Goal: Task Accomplishment & Management: Use online tool/utility

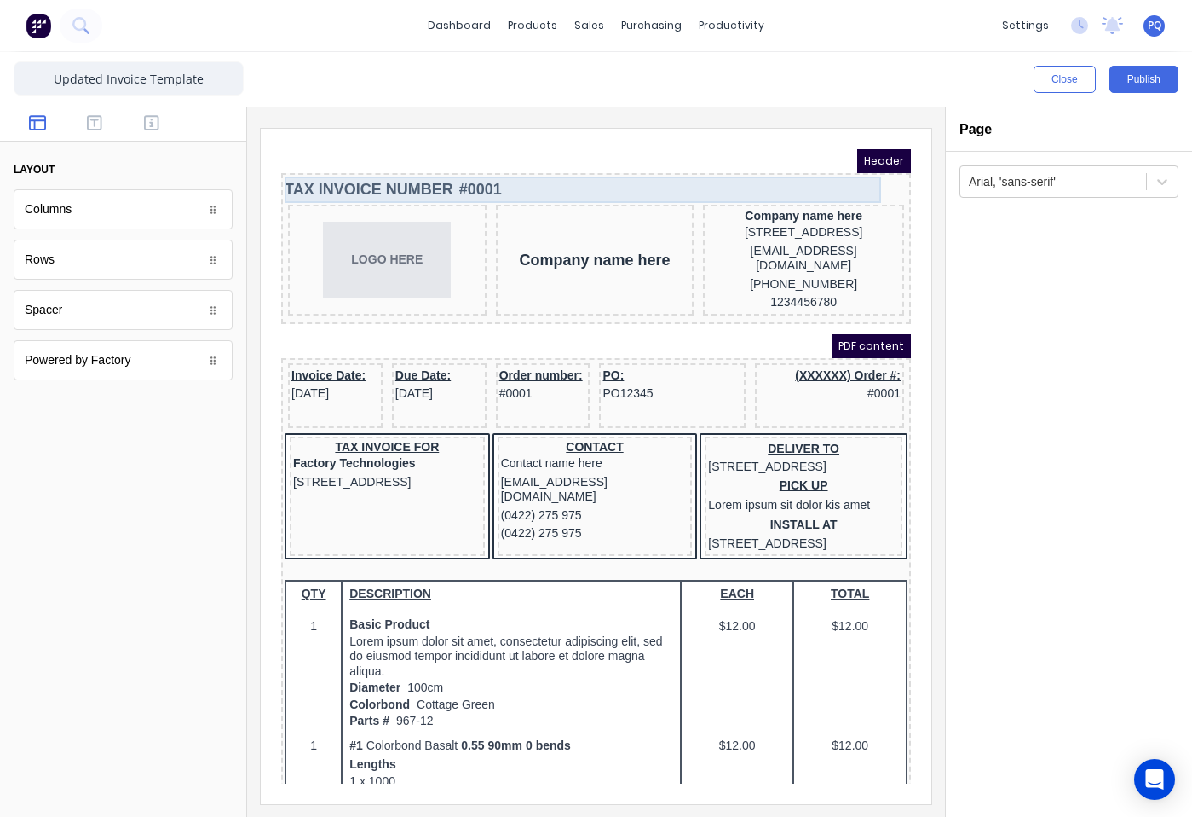
click at [389, 173] on div "TAX INVOICE NUMBER #0001" at bounding box center [575, 169] width 623 height 26
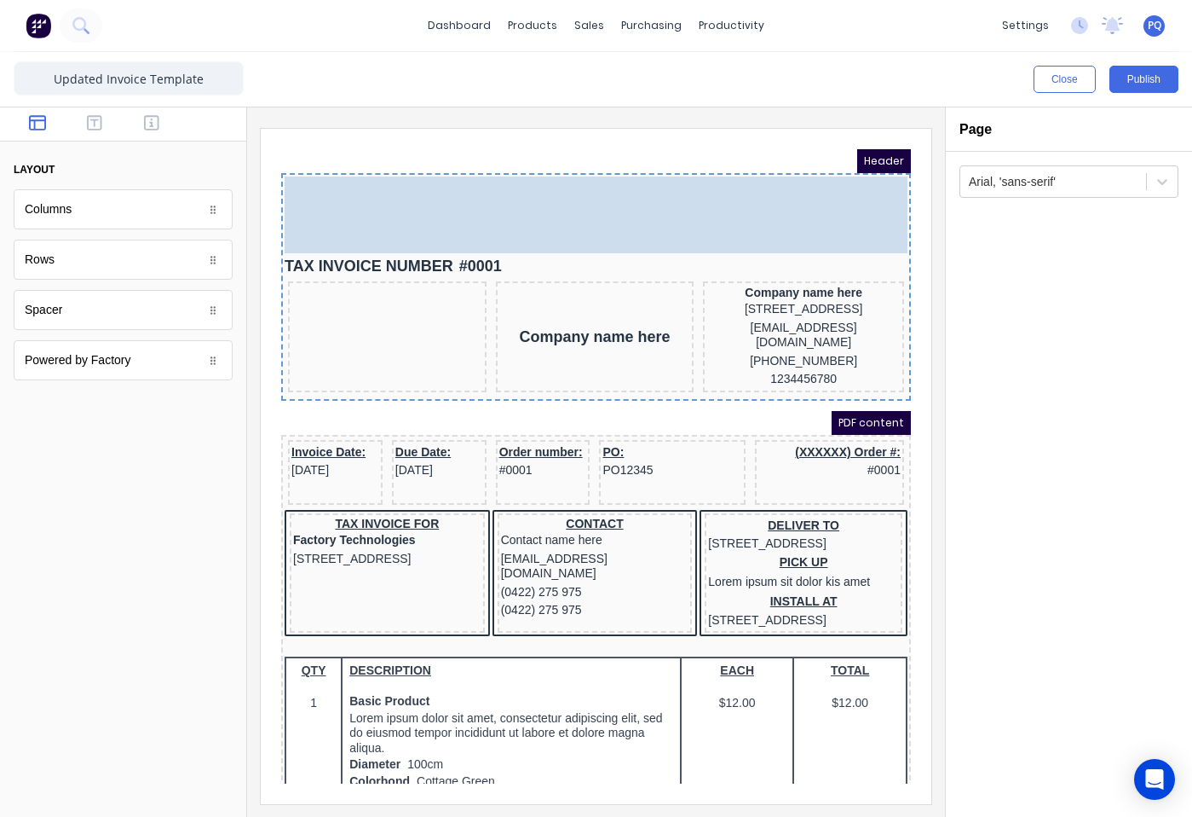
drag, startPoint x: 370, startPoint y: 253, endPoint x: 767, endPoint y: 169, distance: 406.1
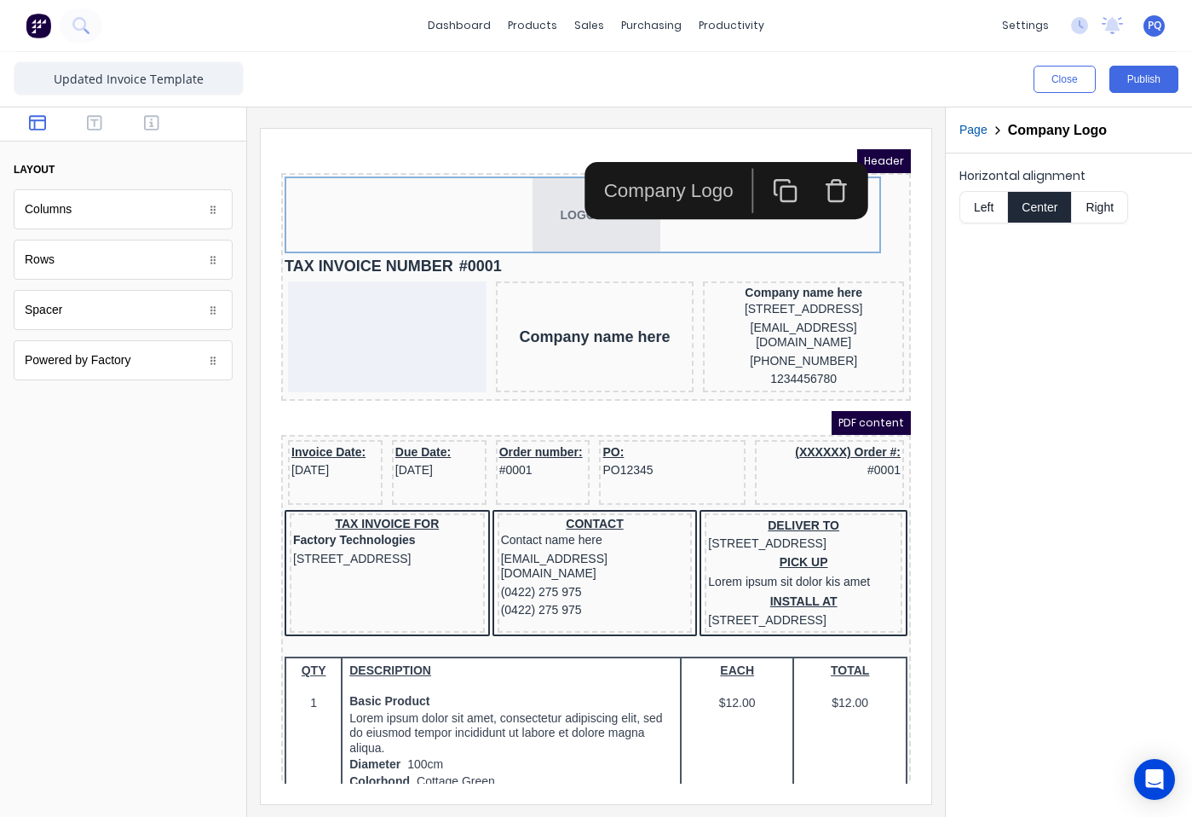
click at [1104, 205] on button "Right" at bounding box center [1100, 207] width 56 height 32
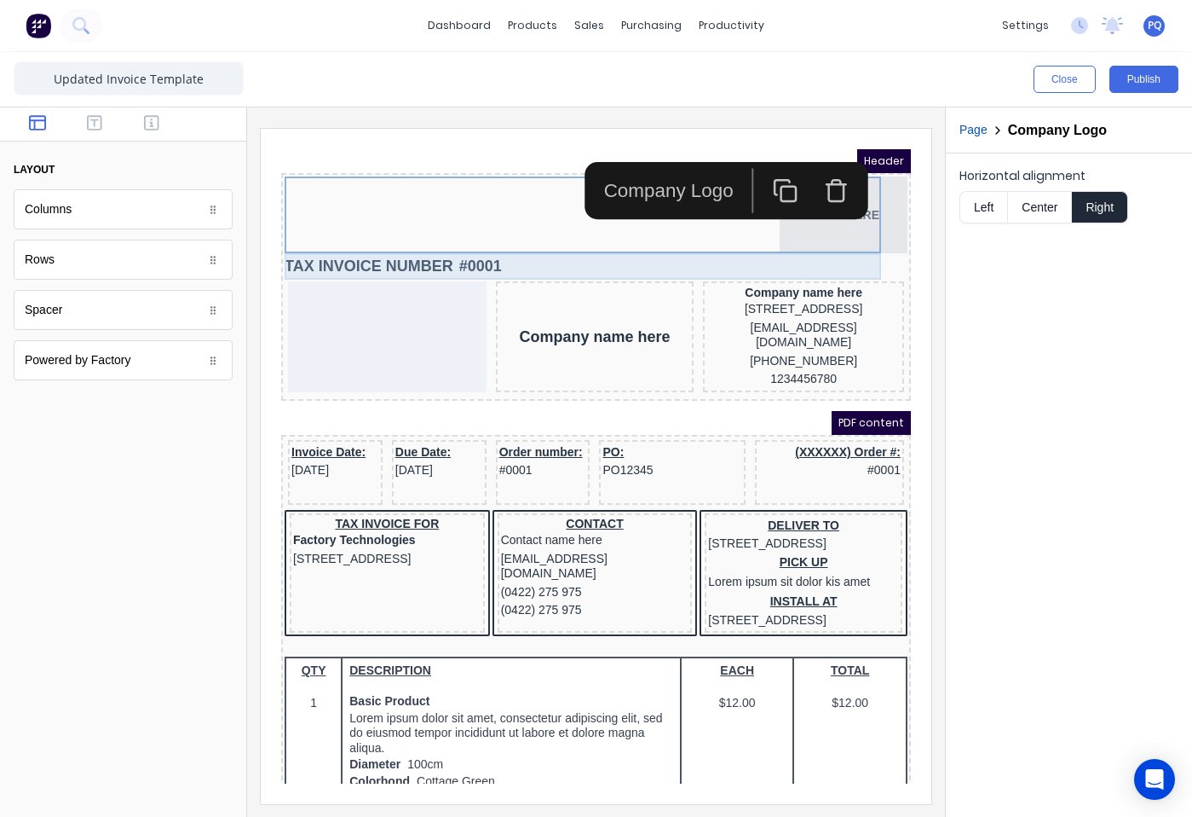
click at [536, 240] on div "TAX INVOICE NUMBER #0001" at bounding box center [575, 246] width 623 height 26
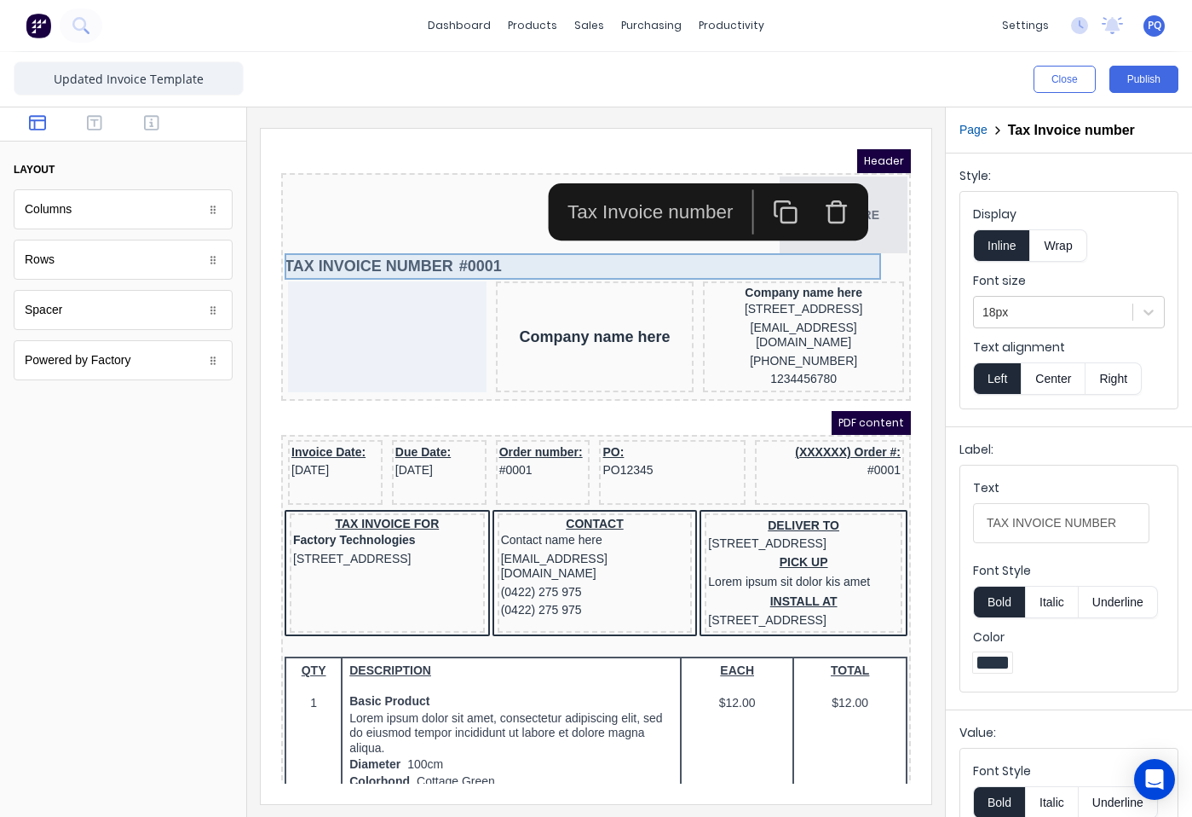
click at [483, 240] on div "TAX INVOICE NUMBER #0001" at bounding box center [575, 246] width 623 height 26
click at [376, 244] on div "TAX INVOICE NUMBER #0001" at bounding box center [575, 246] width 623 height 26
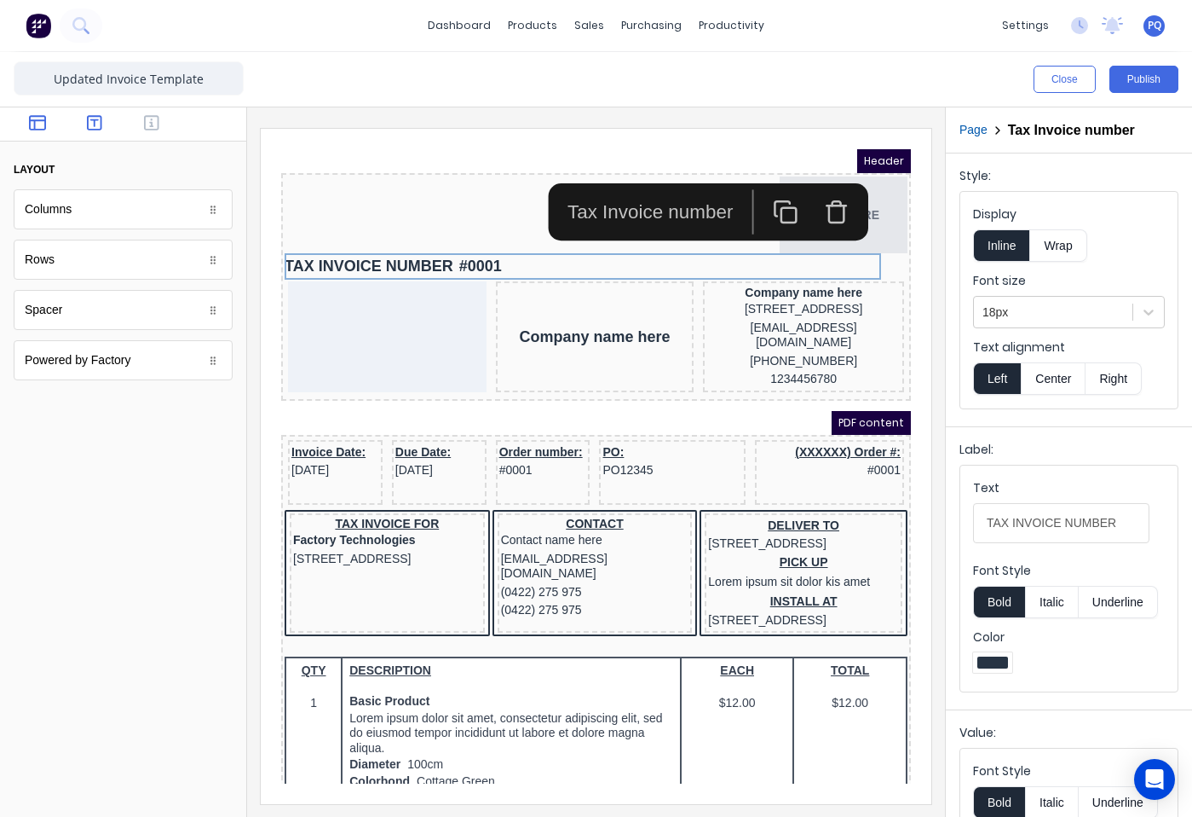
click at [100, 121] on icon "button" at bounding box center [94, 122] width 15 height 17
click at [153, 121] on icon "button" at bounding box center [151, 122] width 15 height 17
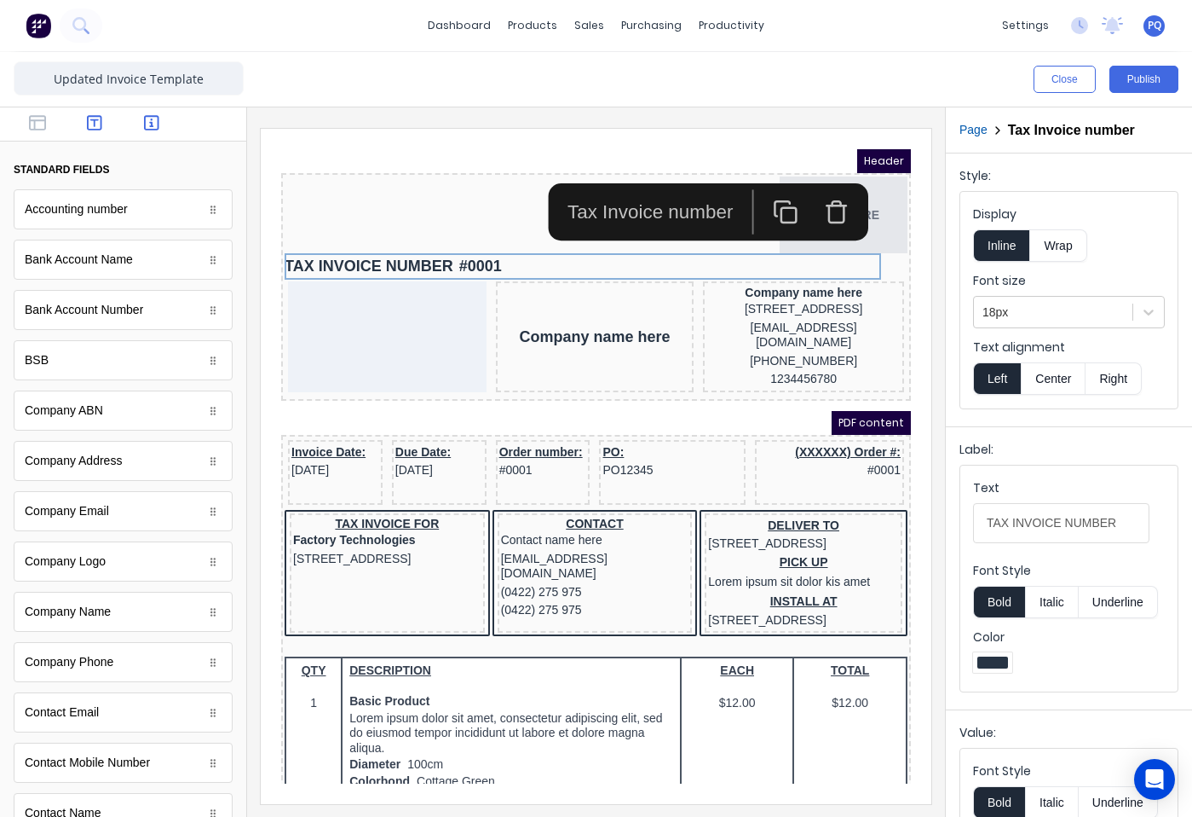
click at [91, 129] on icon "button" at bounding box center [94, 122] width 15 height 17
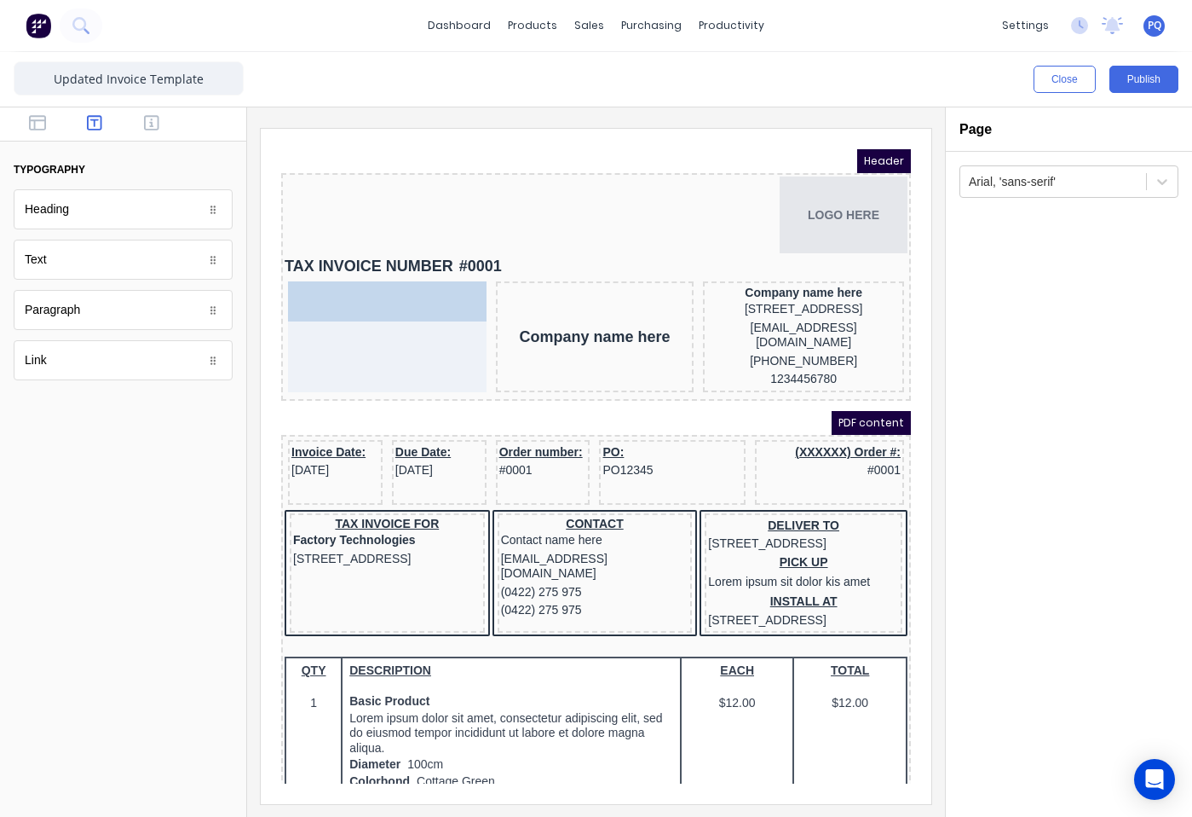
drag, startPoint x: 89, startPoint y: 208, endPoint x: 389, endPoint y: 315, distance: 317.6
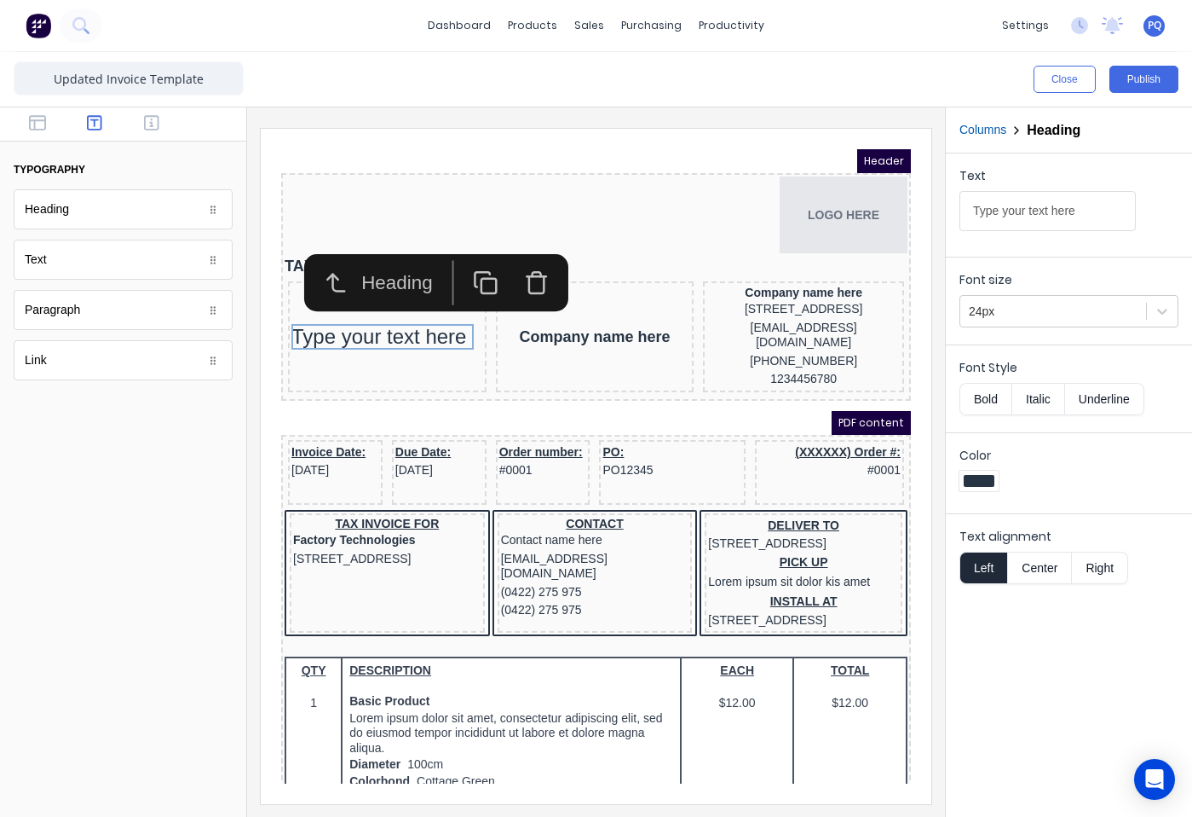
click at [597, 252] on div "Heading" at bounding box center [441, 262] width 341 height 57
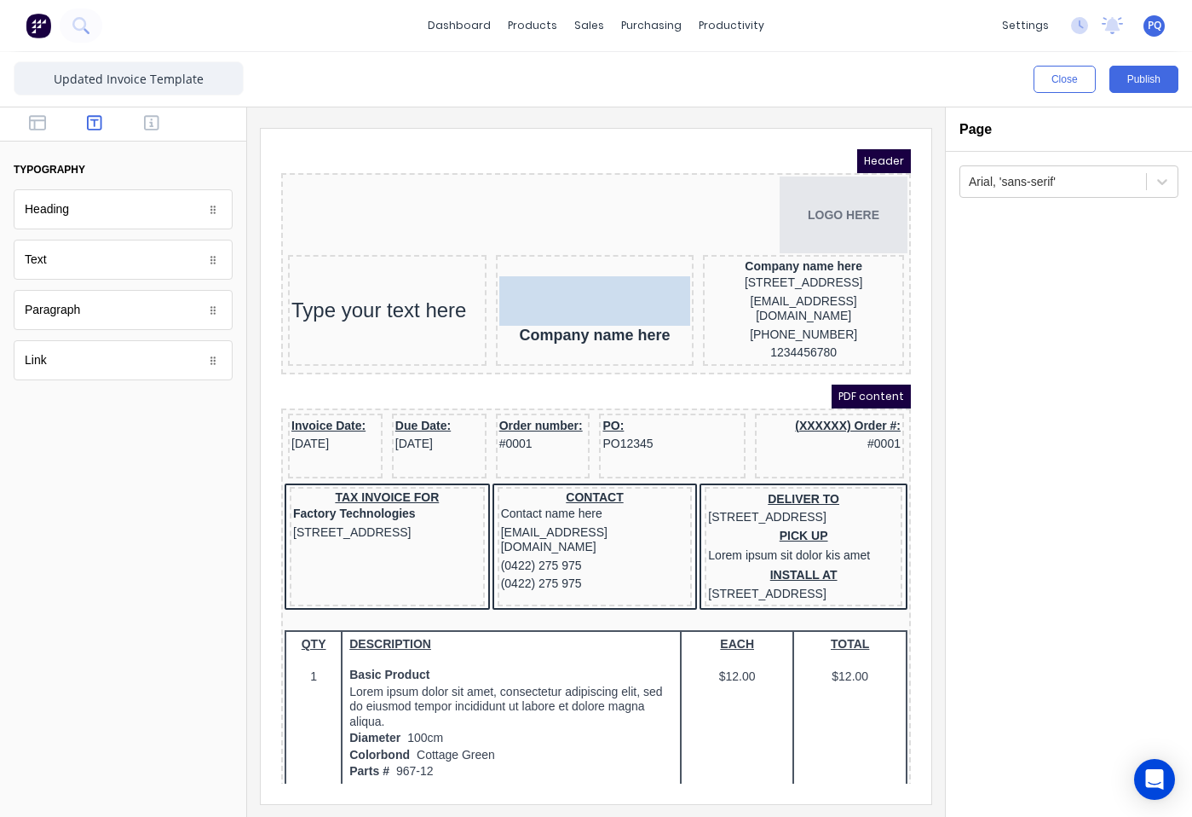
drag, startPoint x: 441, startPoint y: 240, endPoint x: 551, endPoint y: 262, distance: 112.2
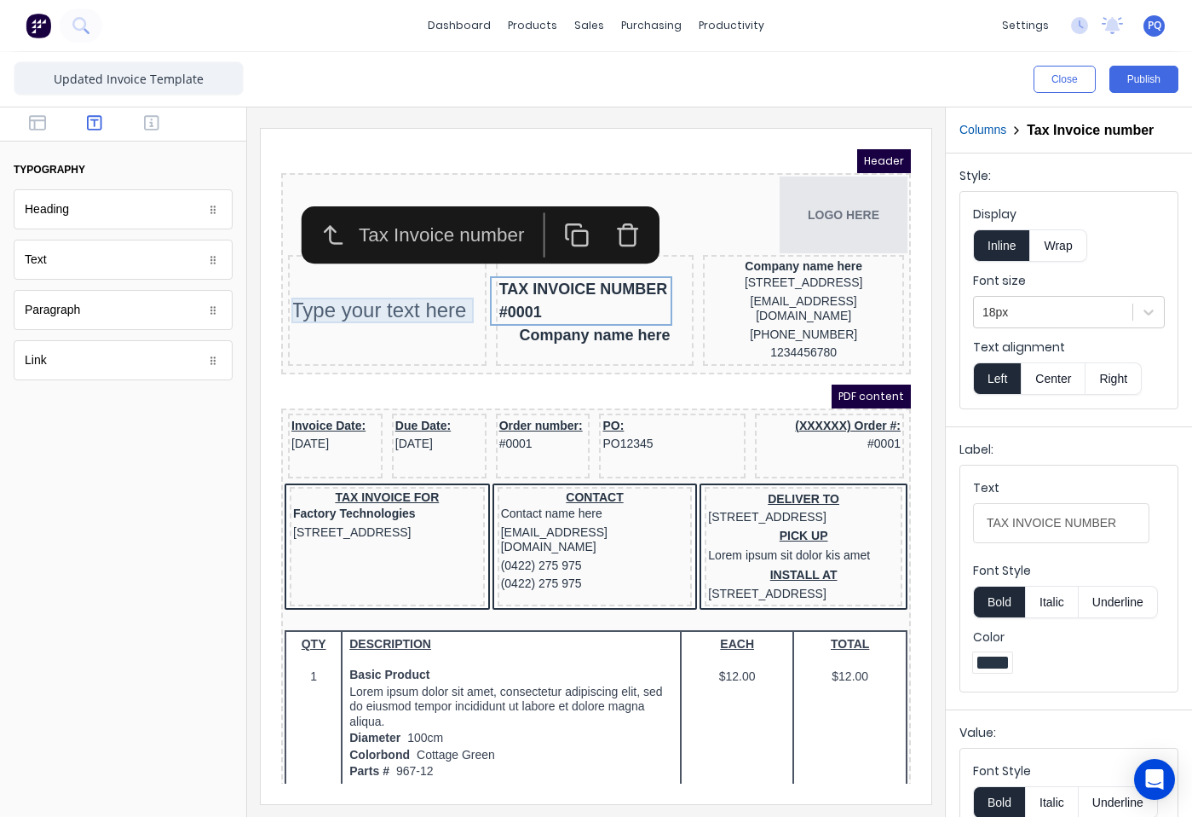
click at [339, 299] on div "Type your text here" at bounding box center [367, 290] width 192 height 26
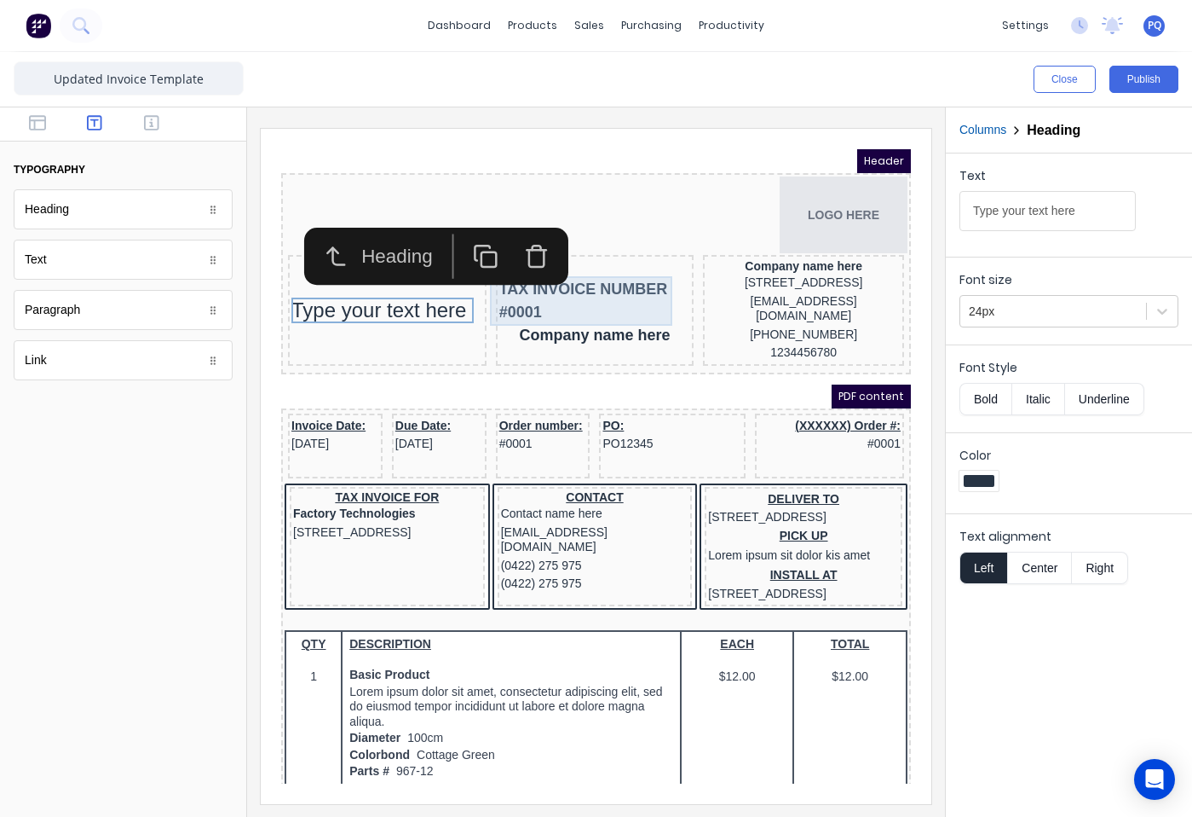
click at [527, 286] on div "TAX INVOICE NUMBER #0001" at bounding box center [575, 280] width 192 height 49
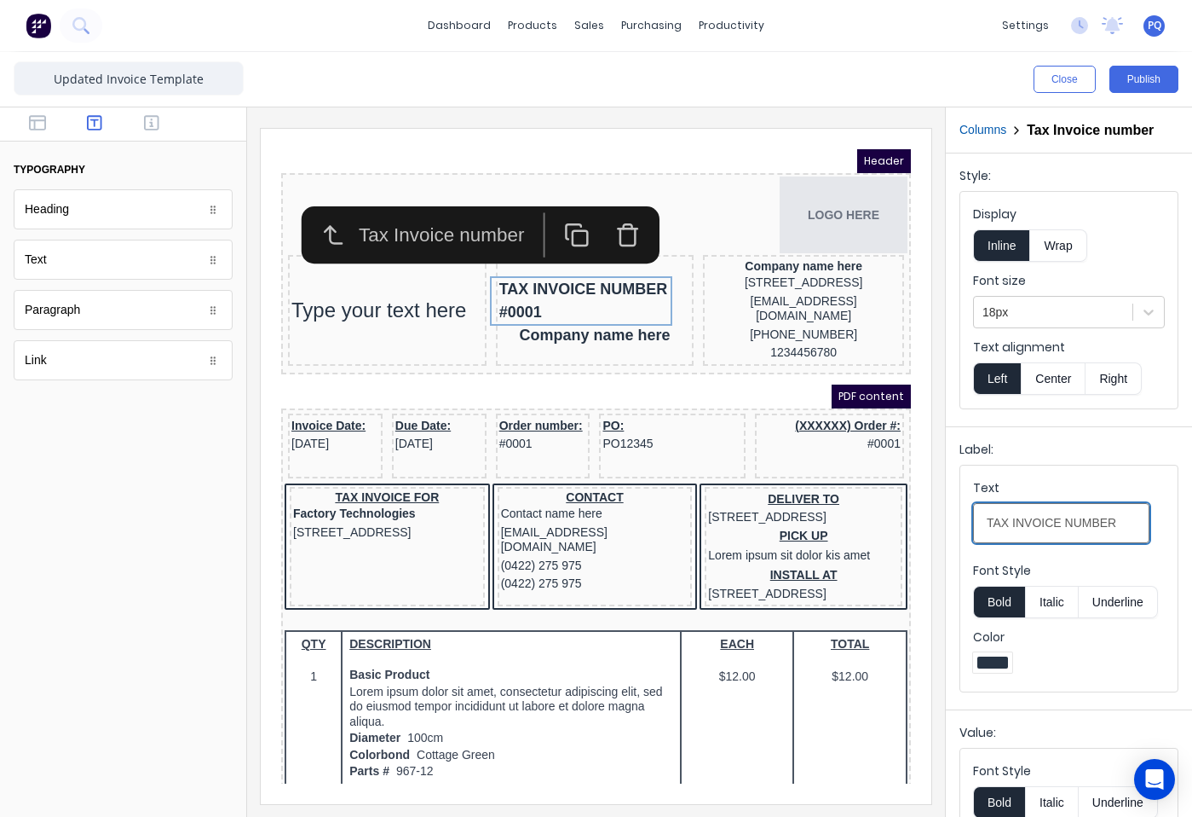
click at [1072, 516] on input "TAX INVOICE NUMBER" at bounding box center [1061, 523] width 176 height 40
click at [400, 290] on div "Type your text here" at bounding box center [367, 290] width 192 height 26
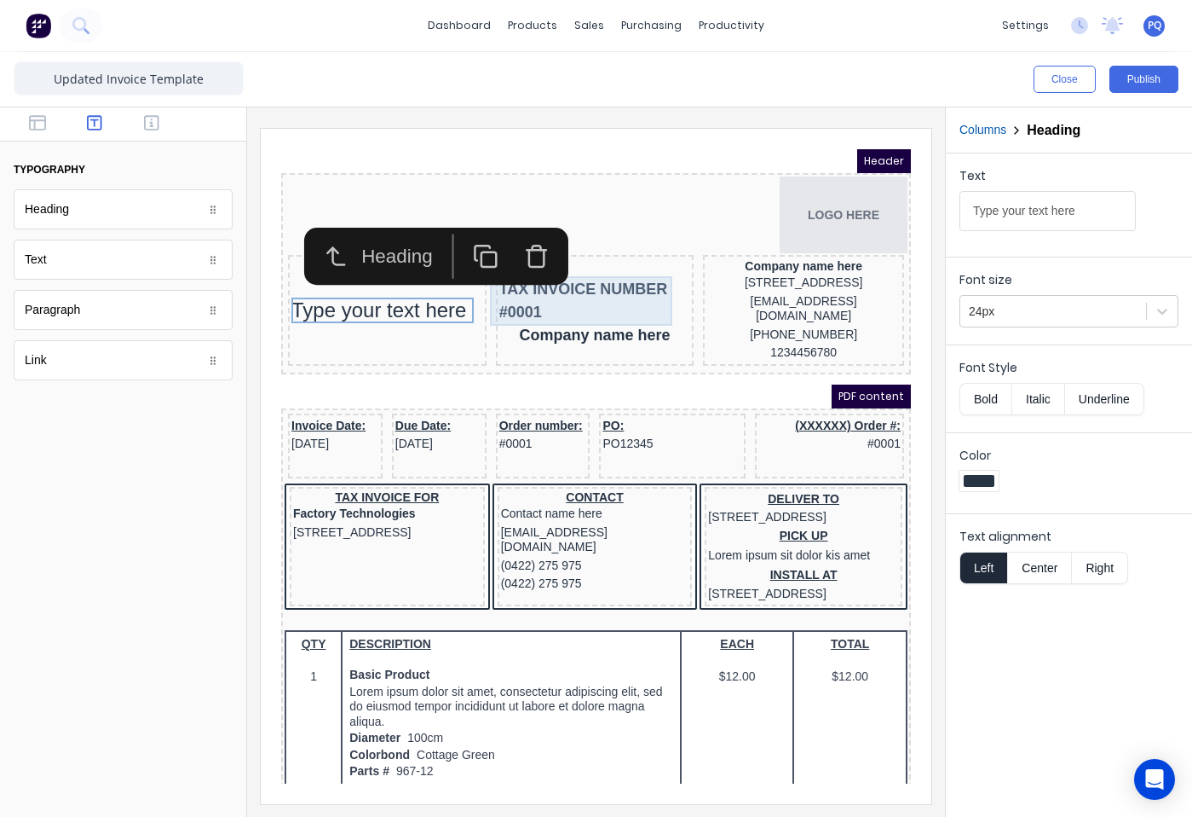
click at [569, 266] on div "TAX INVOICE NUMBER #0001" at bounding box center [575, 280] width 192 height 49
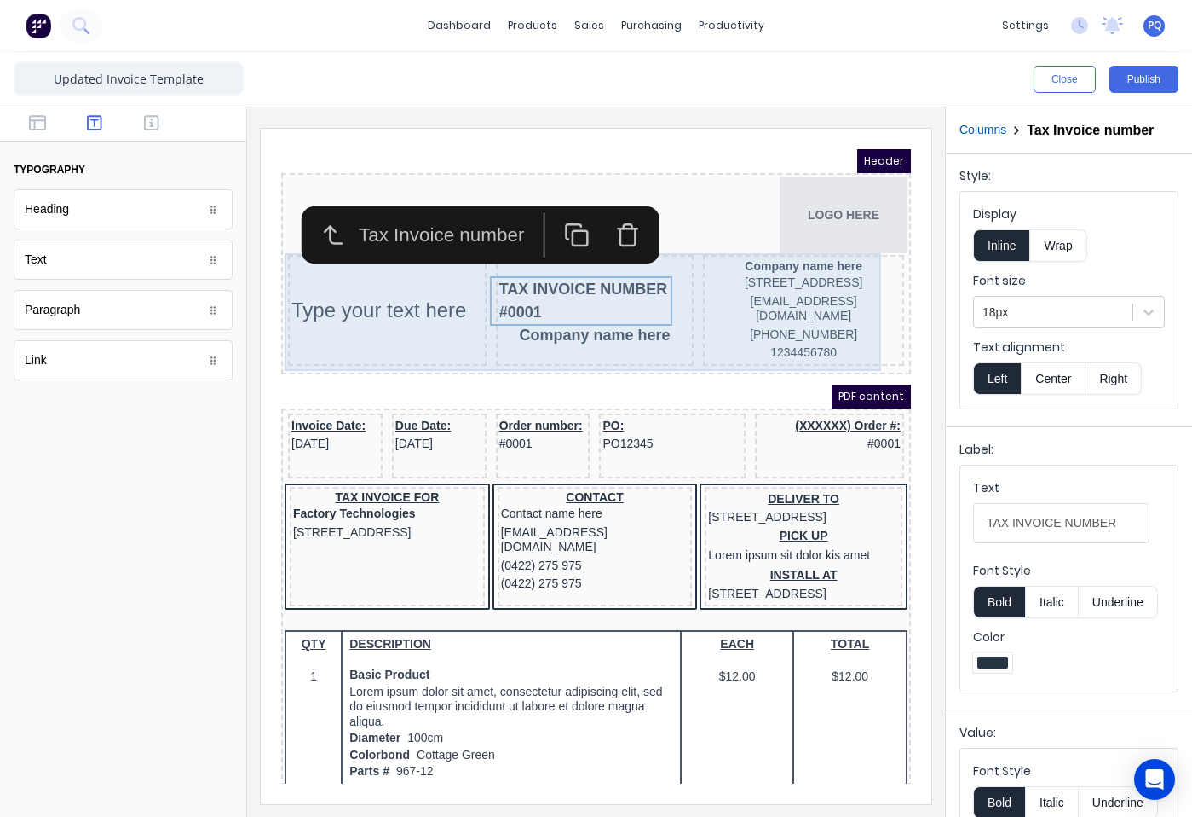
click at [378, 303] on div "Type your text here" at bounding box center [367, 289] width 199 height 111
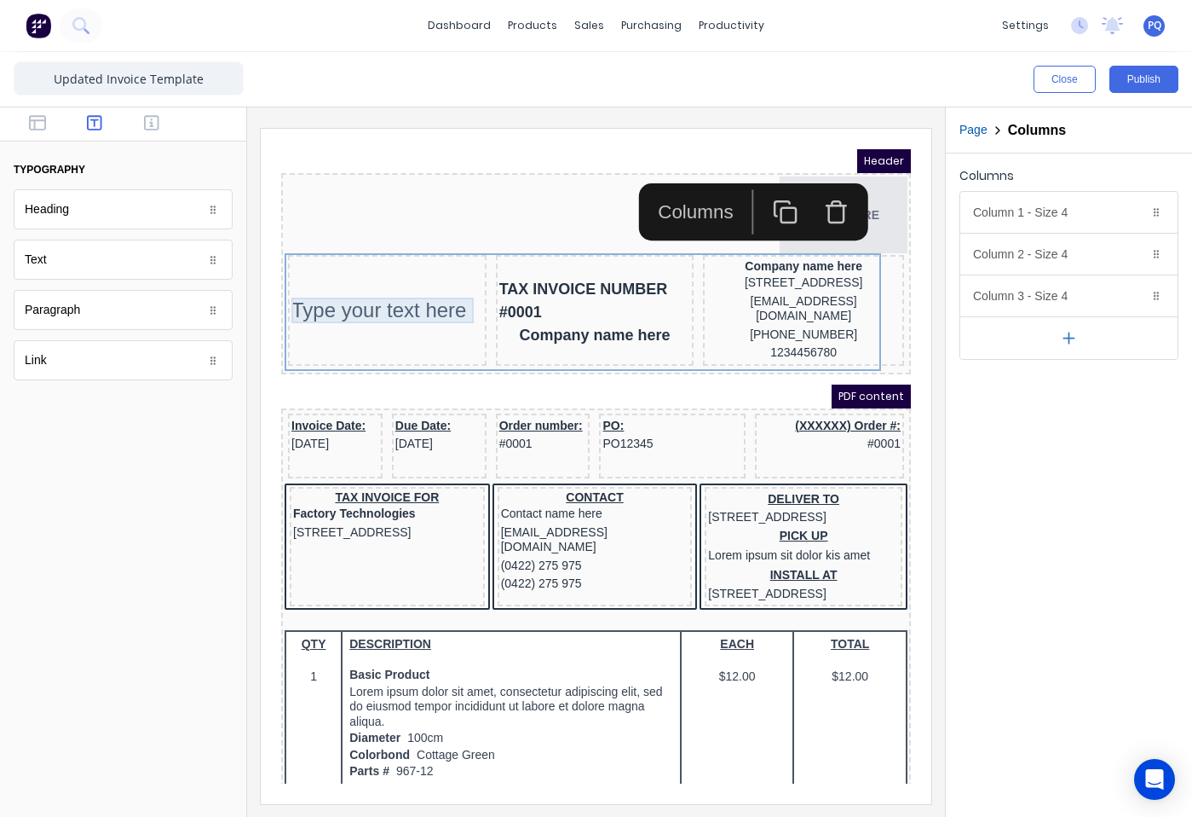
click at [380, 298] on div "Type your text here" at bounding box center [367, 290] width 192 height 26
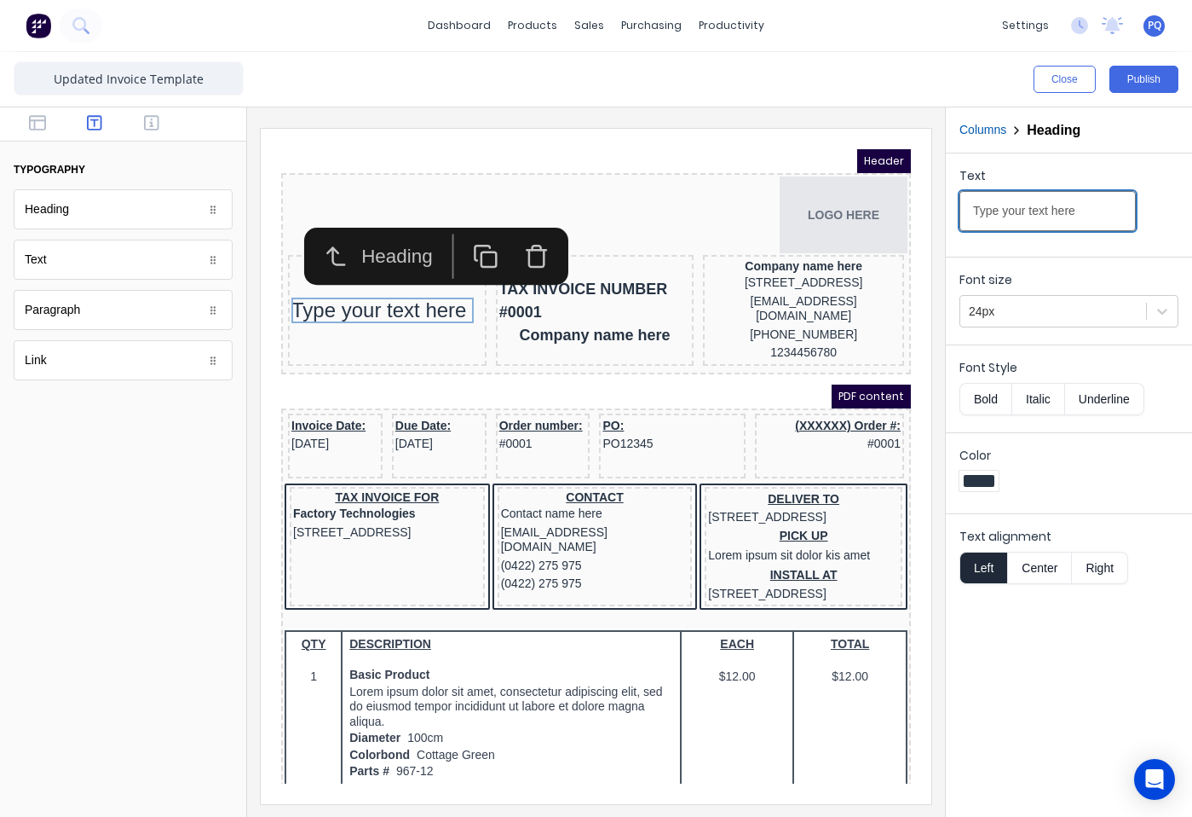
click at [1033, 207] on input "Type your text here" at bounding box center [1048, 211] width 176 height 40
paste input "AX INVOICE NUMBER"
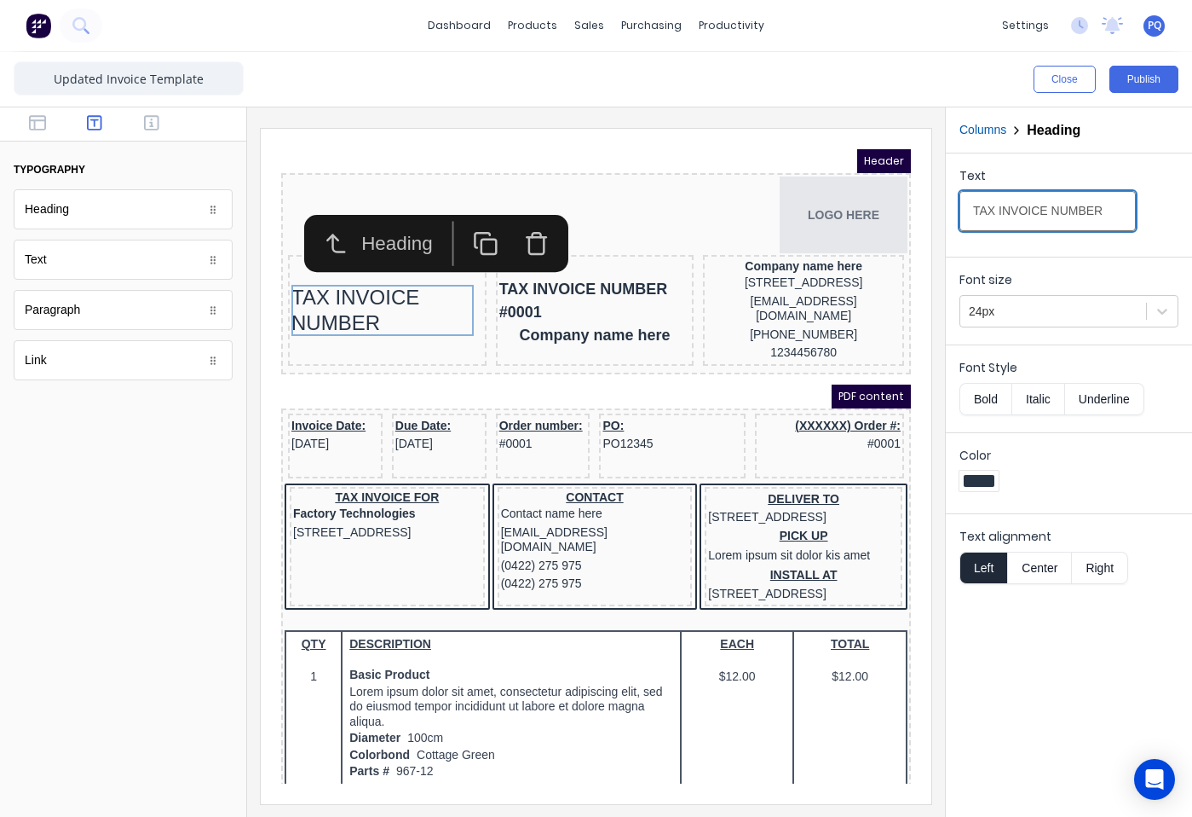
drag, startPoint x: 1089, startPoint y: 207, endPoint x: 1046, endPoint y: 218, distance: 44.9
click at [1046, 218] on input "TAX INVOICE NUMBER" at bounding box center [1048, 211] width 176 height 40
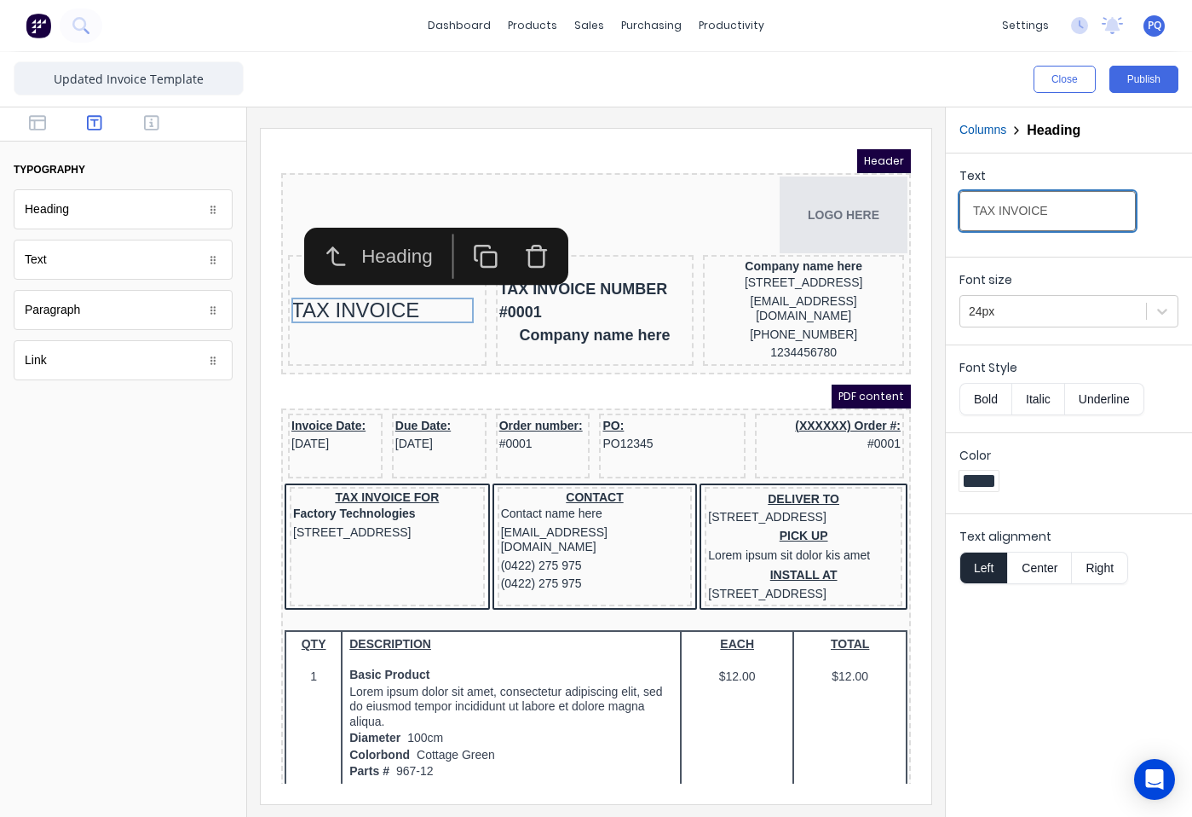
type input "TAX INVOICE"
click at [972, 398] on button "Bold" at bounding box center [986, 399] width 52 height 32
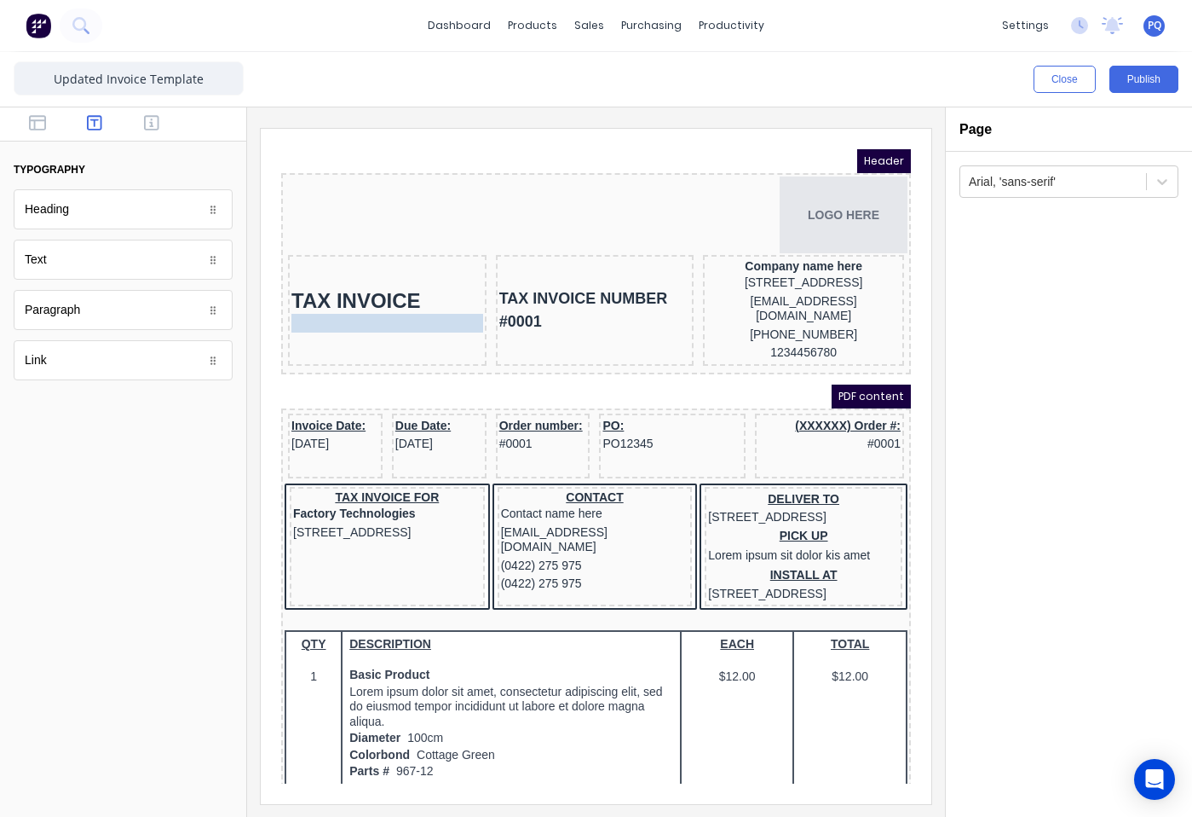
drag, startPoint x: 565, startPoint y: 318, endPoint x: 390, endPoint y: 310, distance: 174.9
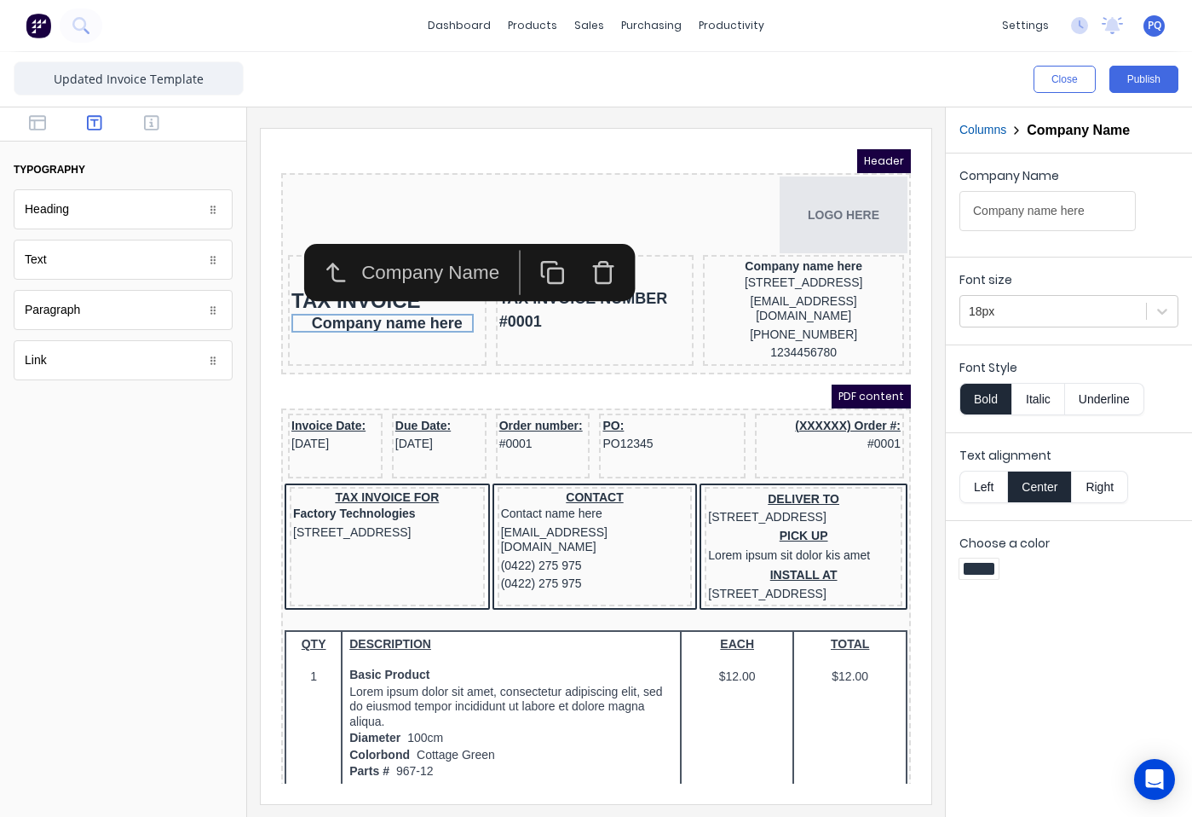
click at [995, 391] on button "Bold" at bounding box center [986, 399] width 52 height 32
click at [1100, 486] on button "Right" at bounding box center [1100, 486] width 56 height 32
click at [1137, 408] on button "Underline" at bounding box center [1104, 399] width 79 height 32
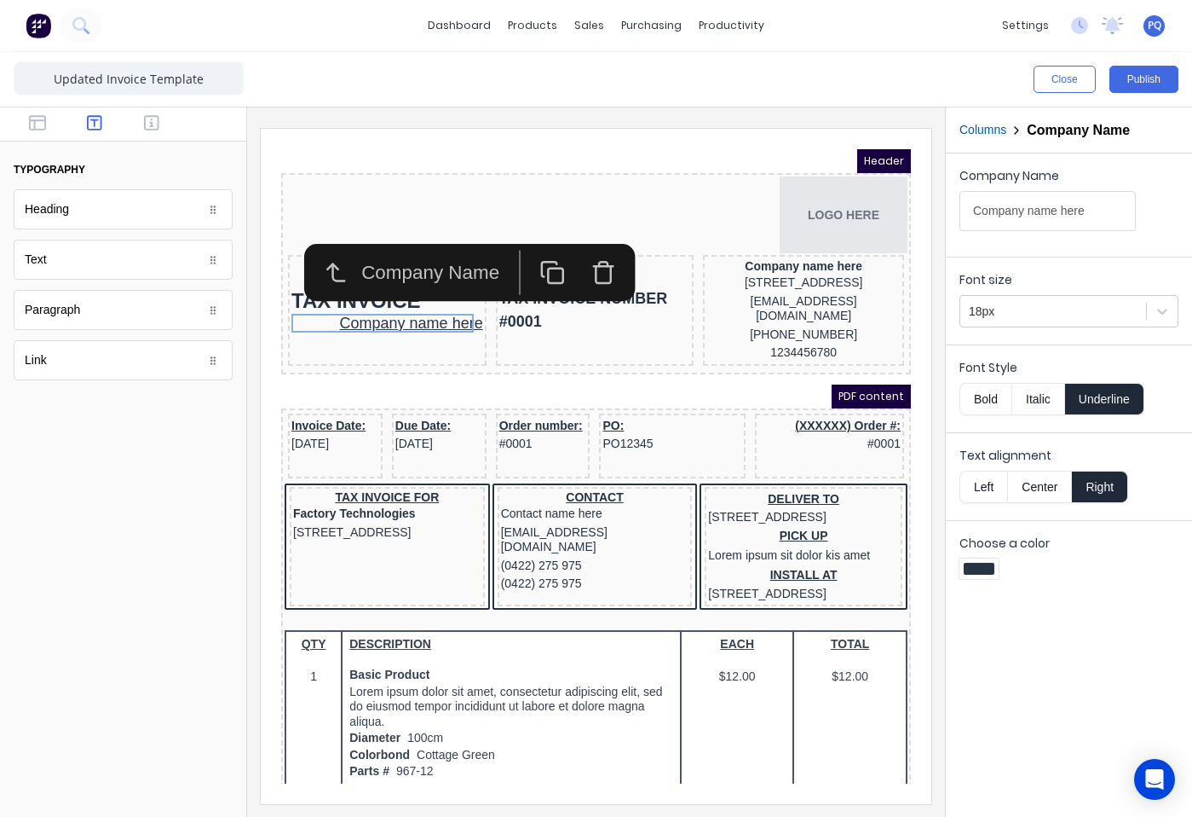
click at [1122, 403] on button "Underline" at bounding box center [1104, 399] width 79 height 32
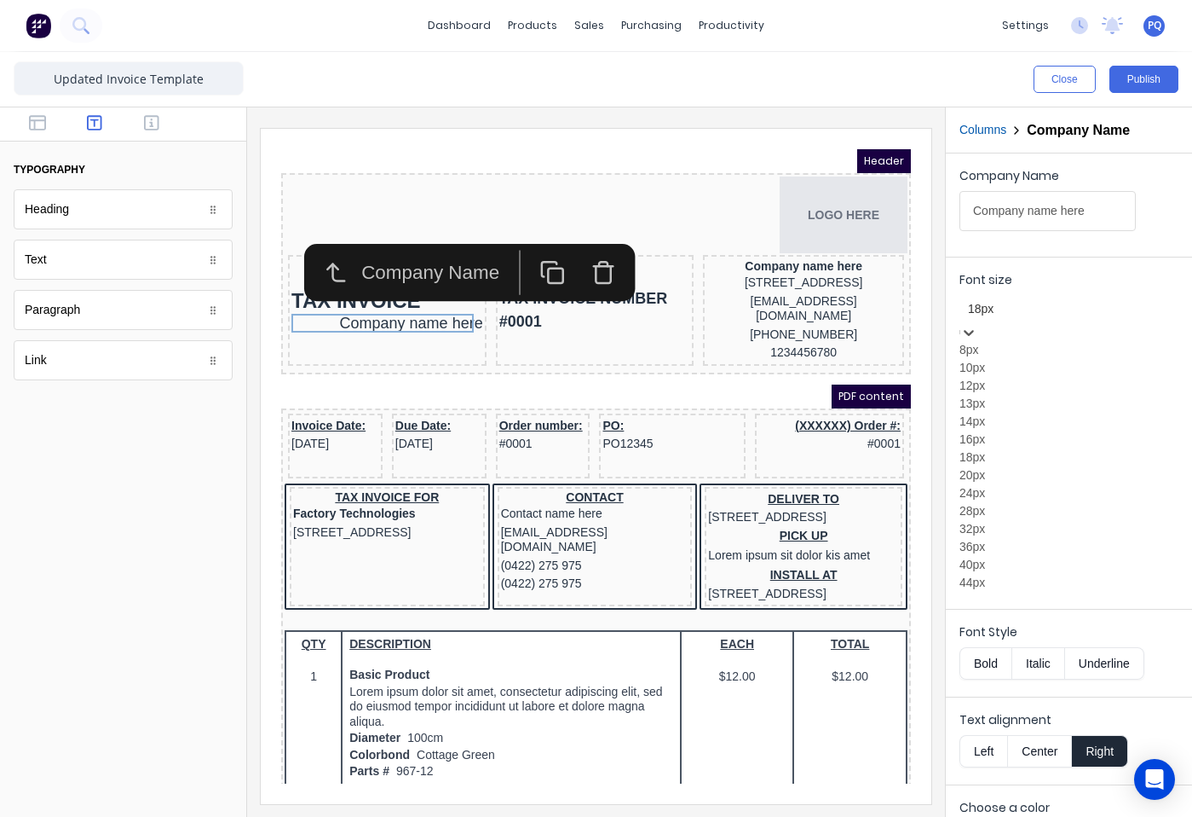
click at [1060, 307] on div at bounding box center [1069, 308] width 202 height 21
click at [988, 430] on div "14px" at bounding box center [1069, 422] width 219 height 18
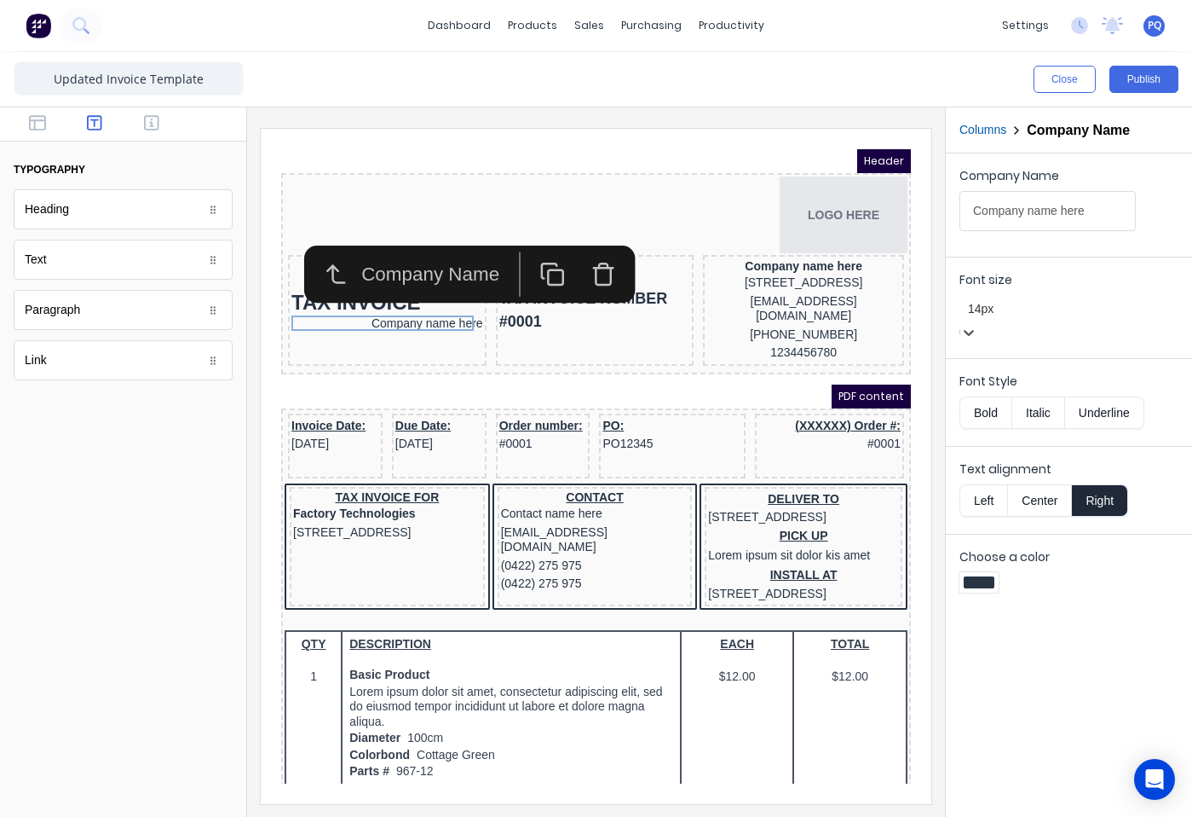
click at [1043, 315] on div at bounding box center [1069, 308] width 202 height 21
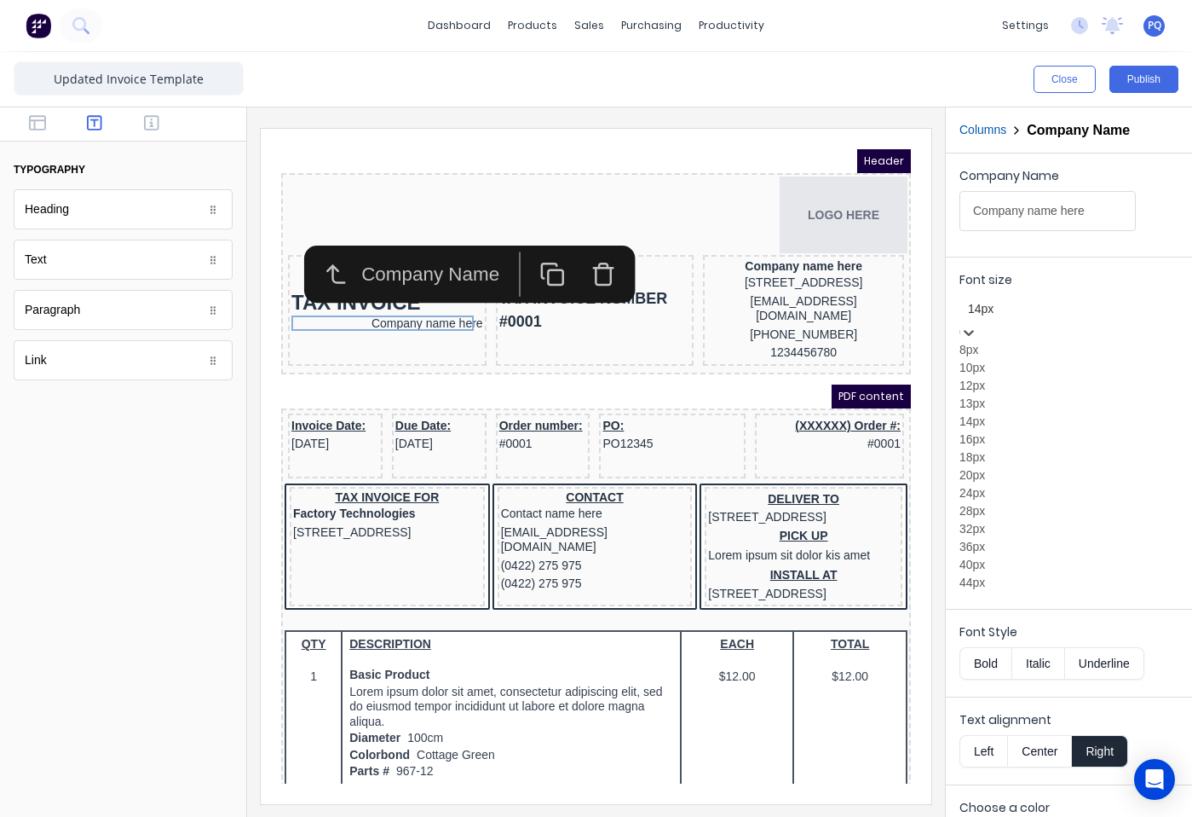
click at [1007, 448] on div "16px" at bounding box center [1069, 439] width 219 height 18
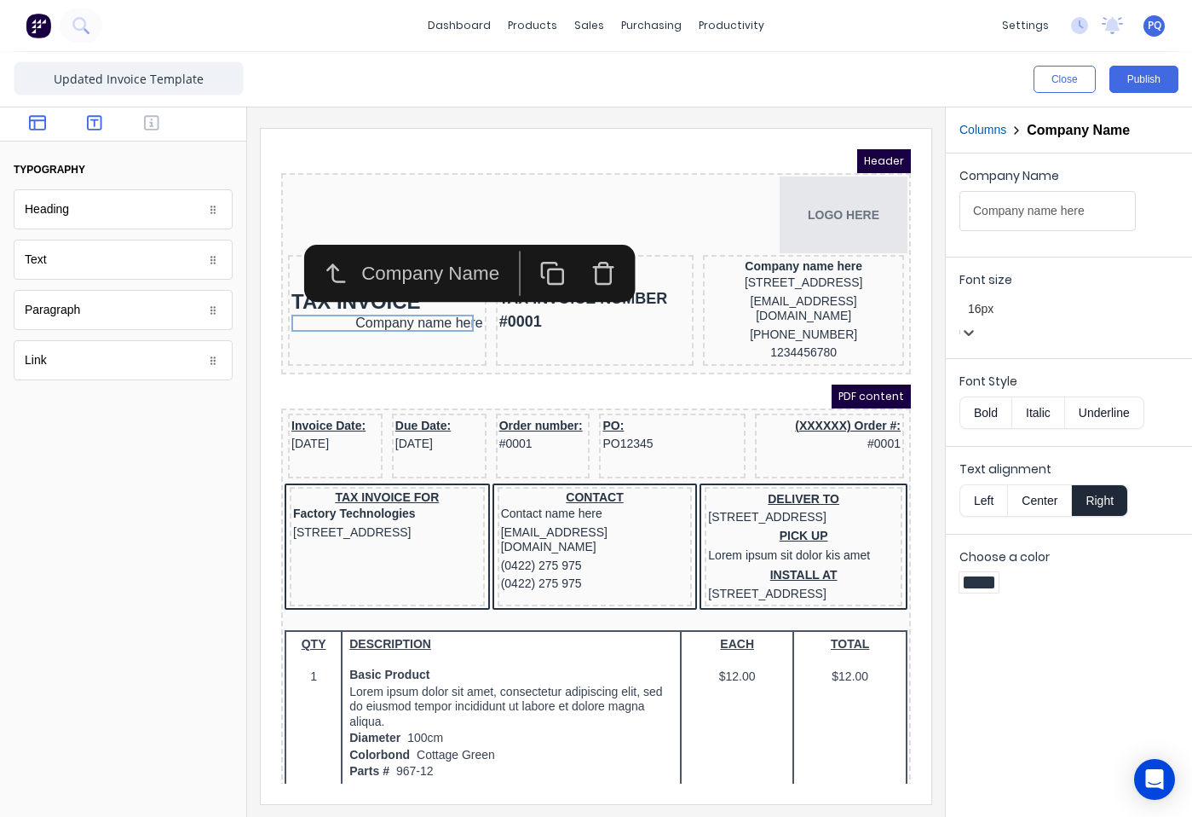
click at [32, 118] on icon "button" at bounding box center [37, 122] width 17 height 17
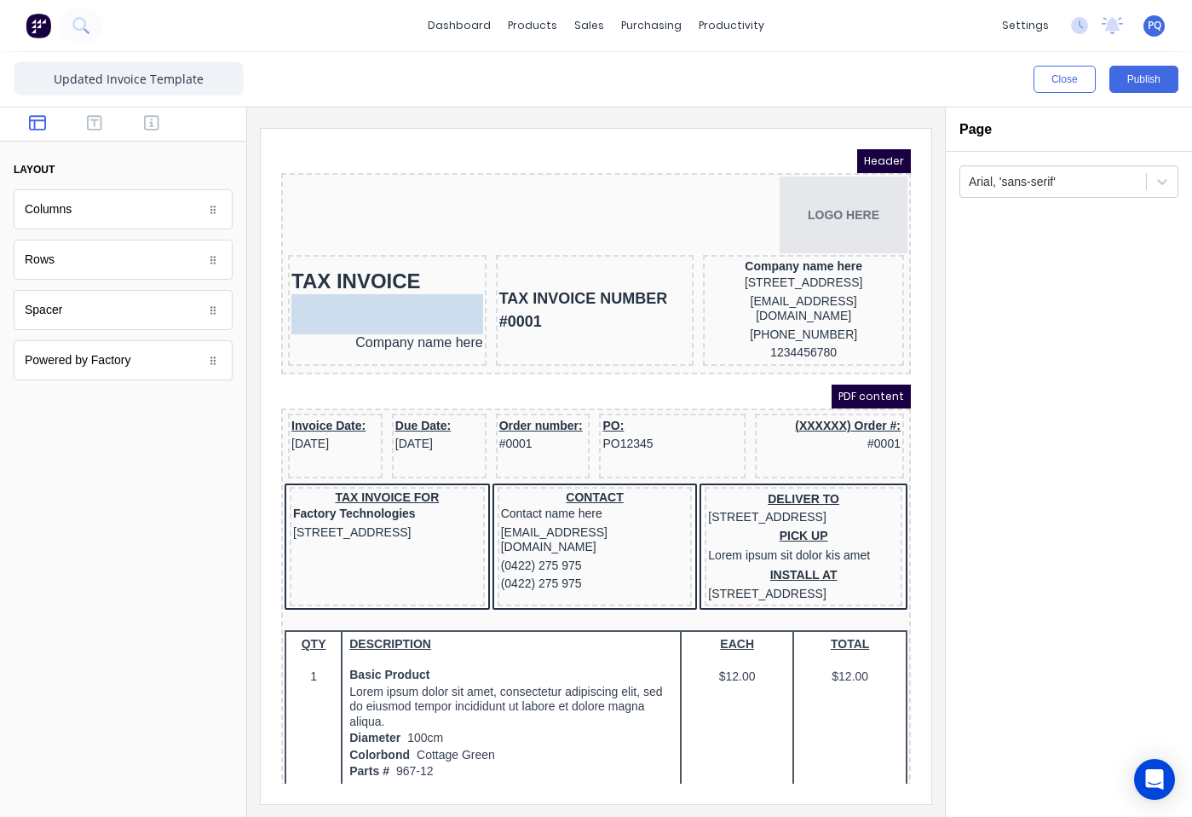
drag, startPoint x: 93, startPoint y: 313, endPoint x: 384, endPoint y: 306, distance: 290.7
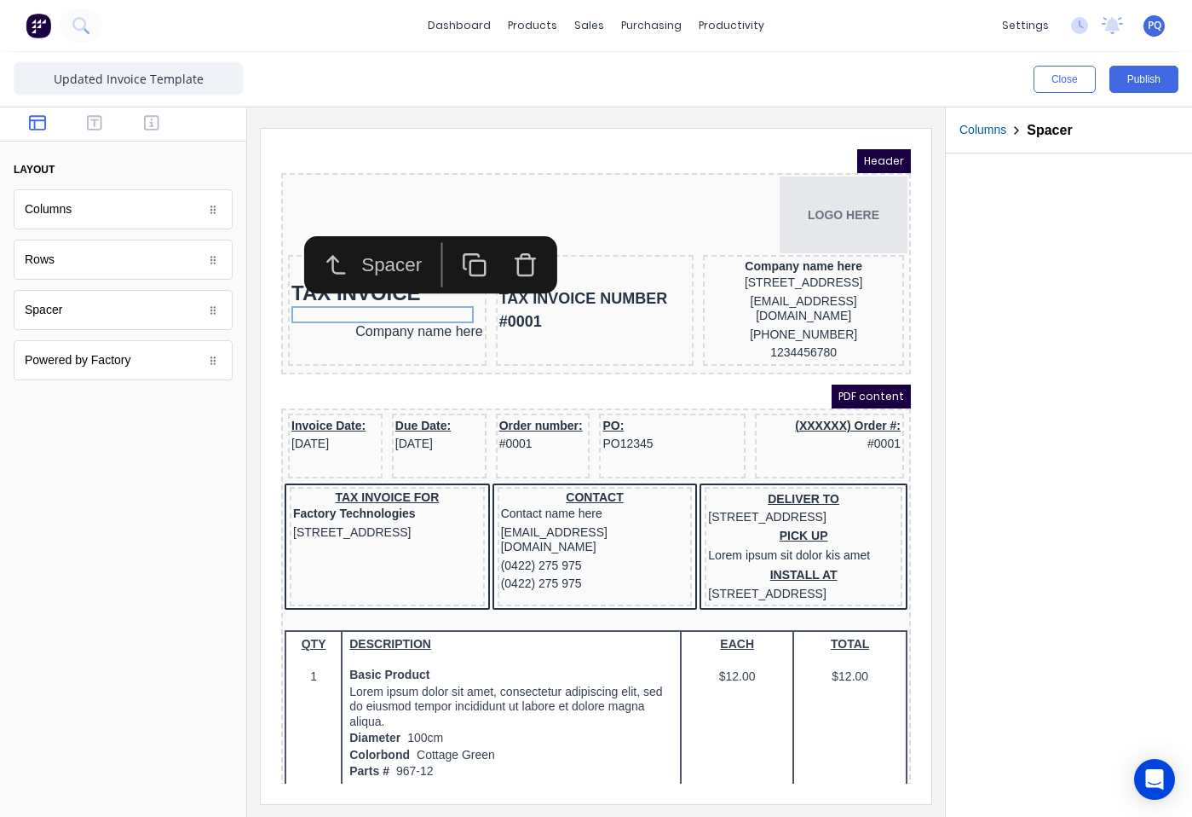
click at [1002, 298] on div at bounding box center [1069, 484] width 246 height 663
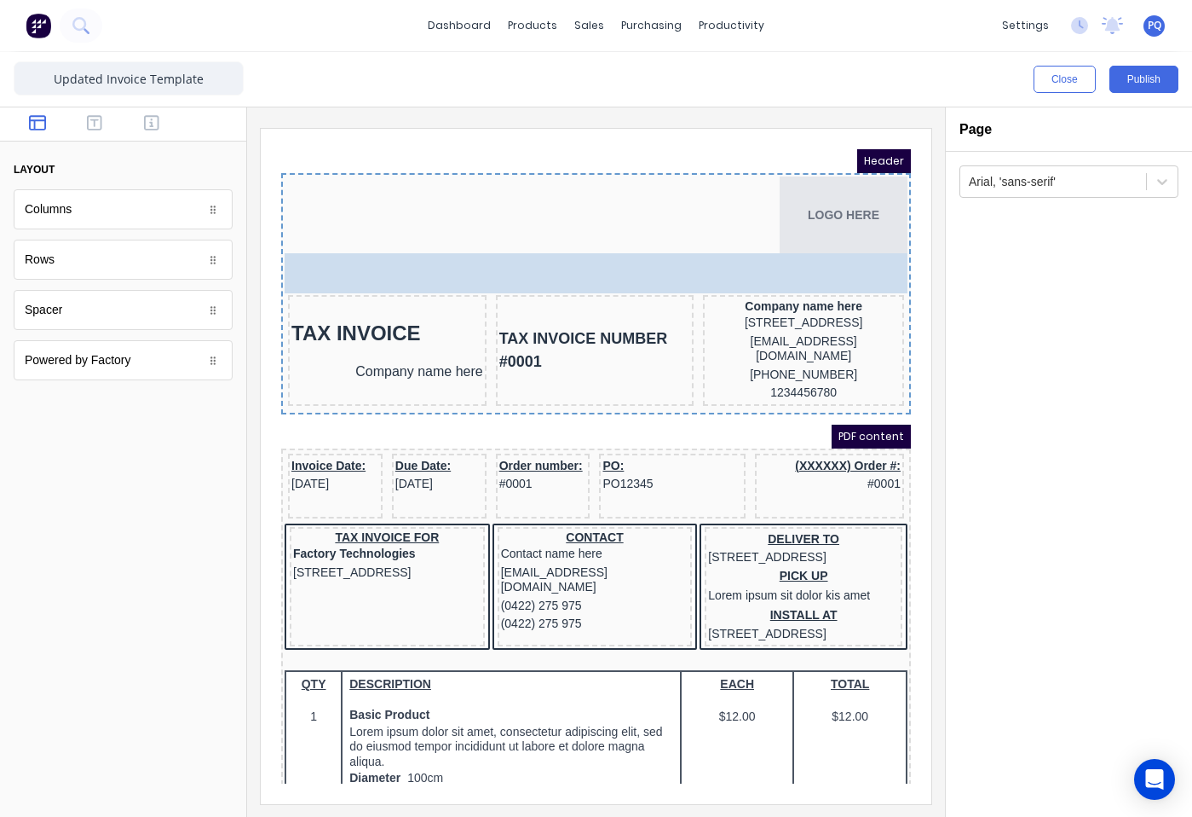
drag, startPoint x: 76, startPoint y: 319, endPoint x: 706, endPoint y: 234, distance: 635.6
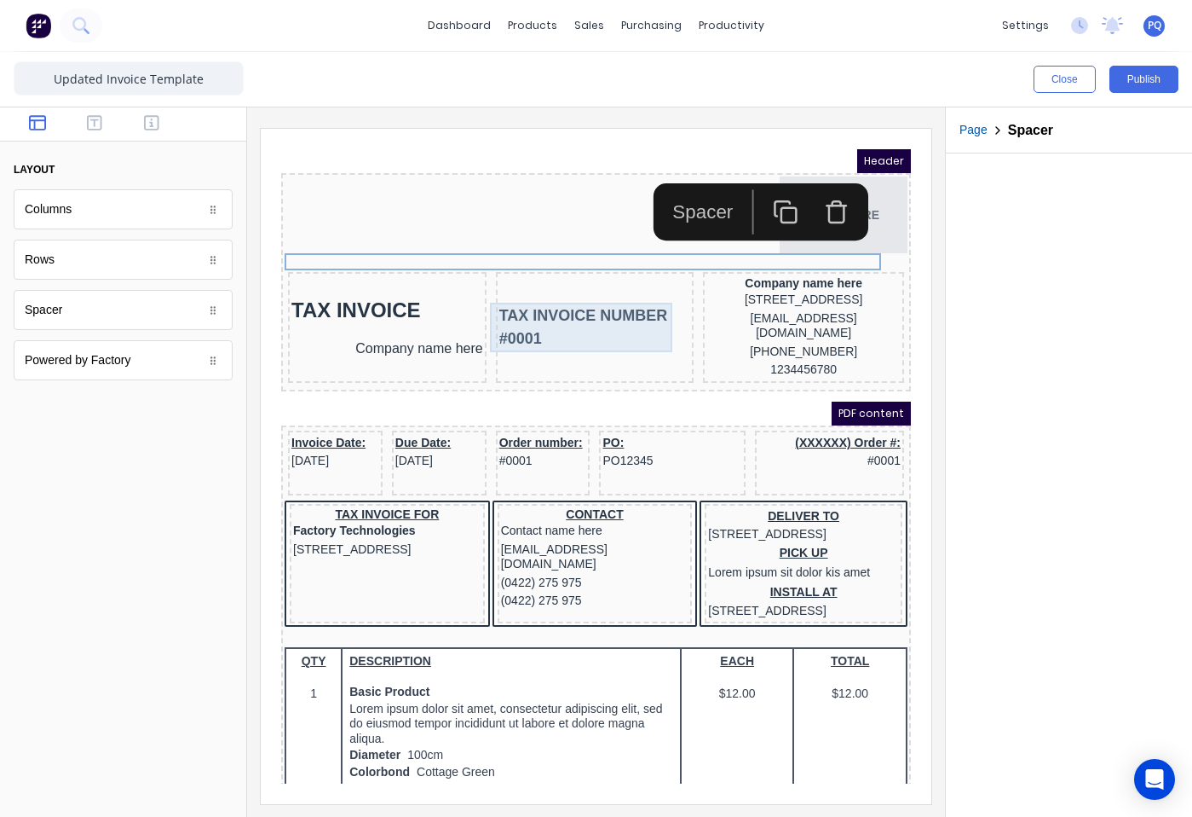
click at [506, 299] on div "TAX INVOICE NUMBER #0001" at bounding box center [575, 306] width 192 height 49
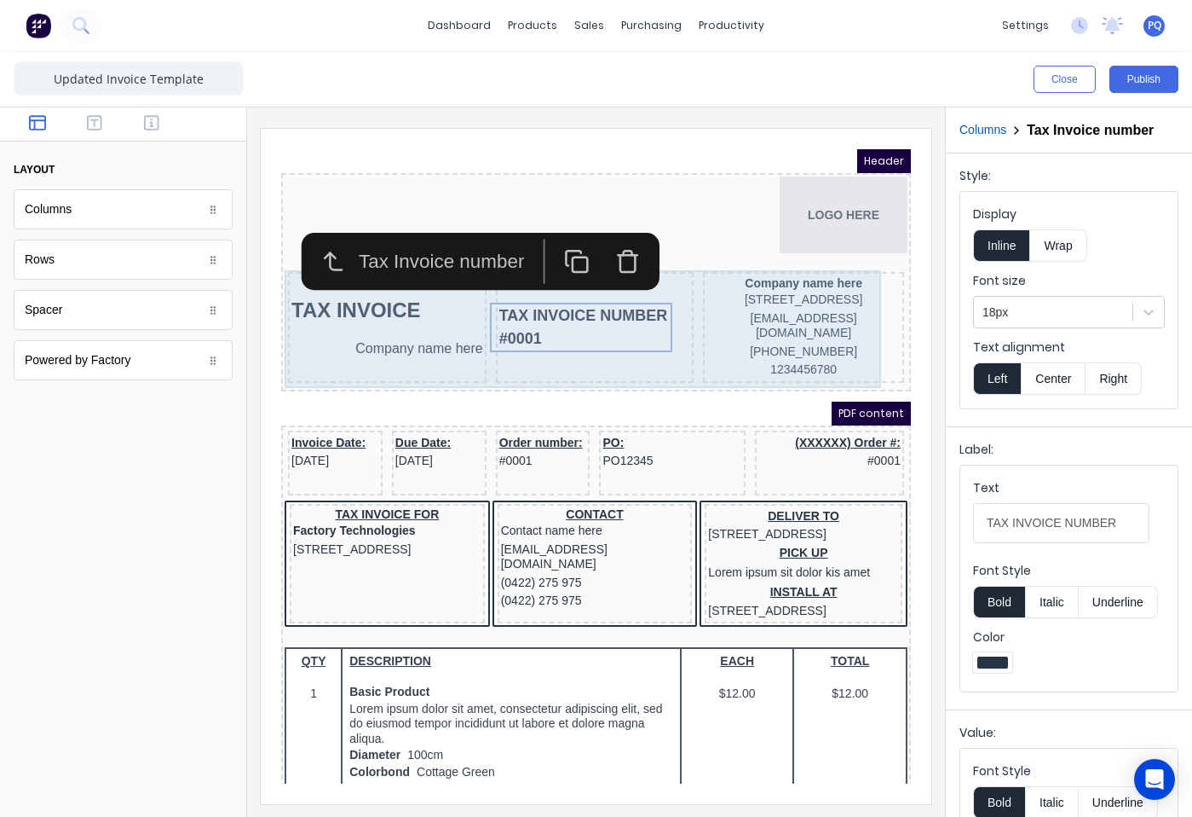
drag, startPoint x: 613, startPoint y: 346, endPoint x: 775, endPoint y: 388, distance: 167.2
click at [612, 346] on div "TAX INVOICE NUMBER #0001" at bounding box center [575, 306] width 199 height 111
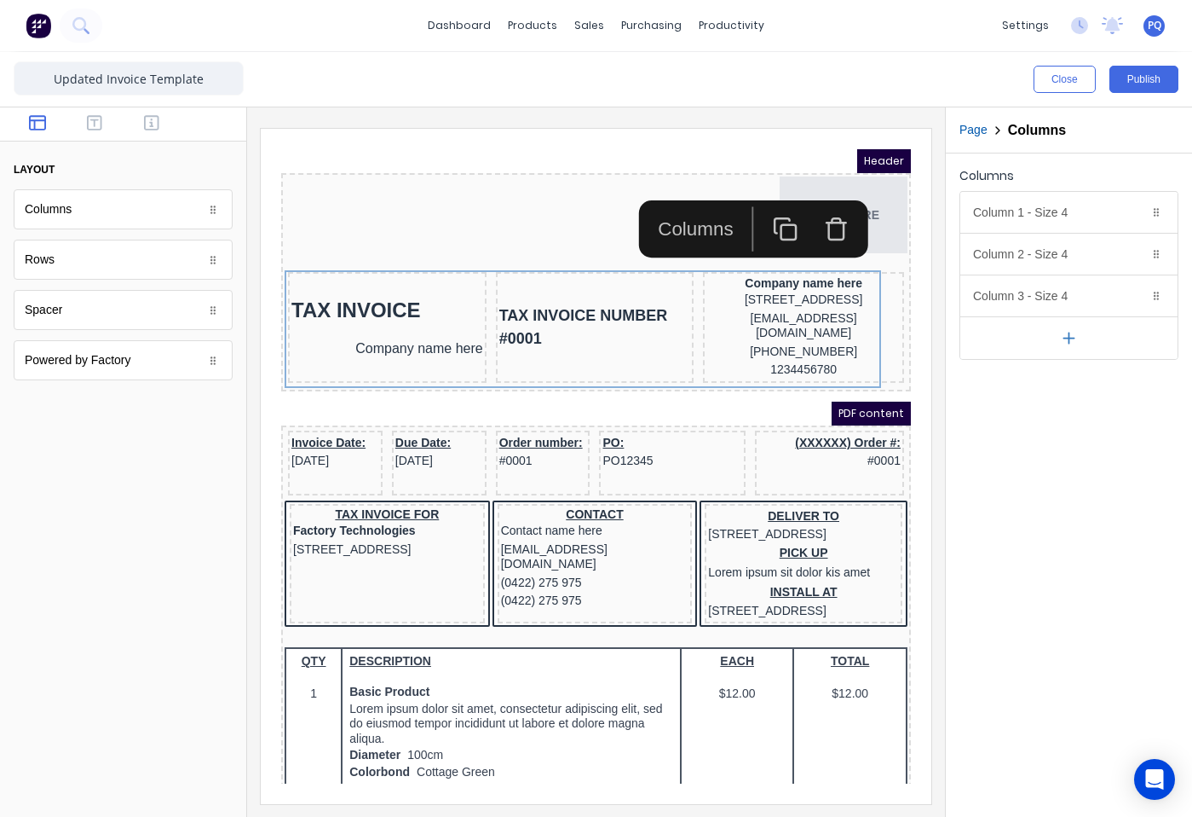
drag, startPoint x: 1061, startPoint y: 340, endPoint x: 1060, endPoint y: 349, distance: 8.6
click at [1060, 341] on icon "button" at bounding box center [1069, 338] width 18 height 18
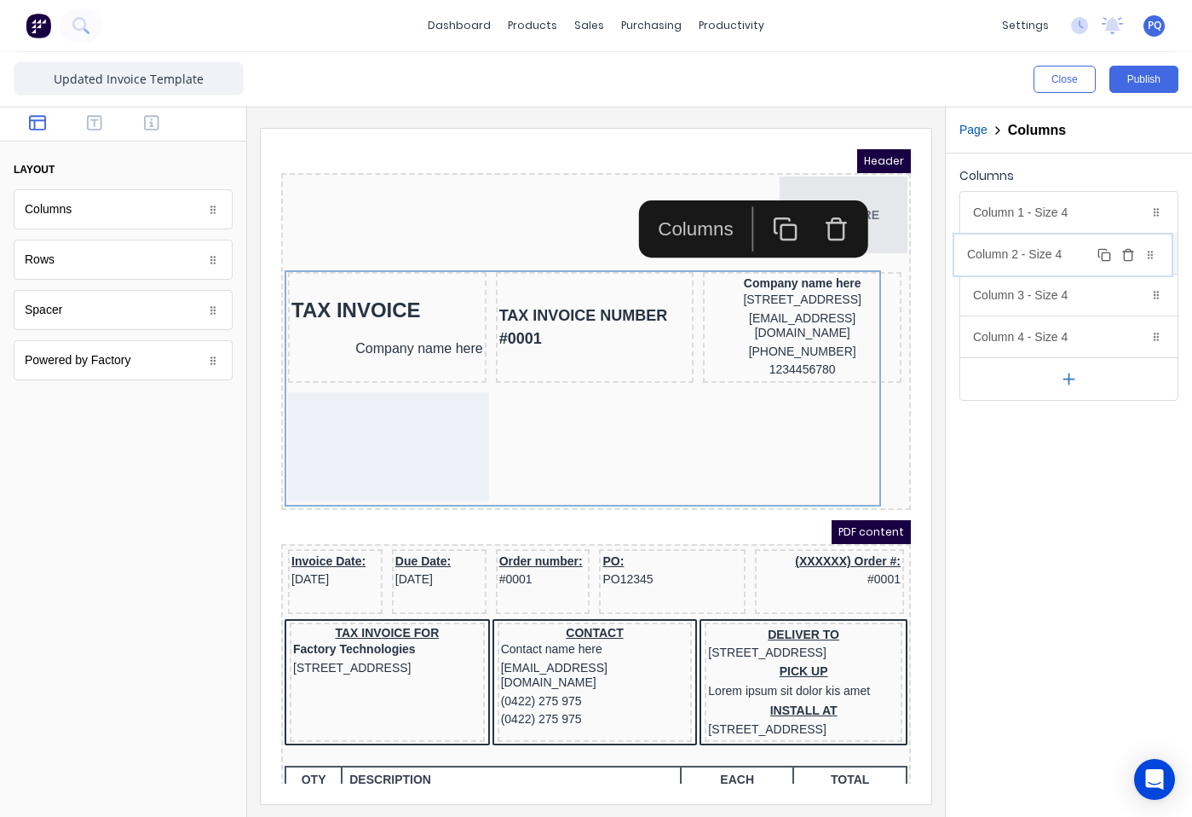
drag, startPoint x: 1048, startPoint y: 326, endPoint x: 1041, endPoint y: 258, distance: 67.7
click at [1041, 258] on body "dashboard products sales purchasing productivity dashboard products Product Cat…" at bounding box center [596, 408] width 1192 height 817
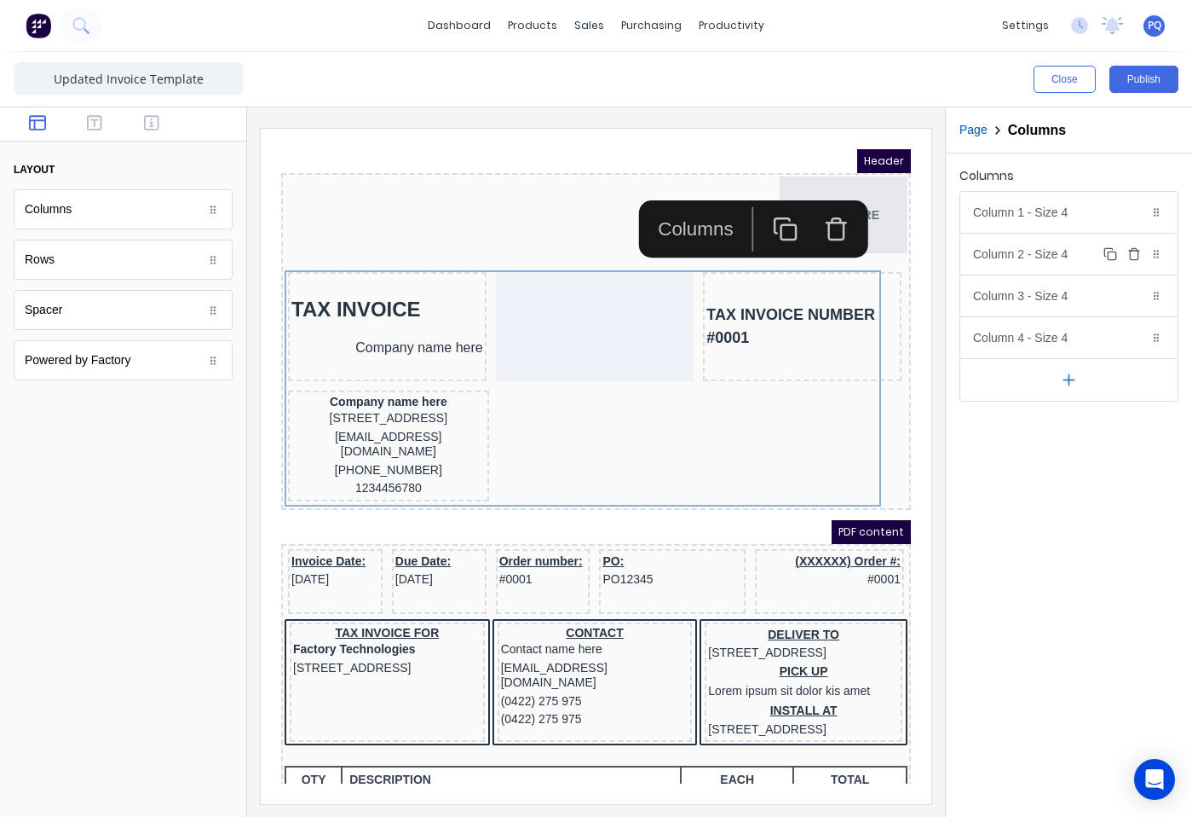
drag, startPoint x: 1055, startPoint y: 252, endPoint x: 1061, endPoint y: 264, distance: 13.3
click at [1057, 252] on div "Column 2 - Size 4 Duplicate Delete" at bounding box center [1069, 254] width 217 height 41
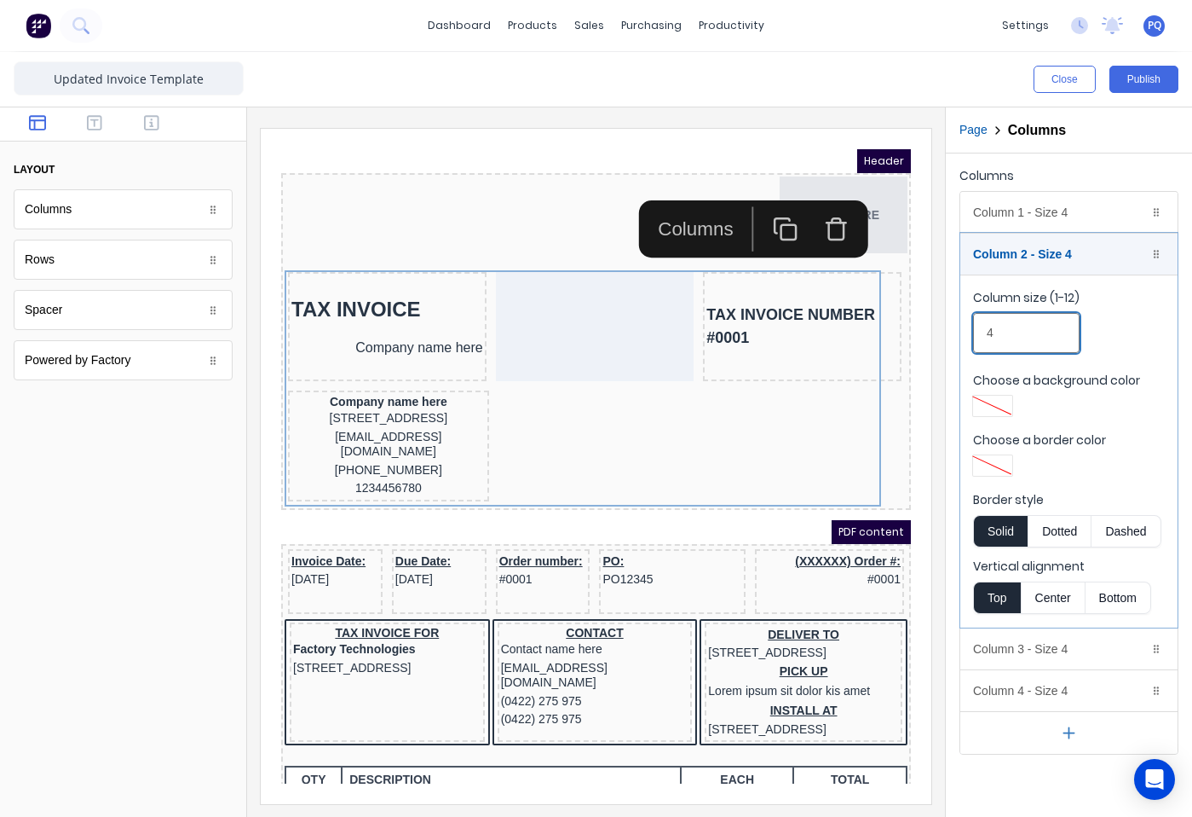
drag, startPoint x: 1186, startPoint y: 470, endPoint x: 752, endPoint y: 302, distance: 466.3
type input "2"
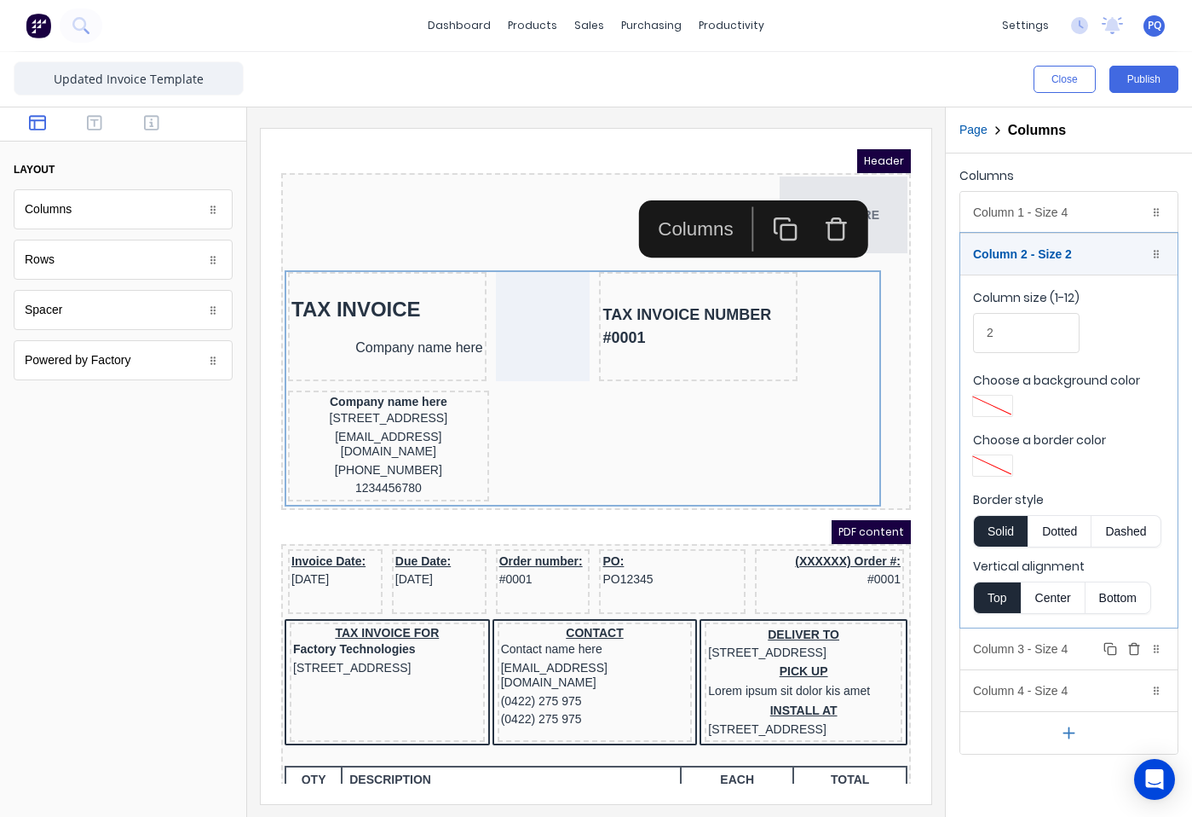
click at [1078, 653] on div "Column 3 - Size 4 Duplicate Delete" at bounding box center [1069, 648] width 217 height 41
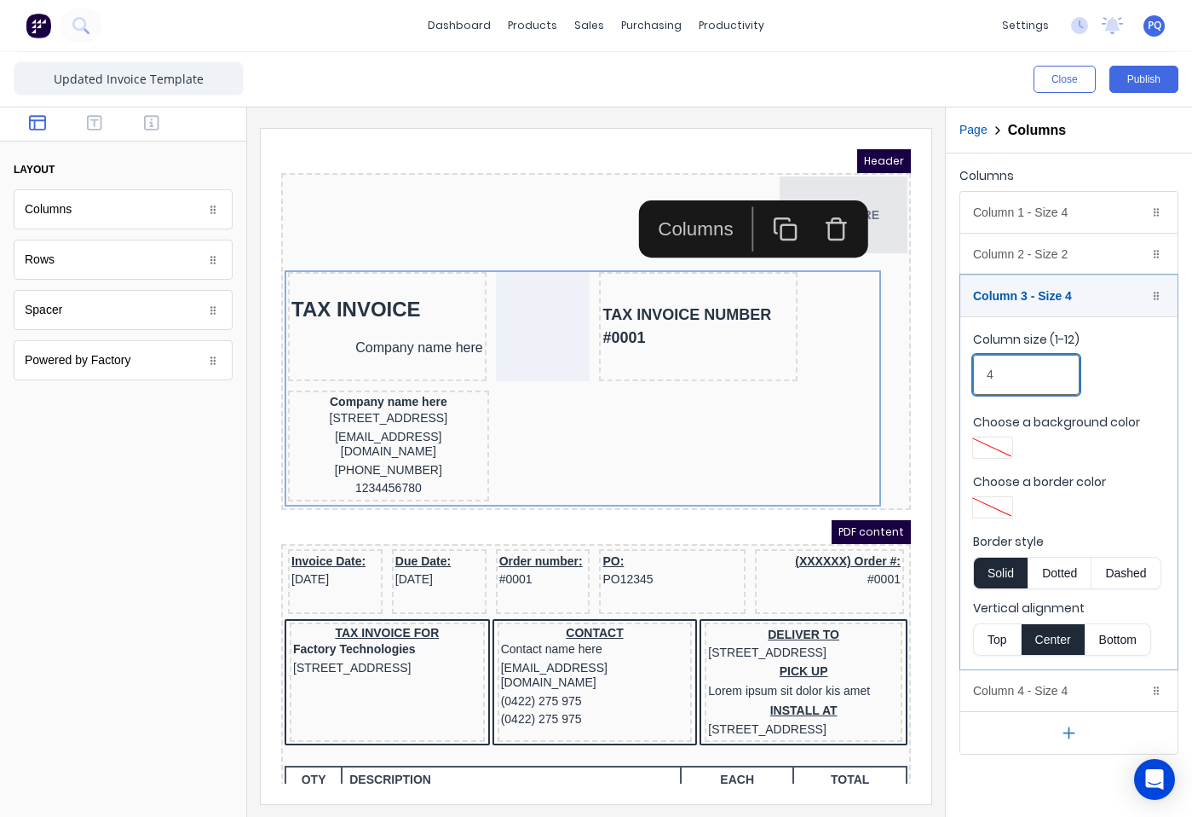
drag, startPoint x: 1232, startPoint y: 501, endPoint x: 805, endPoint y: 340, distance: 455.6
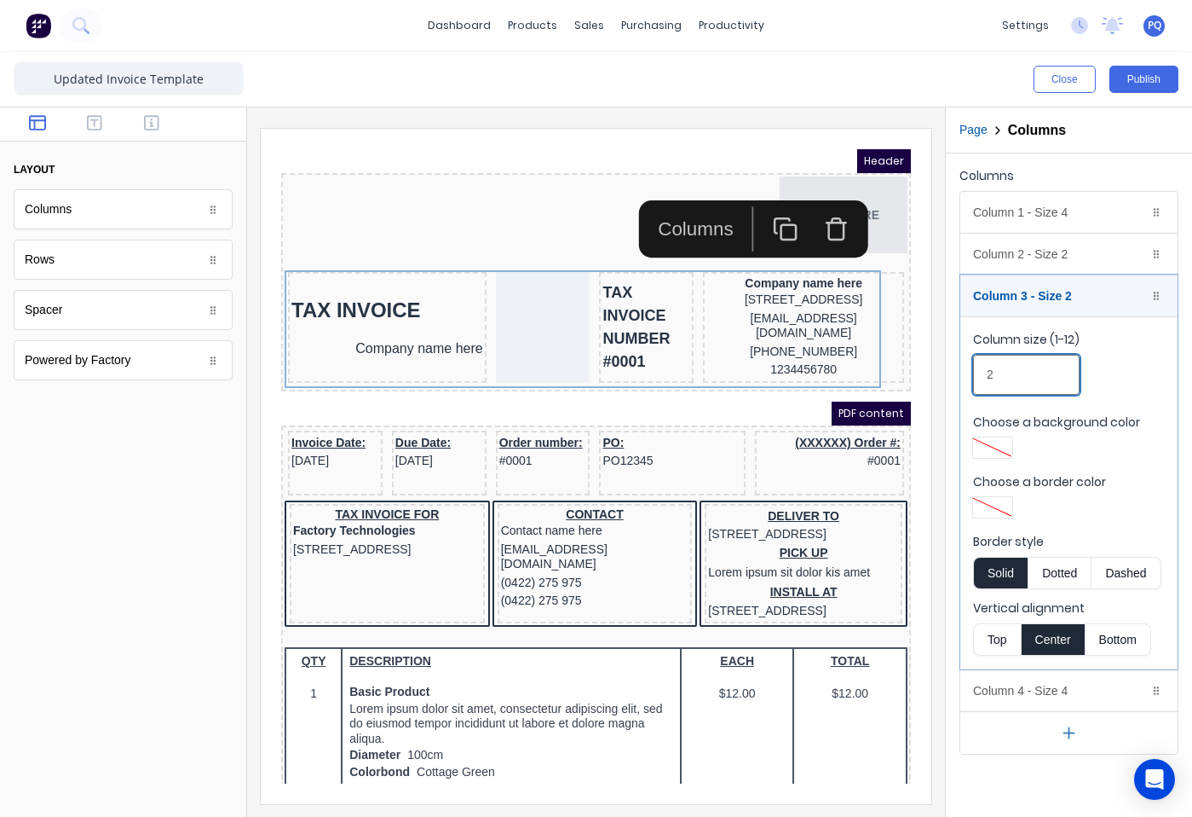
drag, startPoint x: 992, startPoint y: 376, endPoint x: 944, endPoint y: 378, distance: 48.6
click at [917, 376] on div "Close Publish Components layout Columns Columns Rows Rows Spacer Spacer Powered…" at bounding box center [596, 434] width 1192 height 765
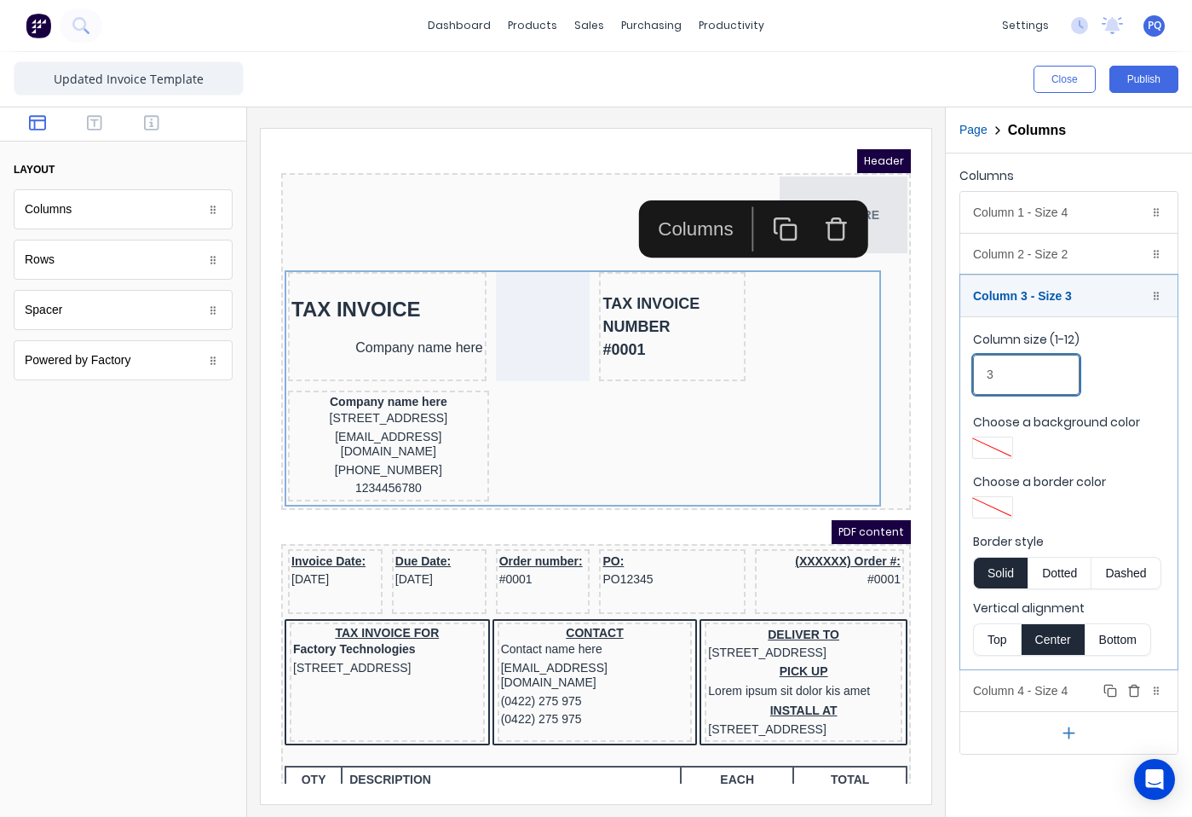
type input "3"
click at [1032, 690] on div "Column 4 - Size 4 Duplicate Delete" at bounding box center [1069, 690] width 217 height 41
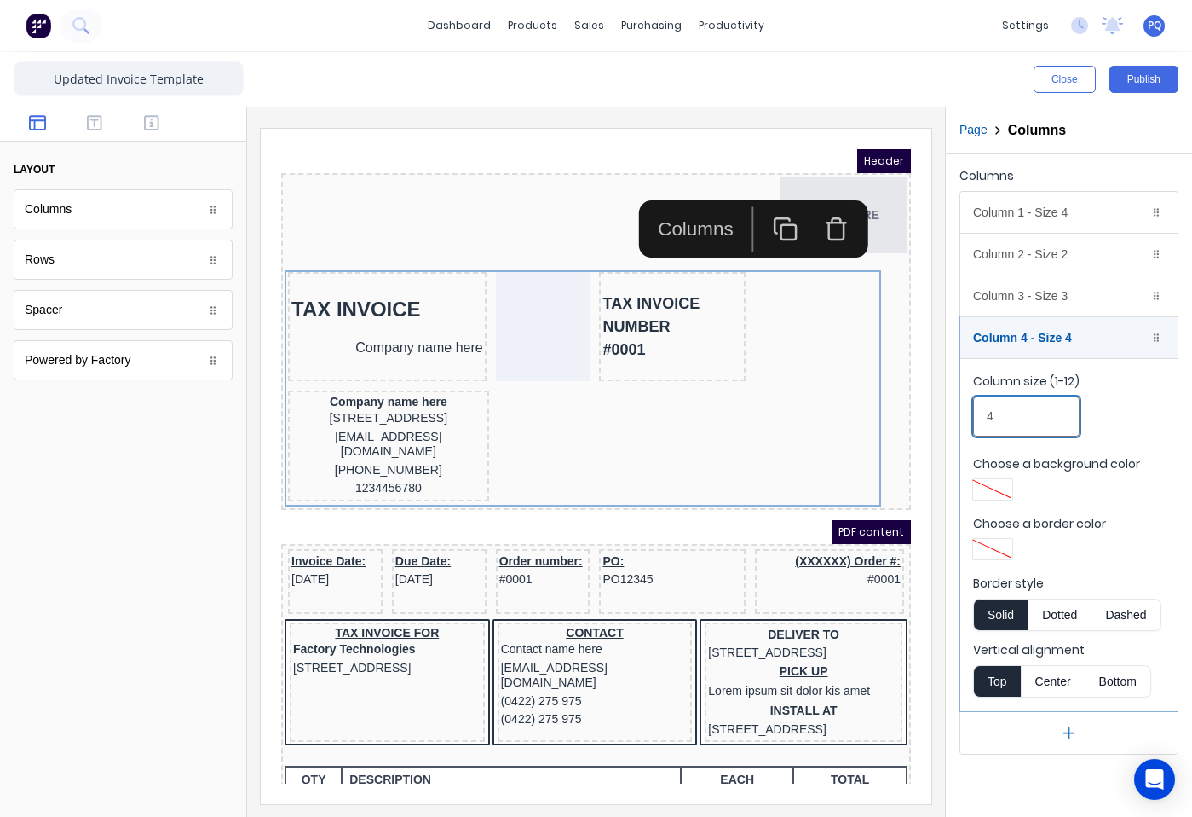
drag, startPoint x: 926, startPoint y: 420, endPoint x: 932, endPoint y: 427, distance: 9.6
click at [925, 421] on div "Close Publish Components layout Columns Columns Rows Rows Spacer Spacer Powered…" at bounding box center [596, 434] width 1192 height 765
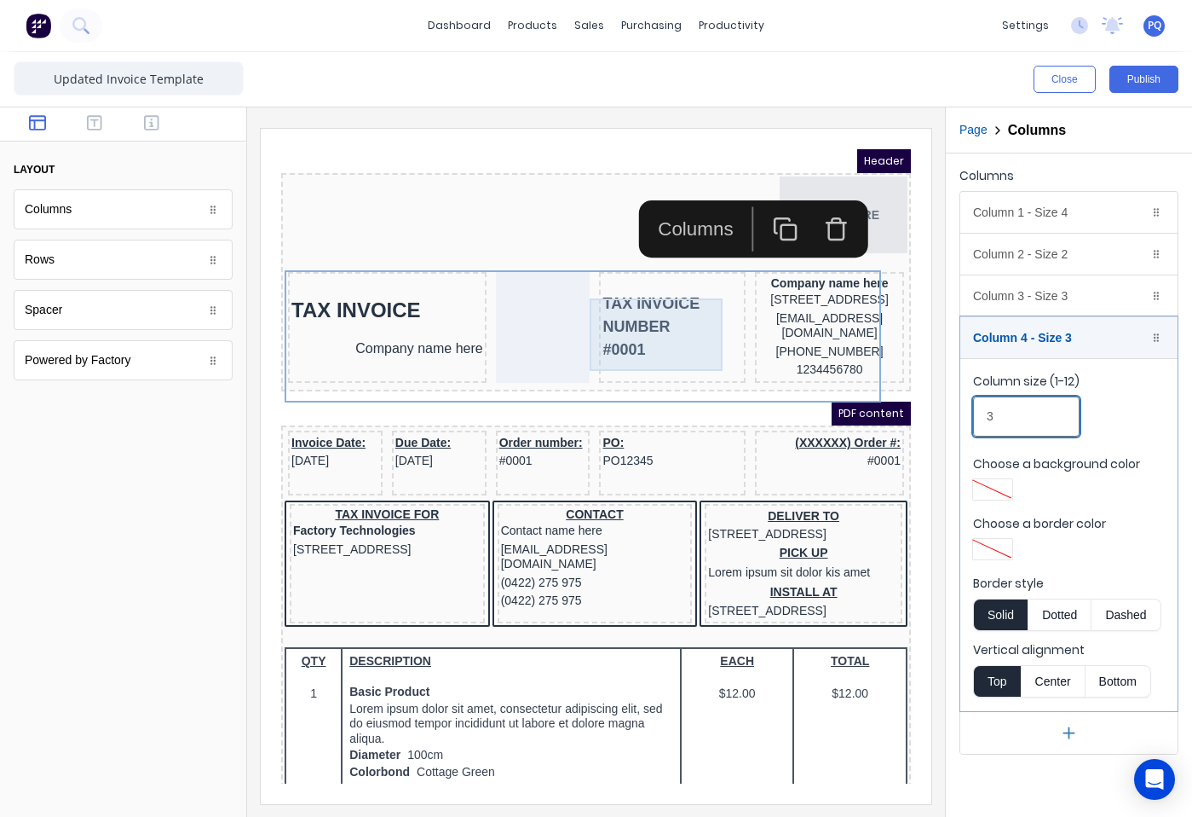
type input "3"
click at [620, 315] on div "TAX INVOICE NUMBER #0001" at bounding box center [652, 306] width 140 height 72
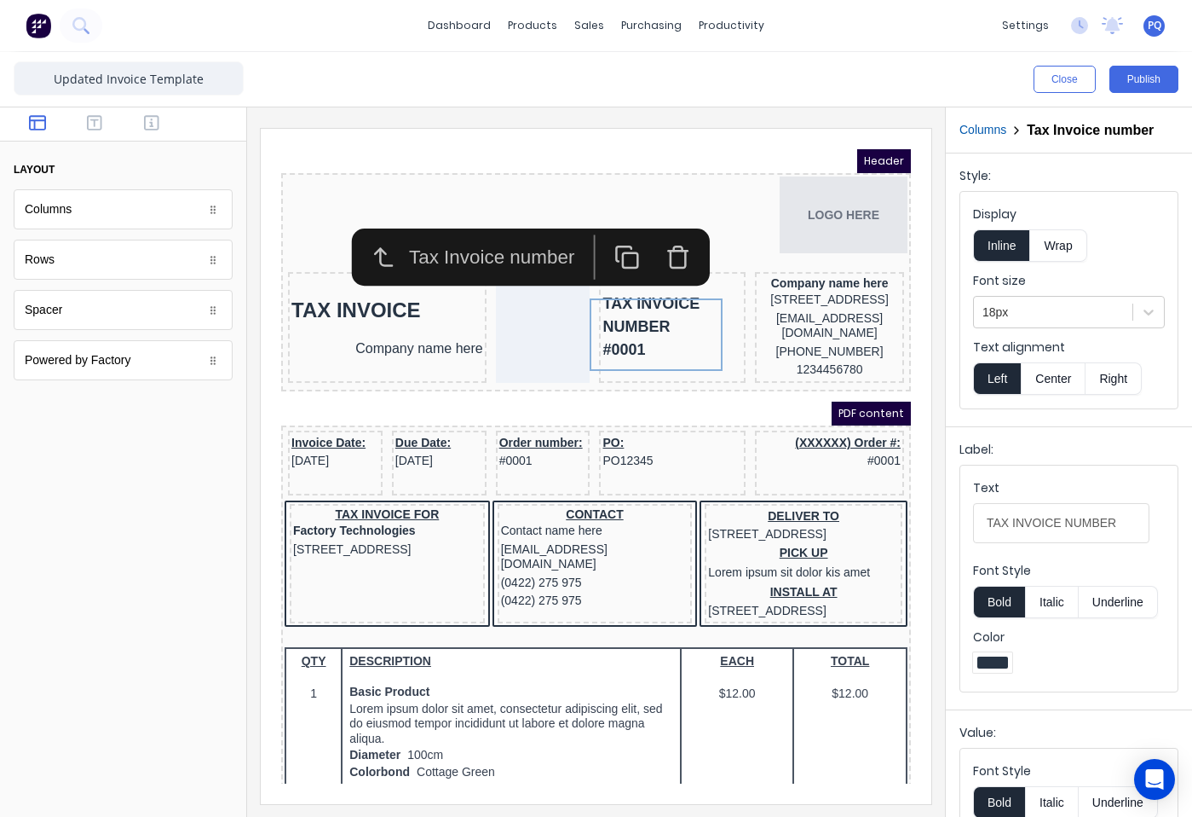
click at [1065, 237] on button "Wrap" at bounding box center [1058, 245] width 56 height 32
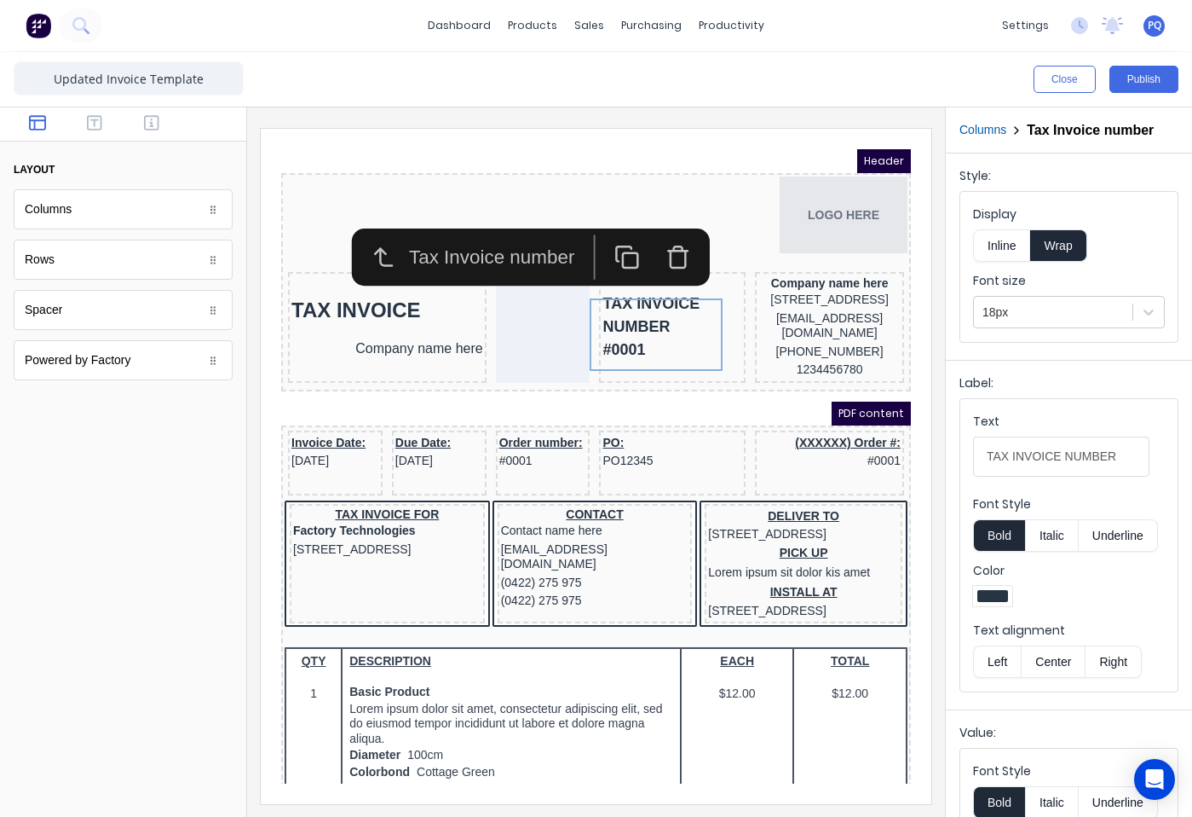
click at [1004, 239] on button "Inline" at bounding box center [1001, 245] width 57 height 32
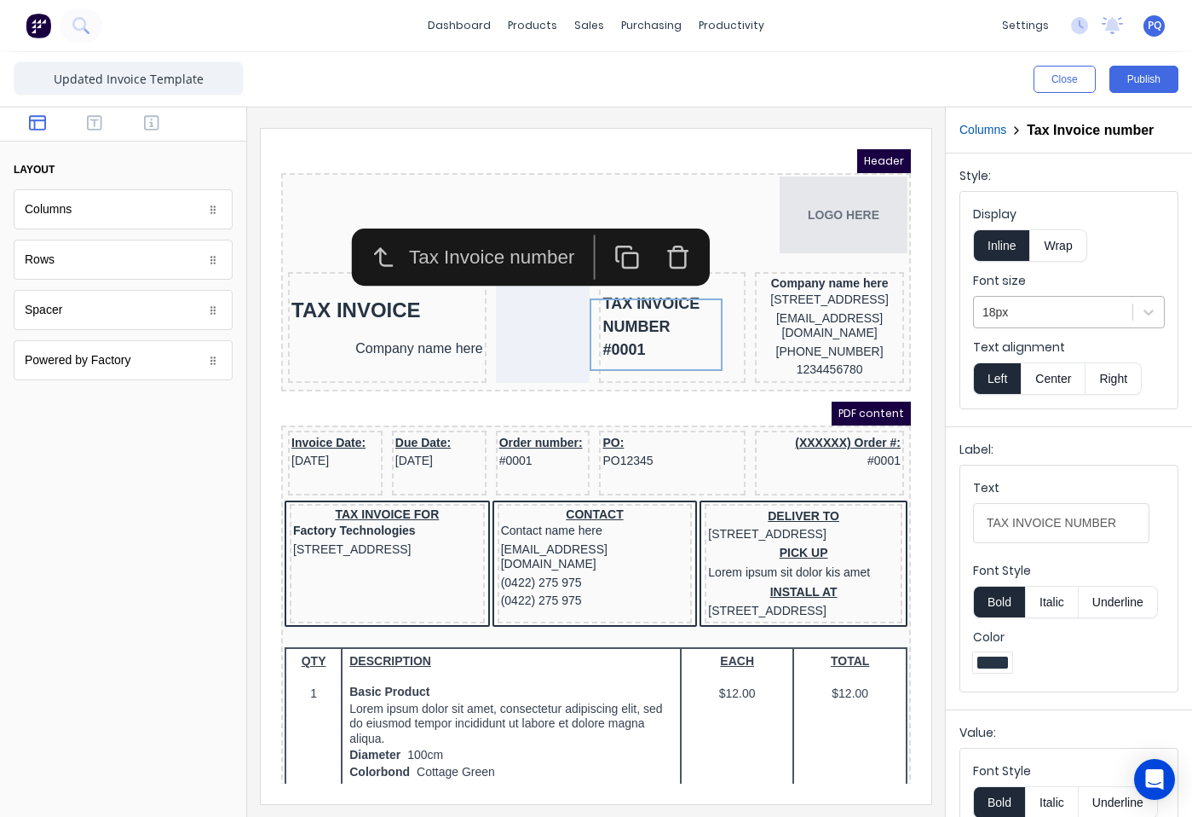
click at [1044, 305] on div at bounding box center [1053, 312] width 141 height 21
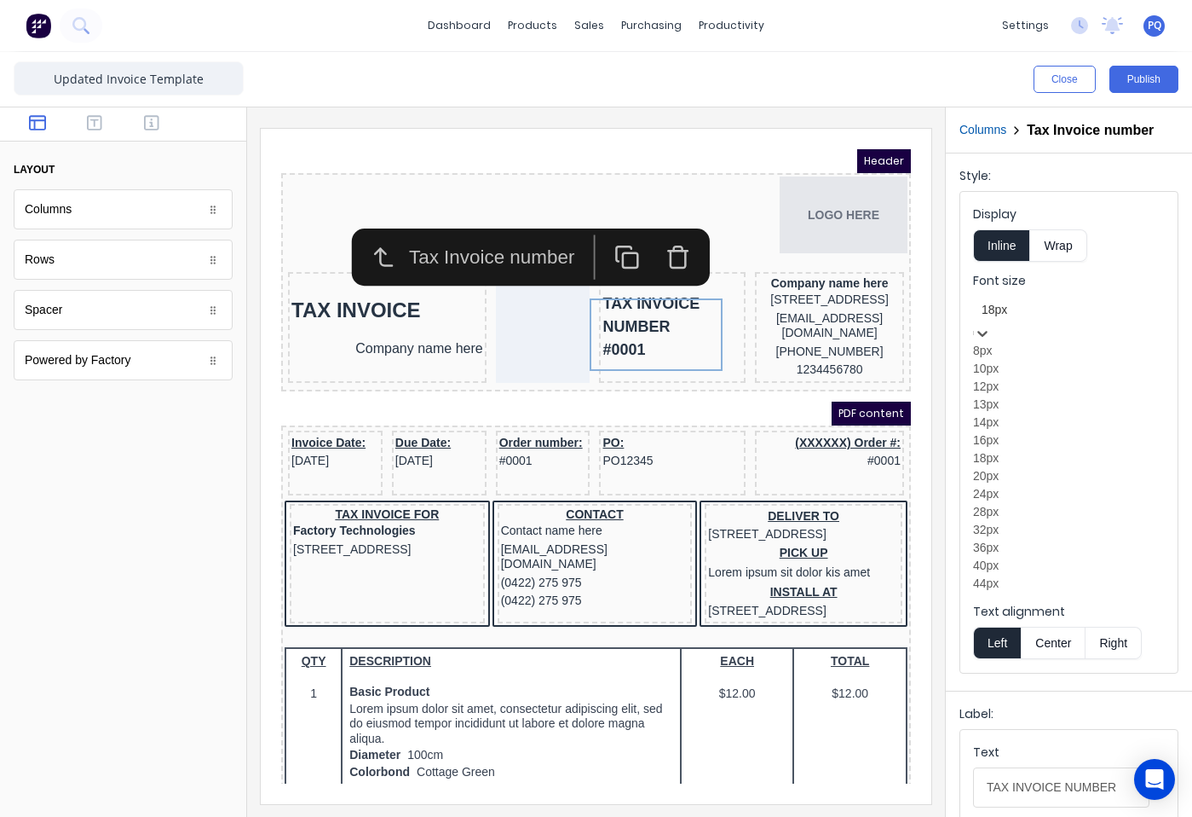
click at [1031, 431] on div "14px" at bounding box center [1069, 422] width 192 height 18
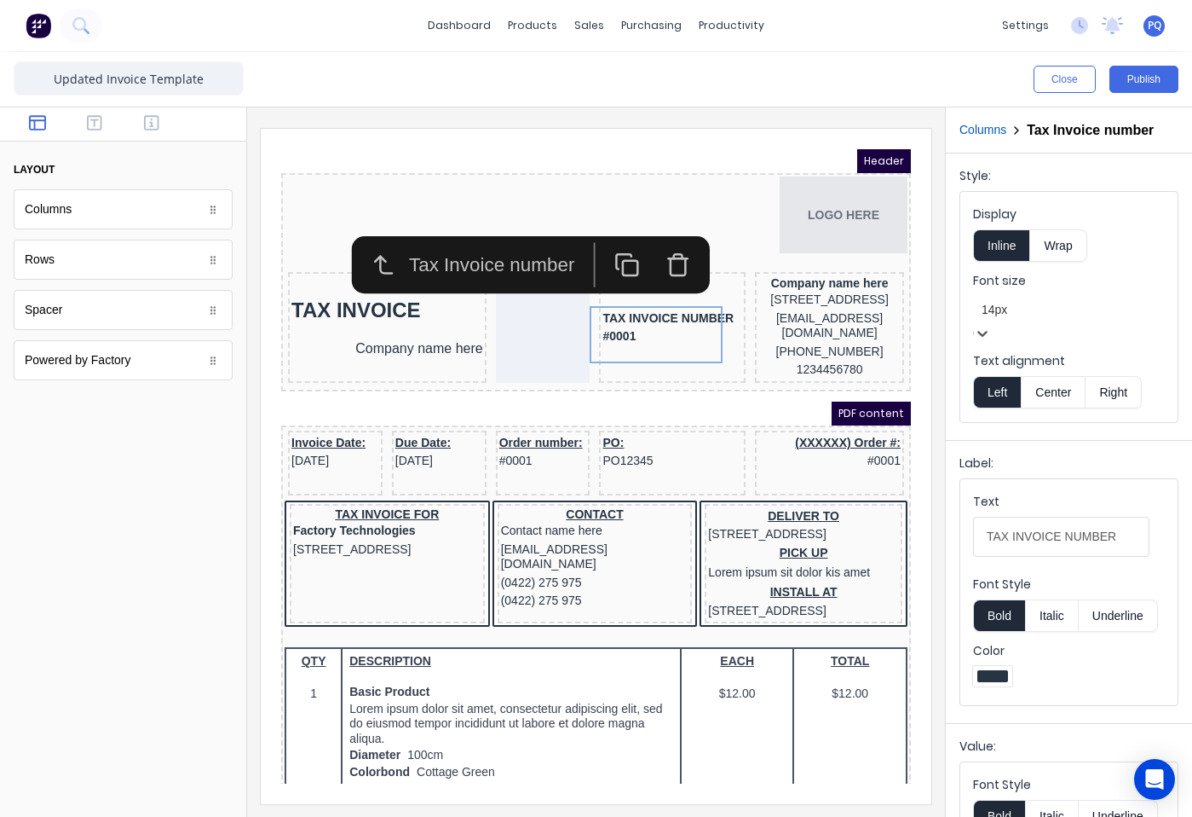
scroll to position [88, 0]
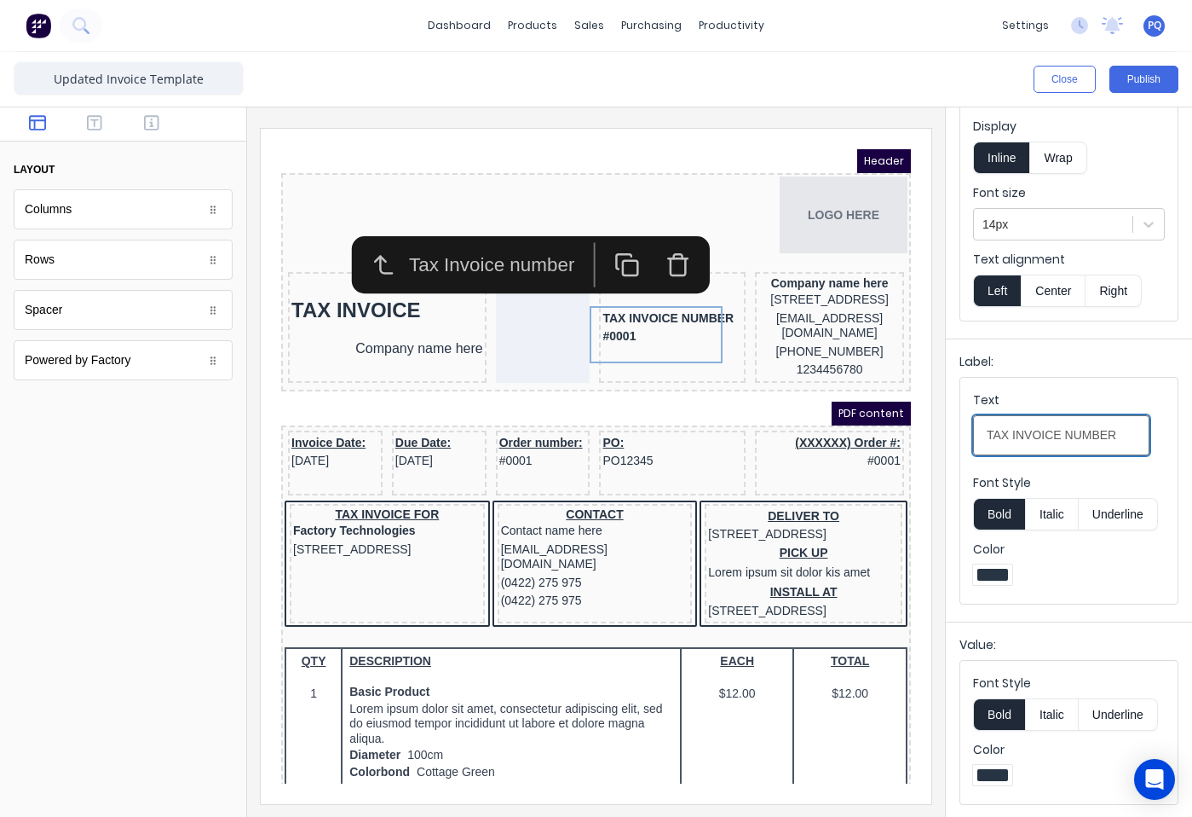
drag, startPoint x: 1375, startPoint y: 562, endPoint x: 709, endPoint y: 407, distance: 683.3
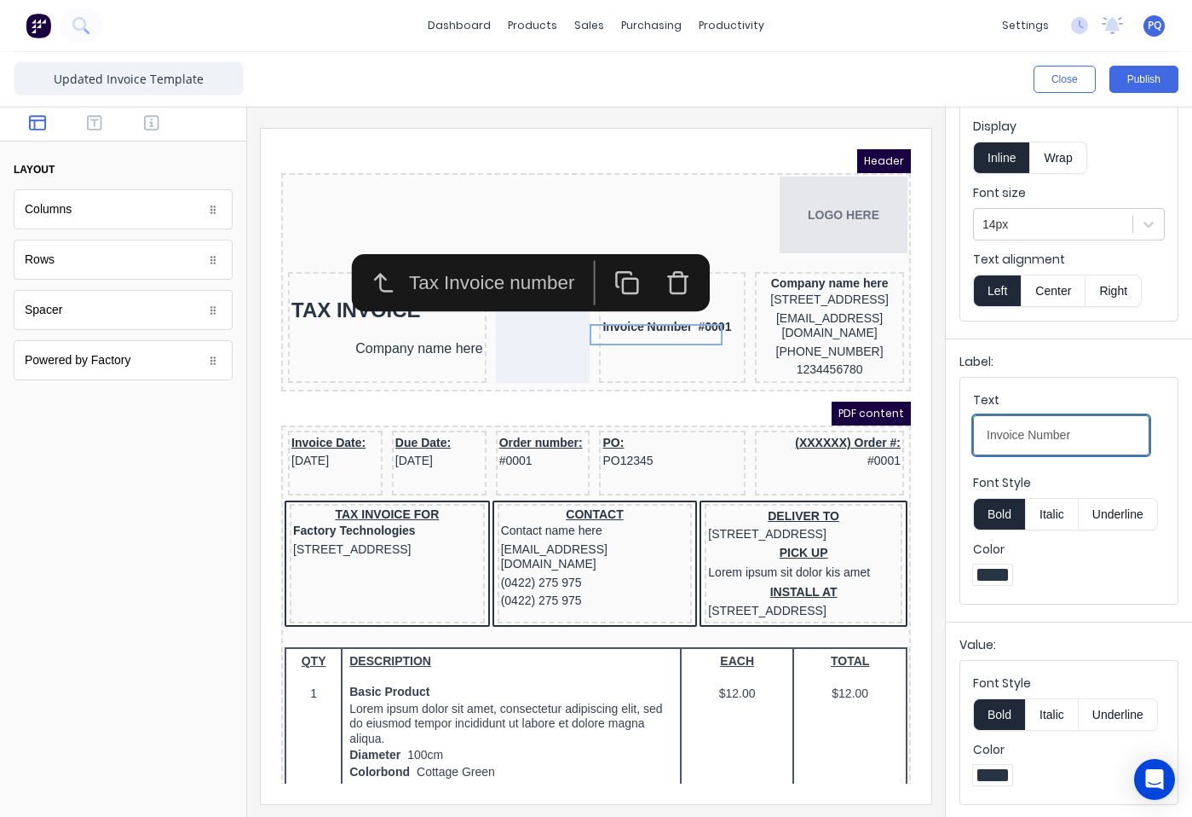
type input "Invoice Number"
click at [1075, 166] on button "Wrap" at bounding box center [1058, 157] width 56 height 32
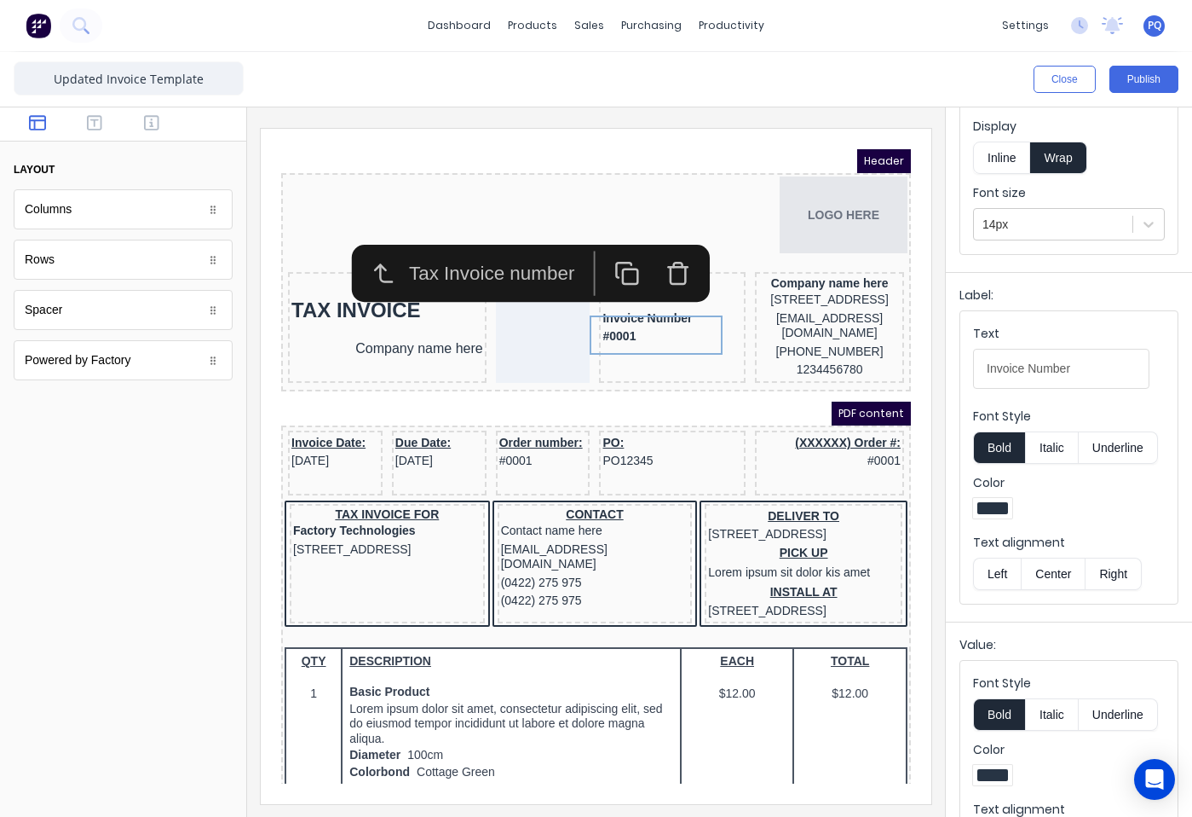
scroll to position [154, 0]
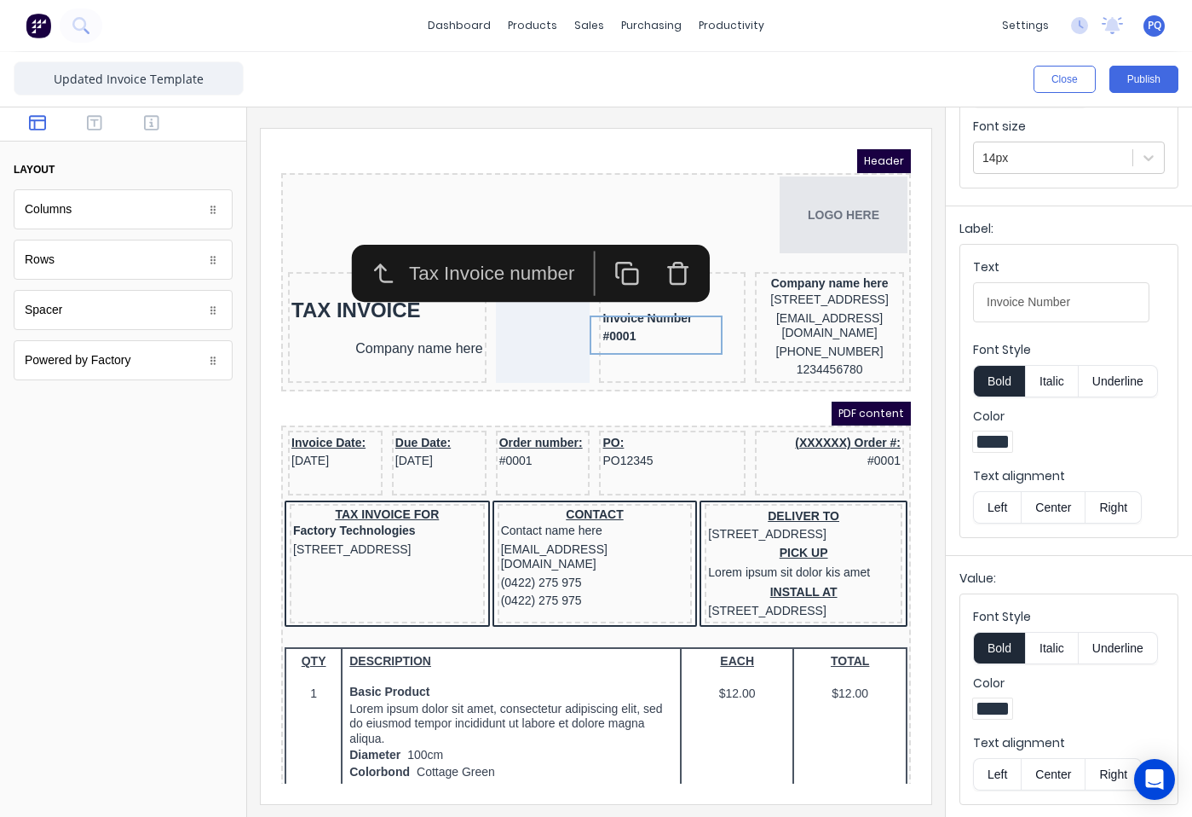
click at [997, 637] on button "Bold" at bounding box center [999, 648] width 52 height 32
click at [160, 124] on button "button" at bounding box center [152, 124] width 47 height 20
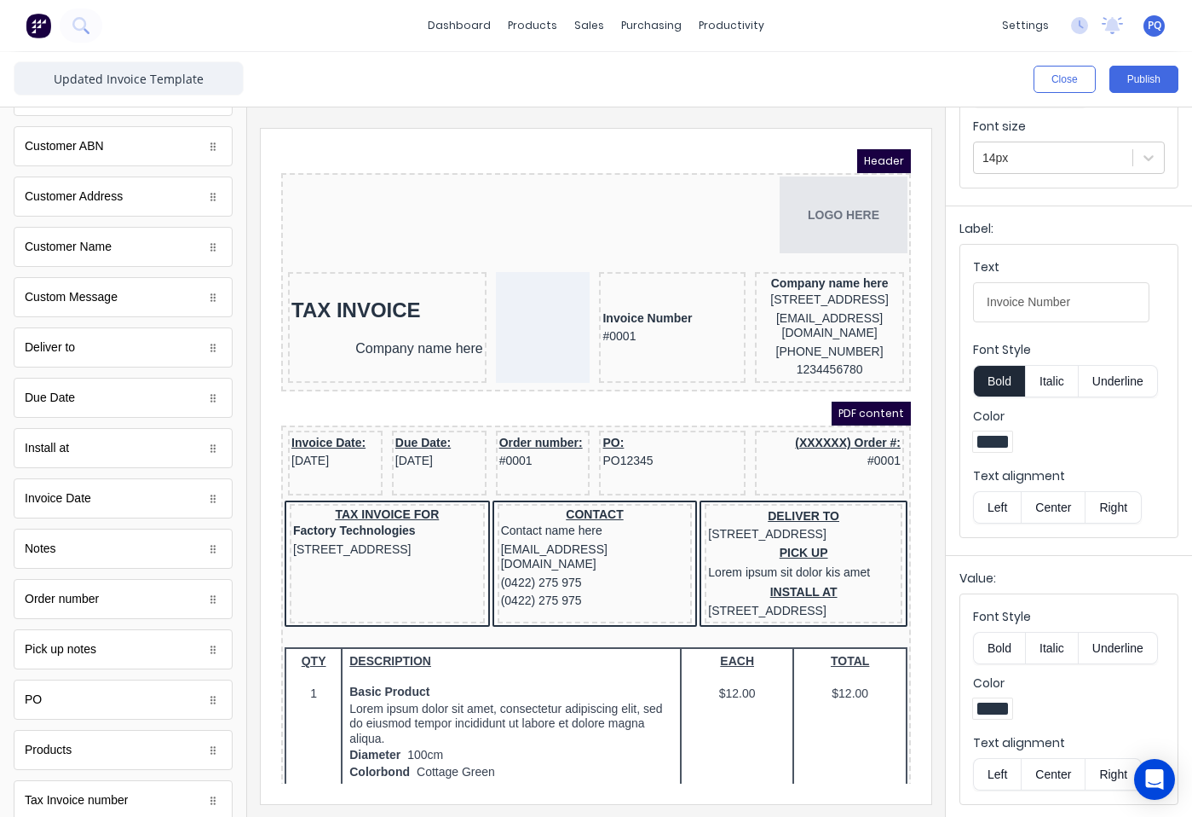
scroll to position [0, 0]
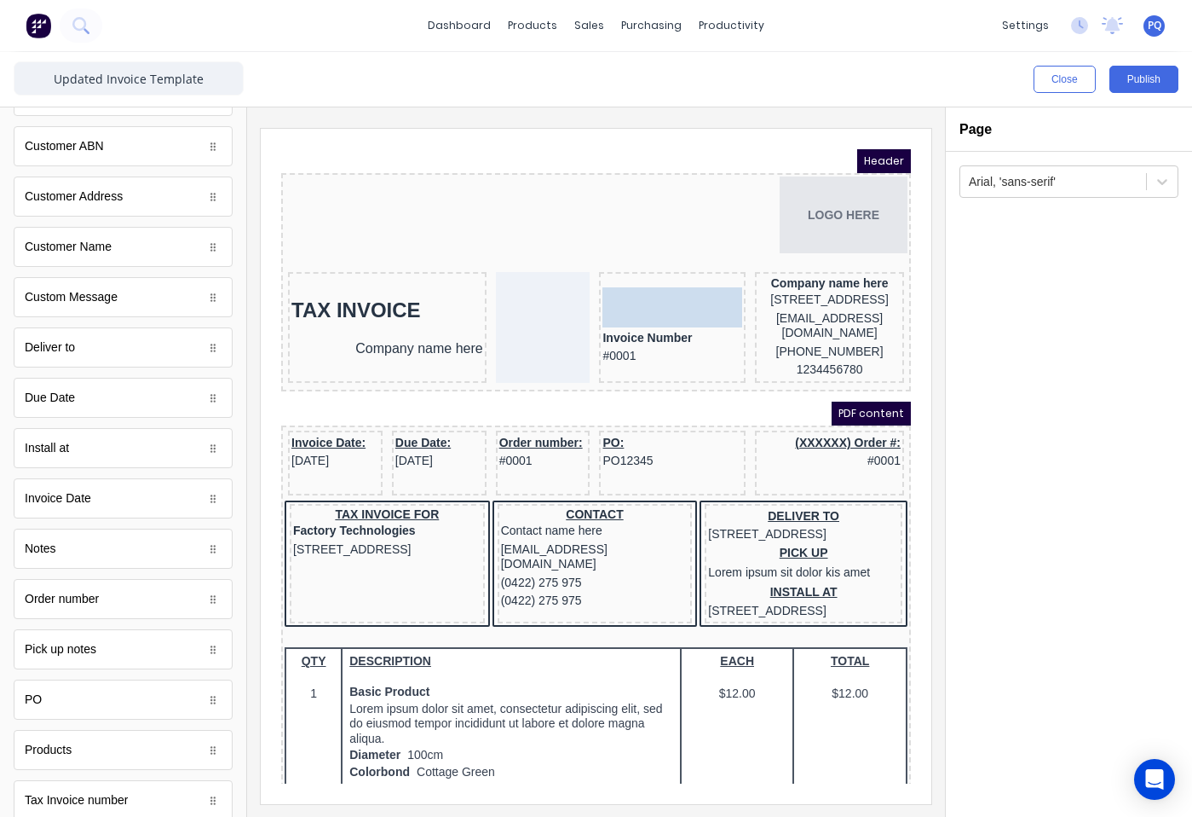
drag, startPoint x: 57, startPoint y: 511, endPoint x: 350, endPoint y: 167, distance: 452.3
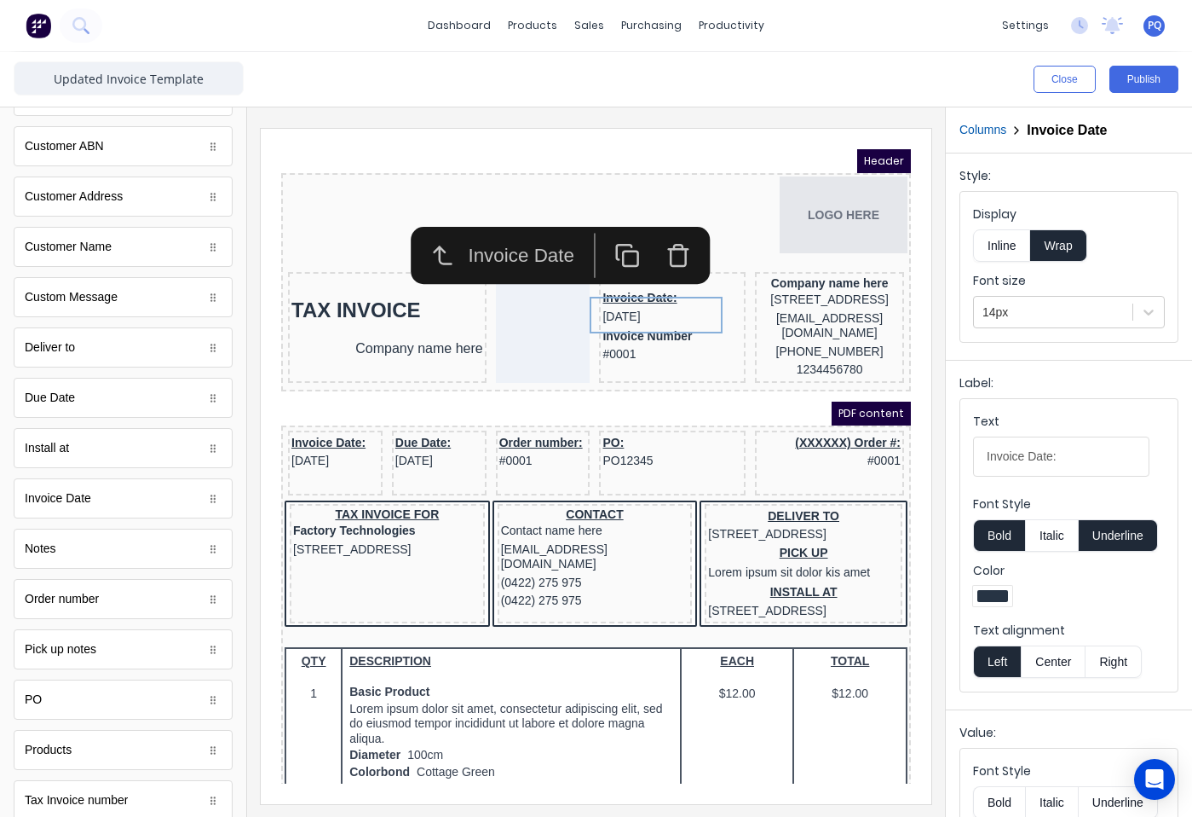
click at [1128, 540] on button "Underline" at bounding box center [1118, 535] width 79 height 32
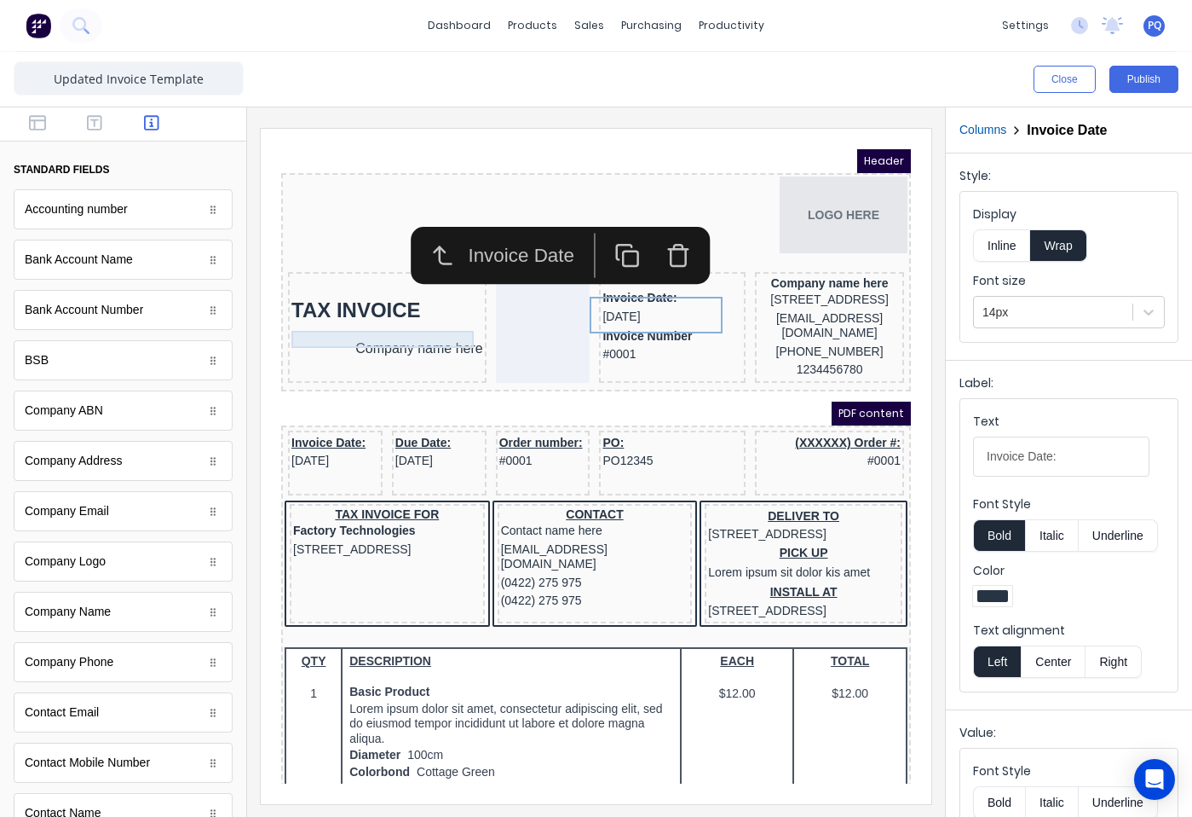
click at [377, 318] on div at bounding box center [367, 311] width 192 height 17
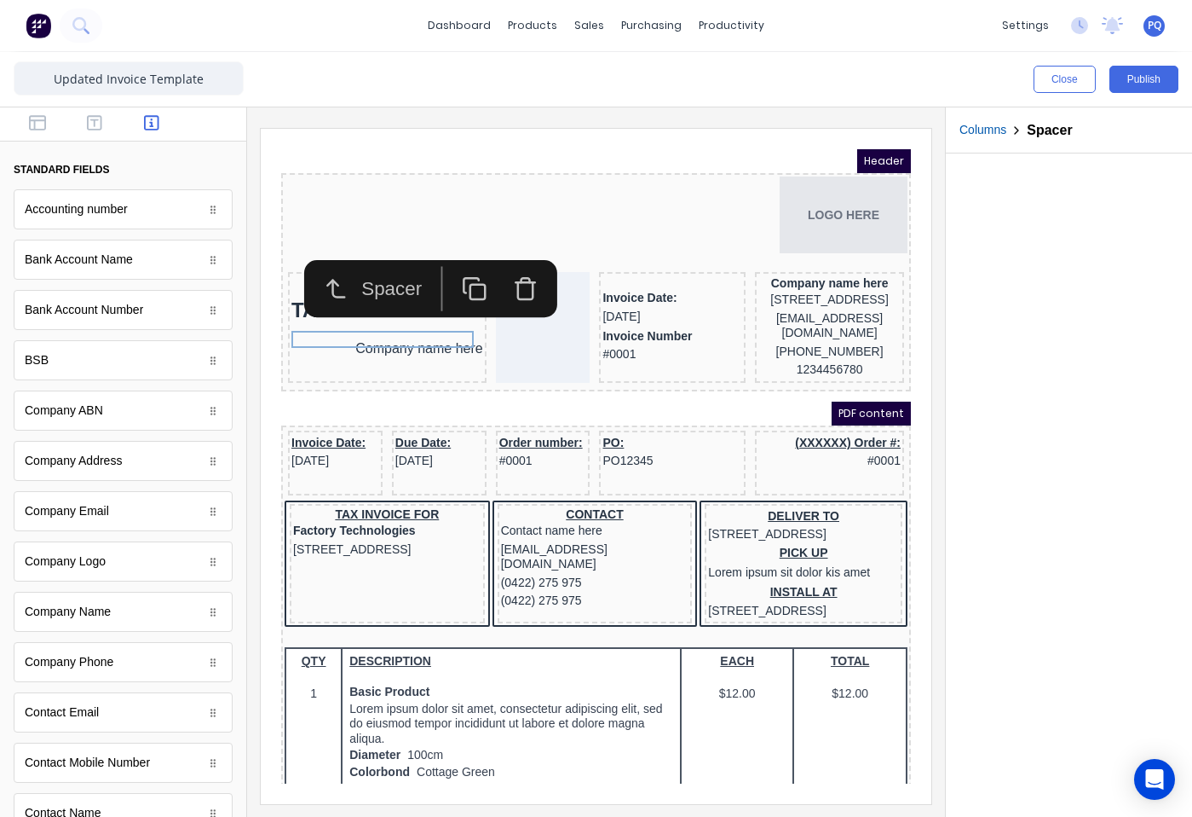
click at [454, 266] on icon "button" at bounding box center [455, 269] width 26 height 26
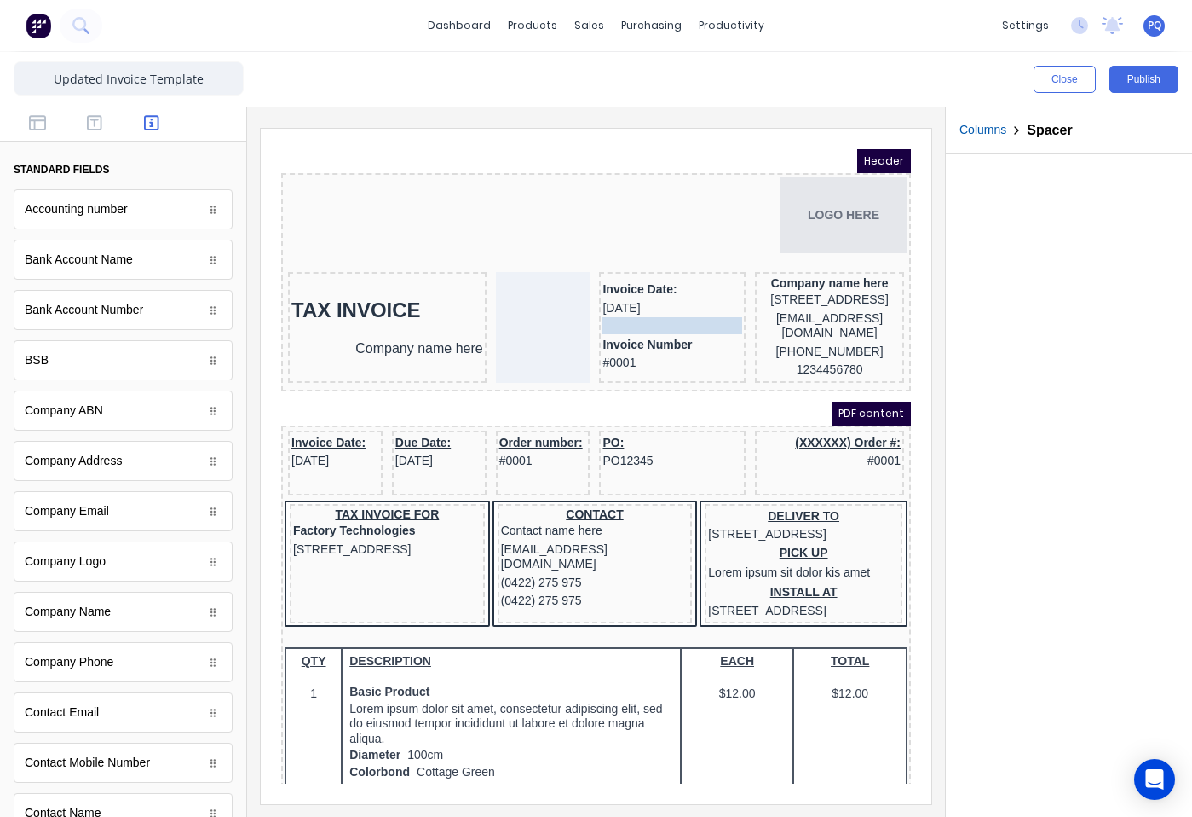
drag, startPoint x: 411, startPoint y: 330, endPoint x: 636, endPoint y: 313, distance: 225.7
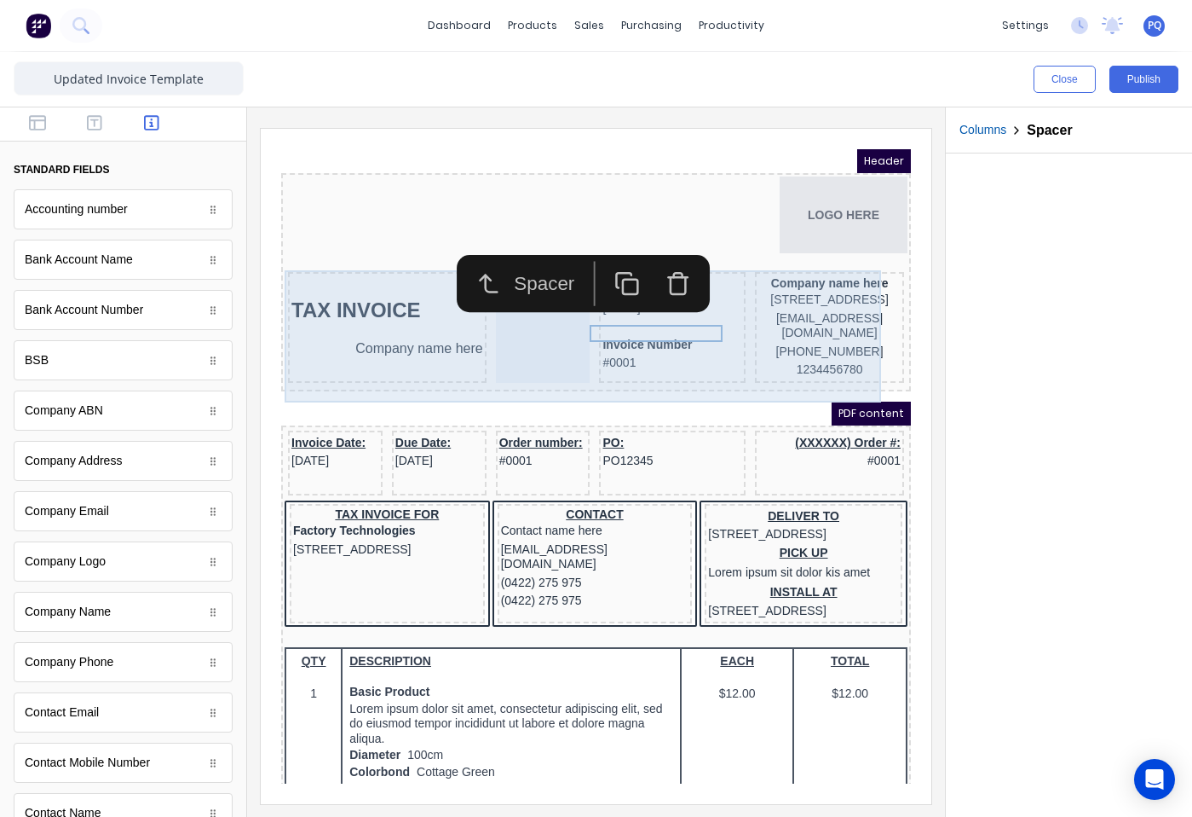
click at [681, 362] on div "Invoice Date: 29/10/2024 Invoice Number #0001" at bounding box center [652, 306] width 147 height 111
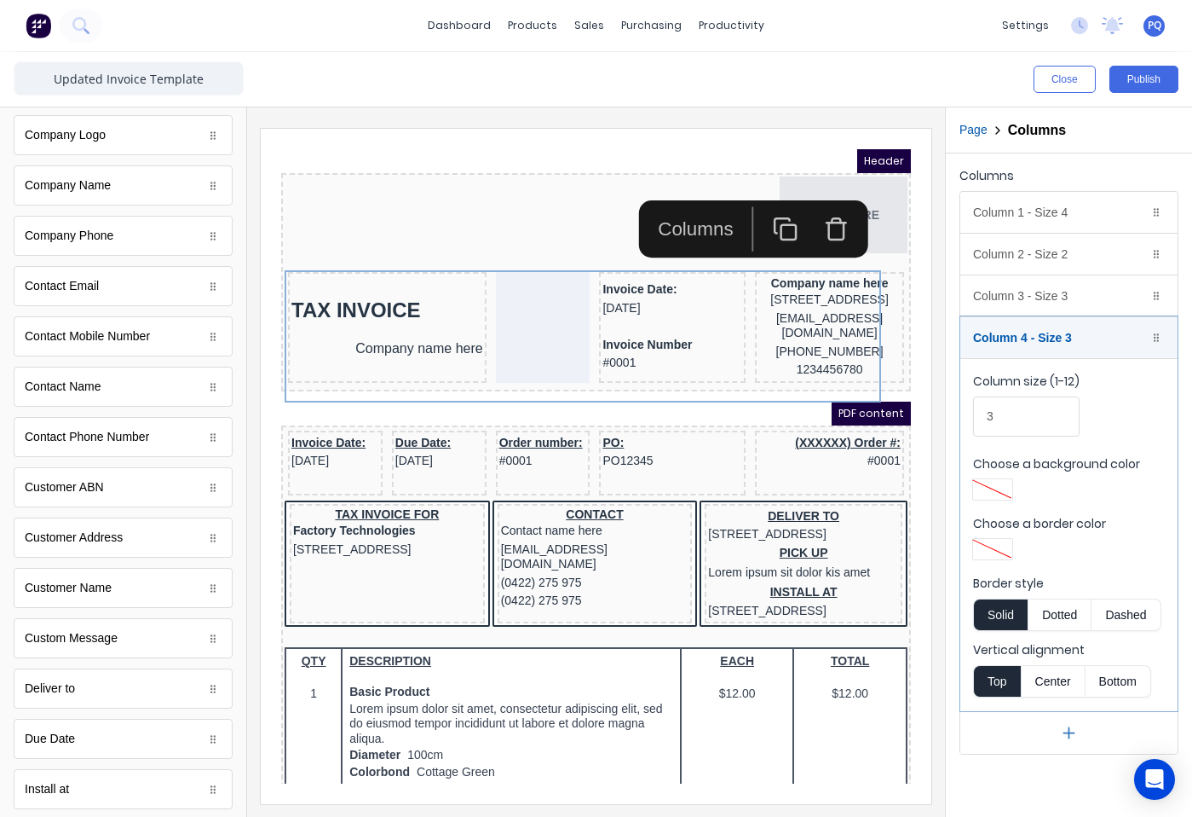
scroll to position [822, 0]
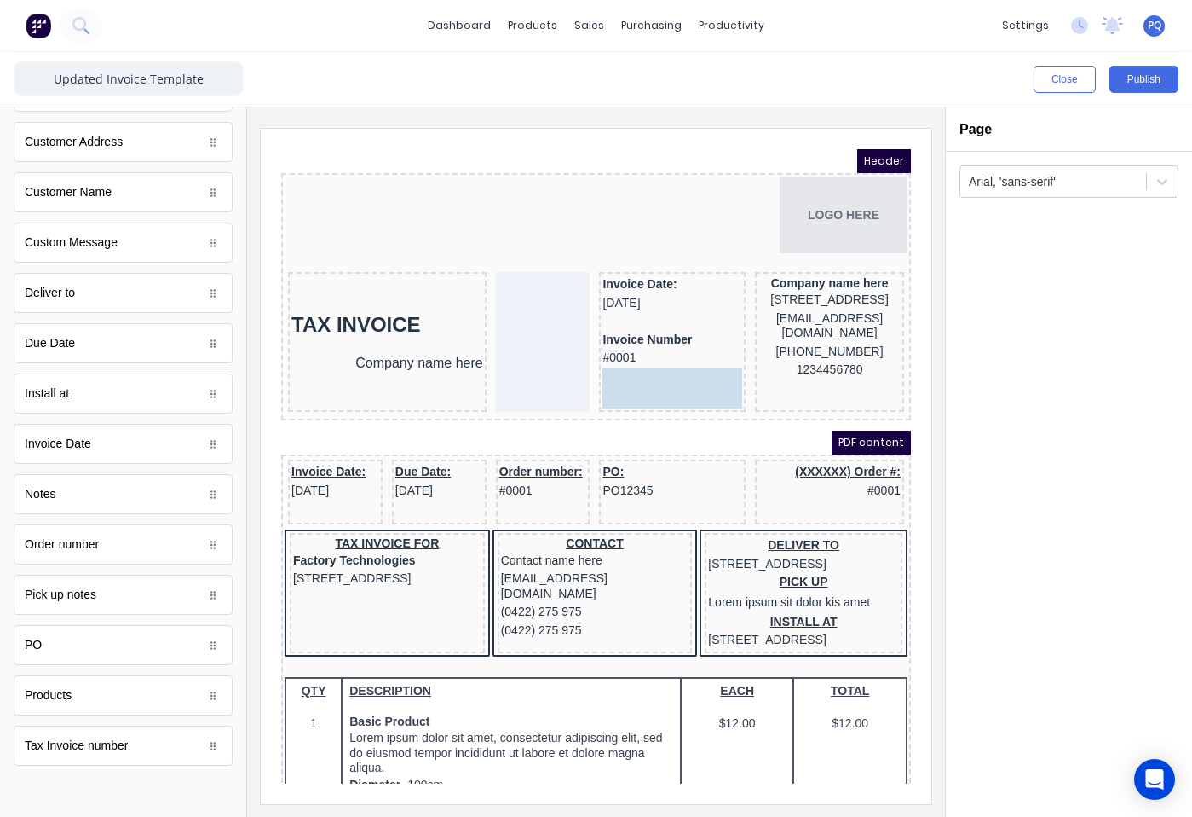
drag, startPoint x: 75, startPoint y: 658, endPoint x: 366, endPoint y: 232, distance: 515.9
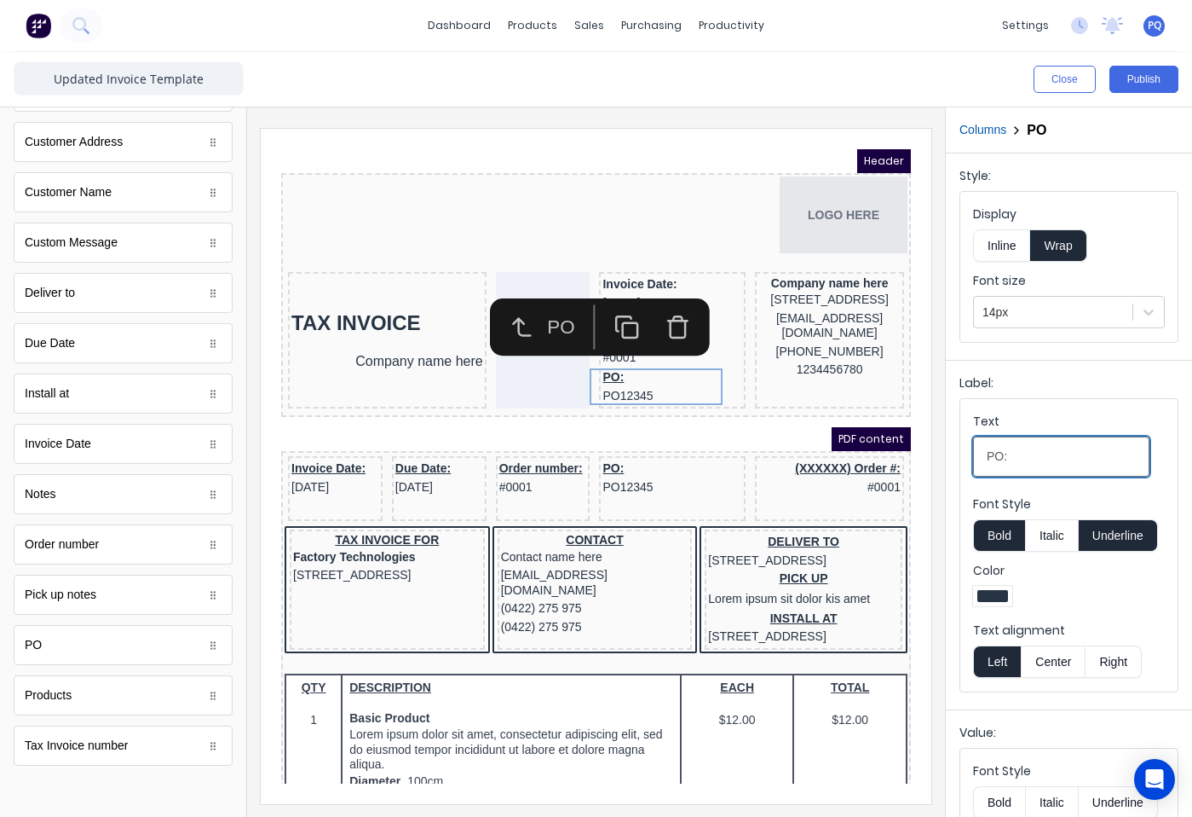
click at [923, 470] on div "Close Publish Components standard fields Accounting number Accounting number Ba…" at bounding box center [596, 434] width 1192 height 765
type input "Reference"
click at [1115, 527] on button "Underline" at bounding box center [1118, 535] width 79 height 32
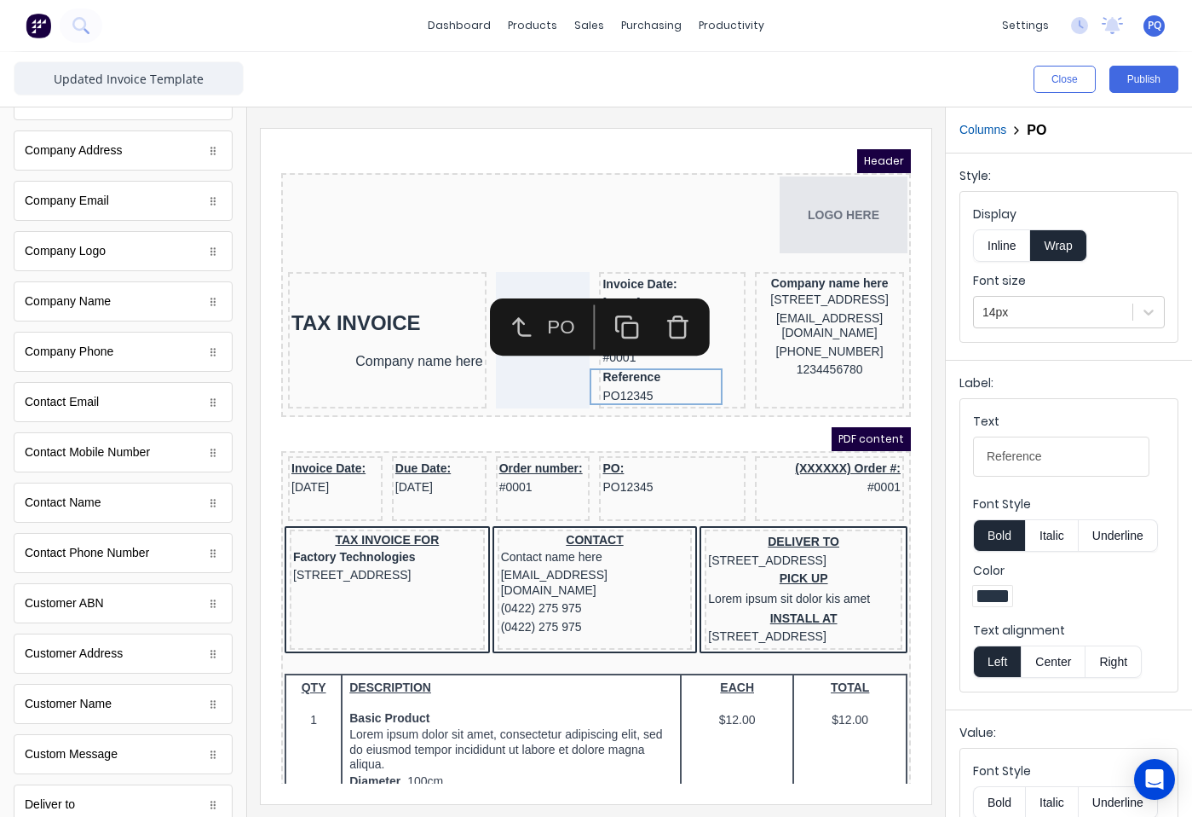
scroll to position [0, 0]
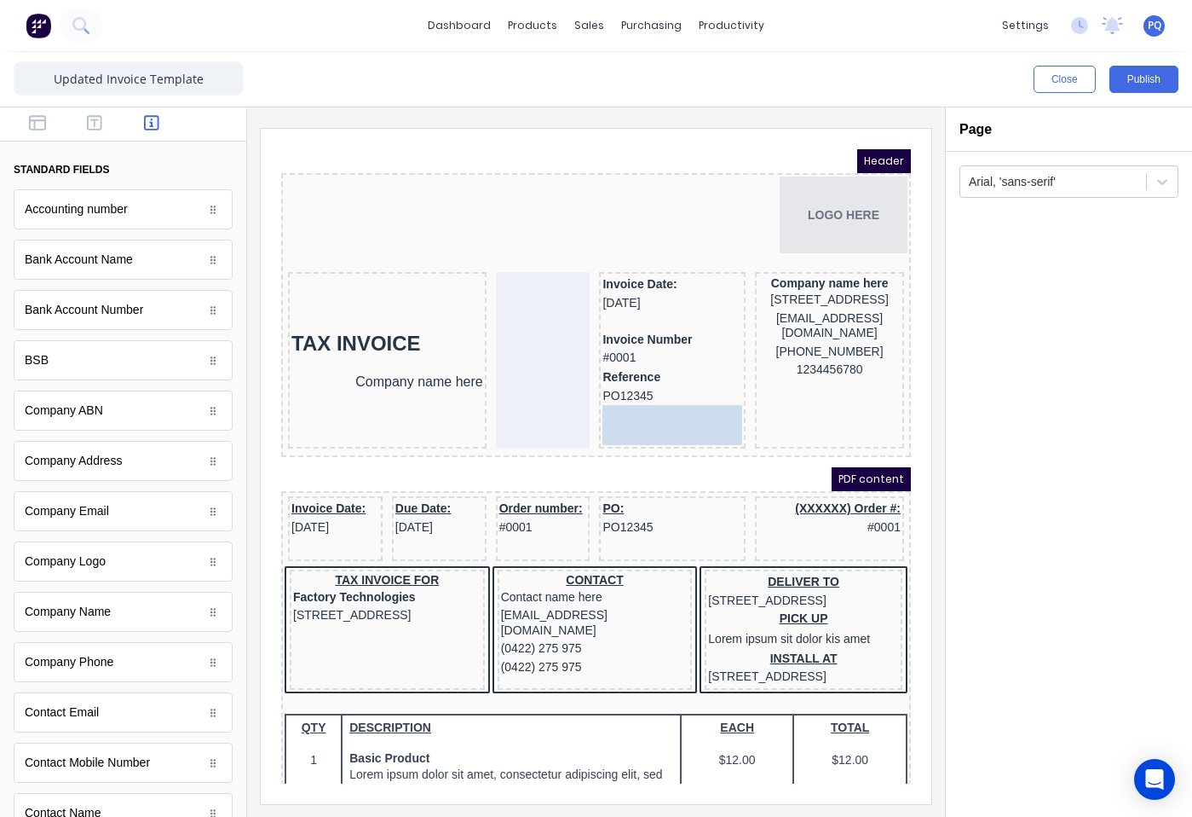
drag, startPoint x: 52, startPoint y: 422, endPoint x: 350, endPoint y: 256, distance: 341.5
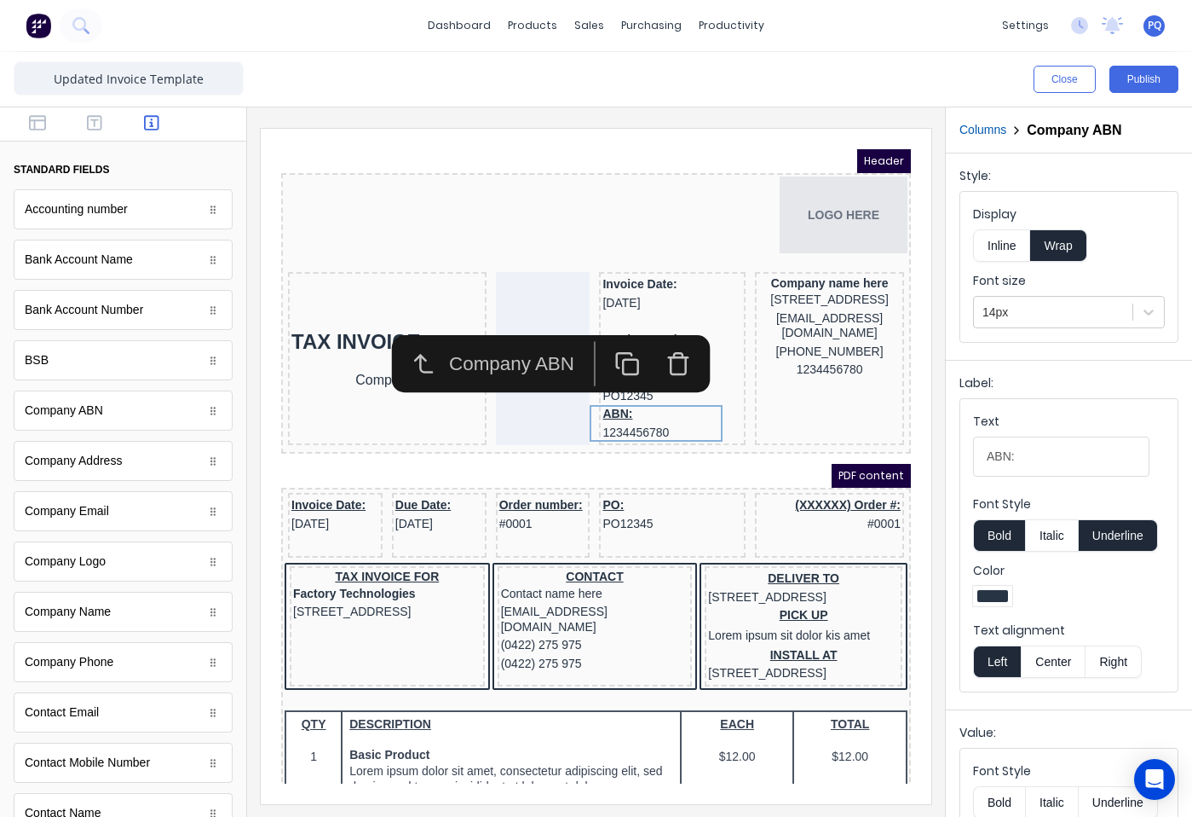
click at [1103, 528] on button "Underline" at bounding box center [1118, 535] width 79 height 32
click at [1057, 447] on input "ABN:" at bounding box center [1061, 456] width 176 height 40
type input "ABN"
click at [681, 449] on div "PDF content" at bounding box center [576, 455] width 630 height 24
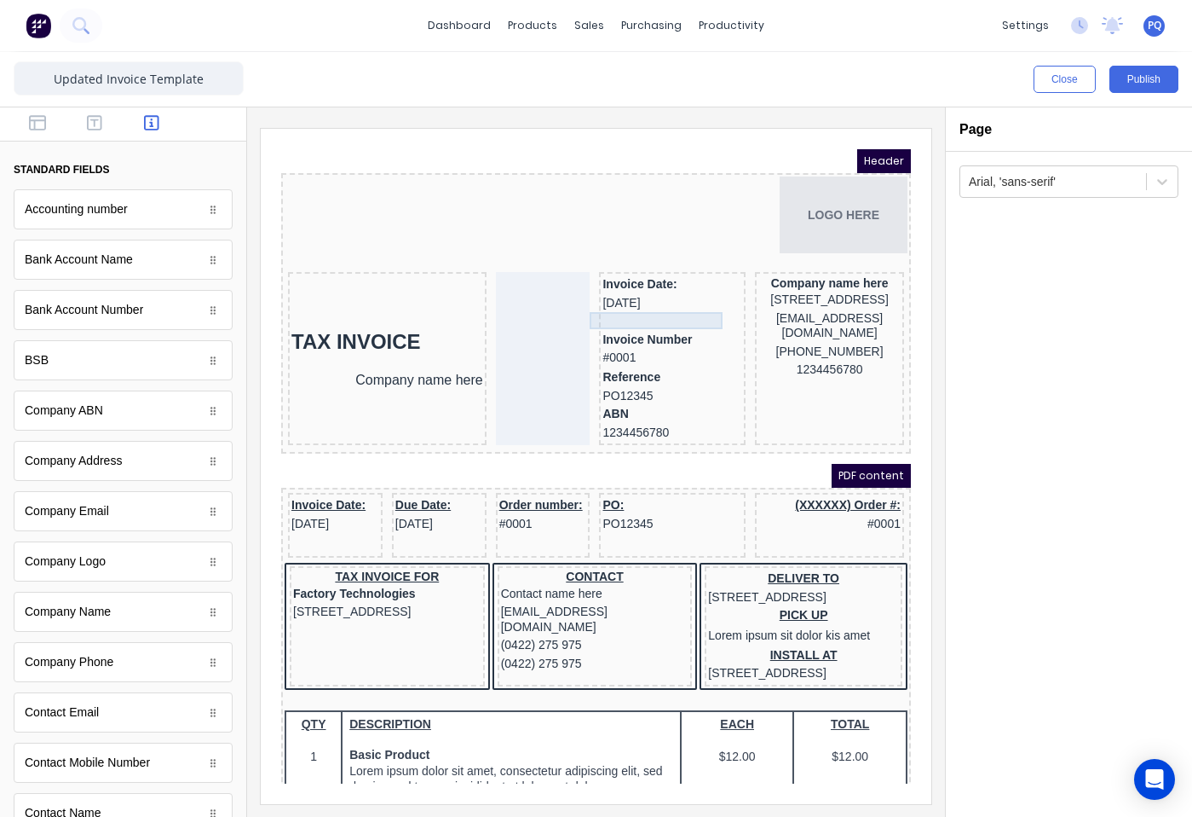
click at [610, 303] on div at bounding box center [652, 300] width 140 height 17
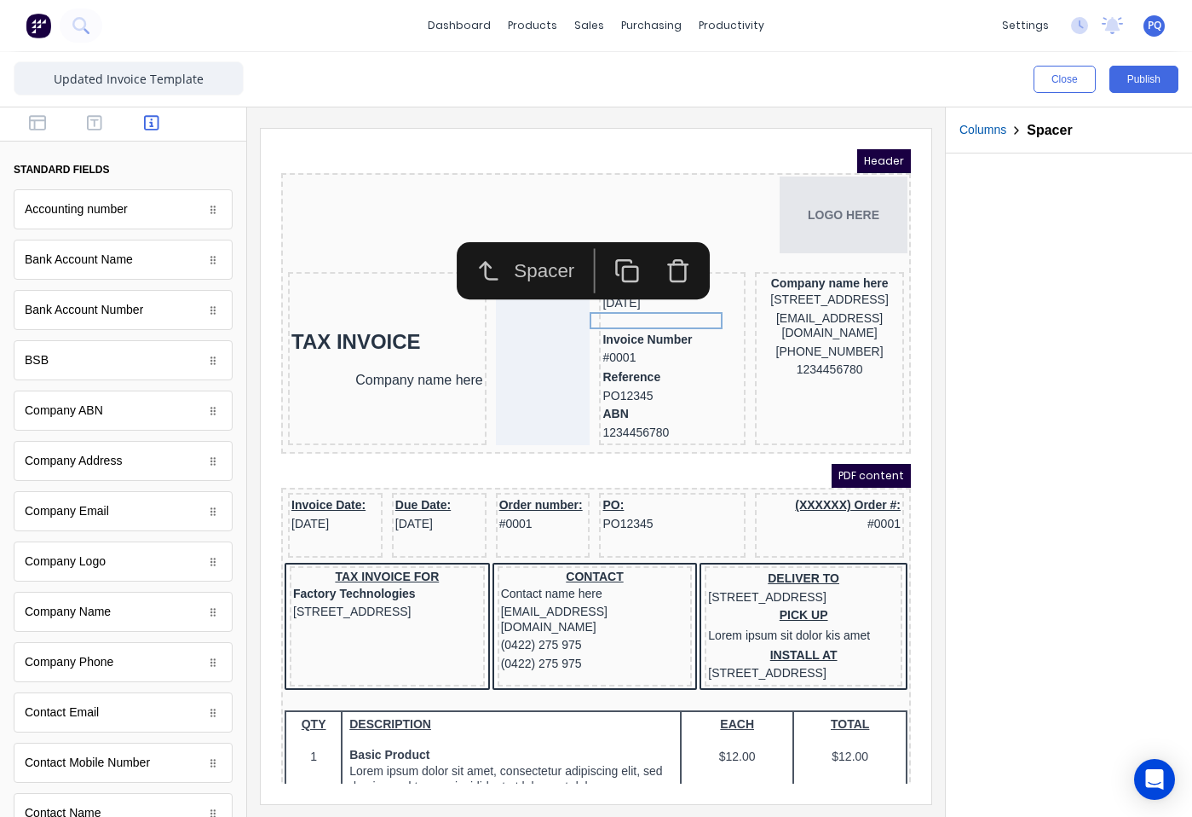
click at [606, 260] on rect "button" at bounding box center [610, 252] width 14 height 14
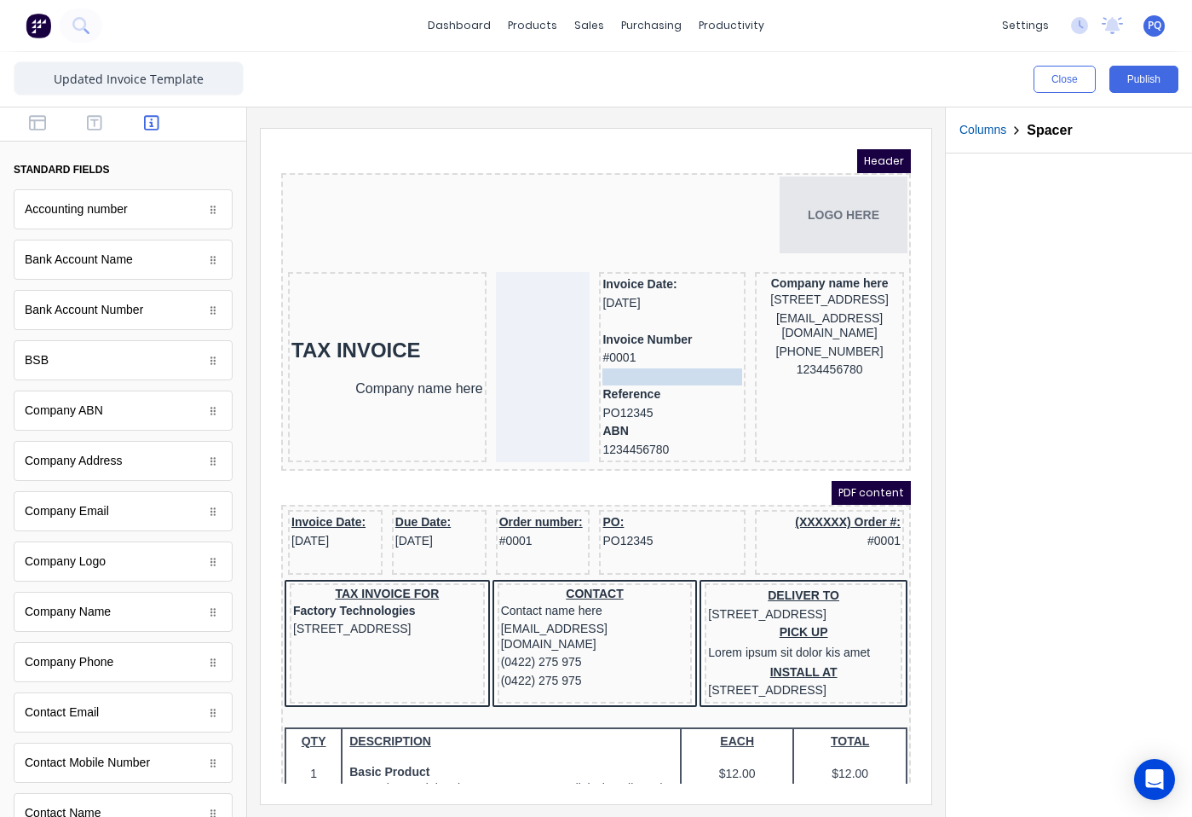
drag, startPoint x: 670, startPoint y: 318, endPoint x: 665, endPoint y: 361, distance: 42.9
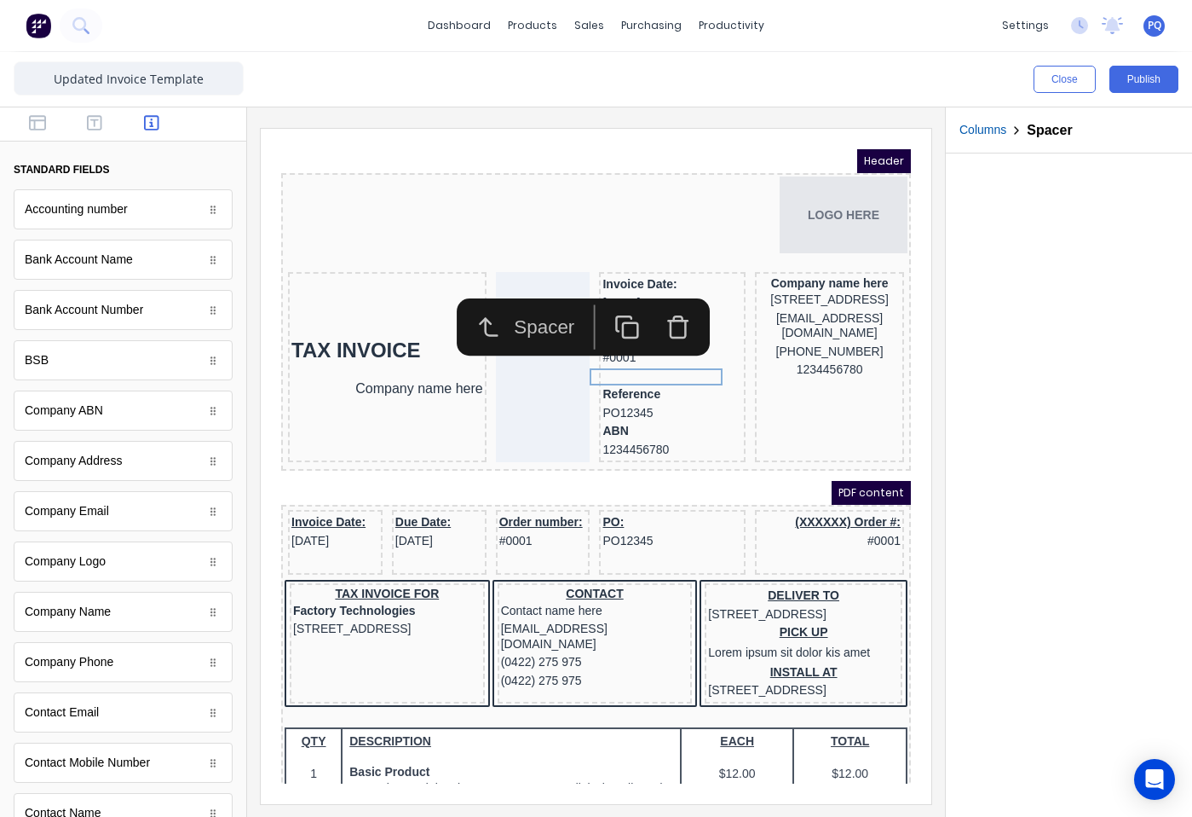
click at [609, 309] on icon "button" at bounding box center [607, 307] width 26 height 26
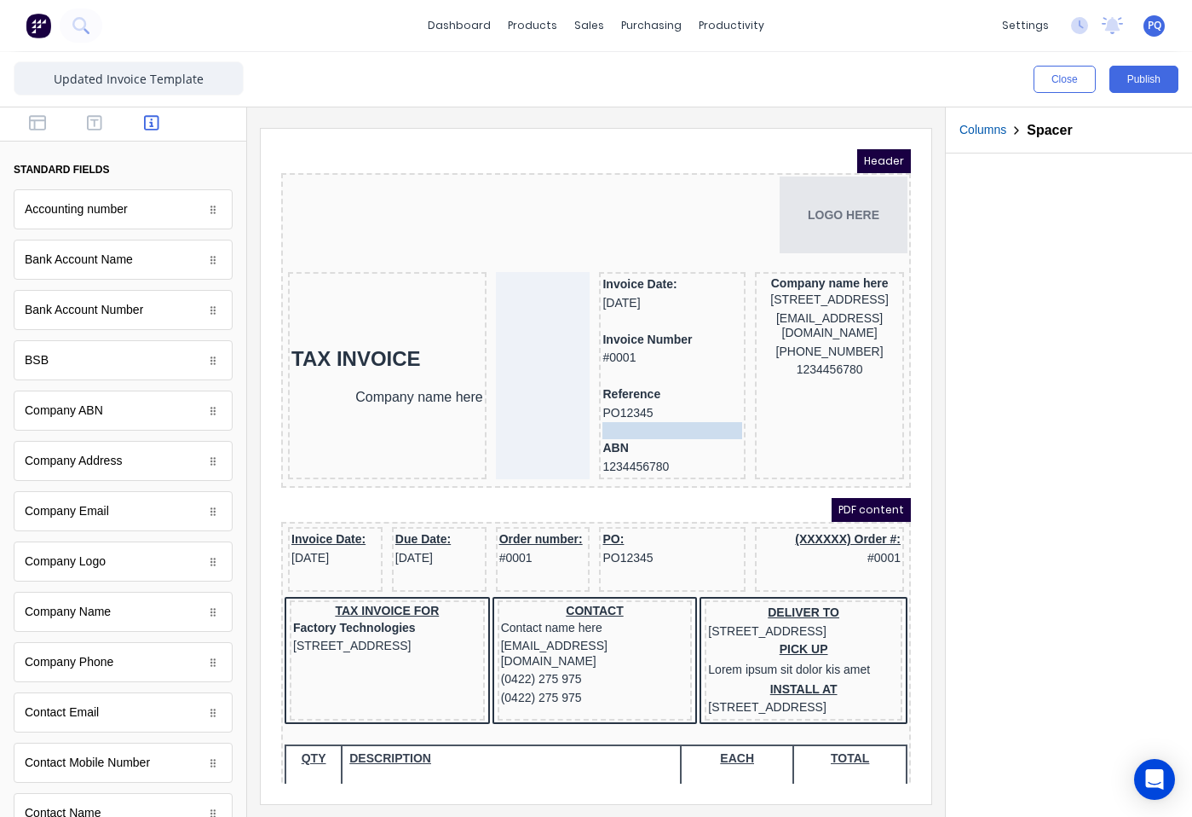
drag, startPoint x: 634, startPoint y: 375, endPoint x: 635, endPoint y: 419, distance: 44.3
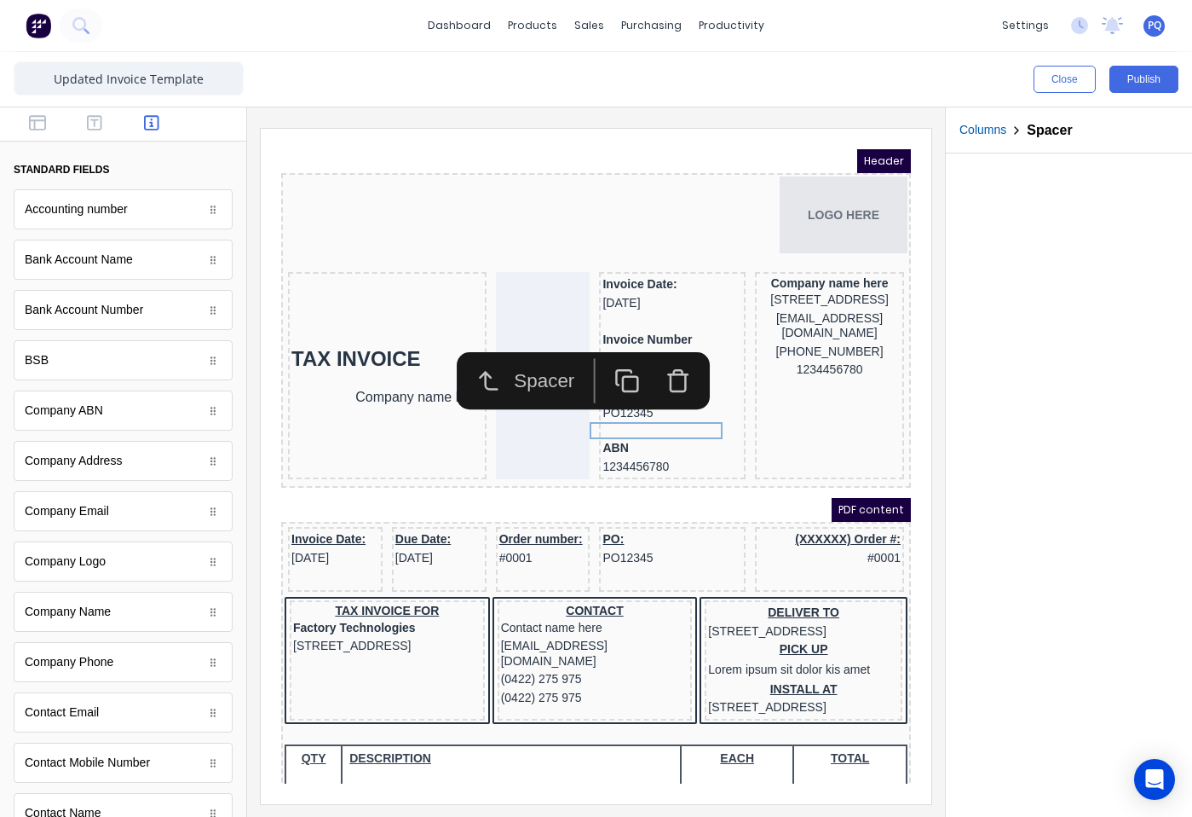
click at [616, 356] on rect "button" at bounding box center [610, 362] width 14 height 14
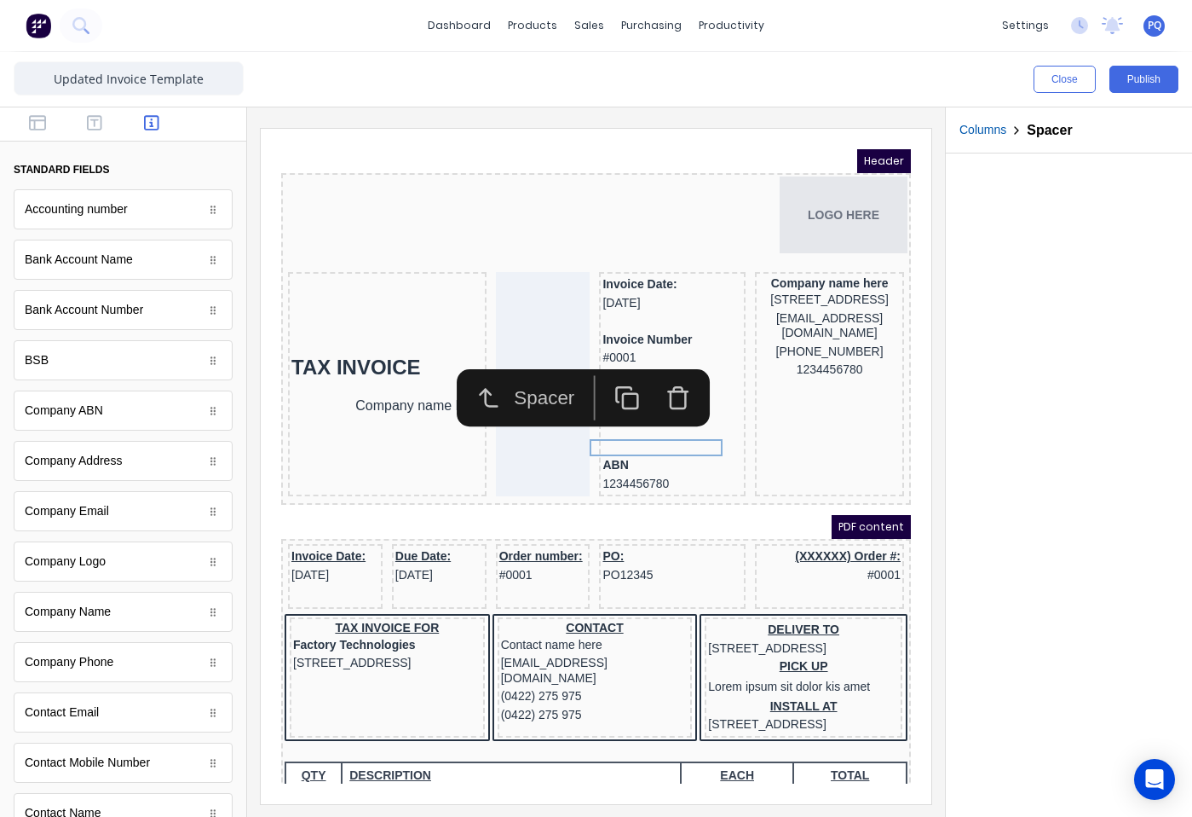
click at [652, 378] on icon "button" at bounding box center [658, 378] width 26 height 26
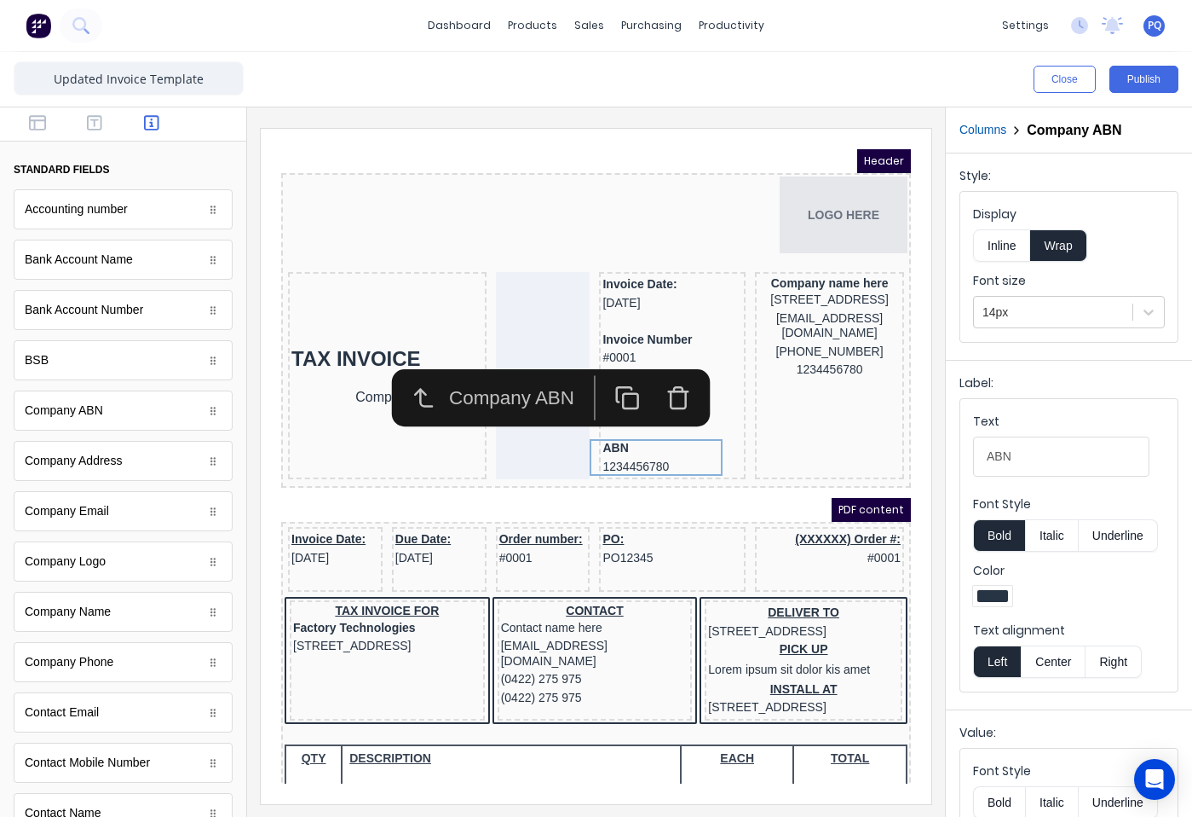
click at [690, 487] on div "PDF content" at bounding box center [576, 489] width 630 height 24
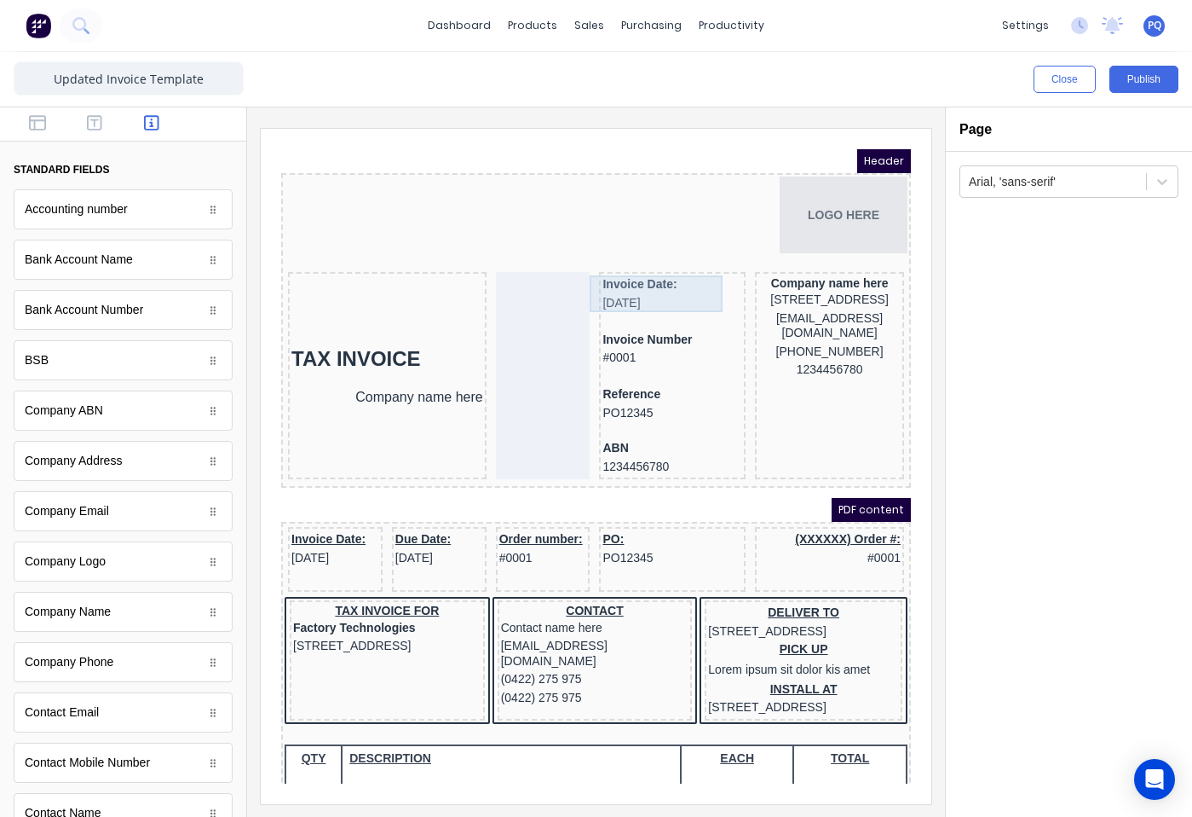
click at [632, 267] on div "Invoice Date: 29/10/2024" at bounding box center [652, 273] width 140 height 37
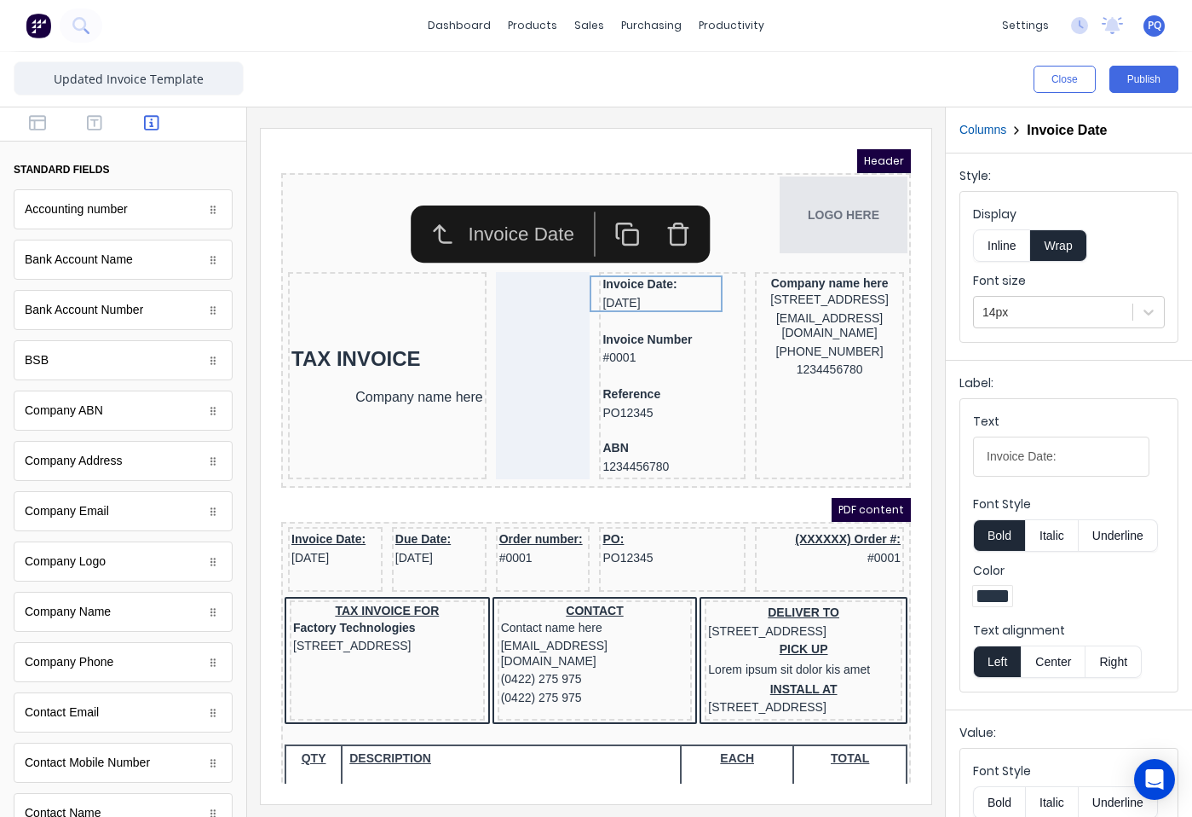
click at [1072, 454] on input "Invoice Date:" at bounding box center [1061, 456] width 176 height 40
type input "Invoice Date"
click at [768, 268] on div "Company name here" at bounding box center [809, 262] width 142 height 15
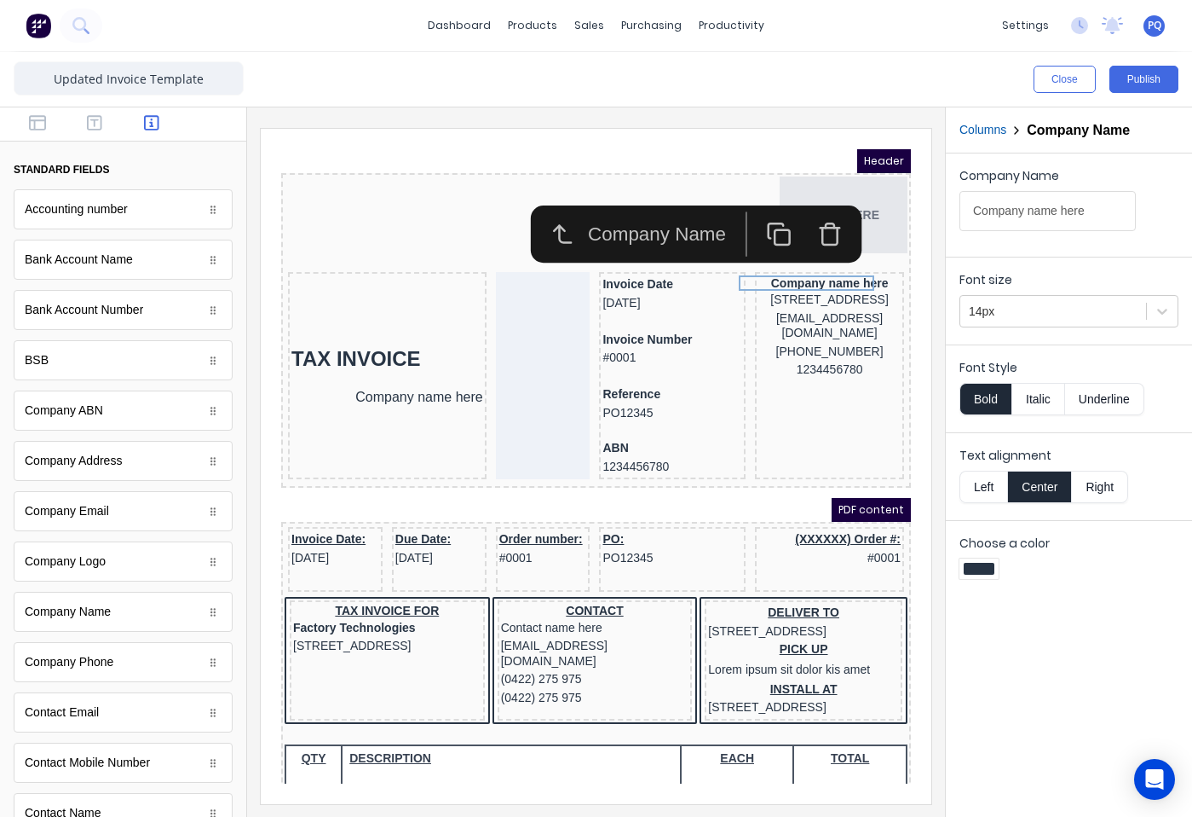
click at [978, 489] on button "Left" at bounding box center [984, 486] width 48 height 32
click at [797, 289] on div "234 Beach Road Gold Coast, Queensland, Australia, 4217" at bounding box center [809, 279] width 142 height 19
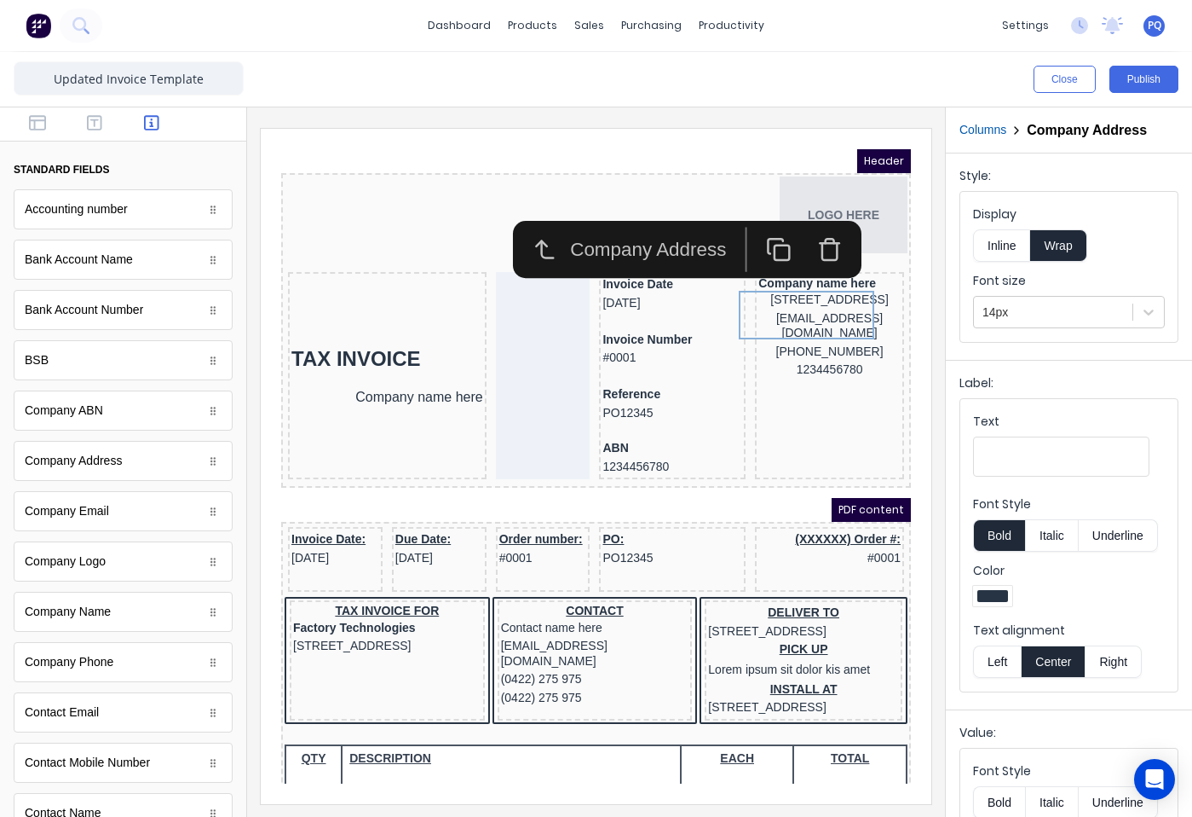
click at [998, 667] on button "Left" at bounding box center [997, 661] width 48 height 32
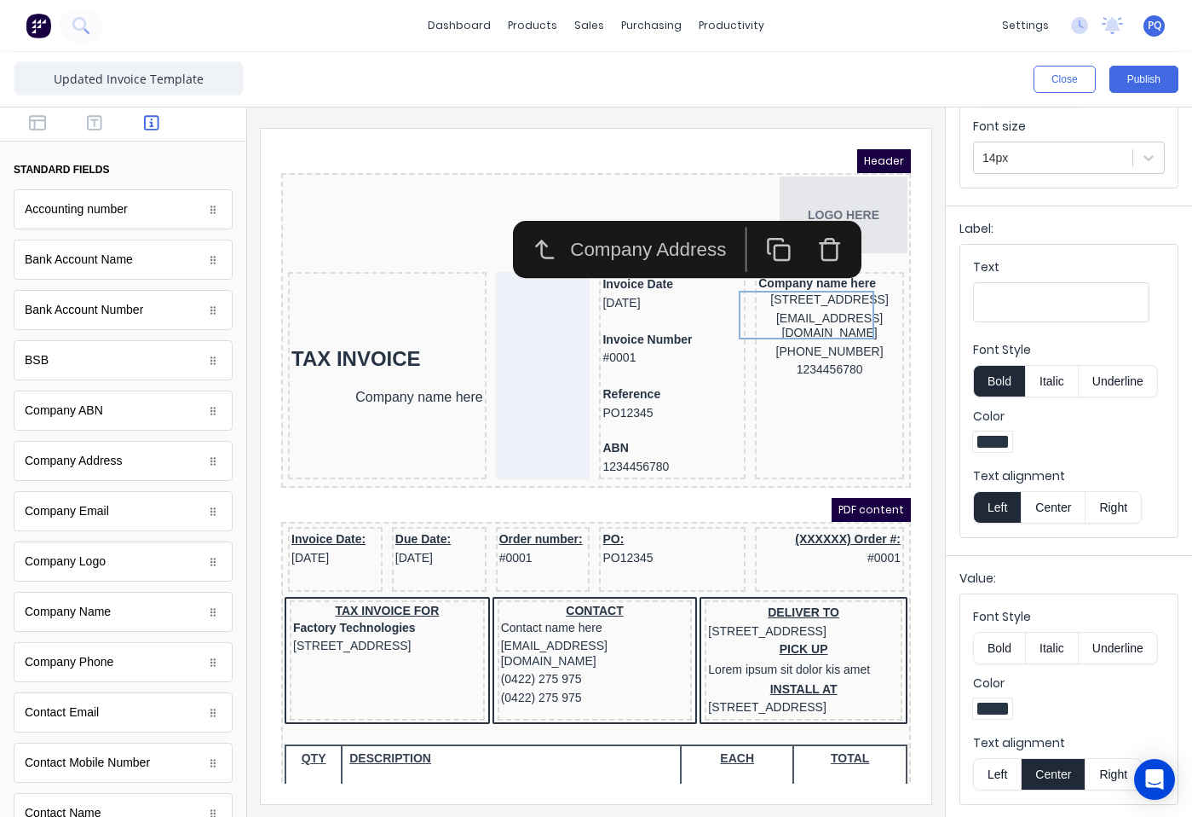
click at [998, 768] on button "Left" at bounding box center [997, 774] width 48 height 32
click at [805, 322] on div "xxxxxxx@xxxxx.com" at bounding box center [809, 305] width 142 height 33
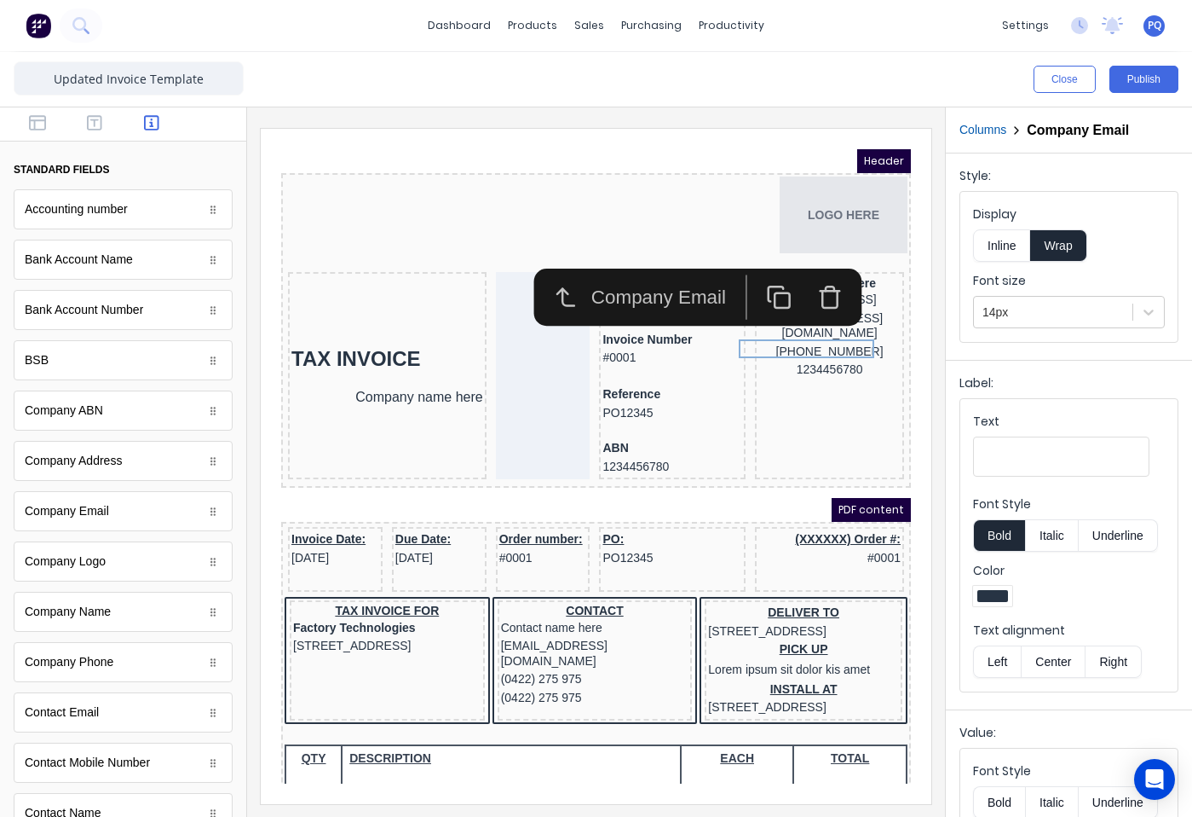
click at [998, 448] on input "Text" at bounding box center [1061, 456] width 176 height 40
click at [1030, 460] on input "EmaiL:" at bounding box center [1061, 456] width 176 height 40
type input "Email"
click at [754, 359] on div "(042) 2222 3333" at bounding box center [809, 349] width 142 height 19
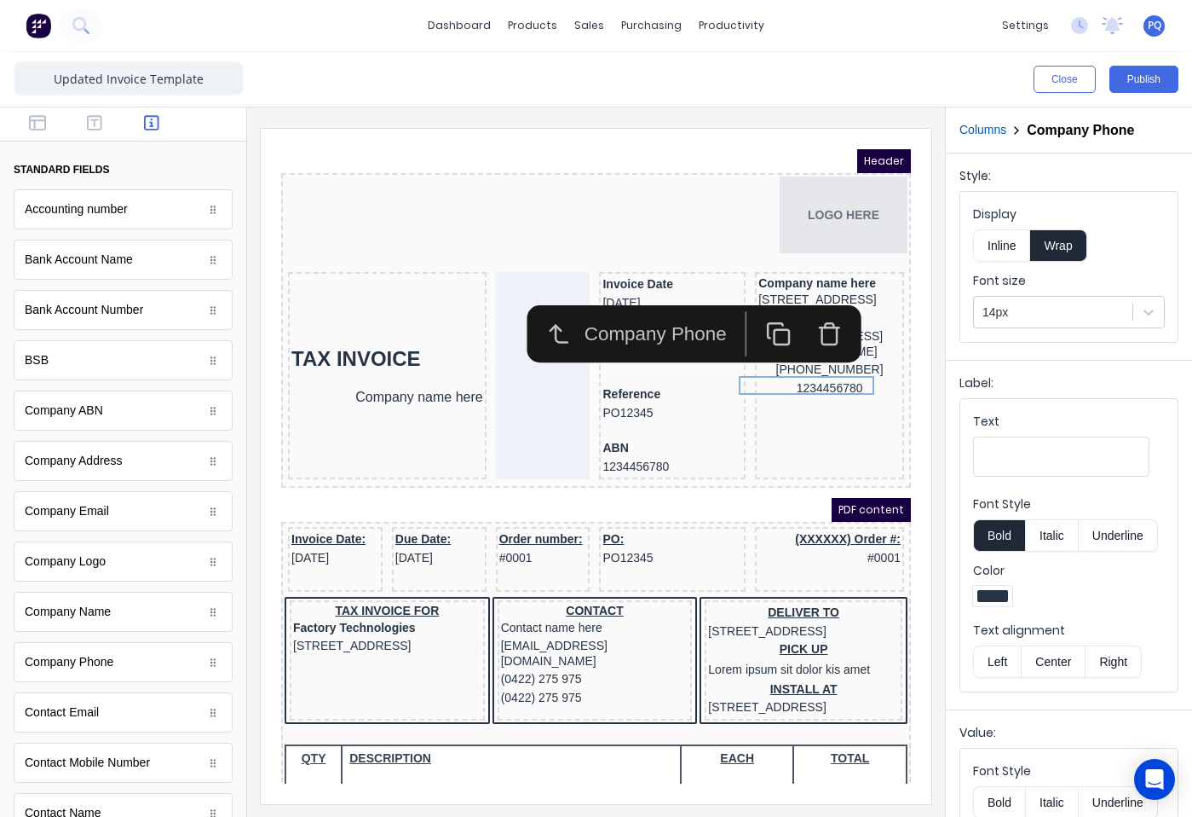
click at [1073, 460] on input "Text" at bounding box center [1061, 456] width 176 height 40
type input "M:"
click at [1007, 241] on button "Inline" at bounding box center [1001, 245] width 57 height 32
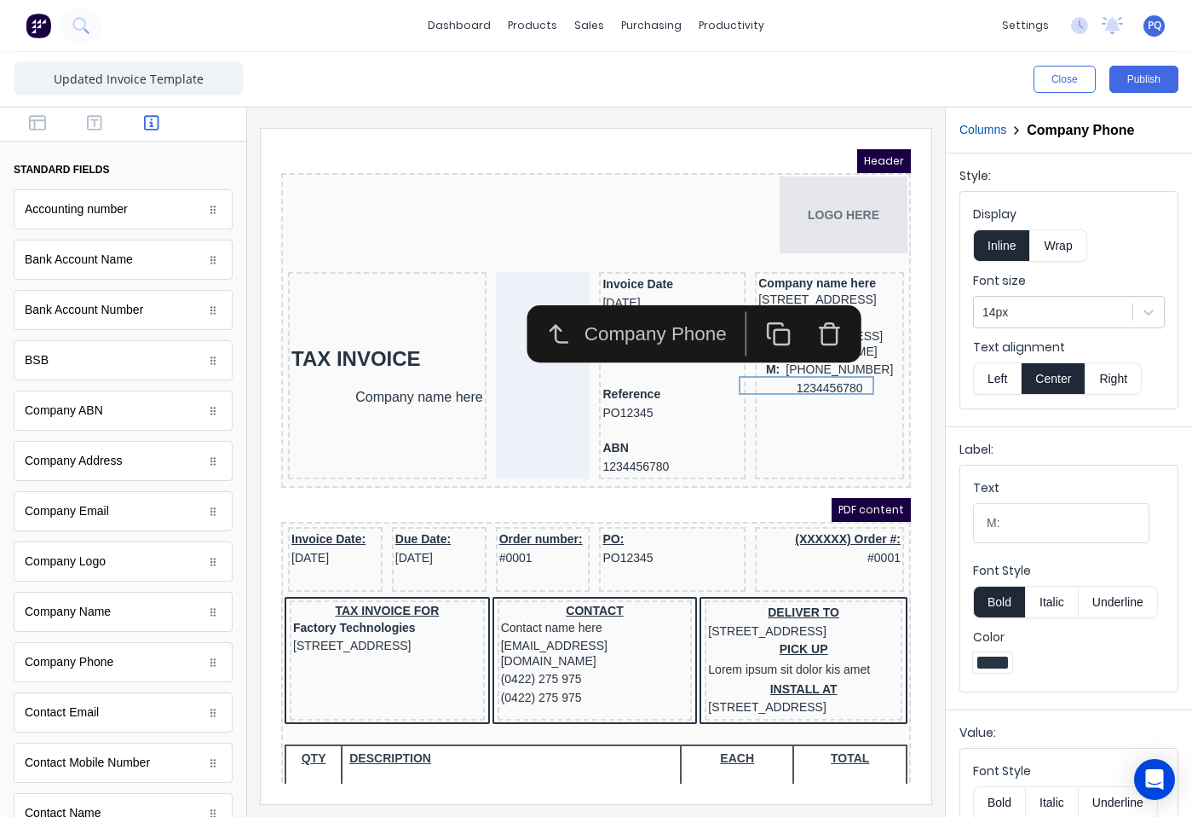
click at [1004, 596] on button "Bold" at bounding box center [999, 602] width 52 height 32
click at [1114, 597] on button "Underline" at bounding box center [1118, 602] width 79 height 32
drag, startPoint x: 1123, startPoint y: 598, endPoint x: 1085, endPoint y: 604, distance: 38.8
click at [1123, 599] on button "Underline" at bounding box center [1118, 602] width 79 height 32
click at [992, 601] on button "Bold" at bounding box center [999, 602] width 52 height 32
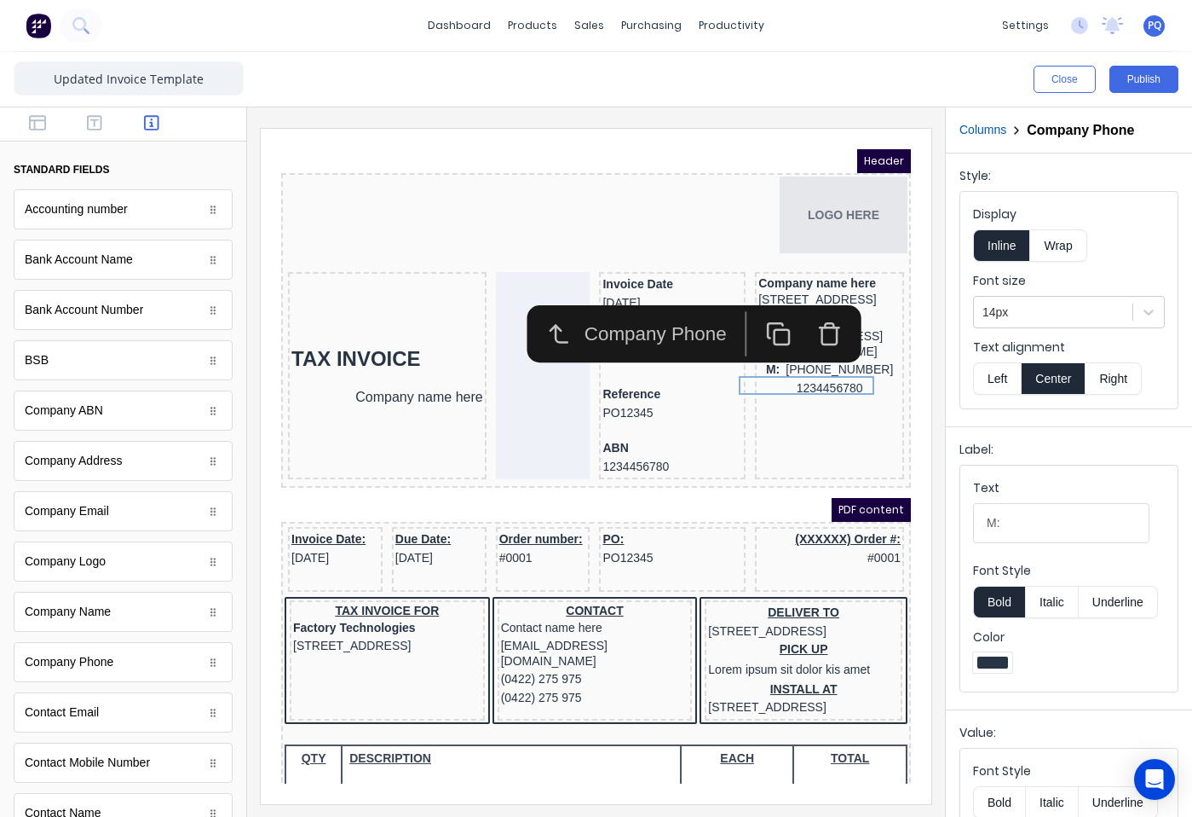
click at [996, 606] on button "Bold" at bounding box center [999, 602] width 52 height 32
click at [987, 372] on button "Left" at bounding box center [997, 378] width 48 height 32
click at [808, 378] on div "1234456780" at bounding box center [809, 368] width 142 height 19
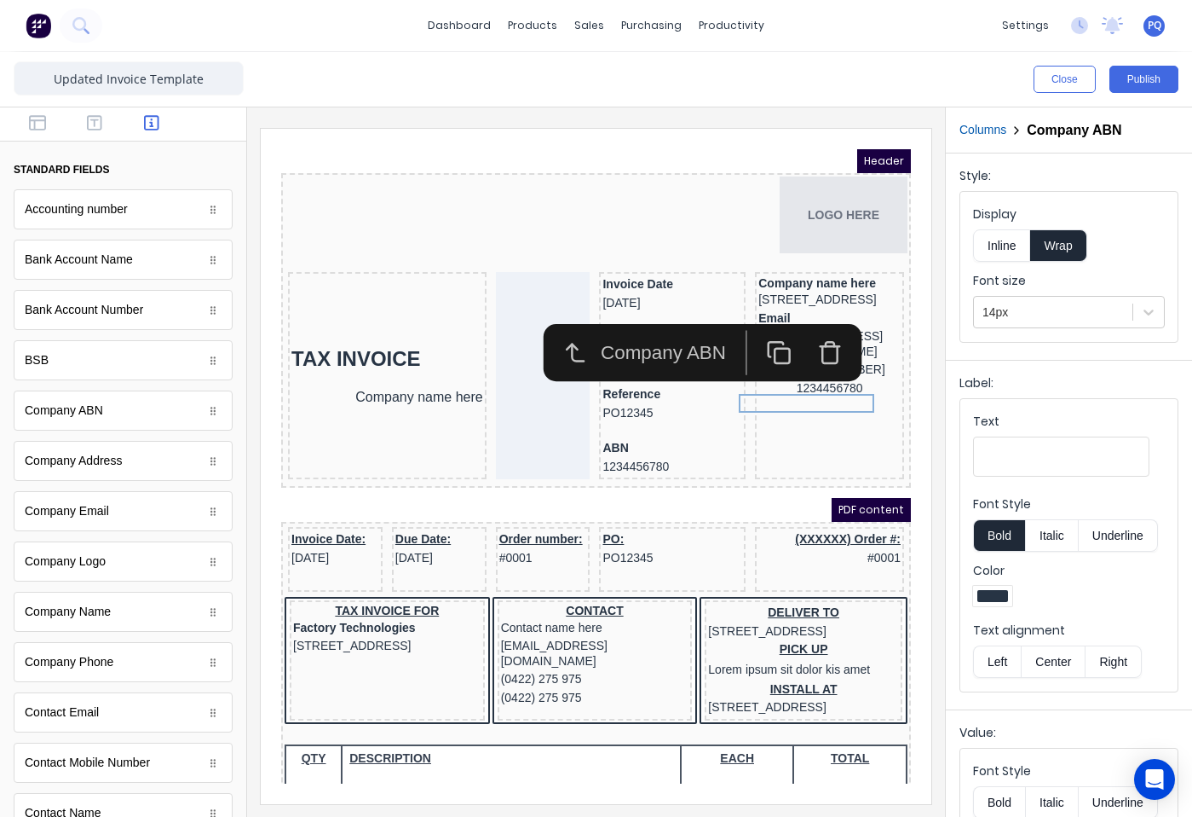
click at [814, 332] on icon "button" at bounding box center [810, 333] width 26 height 26
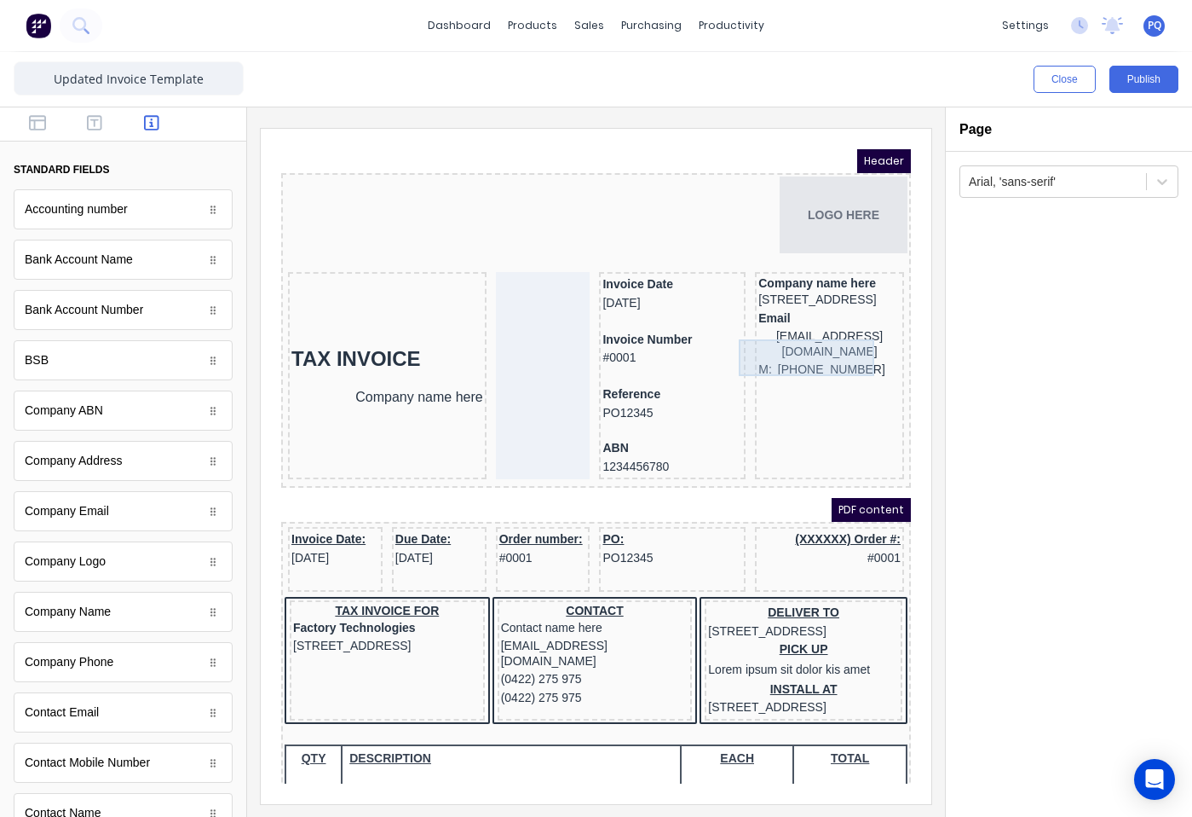
click at [781, 341] on div "Email xxxxxxx@xxxxx.com" at bounding box center [809, 315] width 142 height 52
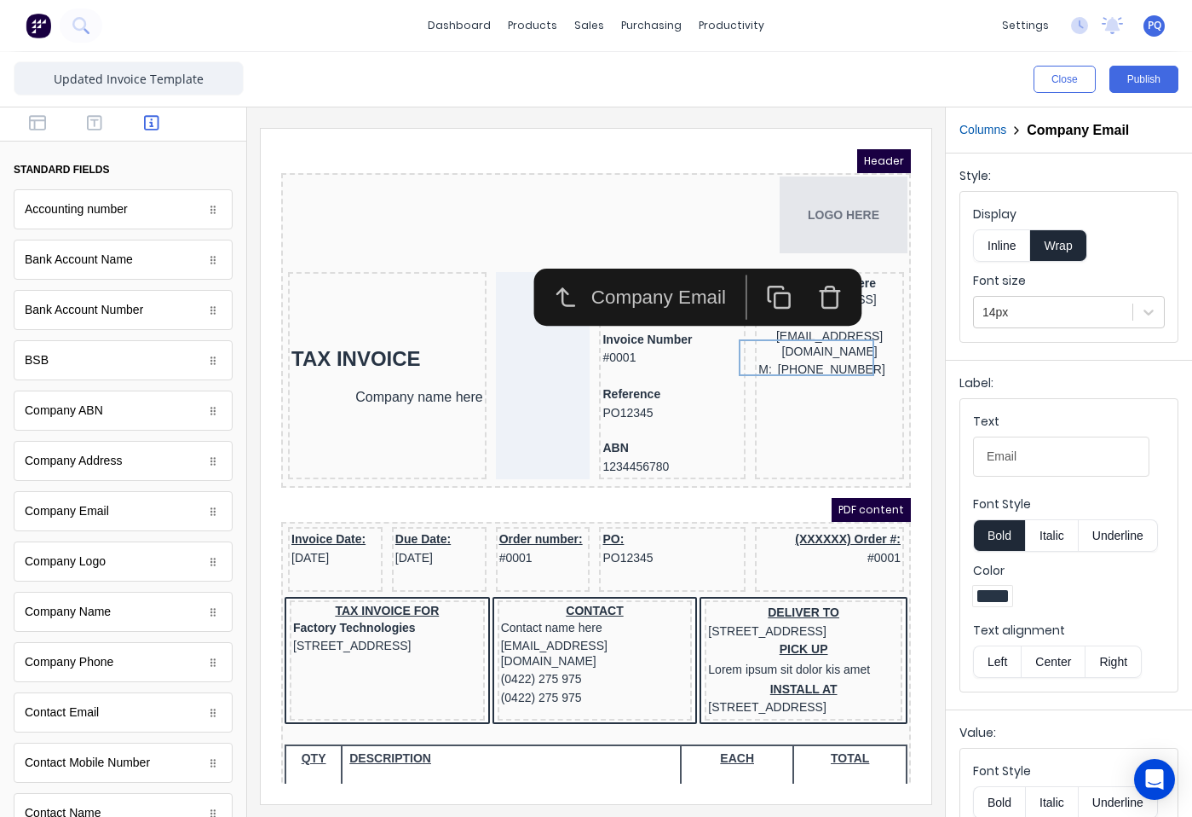
click at [994, 246] on button "Inline" at bounding box center [1001, 245] width 57 height 32
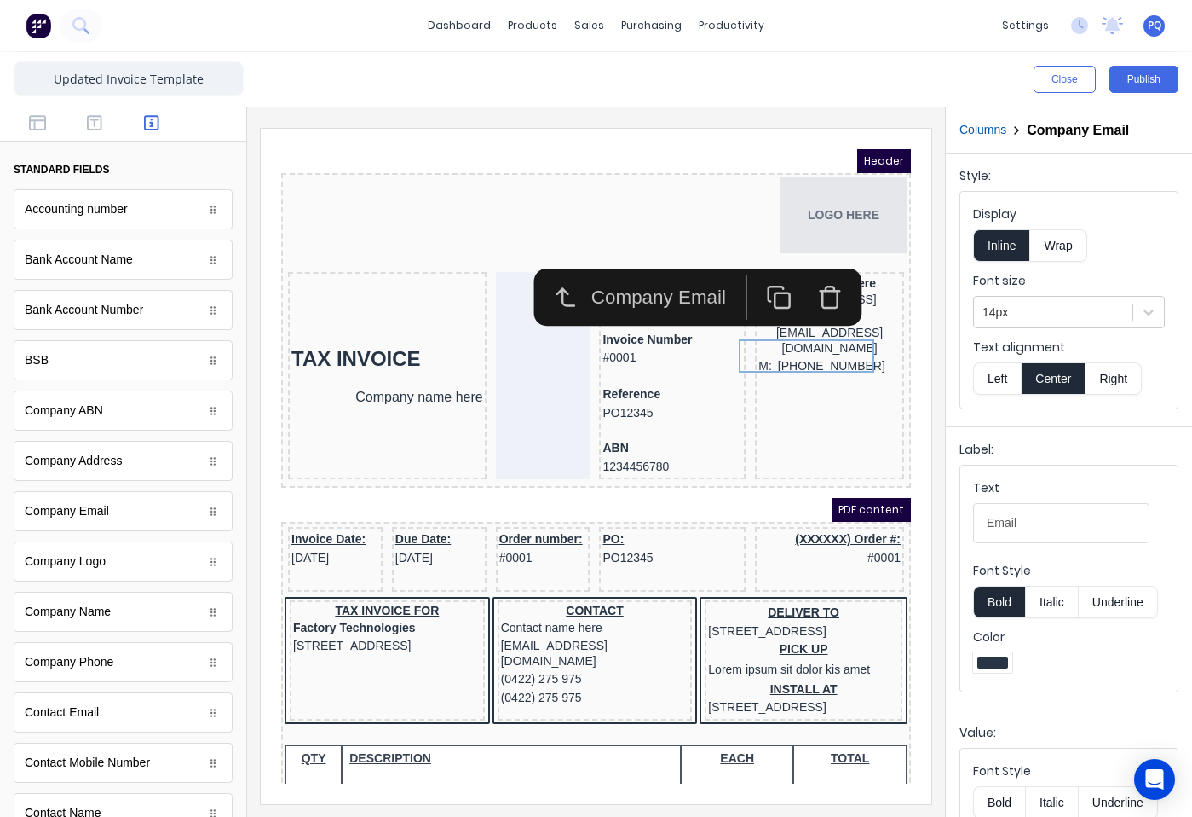
click at [994, 246] on button "Inline" at bounding box center [1001, 245] width 57 height 32
click at [1055, 244] on button "Wrap" at bounding box center [1058, 245] width 56 height 32
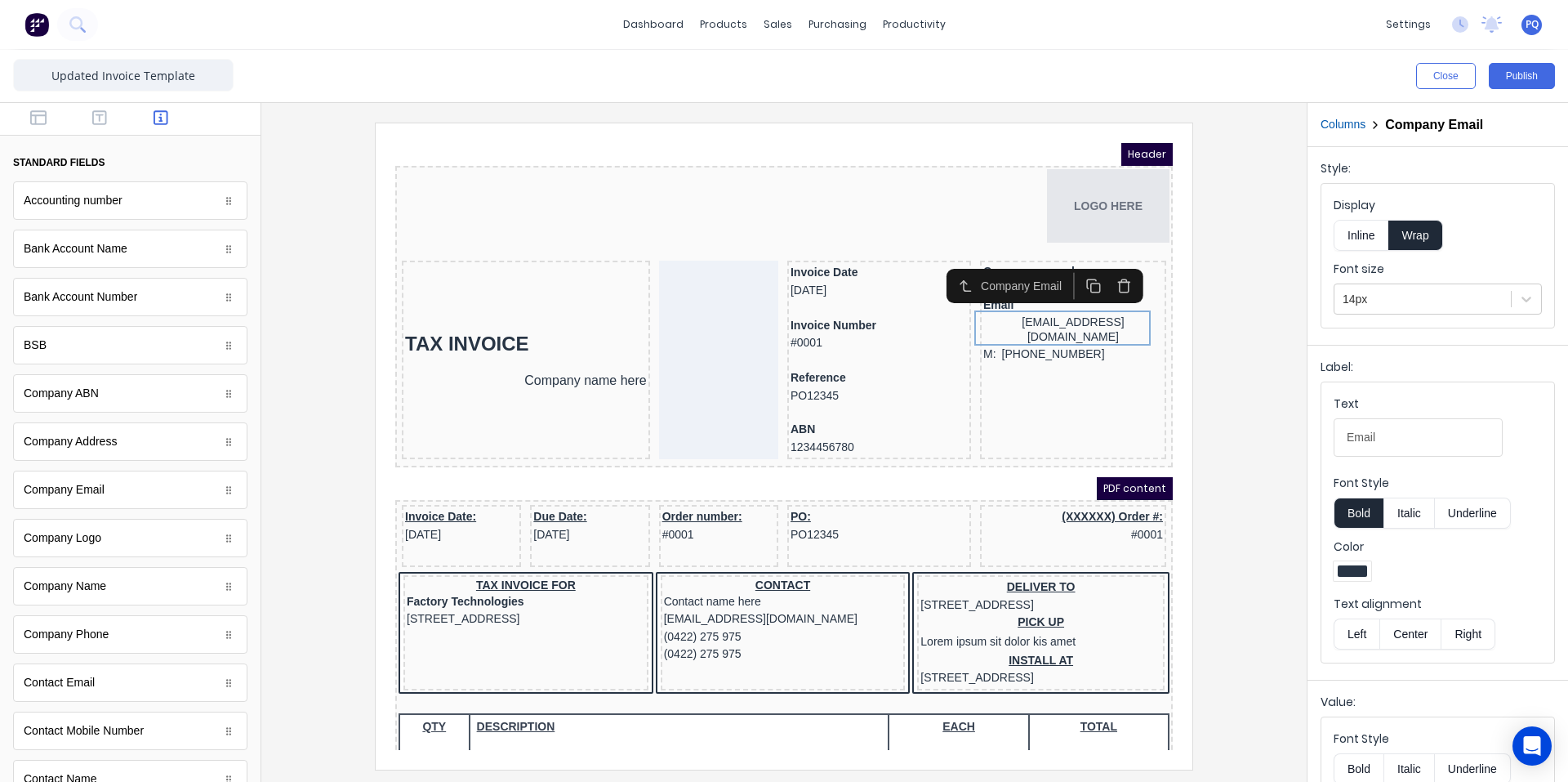
click at [1142, 237] on button "Inline" at bounding box center [1360, 235] width 55 height 31
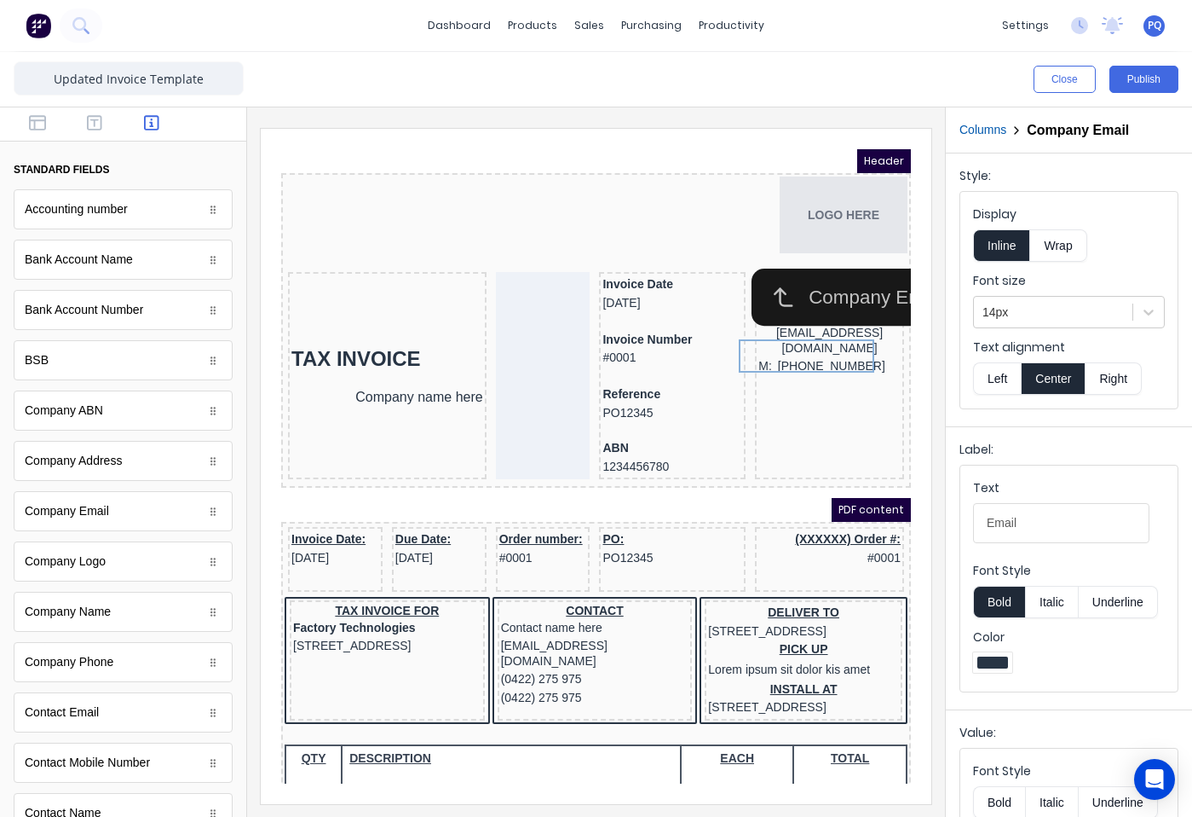
click at [1001, 374] on button "Left" at bounding box center [997, 378] width 48 height 32
click at [991, 609] on button "Bold" at bounding box center [999, 602] width 52 height 32
click at [1115, 610] on button "Underline" at bounding box center [1118, 602] width 79 height 32
click at [1123, 610] on button "Underline" at bounding box center [1118, 602] width 79 height 32
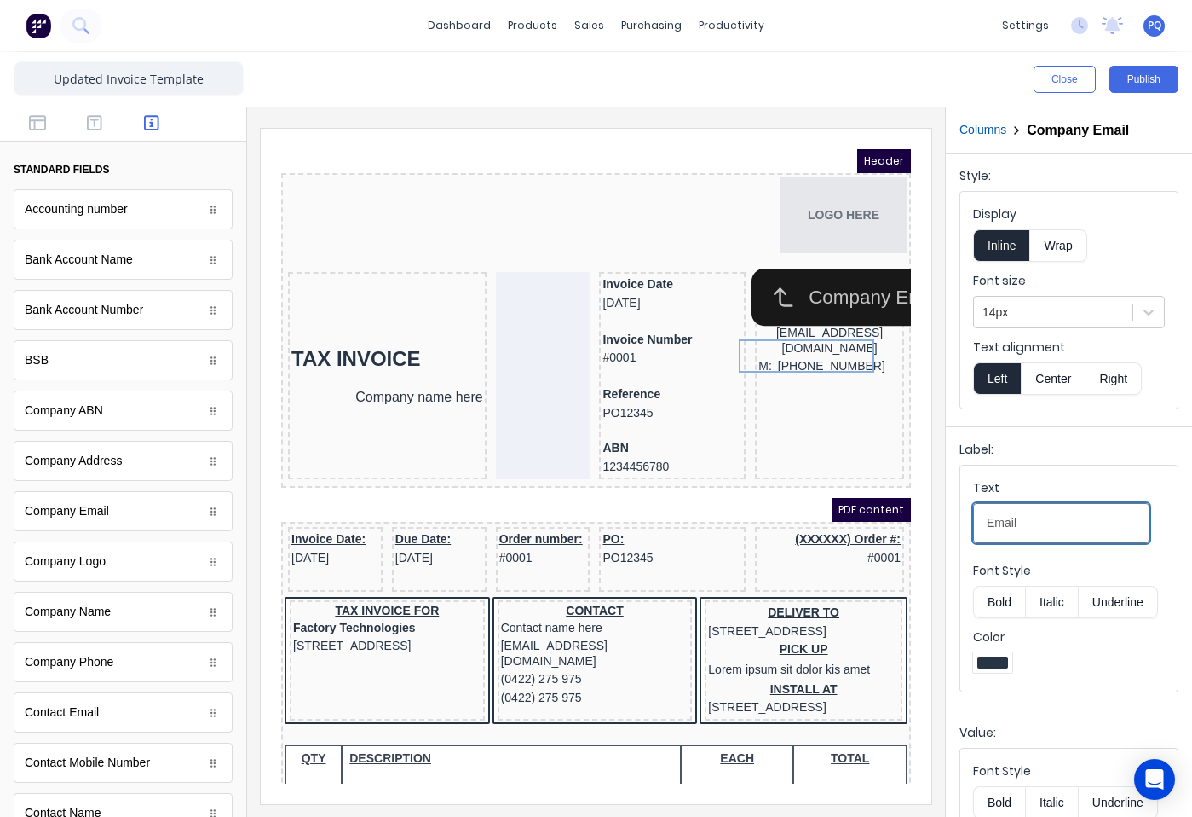
click at [1032, 514] on input "Email" at bounding box center [1061, 523] width 176 height 40
type input "E"
type input "e"
type input "E:"
click at [906, 434] on iframe at bounding box center [596, 466] width 671 height 675
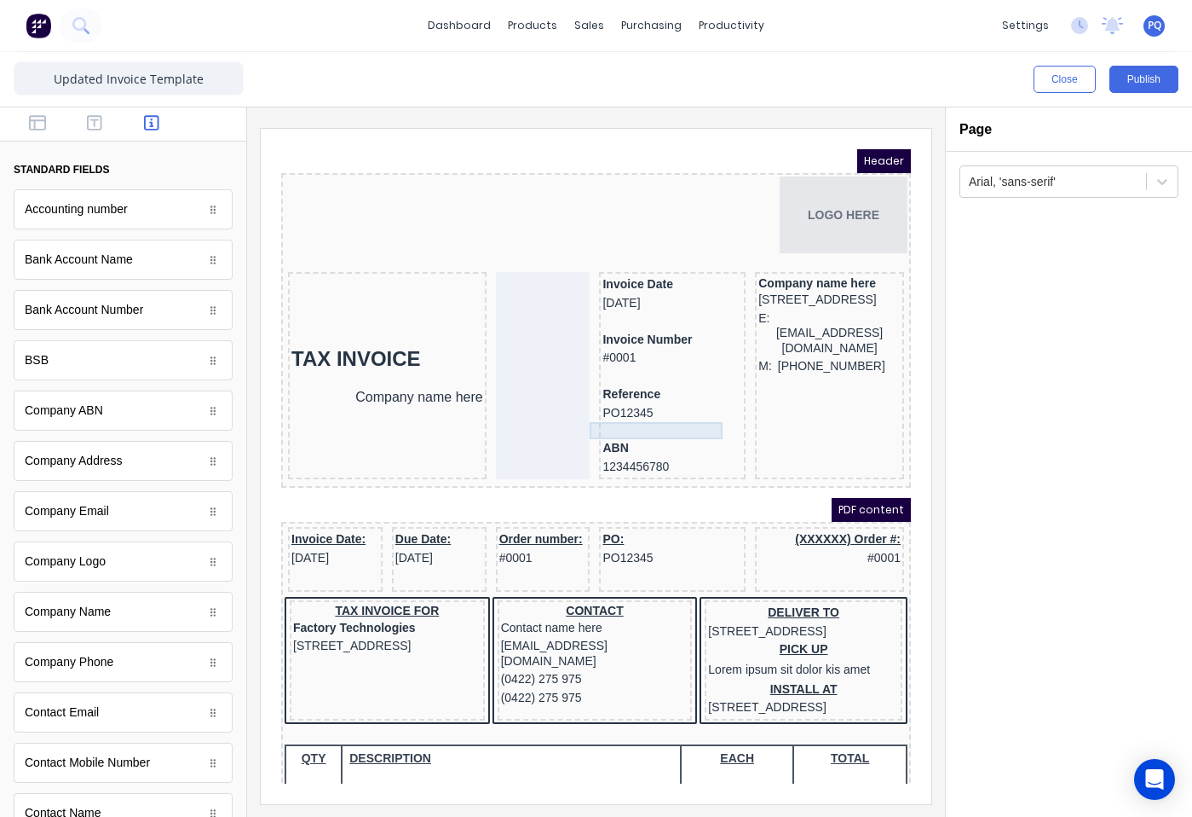
click at [596, 407] on div at bounding box center [652, 409] width 140 height 17
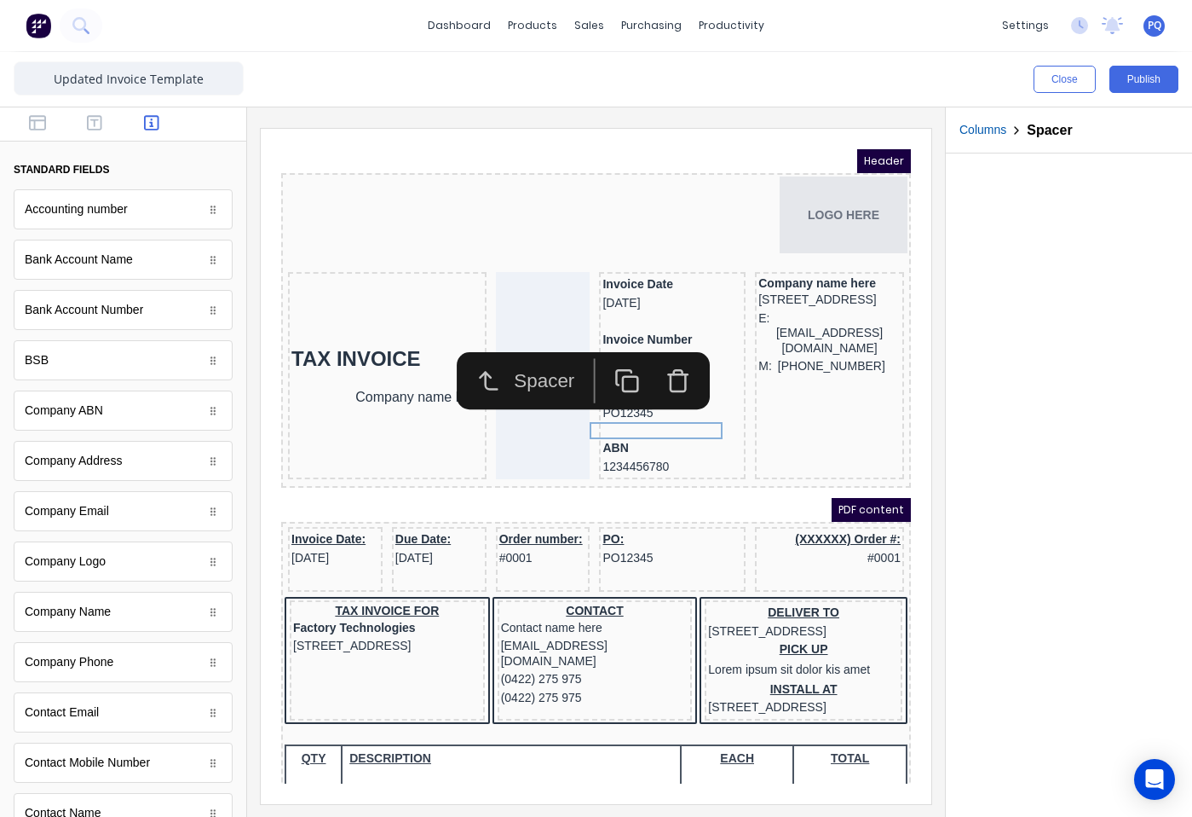
drag, startPoint x: 614, startPoint y: 365, endPoint x: 619, endPoint y: 407, distance: 42.9
click at [613, 365] on icon "button" at bounding box center [607, 361] width 26 height 26
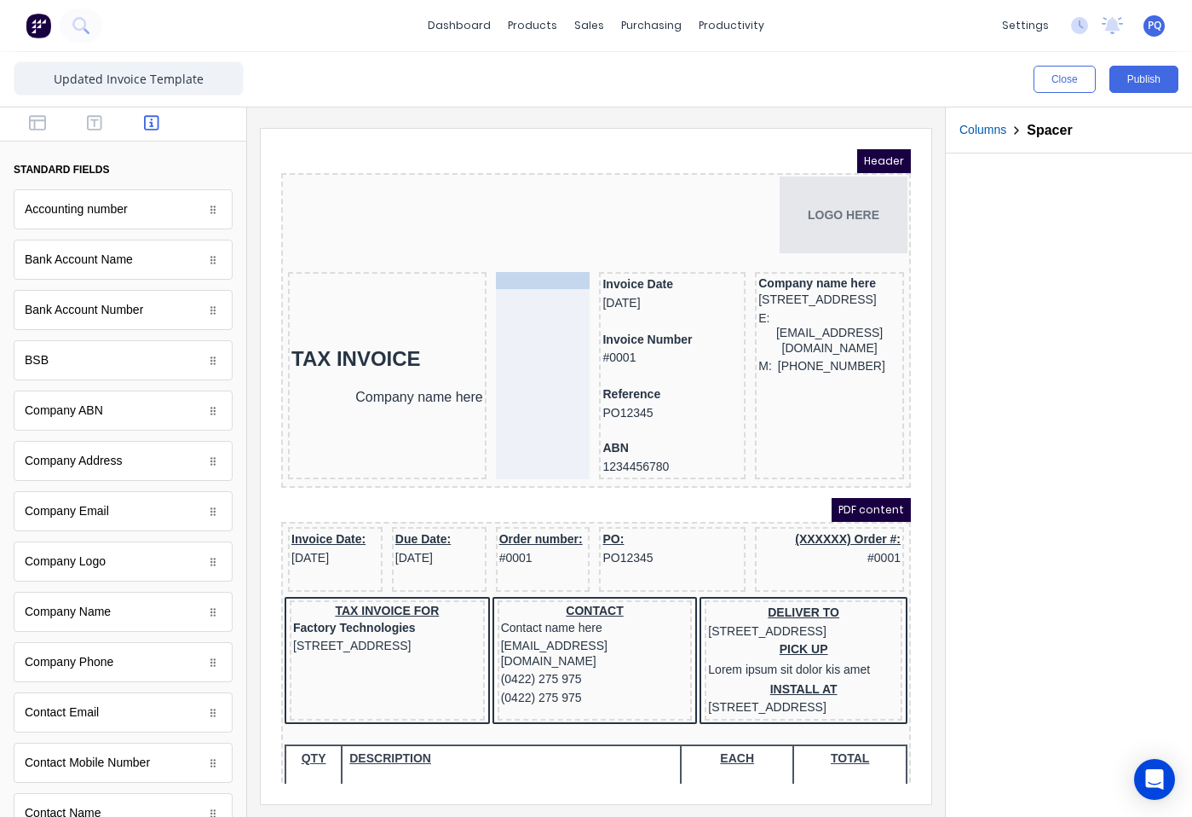
drag, startPoint x: 632, startPoint y: 424, endPoint x: 502, endPoint y: 378, distance: 137.5
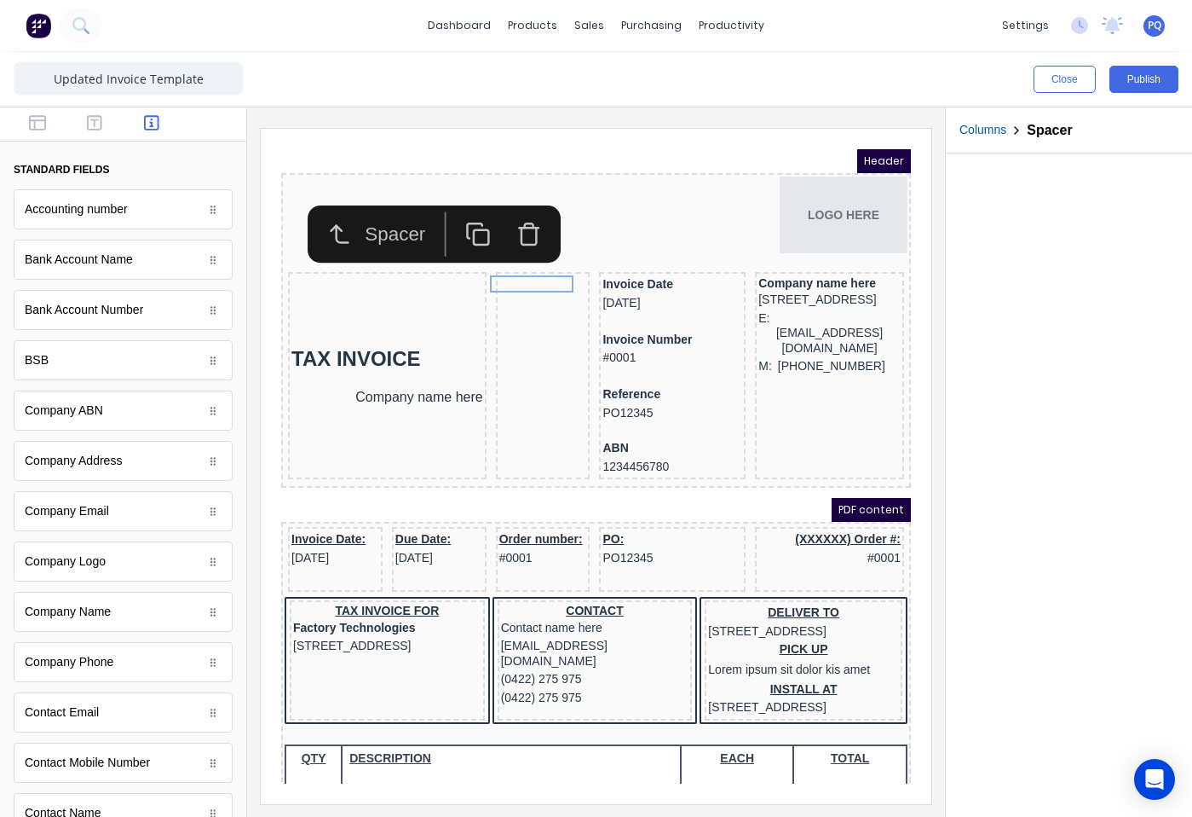
click at [514, 215] on icon "button" at bounding box center [509, 214] width 26 height 26
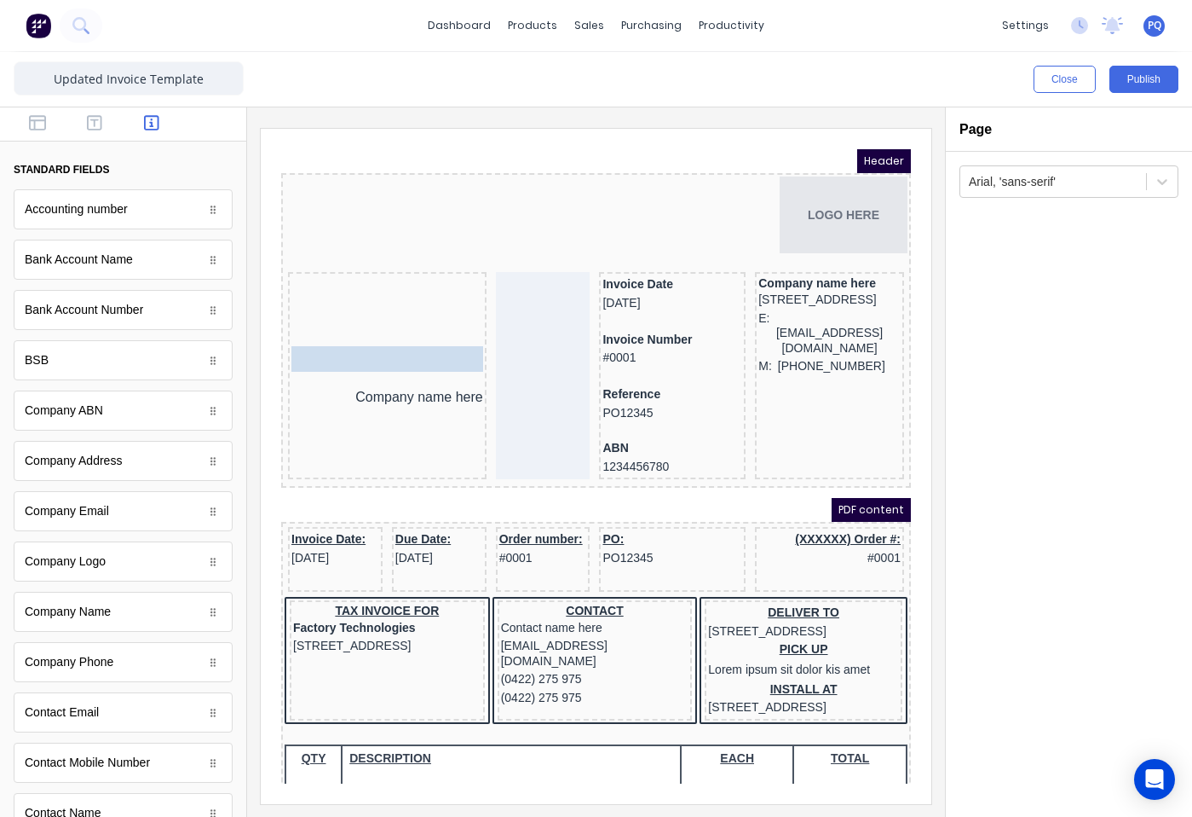
drag, startPoint x: 345, startPoint y: 339, endPoint x: 367, endPoint y: 267, distance: 75.5
click at [367, 267] on body "Header LOGO HERE TAX INVOICE TAX INVOICE Company name here Invoice Date 29/10/2…" at bounding box center [576, 446] width 630 height 634
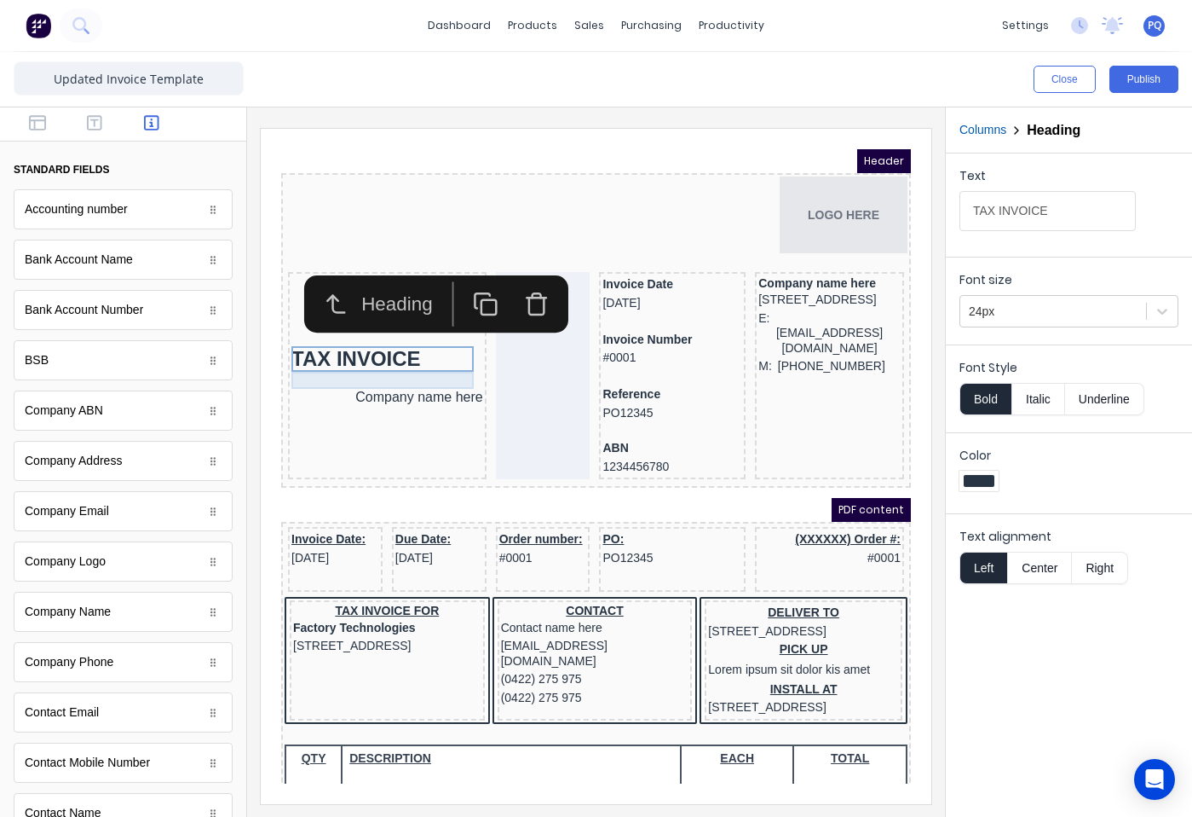
click at [328, 361] on div at bounding box center [367, 359] width 192 height 17
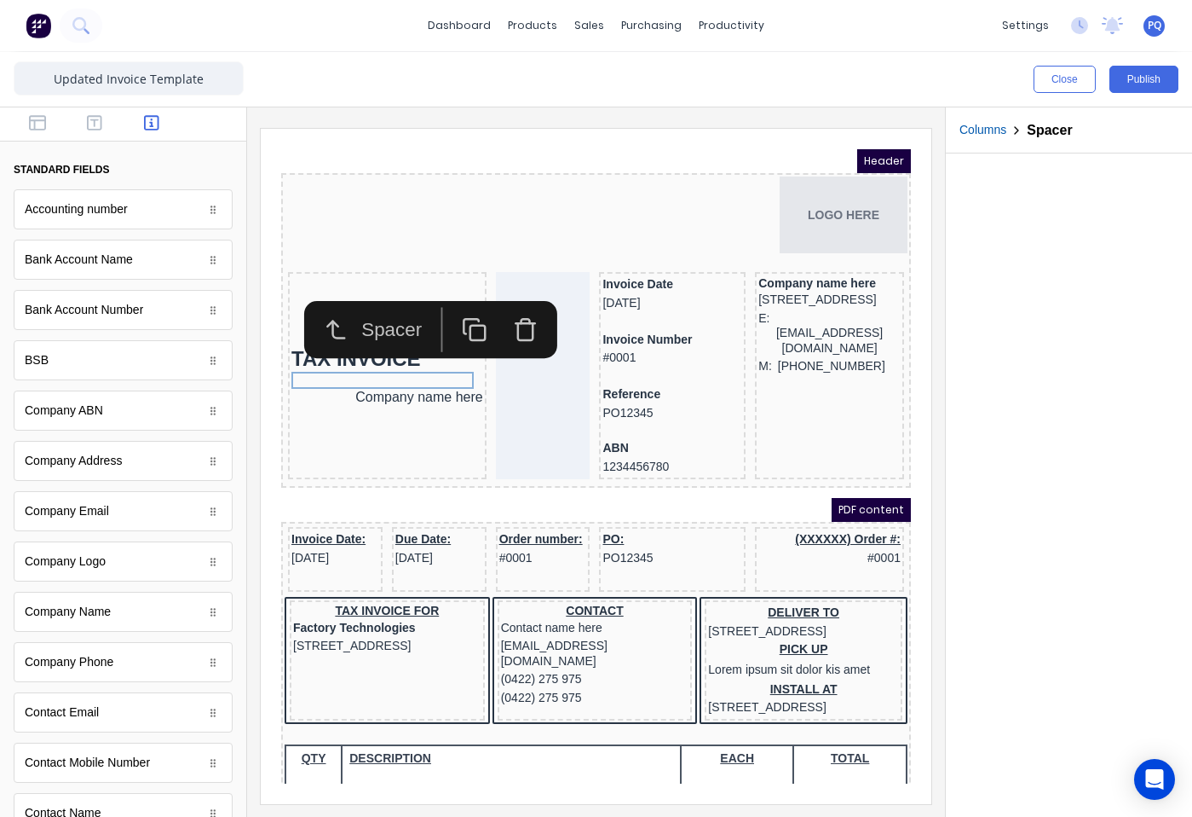
click at [457, 306] on icon "button" at bounding box center [455, 310] width 26 height 26
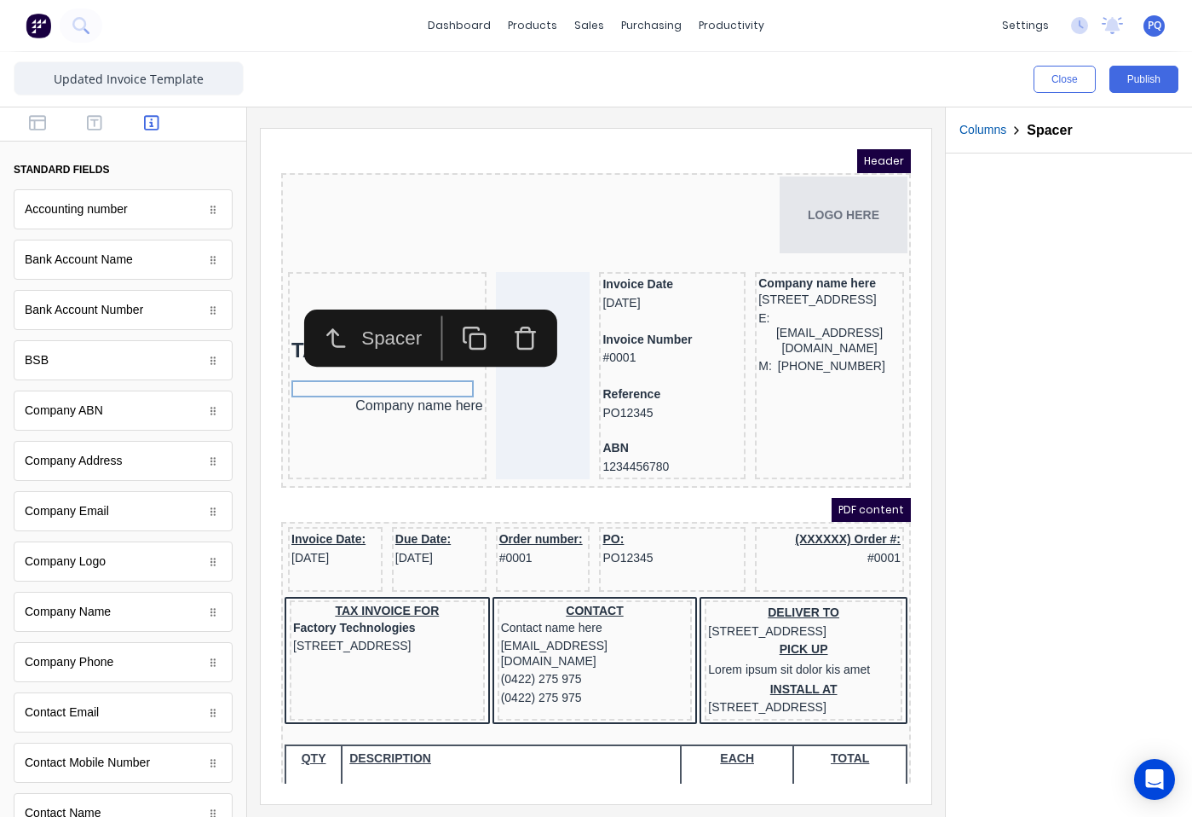
click at [457, 306] on icon "button" at bounding box center [455, 318] width 26 height 26
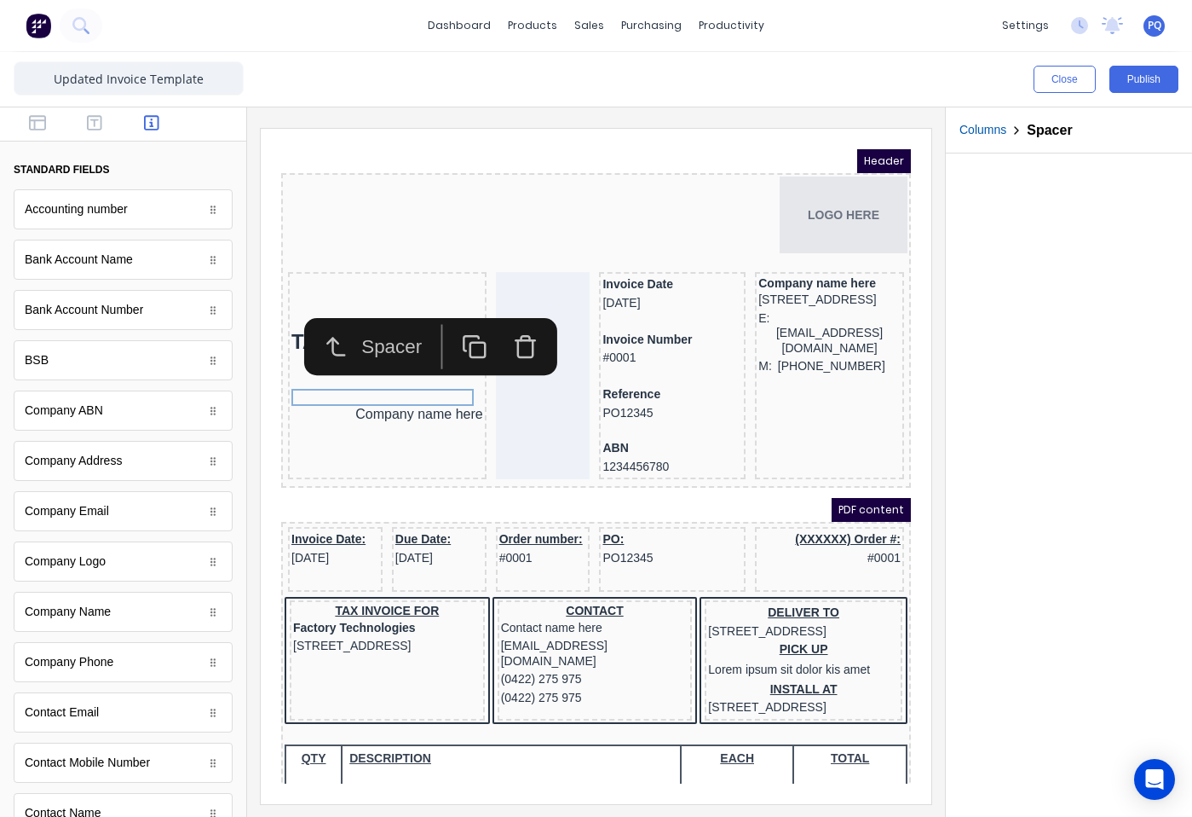
click at [504, 320] on icon "button" at bounding box center [504, 320] width 19 height 0
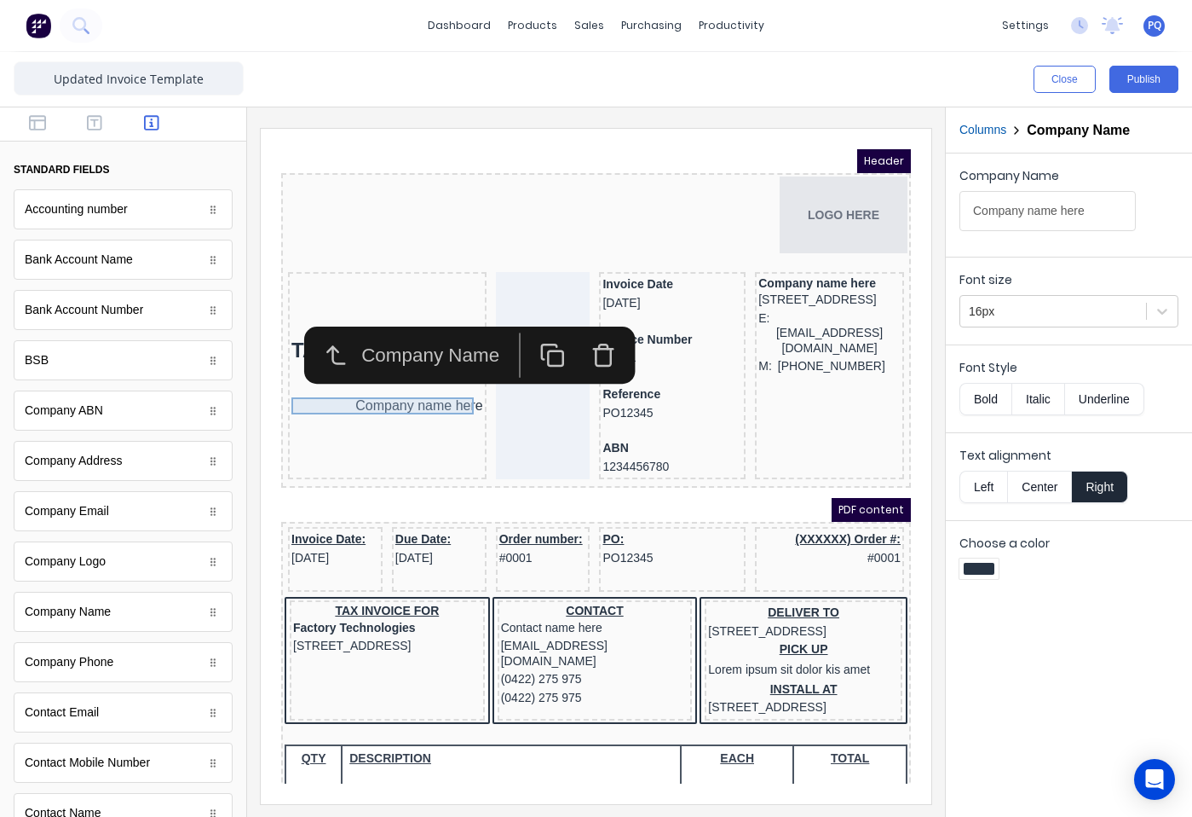
click at [315, 383] on div "Company name here" at bounding box center [367, 385] width 192 height 17
click at [316, 371] on div at bounding box center [367, 368] width 192 height 17
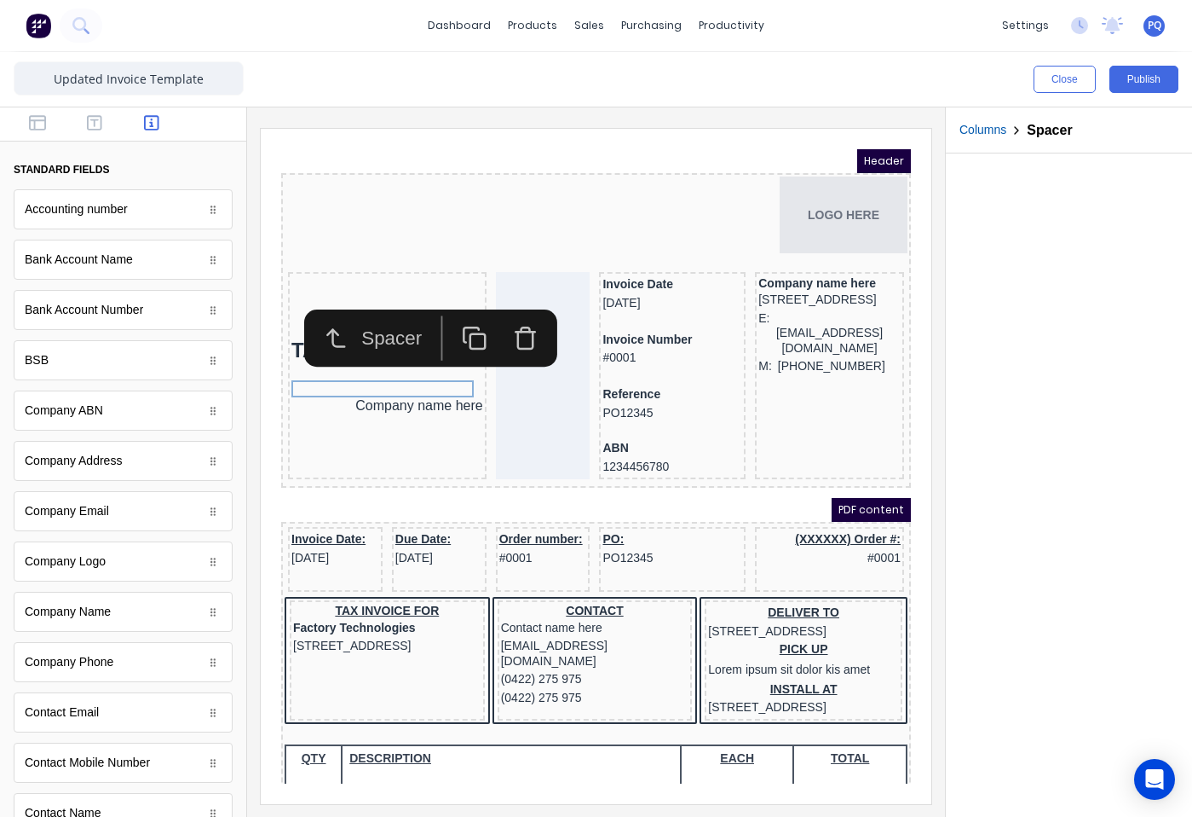
click at [513, 316] on icon "button" at bounding box center [506, 318] width 26 height 26
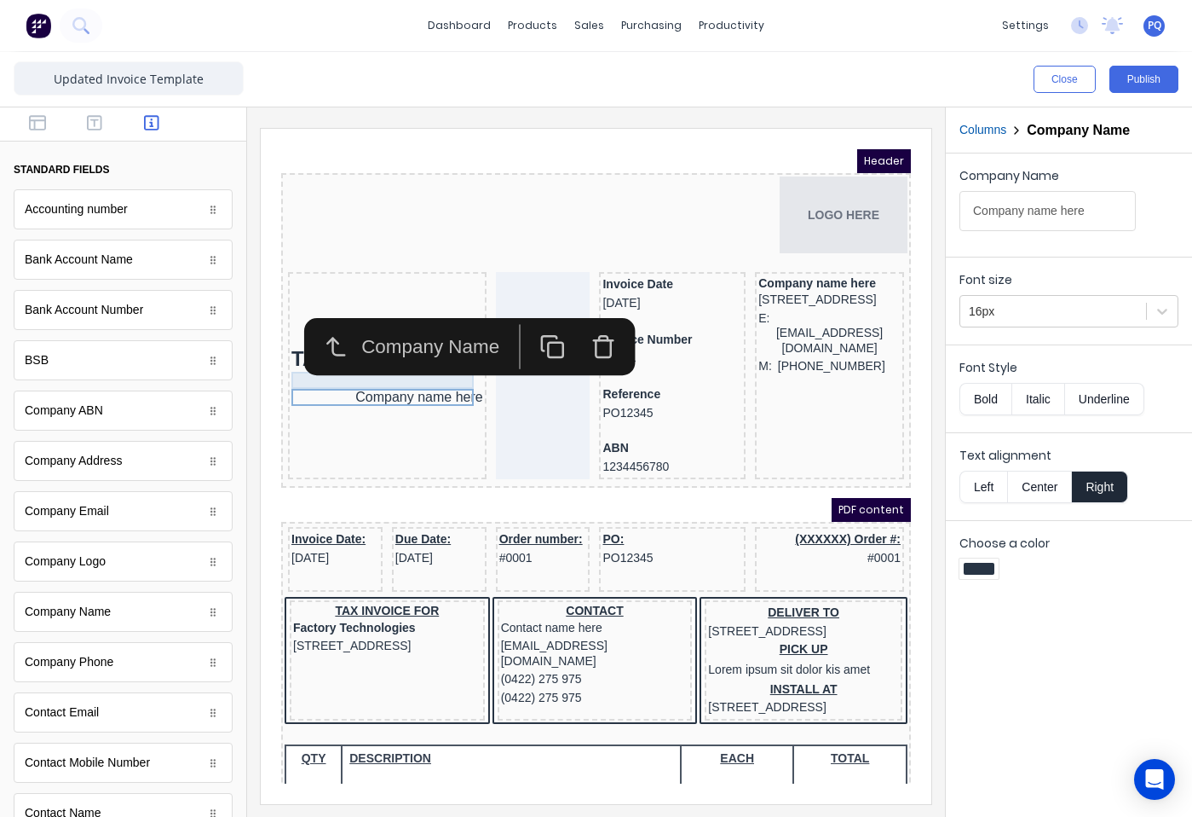
click at [343, 361] on div at bounding box center [367, 359] width 192 height 17
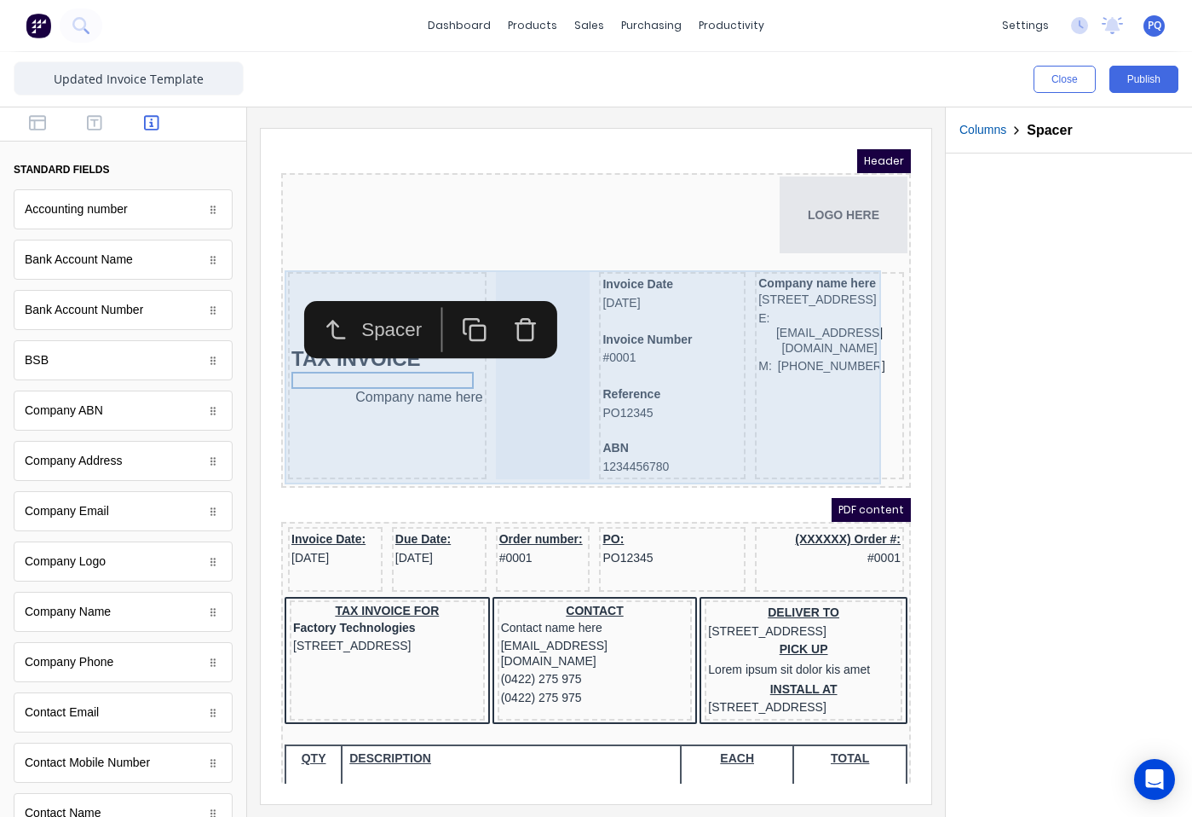
click at [374, 411] on div "TAX INVOICE Company name here" at bounding box center [367, 354] width 199 height 207
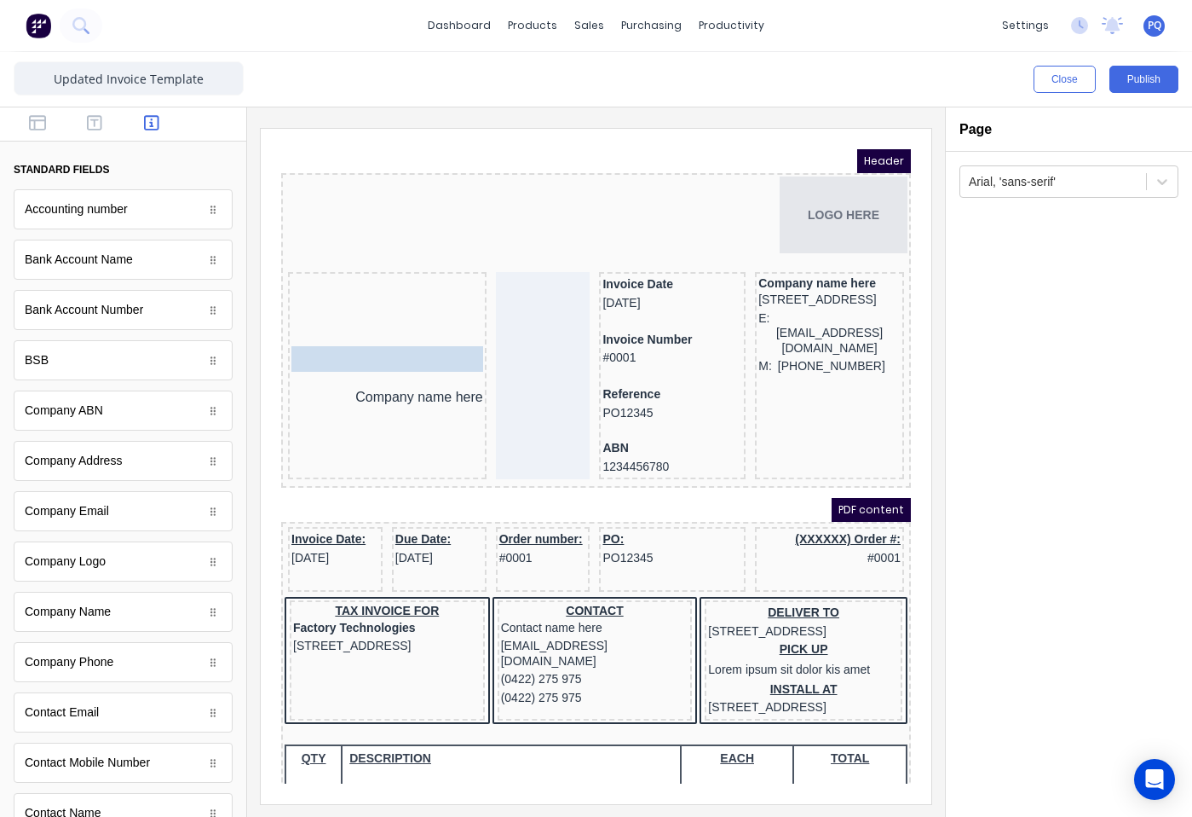
drag, startPoint x: 371, startPoint y: 339, endPoint x: 383, endPoint y: 272, distance: 68.4
click at [383, 272] on body "Header LOGO HERE TAX INVOICE TAX INVOICE Company name here Invoice Date 29/10/2…" at bounding box center [576, 446] width 630 height 634
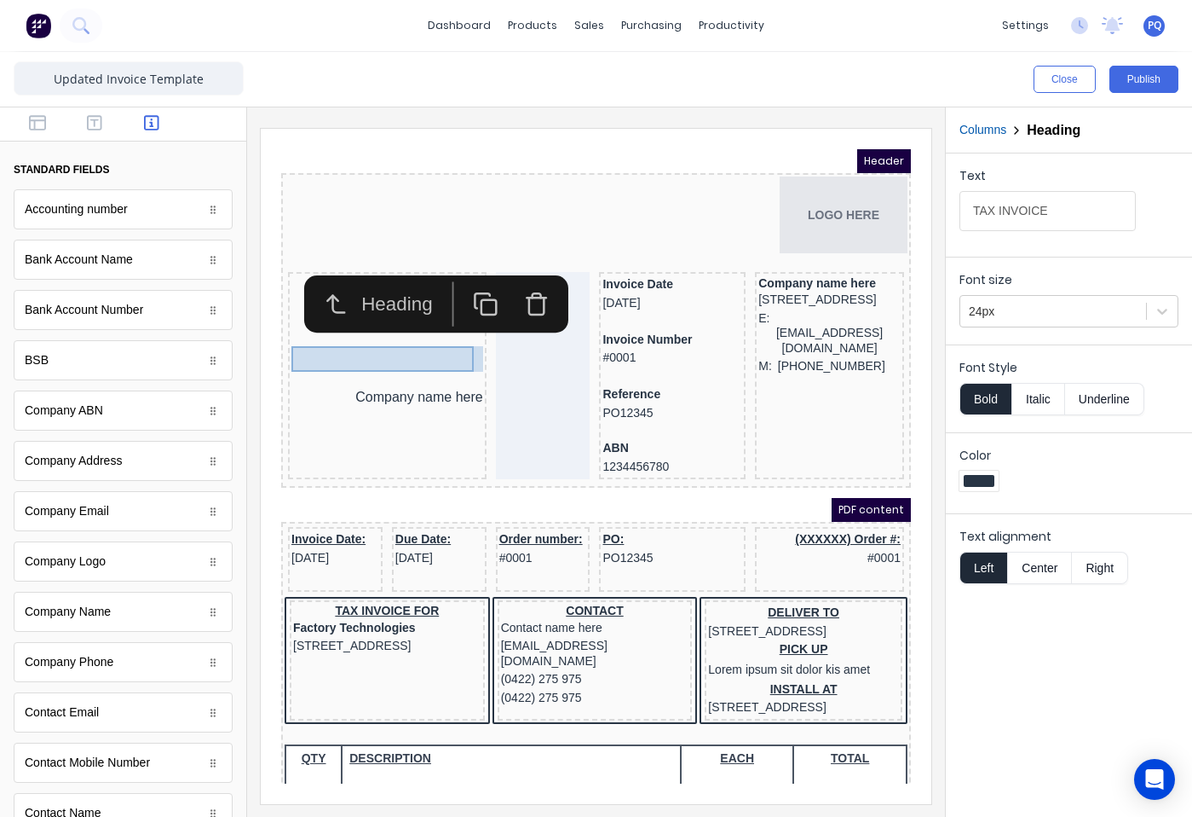
drag, startPoint x: 330, startPoint y: 326, endPoint x: 338, endPoint y: 217, distance: 109.4
click at [338, 220] on body "Header LOGO HERE TAX INVOICE TAX INVOICE Company name here Invoice Date 29/10/2…" at bounding box center [576, 446] width 630 height 634
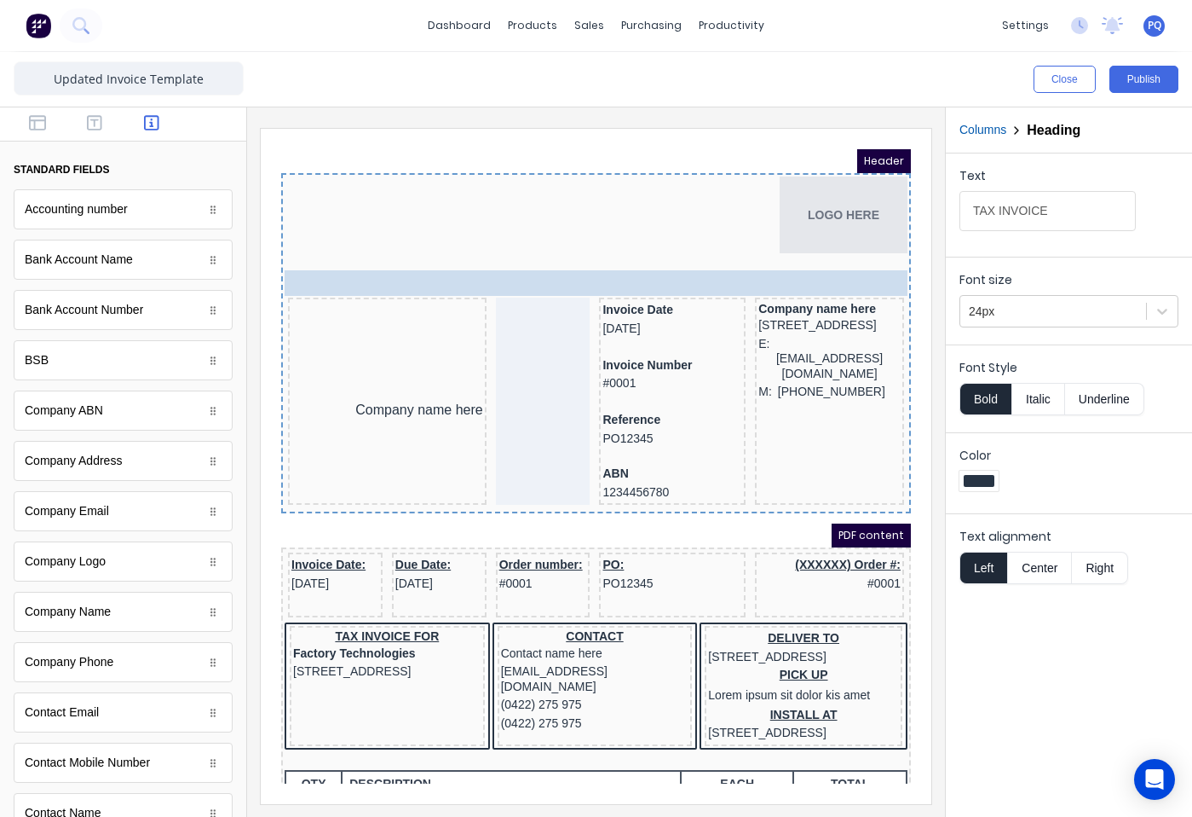
drag, startPoint x: 340, startPoint y: 338, endPoint x: 334, endPoint y: 266, distance: 72.7
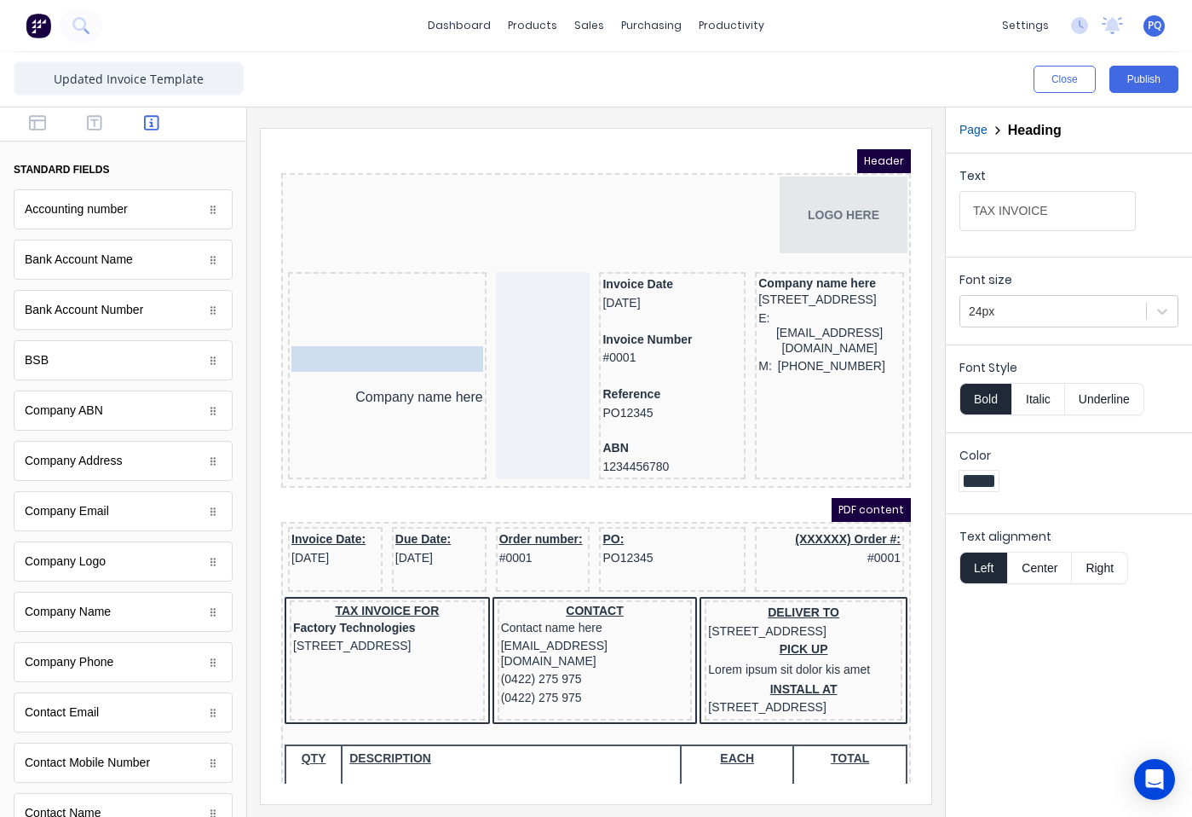
drag, startPoint x: 378, startPoint y: 259, endPoint x: 381, endPoint y: 312, distance: 52.9
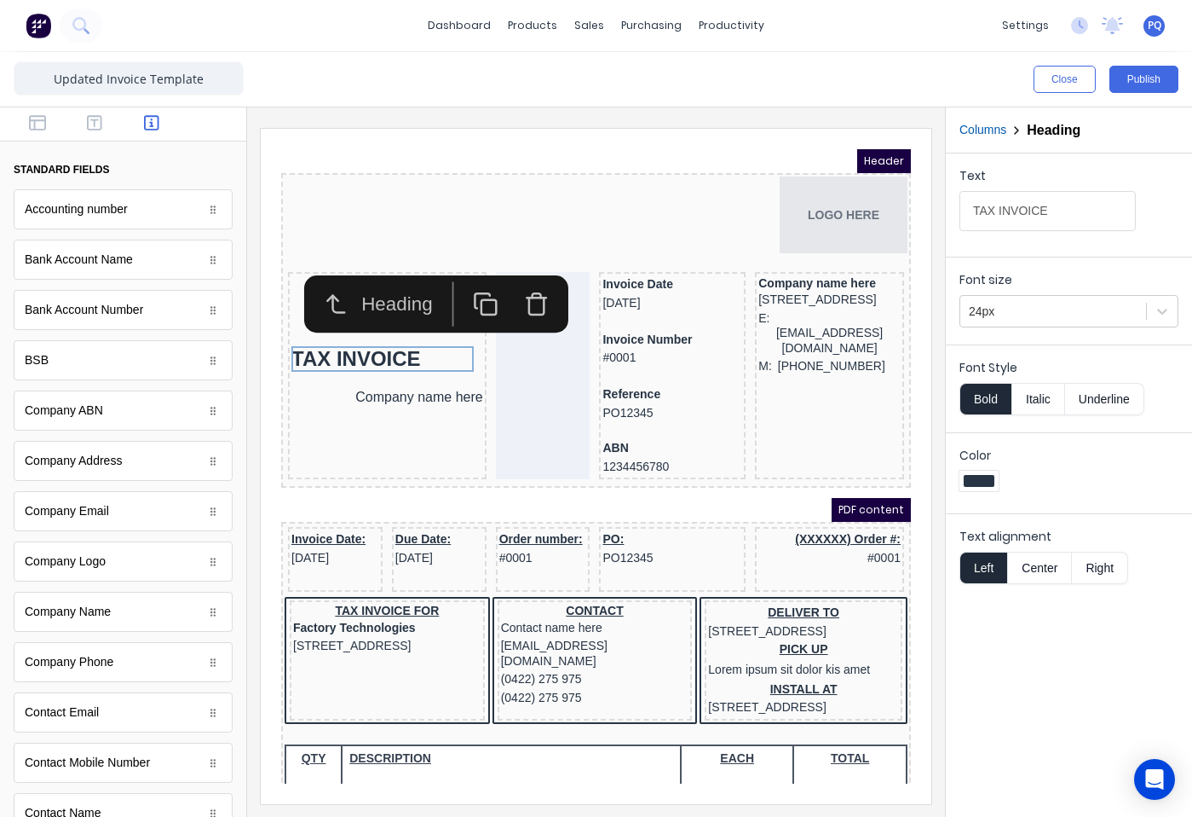
click at [528, 292] on icon "button" at bounding box center [516, 284] width 26 height 26
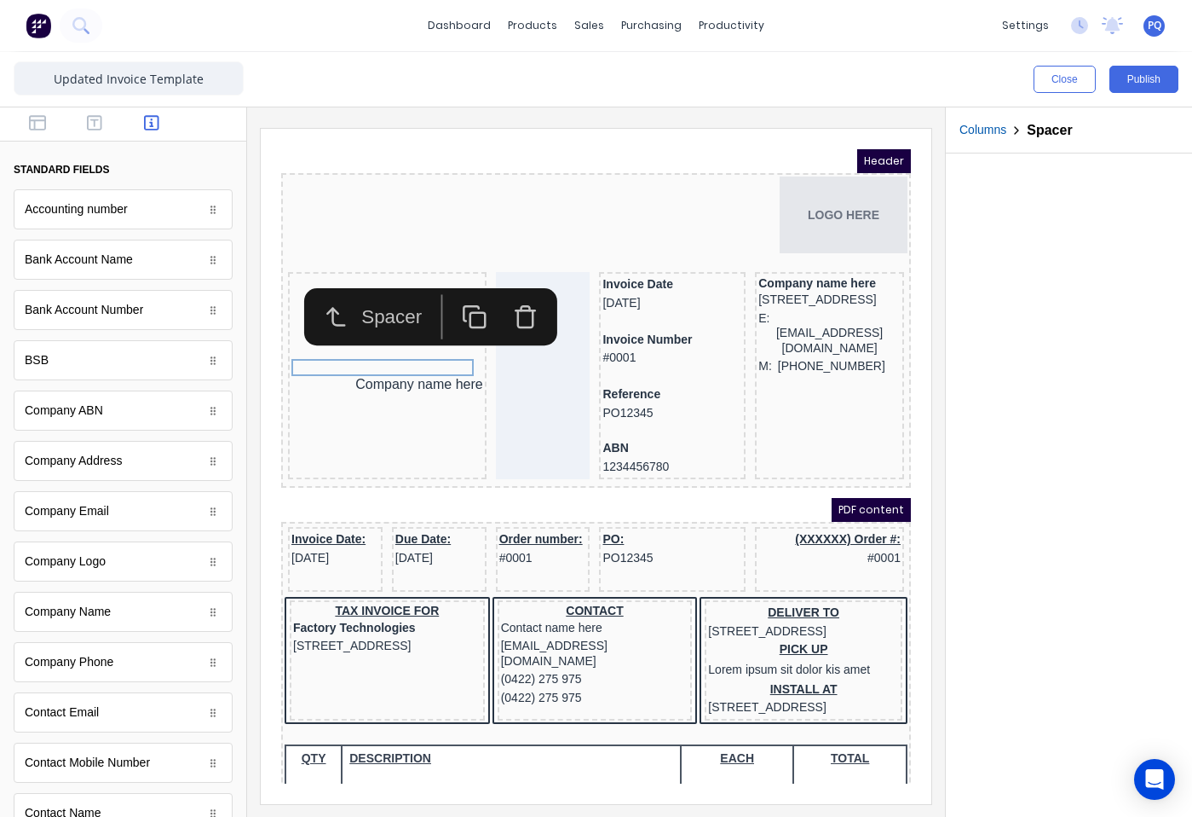
click at [507, 289] on icon "button" at bounding box center [505, 288] width 9 height 4
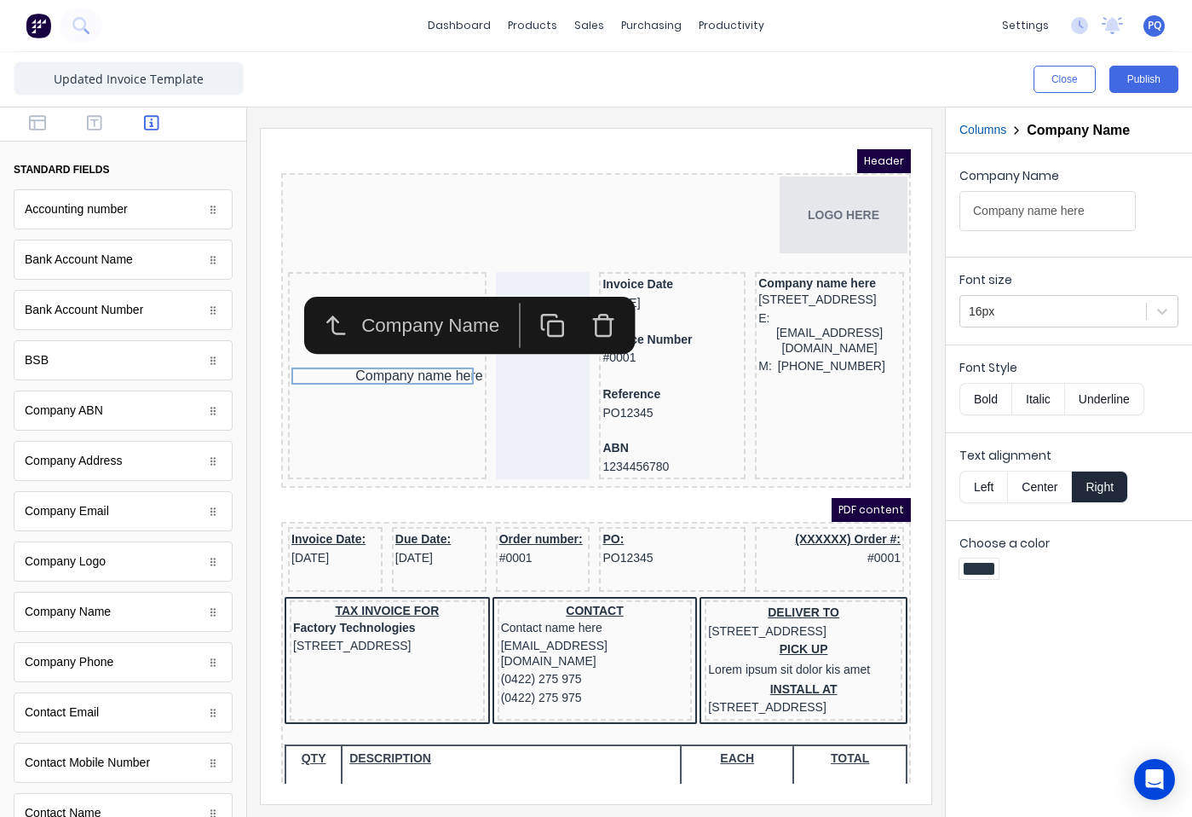
click at [97, 104] on div "Close Publish" at bounding box center [596, 79] width 1192 height 55
click at [93, 119] on icon "button" at bounding box center [94, 122] width 15 height 17
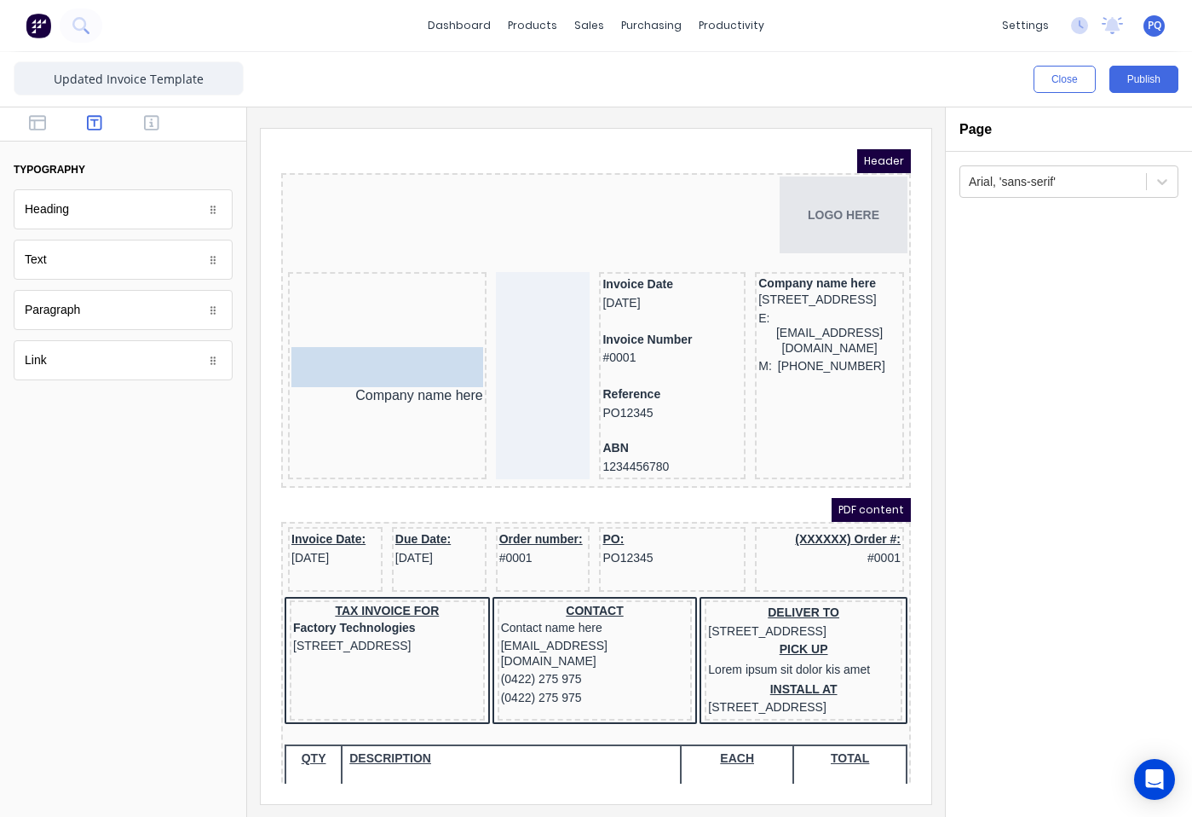
drag, startPoint x: 61, startPoint y: 268, endPoint x: 18, endPoint y: 137, distance: 137.2
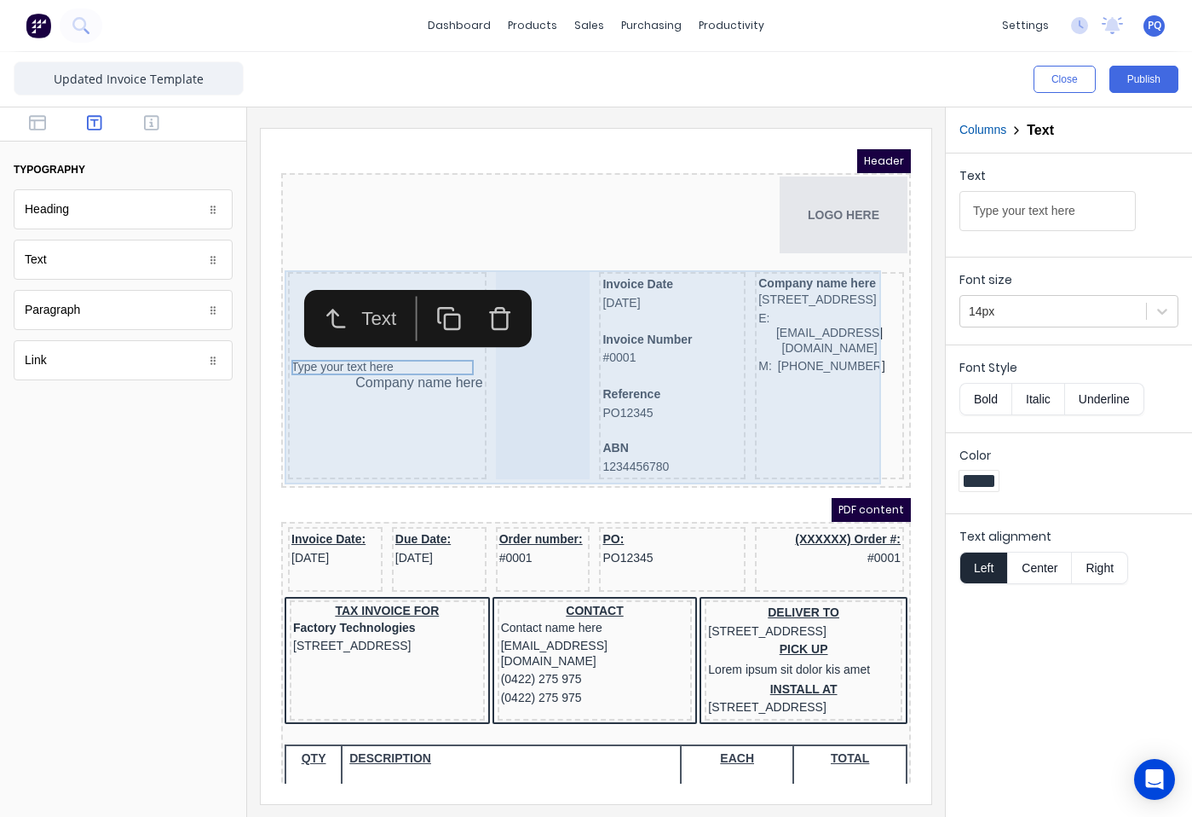
click at [511, 372] on div at bounding box center [523, 354] width 95 height 207
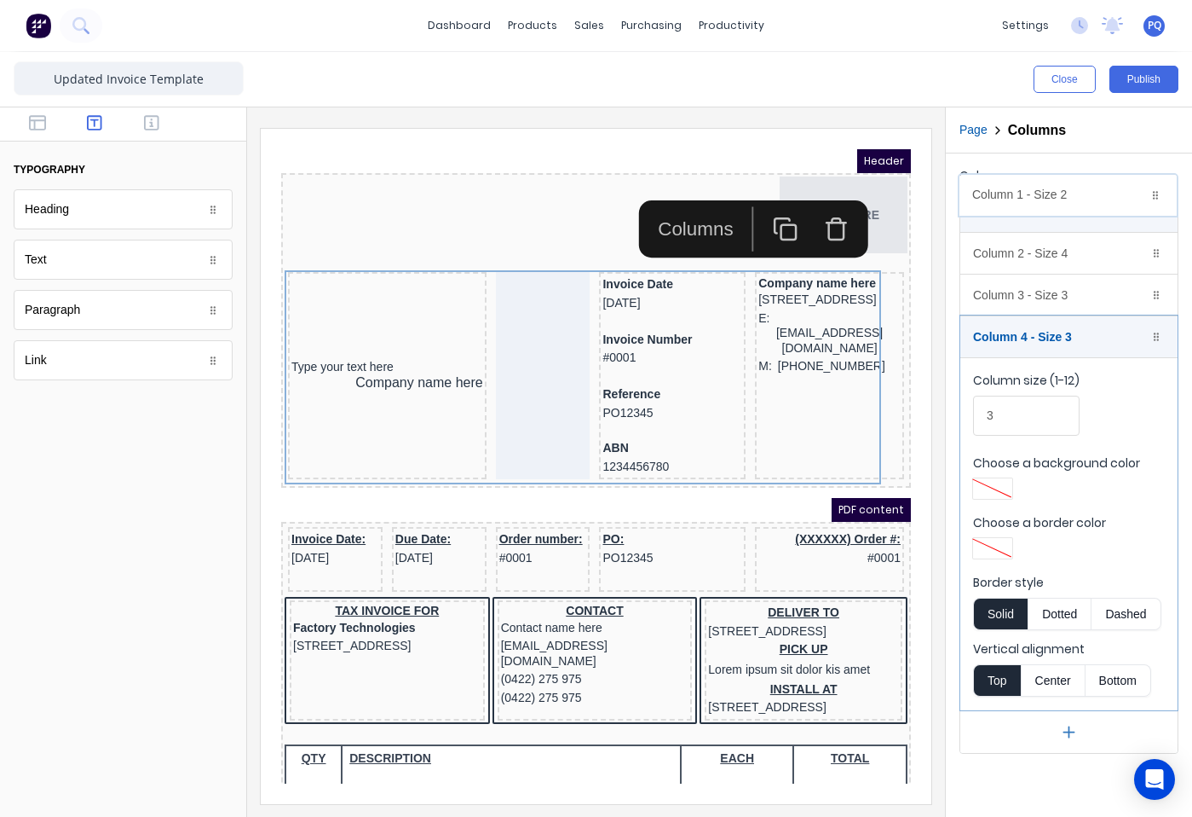
drag, startPoint x: 1064, startPoint y: 257, endPoint x: 1063, endPoint y: 198, distance: 58.8
click at [1063, 198] on body "dashboard products sales purchasing productivity dashboard products Product Cat…" at bounding box center [596, 408] width 1192 height 817
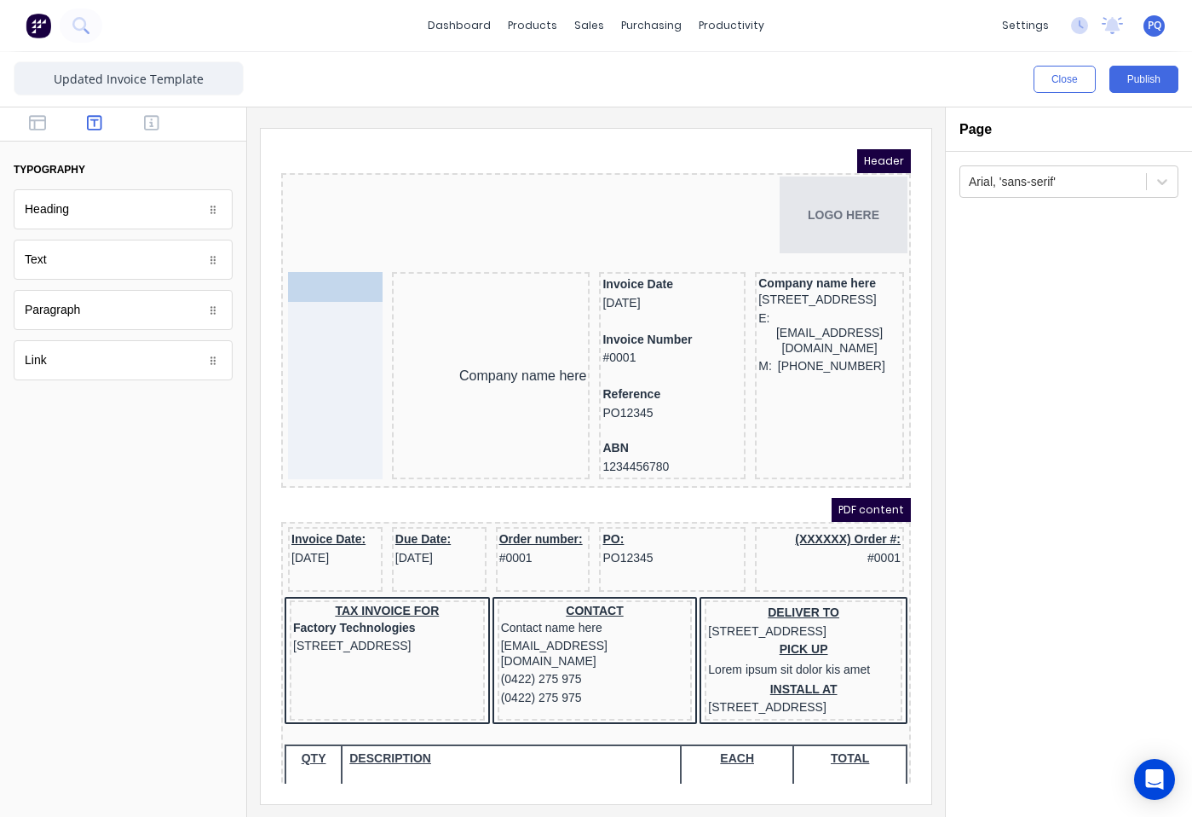
drag, startPoint x: 442, startPoint y: 344, endPoint x: 307, endPoint y: 265, distance: 157.0
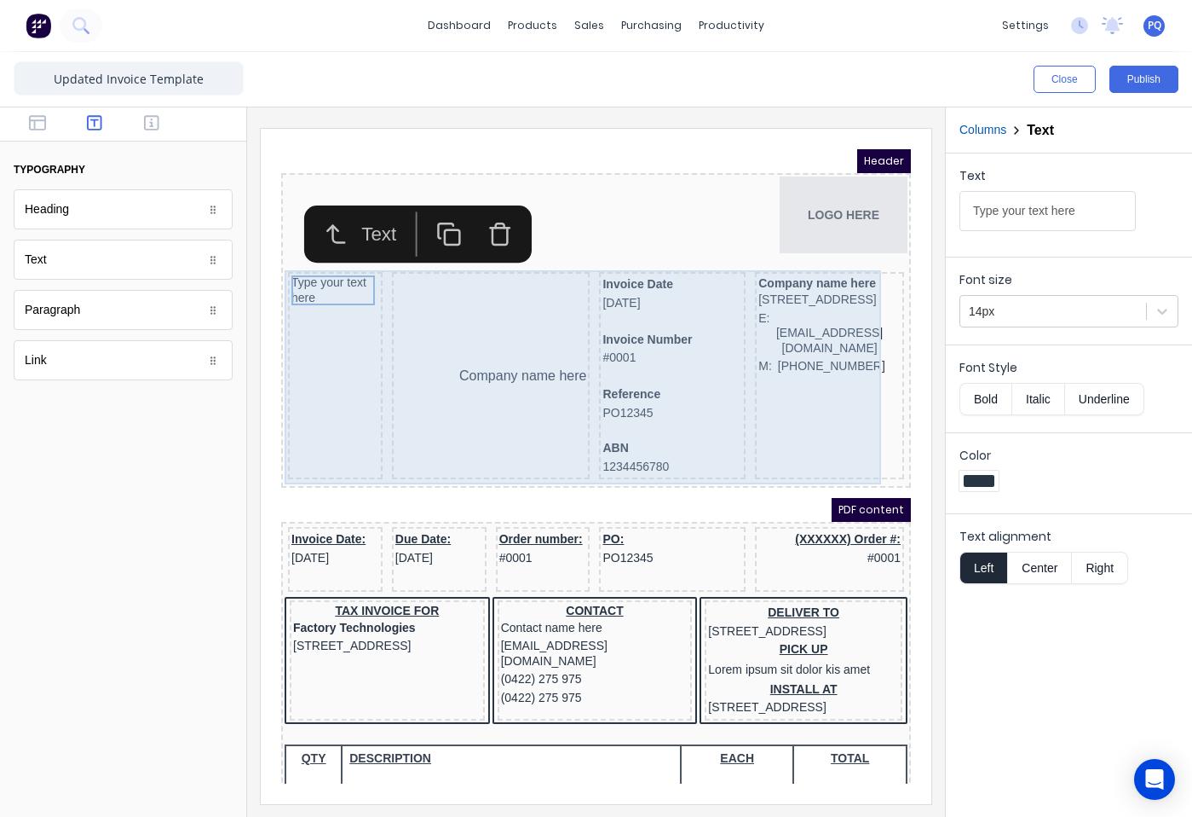
click at [477, 424] on div "Company name here" at bounding box center [471, 354] width 199 height 207
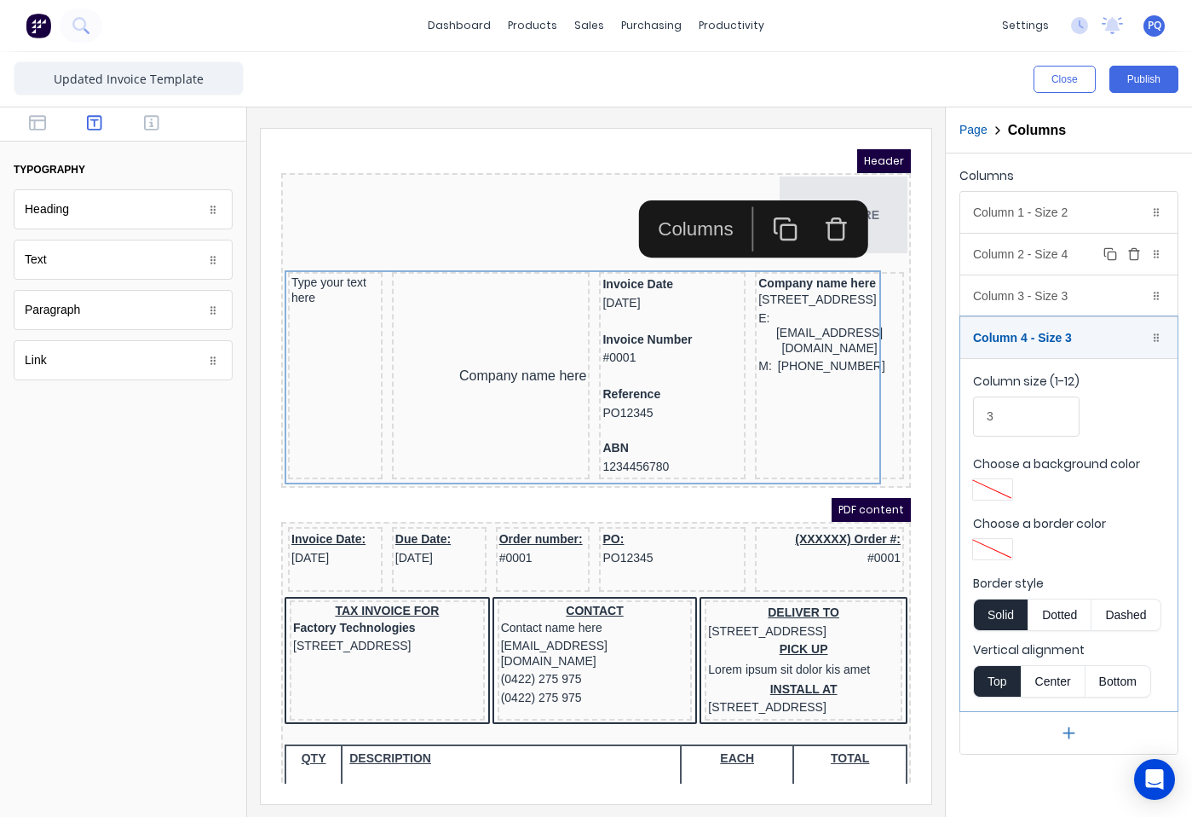
click at [1032, 261] on div "Column 2 - Size 4 Duplicate Delete" at bounding box center [1069, 254] width 217 height 41
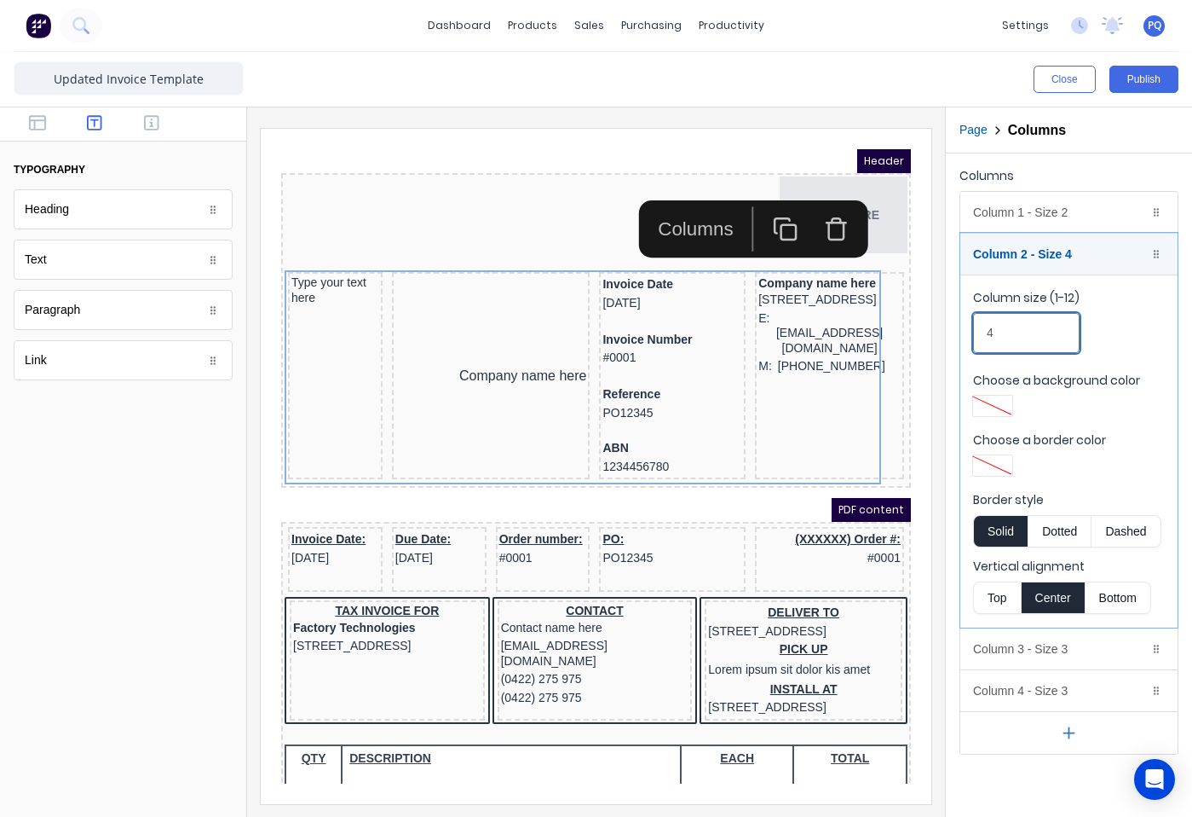
drag, startPoint x: 987, startPoint y: 341, endPoint x: 932, endPoint y: 342, distance: 54.6
click at [932, 342] on div "Close Publish Components typography Heading Heading Text Text Paragraph Paragra…" at bounding box center [596, 434] width 1192 height 765
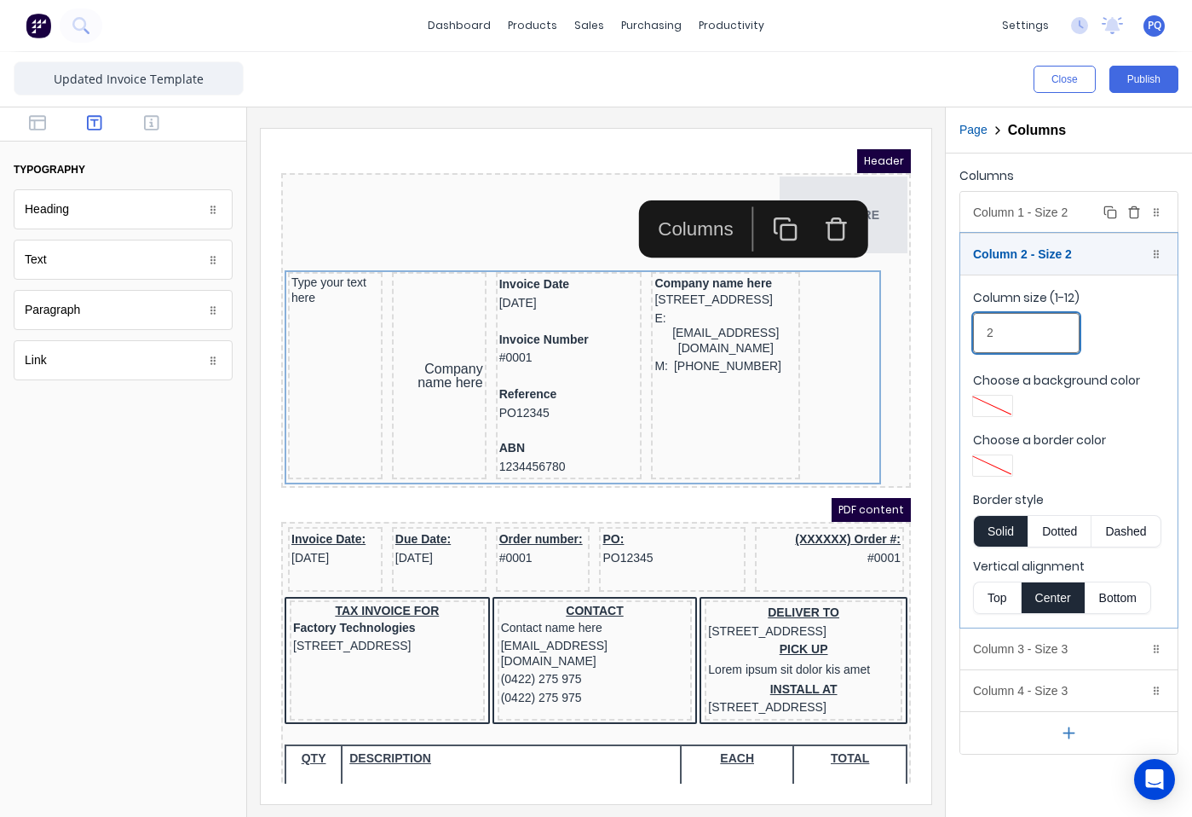
type input "2"
click at [1070, 215] on div "Column 1 - Size 2 Duplicate Delete" at bounding box center [1069, 212] width 217 height 41
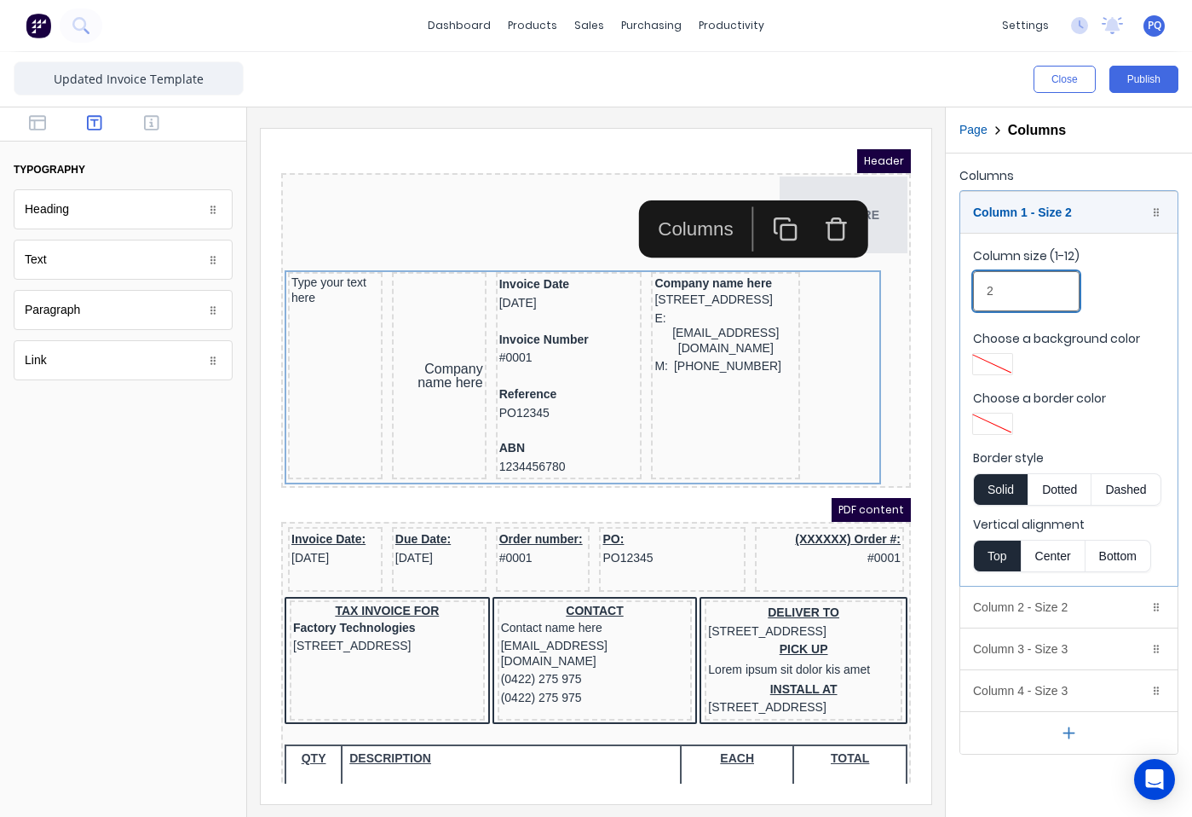
drag, startPoint x: 1011, startPoint y: 297, endPoint x: 941, endPoint y: 295, distance: 69.9
click at [938, 295] on div "Close Publish Components typography Heading Heading Text Text Paragraph Paragra…" at bounding box center [596, 434] width 1192 height 765
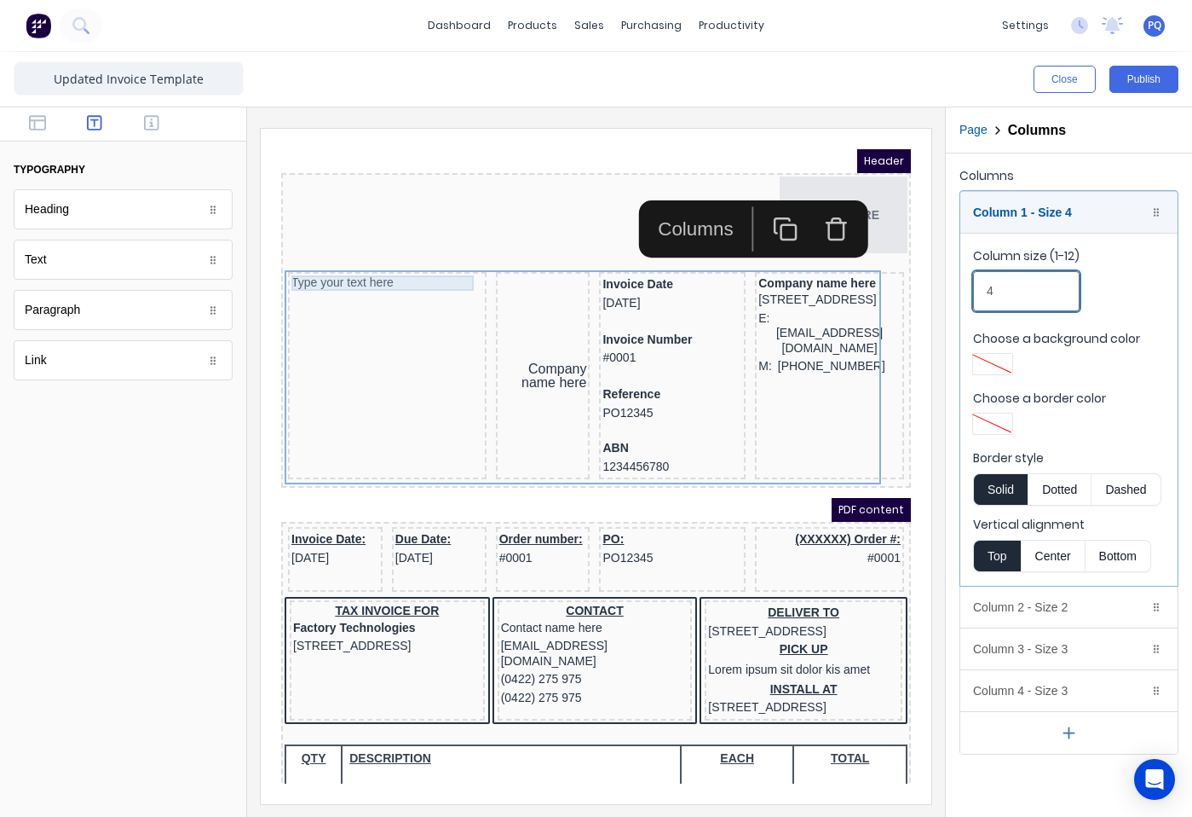
type input "4"
click at [394, 257] on div "Type your text here" at bounding box center [367, 262] width 192 height 15
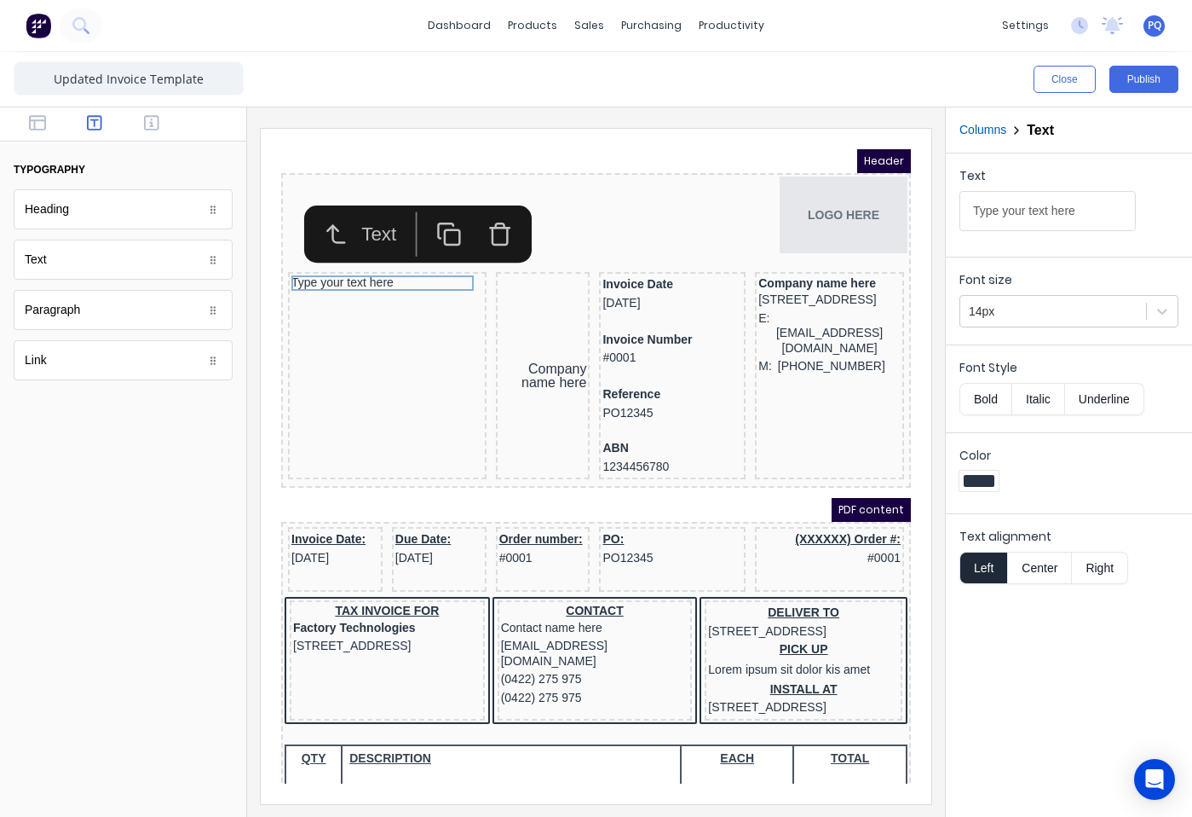
click at [1038, 213] on input "Type your text here" at bounding box center [1048, 211] width 176 height 40
type input "TAX INVOICE"
click at [981, 393] on button "Bold" at bounding box center [986, 399] width 52 height 32
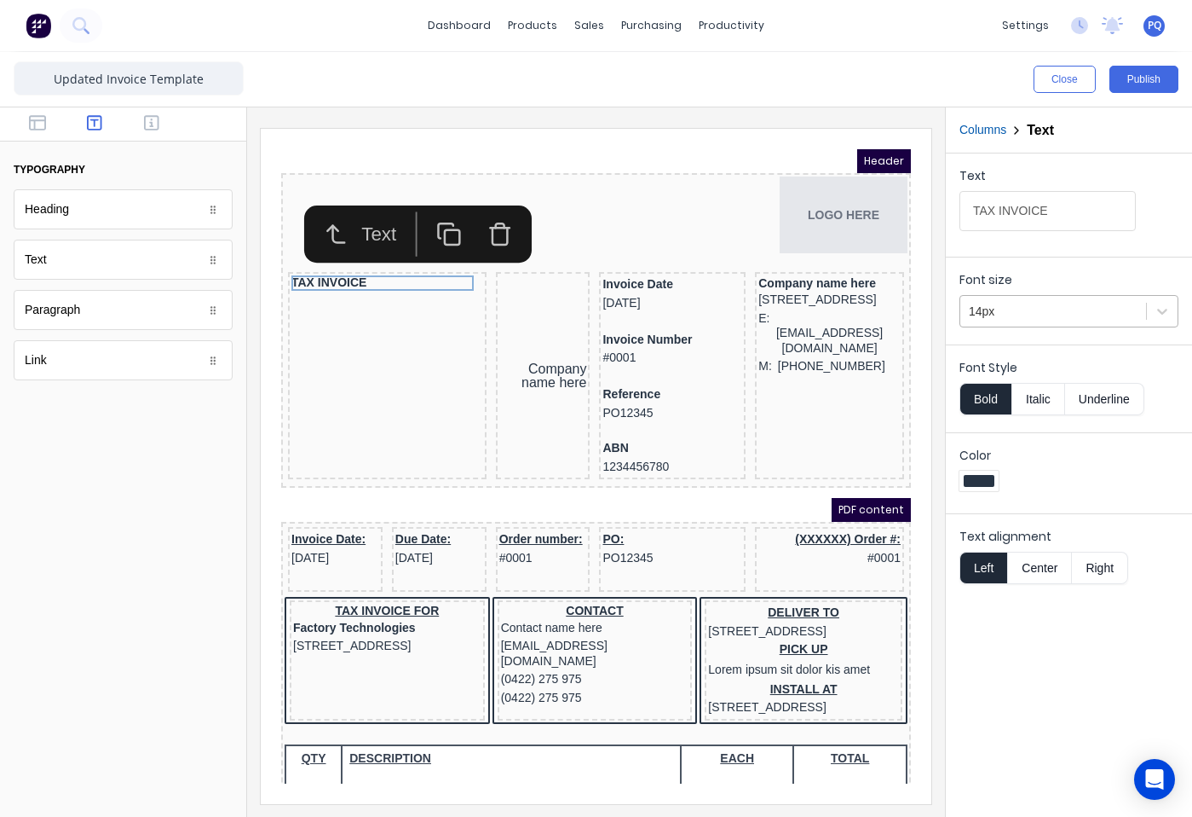
click at [994, 325] on div "14px" at bounding box center [1054, 311] width 186 height 28
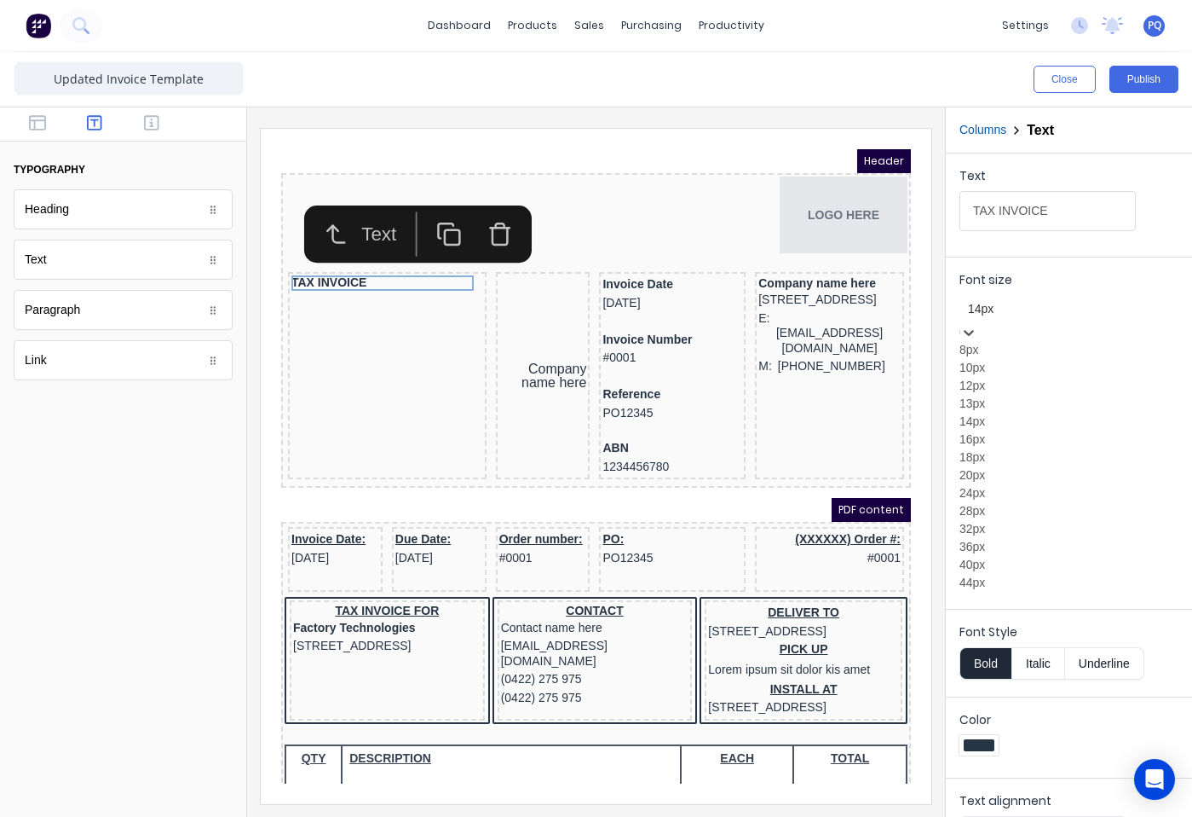
scroll to position [193, 0]
click at [1010, 466] on div "20px" at bounding box center [1069, 475] width 219 height 18
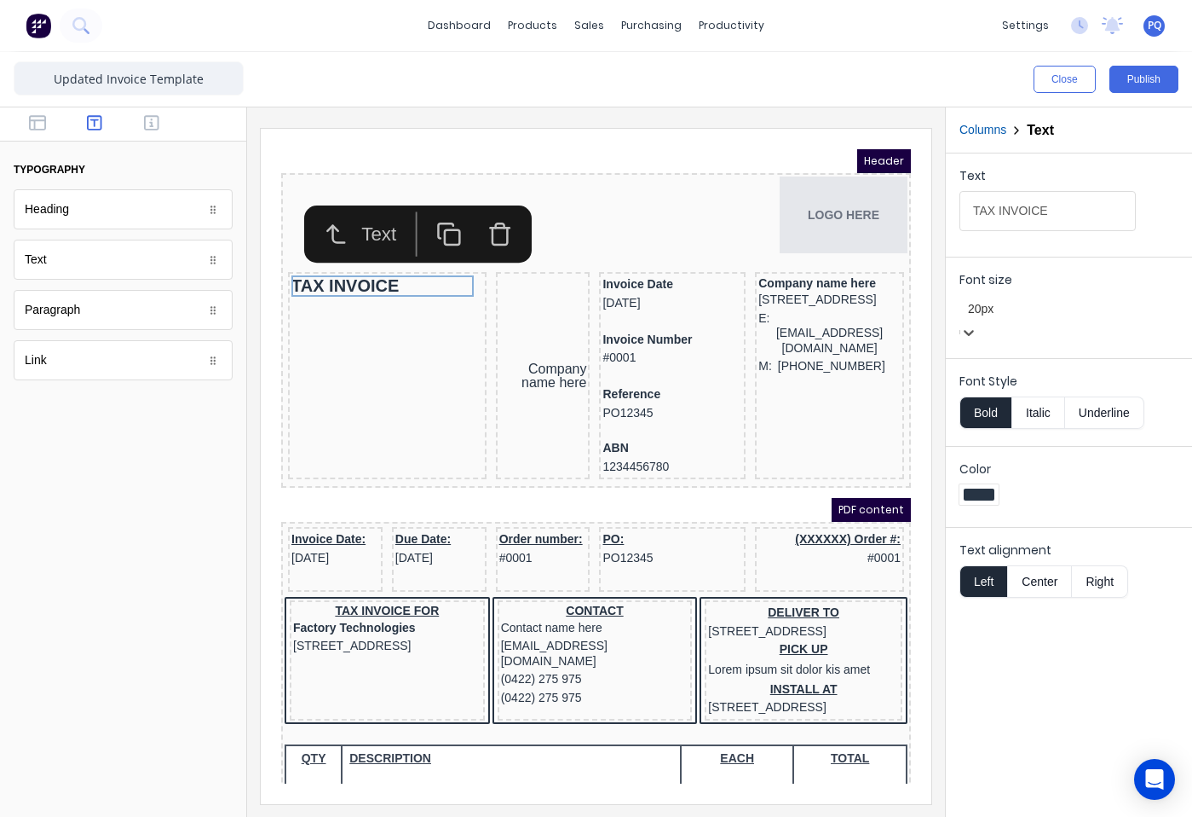
click at [1010, 311] on div at bounding box center [1069, 308] width 202 height 21
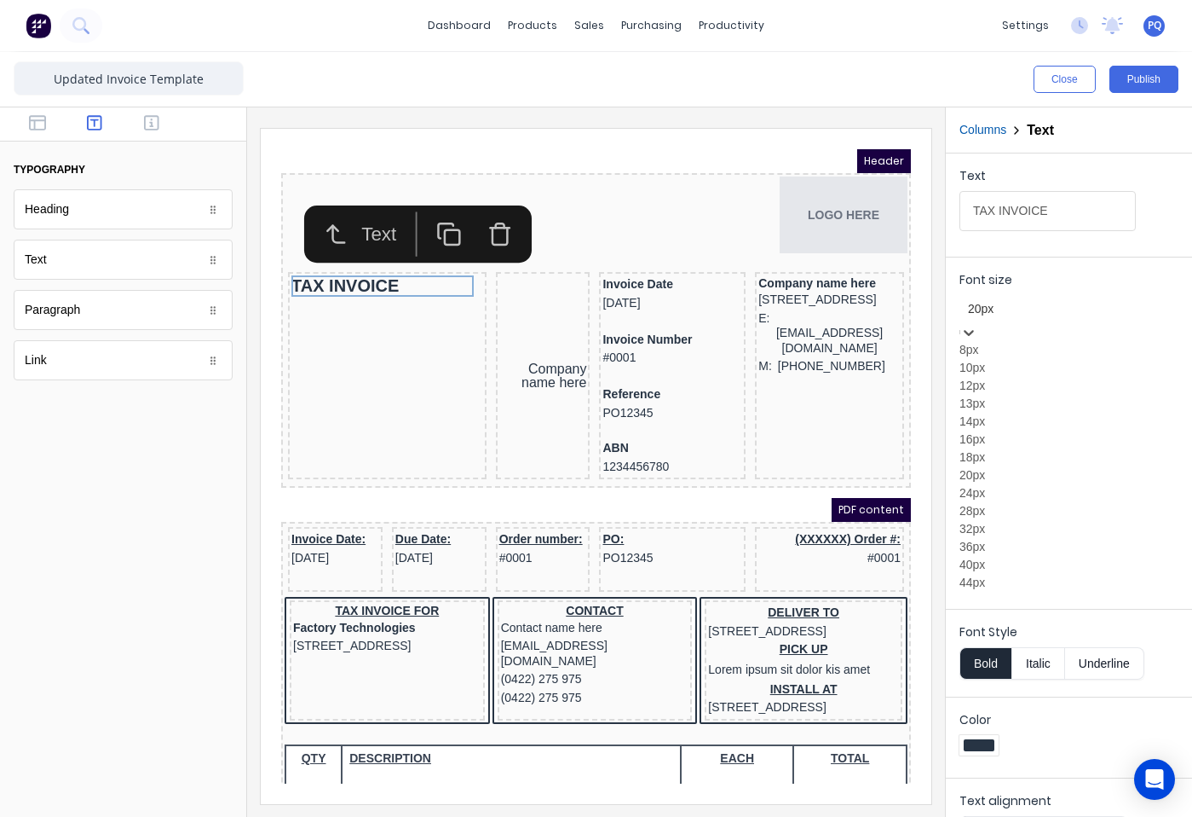
click at [996, 484] on div "24px" at bounding box center [1069, 493] width 219 height 18
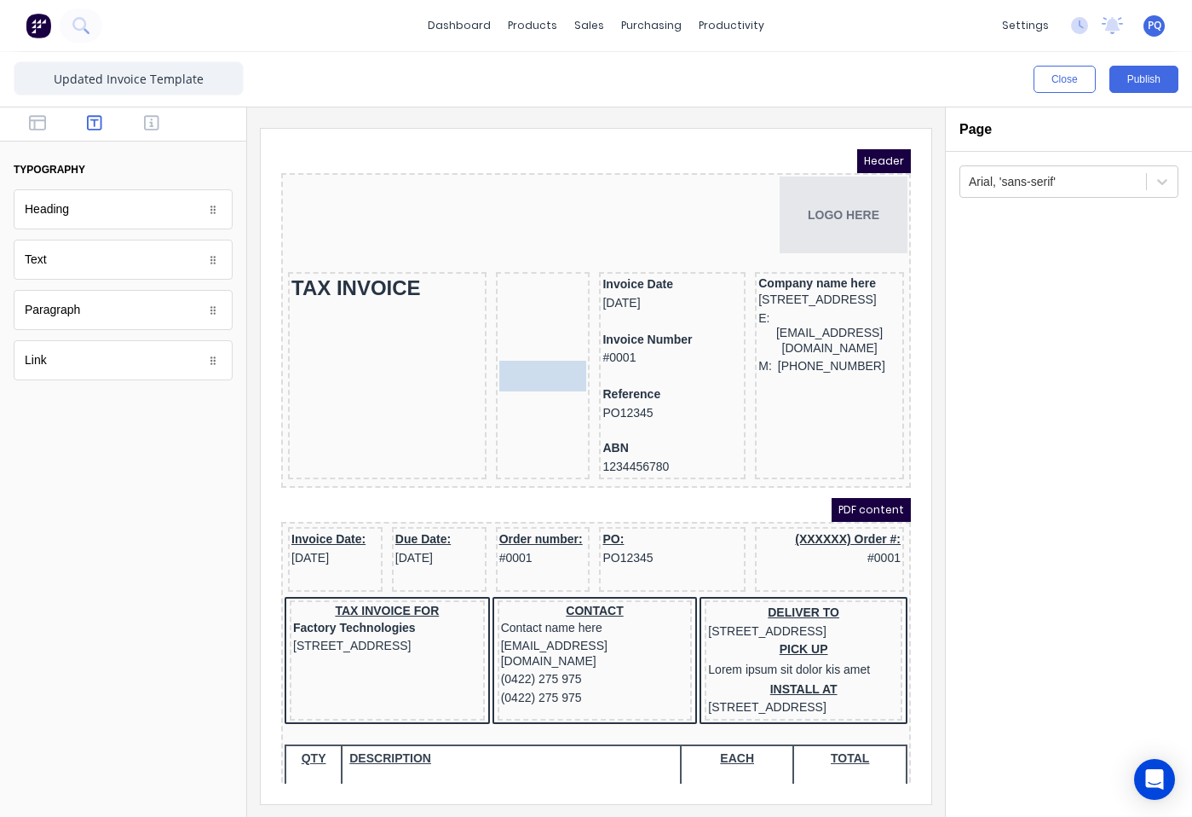
drag, startPoint x: 528, startPoint y: 355, endPoint x: 397, endPoint y: 323, distance: 134.4
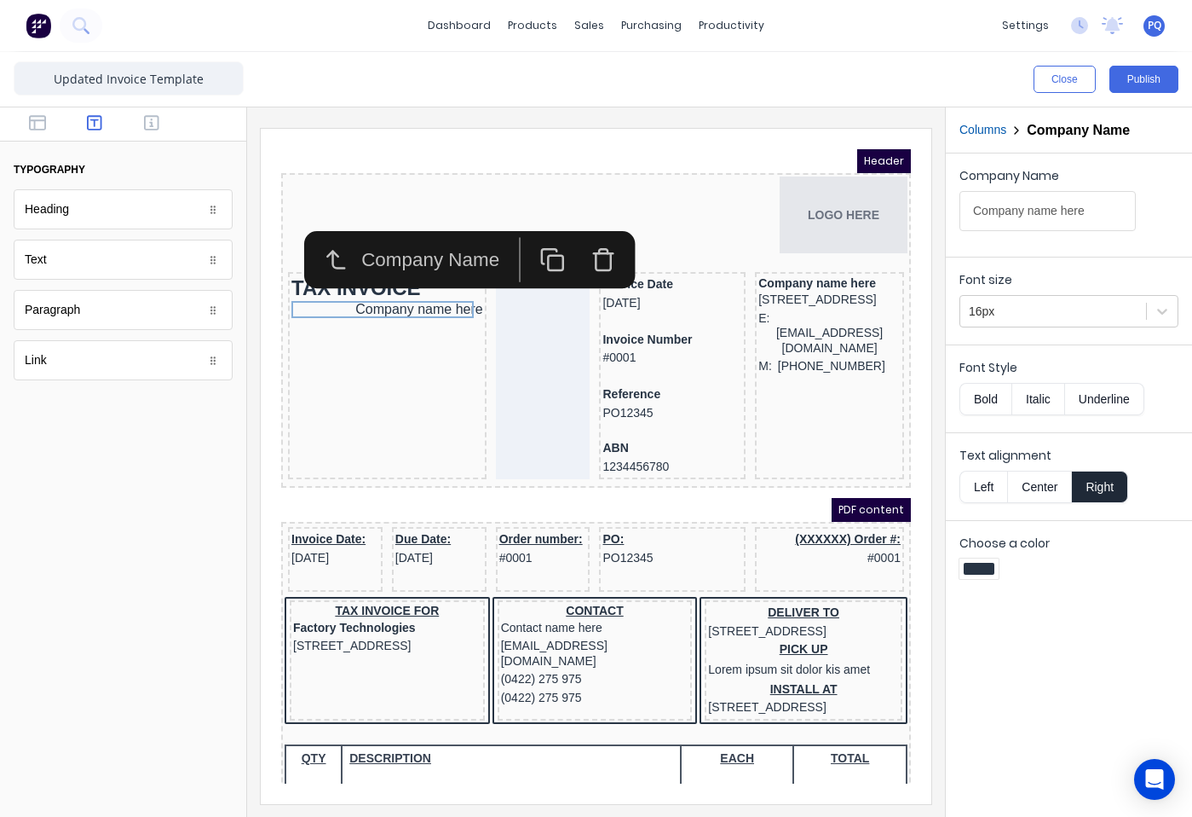
click at [37, 111] on div at bounding box center [123, 124] width 246 height 34
click at [42, 125] on icon "button" at bounding box center [37, 122] width 17 height 17
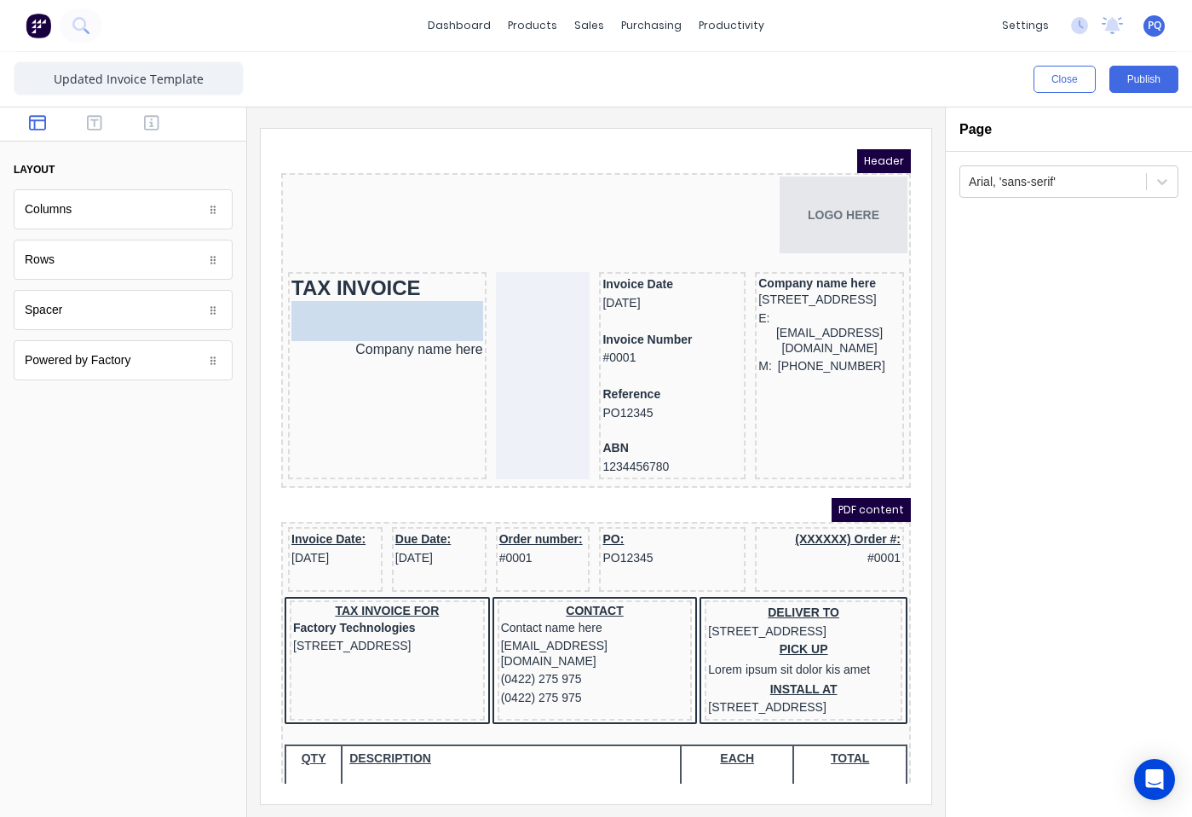
drag, startPoint x: 112, startPoint y: 316, endPoint x: 384, endPoint y: 297, distance: 273.4
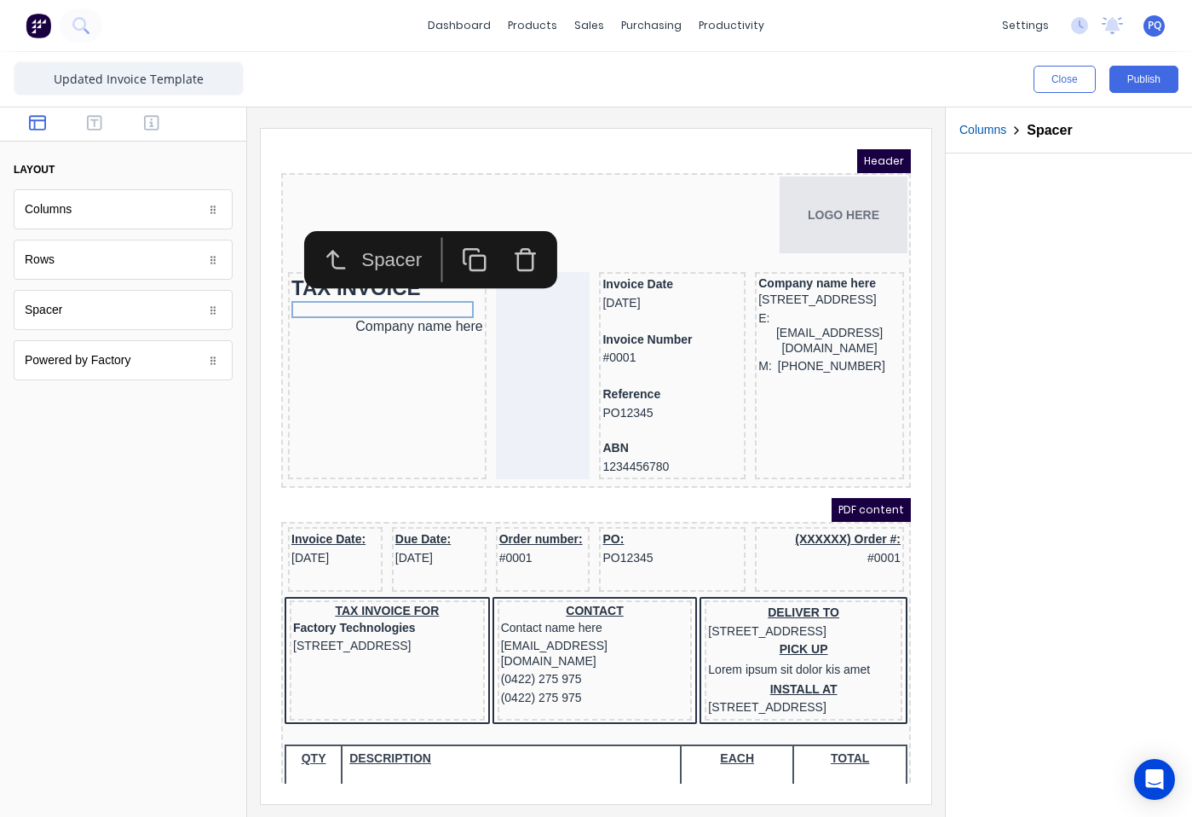
click at [1042, 412] on div at bounding box center [1069, 484] width 246 height 663
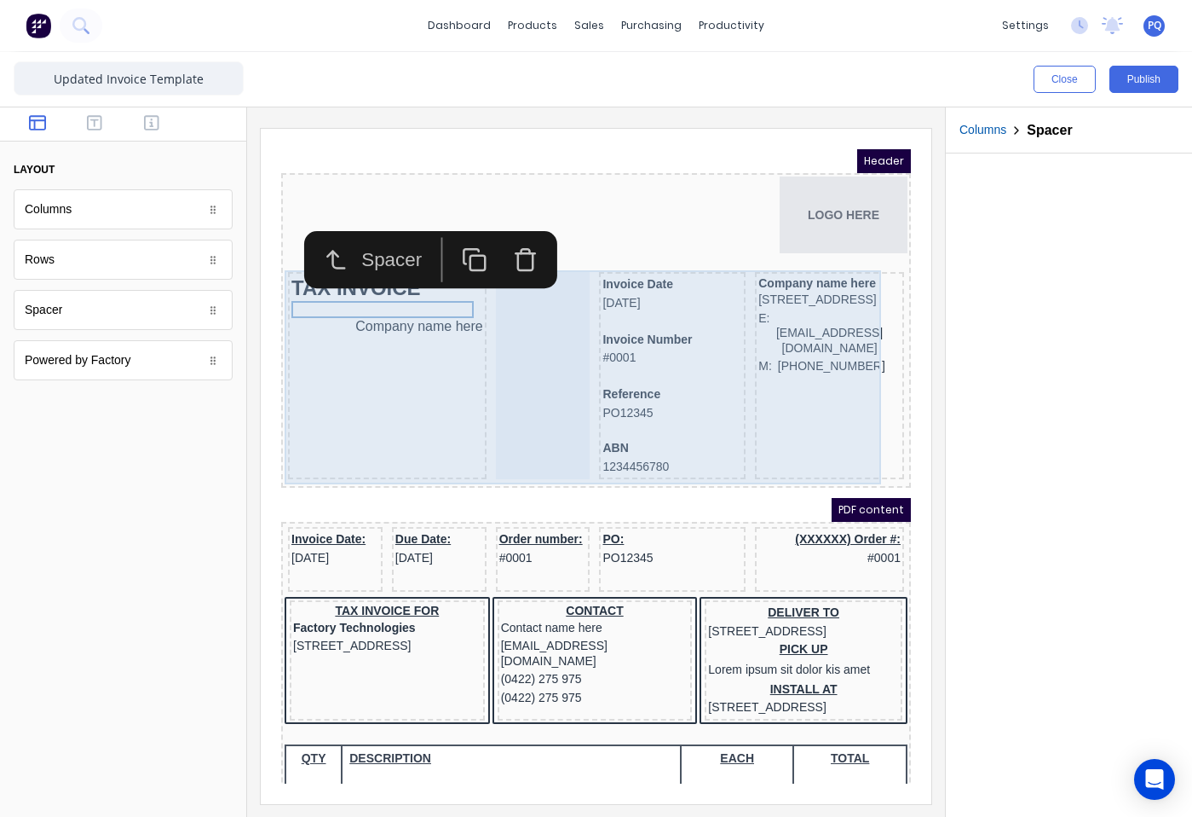
click at [371, 306] on div "Company name here" at bounding box center [367, 305] width 192 height 17
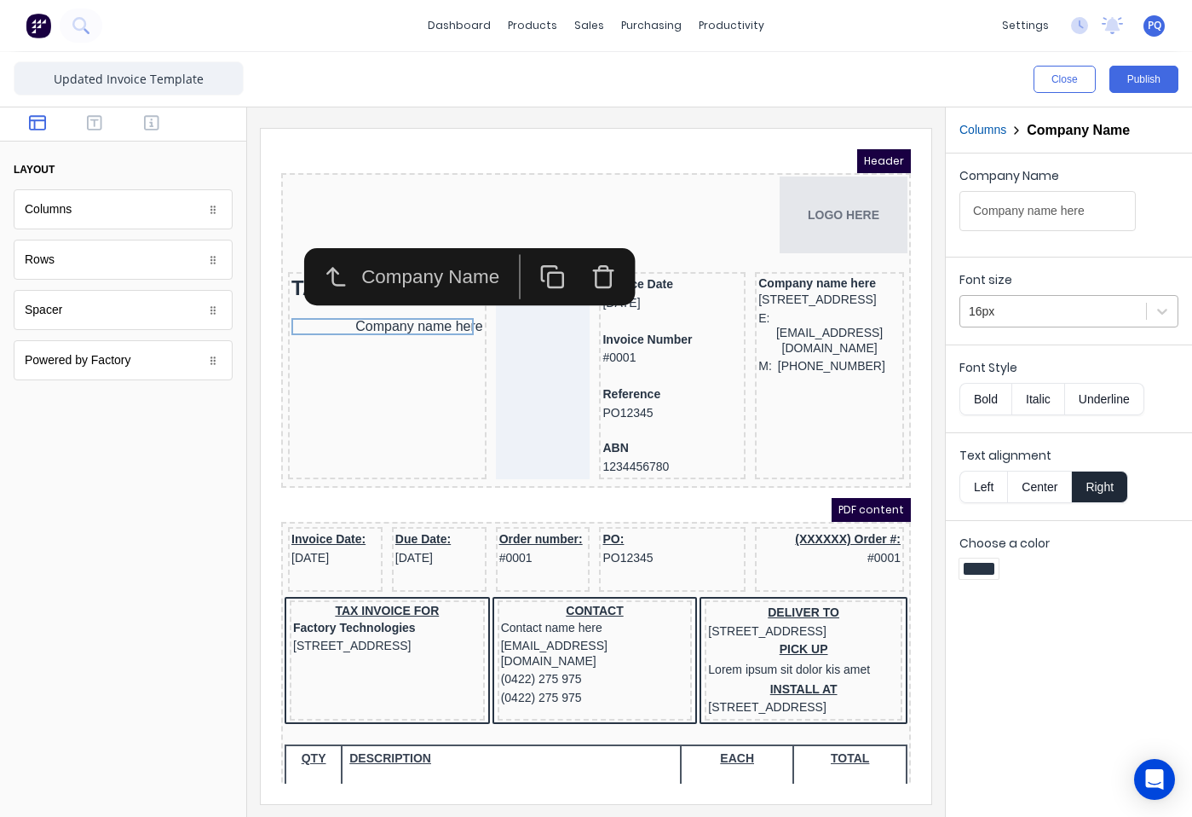
click at [1046, 314] on div at bounding box center [1053, 311] width 169 height 21
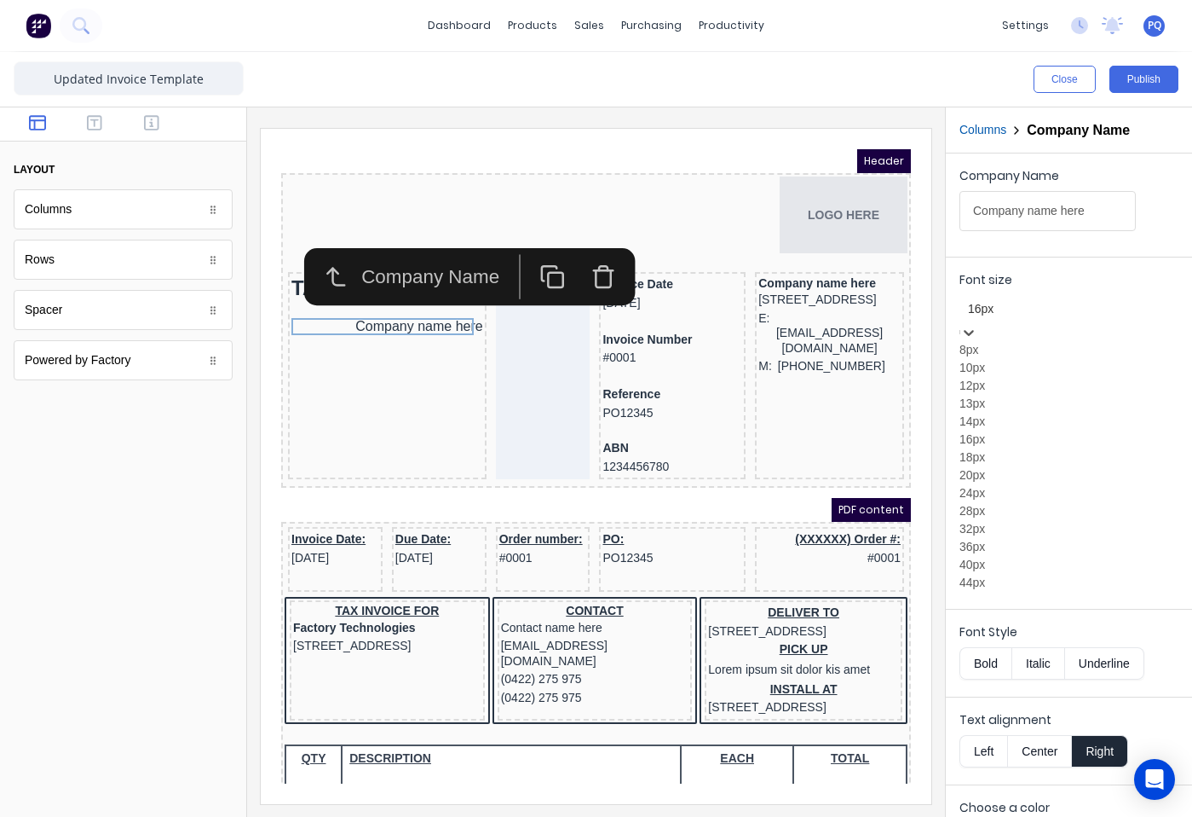
click at [1012, 430] on div "14px" at bounding box center [1069, 422] width 219 height 18
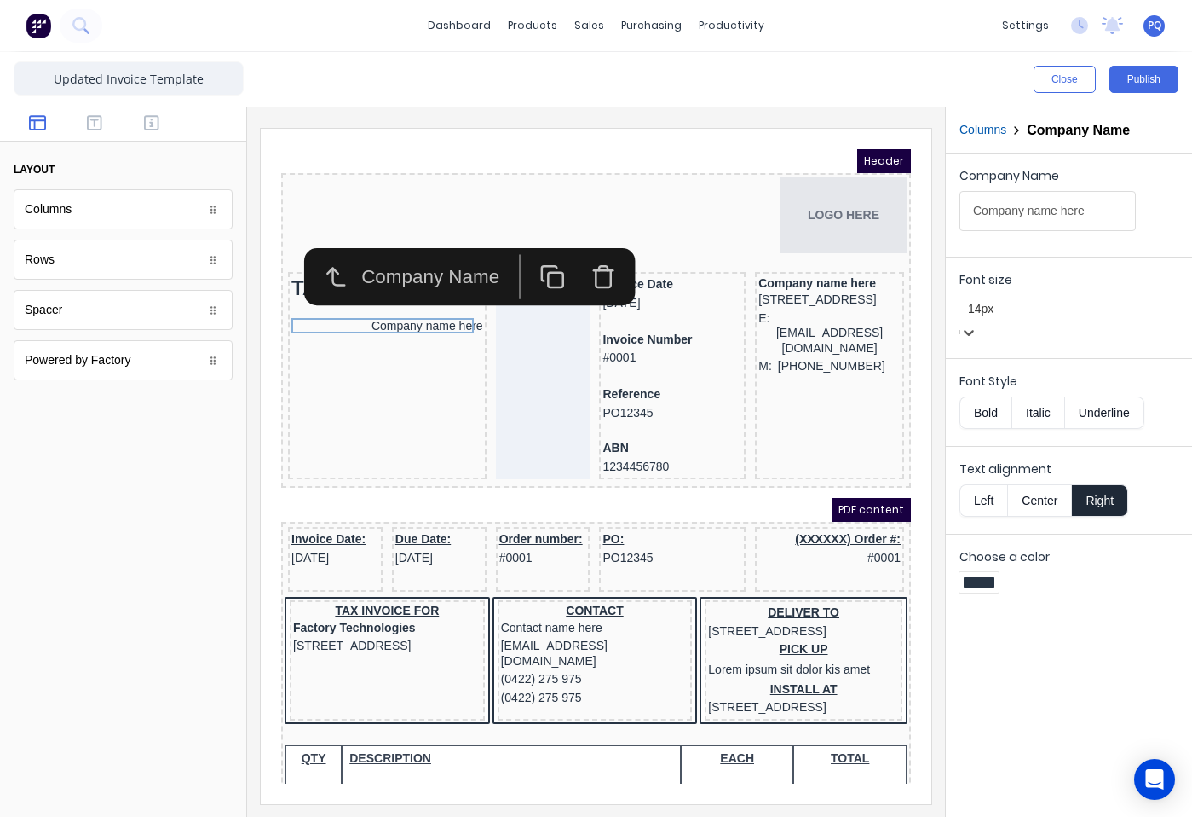
click at [912, 609] on iframe at bounding box center [596, 466] width 671 height 675
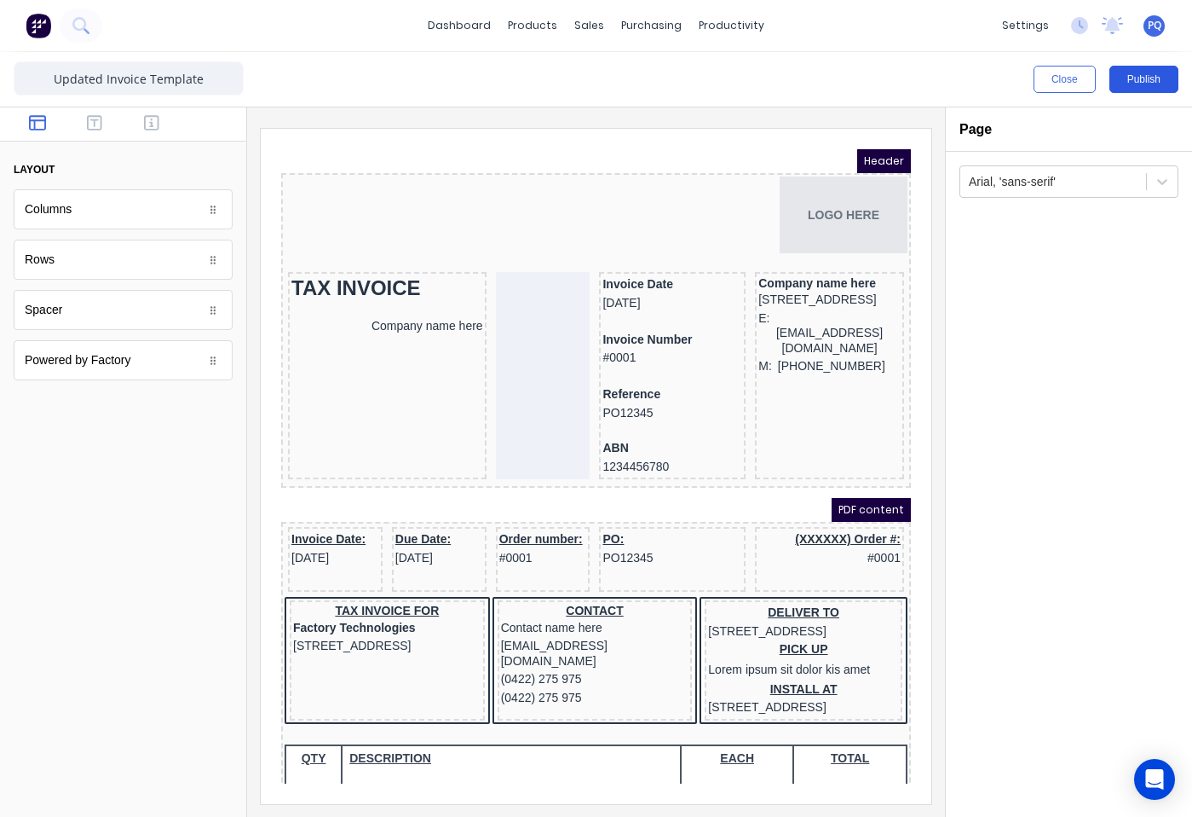
click at [1132, 85] on button "Publish" at bounding box center [1144, 79] width 69 height 27
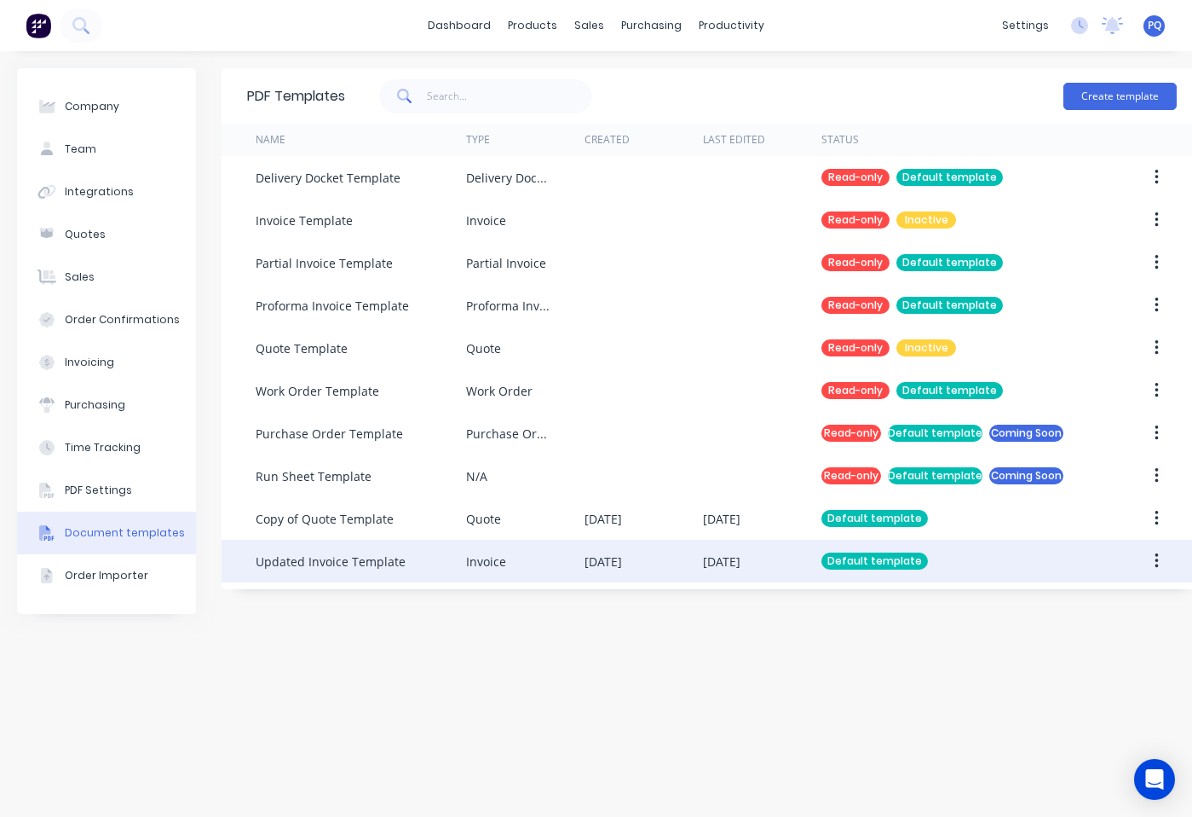
click at [483, 562] on div "Invoice" at bounding box center [486, 561] width 40 height 18
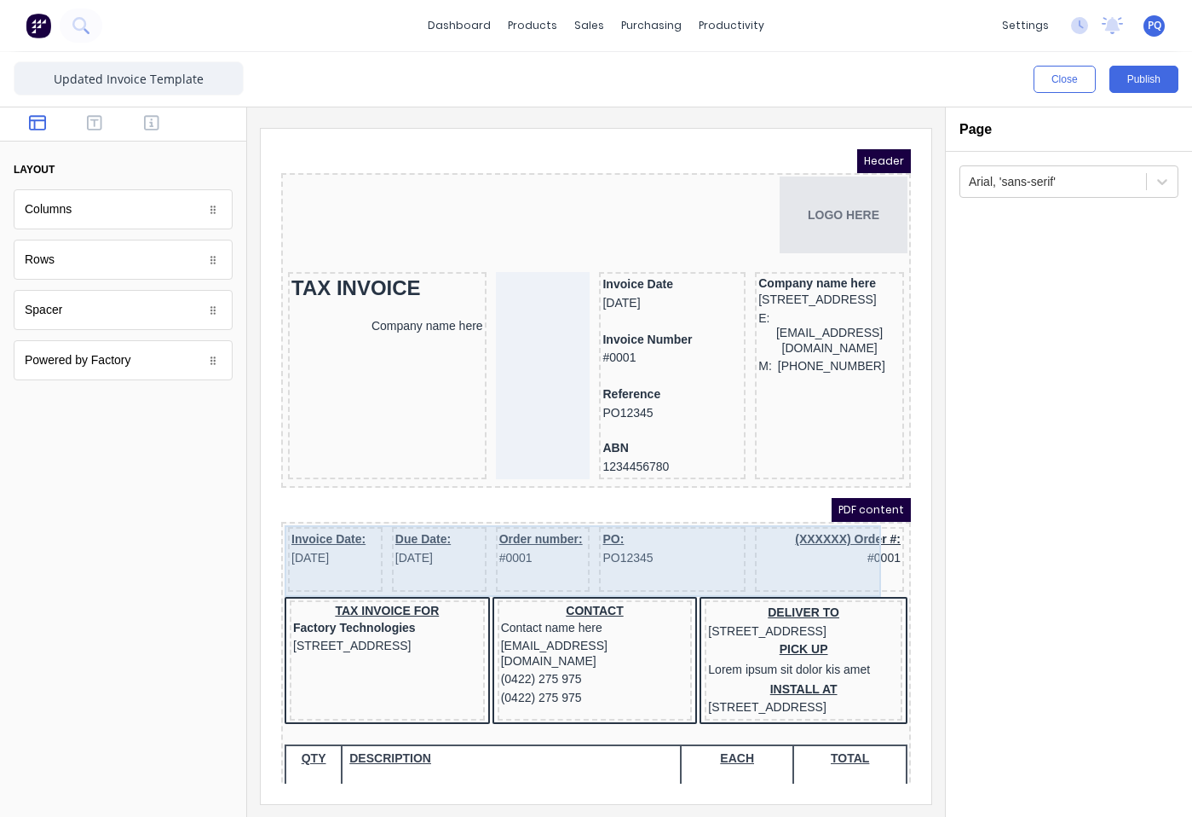
click at [696, 547] on div "PO: PO12345" at bounding box center [652, 538] width 147 height 65
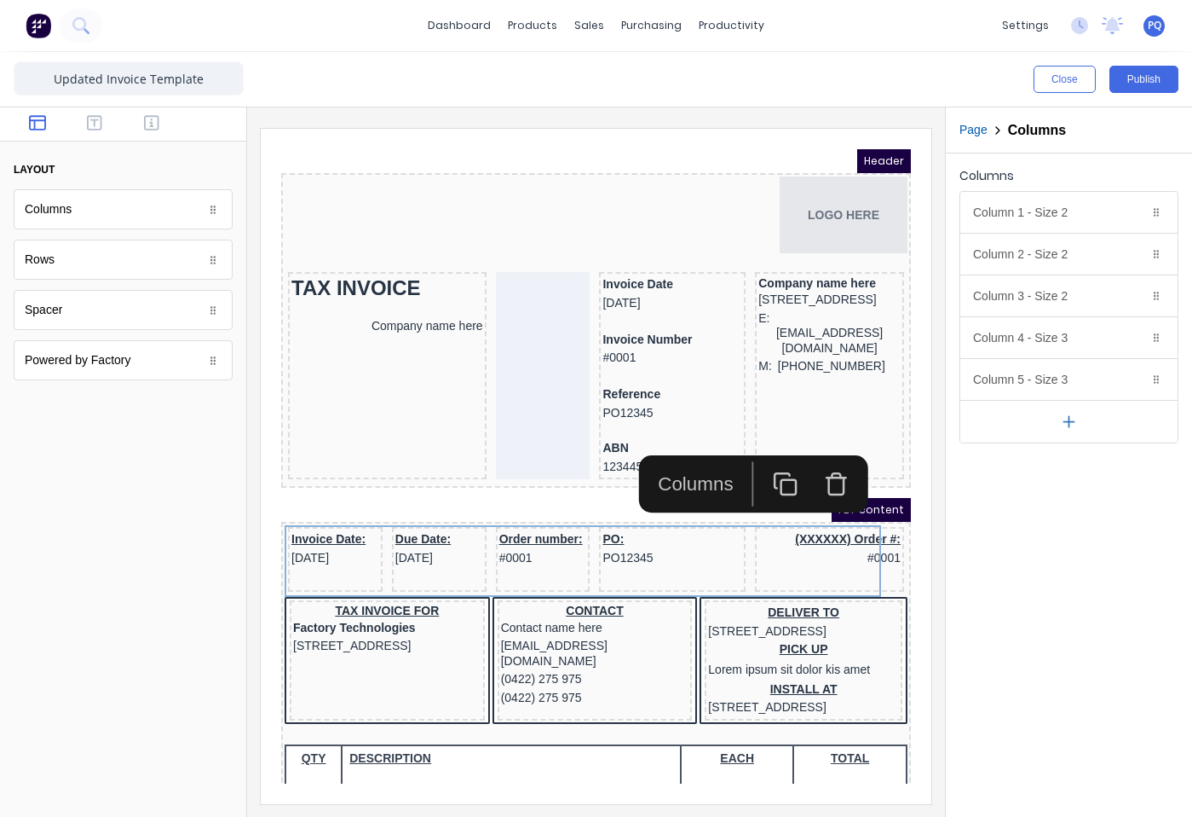
click at [818, 461] on icon "button" at bounding box center [817, 464] width 26 height 26
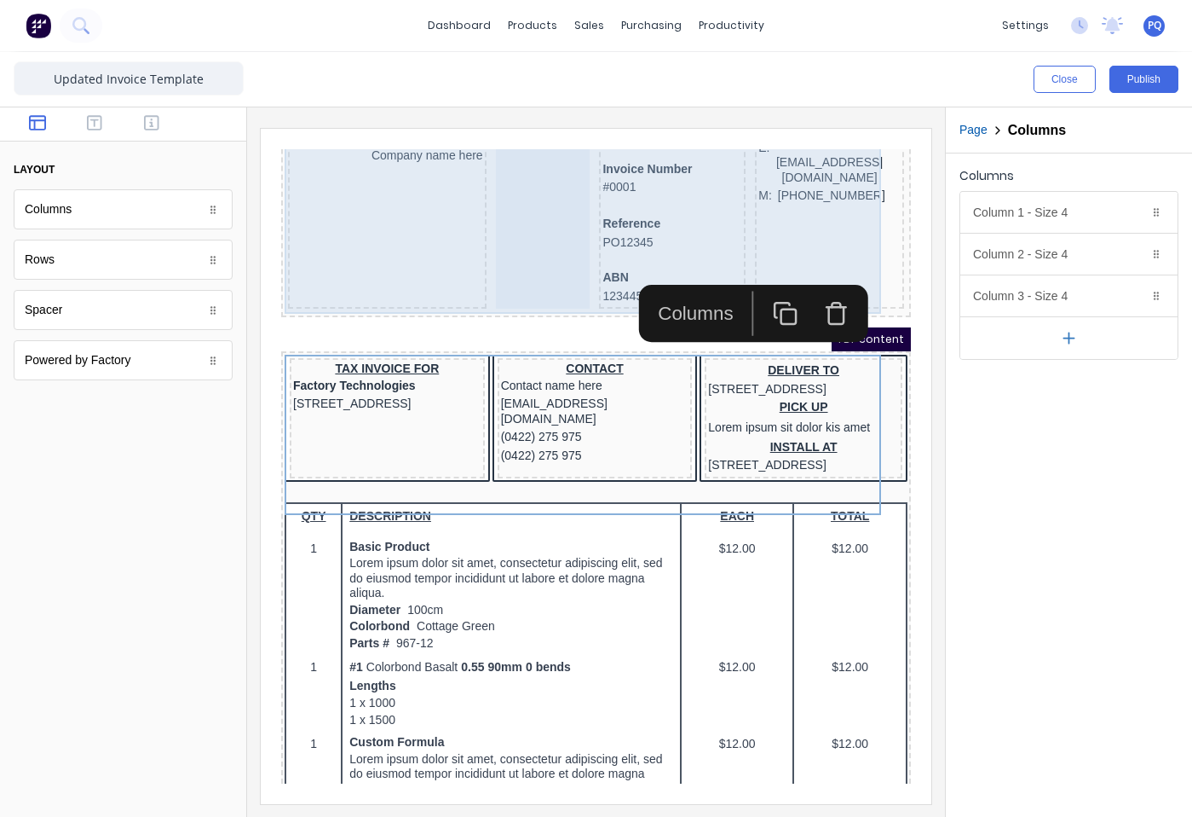
scroll to position [256, 0]
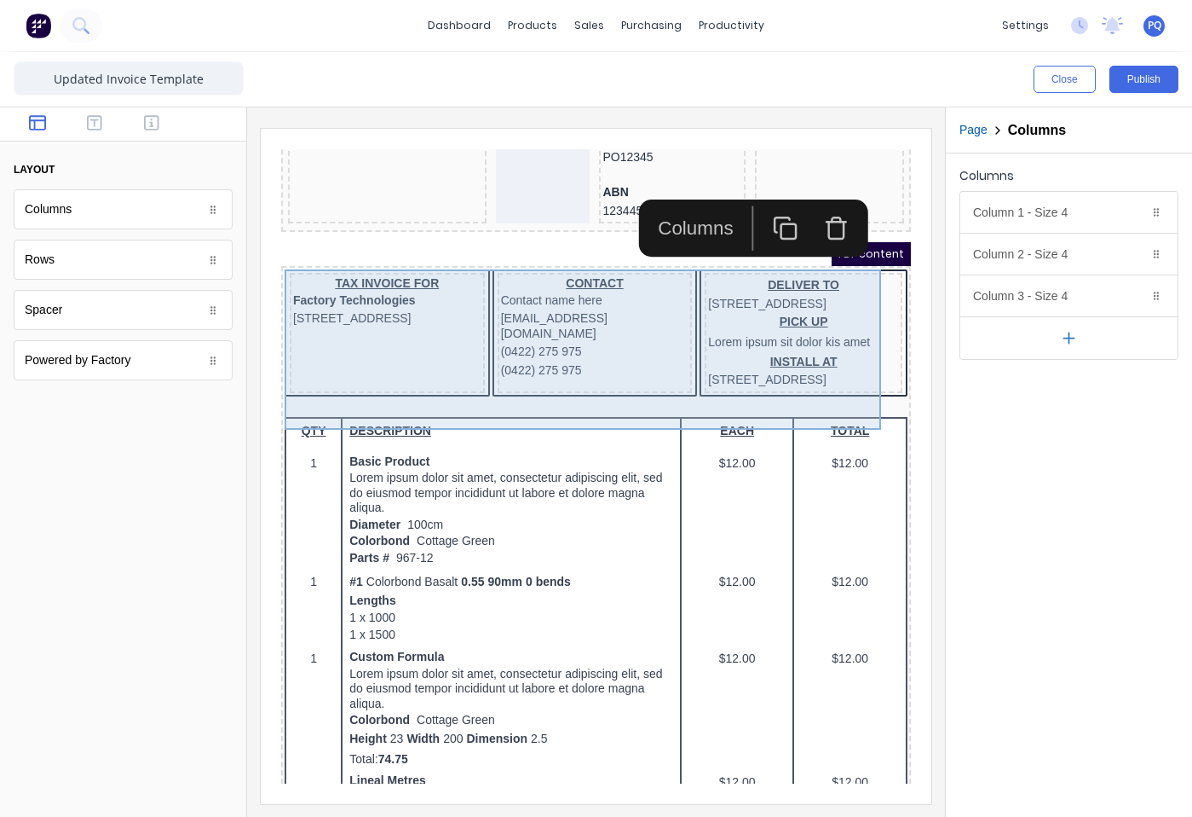
click at [449, 334] on div "TAX INVOICE FOR Factory Technologies 234 Beach Road Gold Coast, Queensland, Aus…" at bounding box center [366, 312] width 195 height 120
click at [529, 349] on div "CONTACT Contact name here xxxxxxx@xxxxx.com (0422) 275 975 (0422) 275 975" at bounding box center [574, 312] width 195 height 120
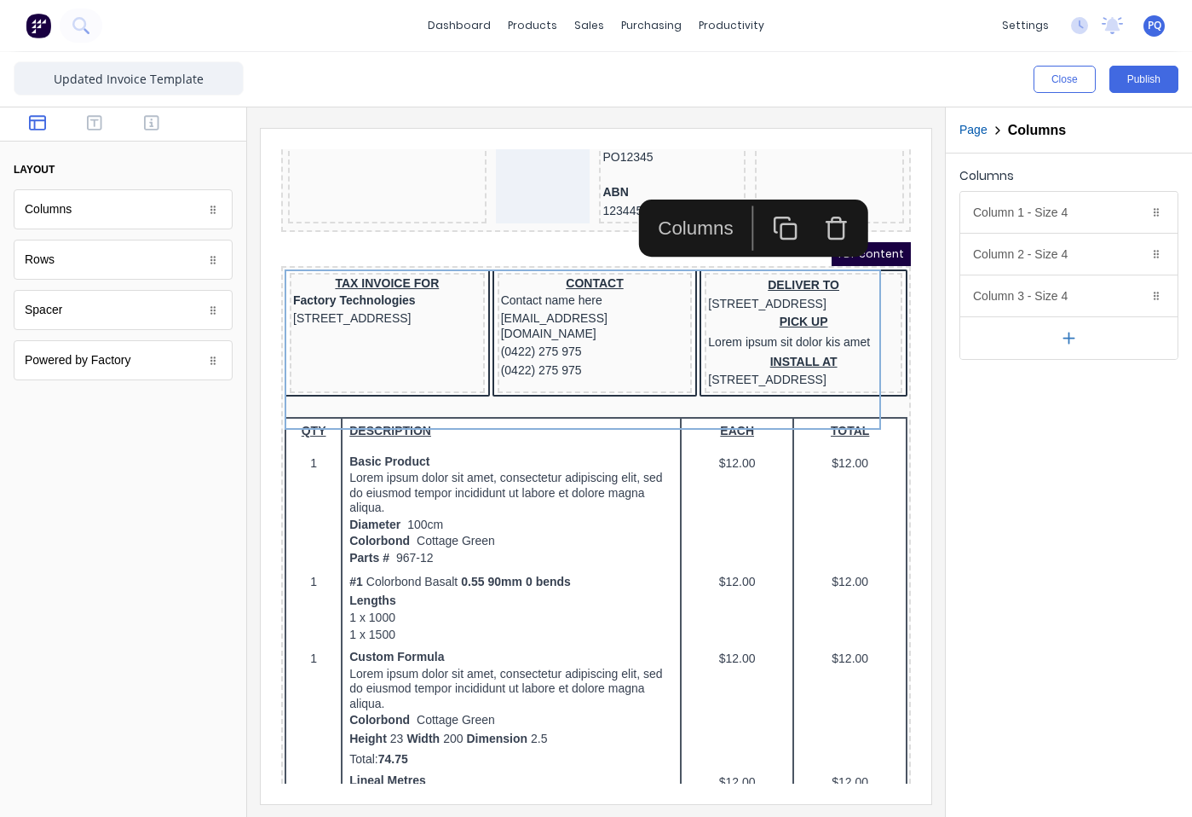
click at [805, 207] on icon "button" at bounding box center [817, 208] width 26 height 26
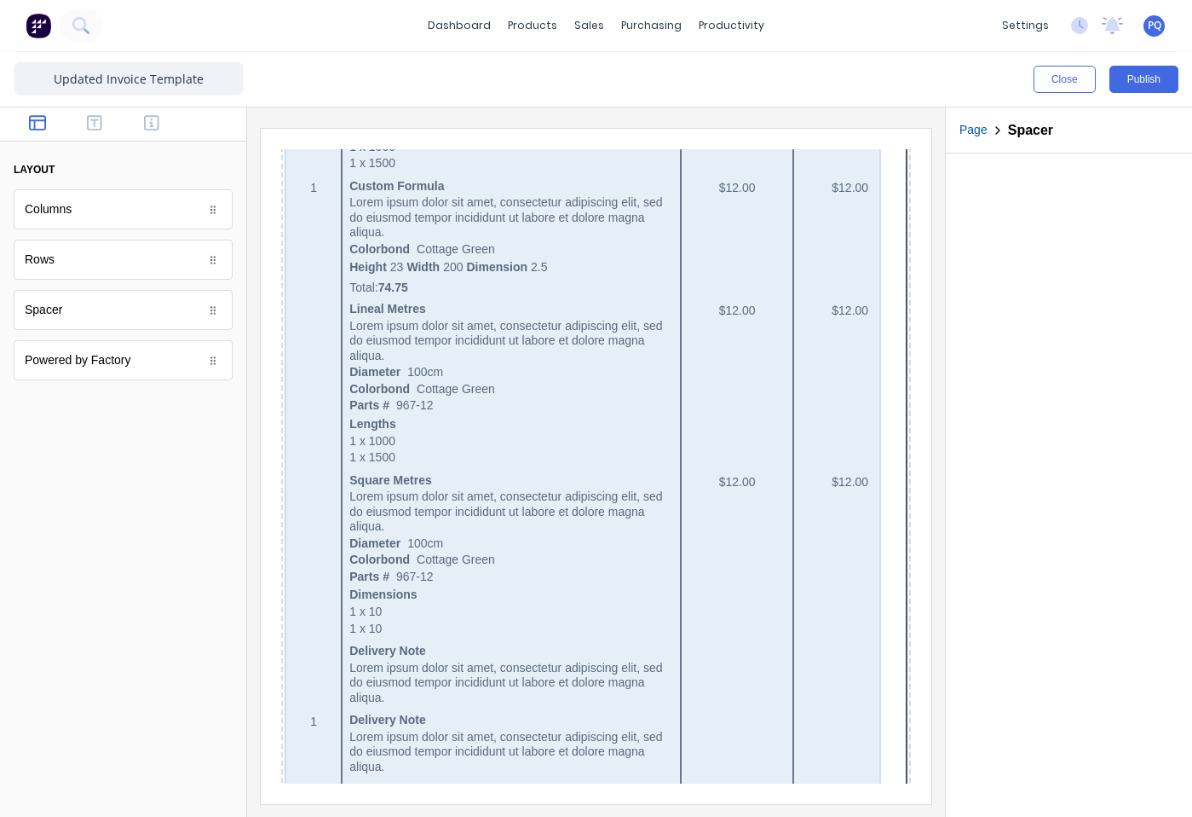
scroll to position [1029, 0]
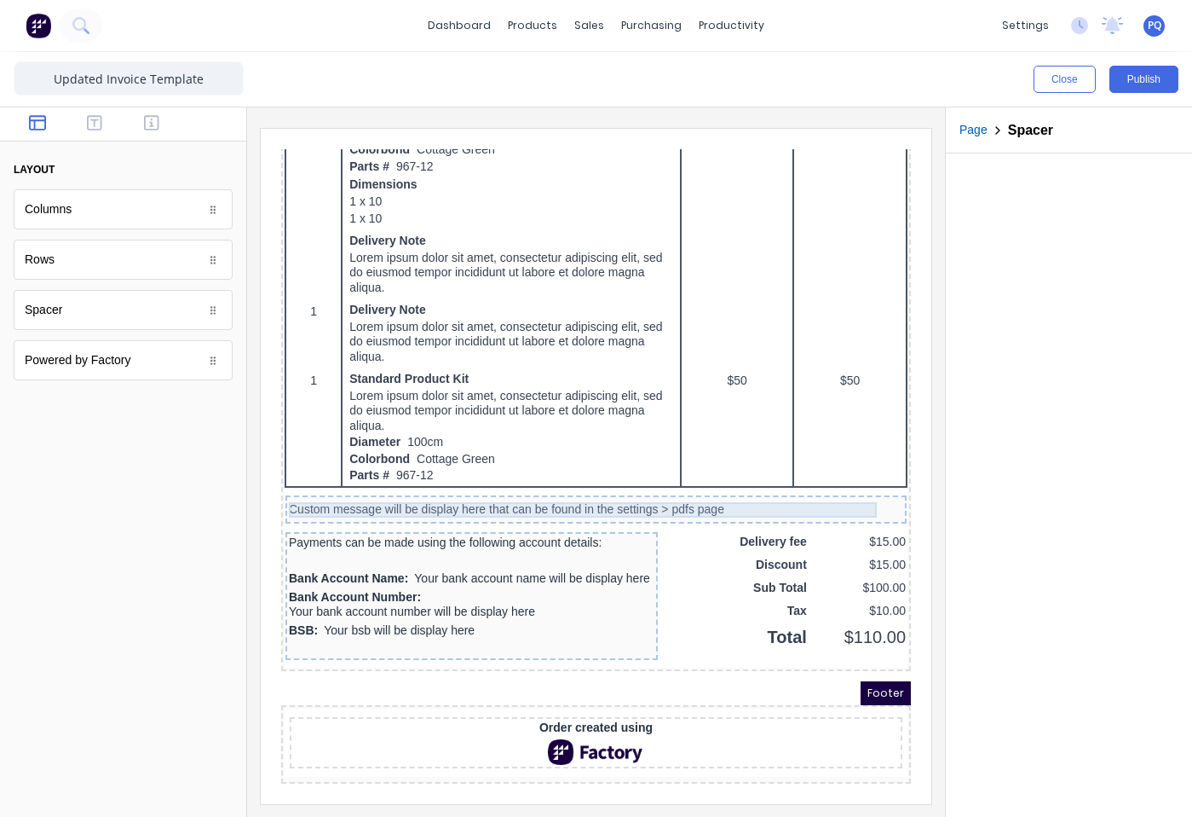
click at [636, 482] on div "Custom message will be display here that can be found in the settings > pdfs pa…" at bounding box center [575, 489] width 615 height 15
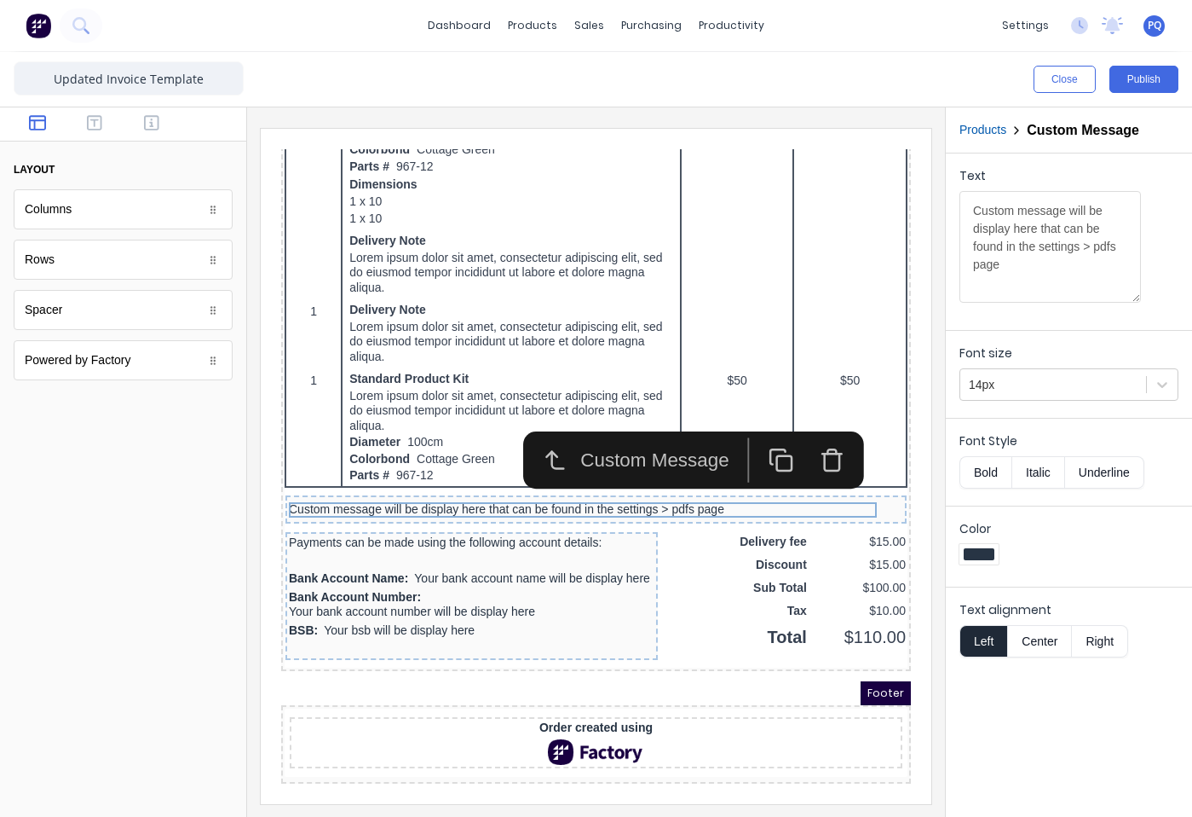
click at [817, 427] on icon "button" at bounding box center [813, 440] width 26 height 26
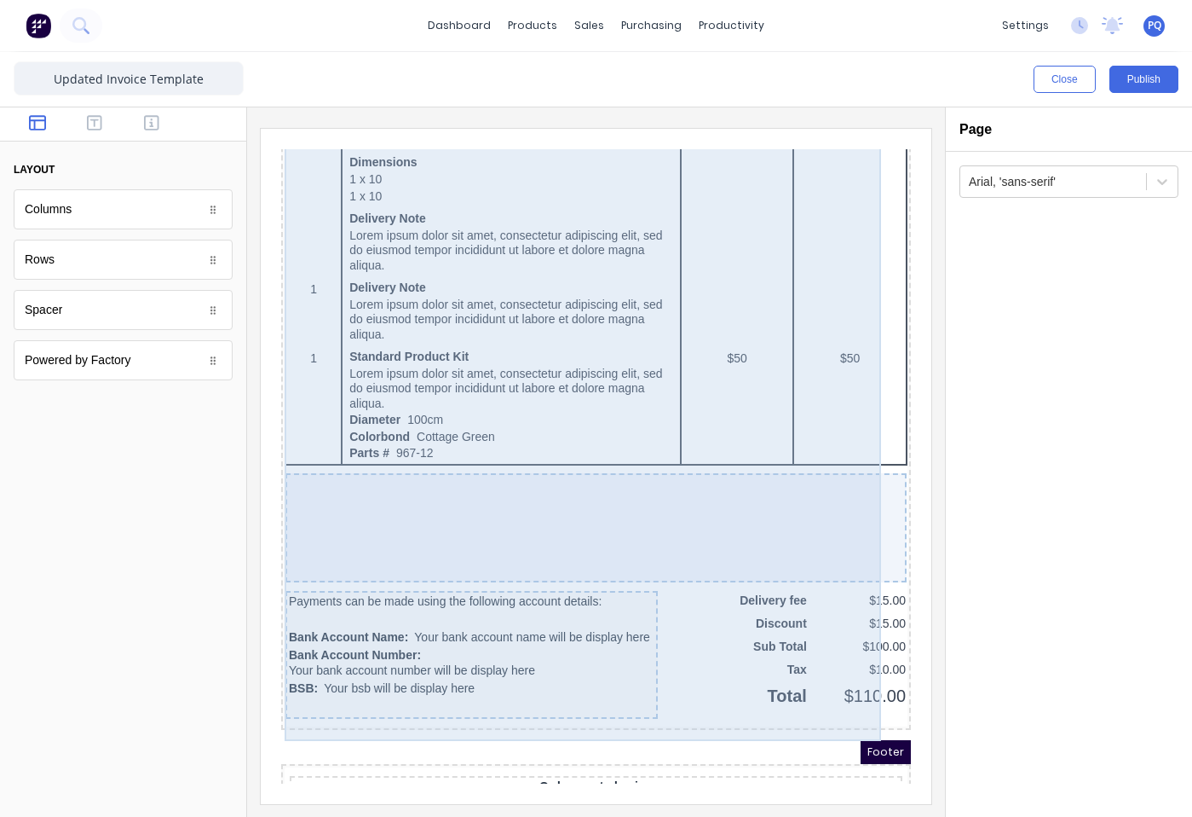
scroll to position [1109, 0]
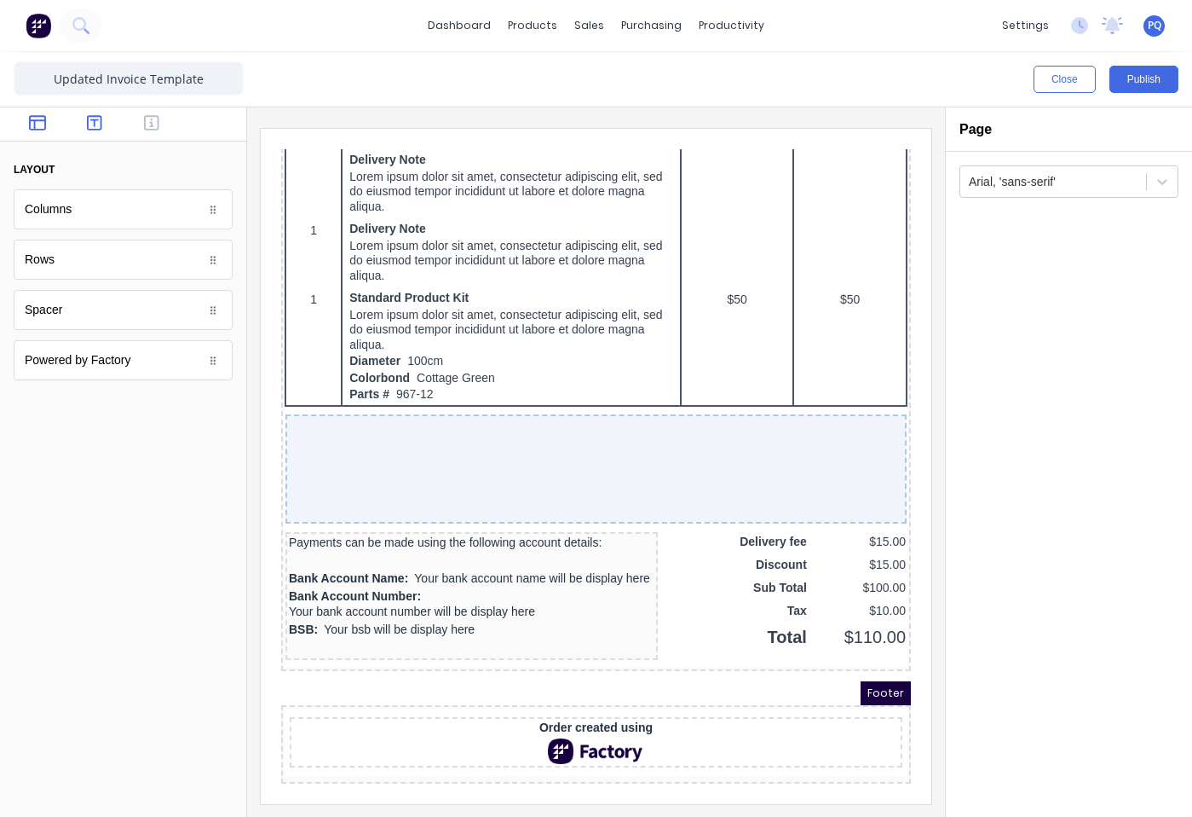
click at [92, 125] on icon "button" at bounding box center [94, 122] width 15 height 17
click at [141, 118] on button "button" at bounding box center [152, 124] width 47 height 20
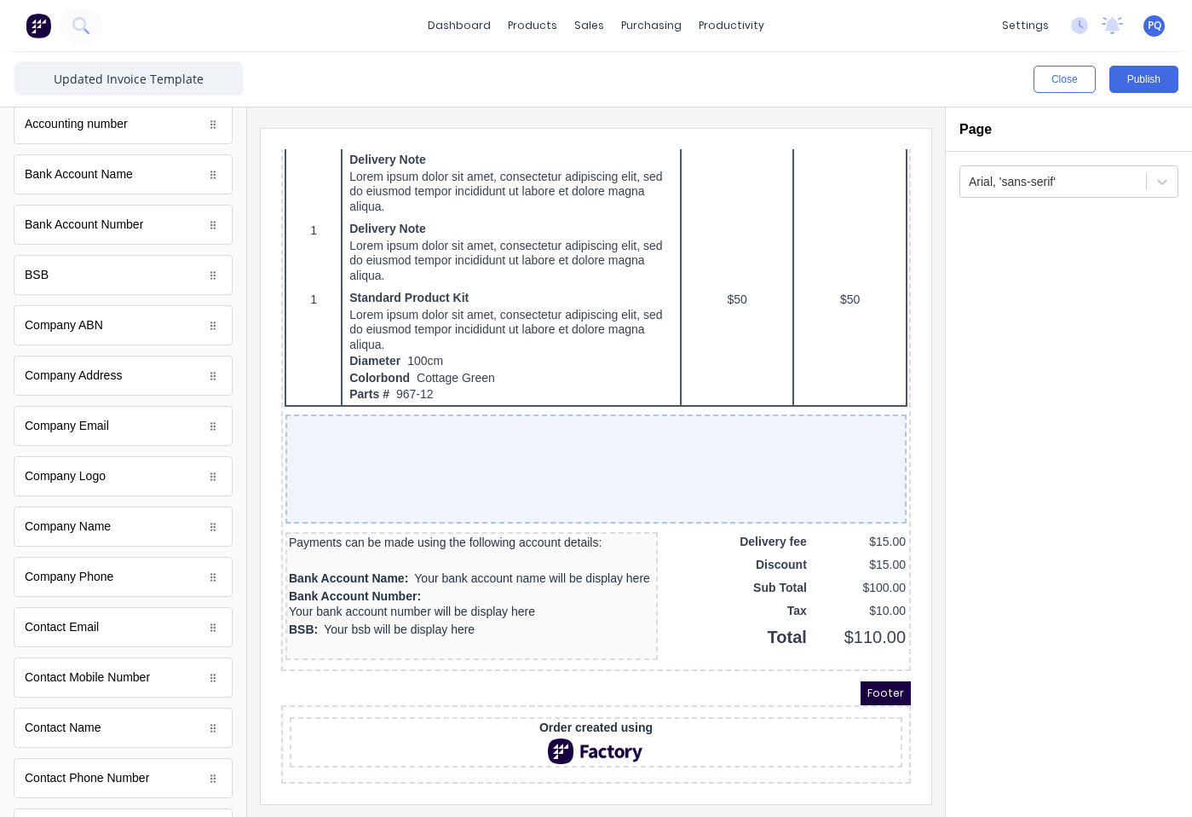
scroll to position [0, 0]
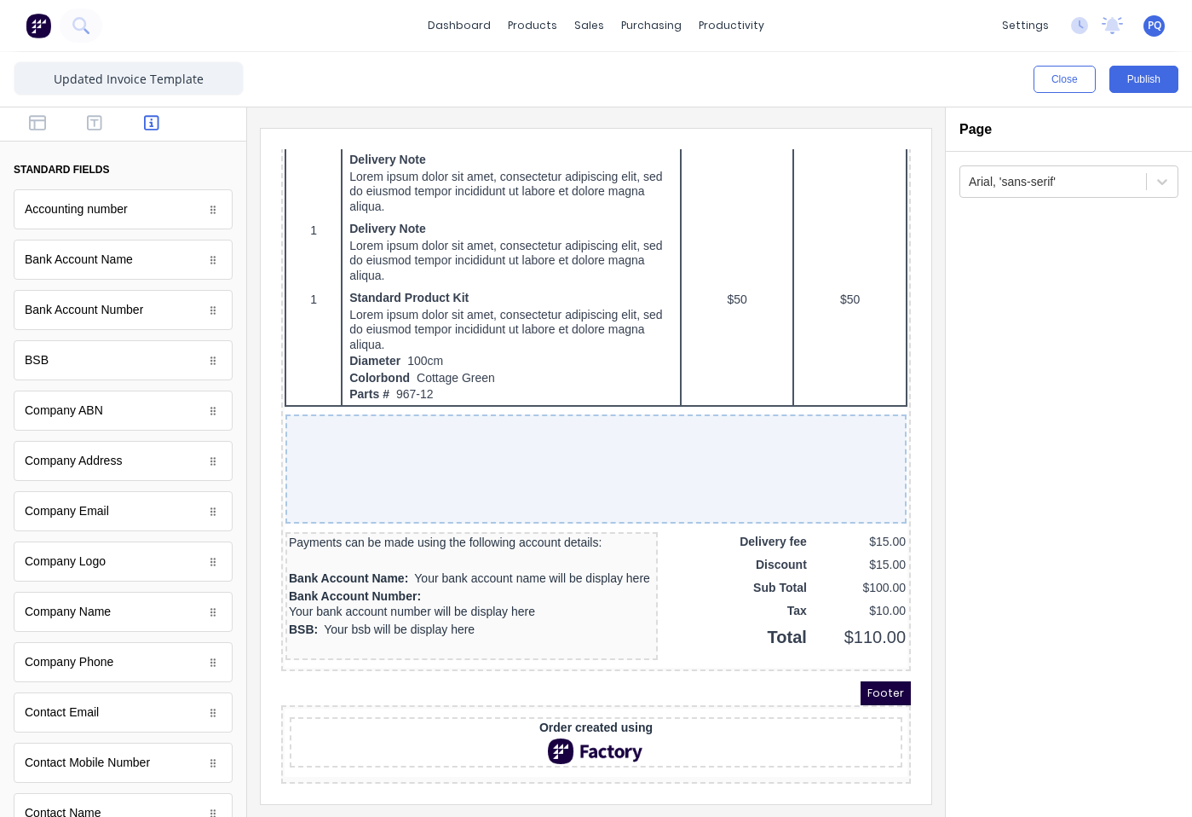
click at [30, 134] on div at bounding box center [123, 124] width 246 height 34
click at [30, 122] on icon "button" at bounding box center [37, 122] width 17 height 17
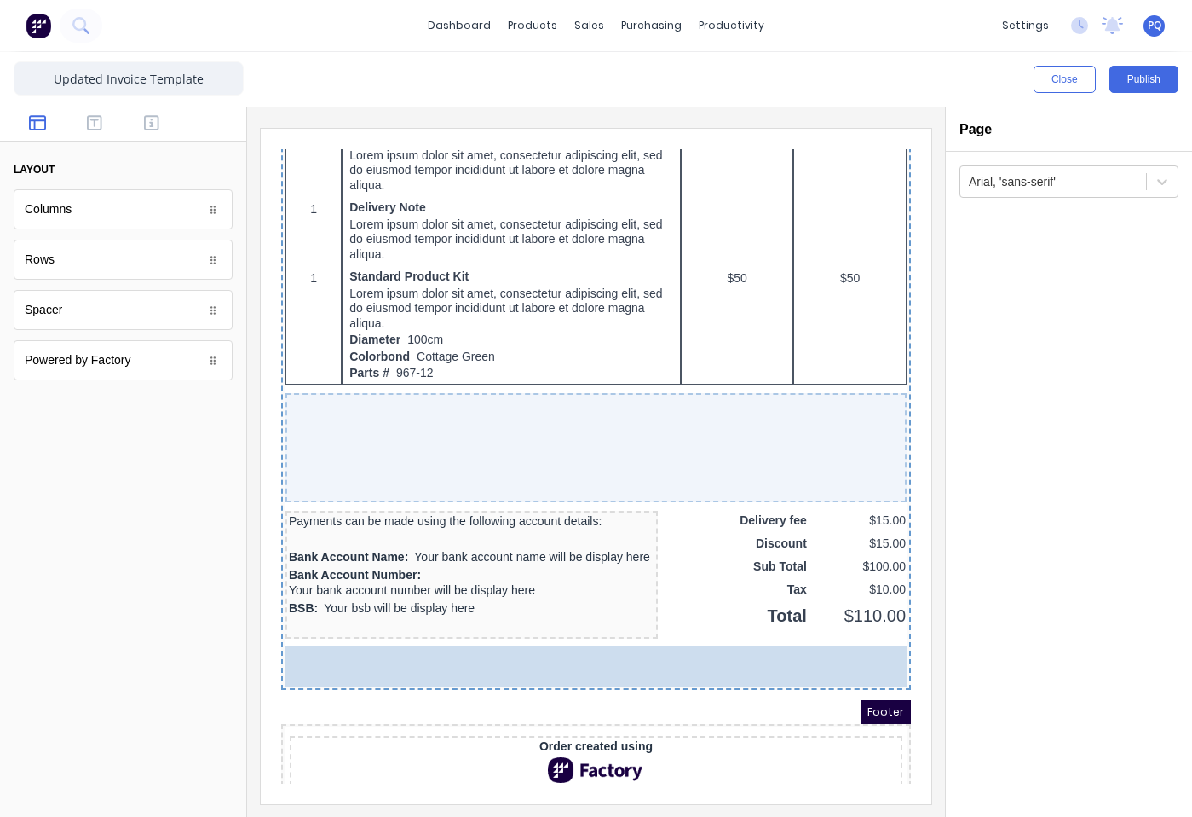
drag, startPoint x: 60, startPoint y: 259, endPoint x: 132, endPoint y: 527, distance: 277.3
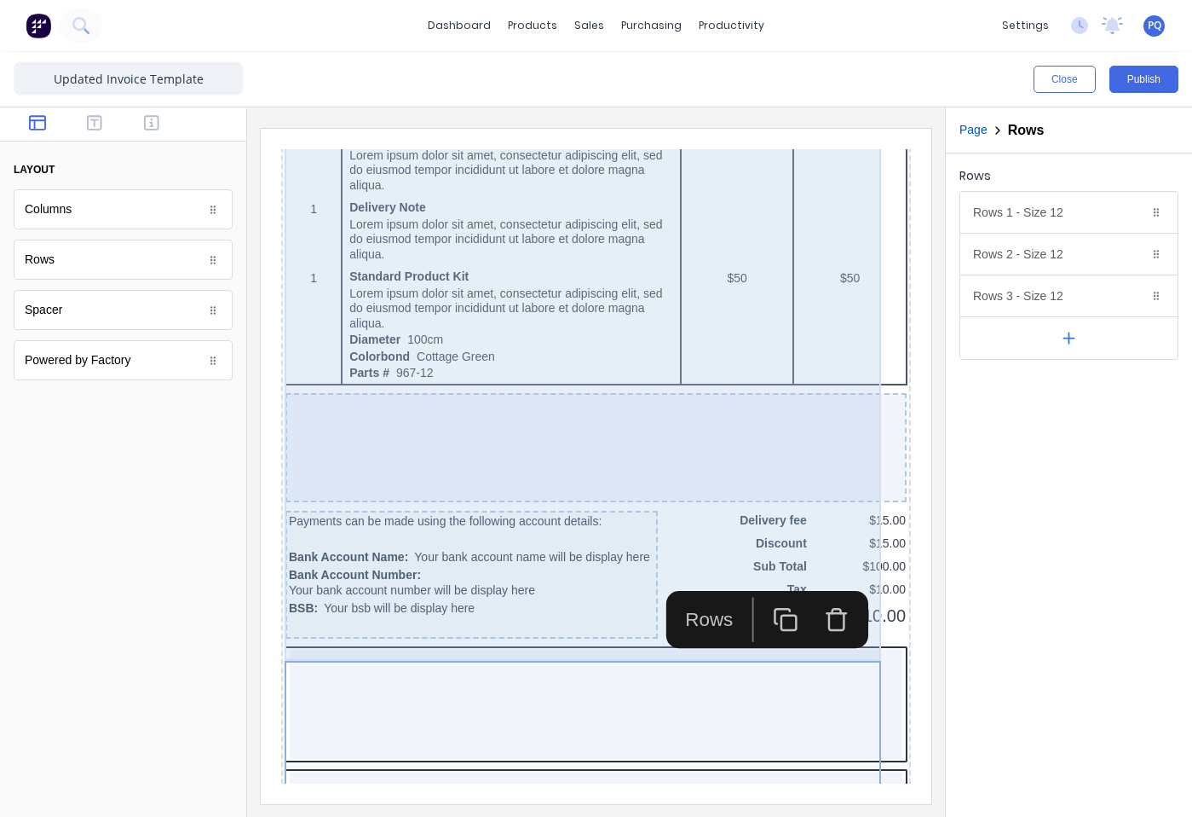
scroll to position [1450, 0]
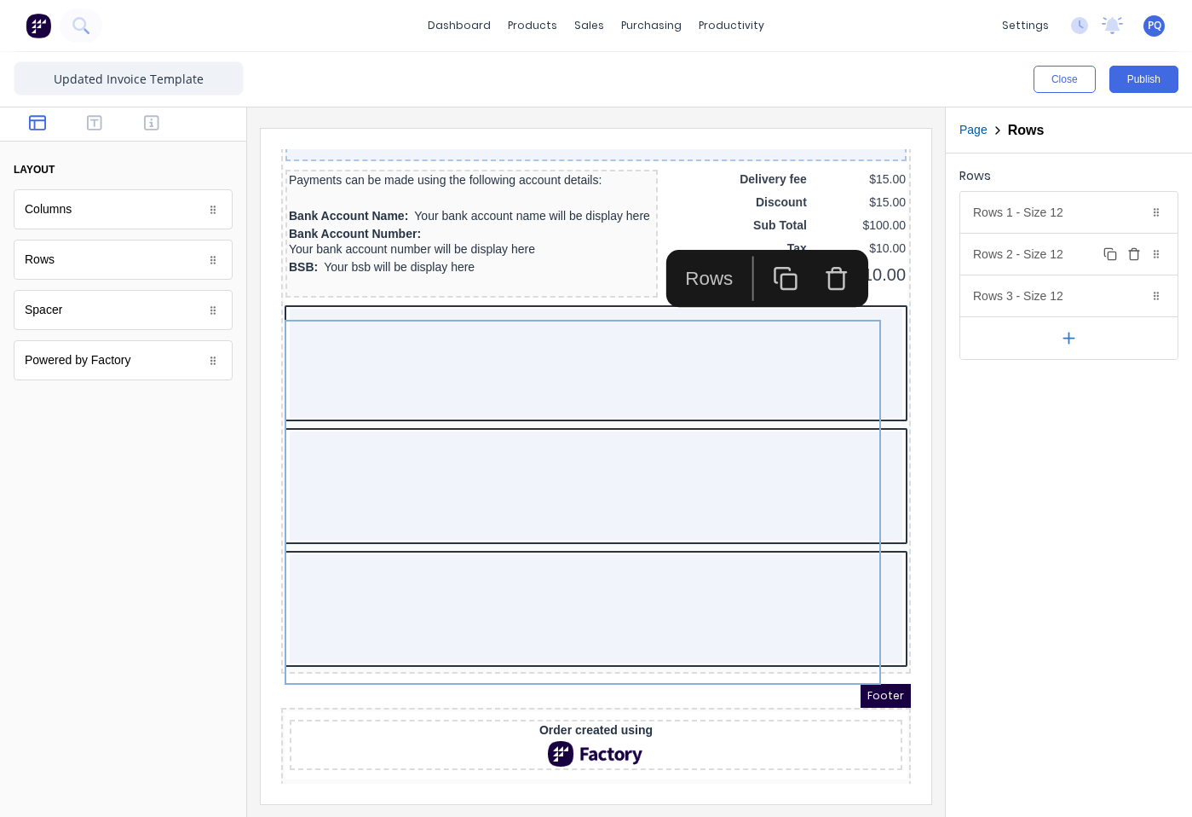
click at [1140, 257] on icon "button" at bounding box center [1135, 254] width 14 height 14
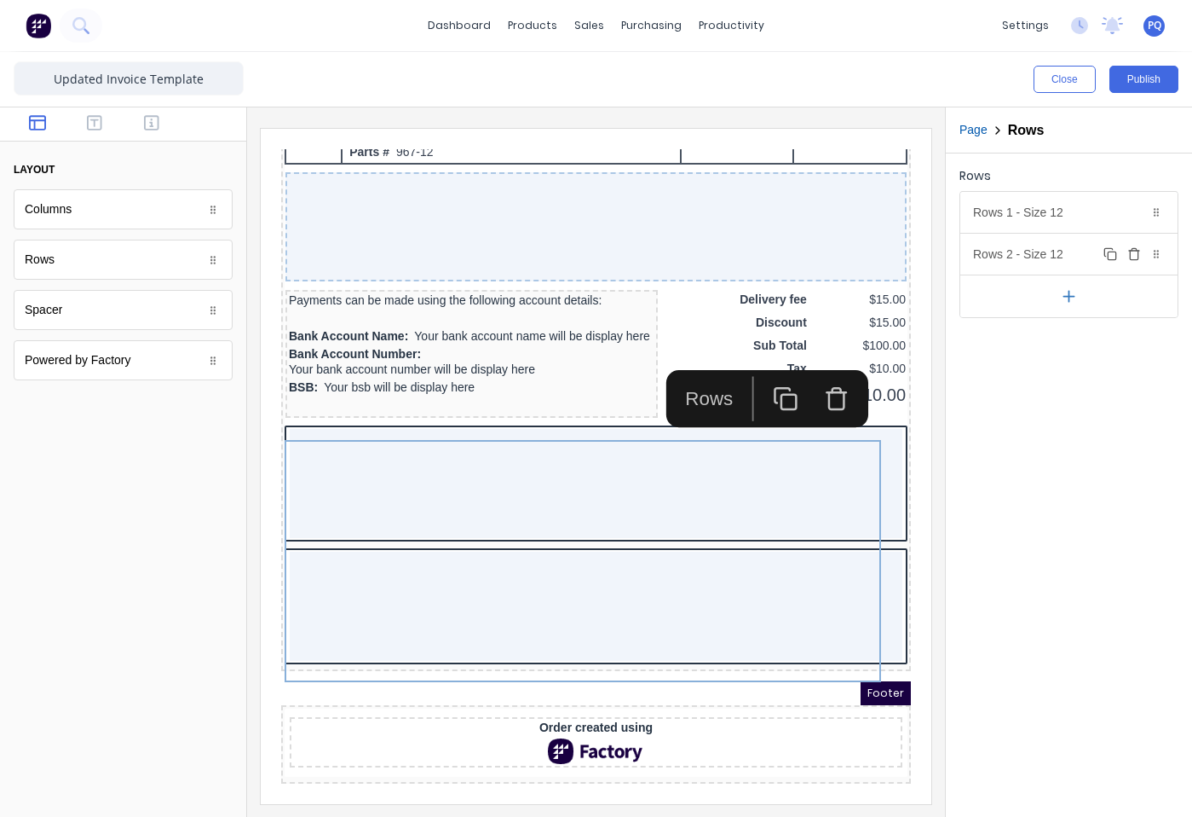
click at [1140, 257] on icon "button" at bounding box center [1135, 254] width 14 height 14
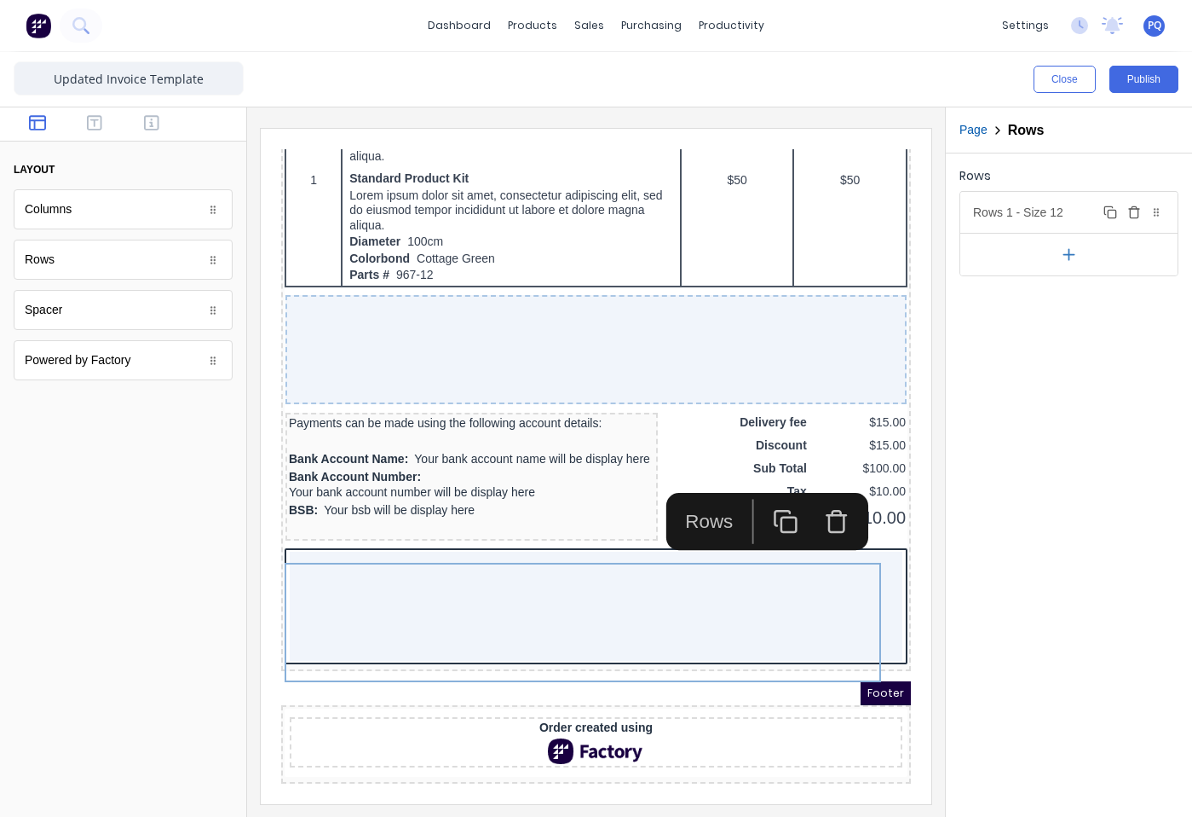
click at [1038, 220] on div "Rows 1 - Size 12 Duplicate Delete" at bounding box center [1069, 212] width 217 height 41
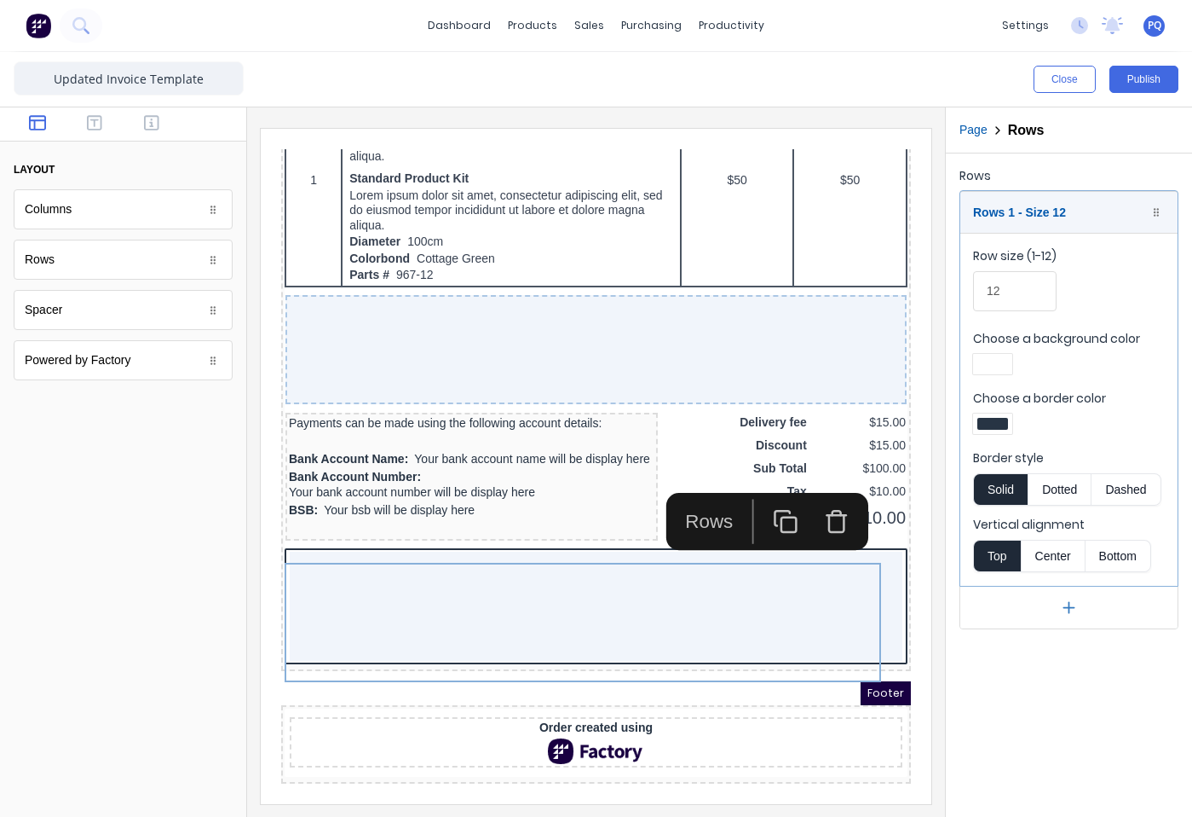
click at [997, 356] on div at bounding box center [992, 364] width 39 height 20
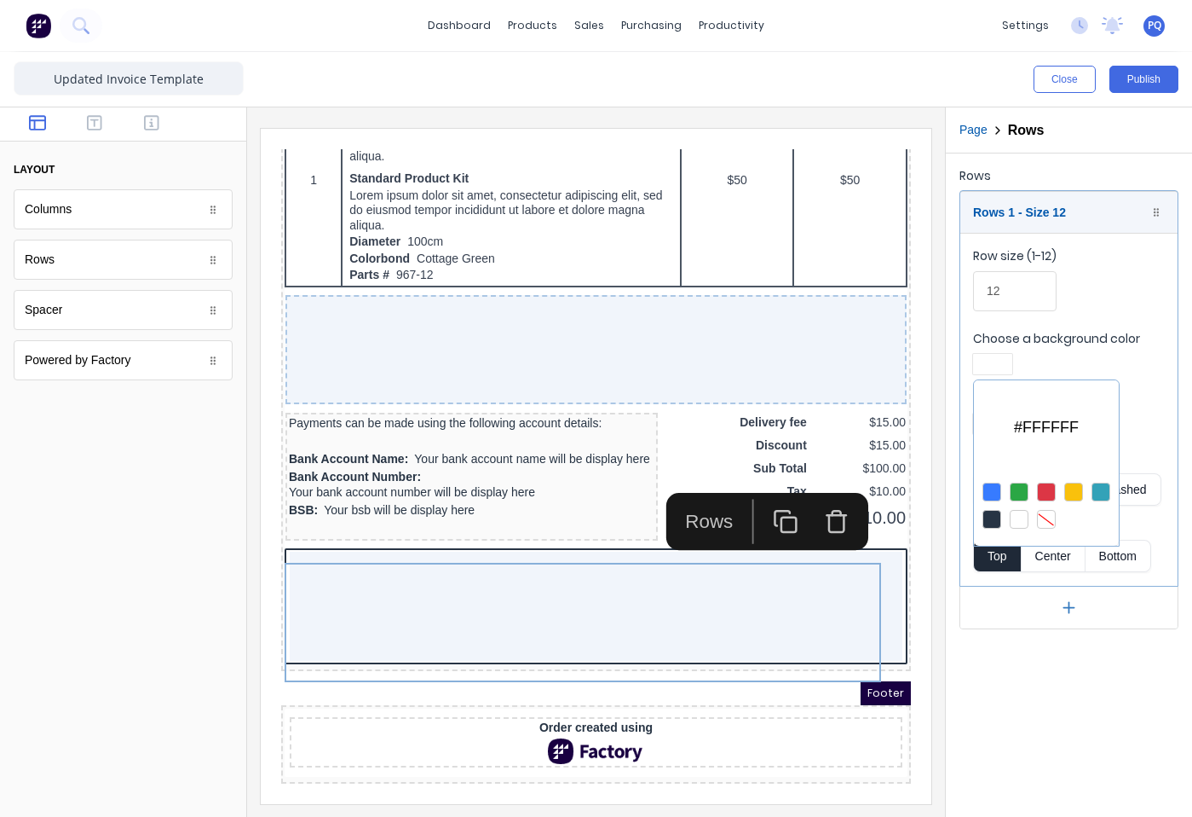
drag, startPoint x: 1044, startPoint y: 517, endPoint x: 1048, endPoint y: 494, distance: 24.1
click at [1044, 517] on div at bounding box center [1046, 519] width 19 height 19
click at [1087, 352] on div at bounding box center [596, 408] width 1192 height 817
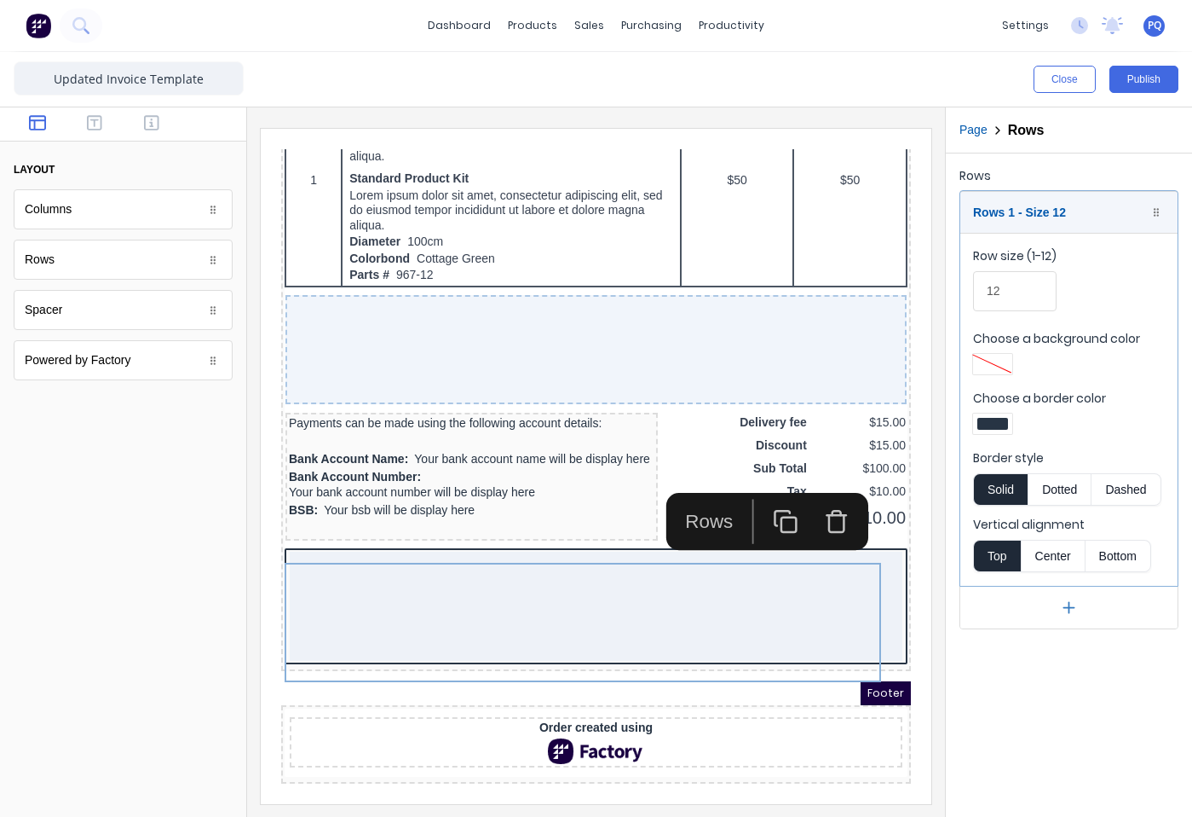
click at [990, 419] on div at bounding box center [993, 424] width 31 height 12
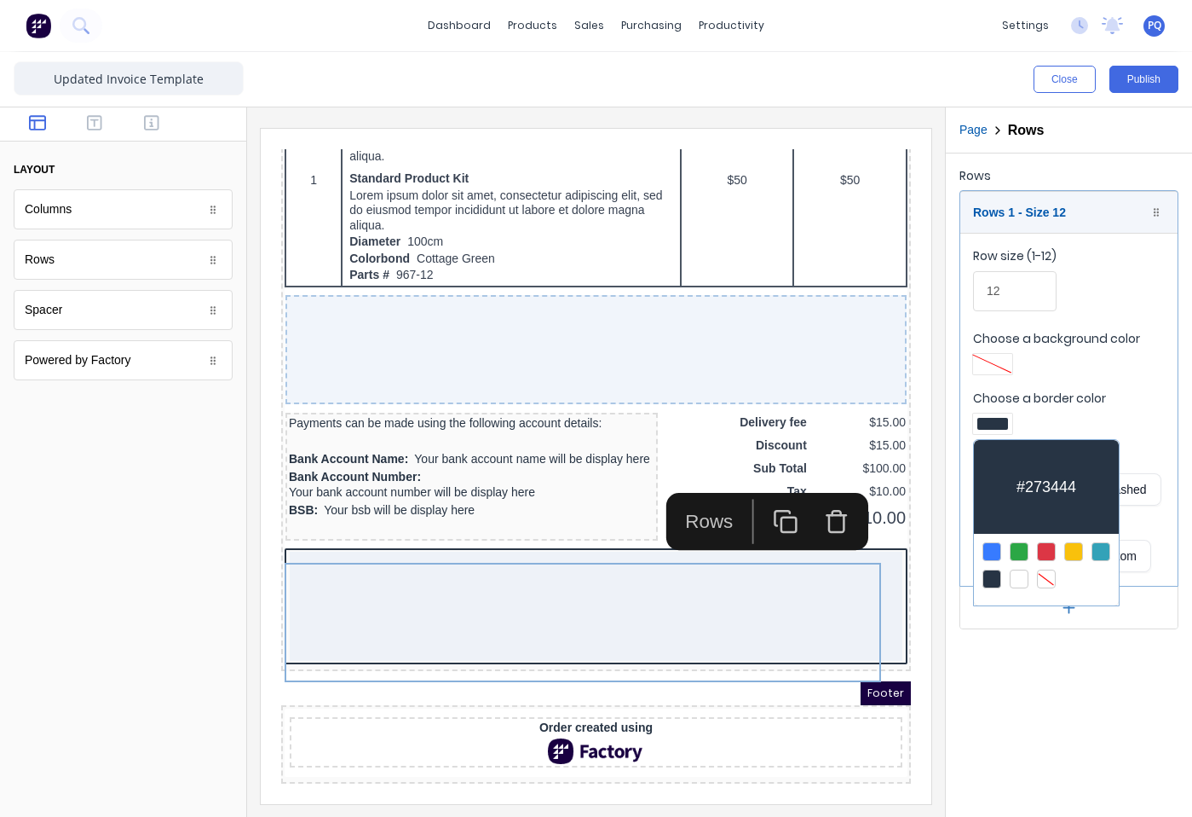
click at [1042, 564] on div at bounding box center [1046, 565] width 145 height 63
click at [1051, 577] on div at bounding box center [1046, 578] width 19 height 19
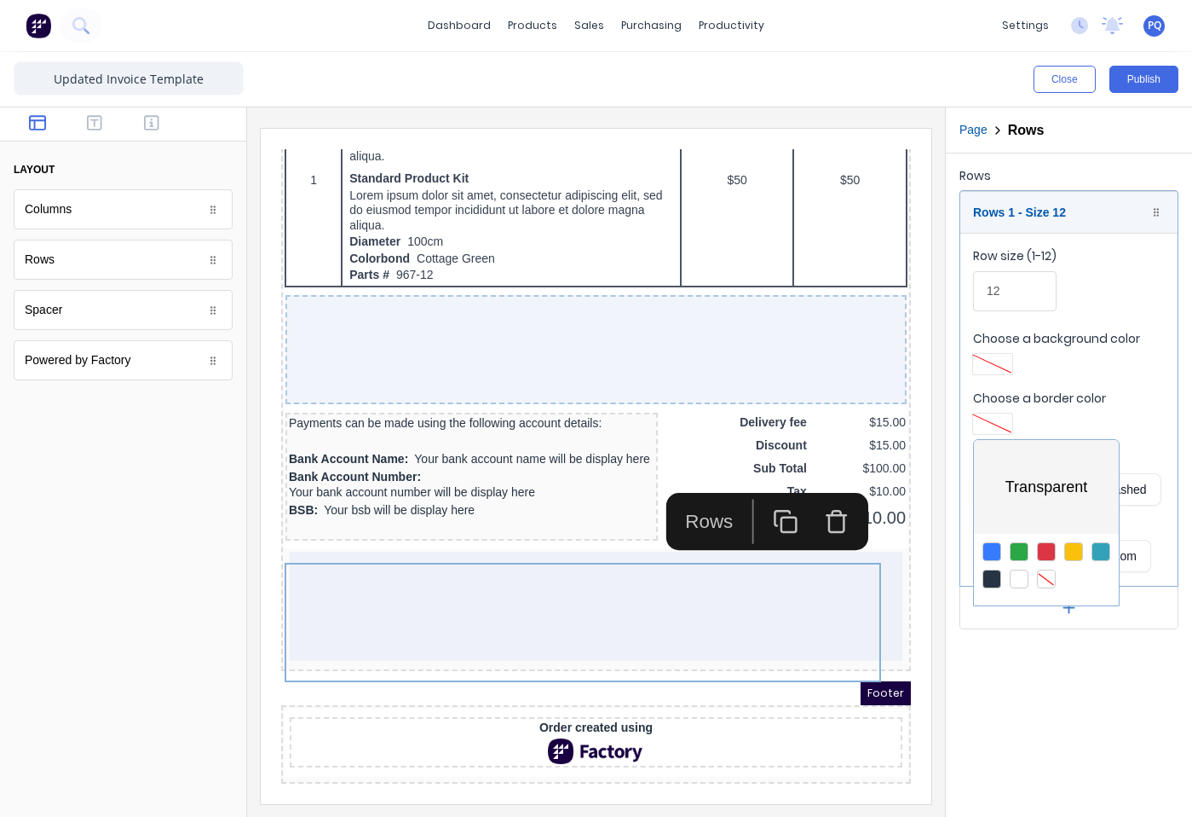
click at [1052, 384] on div at bounding box center [596, 408] width 1192 height 817
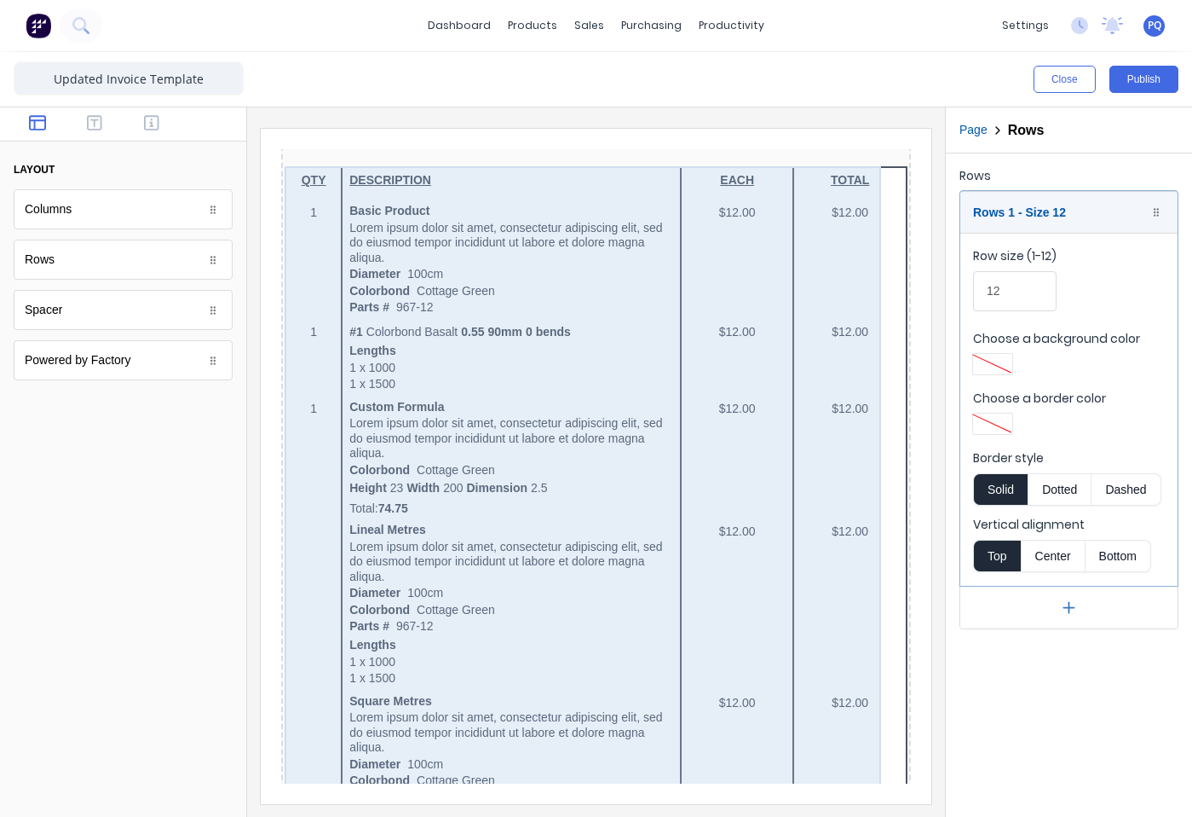
scroll to position [0, 0]
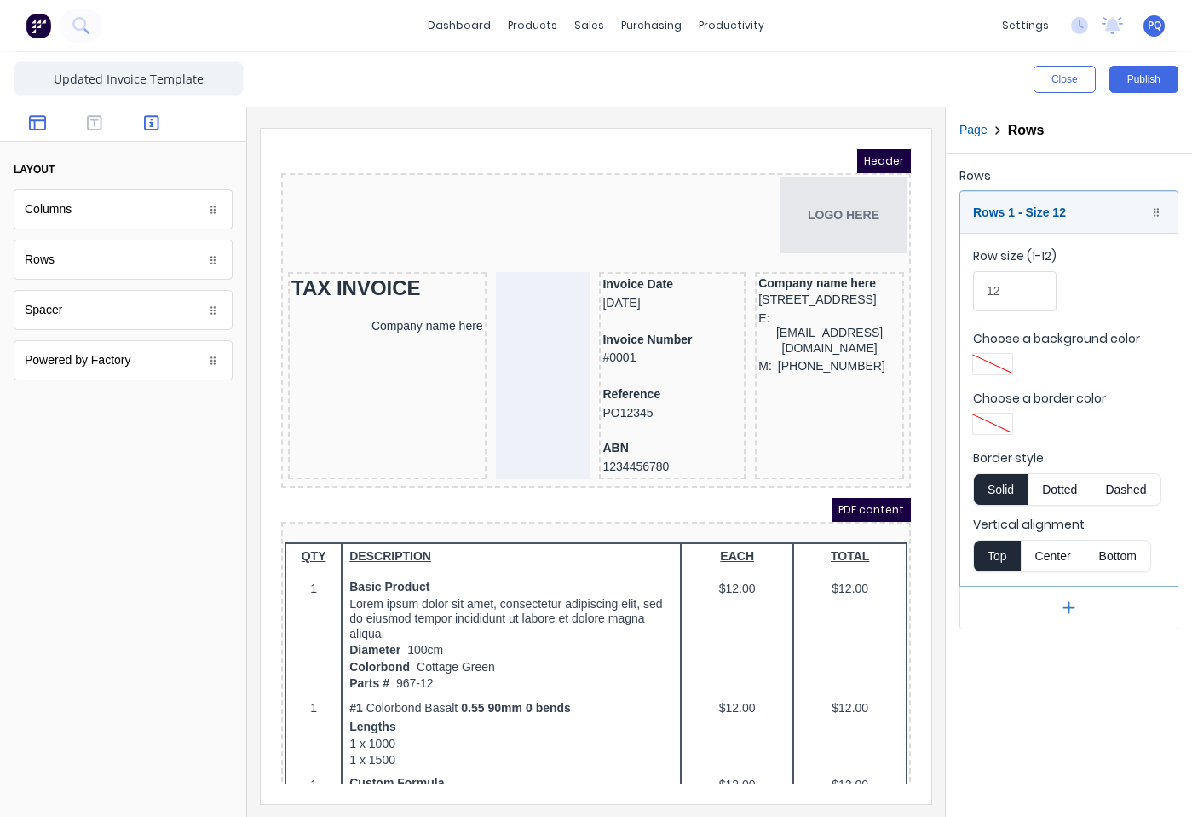
click at [165, 124] on button "button" at bounding box center [152, 124] width 47 height 20
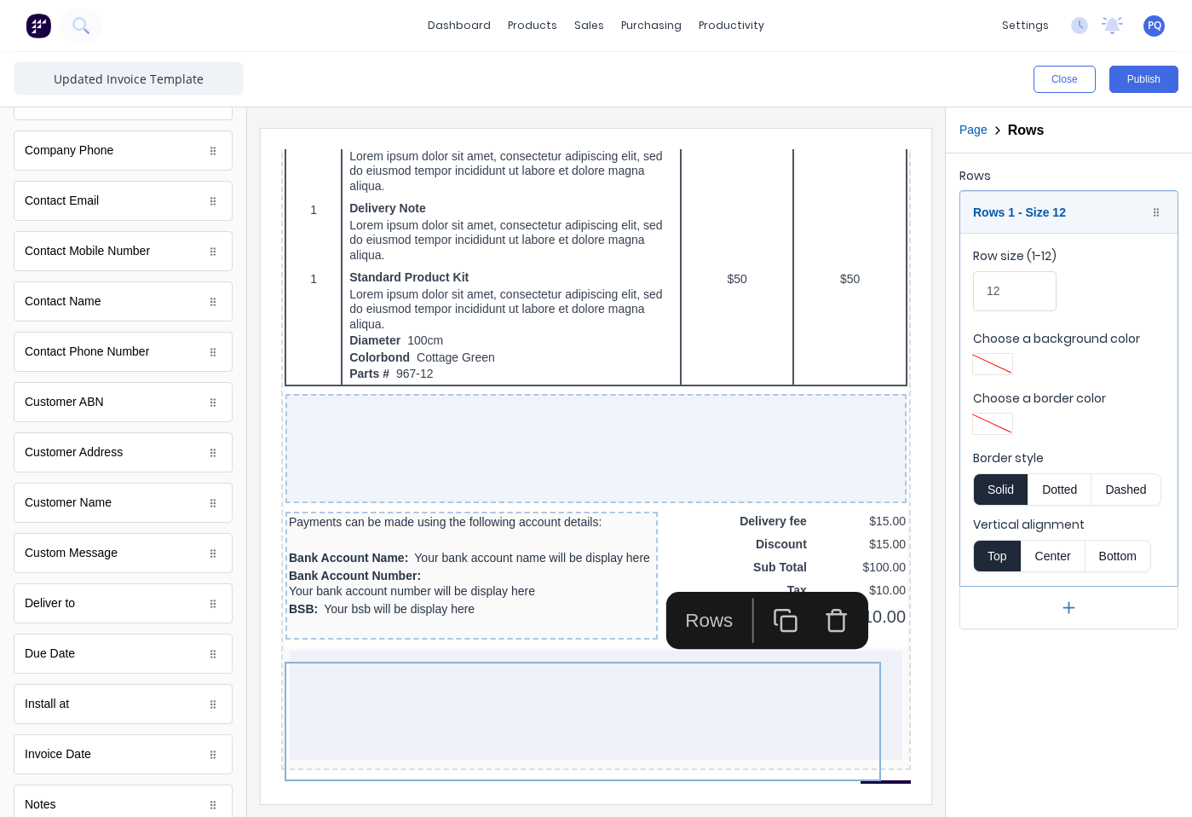
scroll to position [1228, 0]
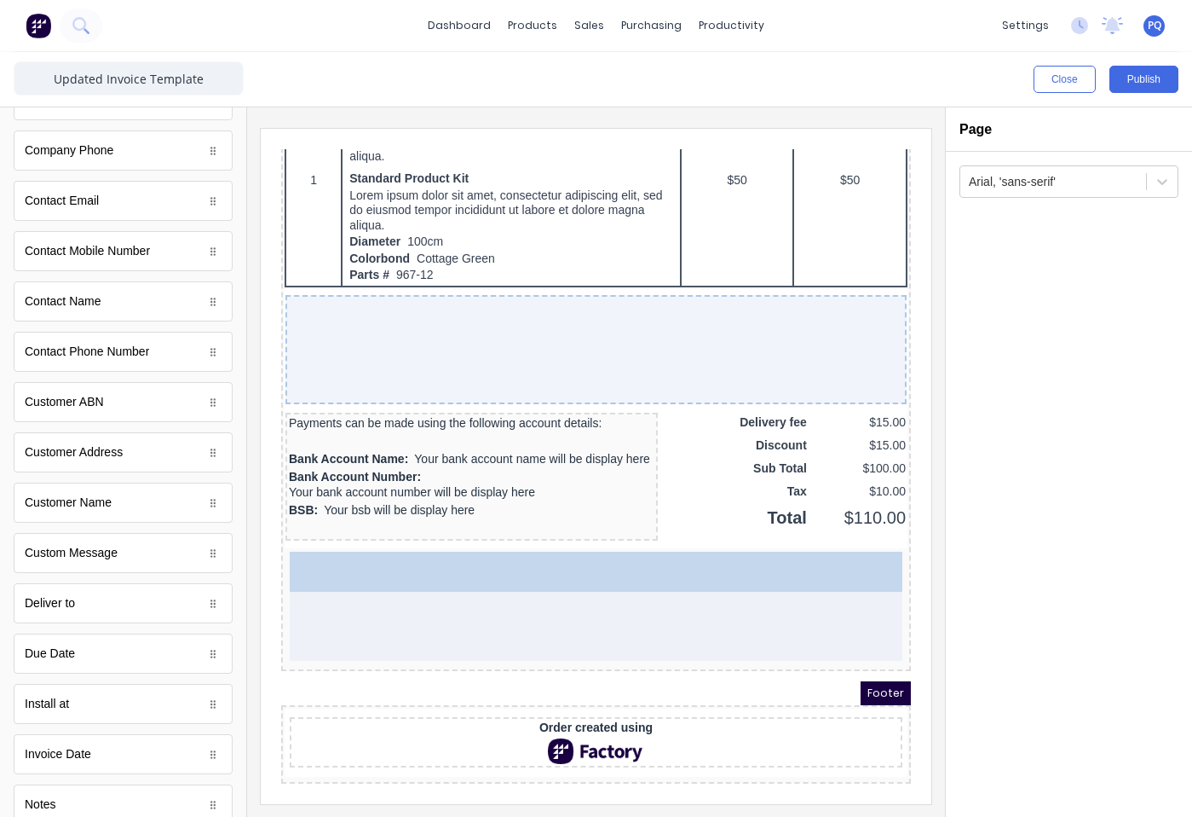
drag, startPoint x: 72, startPoint y: 655, endPoint x: 427, endPoint y: 583, distance: 361.7
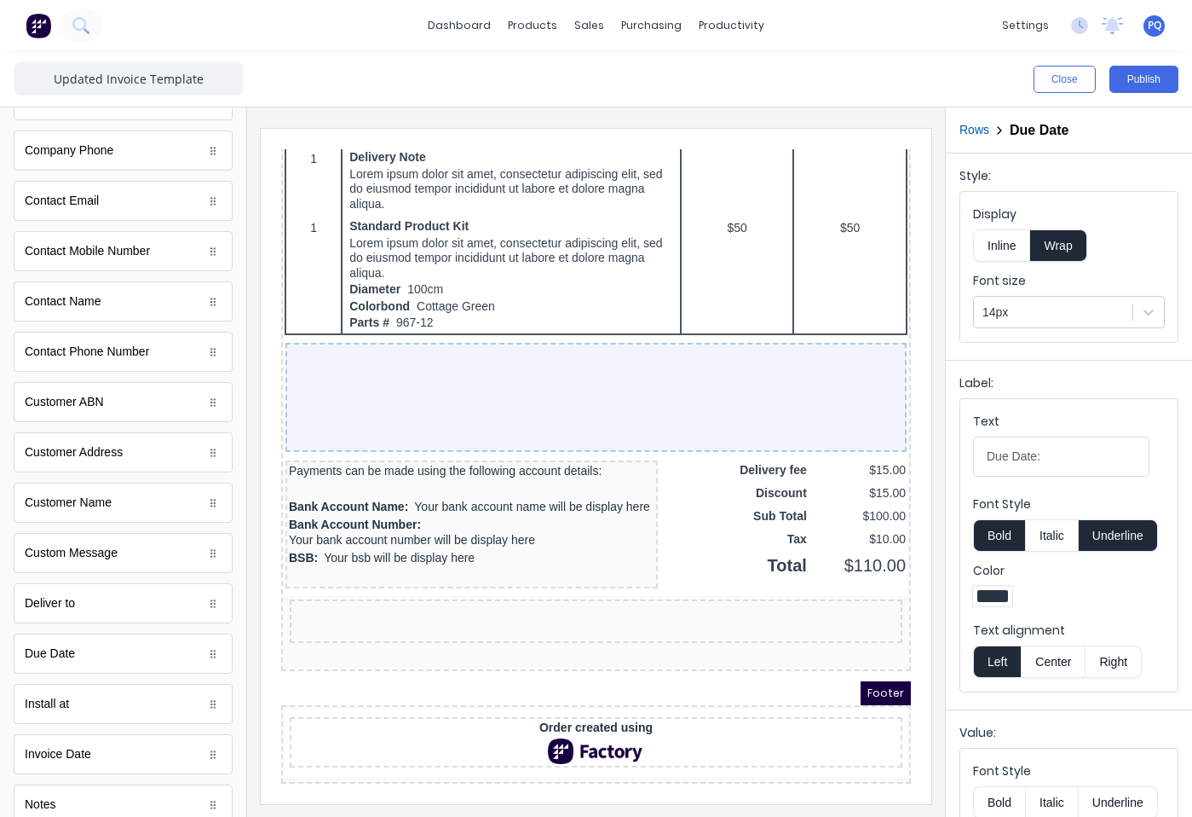
scroll to position [1181, 0]
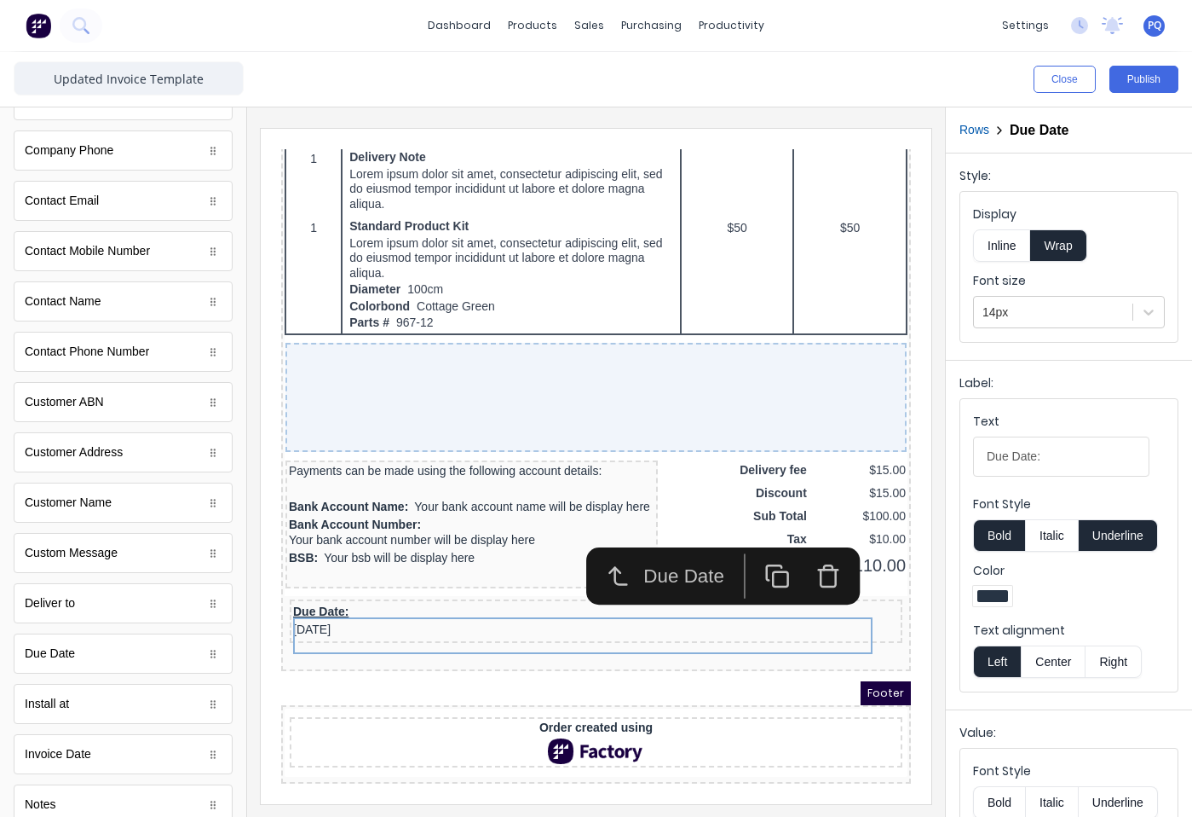
click at [985, 240] on button "Inline" at bounding box center [1001, 245] width 57 height 32
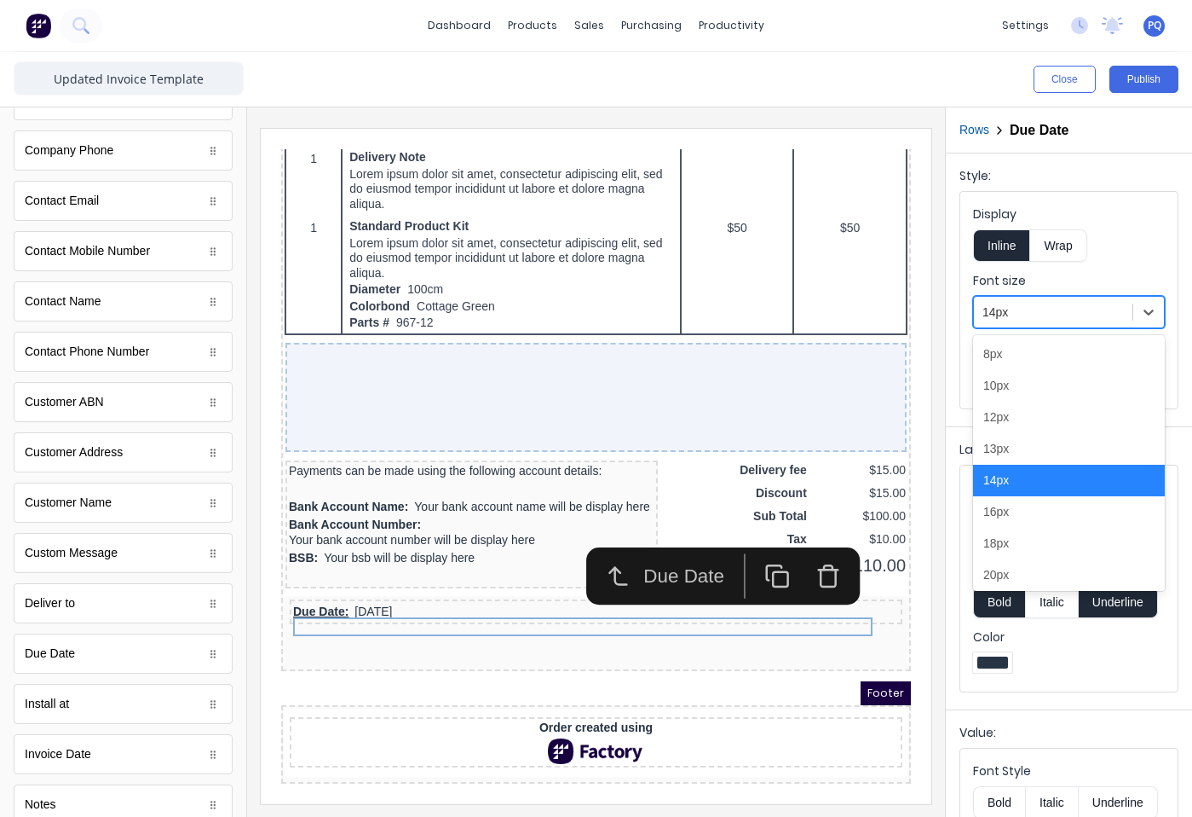
click at [1035, 315] on div at bounding box center [1053, 312] width 141 height 21
click at [1034, 519] on div "16px" at bounding box center [1069, 512] width 192 height 32
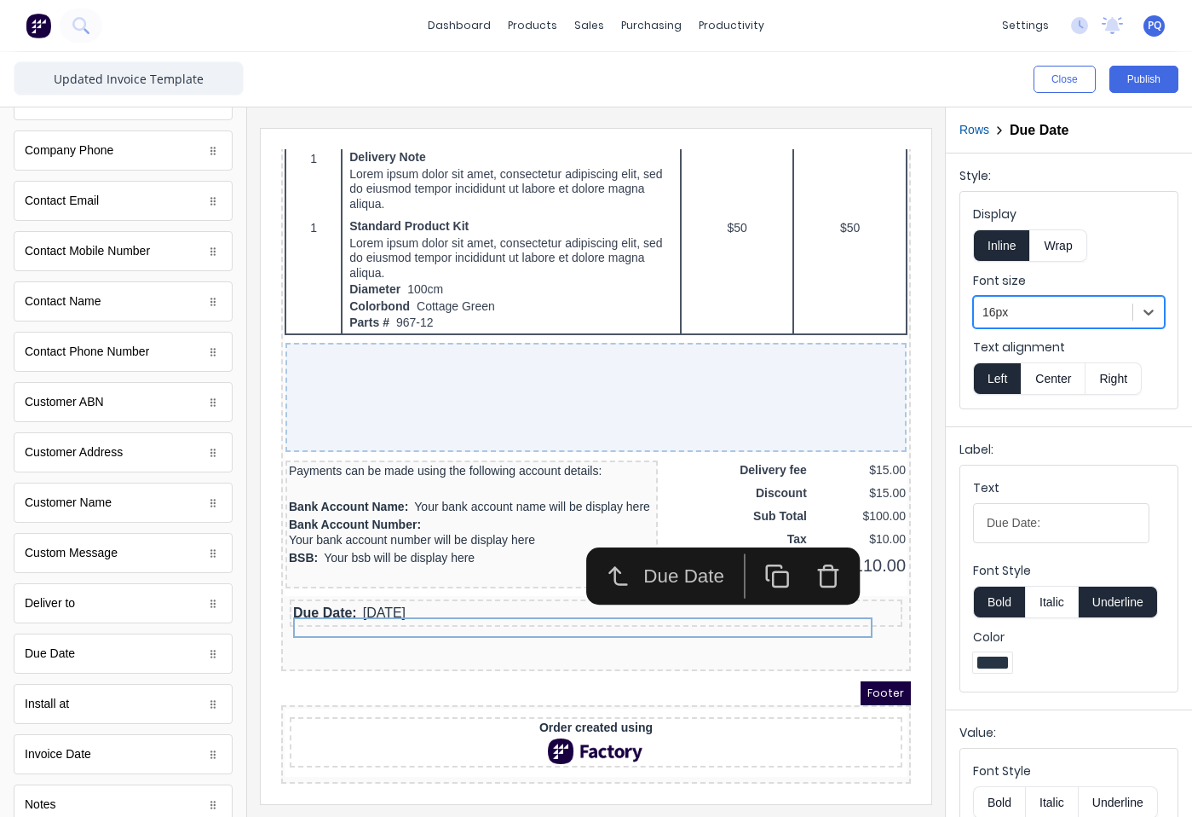
scroll to position [88, 0]
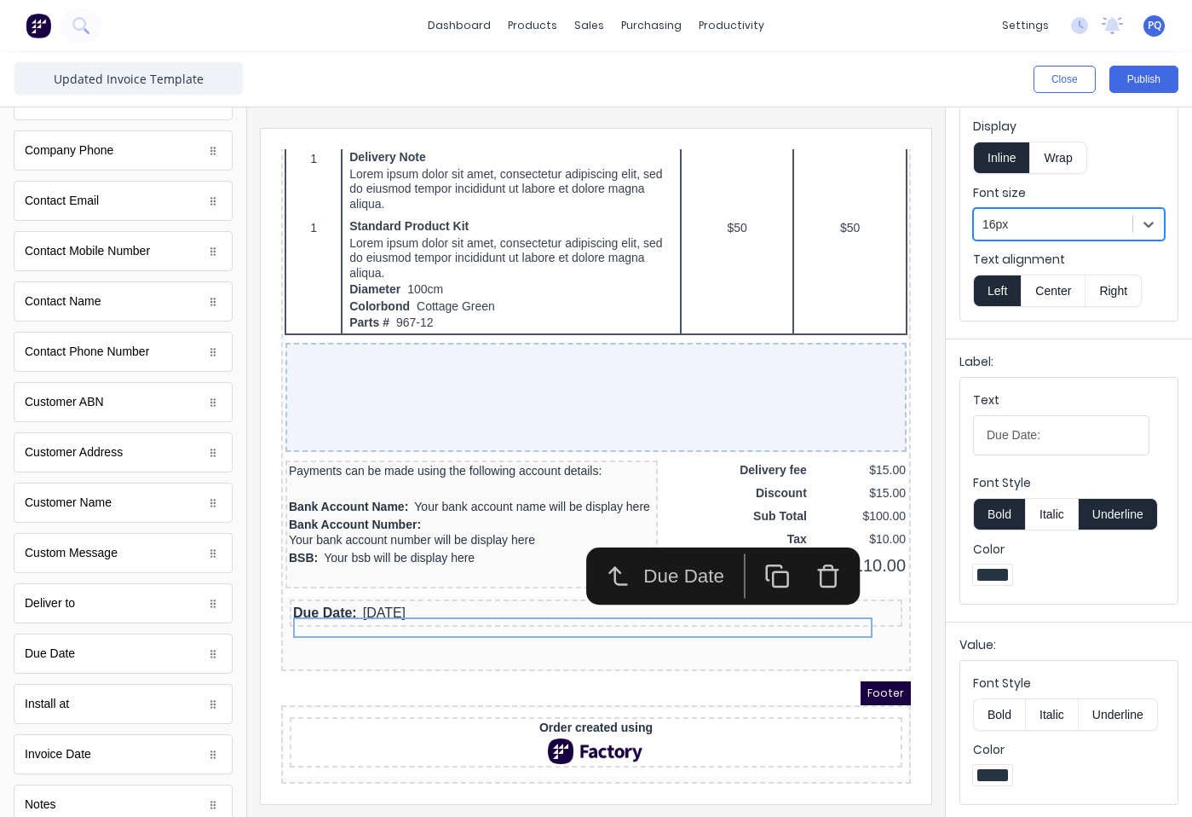
click at [1116, 520] on button "Underline" at bounding box center [1118, 514] width 79 height 32
click at [997, 715] on button "Bold" at bounding box center [999, 714] width 52 height 32
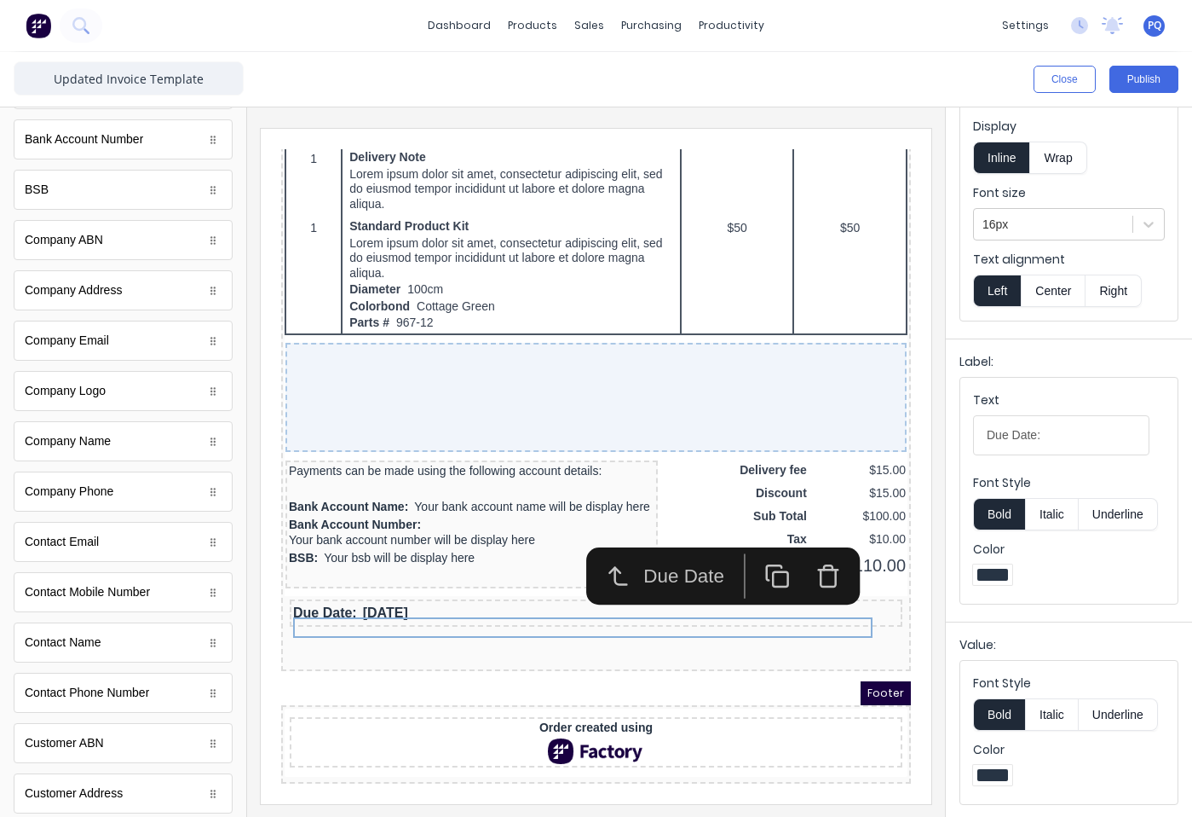
scroll to position [0, 0]
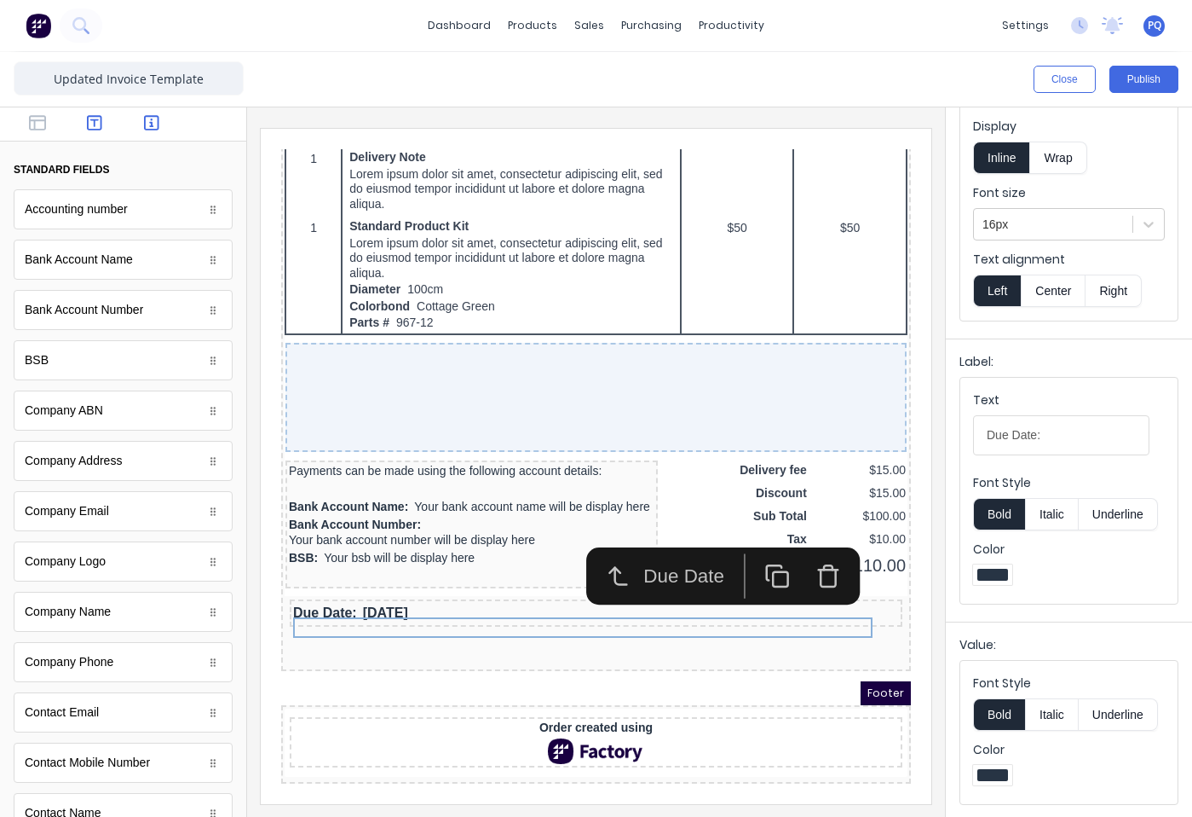
click at [89, 120] on icon "button" at bounding box center [94, 122] width 15 height 15
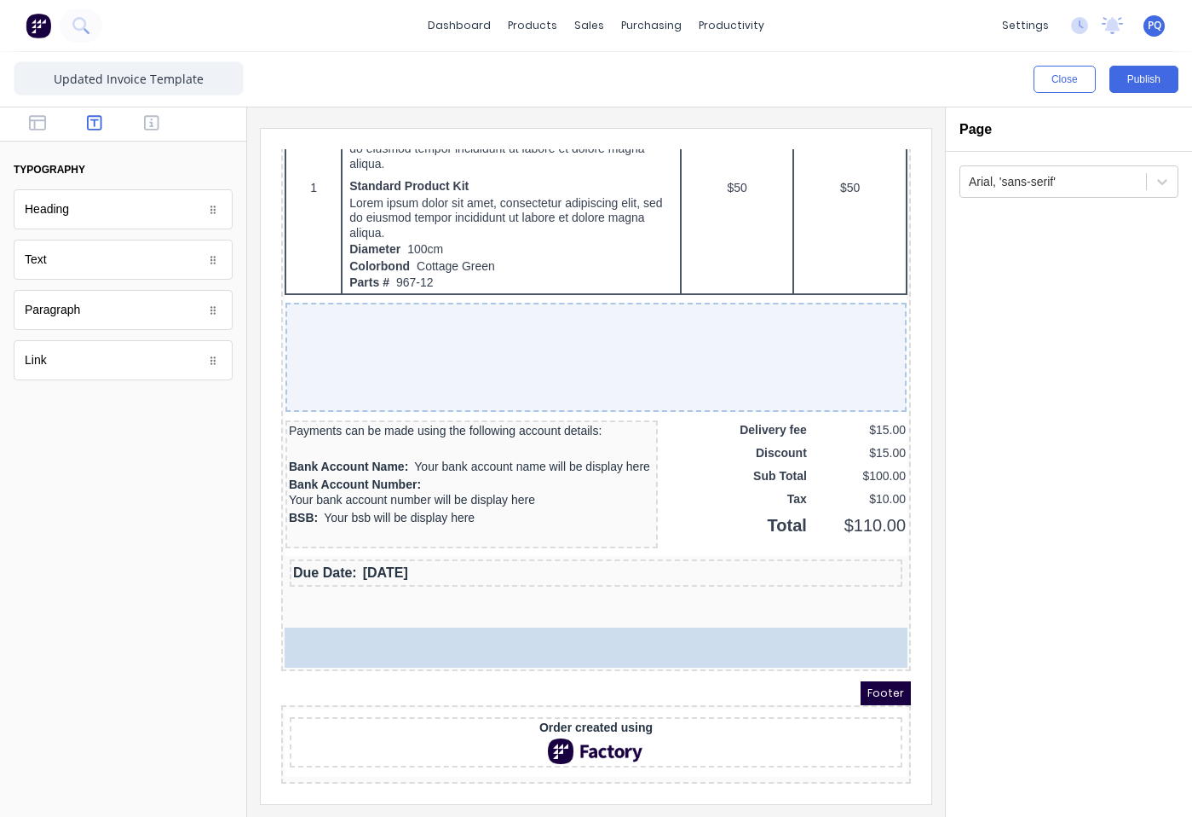
scroll to position [1186, 0]
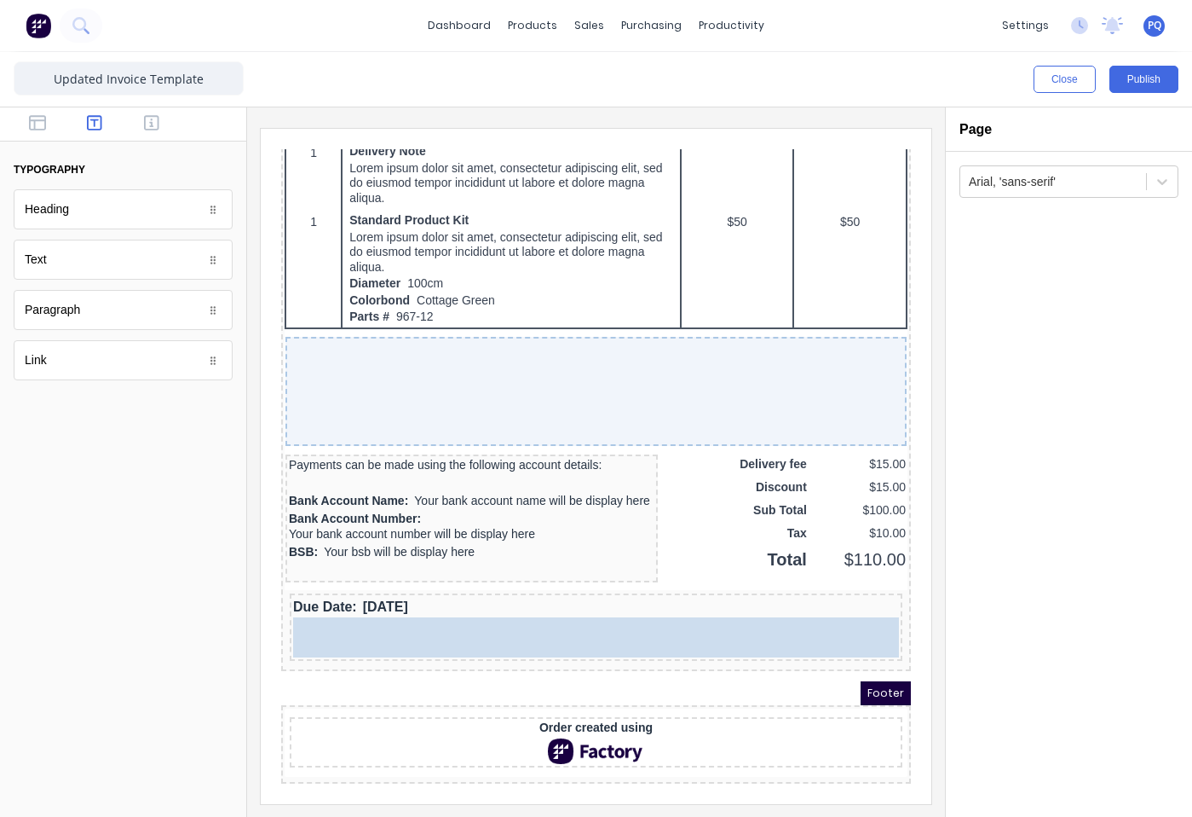
drag, startPoint x: 62, startPoint y: 269, endPoint x: 470, endPoint y: 609, distance: 530.7
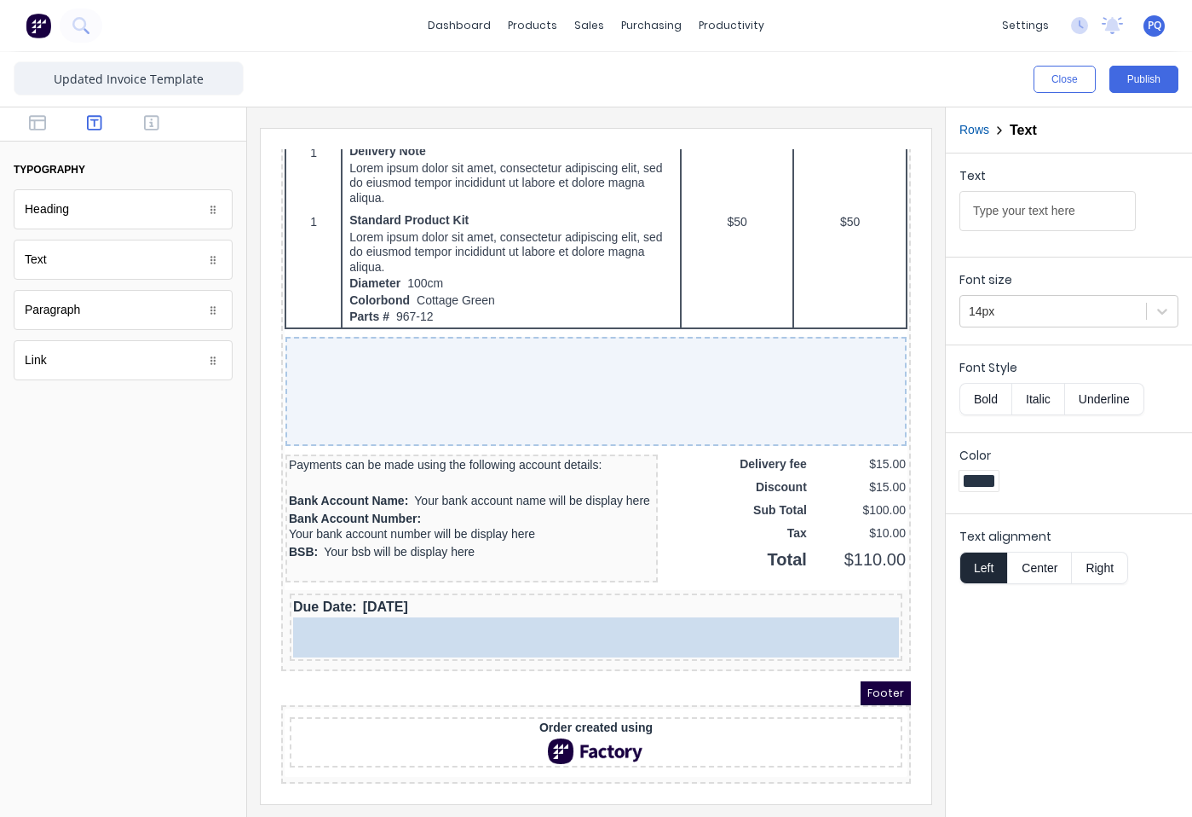
scroll to position [1181, 0]
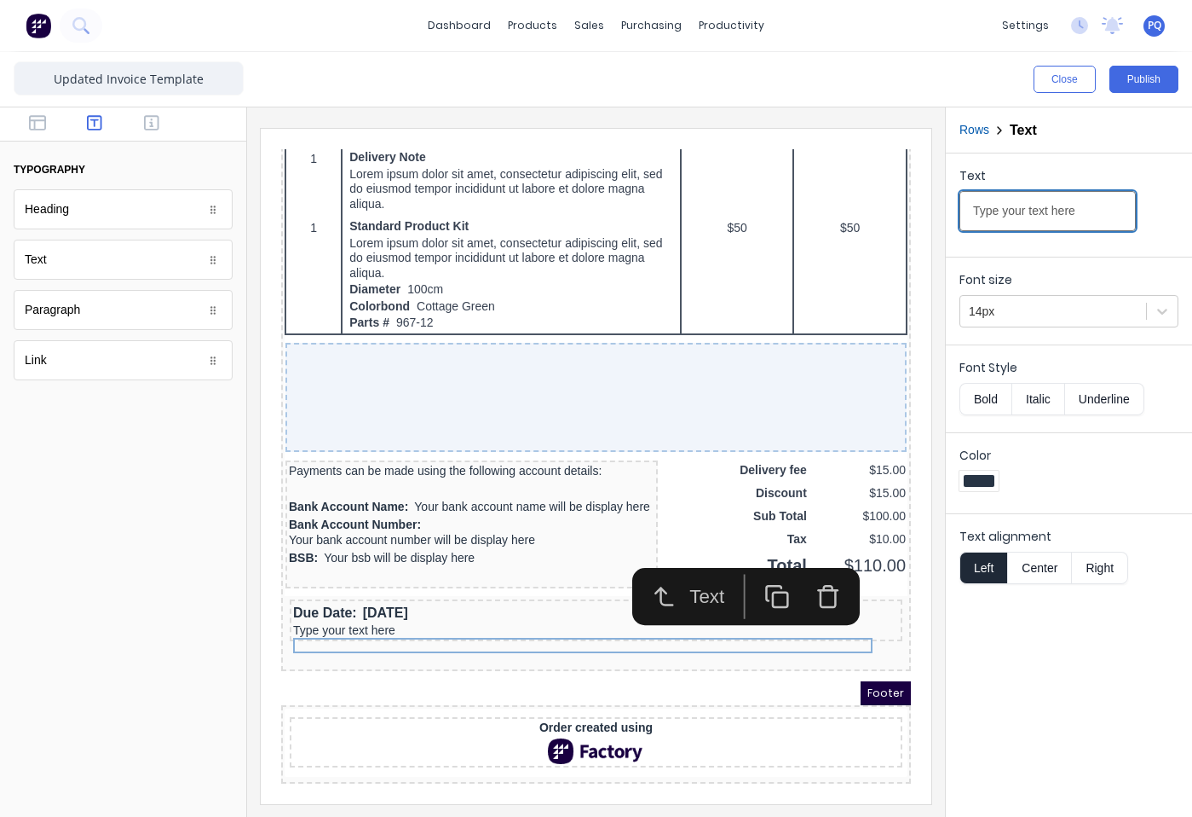
click at [1057, 202] on input "Type your text here" at bounding box center [1048, 211] width 176 height 40
paste input "hank you for your order. Once your payment has cleared our bank account, your j…"
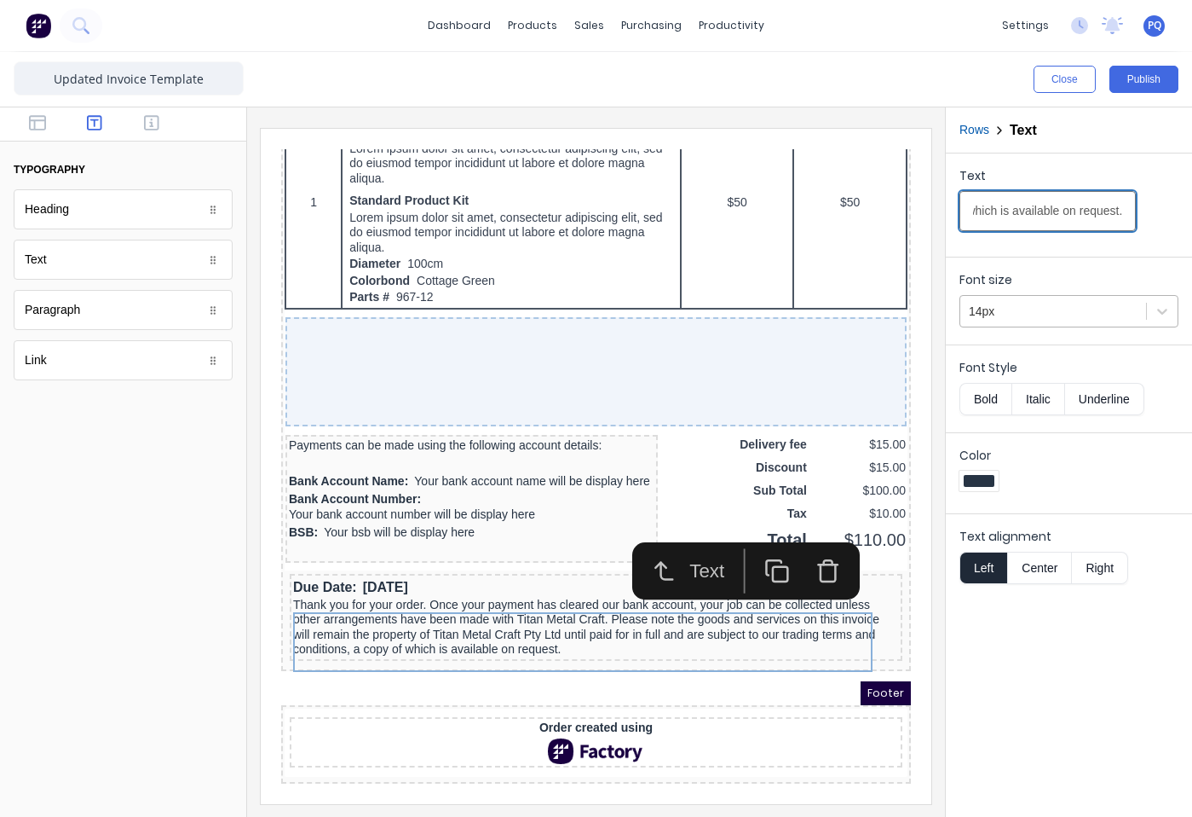
type input "Thank you for your order. Once your payment has cleared our bank account, your …"
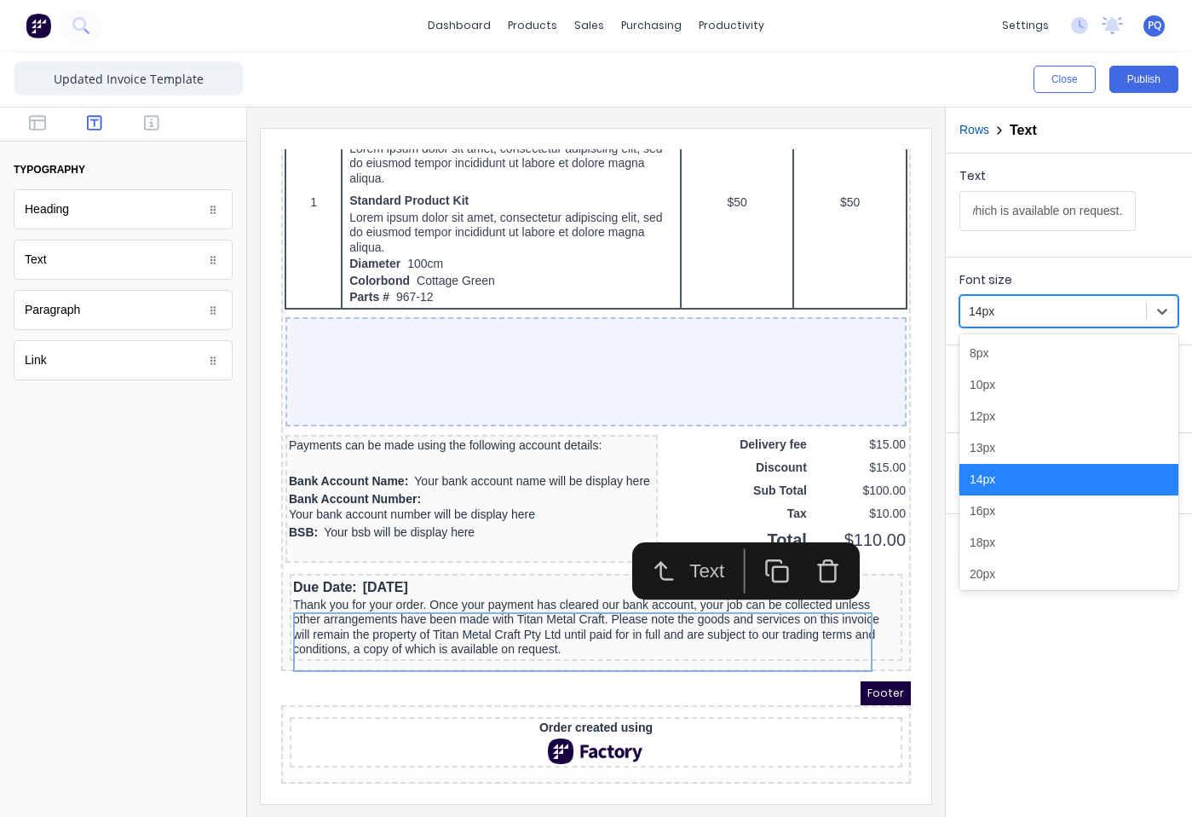
click at [1008, 305] on div at bounding box center [1053, 311] width 169 height 21
click at [1011, 422] on div "12px" at bounding box center [1069, 417] width 219 height 32
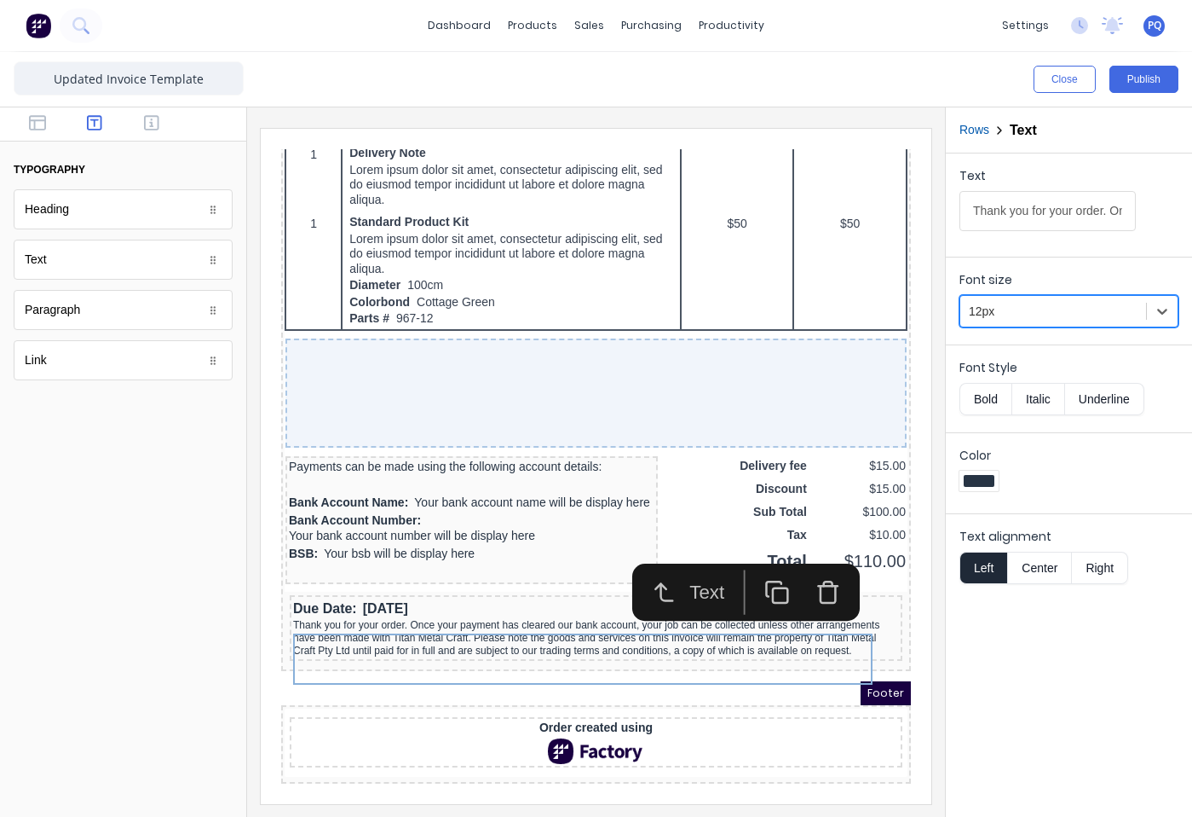
scroll to position [1198, 0]
click at [1007, 309] on div at bounding box center [1053, 311] width 169 height 21
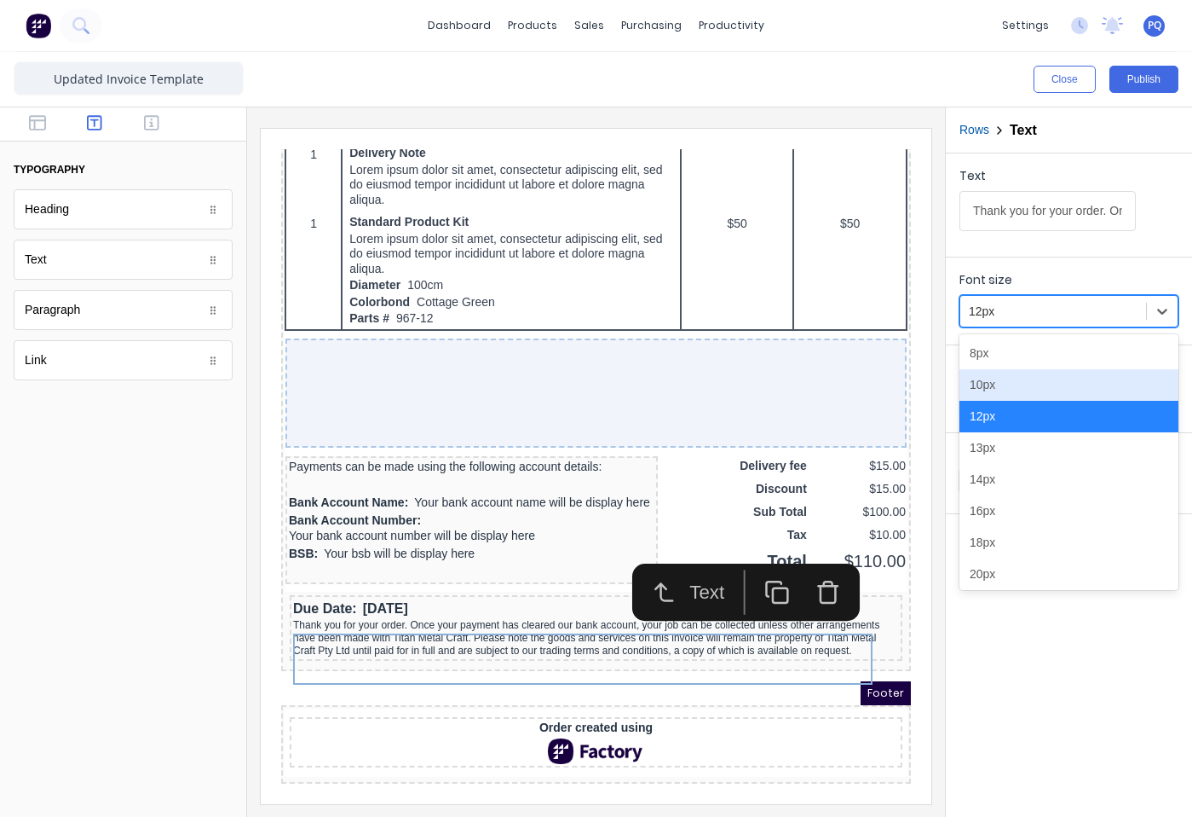
click at [1003, 390] on div "10px" at bounding box center [1069, 385] width 219 height 32
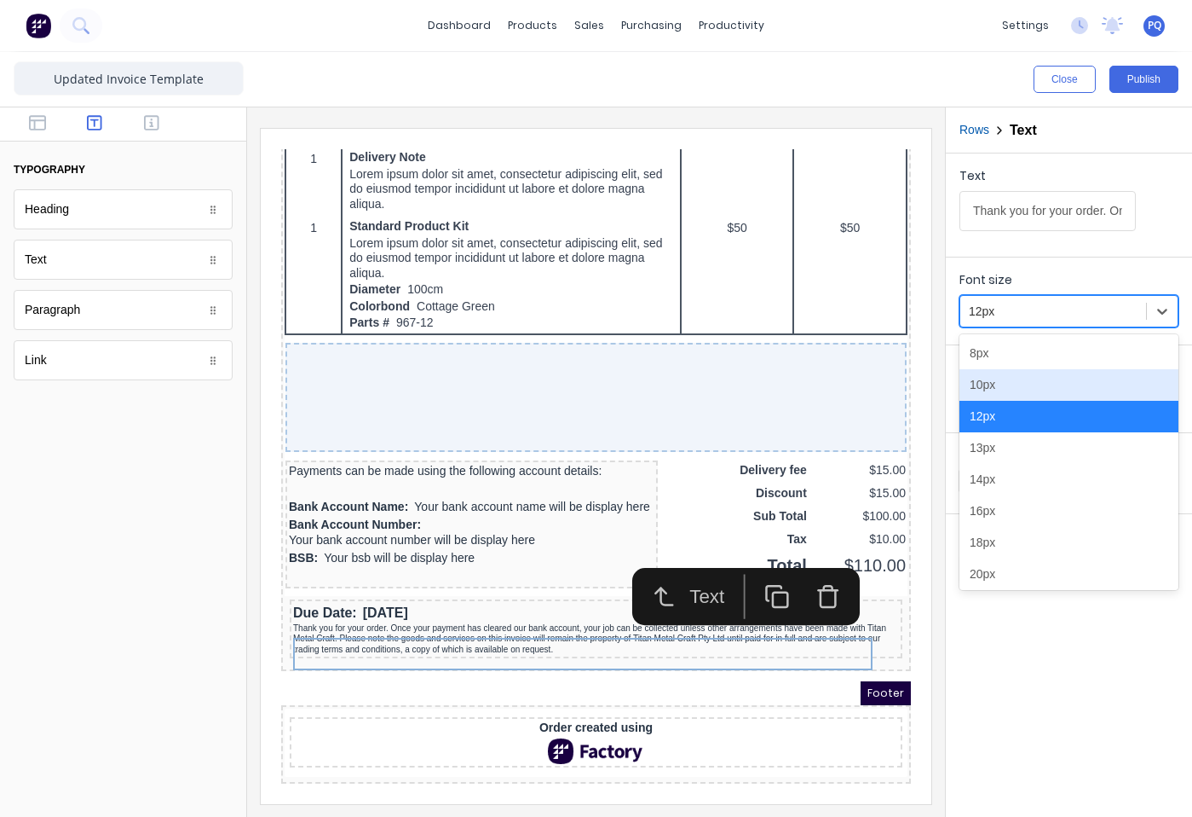
scroll to position [1181, 0]
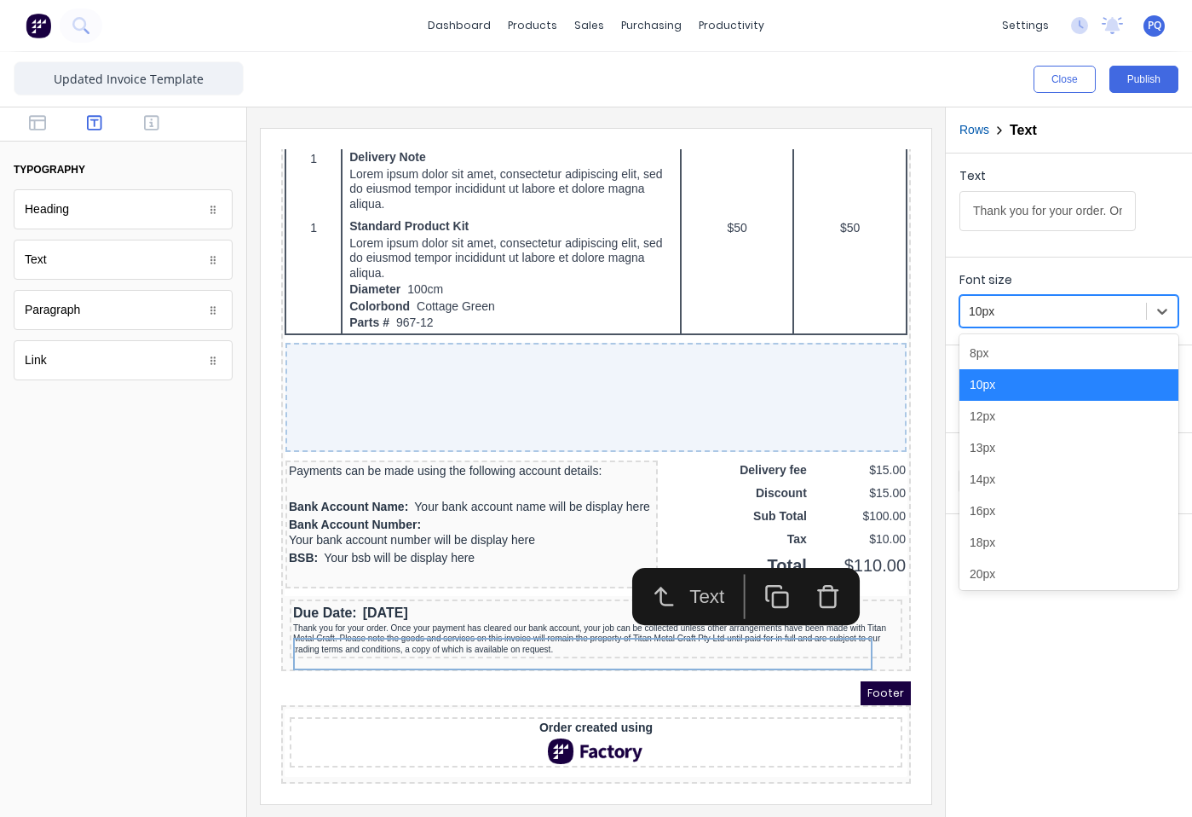
click at [1021, 314] on div at bounding box center [1053, 311] width 169 height 21
click at [1001, 421] on div "12px" at bounding box center [1069, 417] width 219 height 32
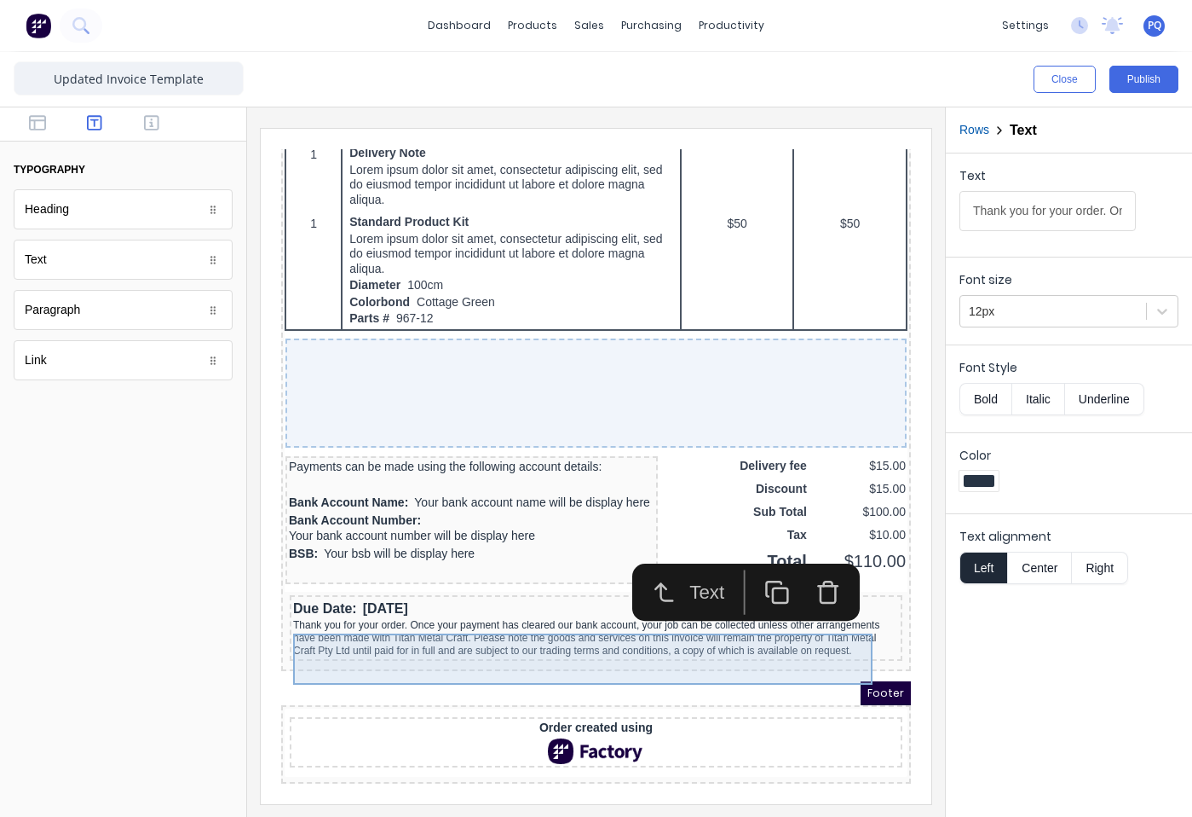
click at [402, 621] on div "Thank you for your order. Once your payment has cleared our bank account, your …" at bounding box center [576, 617] width 606 height 38
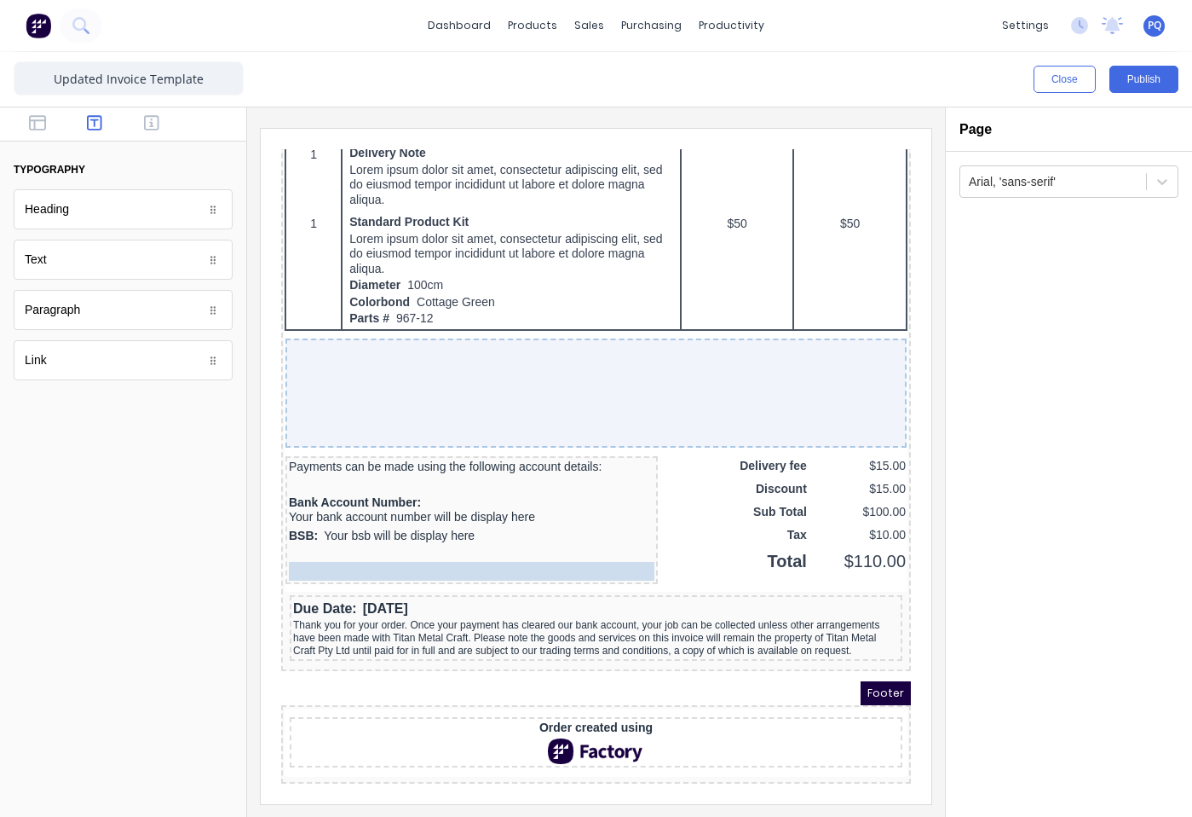
scroll to position [1188, 0]
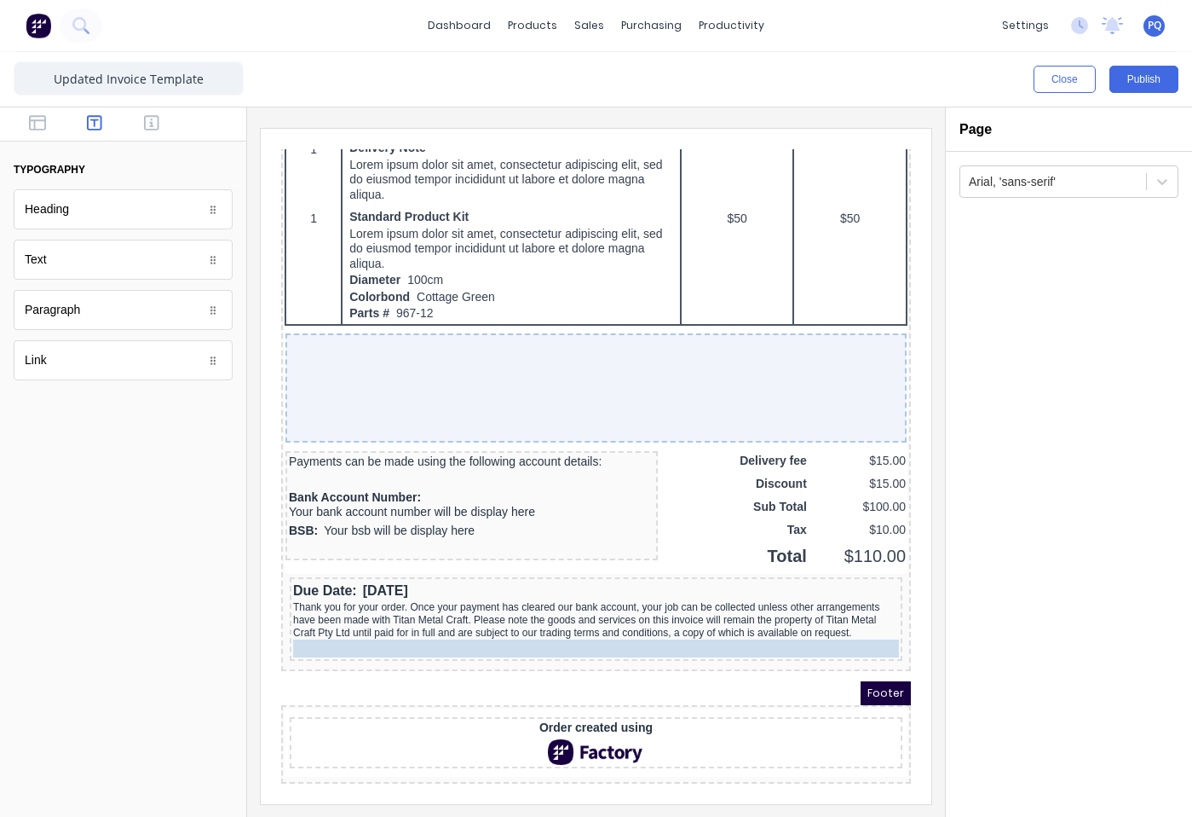
drag, startPoint x: 357, startPoint y: 447, endPoint x: 431, endPoint y: 619, distance: 186.7
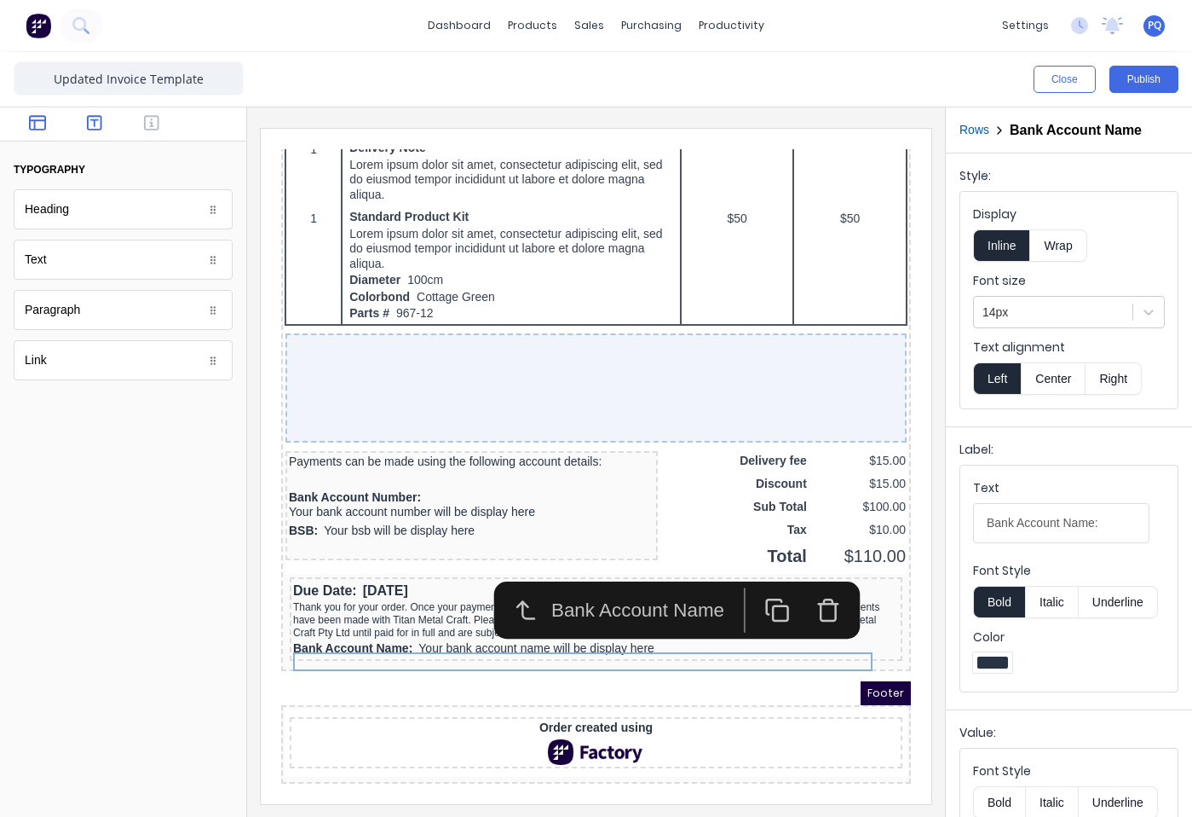
click at [40, 124] on icon "button" at bounding box center [37, 122] width 17 height 17
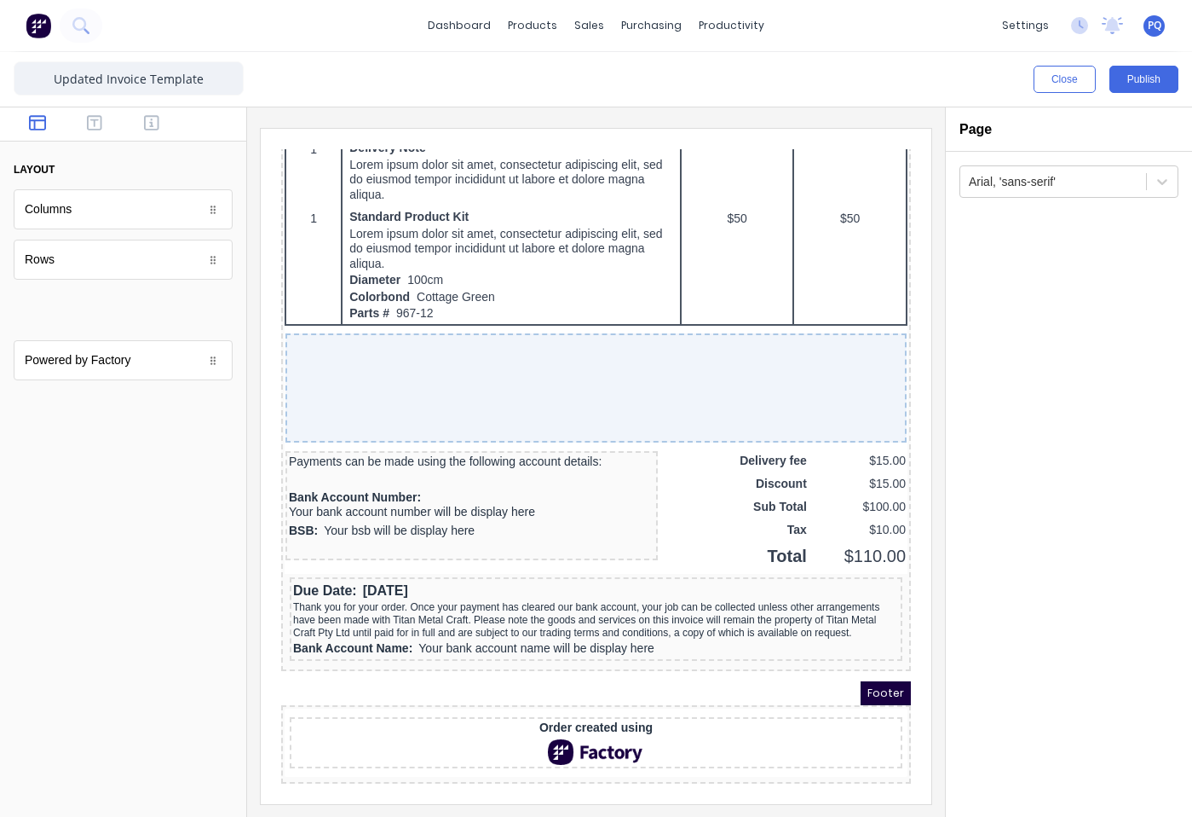
scroll to position [1198, 0]
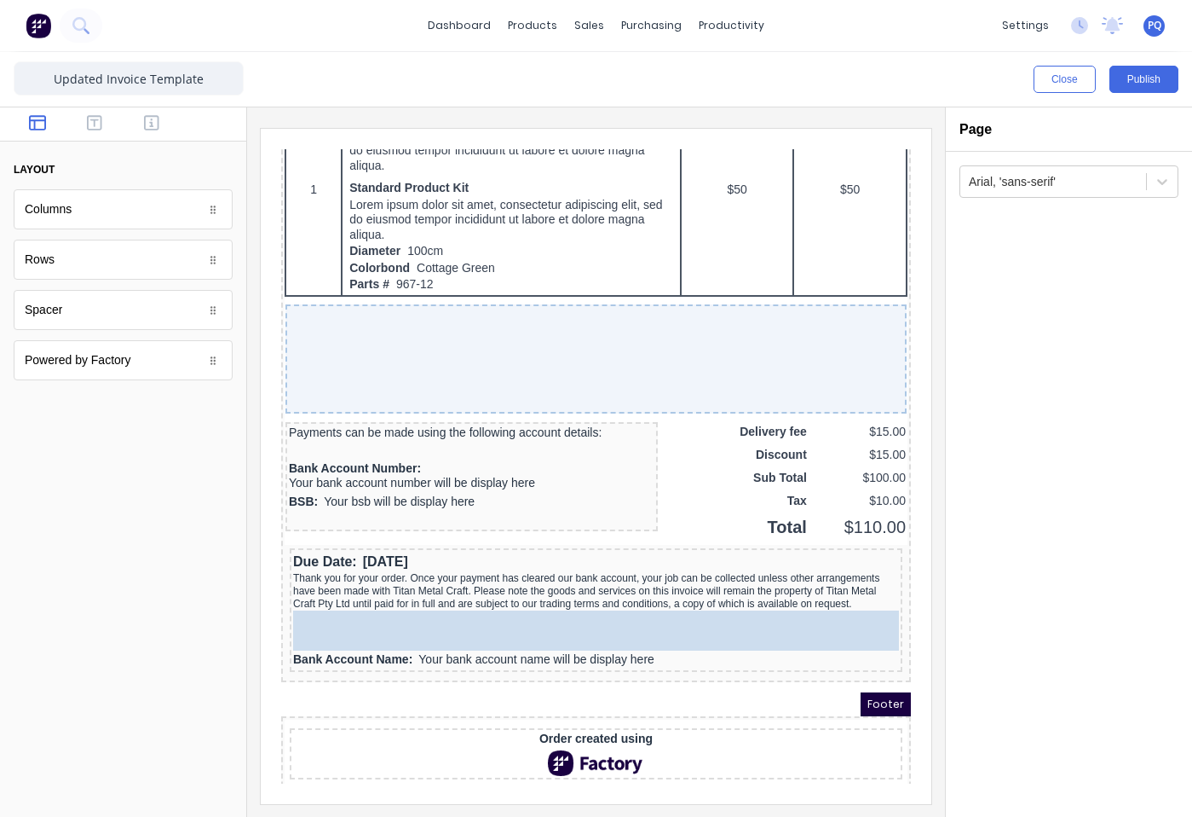
drag, startPoint x: 135, startPoint y: 391, endPoint x: 498, endPoint y: 626, distance: 432.6
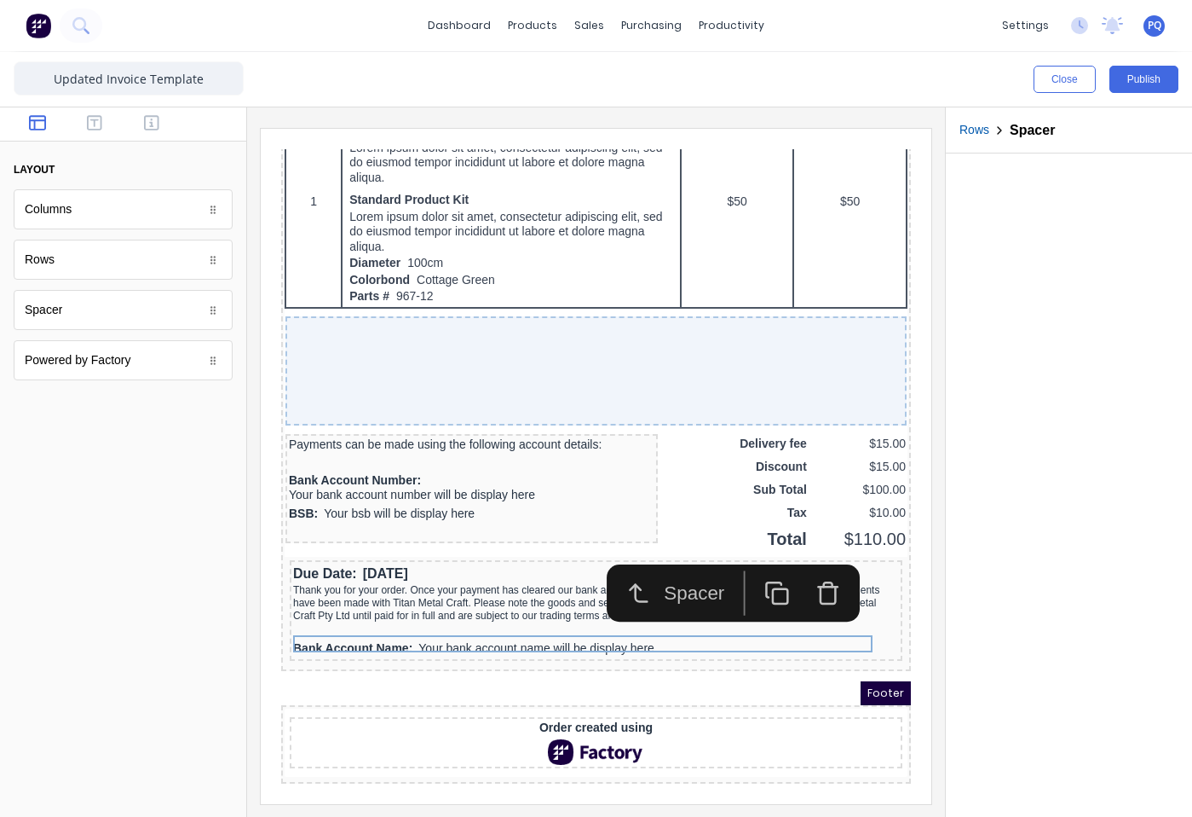
click at [762, 563] on icon "button" at bounding box center [757, 573] width 26 height 26
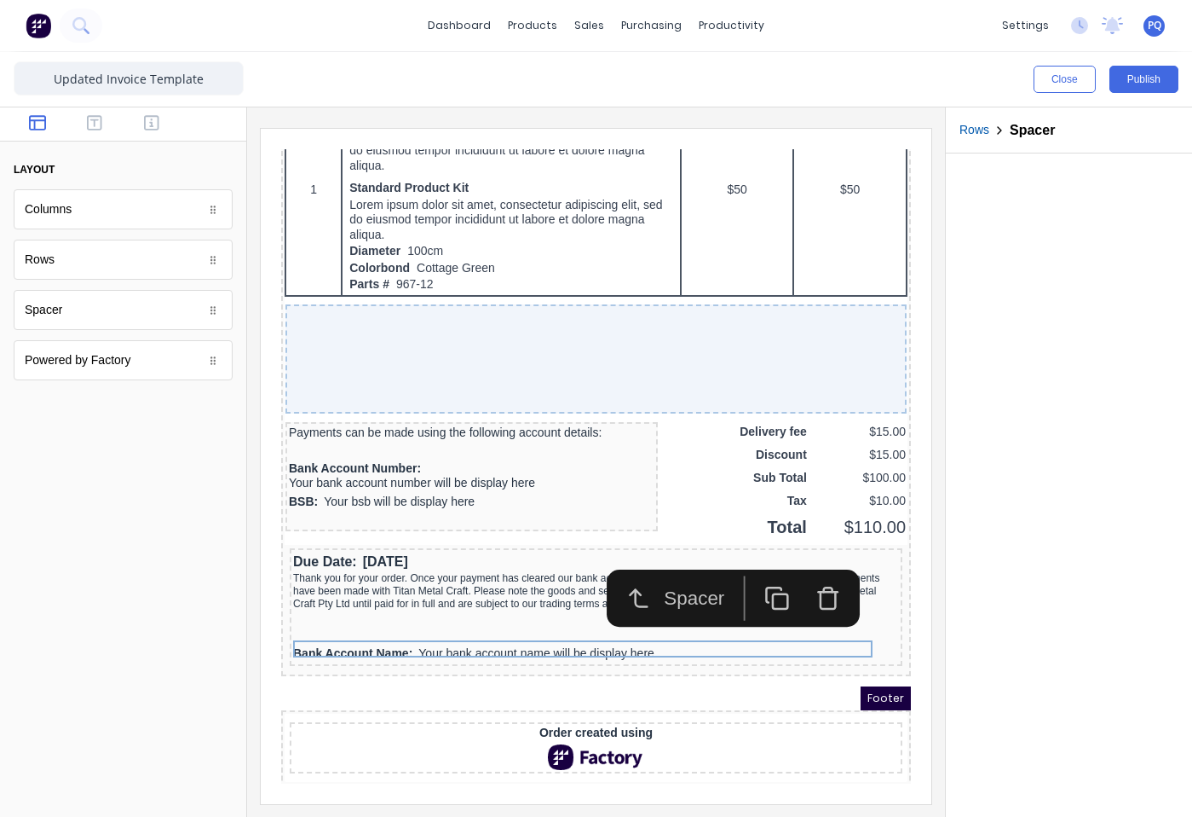
click at [815, 573] on icon "button" at bounding box center [807, 579] width 14 height 17
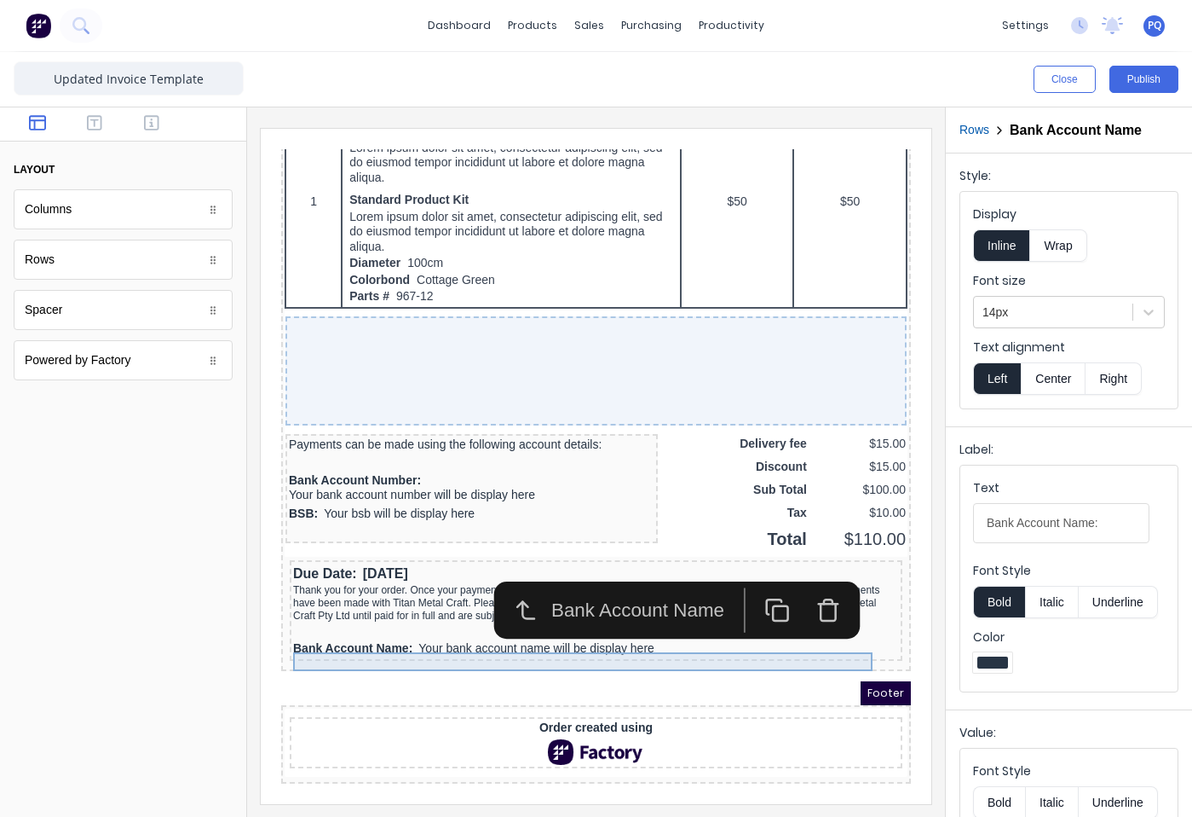
click at [409, 631] on div "Bank Account Name: Your bank account name will be display here" at bounding box center [576, 628] width 606 height 19
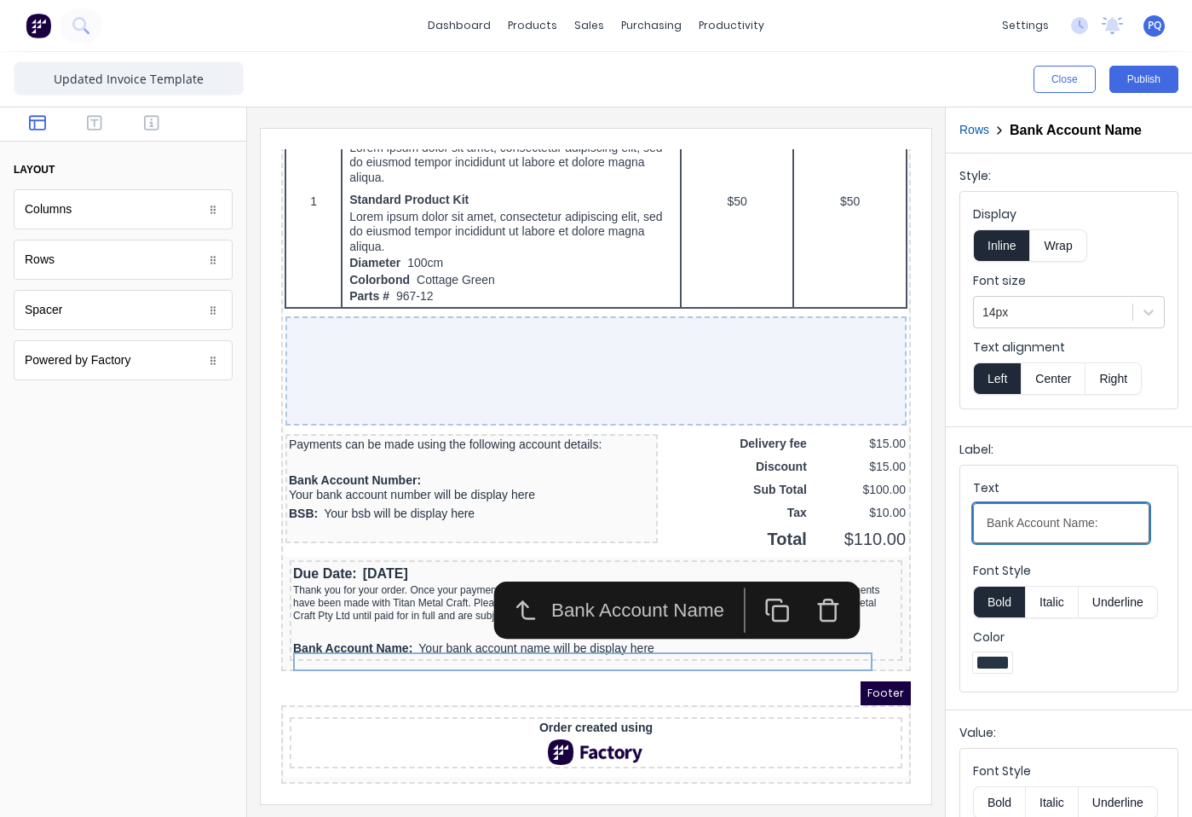
drag, startPoint x: 1017, startPoint y: 524, endPoint x: 973, endPoint y: 525, distance: 43.5
click at [973, 525] on input "Bank Account Name:" at bounding box center [1061, 523] width 176 height 40
type input "Account Name:"
click at [1010, 605] on button "Bold" at bounding box center [999, 602] width 52 height 32
click at [1043, 593] on button "Italic" at bounding box center [1052, 602] width 54 height 32
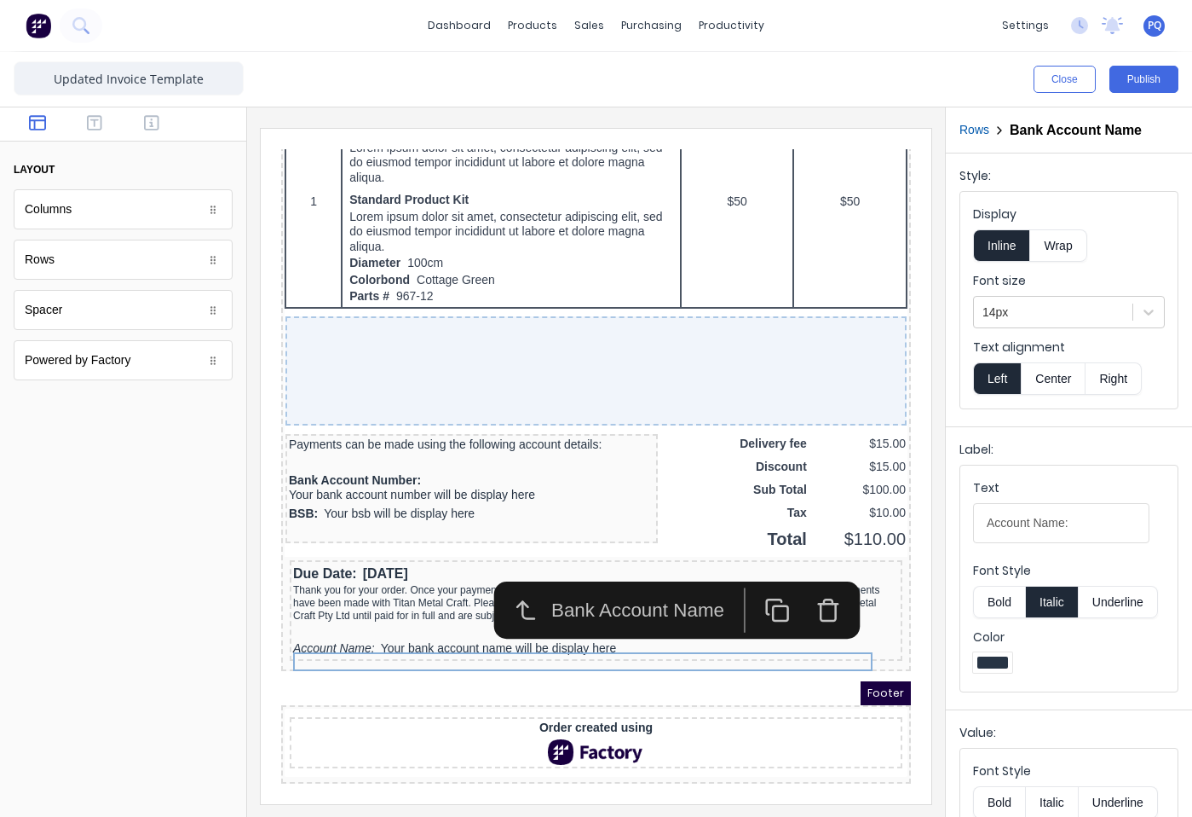
click at [1048, 593] on button "Italic" at bounding box center [1052, 602] width 54 height 32
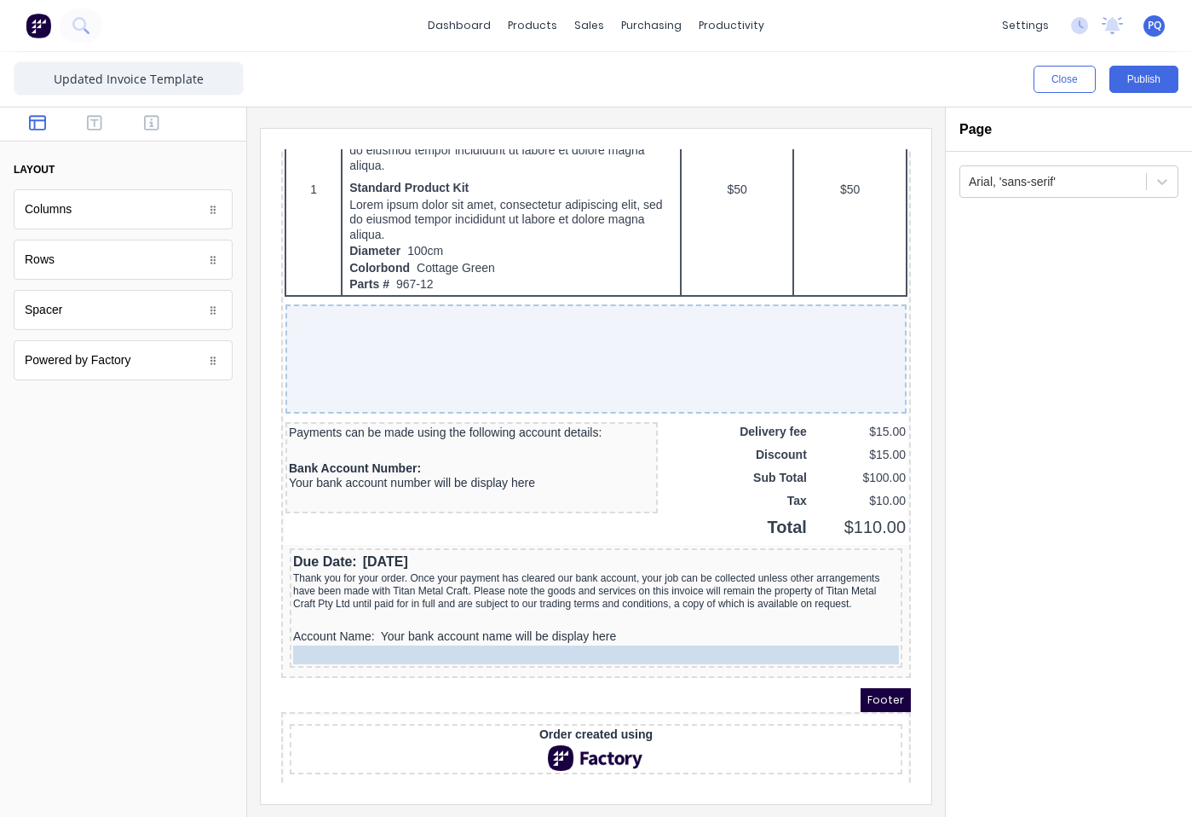
drag, startPoint x: 316, startPoint y: 484, endPoint x: 355, endPoint y: 653, distance: 173.1
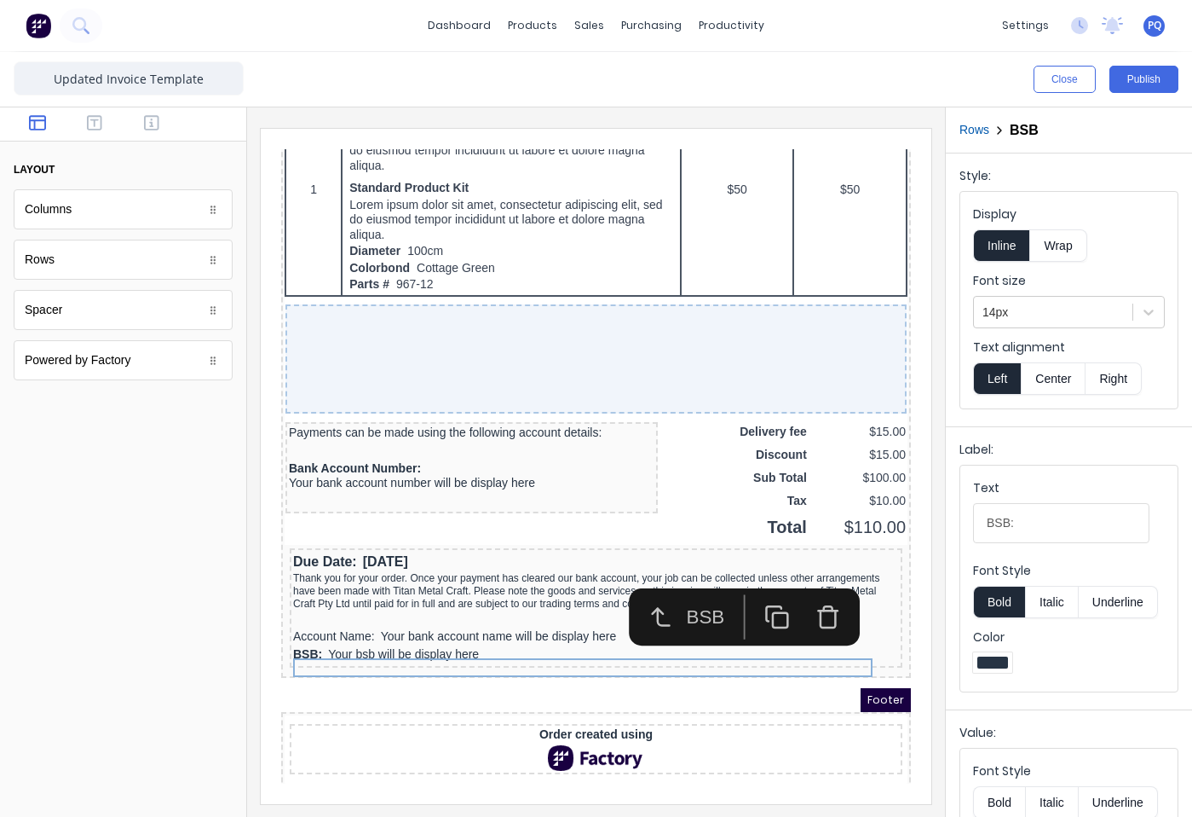
click at [990, 603] on button "Bold" at bounding box center [999, 602] width 52 height 32
click at [1141, 607] on button "Underline" at bounding box center [1118, 602] width 79 height 32
click at [1135, 604] on button "Underline" at bounding box center [1118, 602] width 79 height 32
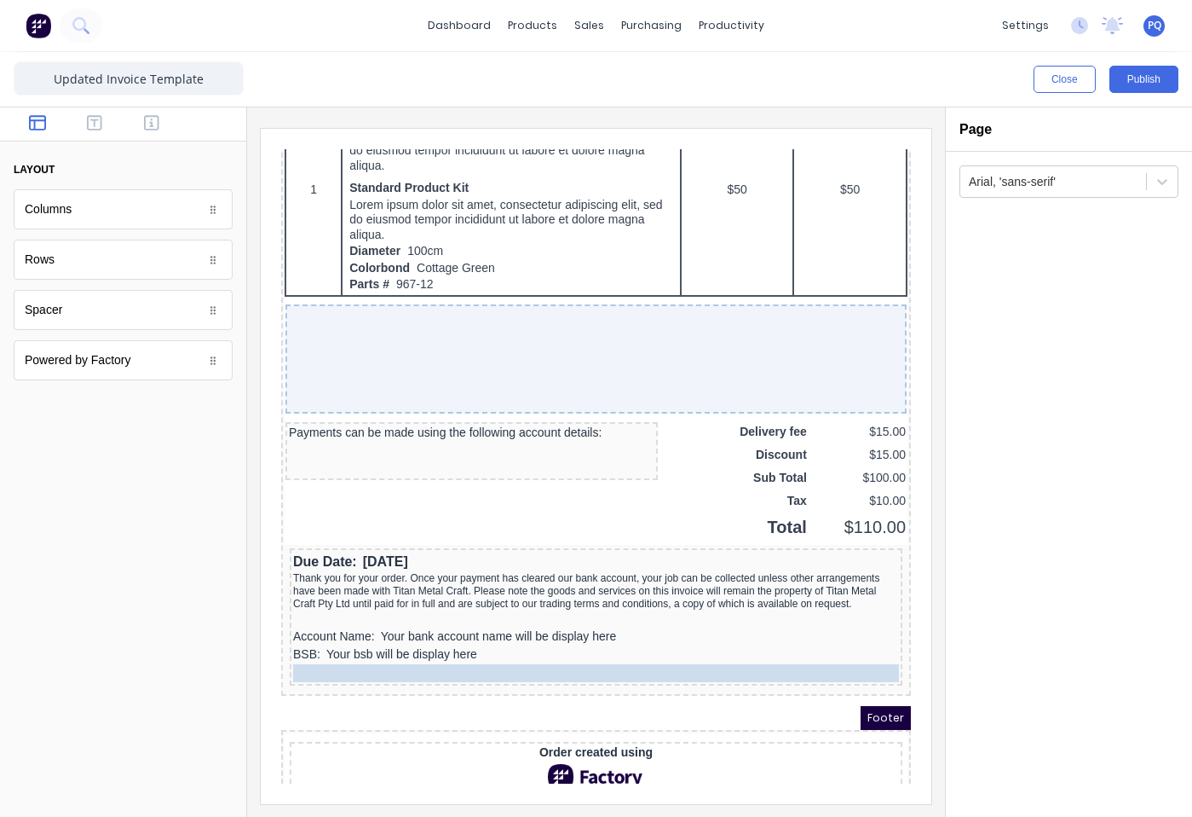
drag, startPoint x: 349, startPoint y: 450, endPoint x: 384, endPoint y: 650, distance: 203.2
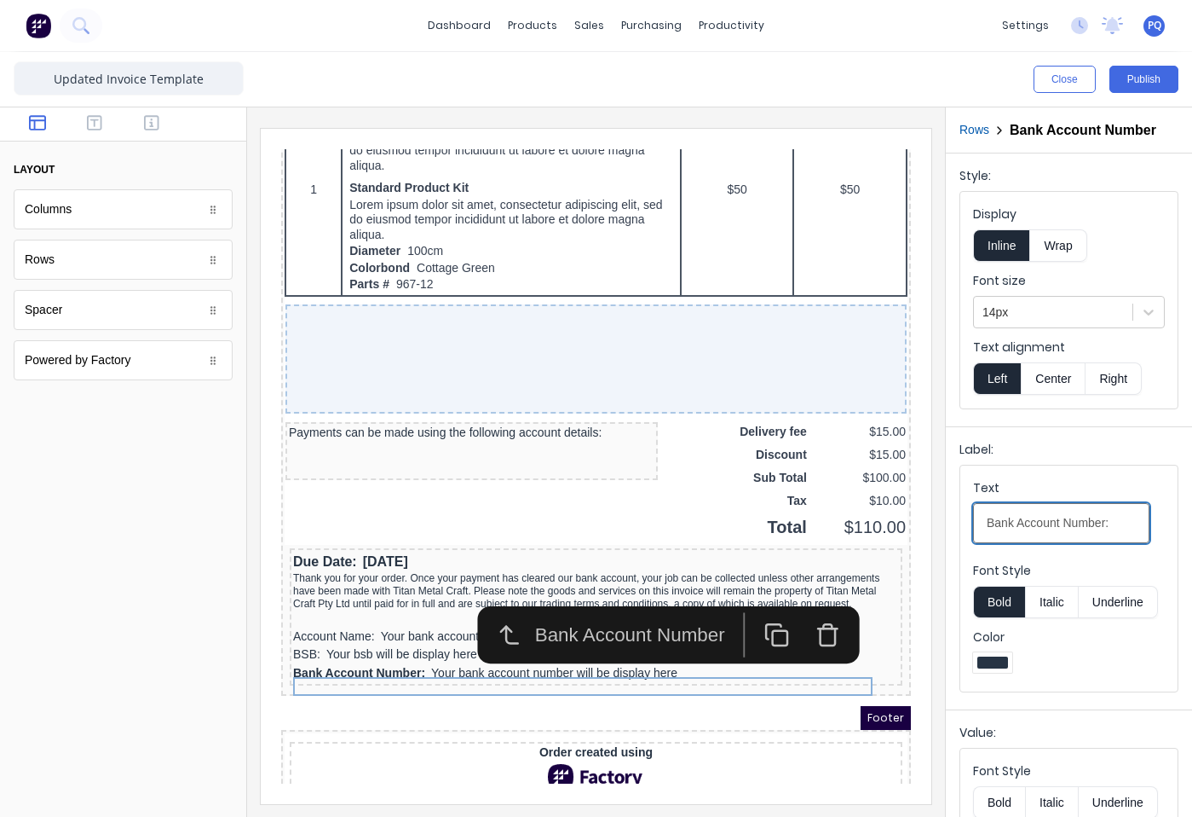
drag, startPoint x: 1015, startPoint y: 539, endPoint x: 963, endPoint y: 541, distance: 52.1
click at [963, 541] on fieldset "Text Bank Account Number: Font Style Bold Italic Underline Color" at bounding box center [1069, 578] width 217 height 226
type input "Account Number:"
click at [1114, 614] on button "Underline" at bounding box center [1118, 602] width 79 height 32
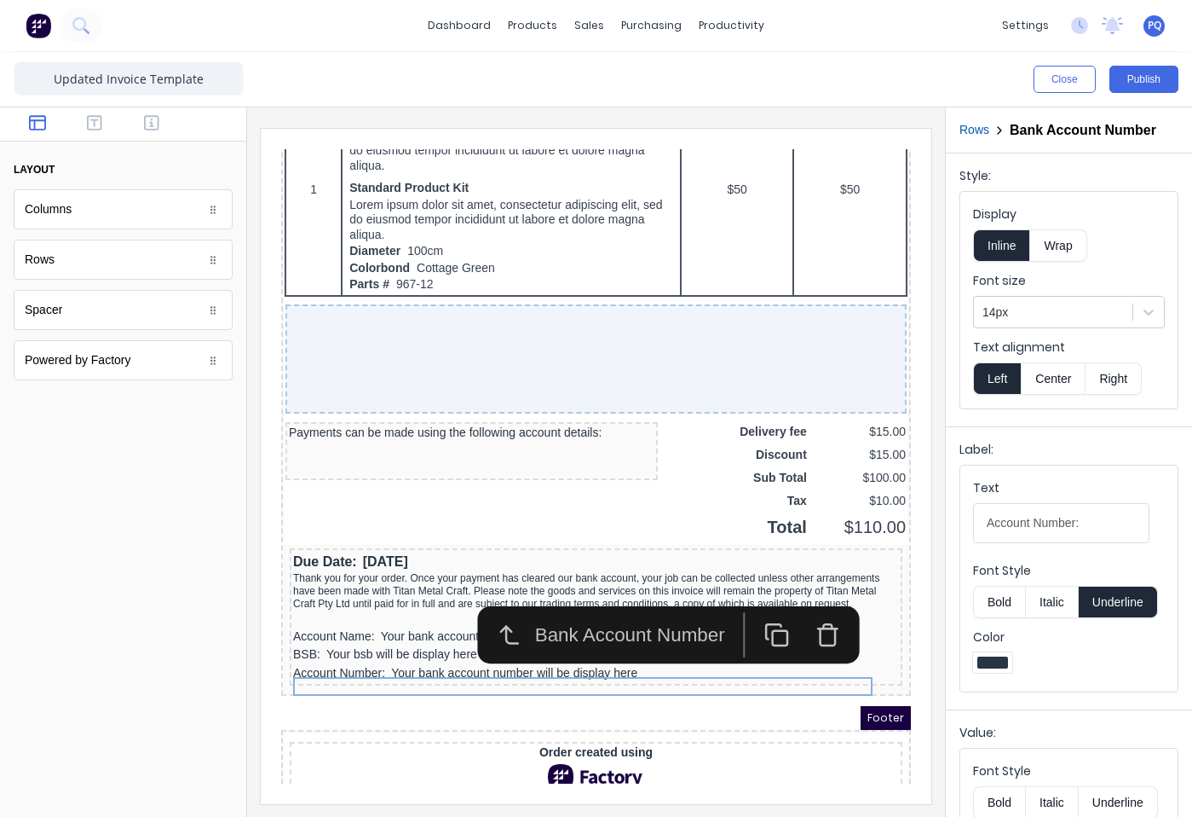
click at [1123, 615] on button "Underline" at bounding box center [1118, 602] width 79 height 32
click at [333, 626] on div "Account Name: Your bank account name will be display here" at bounding box center [576, 616] width 606 height 19
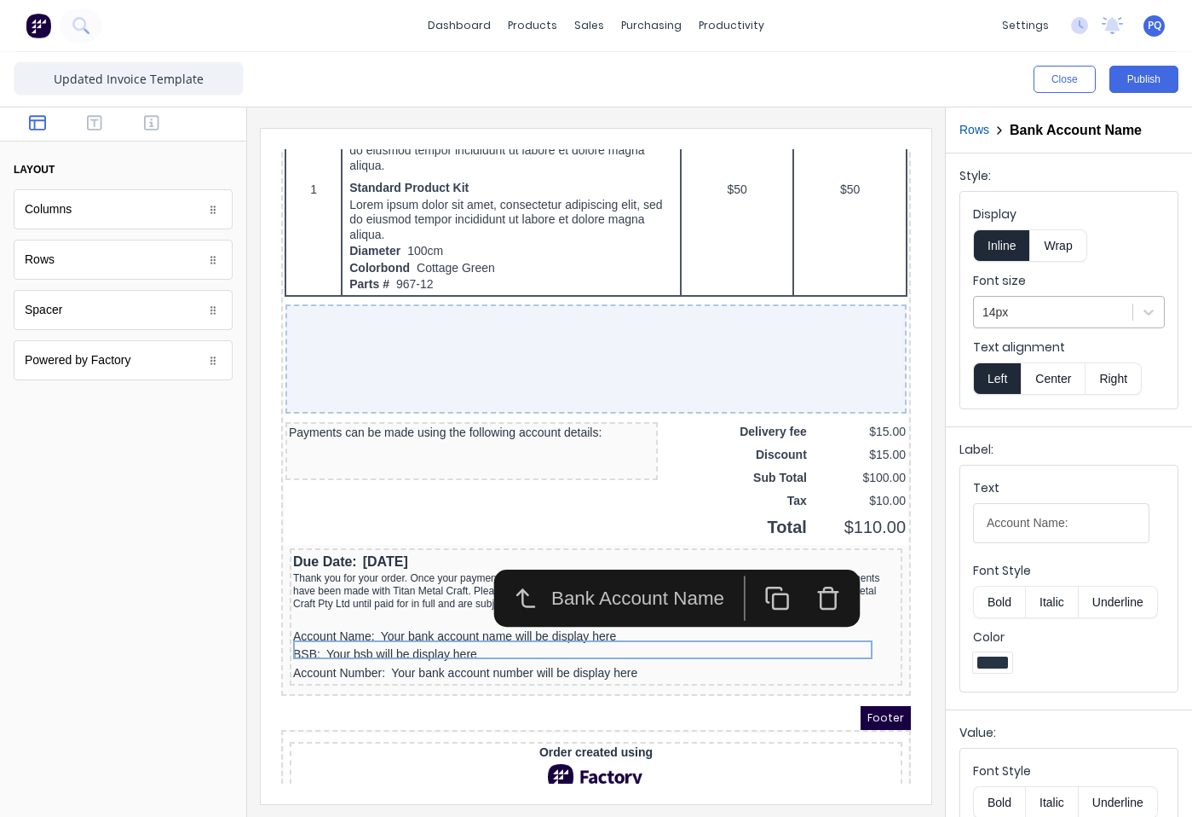
click at [1043, 304] on div at bounding box center [1053, 312] width 141 height 21
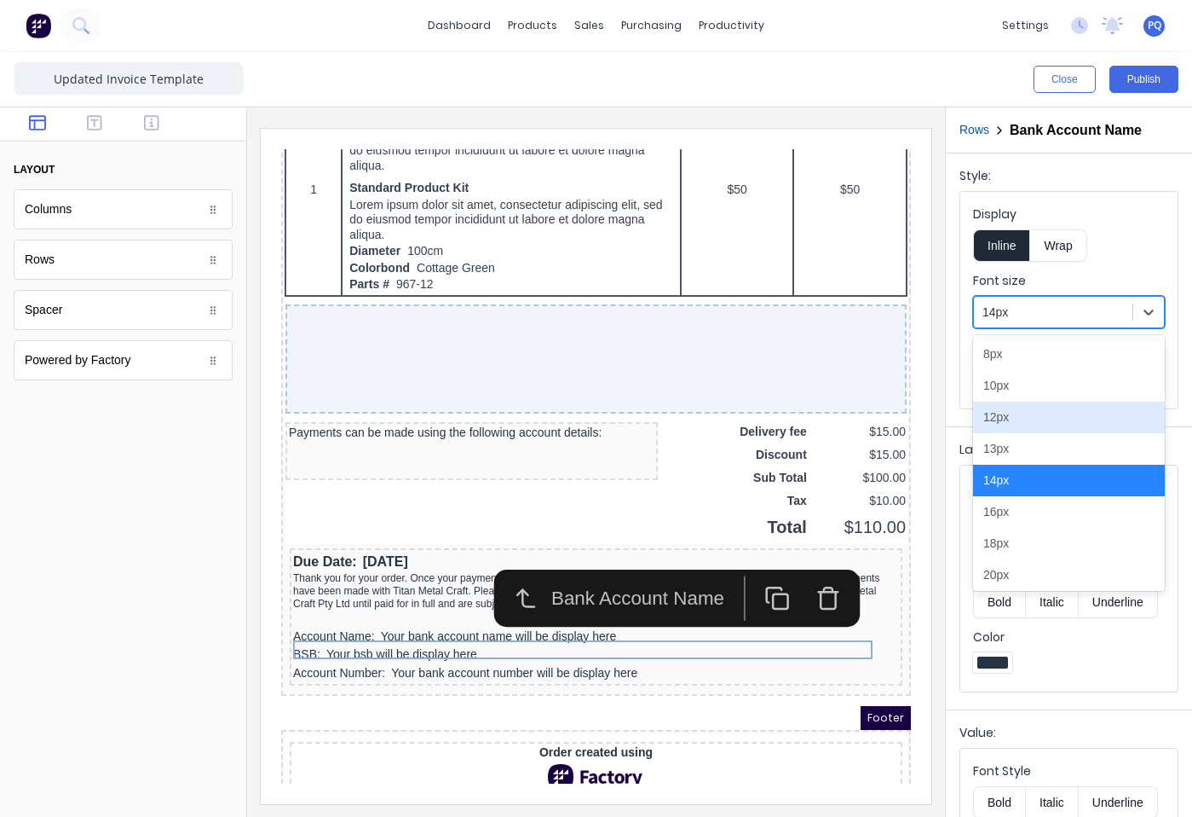
click at [1019, 425] on div "12px" at bounding box center [1069, 417] width 192 height 32
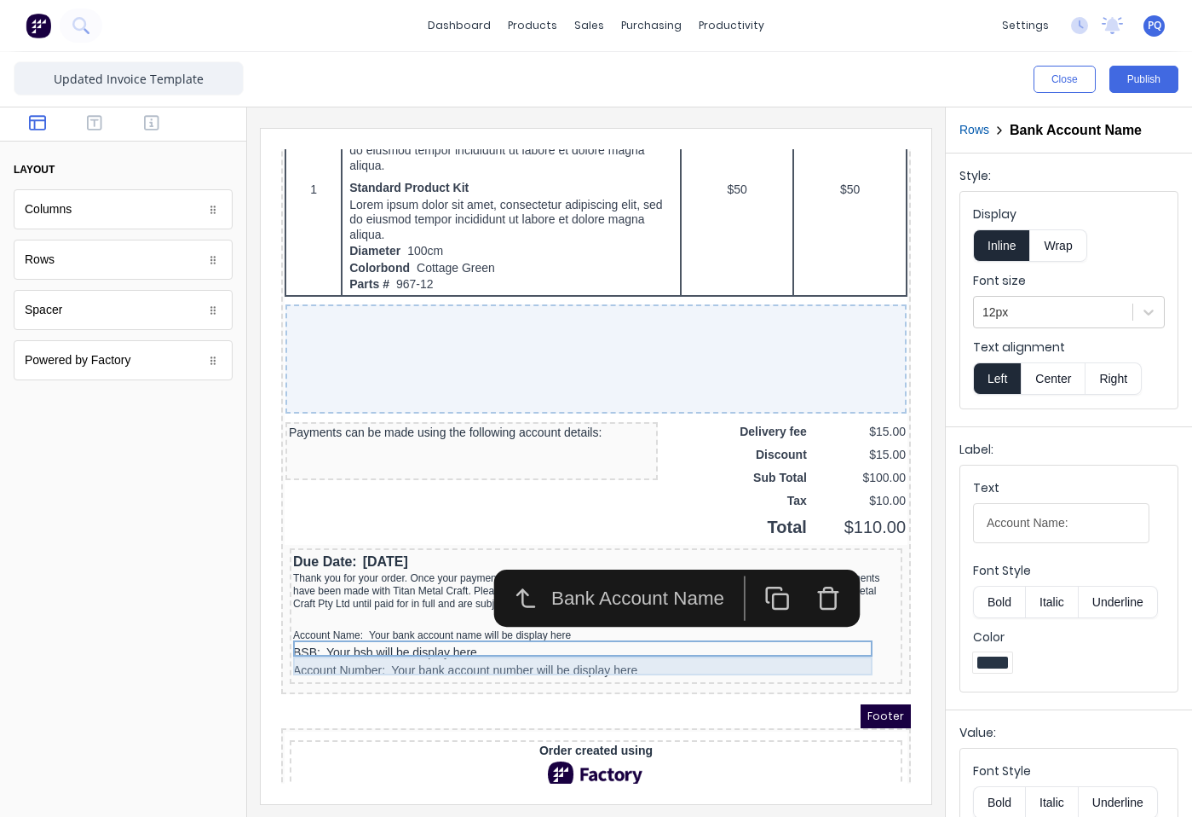
click at [424, 642] on div "BSB: Your bsb will be display here" at bounding box center [576, 632] width 606 height 19
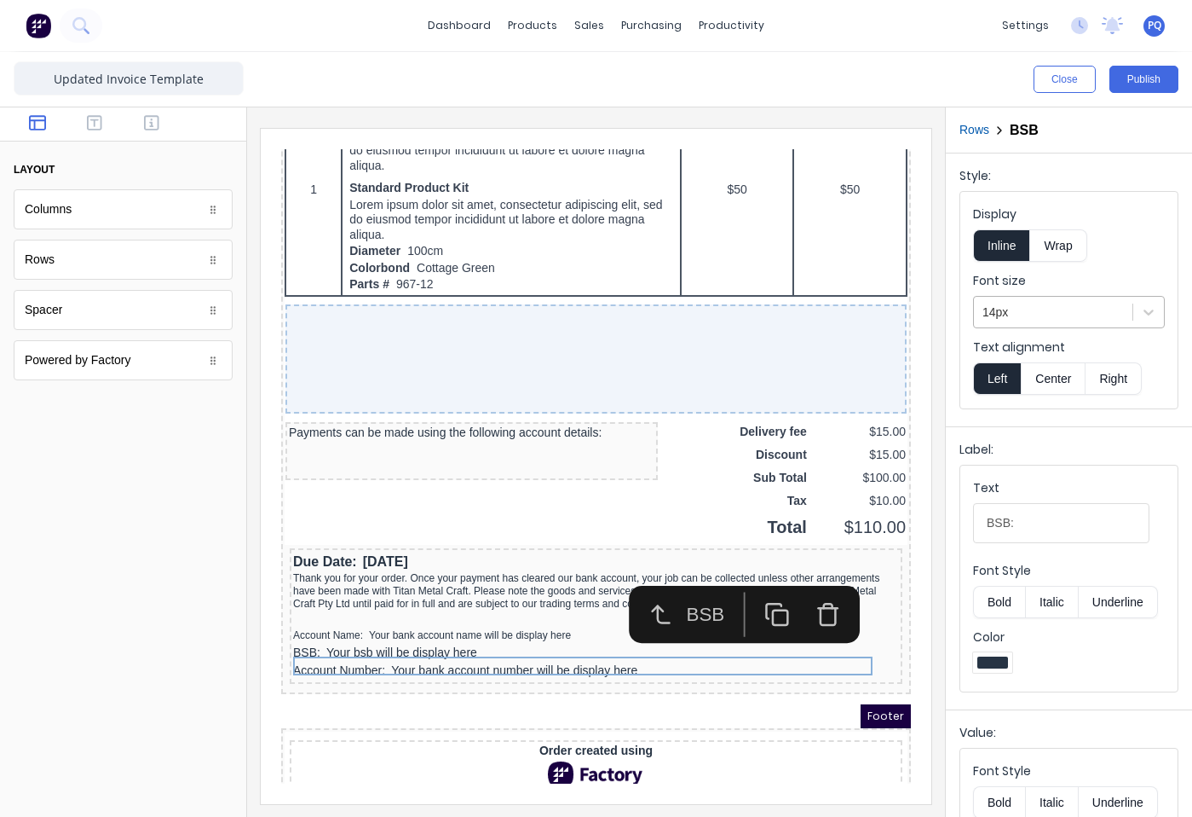
click at [1083, 319] on div at bounding box center [1053, 312] width 141 height 21
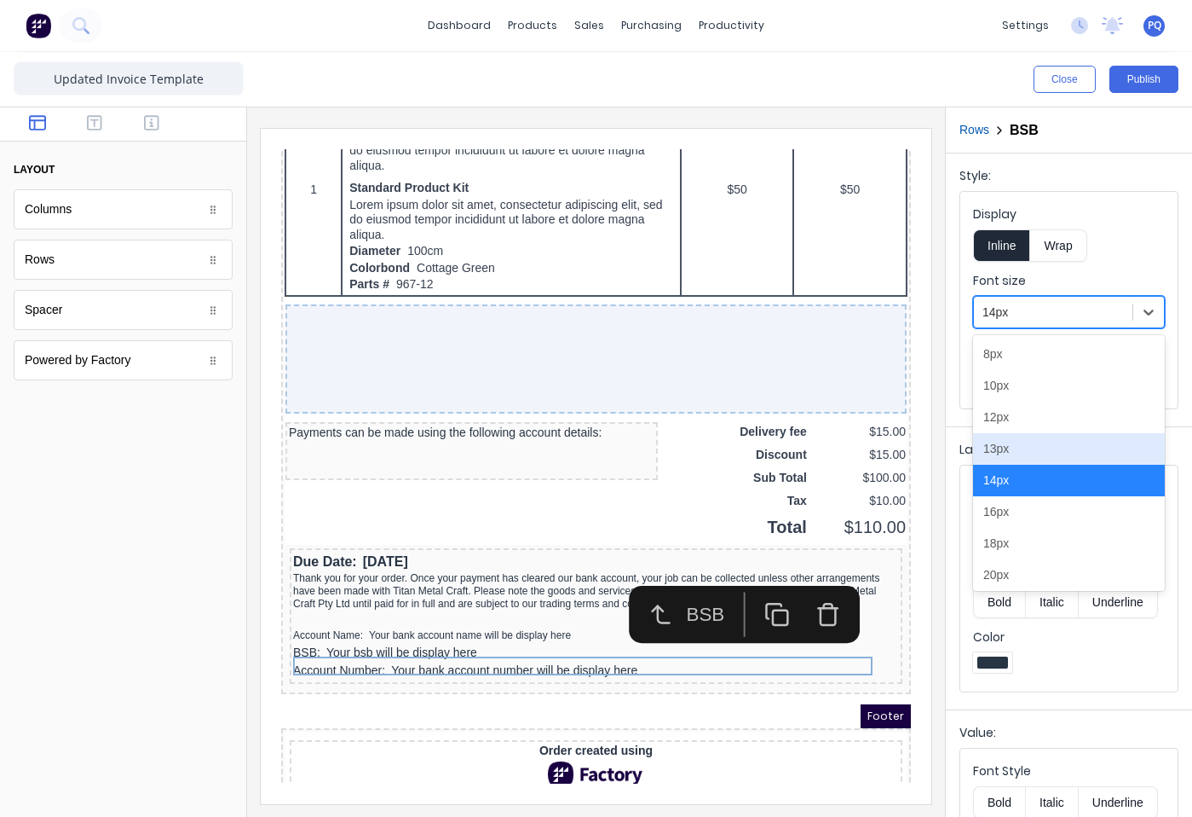
click at [1006, 438] on div "13px" at bounding box center [1069, 449] width 192 height 32
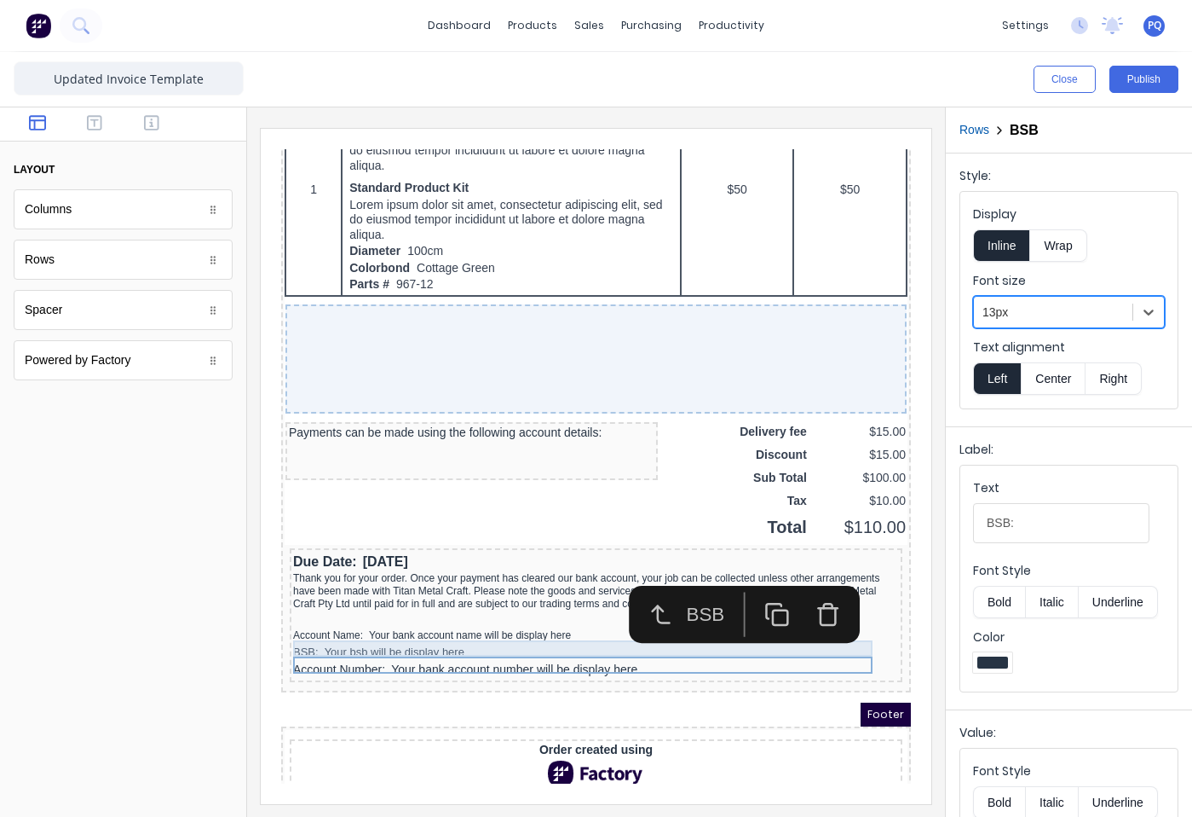
click at [300, 620] on div "Account Name: Your bank account name will be display here" at bounding box center [576, 615] width 606 height 16
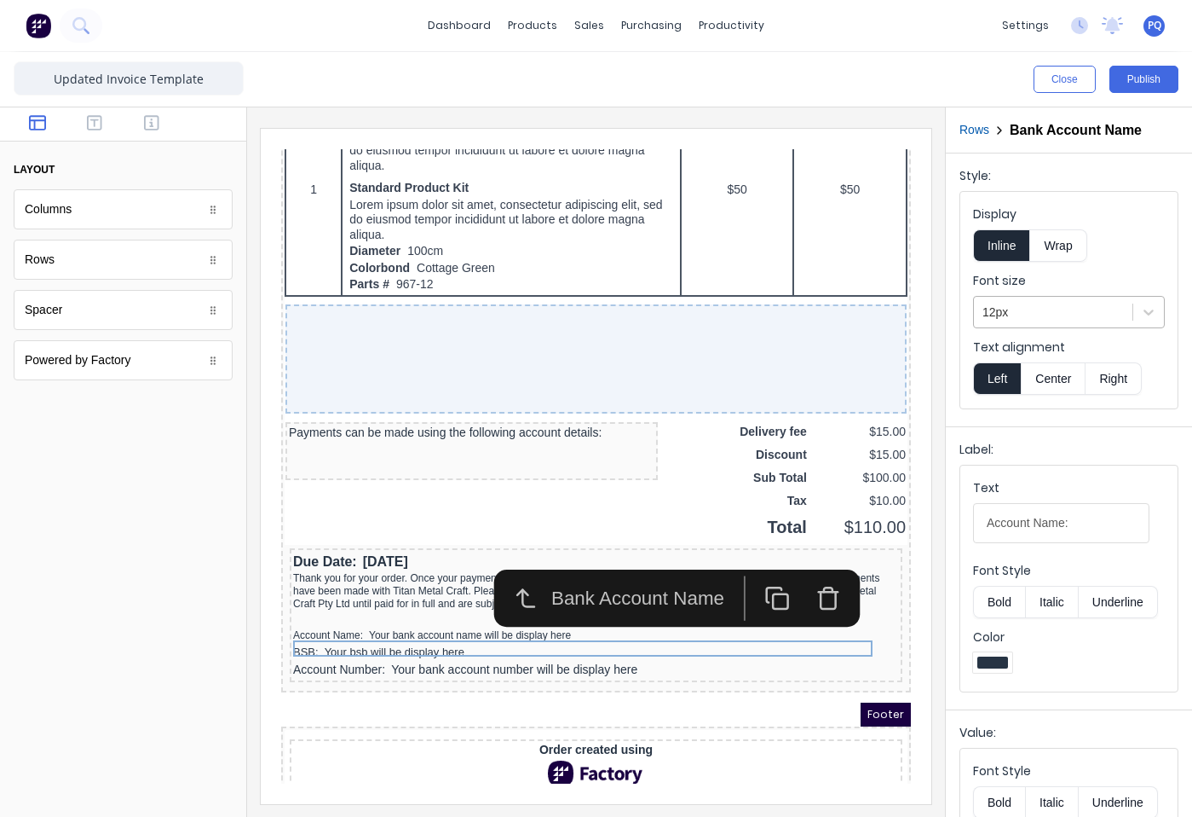
click at [1012, 298] on div "12px" at bounding box center [1053, 312] width 159 height 28
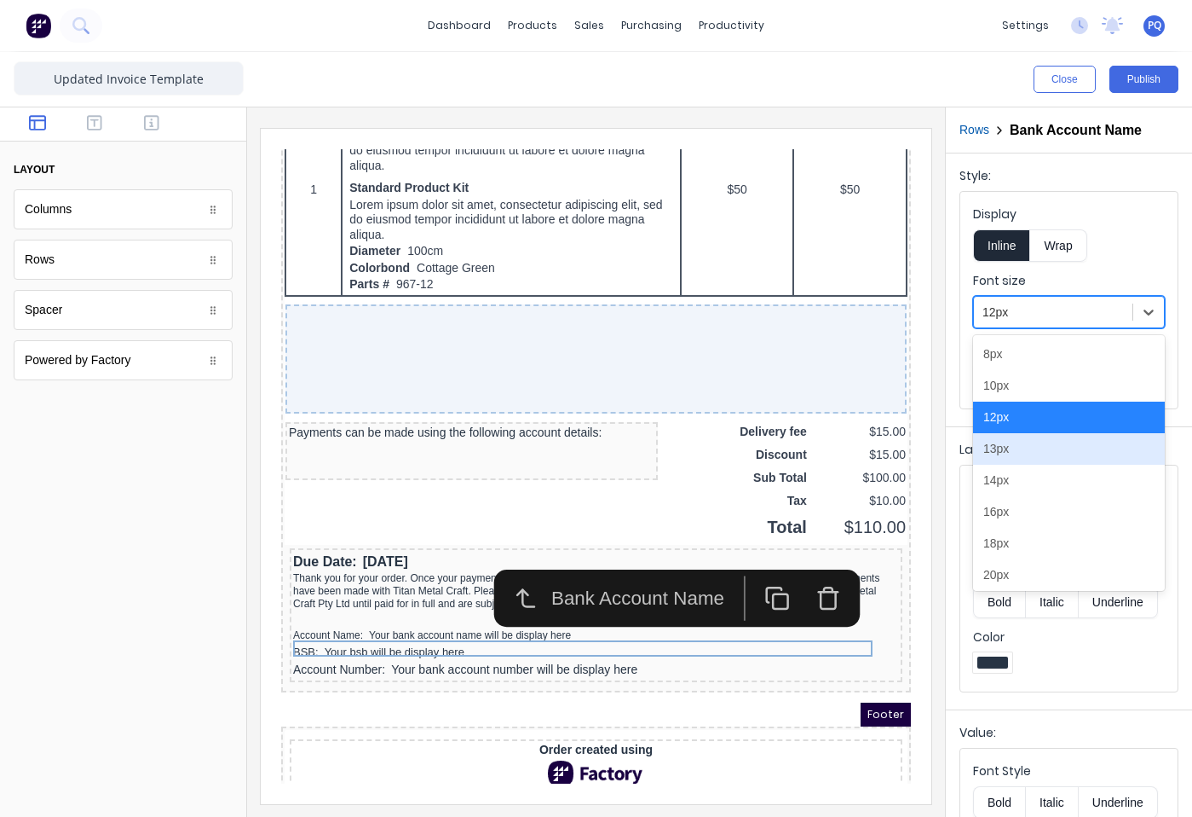
click at [1004, 450] on div "13px" at bounding box center [1069, 449] width 192 height 32
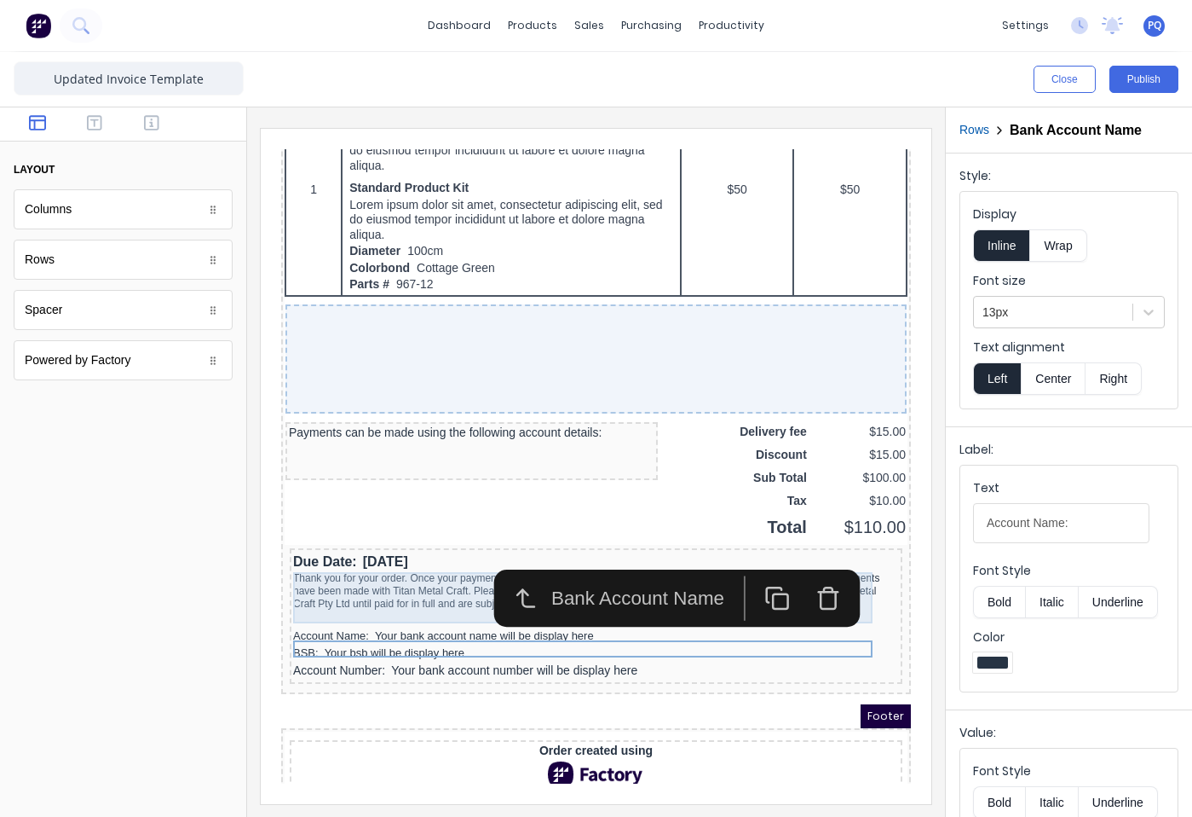
click at [327, 587] on div "Thank you for your order. Once your payment has cleared our bank account, your …" at bounding box center [576, 570] width 606 height 38
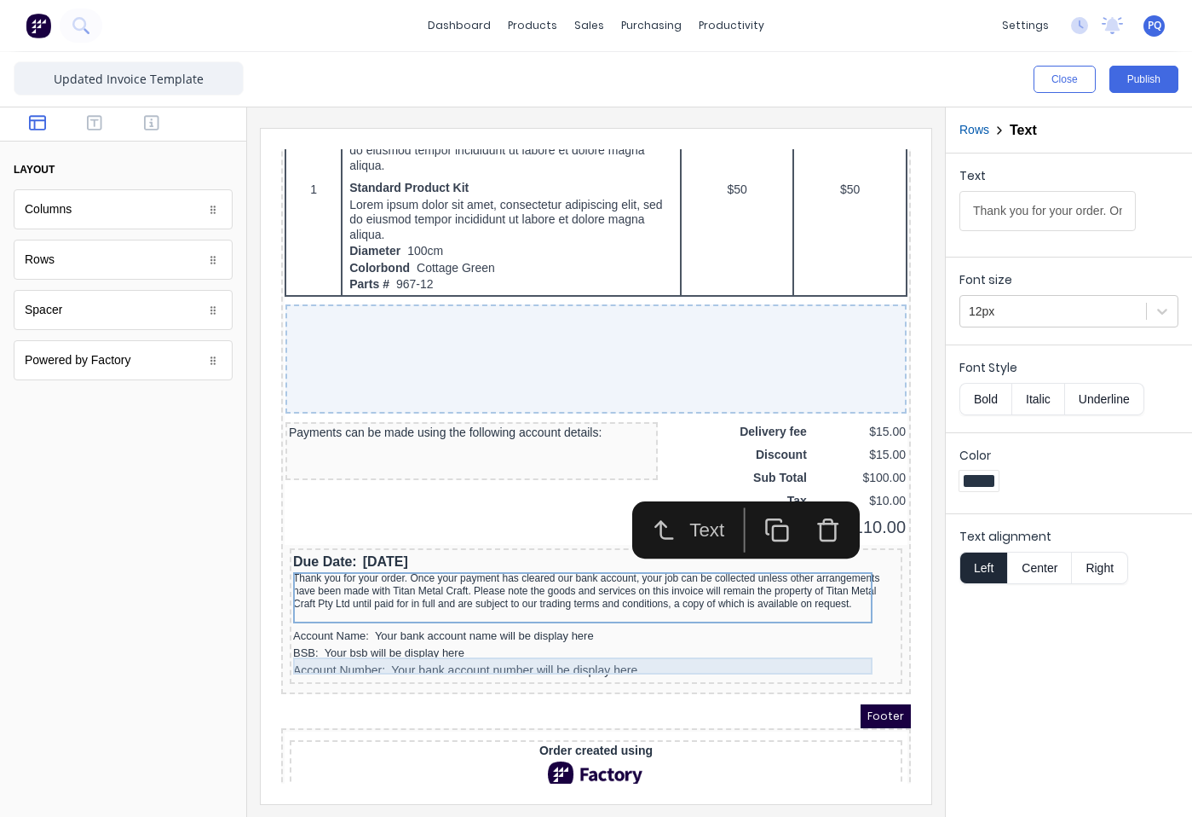
click at [326, 641] on div "BSB: Your bsb will be display here" at bounding box center [576, 632] width 606 height 17
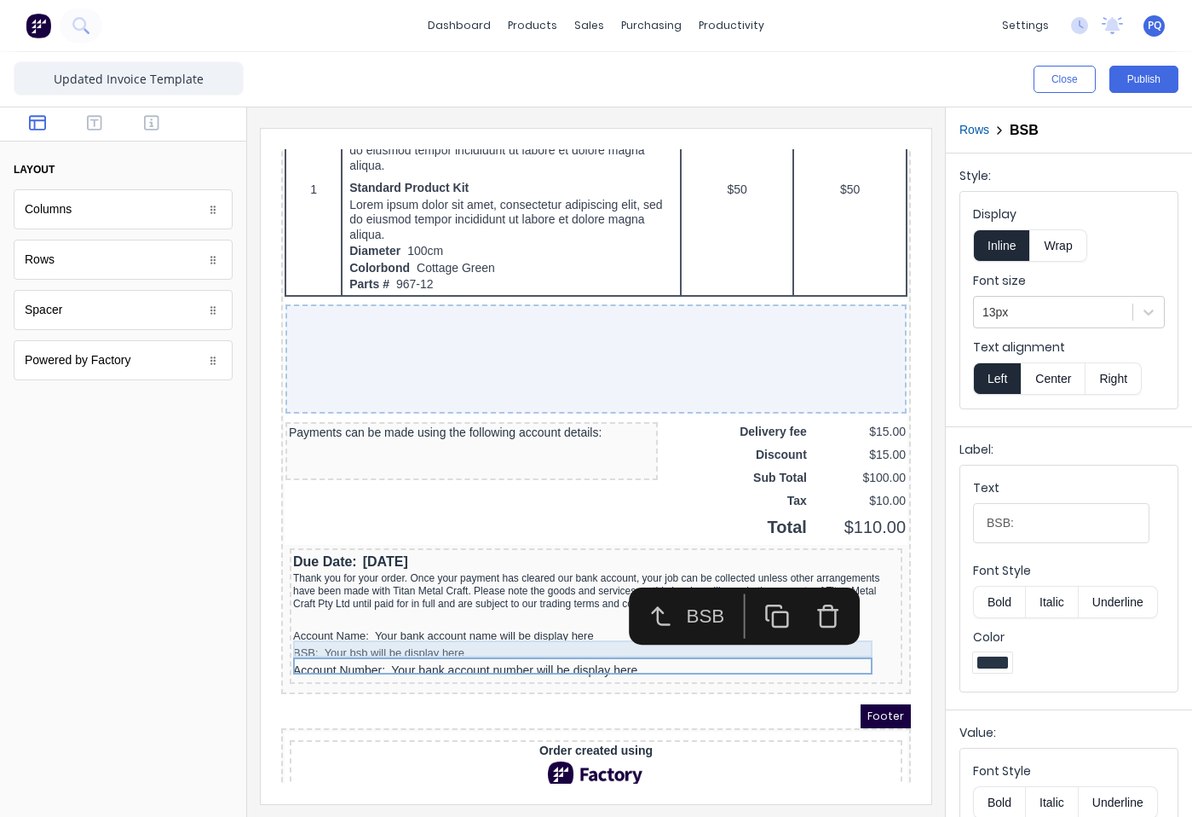
click at [331, 624] on div "Account Name: Your bank account name will be display here" at bounding box center [576, 615] width 606 height 17
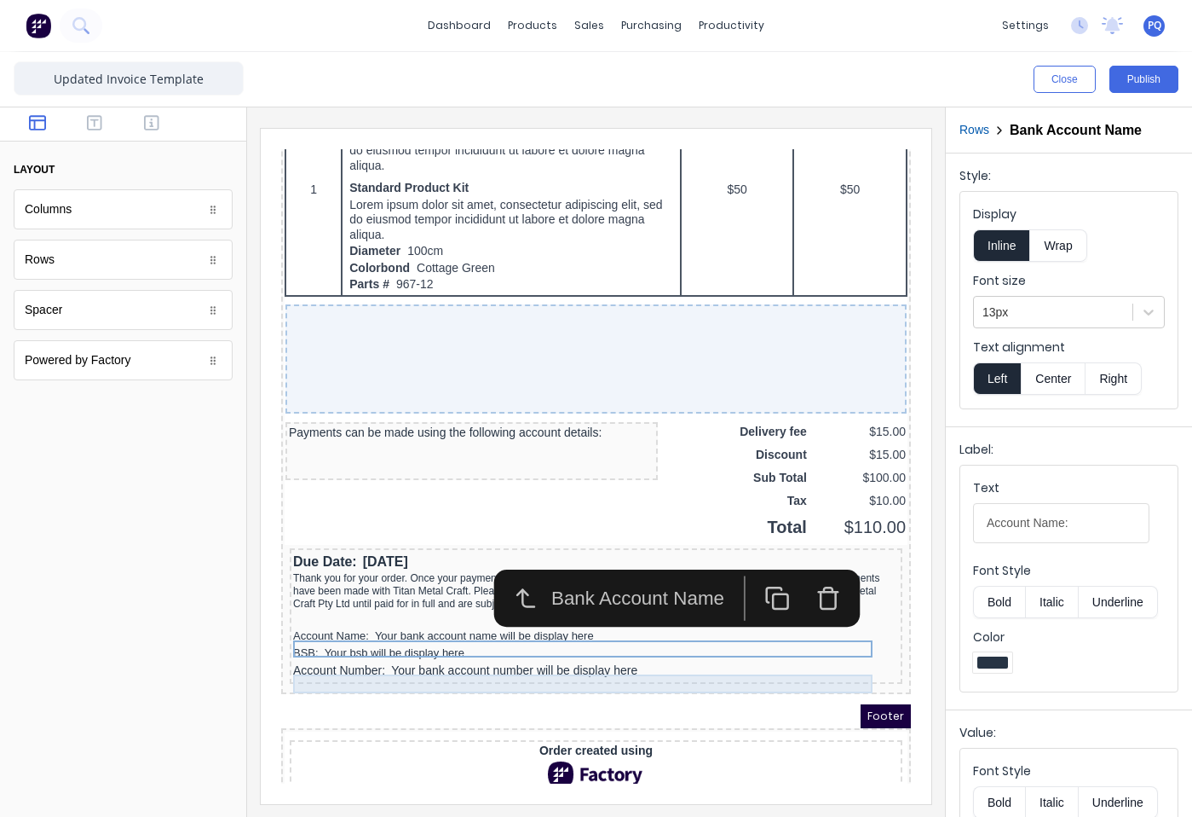
click at [336, 660] on div "Account Number: Your bank account number will be display here" at bounding box center [576, 650] width 606 height 19
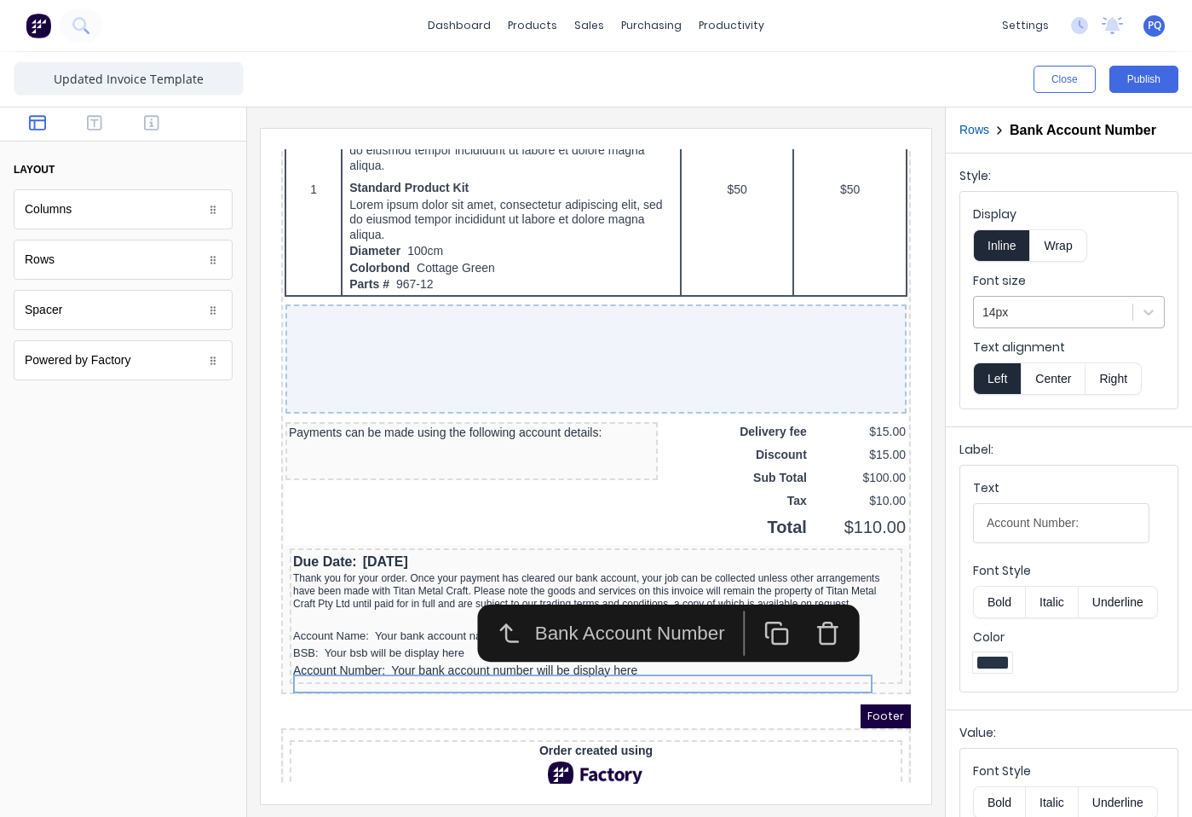
click at [1021, 314] on div "14px" at bounding box center [1053, 312] width 159 height 28
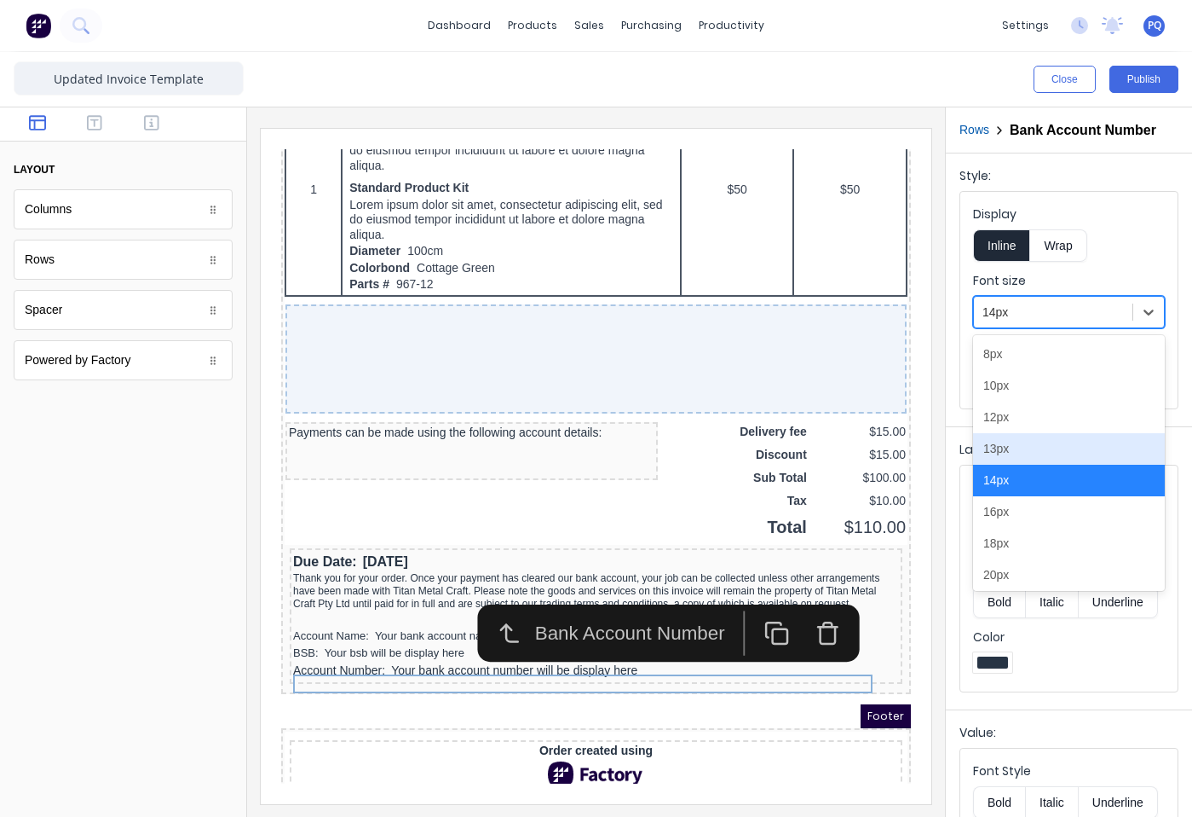
click at [1013, 461] on div "13px" at bounding box center [1069, 449] width 192 height 32
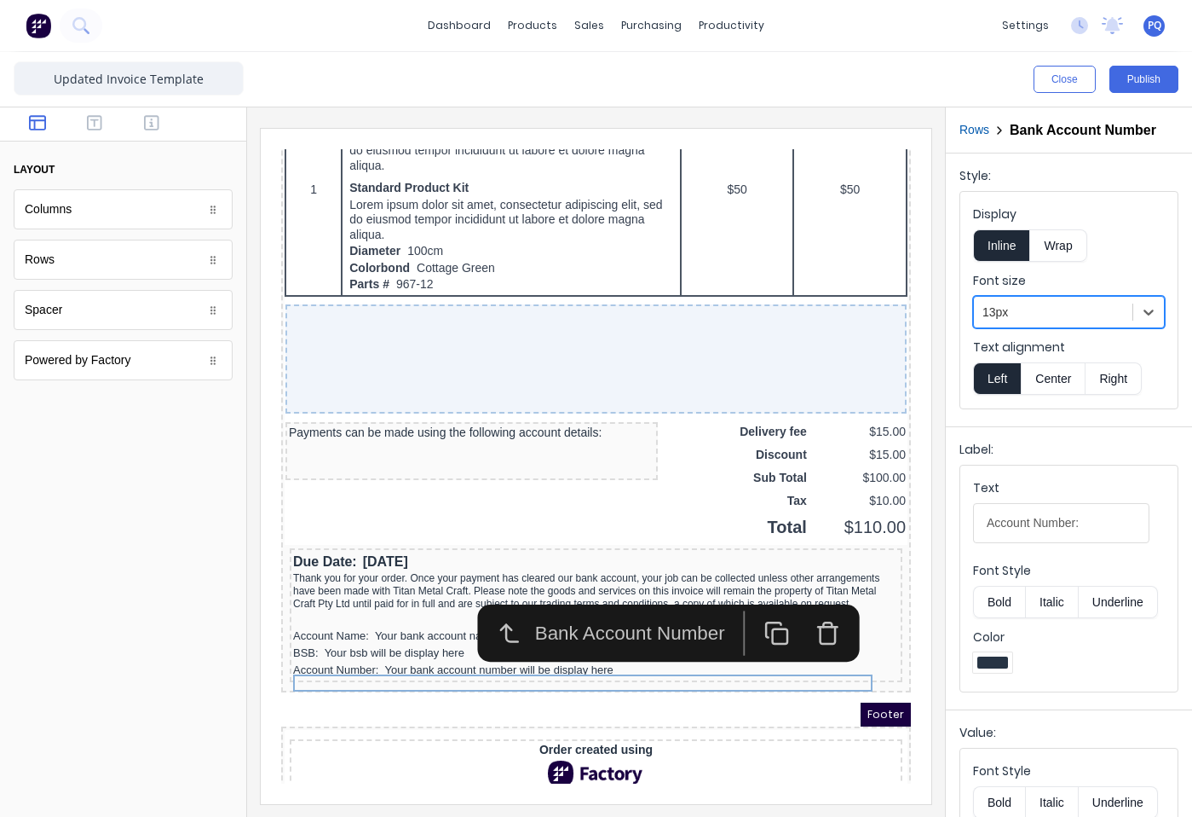
click at [167, 646] on div at bounding box center [123, 610] width 246 height 413
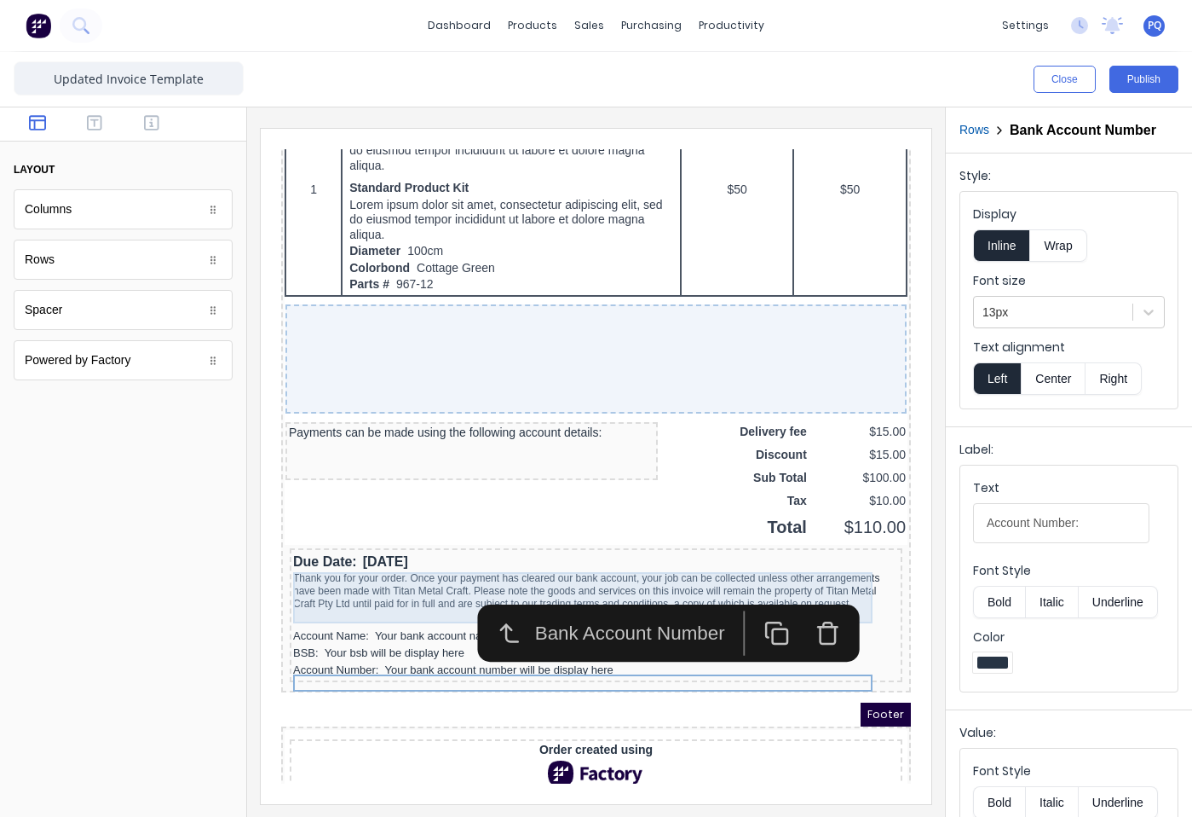
scroll to position [1238, 0]
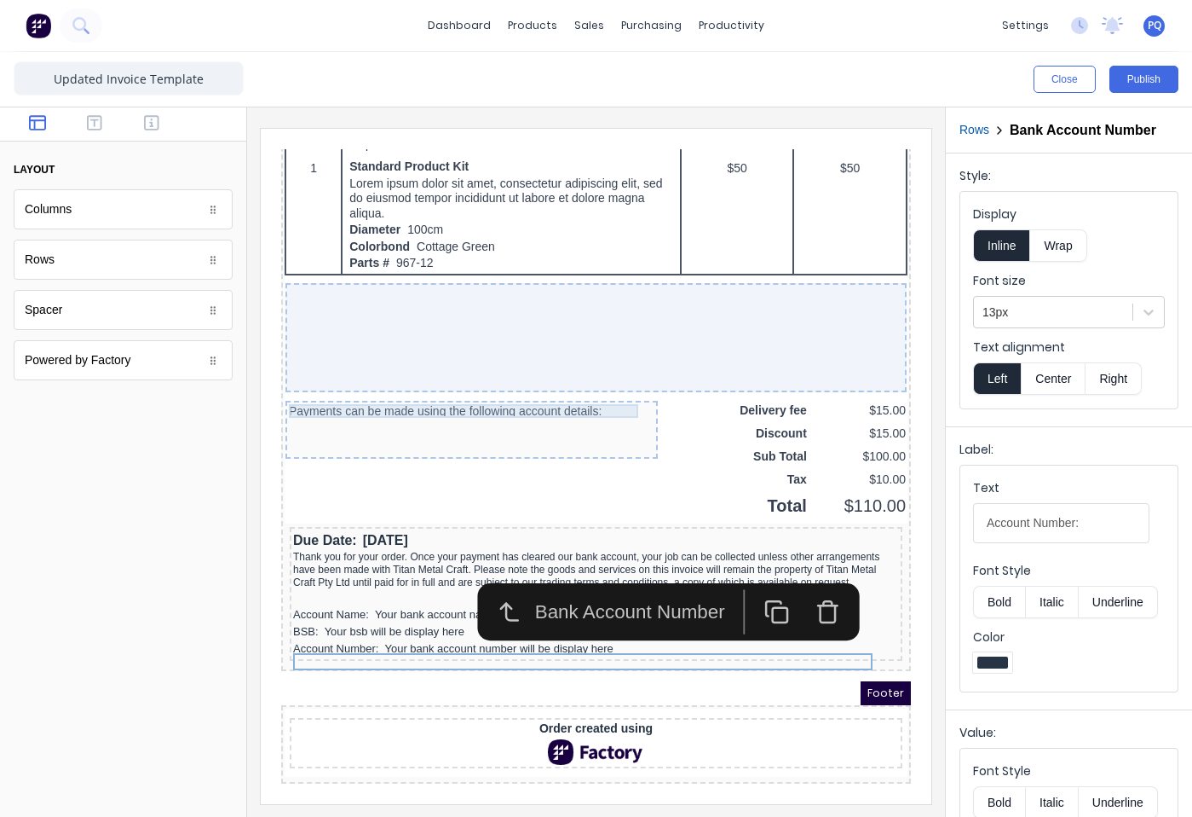
click at [407, 384] on div "Payments can be made using the following account details:" at bounding box center [451, 391] width 366 height 14
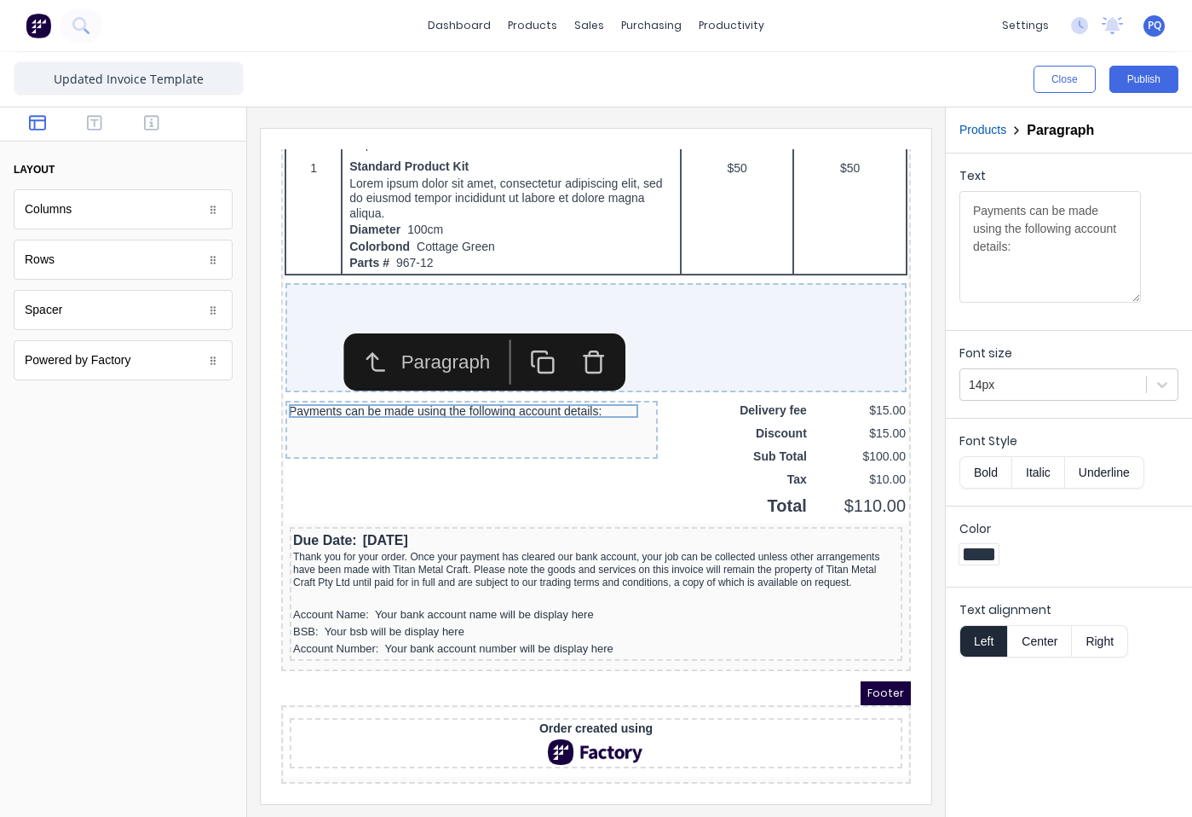
click at [580, 329] on icon "button" at bounding box center [574, 342] width 26 height 26
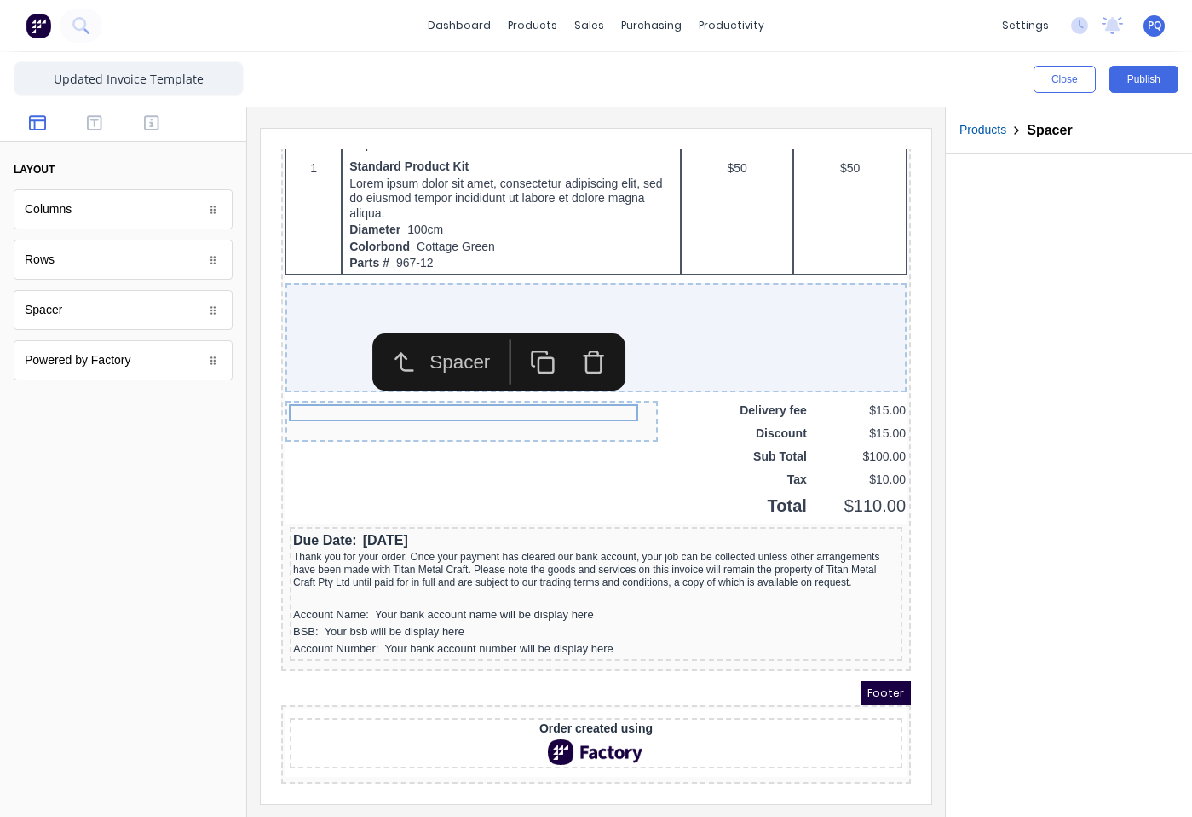
click at [570, 329] on icon "button" at bounding box center [574, 342] width 26 height 26
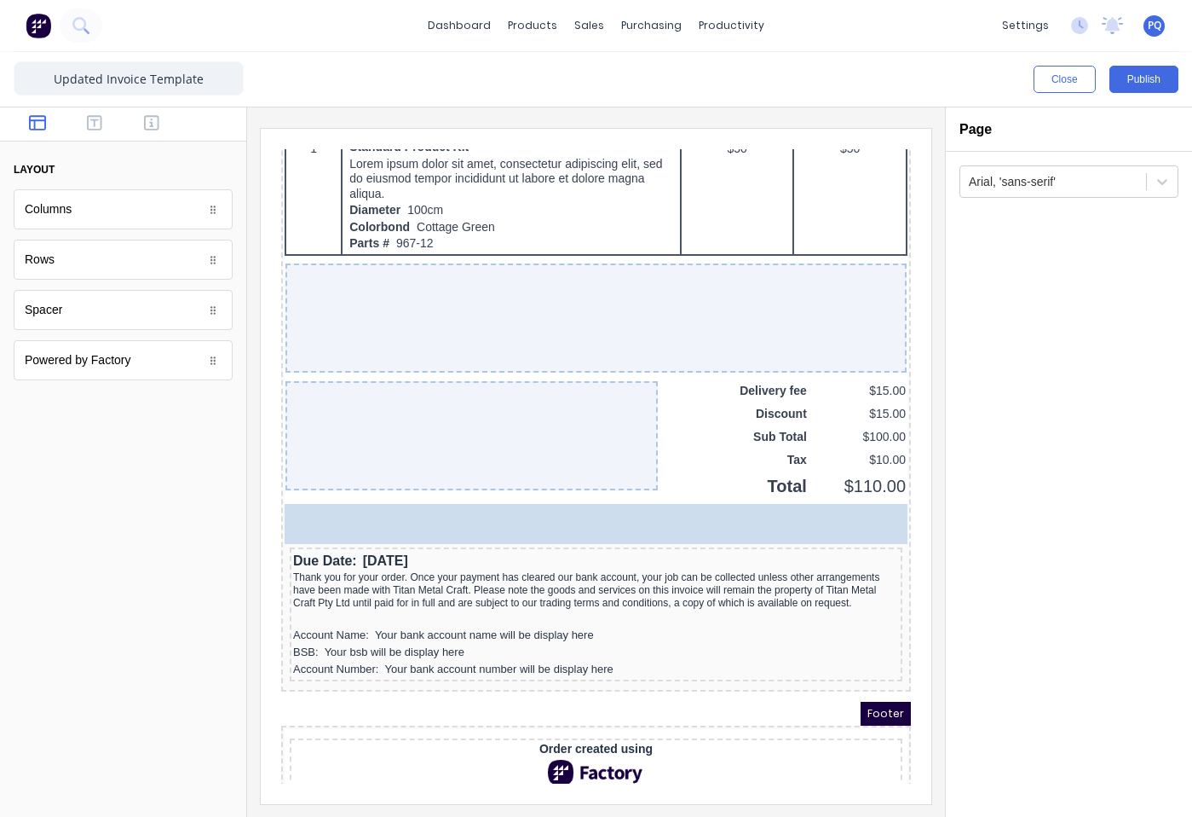
drag, startPoint x: 58, startPoint y: 312, endPoint x: 677, endPoint y: 476, distance: 640.3
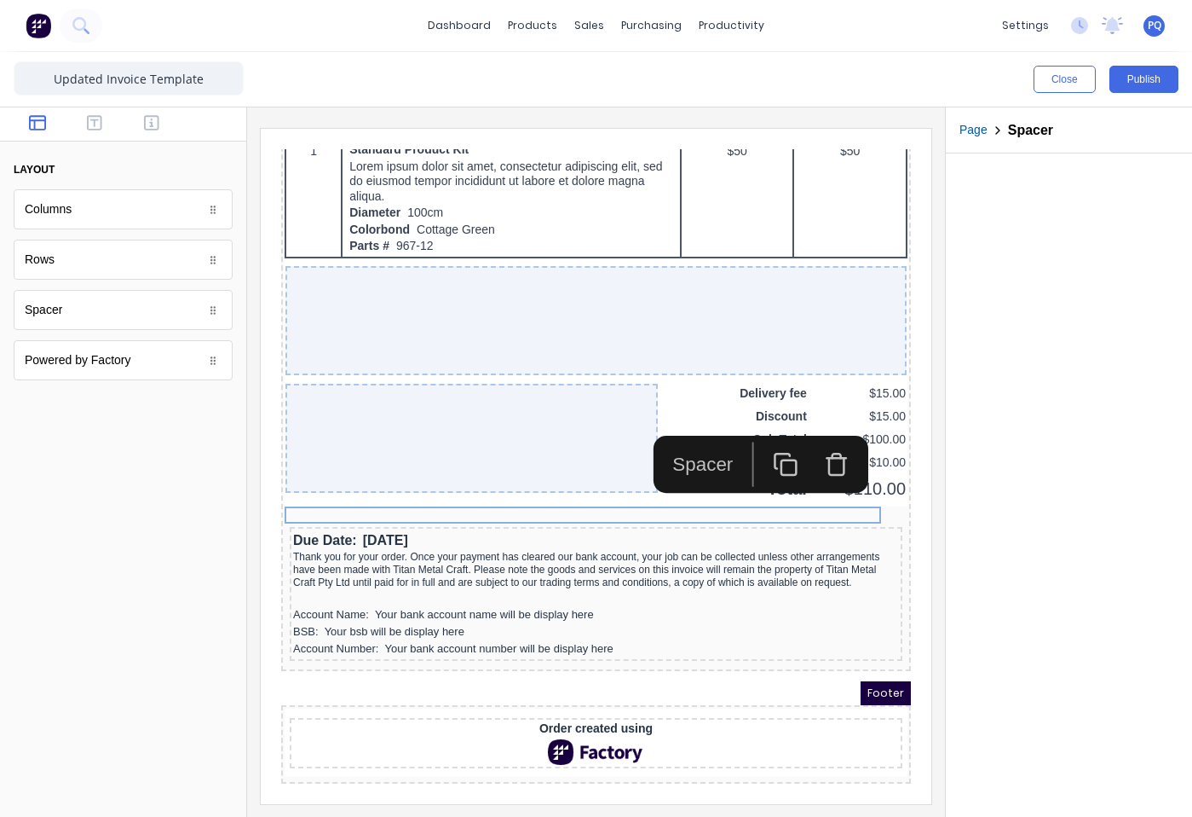
click at [770, 440] on rect "button" at bounding box center [768, 447] width 14 height 14
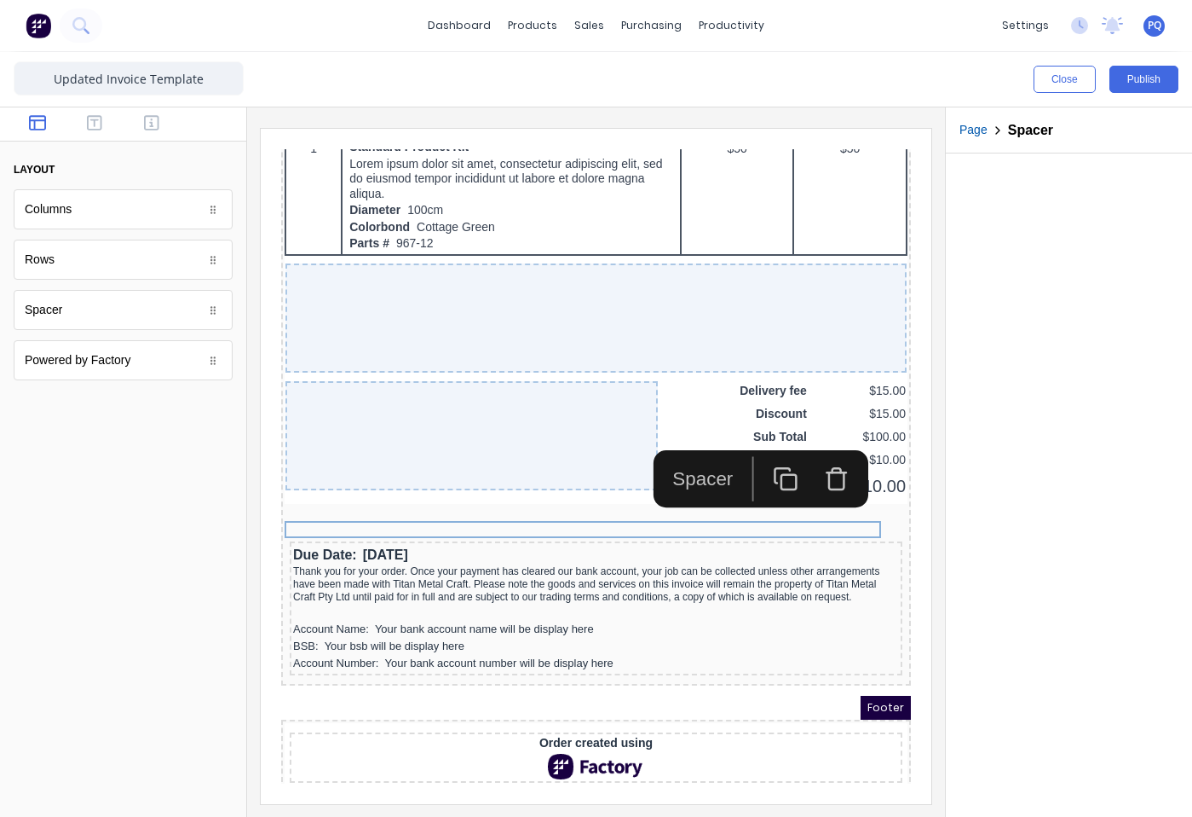
click at [766, 441] on button "button" at bounding box center [765, 458] width 51 height 44
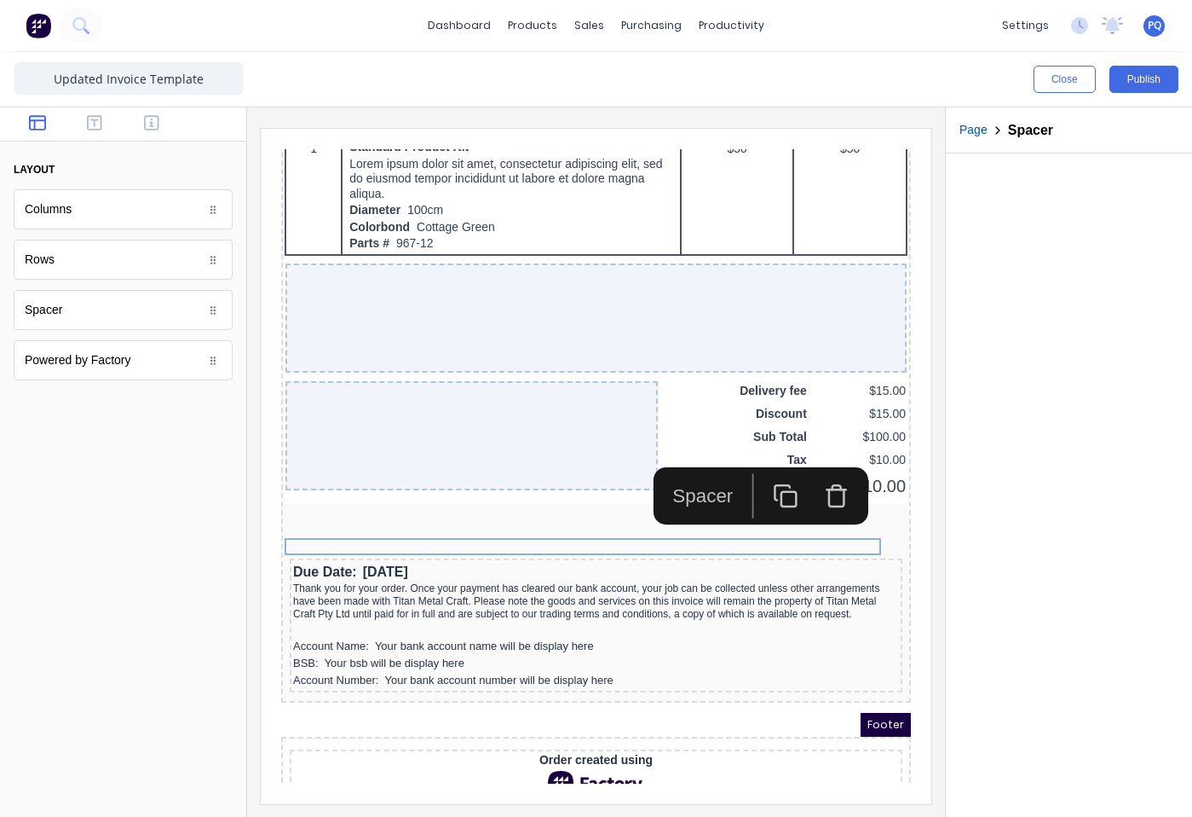
click at [1058, 561] on div at bounding box center [1069, 484] width 246 height 663
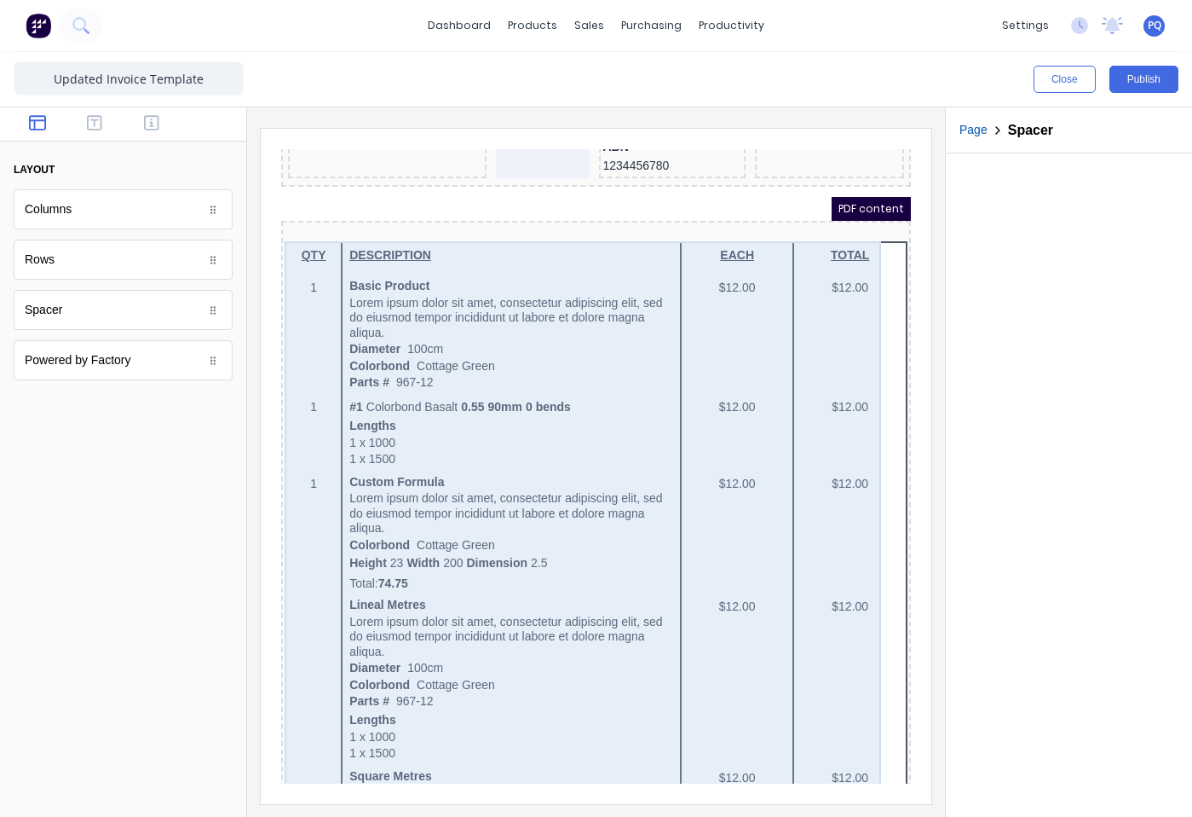
scroll to position [0, 0]
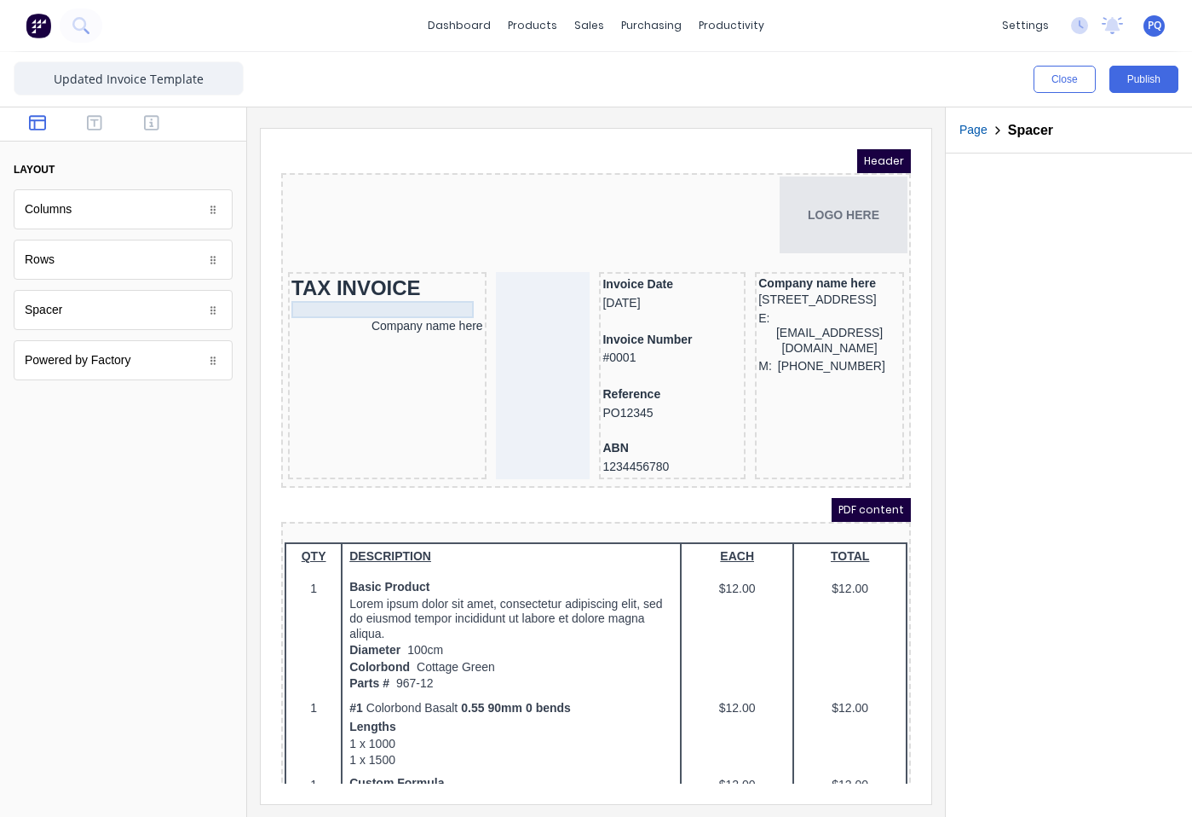
click at [385, 296] on div at bounding box center [367, 288] width 192 height 17
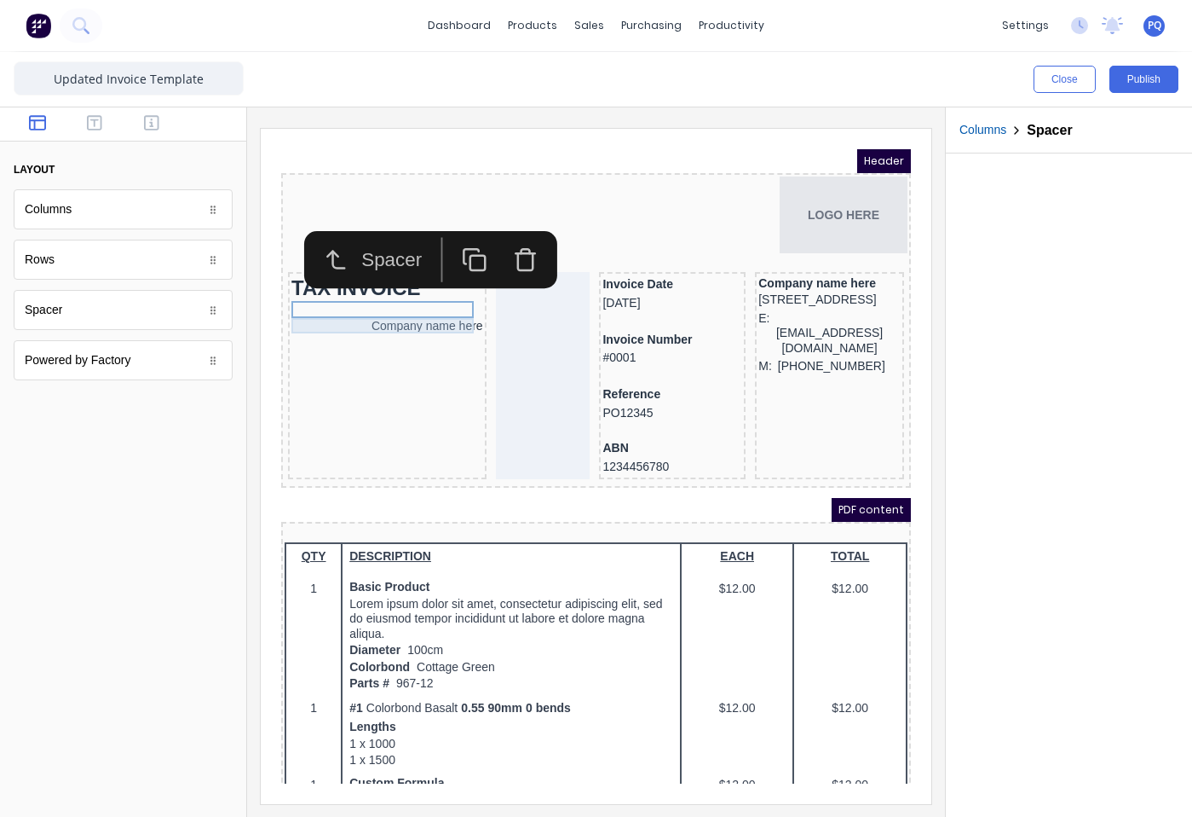
click at [384, 304] on div "Company name here" at bounding box center [367, 304] width 192 height 15
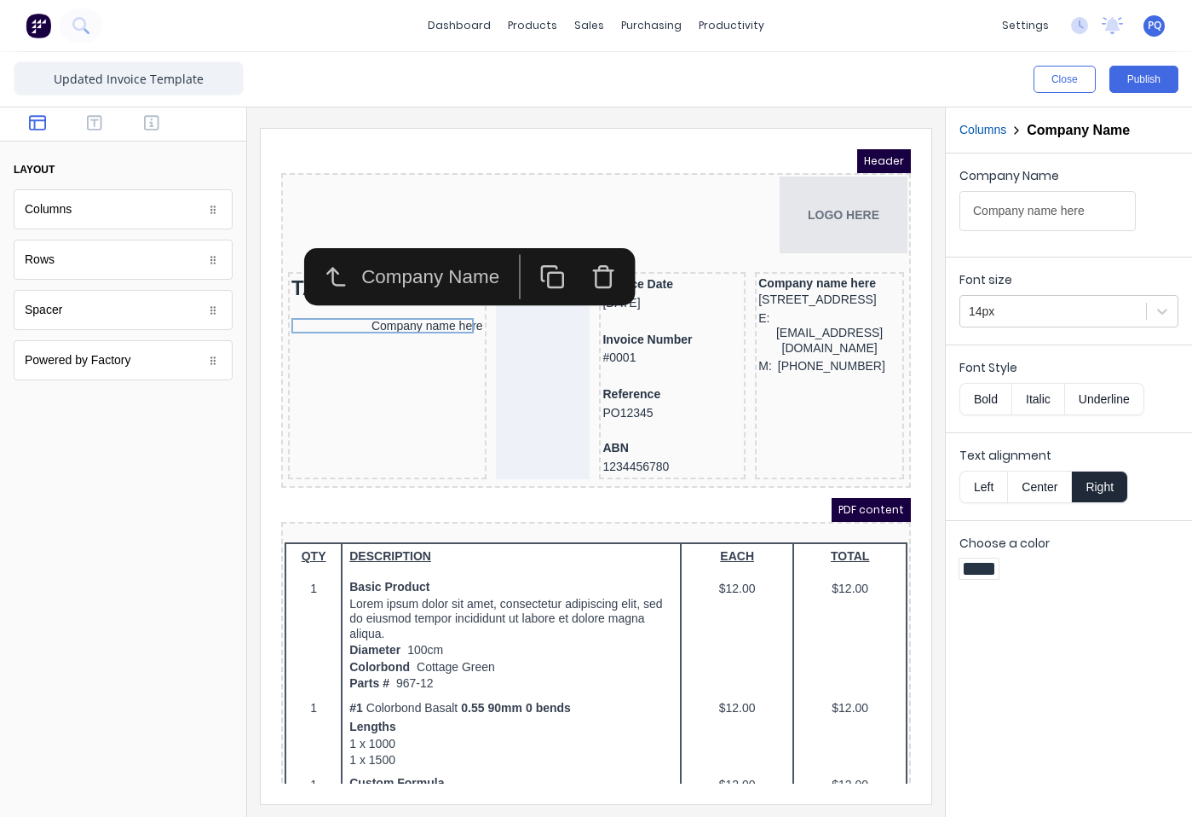
click at [1031, 486] on button "Center" at bounding box center [1039, 486] width 65 height 32
click at [922, 320] on iframe at bounding box center [596, 466] width 671 height 675
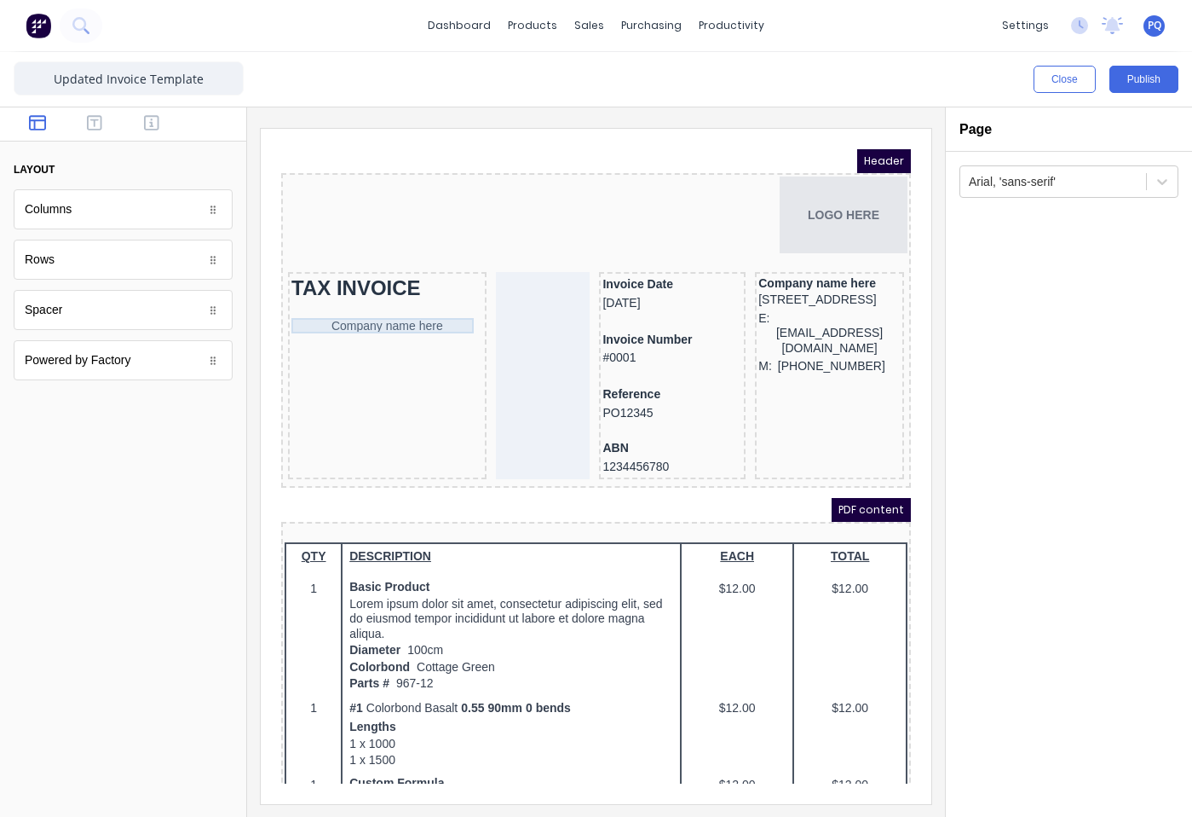
click at [389, 304] on div "Company name here" at bounding box center [367, 304] width 192 height 15
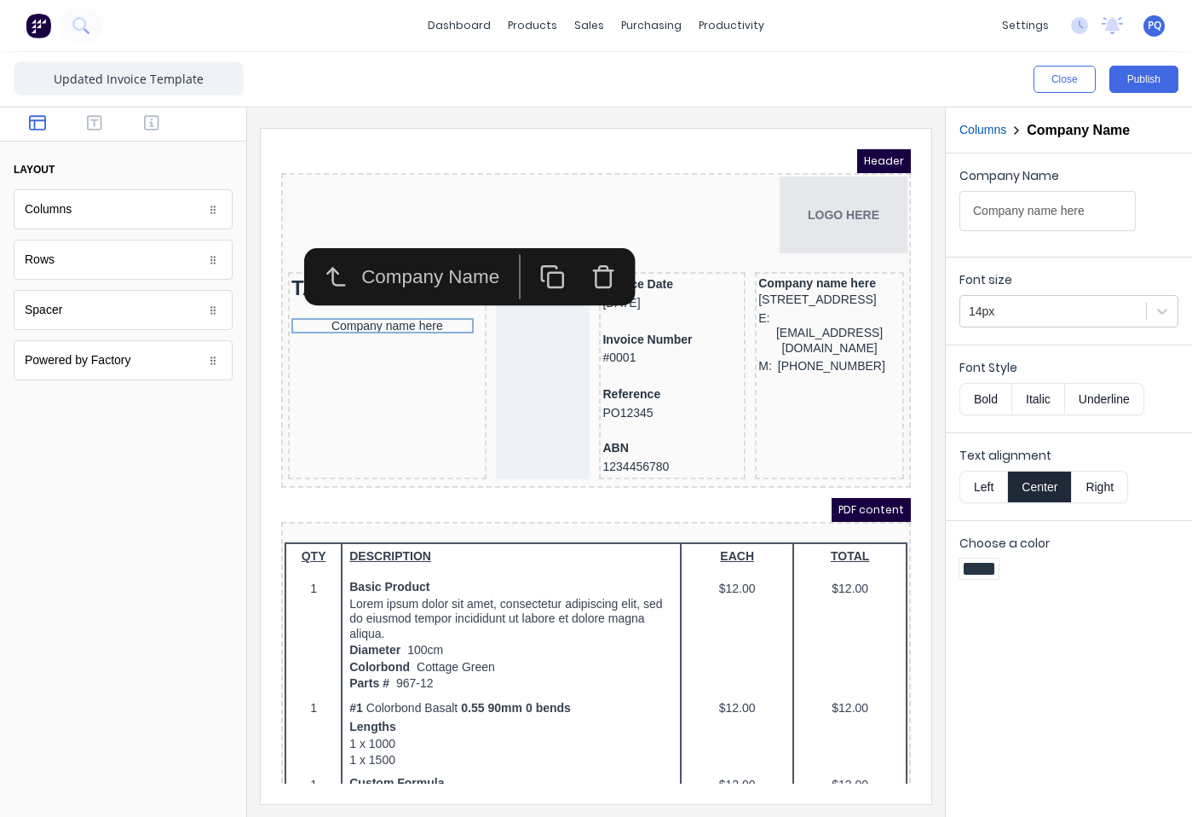
click at [587, 268] on icon "button" at bounding box center [583, 257] width 26 height 26
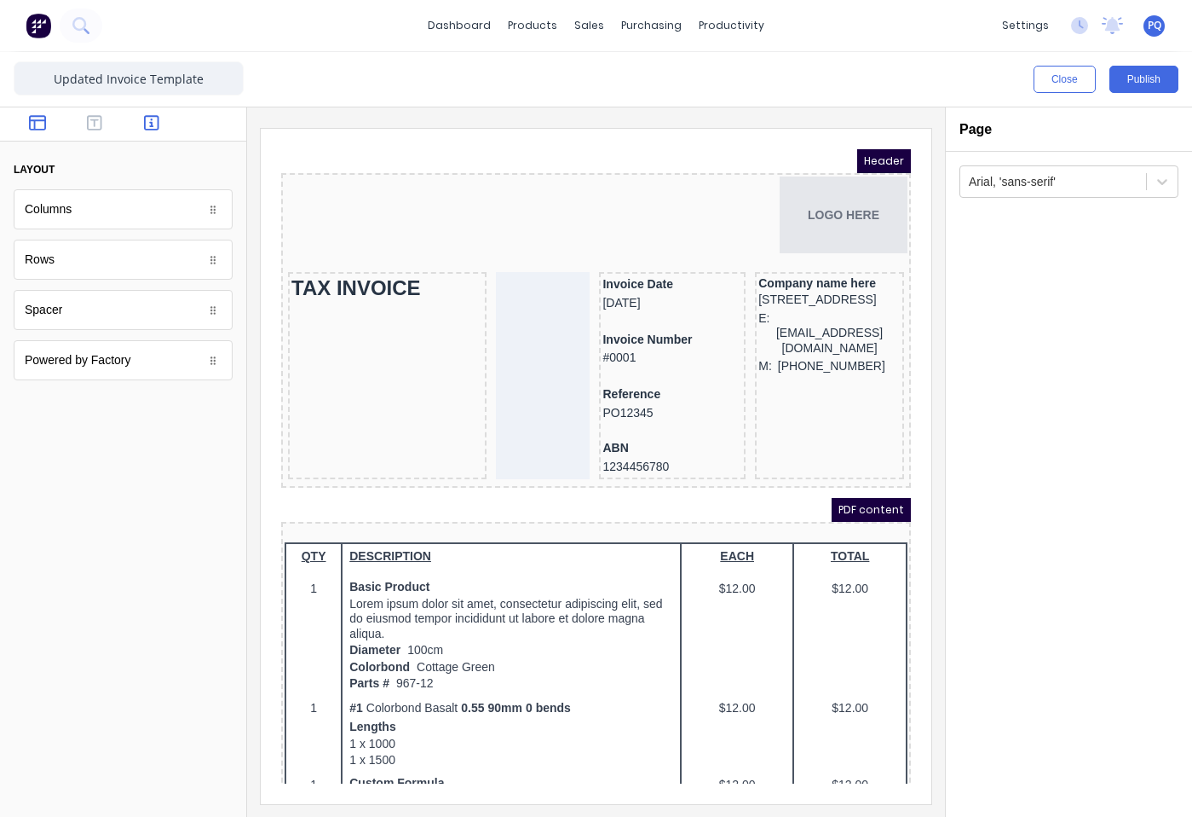
click at [169, 129] on button "button" at bounding box center [152, 124] width 47 height 20
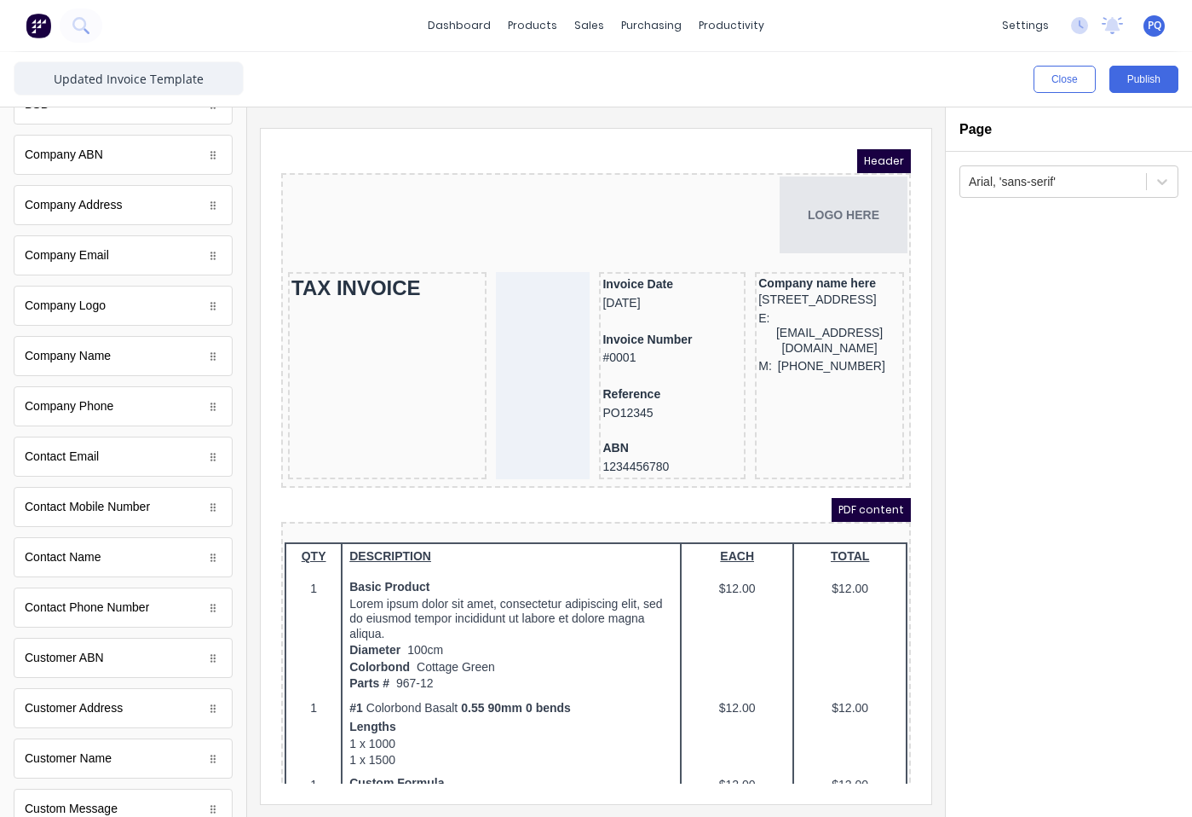
scroll to position [341, 0]
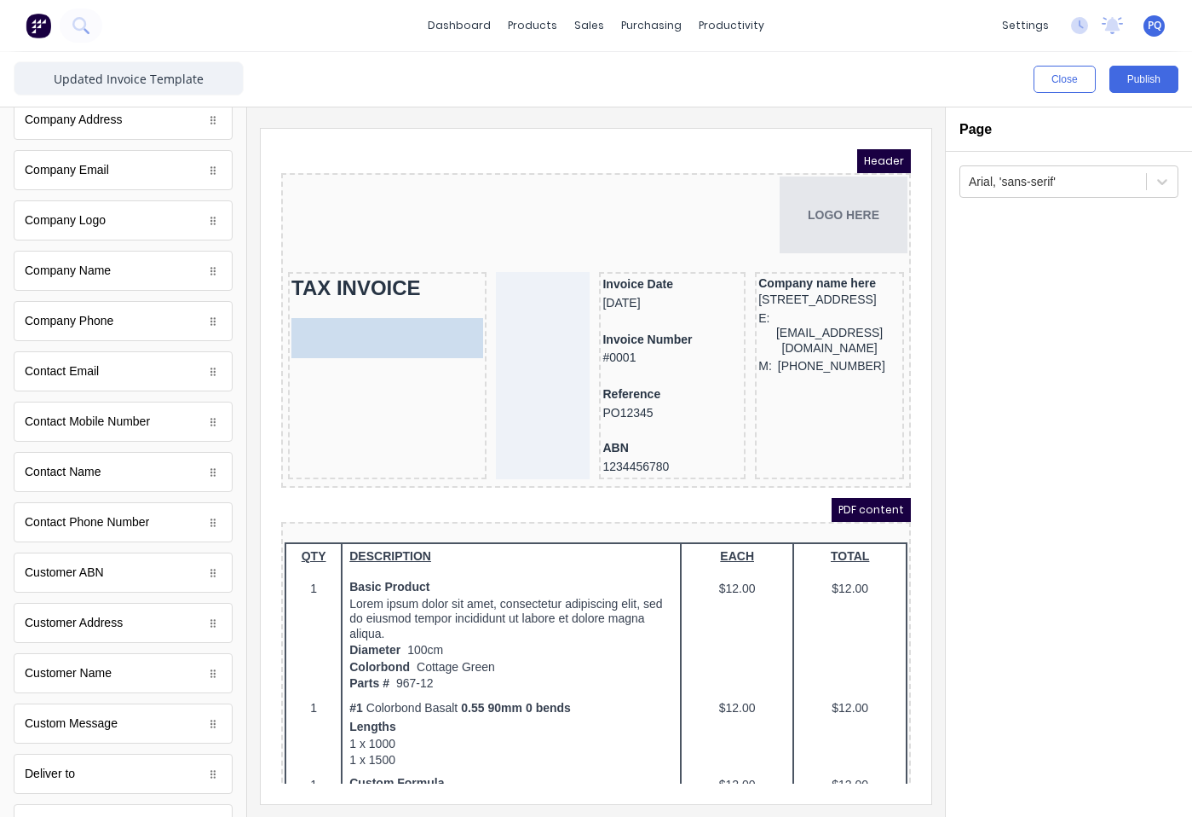
drag, startPoint x: 107, startPoint y: 684, endPoint x: 422, endPoint y: 329, distance: 474.5
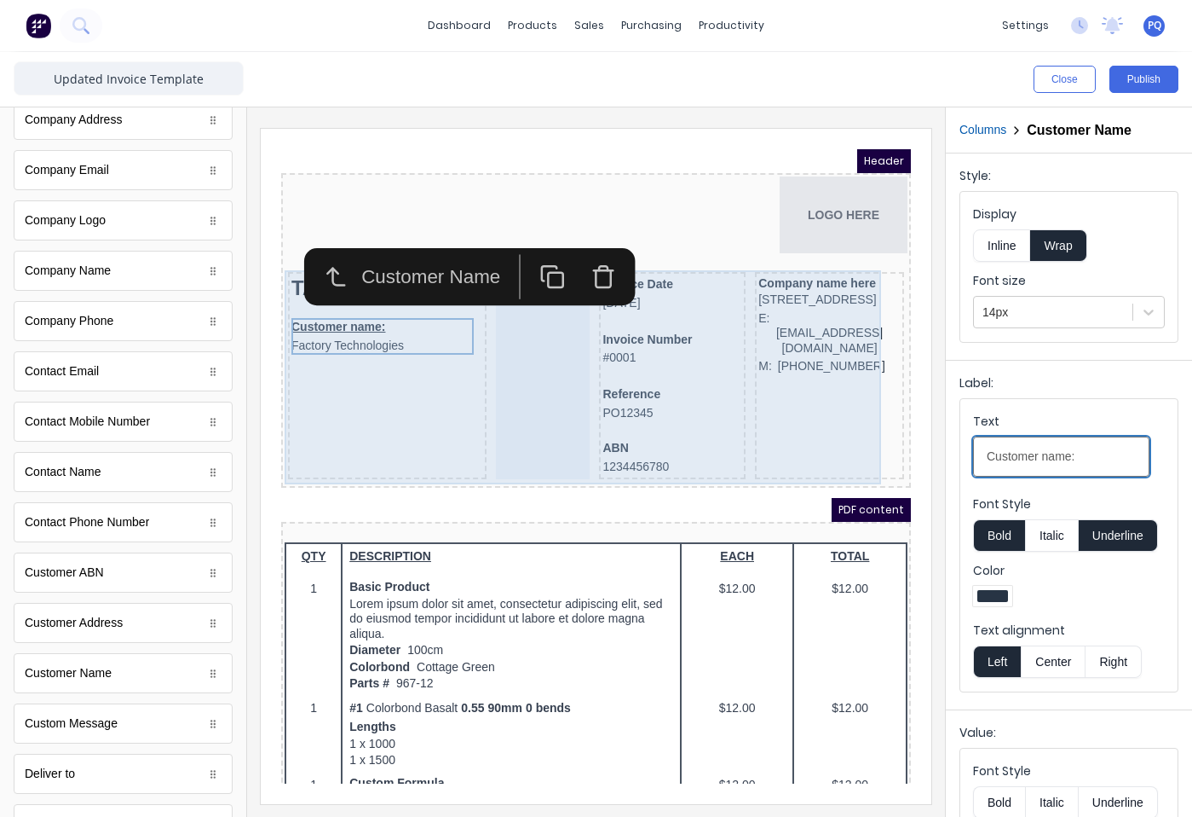
drag, startPoint x: 1351, startPoint y: 585, endPoint x: 759, endPoint y: 417, distance: 614.9
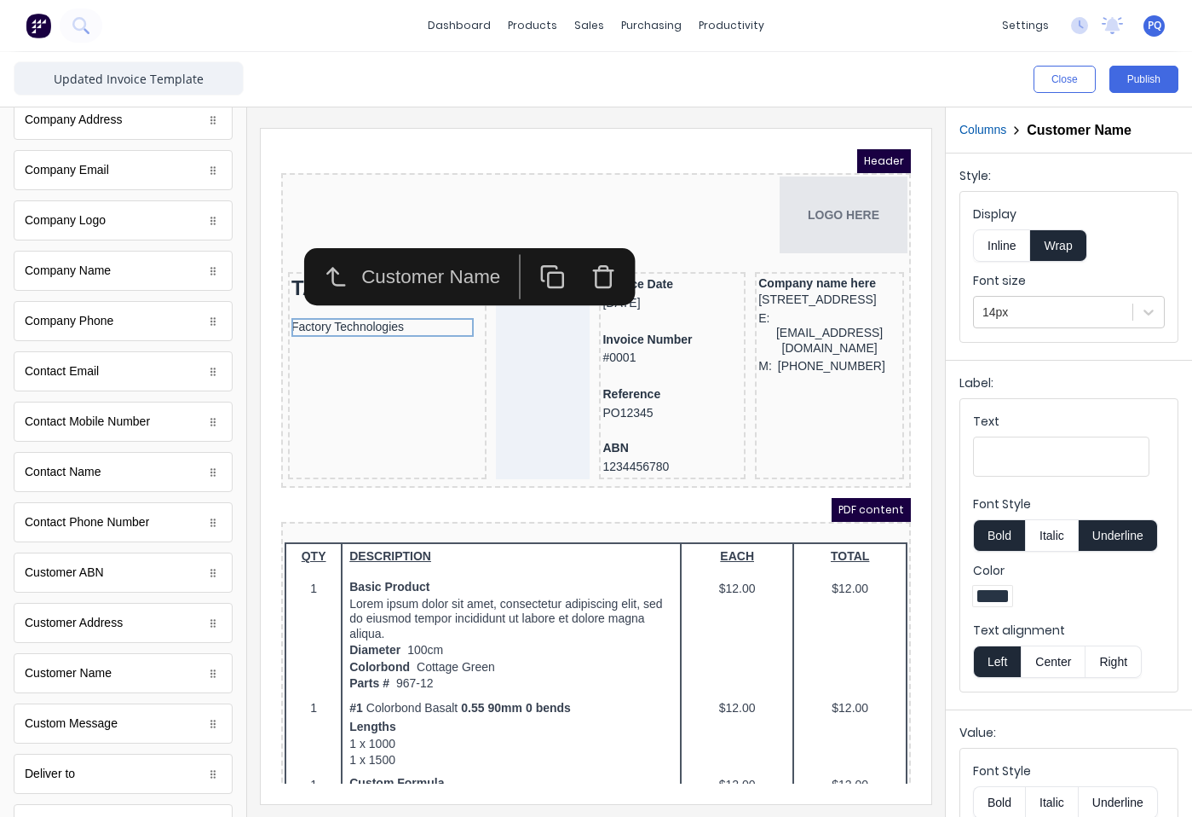
drag, startPoint x: 1114, startPoint y: 540, endPoint x: 1042, endPoint y: 538, distance: 71.6
click at [1112, 543] on button "Underline" at bounding box center [1118, 535] width 79 height 32
click at [993, 540] on button "Bold" at bounding box center [999, 535] width 52 height 32
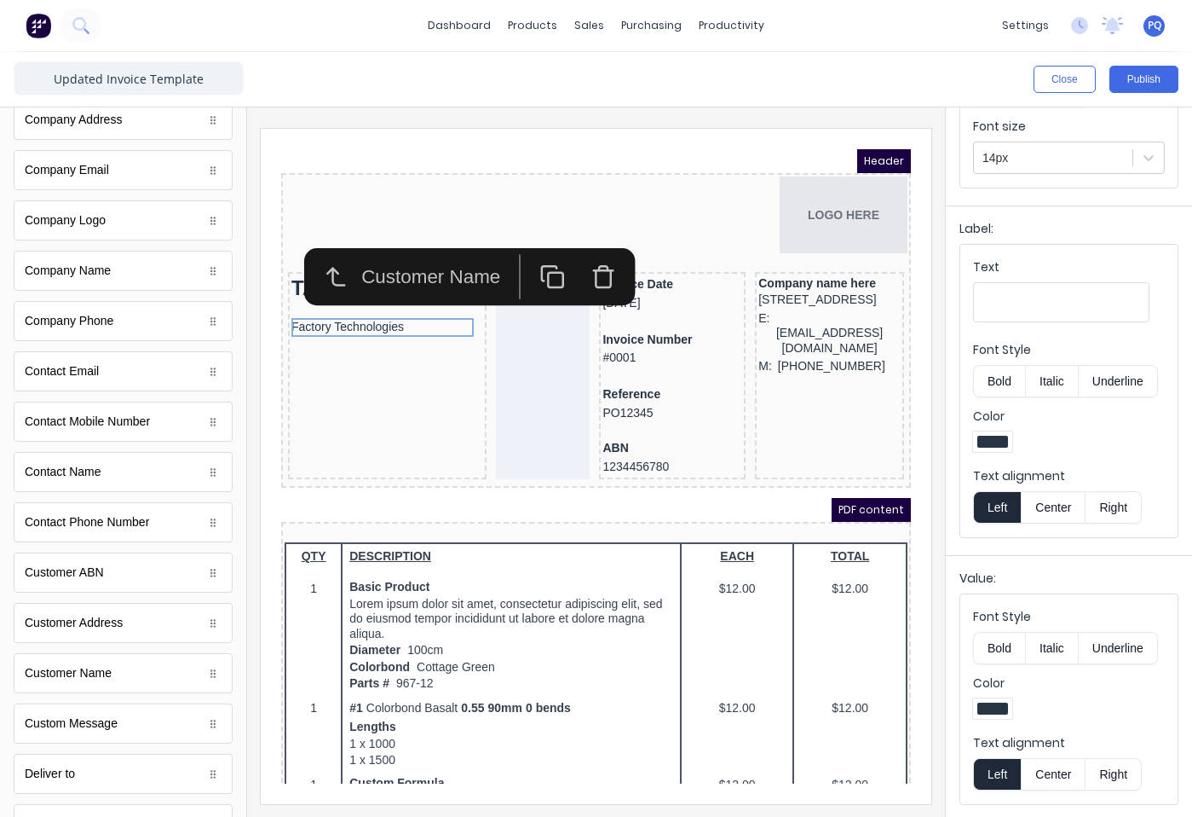
click at [1051, 763] on button "Center" at bounding box center [1053, 774] width 65 height 32
click at [911, 304] on iframe at bounding box center [596, 466] width 671 height 675
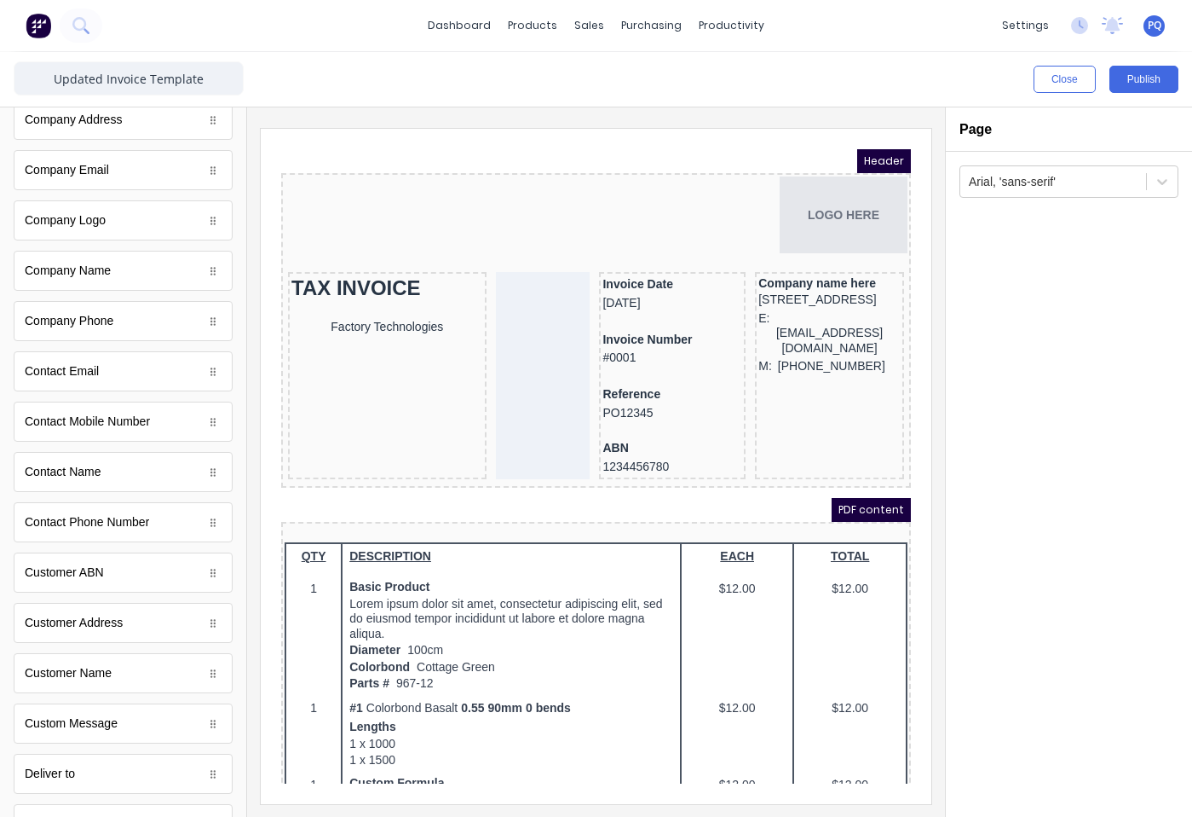
scroll to position [0, 0]
click at [305, 315] on div "Factory Technologies" at bounding box center [367, 306] width 192 height 19
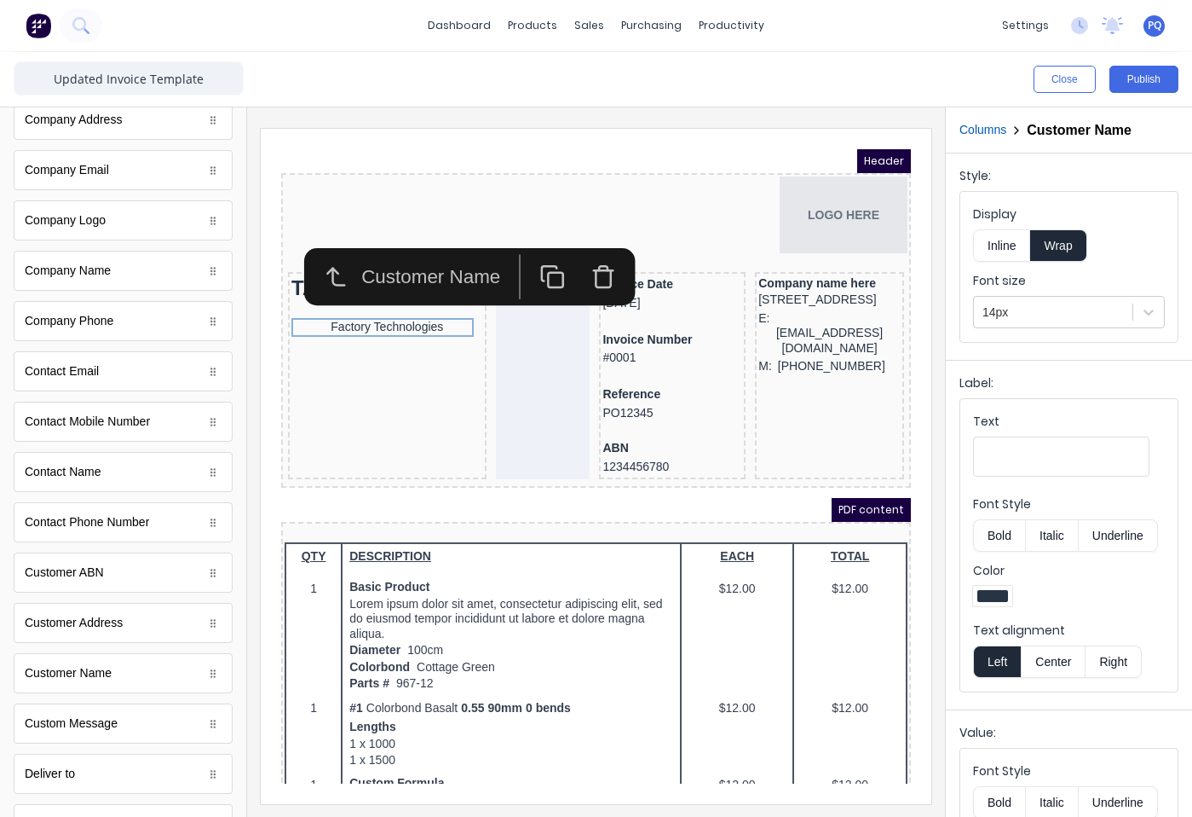
click at [1111, 665] on button "Right" at bounding box center [1114, 661] width 56 height 32
click at [1111, 659] on button "Right" at bounding box center [1114, 661] width 56 height 32
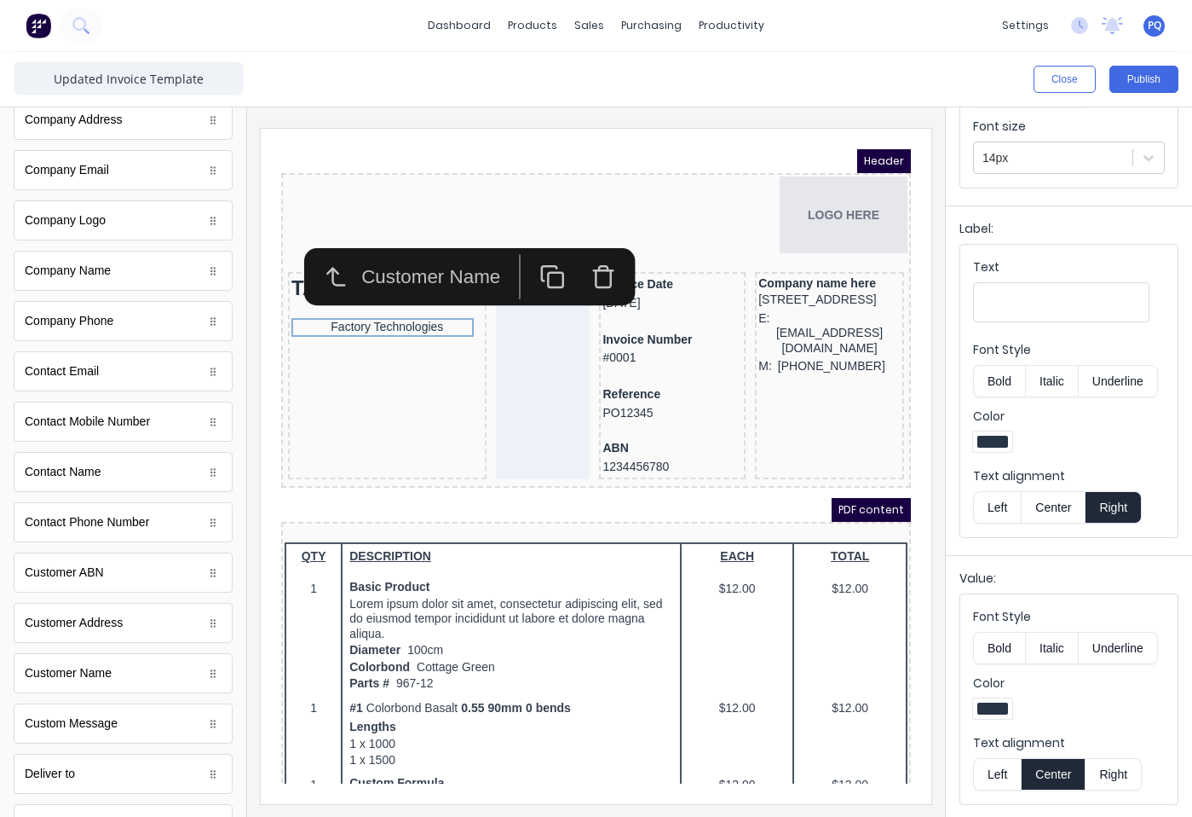
click at [1114, 778] on button "Right" at bounding box center [1114, 774] width 56 height 32
click at [935, 355] on div at bounding box center [596, 461] width 698 height 709
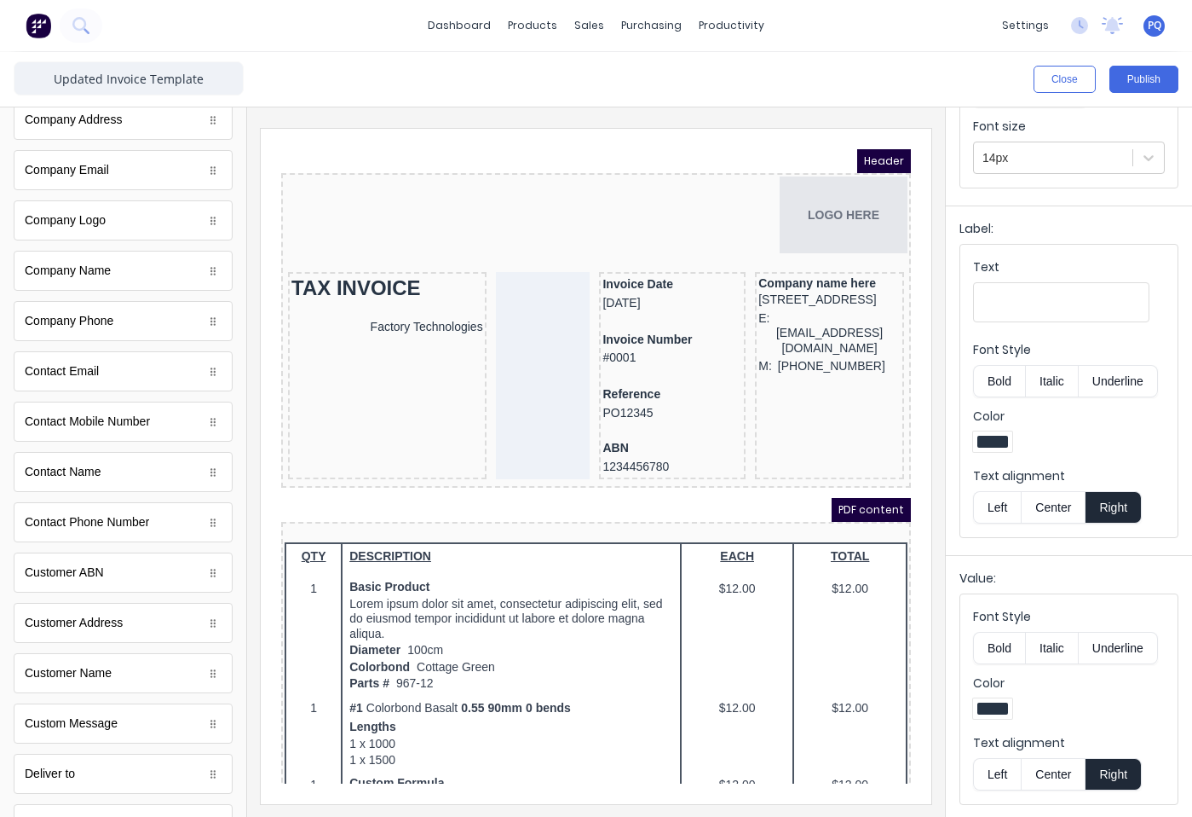
scroll to position [0, 0]
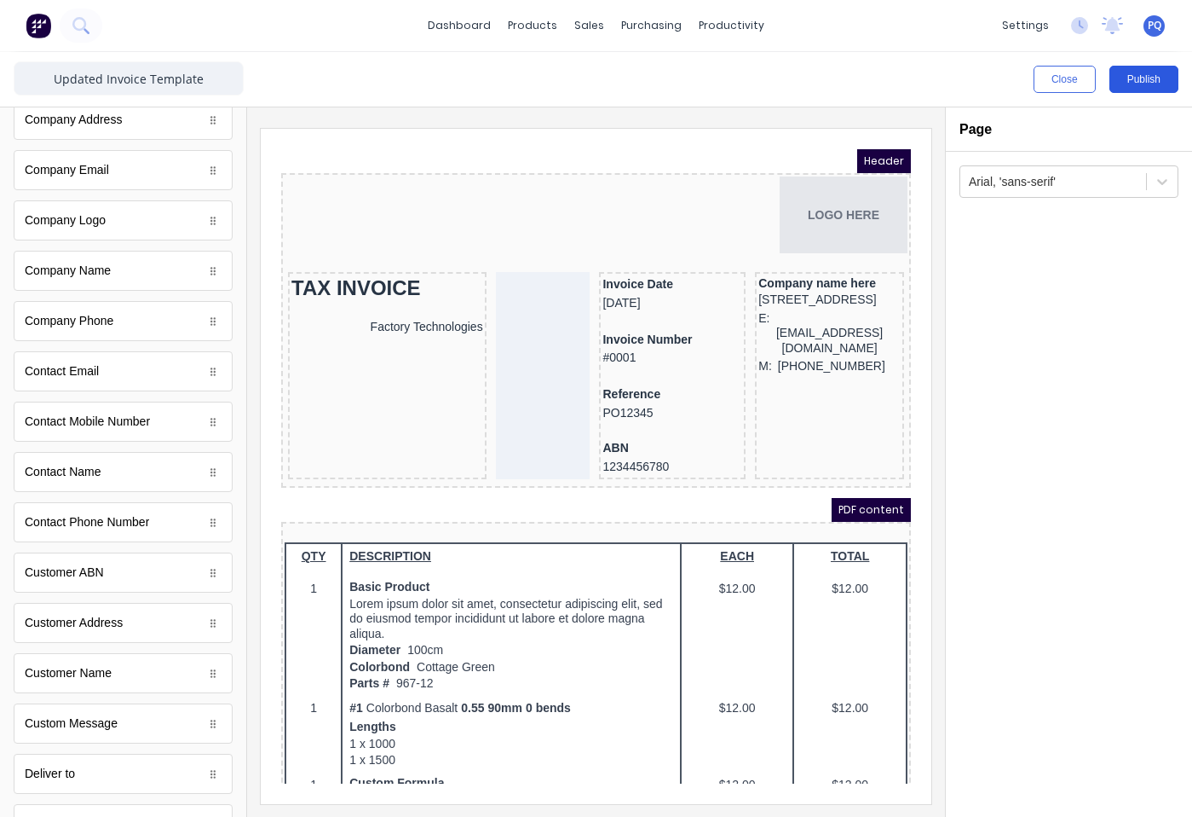
click at [1149, 76] on button "Publish" at bounding box center [1144, 79] width 69 height 27
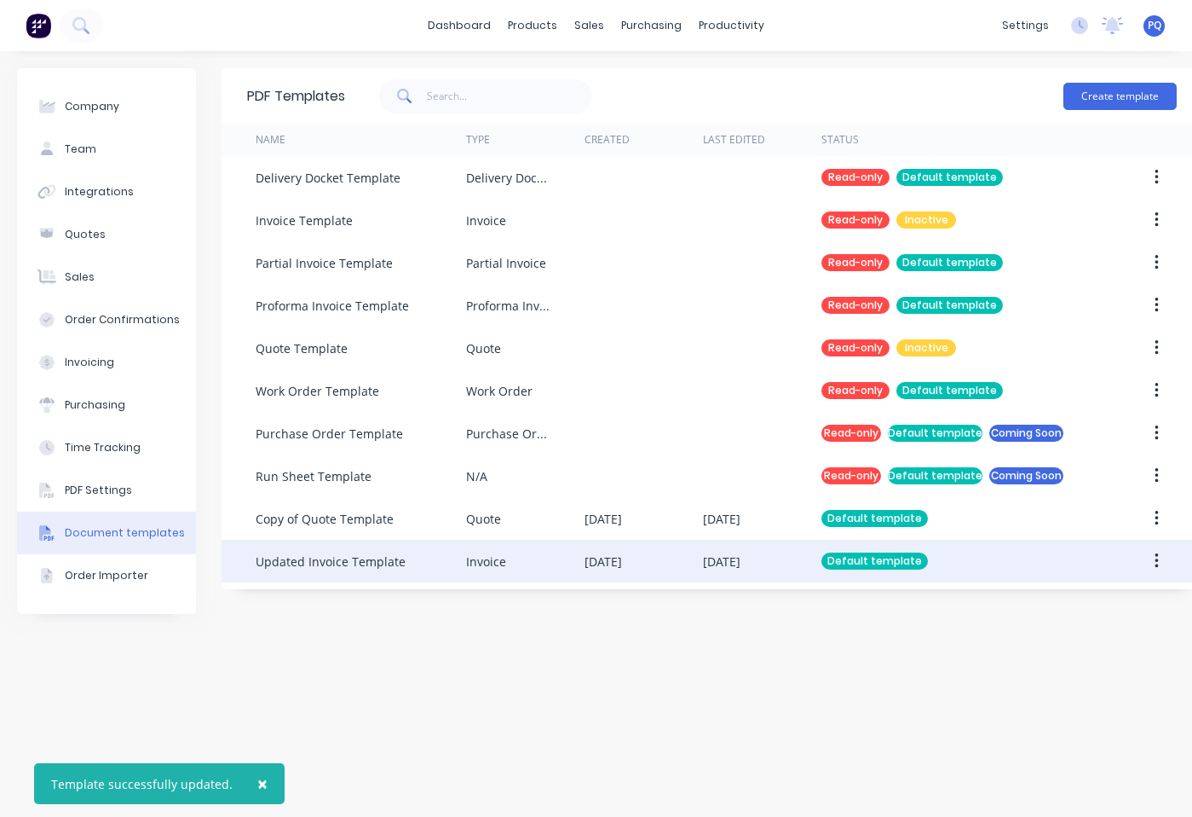
click at [422, 575] on div "Updated Invoice Template" at bounding box center [361, 561] width 211 height 43
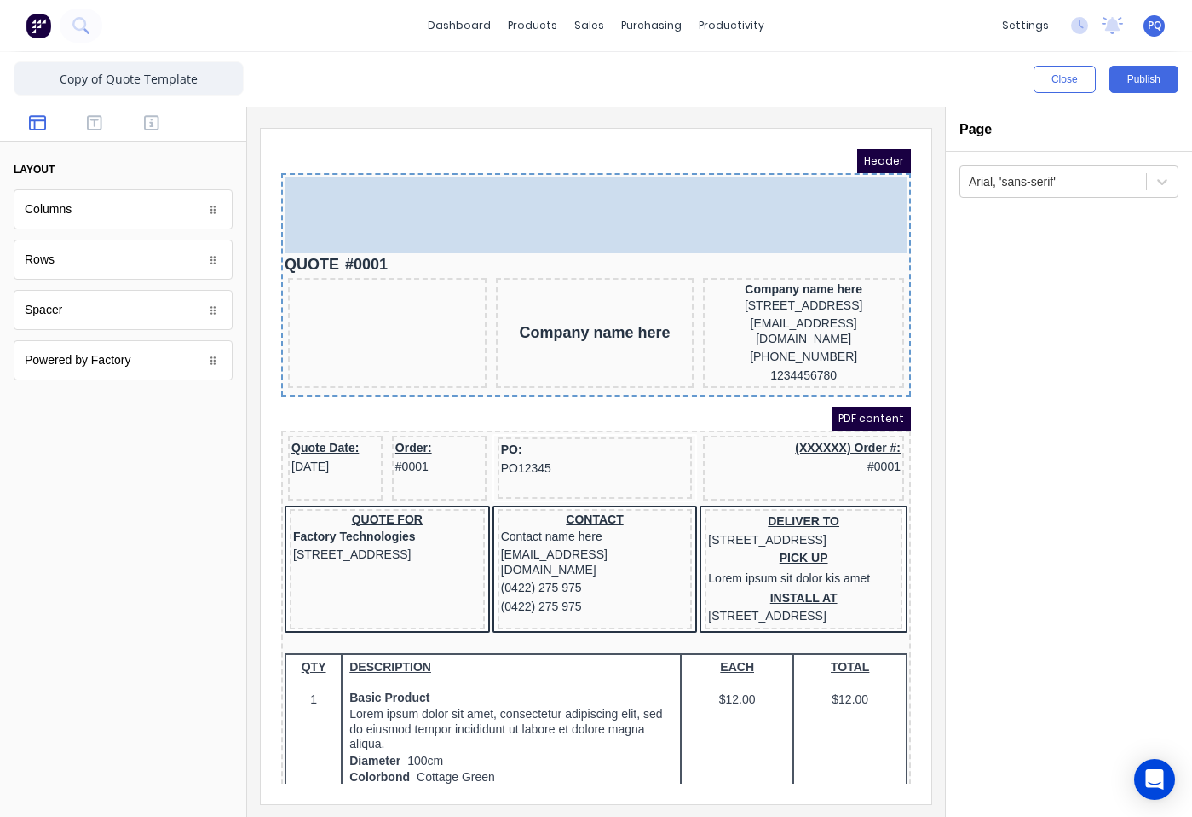
drag, startPoint x: 390, startPoint y: 247, endPoint x: 425, endPoint y: 174, distance: 81.6
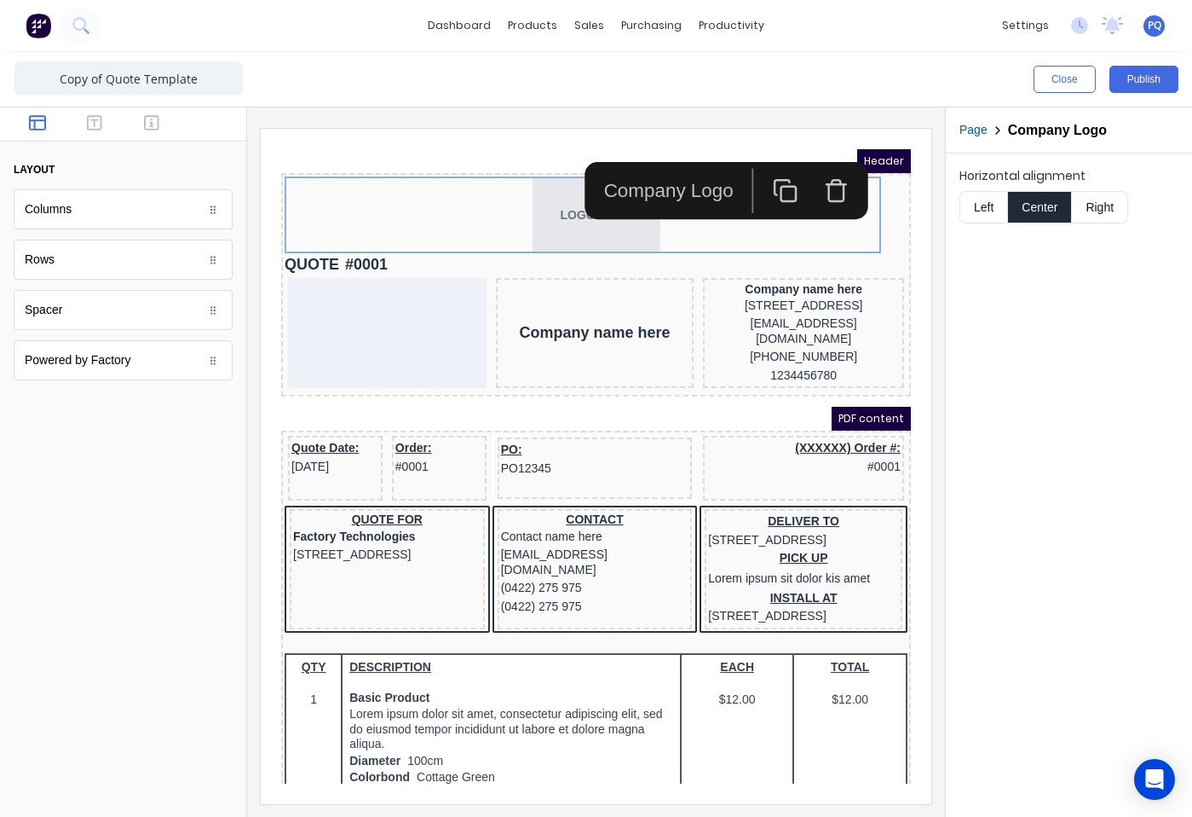
drag, startPoint x: 1097, startPoint y: 212, endPoint x: 915, endPoint y: 236, distance: 184.0
click at [1096, 212] on button "Right" at bounding box center [1100, 207] width 56 height 32
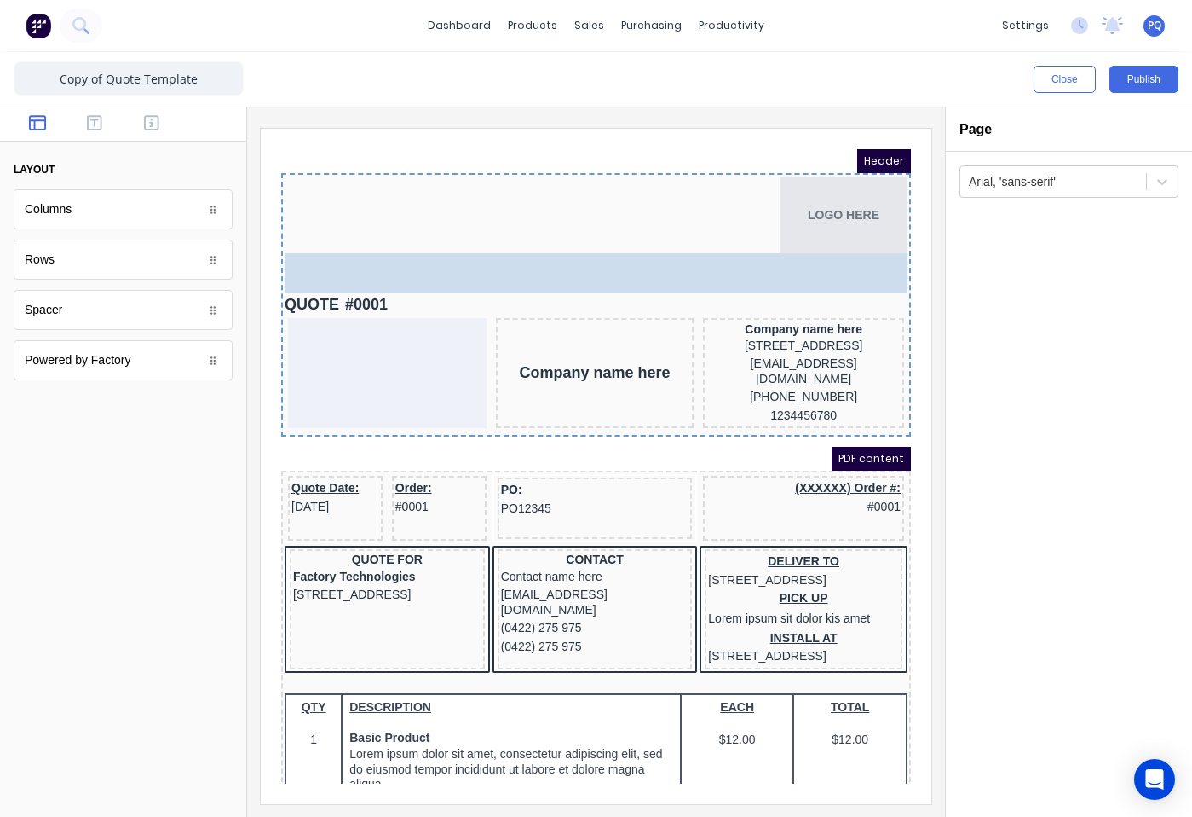
drag, startPoint x: 60, startPoint y: 318, endPoint x: 459, endPoint y: 121, distance: 444.8
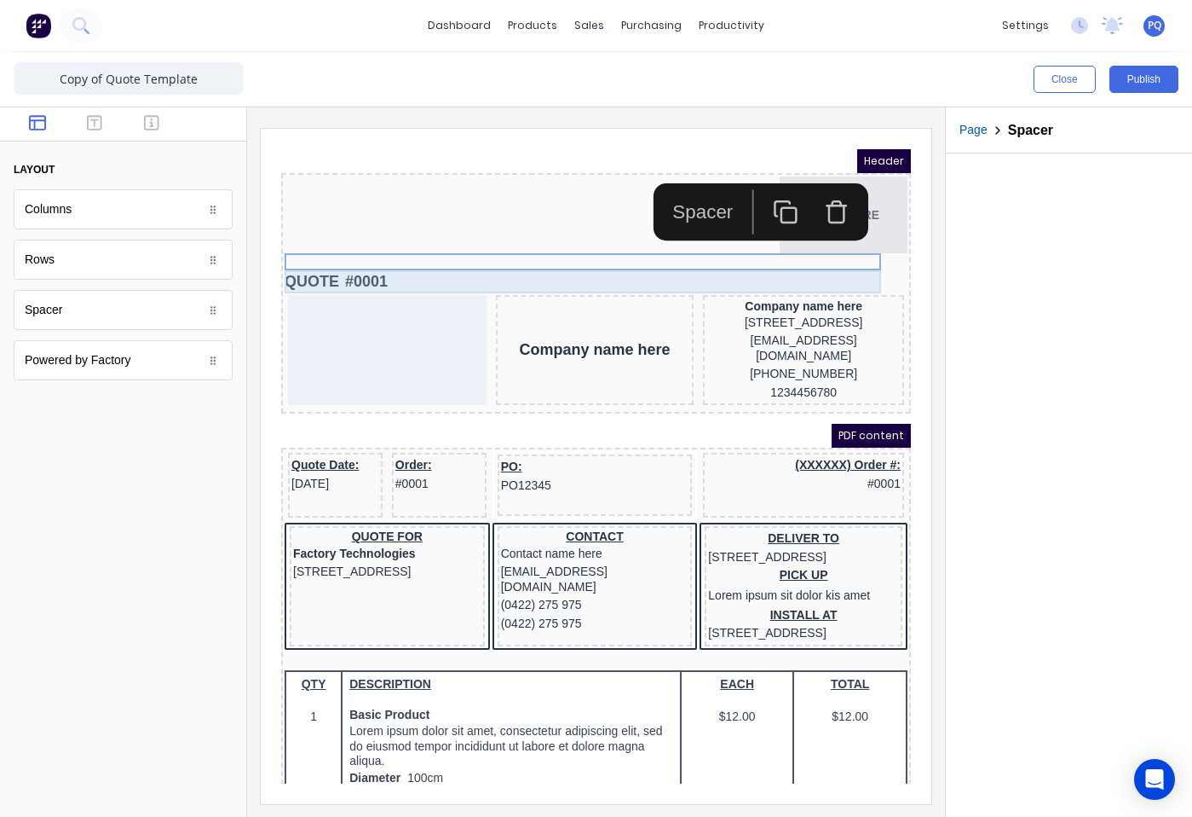
click at [323, 261] on div "QUOTE #0001" at bounding box center [575, 261] width 623 height 23
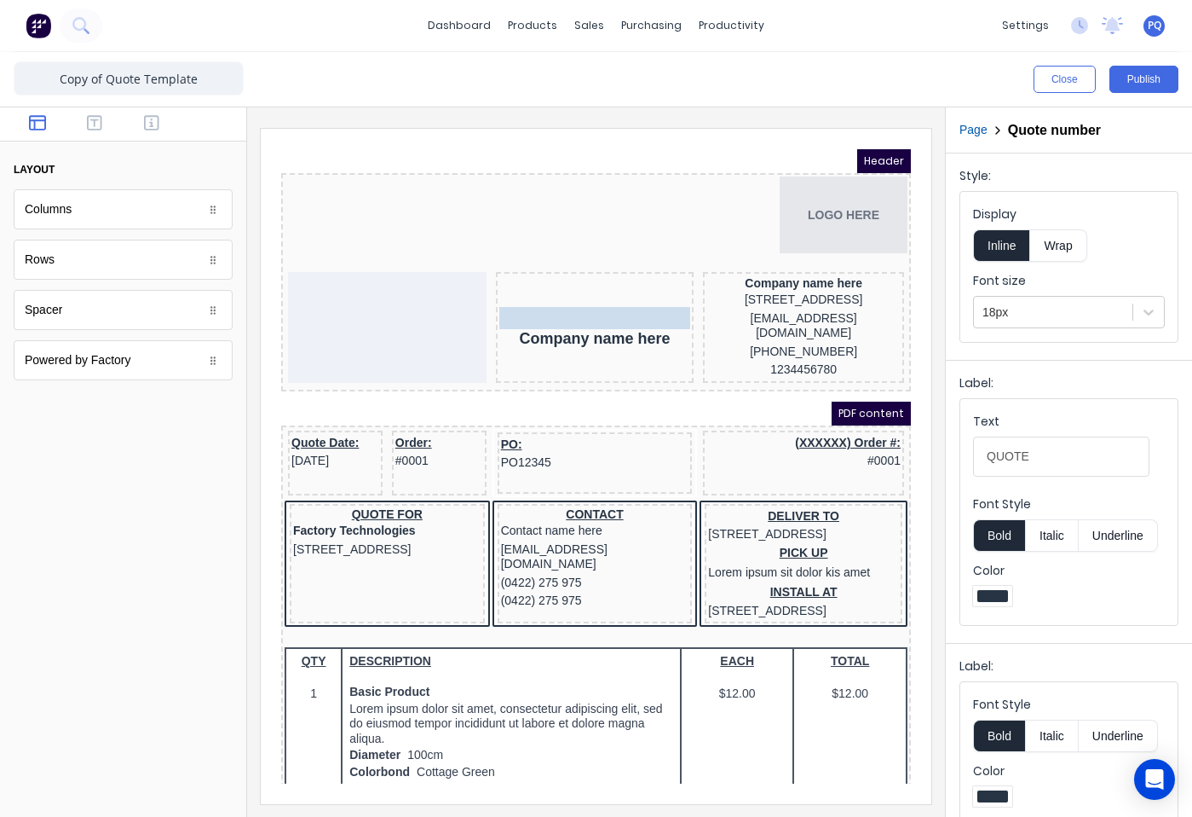
drag, startPoint x: 323, startPoint y: 261, endPoint x: 574, endPoint y: 303, distance: 255.0
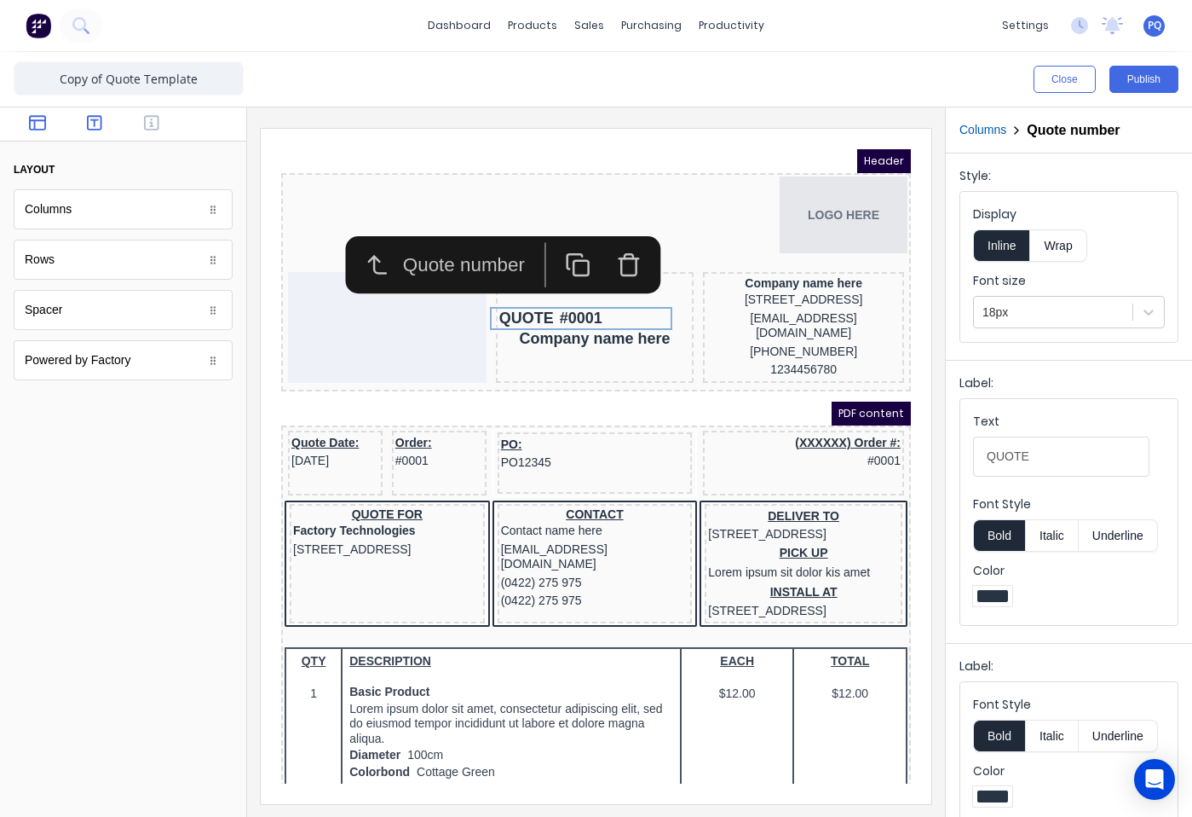
click at [84, 124] on button "button" at bounding box center [94, 124] width 47 height 20
click at [141, 119] on button "button" at bounding box center [152, 124] width 47 height 20
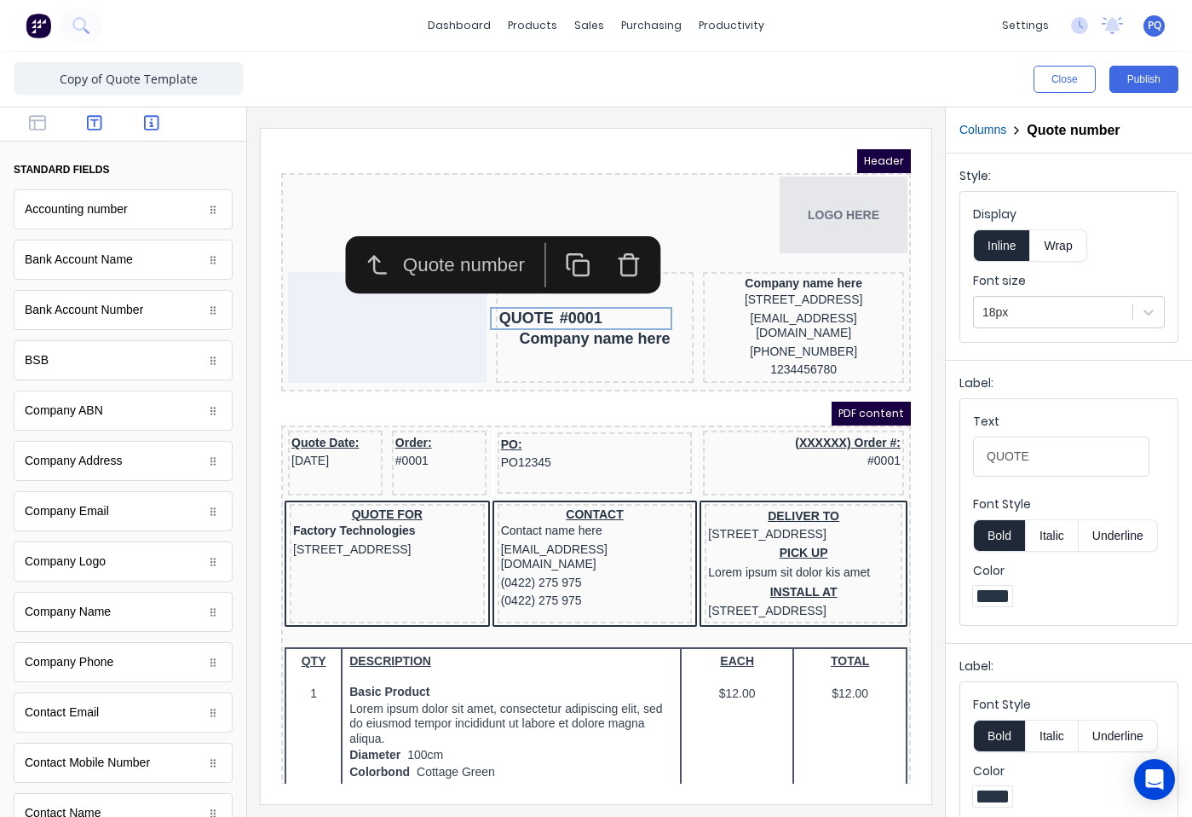
click at [88, 129] on icon "button" at bounding box center [94, 122] width 15 height 17
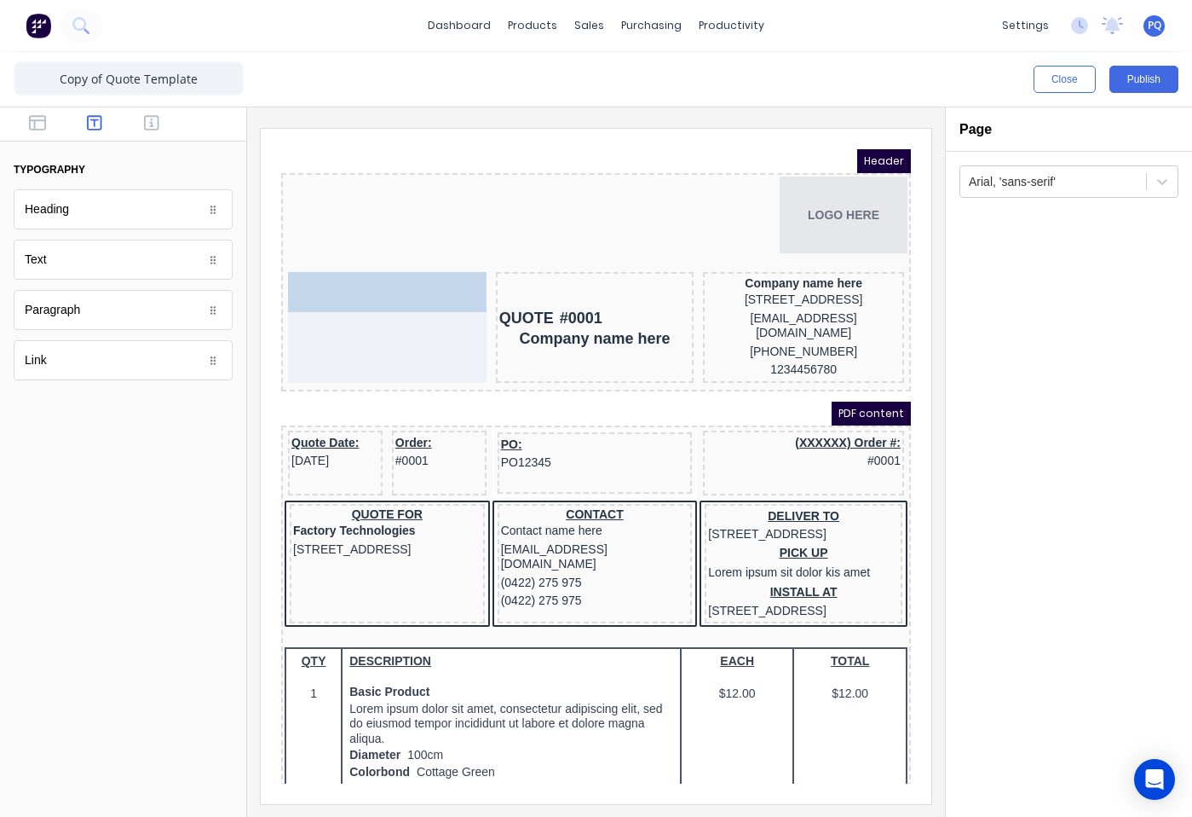
drag, startPoint x: 50, startPoint y: 274, endPoint x: 354, endPoint y: 291, distance: 303.9
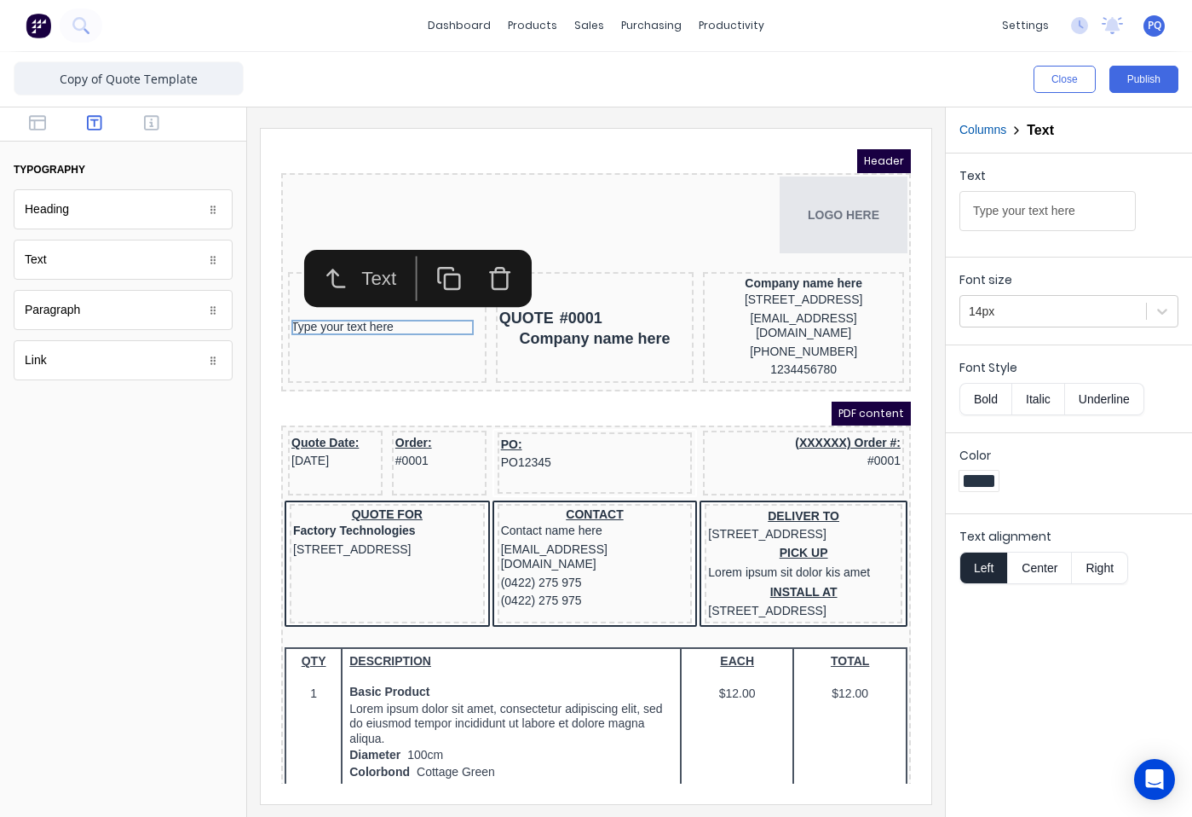
click at [327, 256] on icon "button" at bounding box center [316, 258] width 26 height 26
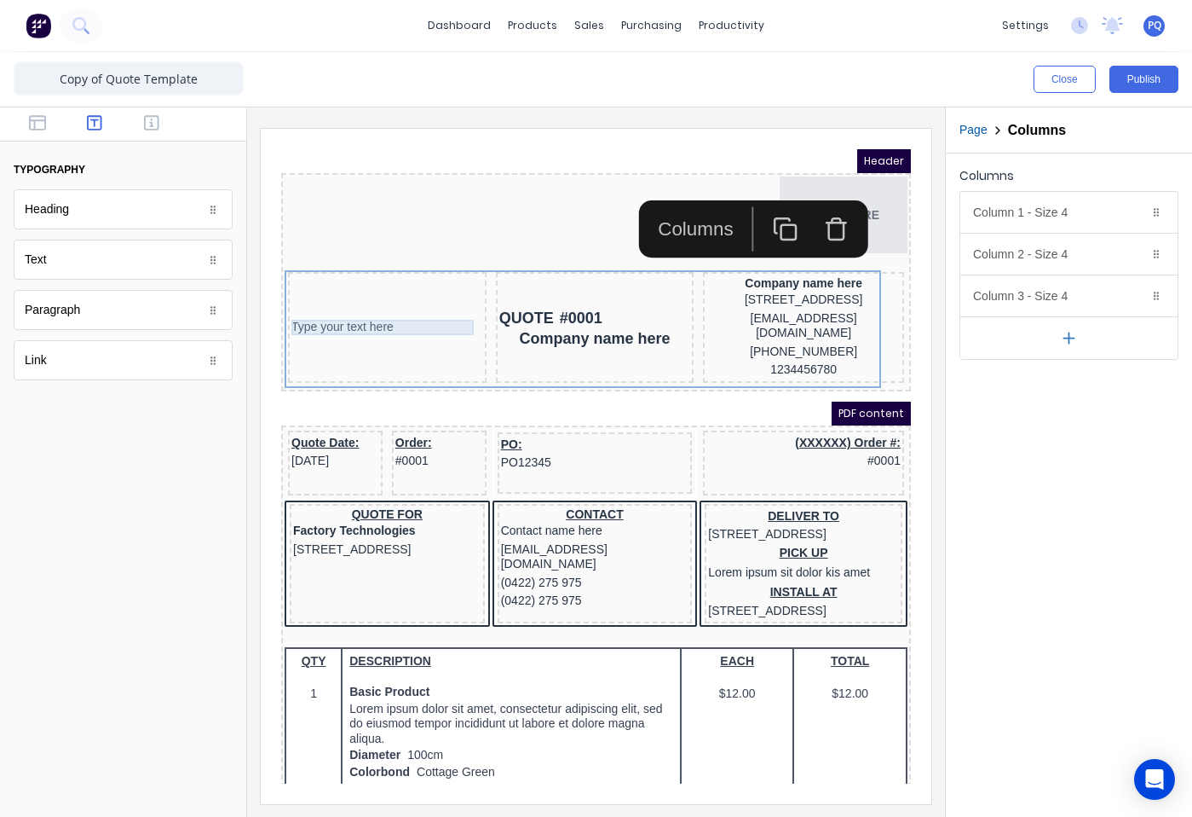
click at [322, 311] on div "Type your text here" at bounding box center [367, 306] width 192 height 15
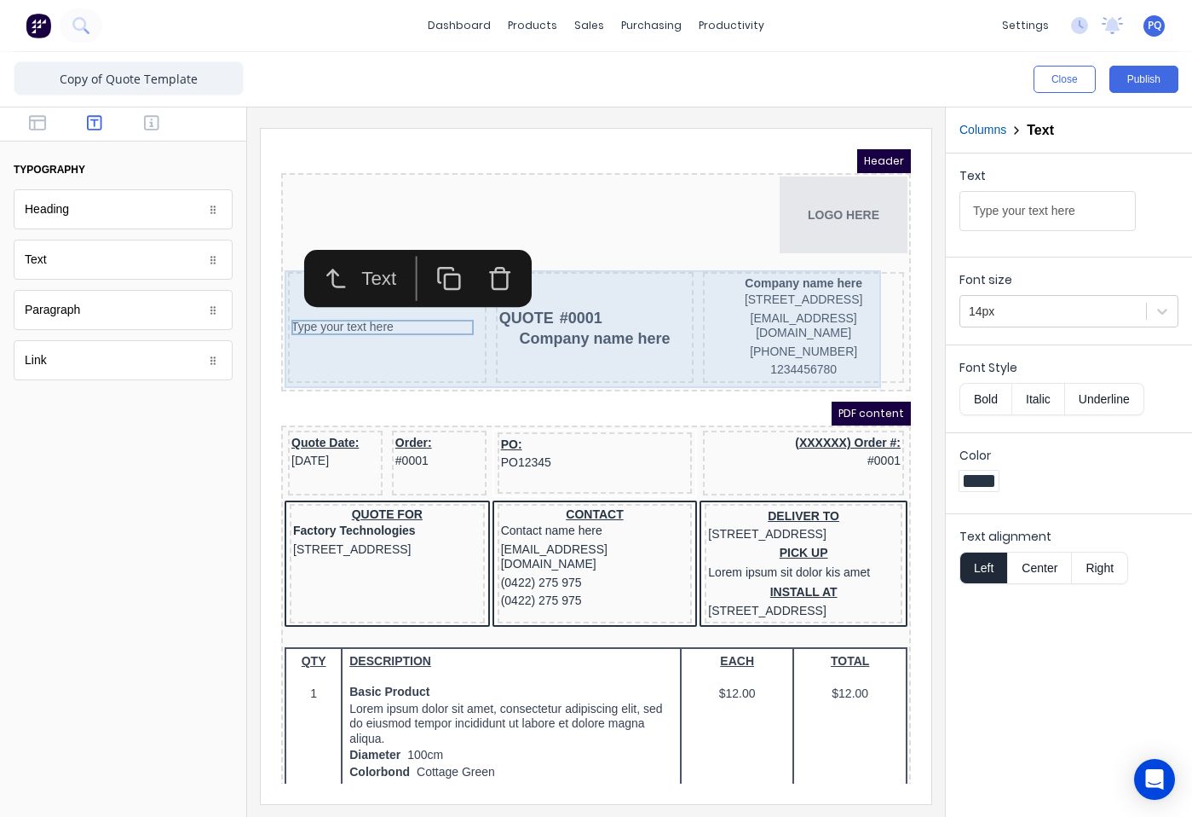
click at [609, 348] on div "QUOTE #0001 Company name here" at bounding box center [575, 306] width 199 height 111
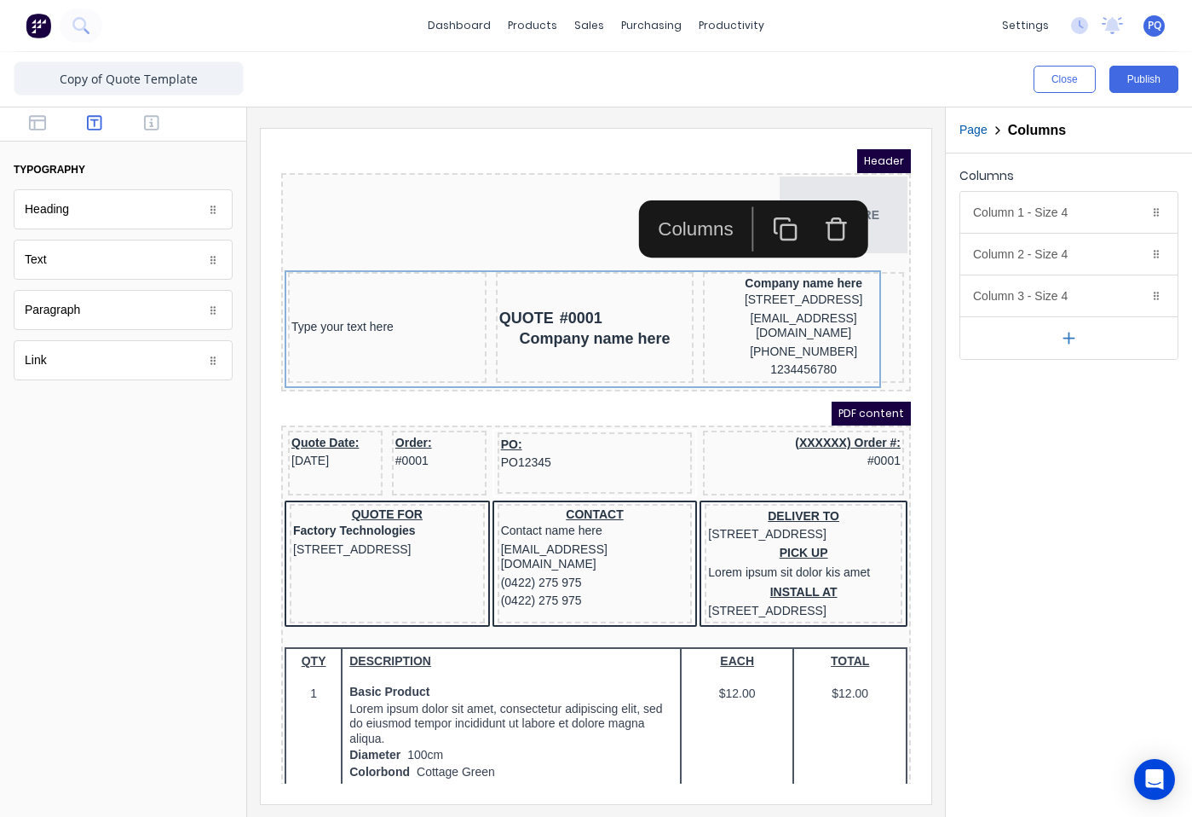
click at [1052, 343] on button "button" at bounding box center [1069, 337] width 217 height 43
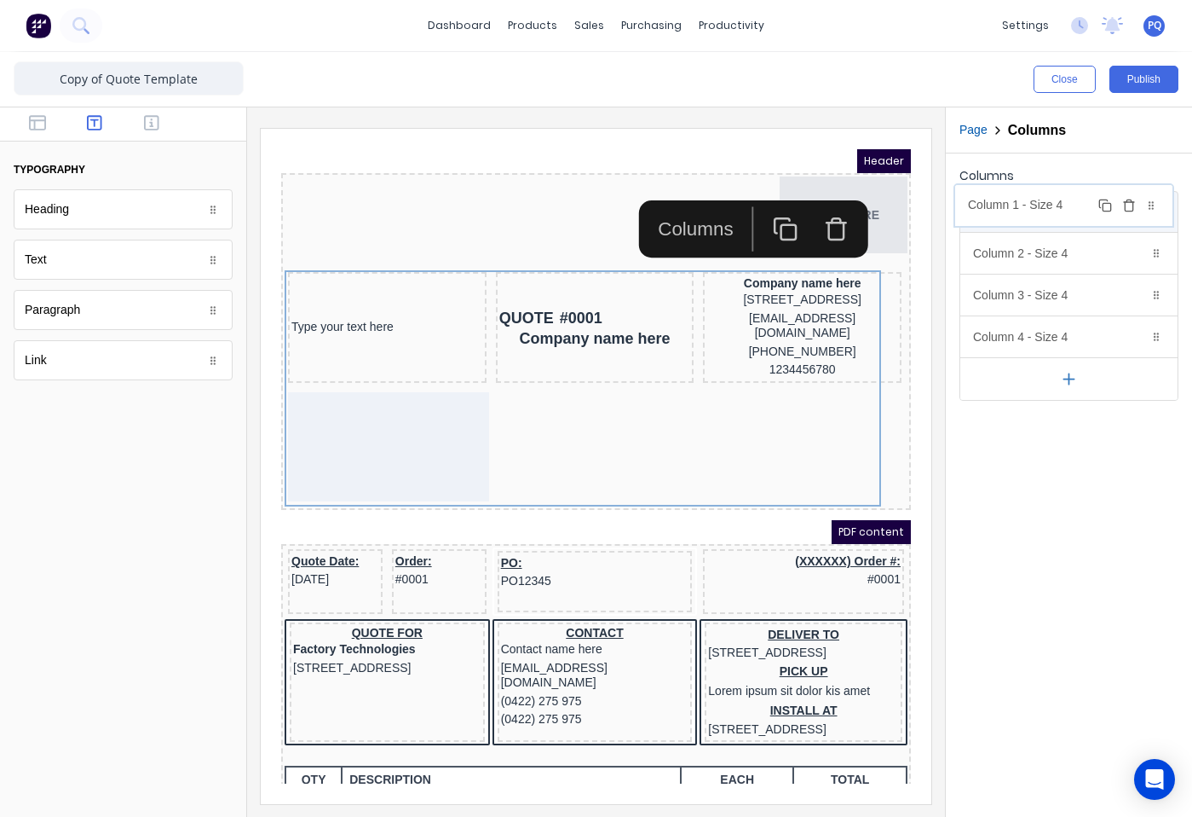
drag, startPoint x: 1039, startPoint y: 348, endPoint x: 1034, endPoint y: 216, distance: 132.2
click at [1034, 216] on body "dashboard products sales purchasing productivity dashboard products Product Cat…" at bounding box center [596, 408] width 1192 height 817
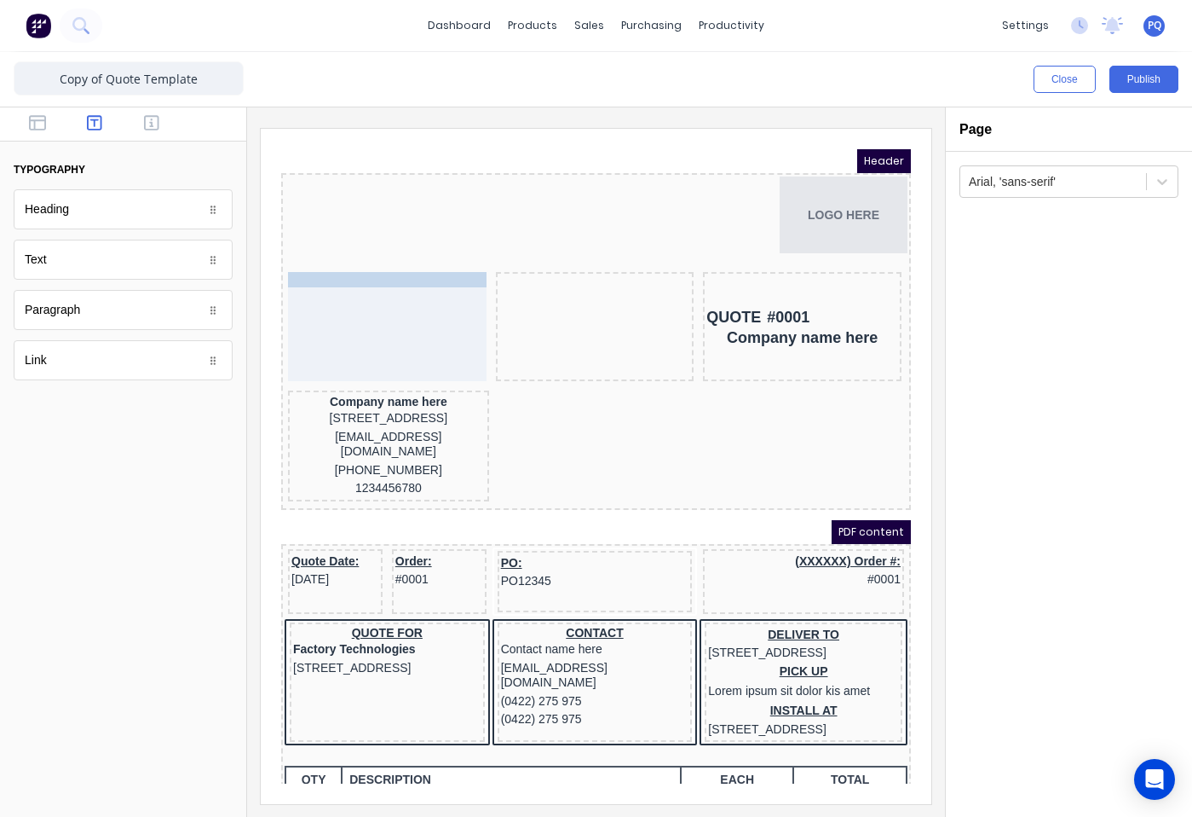
drag, startPoint x: 488, startPoint y: 293, endPoint x: 358, endPoint y: 265, distance: 132.6
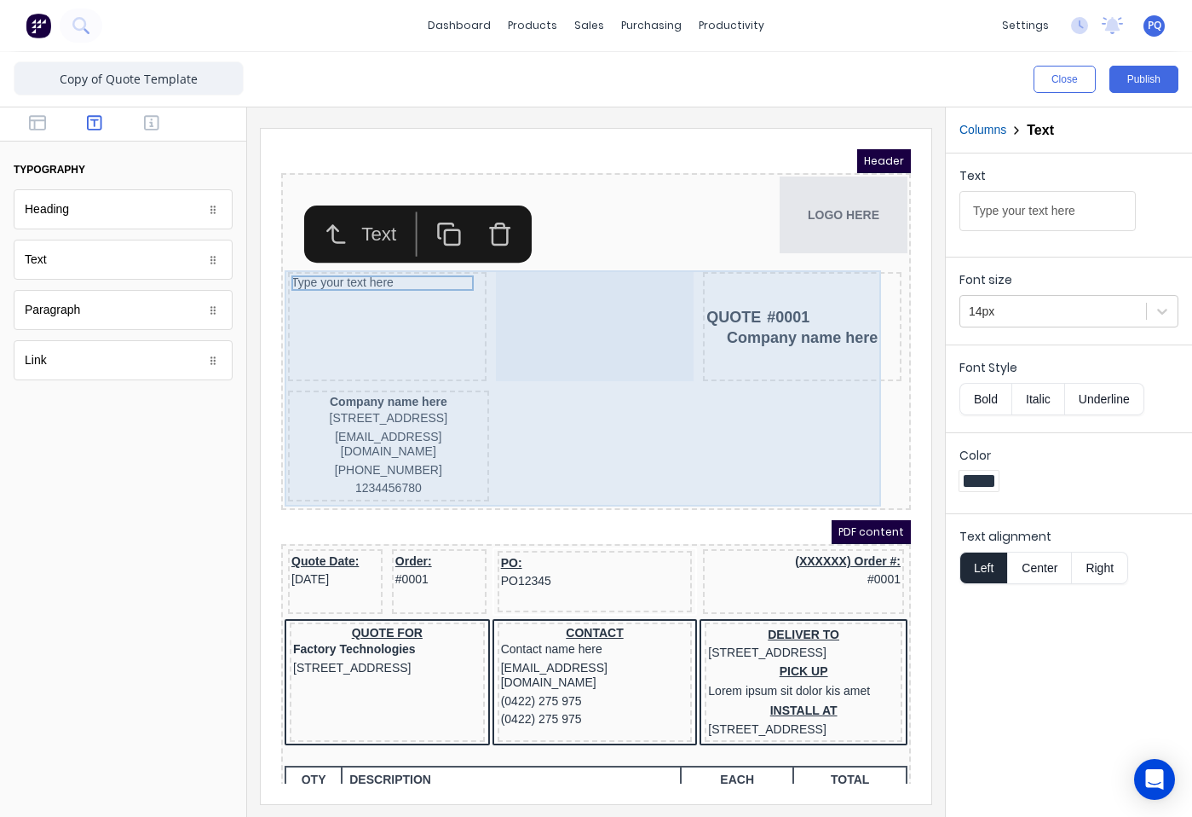
click at [565, 321] on div at bounding box center [575, 305] width 199 height 109
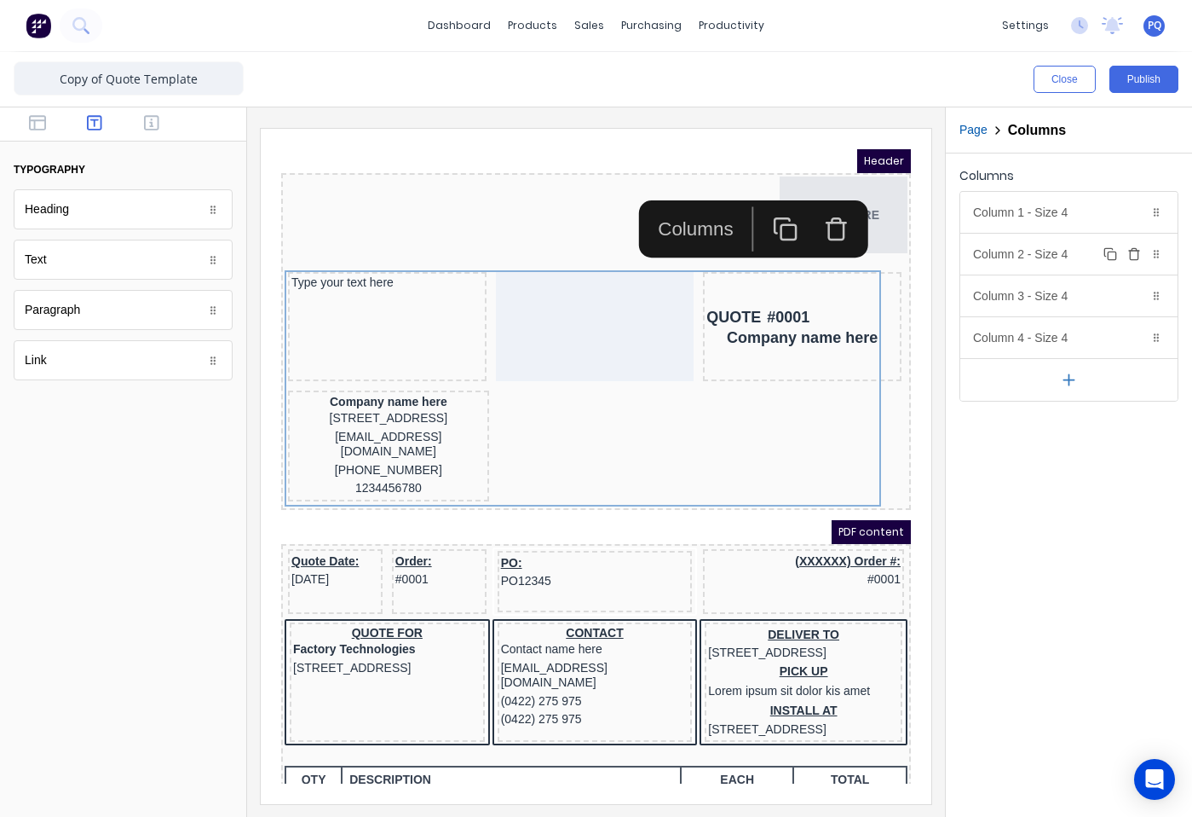
click at [1074, 248] on div "Column 2 - Size 4 Duplicate Delete" at bounding box center [1069, 254] width 217 height 41
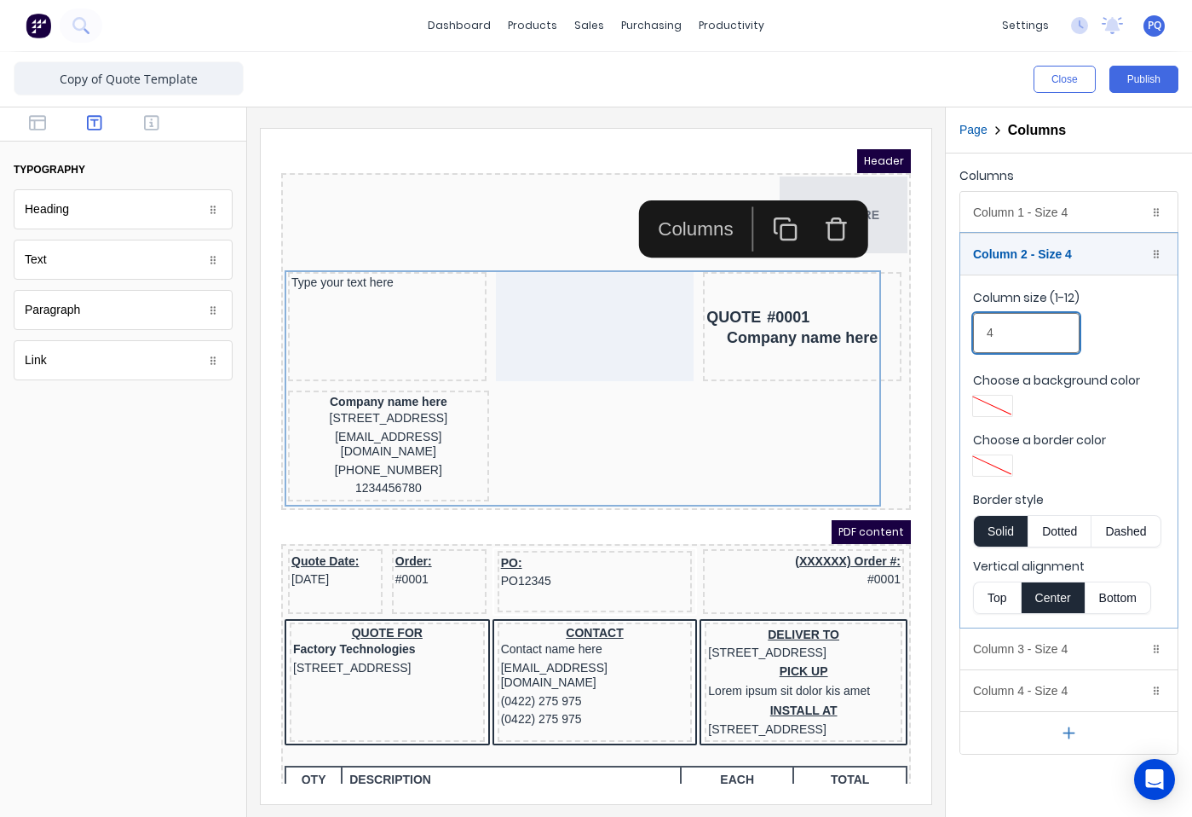
drag, startPoint x: 1000, startPoint y: 340, endPoint x: 929, endPoint y: 343, distance: 70.8
click at [949, 337] on div "Columns Column 1 - Size 4 Duplicate Delete Column size (1-12) 4 Choose a backgr…" at bounding box center [1069, 458] width 246 height 611
type input "2"
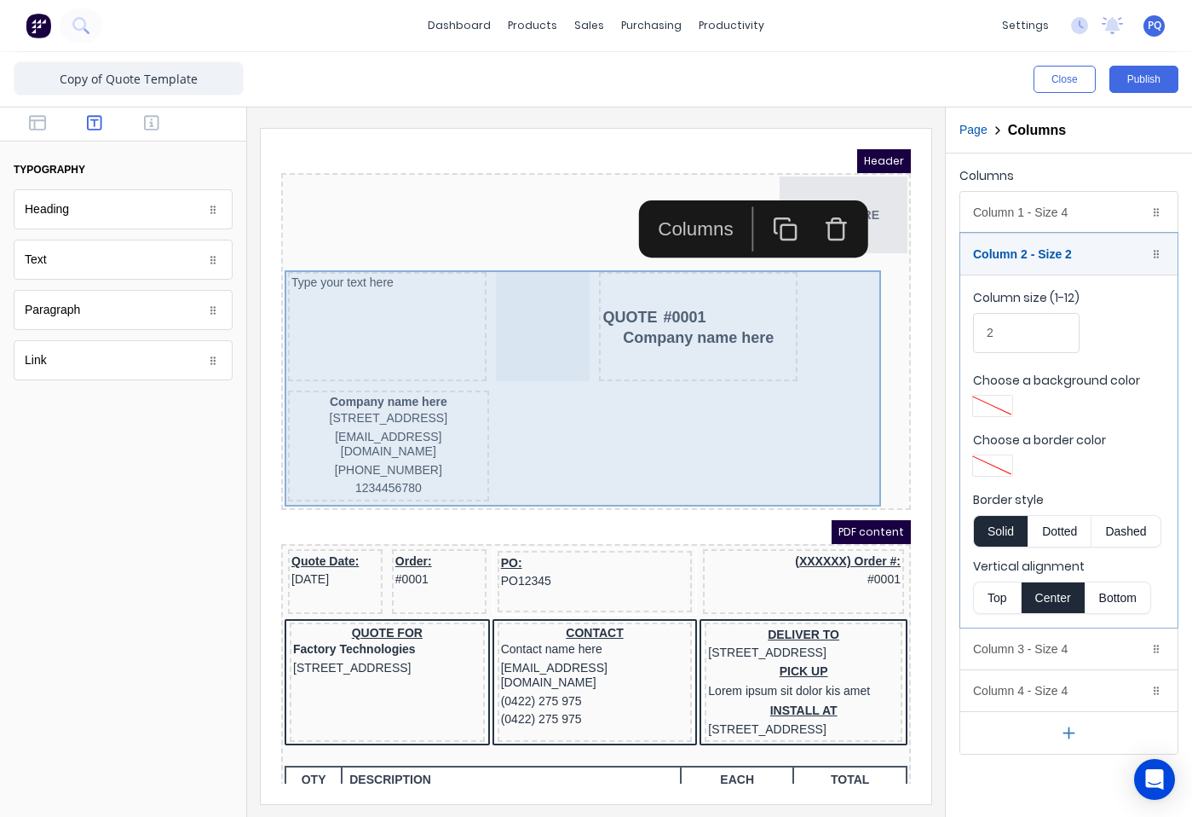
click at [721, 332] on div "QUOTE #0001 Company name here" at bounding box center [678, 305] width 199 height 109
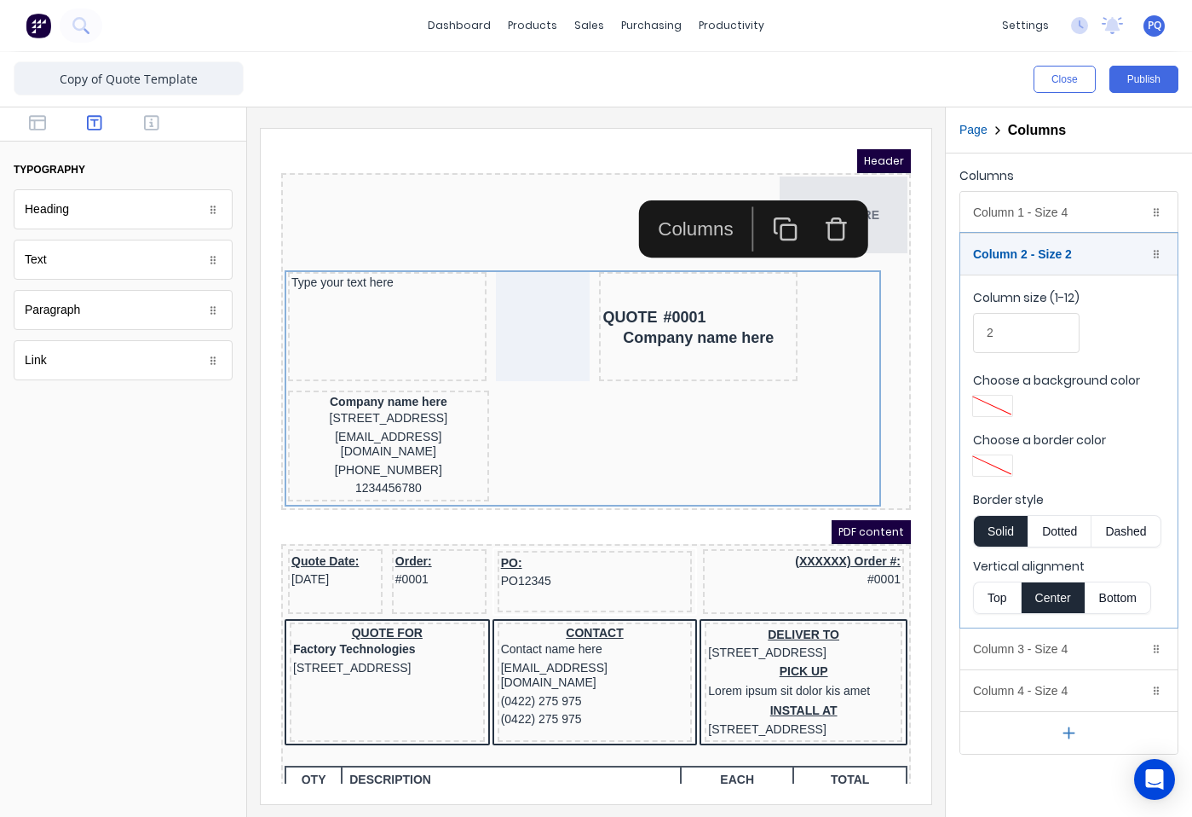
click at [1033, 661] on div "Column 3 - Size 4 Duplicate Delete" at bounding box center [1069, 648] width 217 height 41
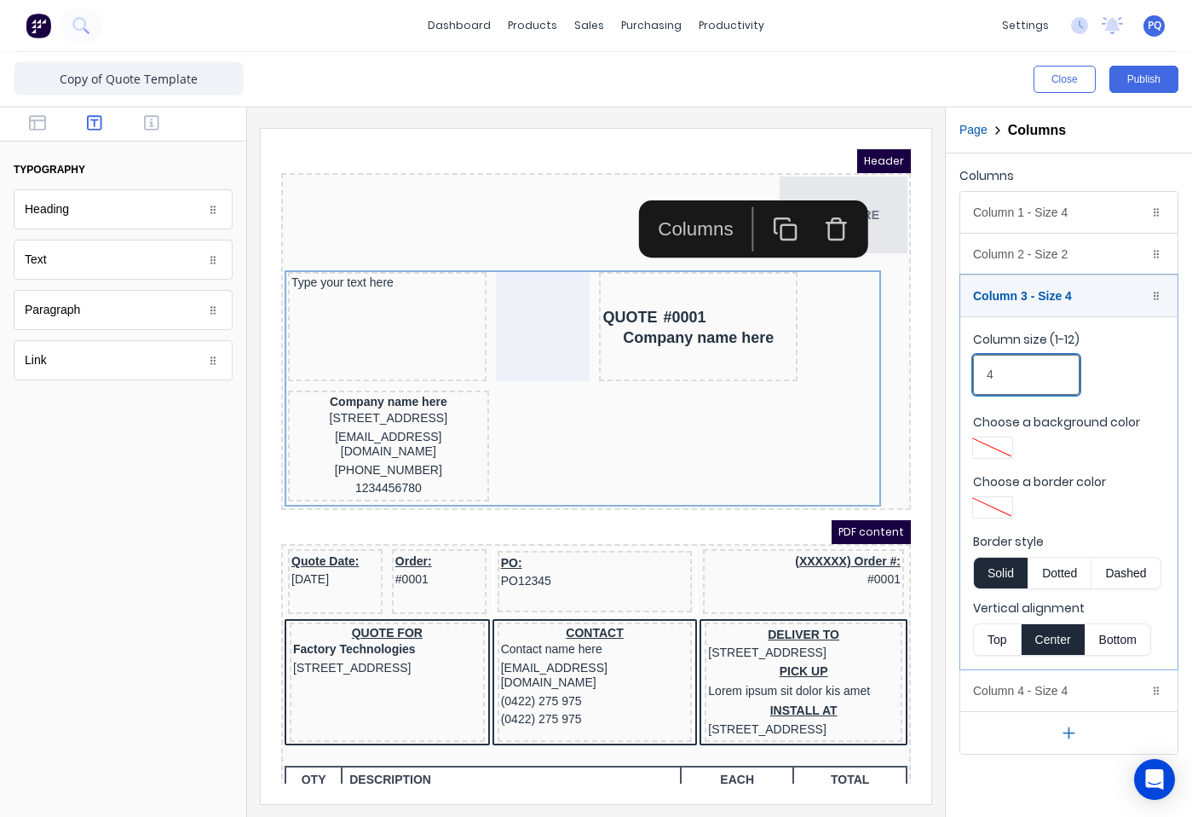
drag, startPoint x: 1180, startPoint y: 507, endPoint x: 764, endPoint y: 368, distance: 438.5
type input "3"
click at [1074, 686] on div "Column 4 - Size 4 Duplicate Delete" at bounding box center [1069, 690] width 217 height 41
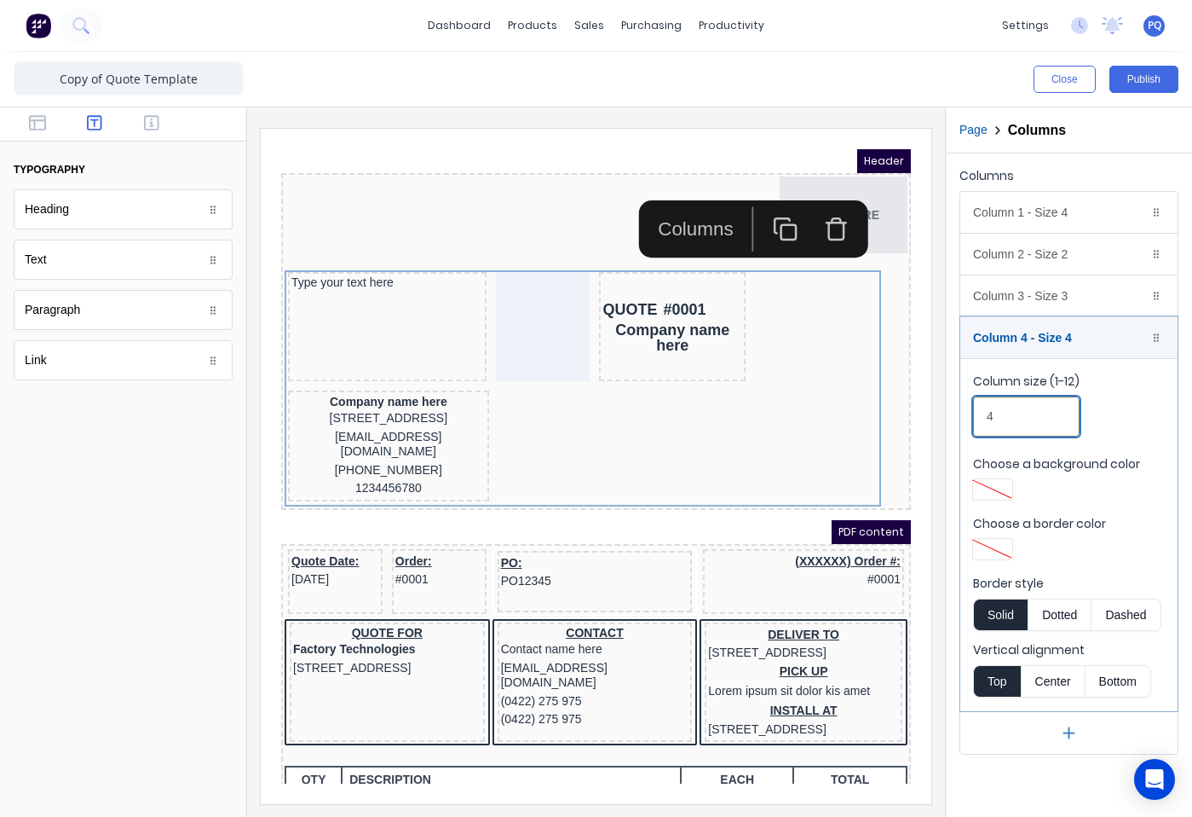
drag, startPoint x: 1226, startPoint y: 546, endPoint x: 876, endPoint y: 400, distance: 379.0
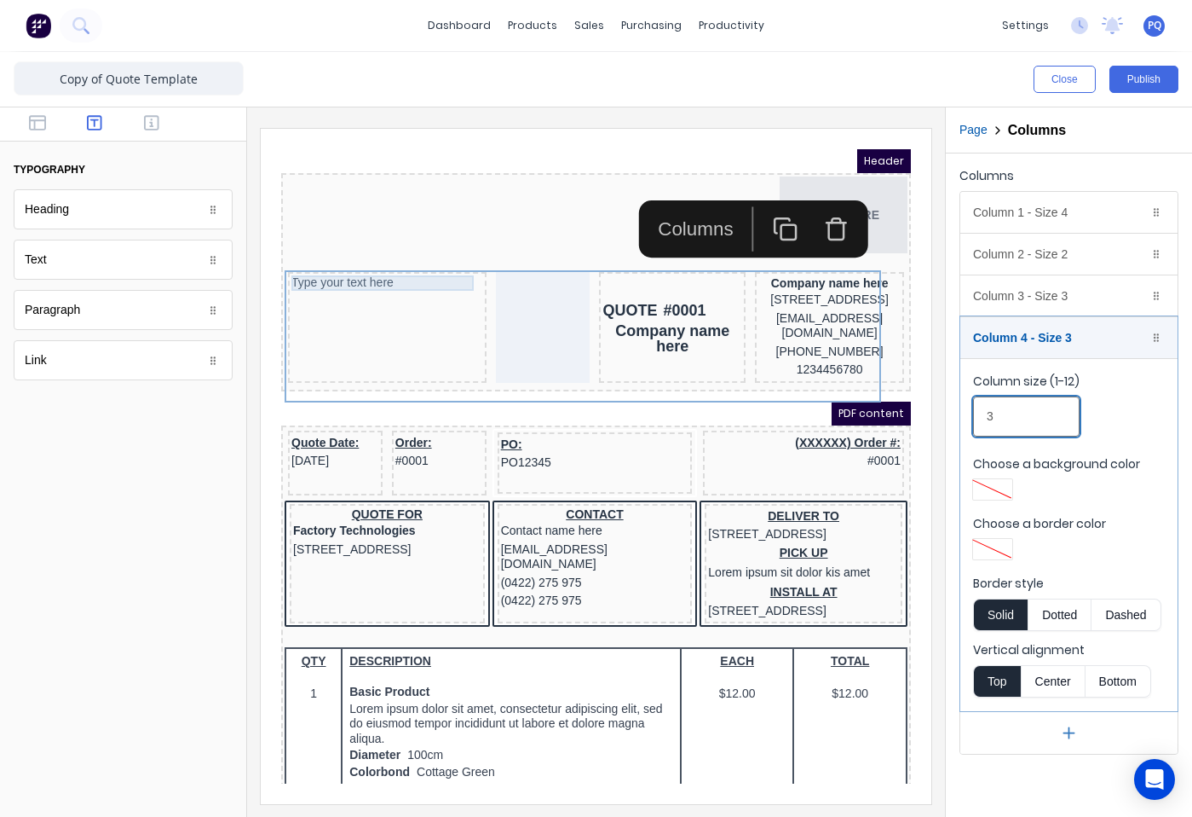
type input "3"
click at [334, 257] on div "Type your text here" at bounding box center [367, 262] width 192 height 15
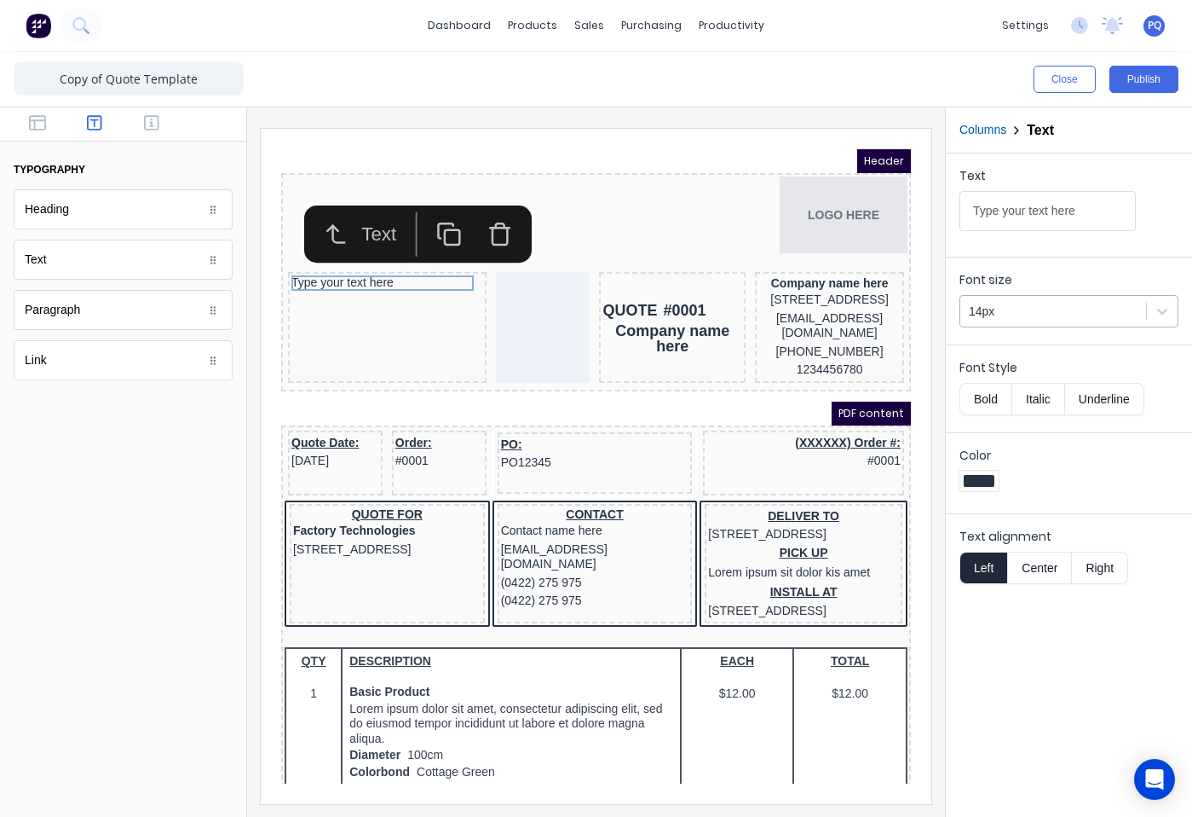
click at [987, 299] on div "14px" at bounding box center [1054, 311] width 186 height 28
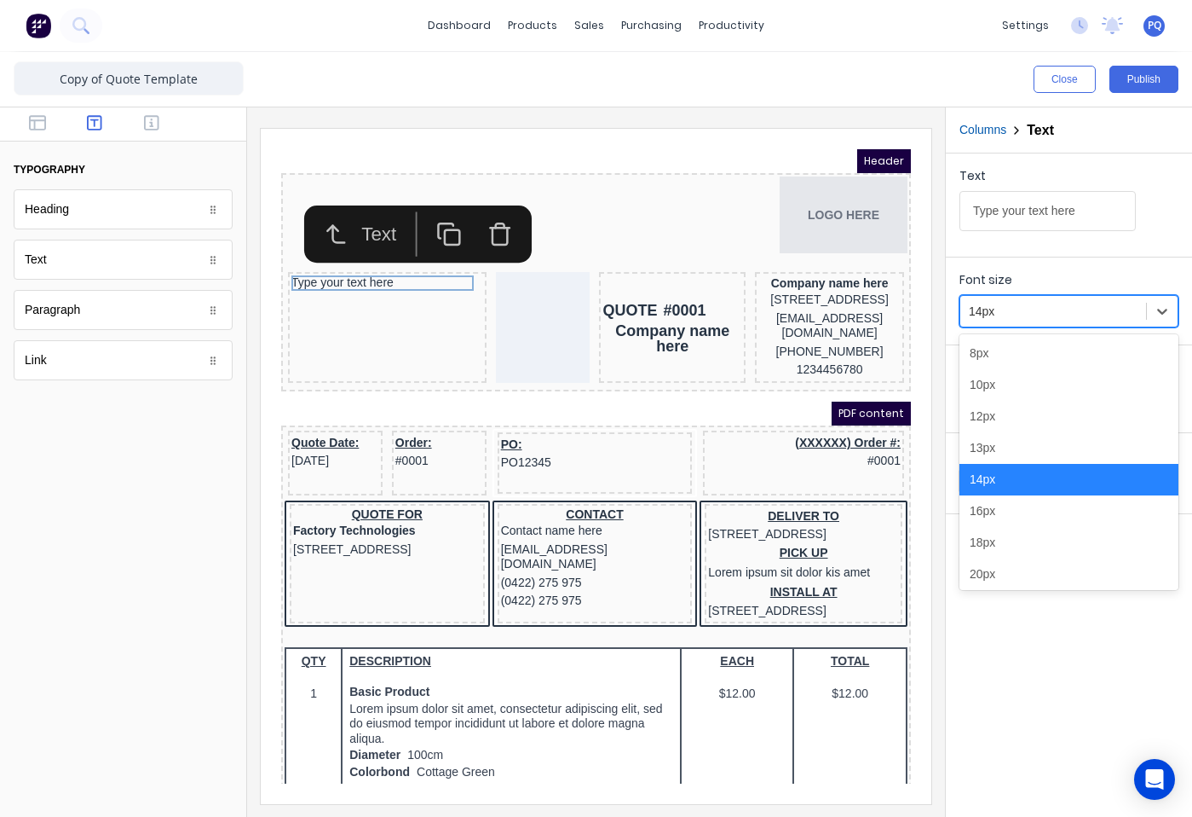
scroll to position [193, 0]
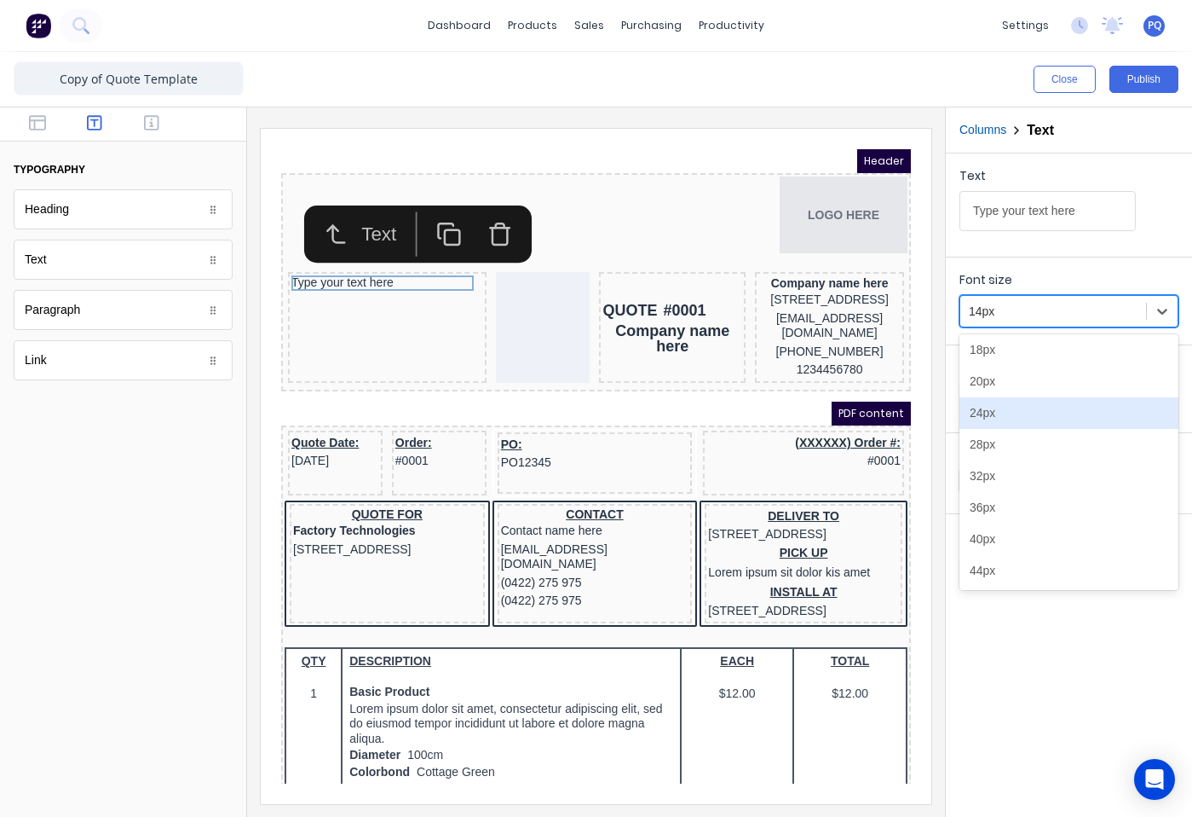
click at [1003, 414] on div "24px" at bounding box center [1069, 413] width 219 height 32
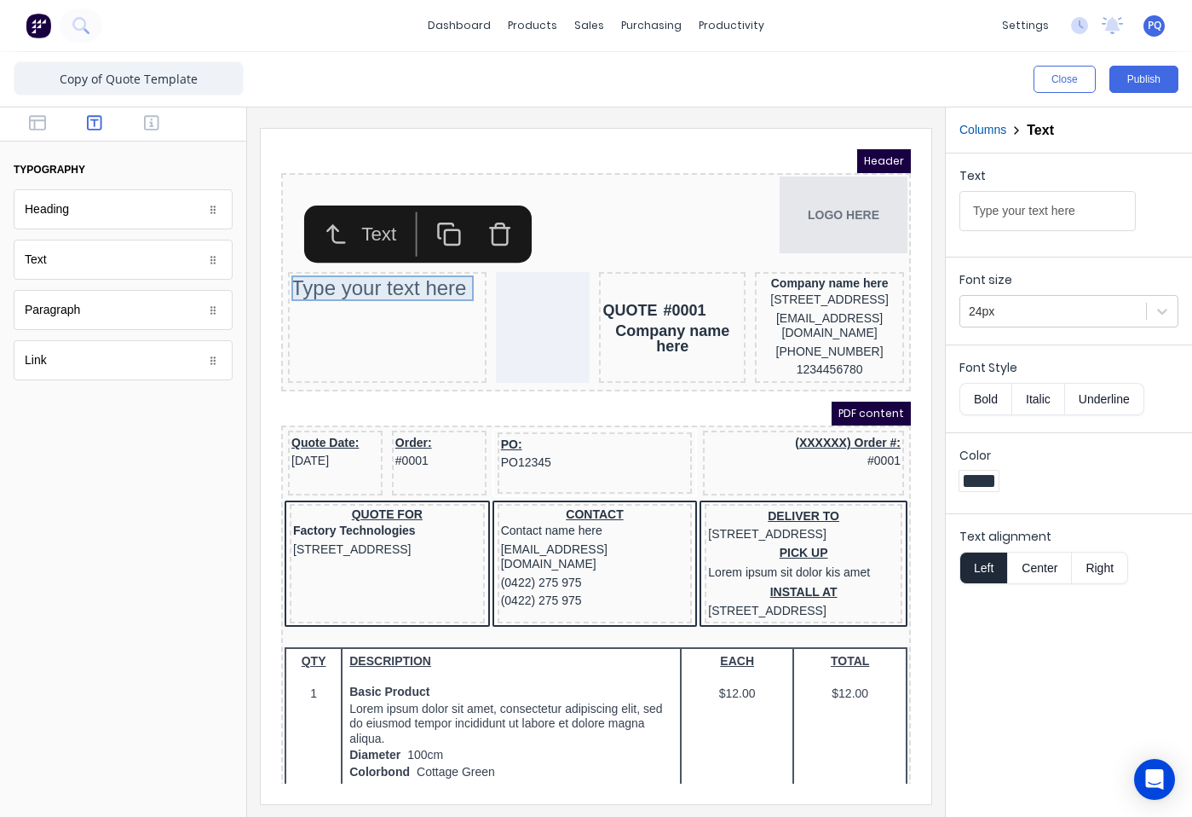
click at [359, 263] on div "Type your text here" at bounding box center [367, 268] width 192 height 26
click at [1069, 205] on input "Type your text here" at bounding box center [1048, 211] width 176 height 40
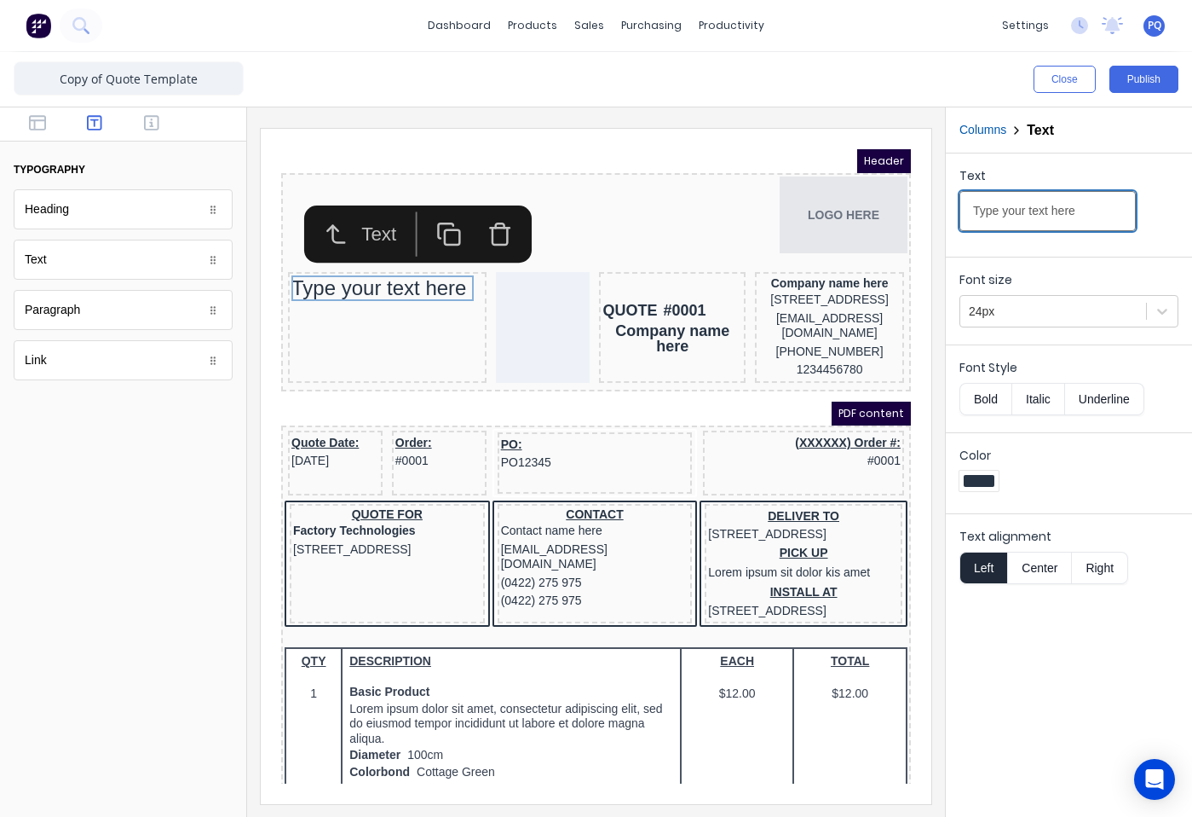
click at [1069, 205] on input "Type your text here" at bounding box center [1048, 211] width 176 height 40
type input "QUOTE"
click at [1034, 314] on div at bounding box center [1053, 311] width 169 height 21
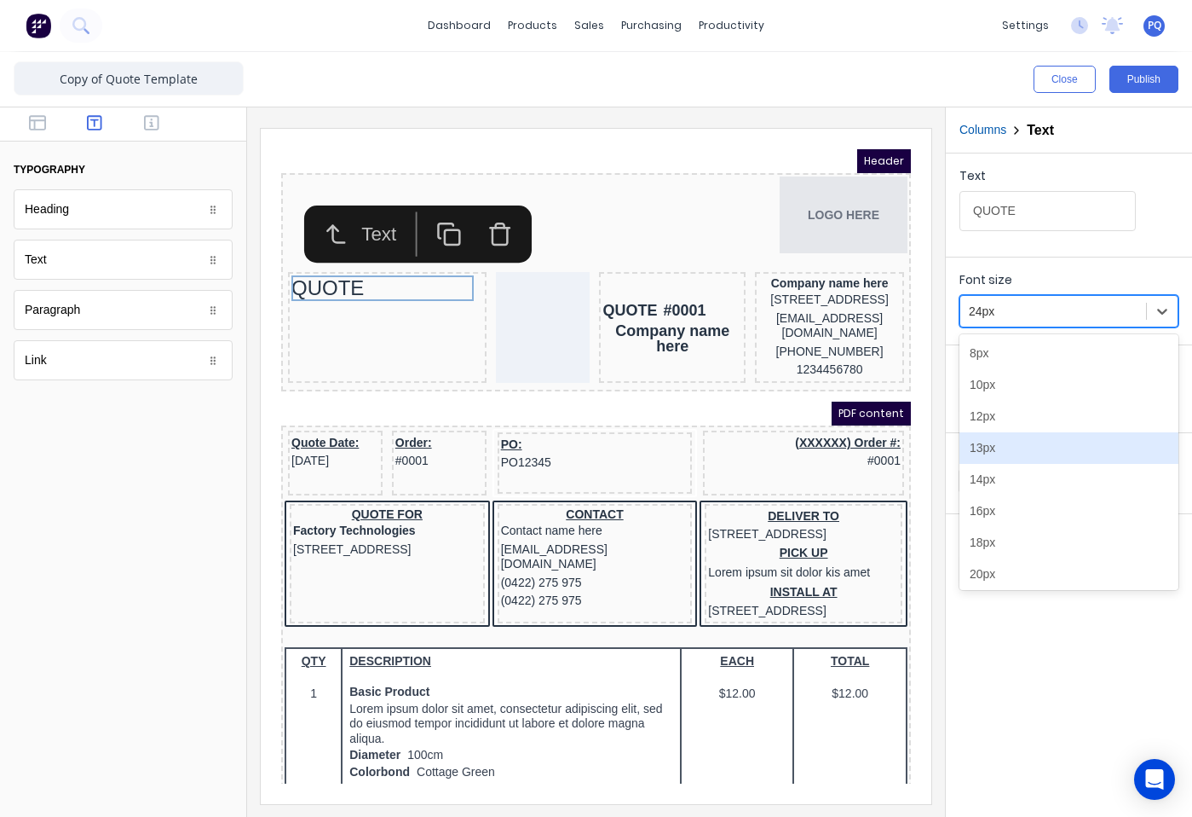
scroll to position [42, 0]
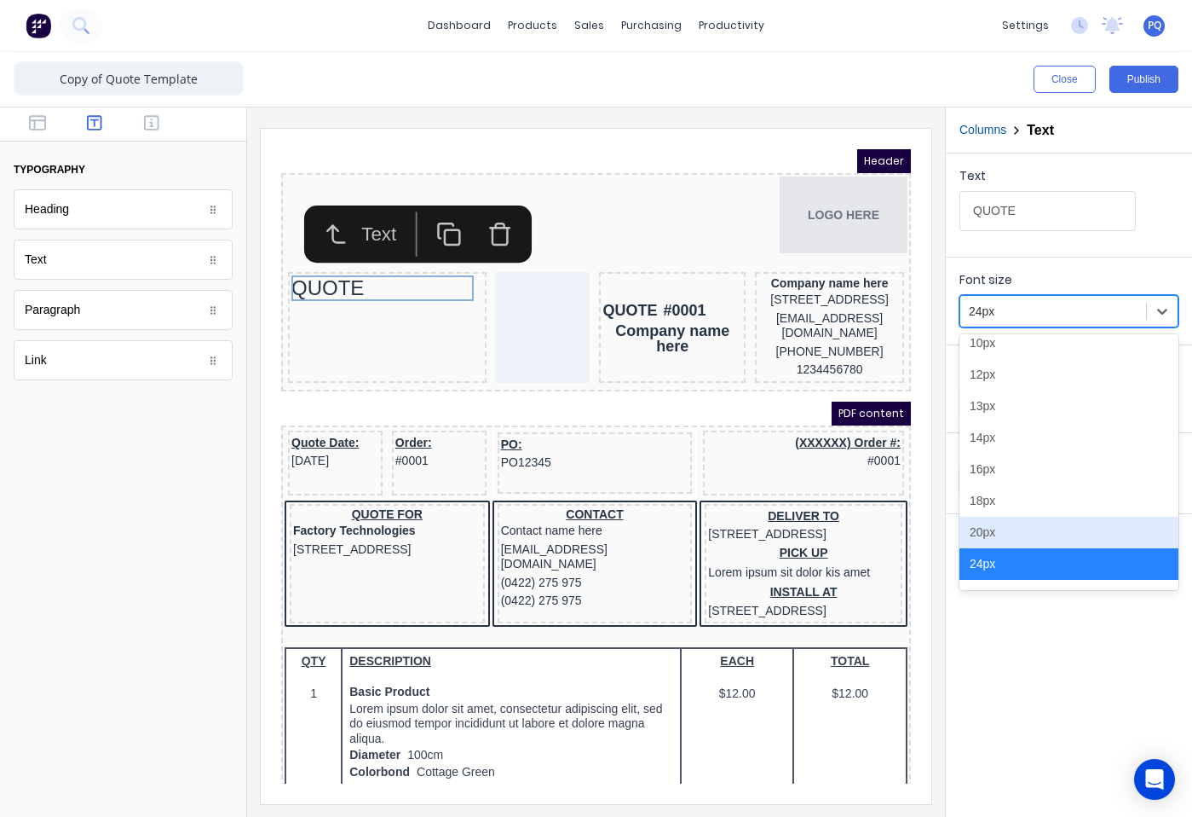
click at [1011, 532] on div "20px" at bounding box center [1069, 533] width 219 height 32
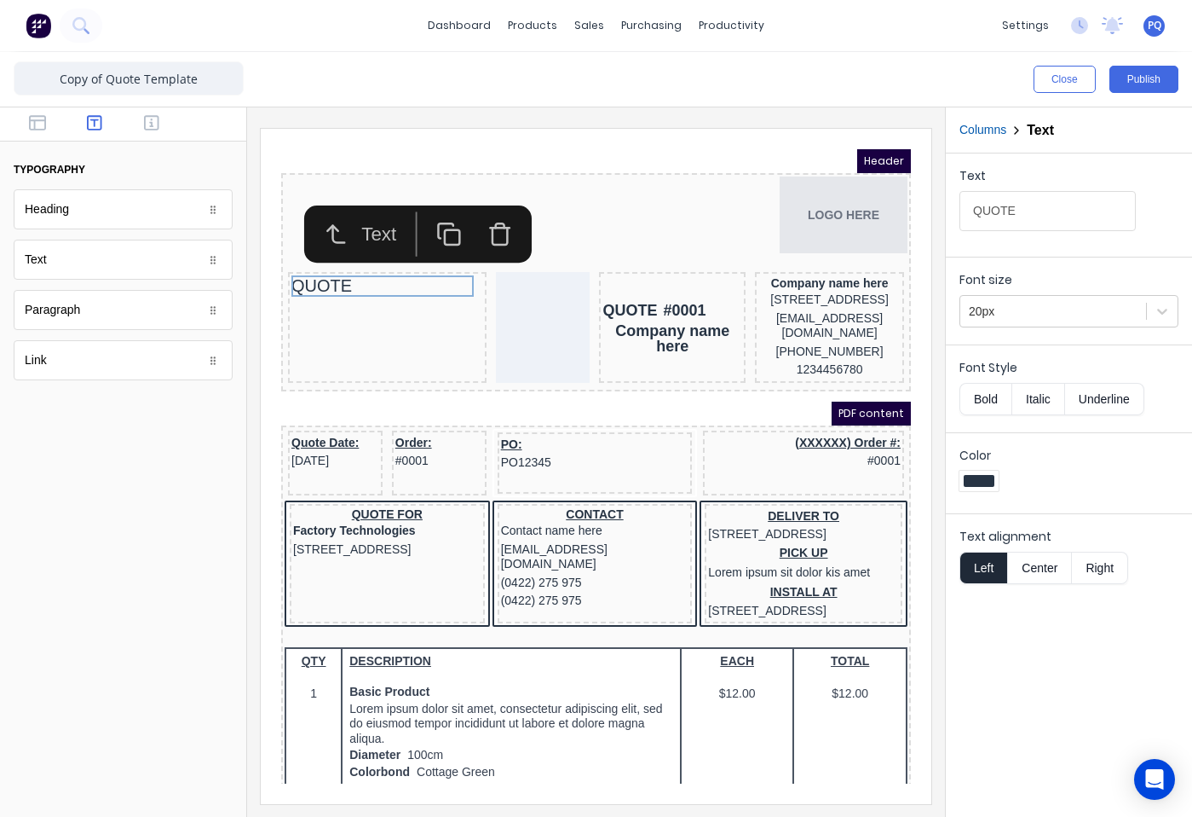
click at [980, 397] on button "Bold" at bounding box center [986, 399] width 52 height 32
click at [977, 401] on button "Bold" at bounding box center [986, 399] width 52 height 32
click at [146, 124] on icon "button" at bounding box center [151, 122] width 15 height 15
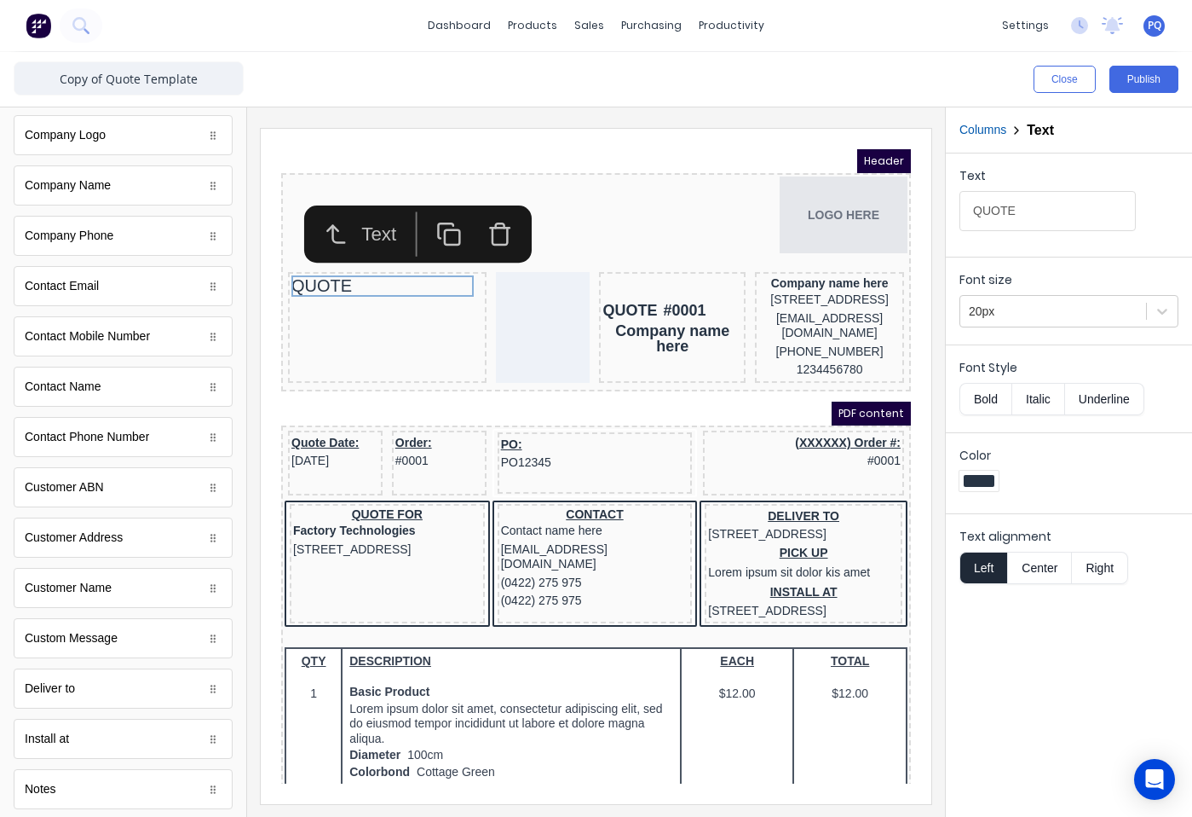
scroll to position [511, 0]
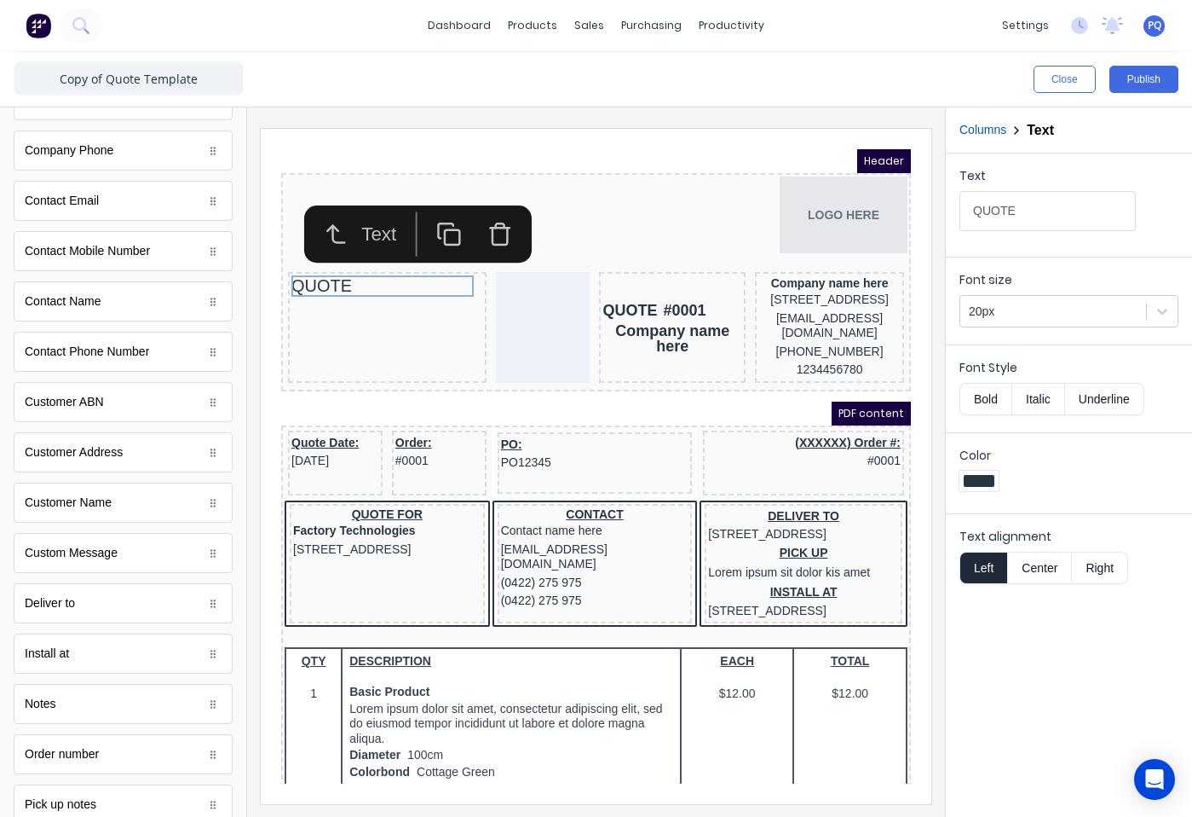
click at [113, 519] on div "Customer Name" at bounding box center [123, 502] width 219 height 40
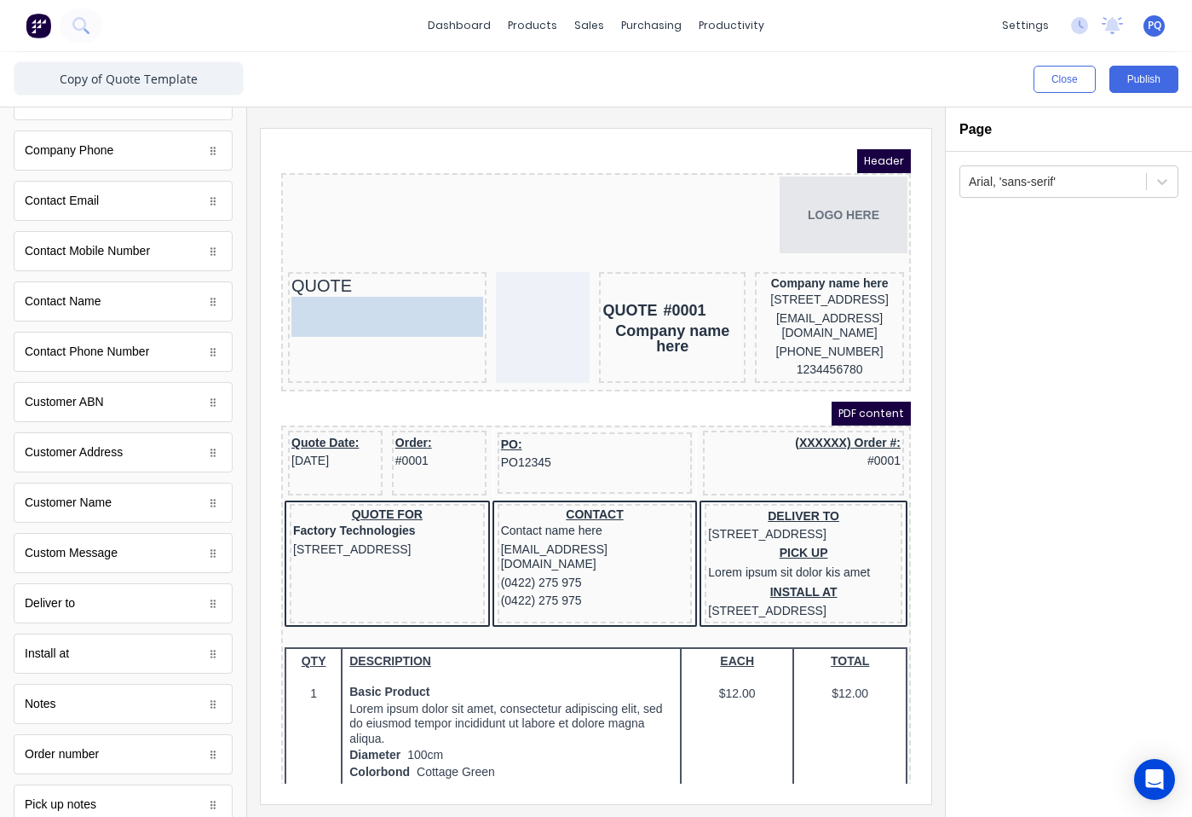
drag, startPoint x: 113, startPoint y: 519, endPoint x: 392, endPoint y: 326, distance: 339.3
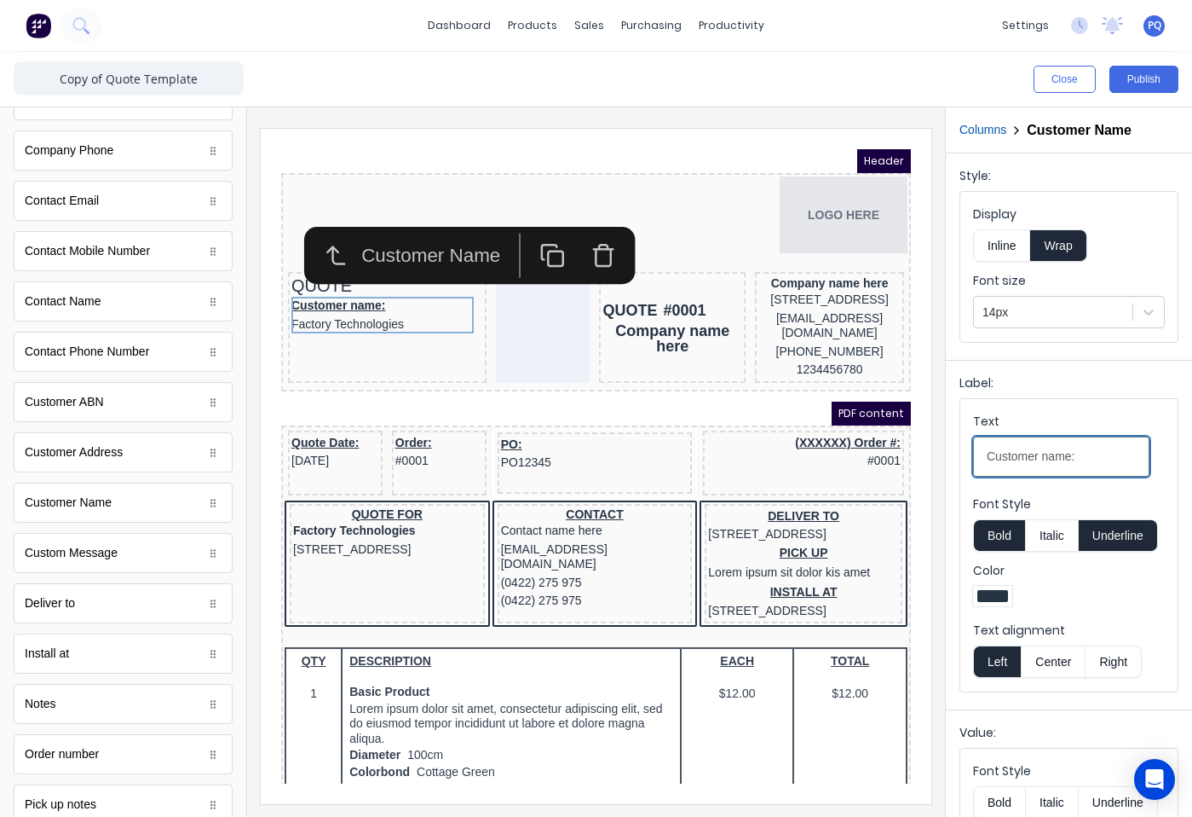
drag, startPoint x: 1039, startPoint y: 460, endPoint x: 1013, endPoint y: 497, distance: 44.7
click at [944, 472] on div "Close Publish Components standard fields Accounting number Accounting number Ba…" at bounding box center [596, 434] width 1192 height 765
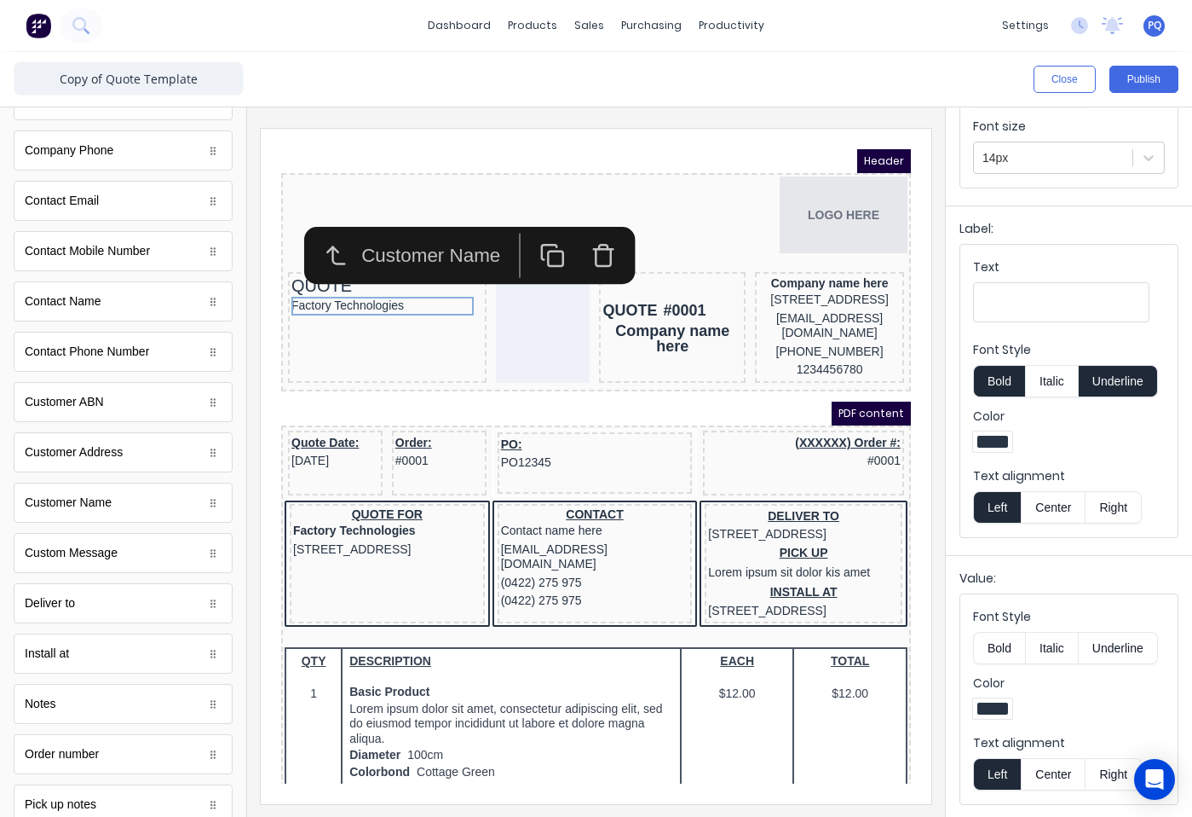
click at [1102, 775] on button "Right" at bounding box center [1114, 774] width 56 height 32
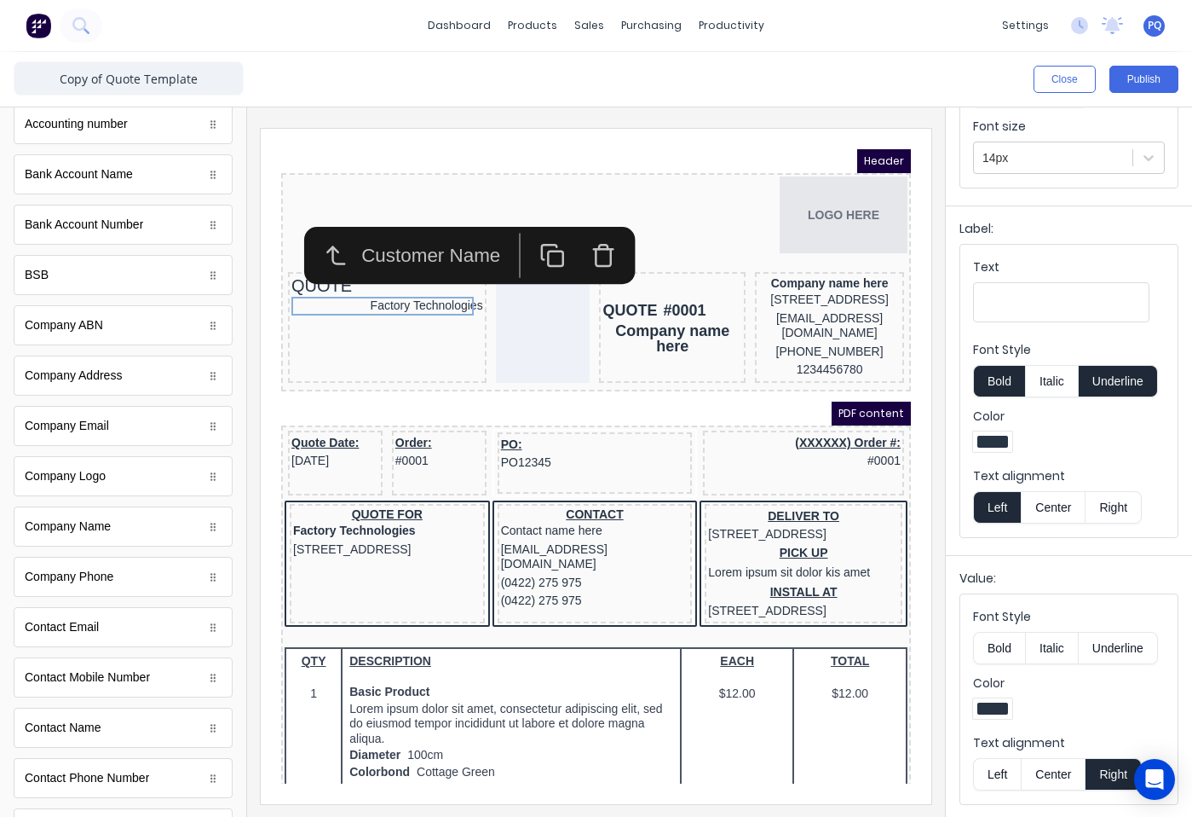
scroll to position [0, 0]
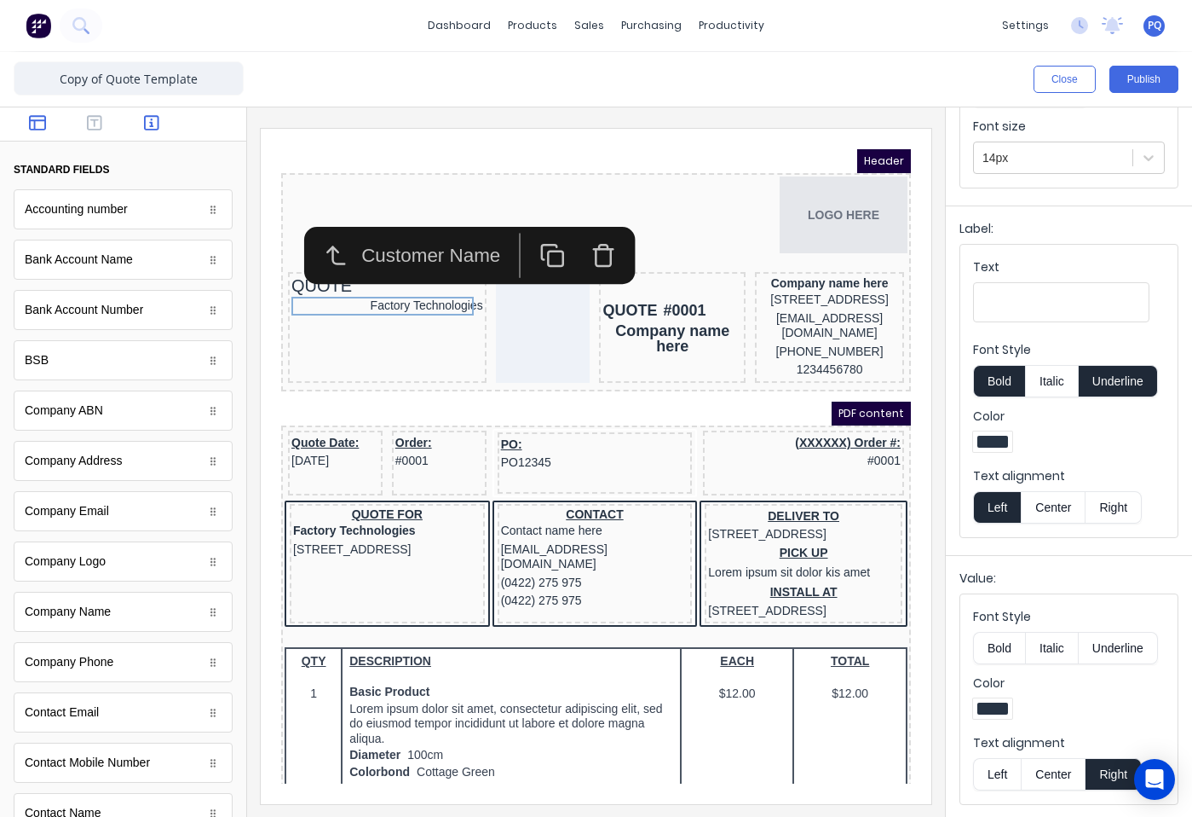
click at [35, 121] on icon "button" at bounding box center [37, 122] width 17 height 15
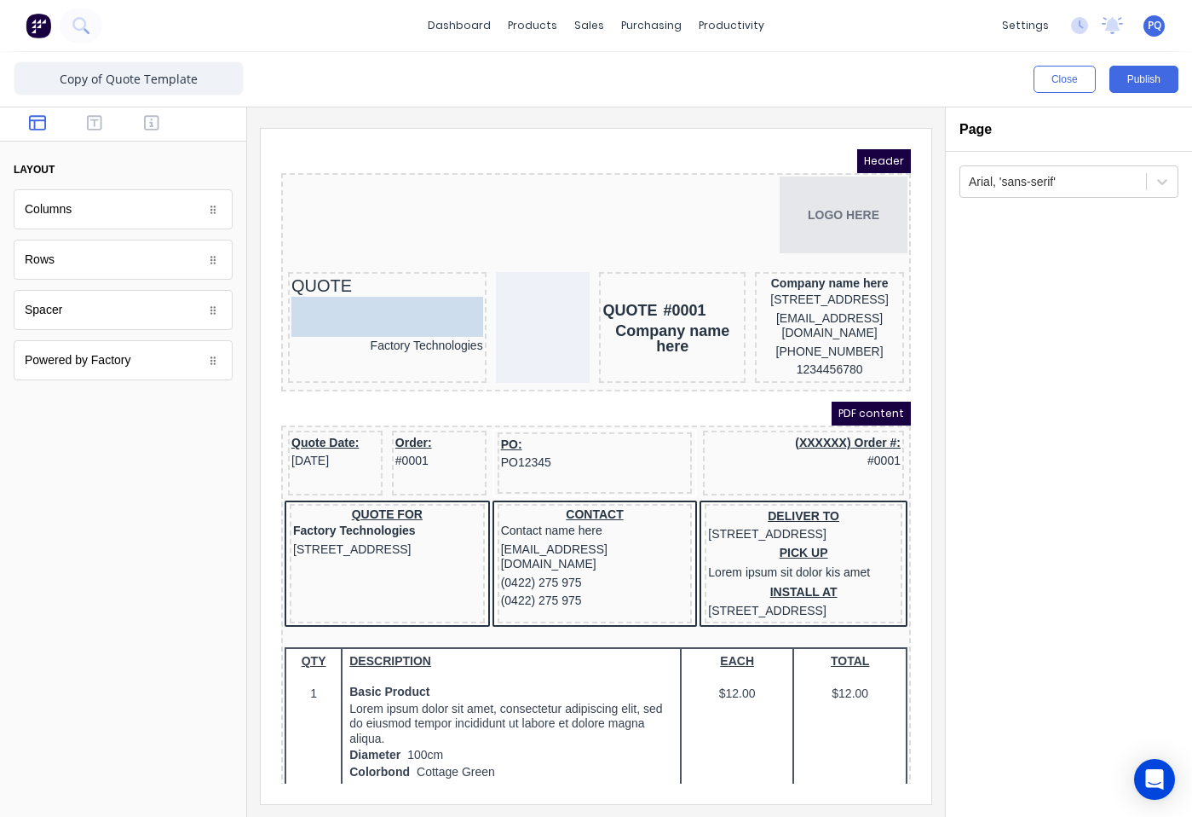
drag, startPoint x: 65, startPoint y: 316, endPoint x: 385, endPoint y: 292, distance: 321.4
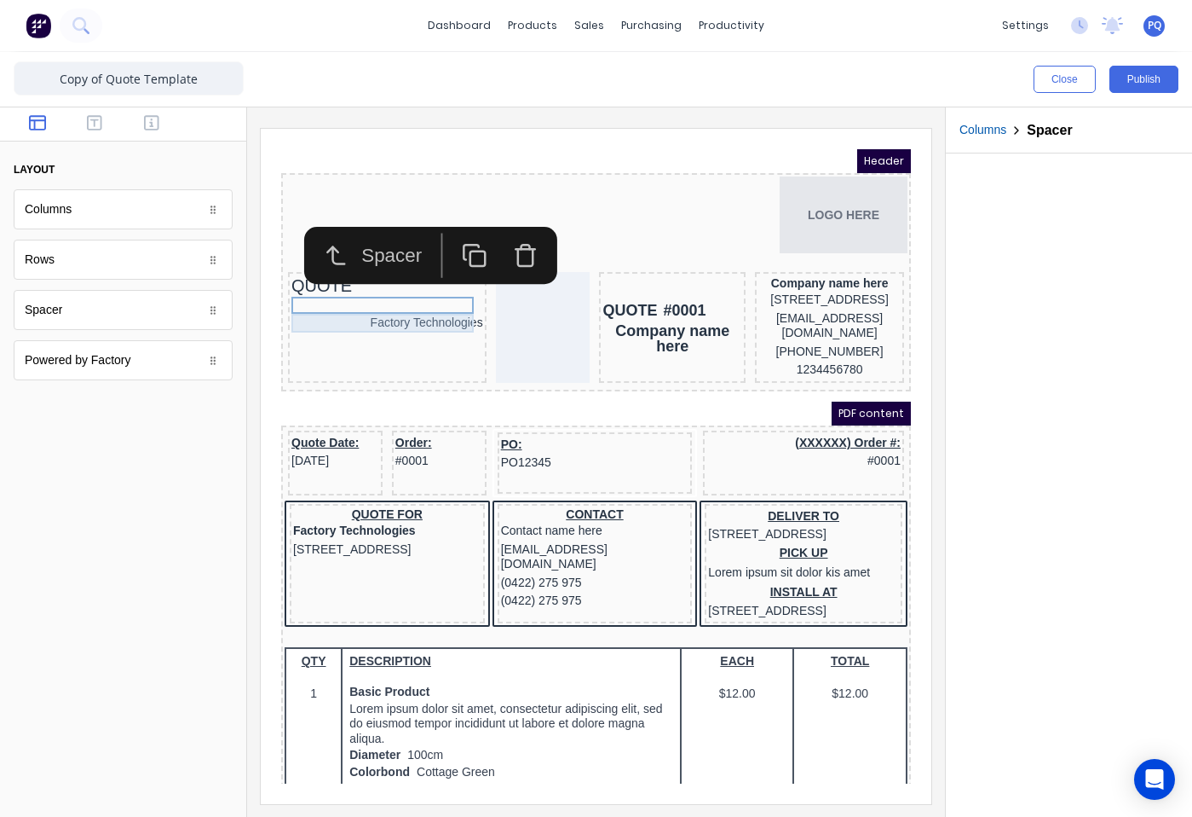
drag, startPoint x: 409, startPoint y: 300, endPoint x: 1169, endPoint y: 459, distance: 776.8
click at [409, 300] on div "Factory Technologies" at bounding box center [367, 302] width 192 height 19
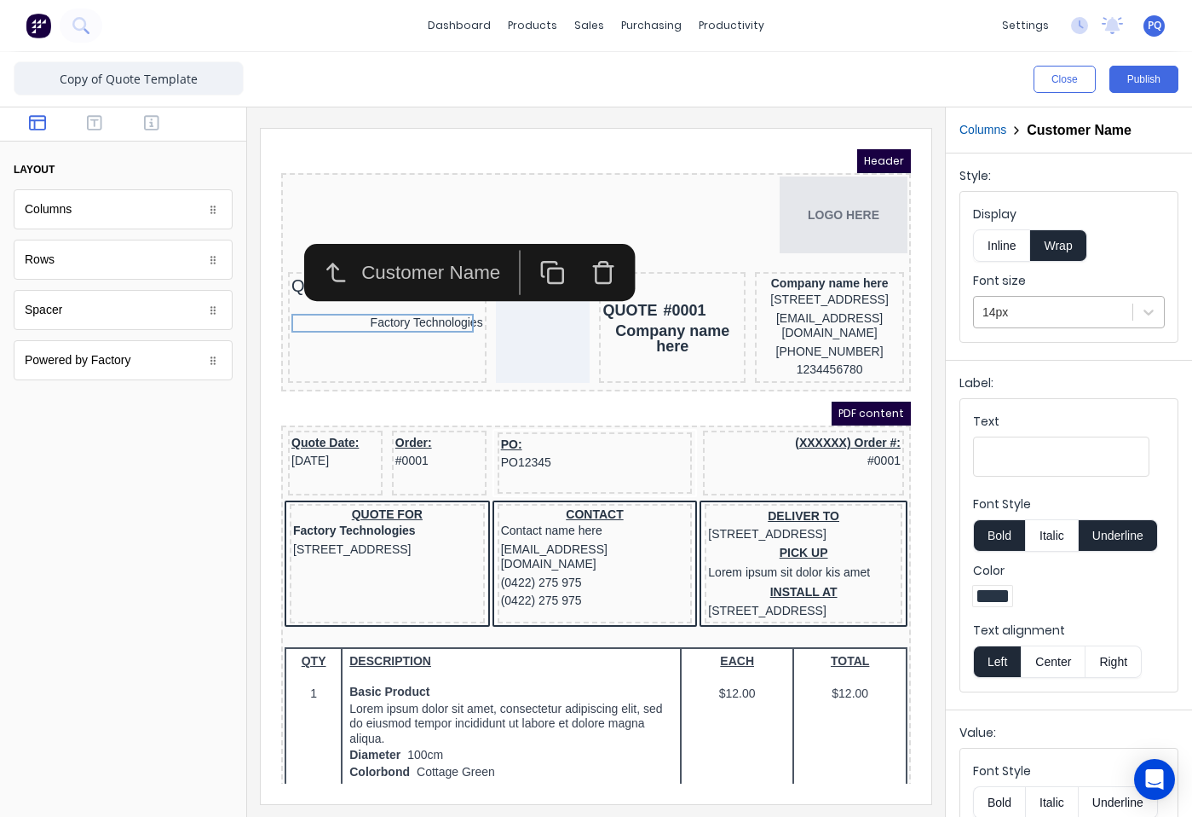
click at [1080, 304] on div at bounding box center [1053, 312] width 141 height 21
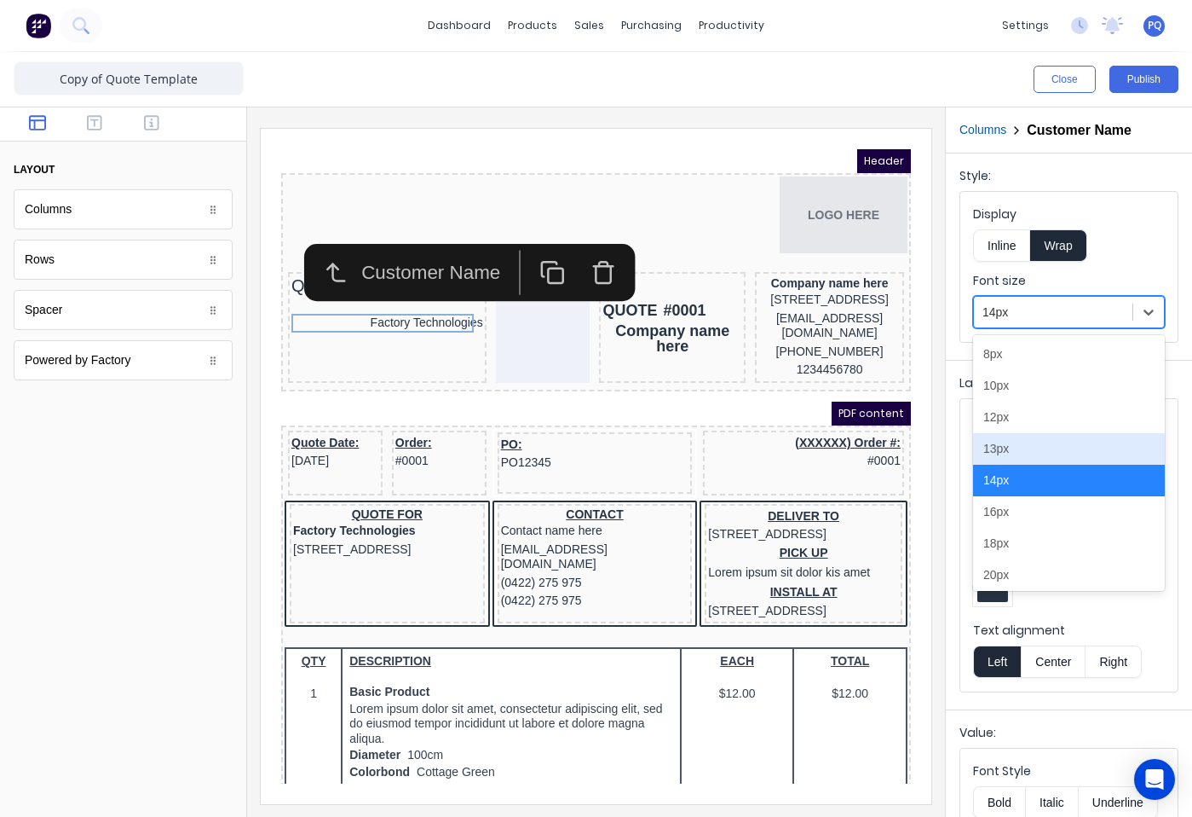
click at [1043, 453] on div "13px" at bounding box center [1069, 449] width 192 height 32
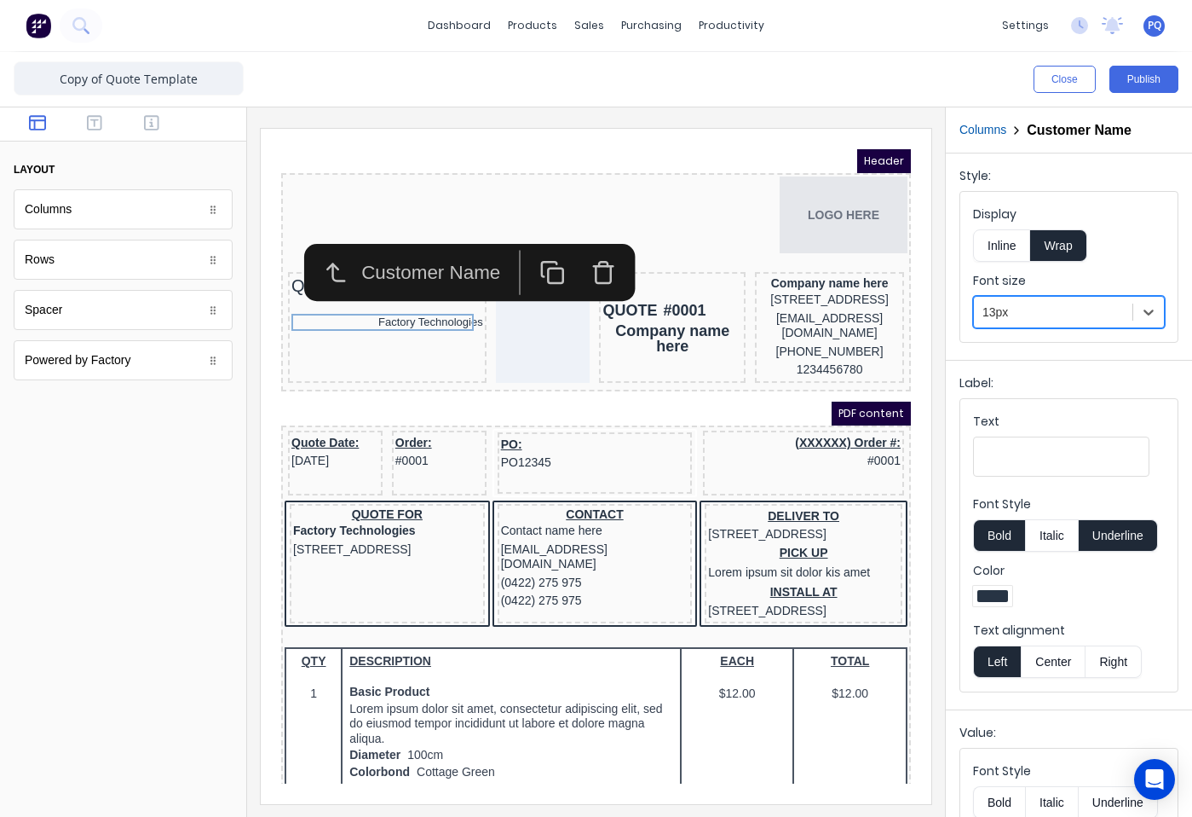
click at [1025, 319] on div at bounding box center [1053, 312] width 141 height 21
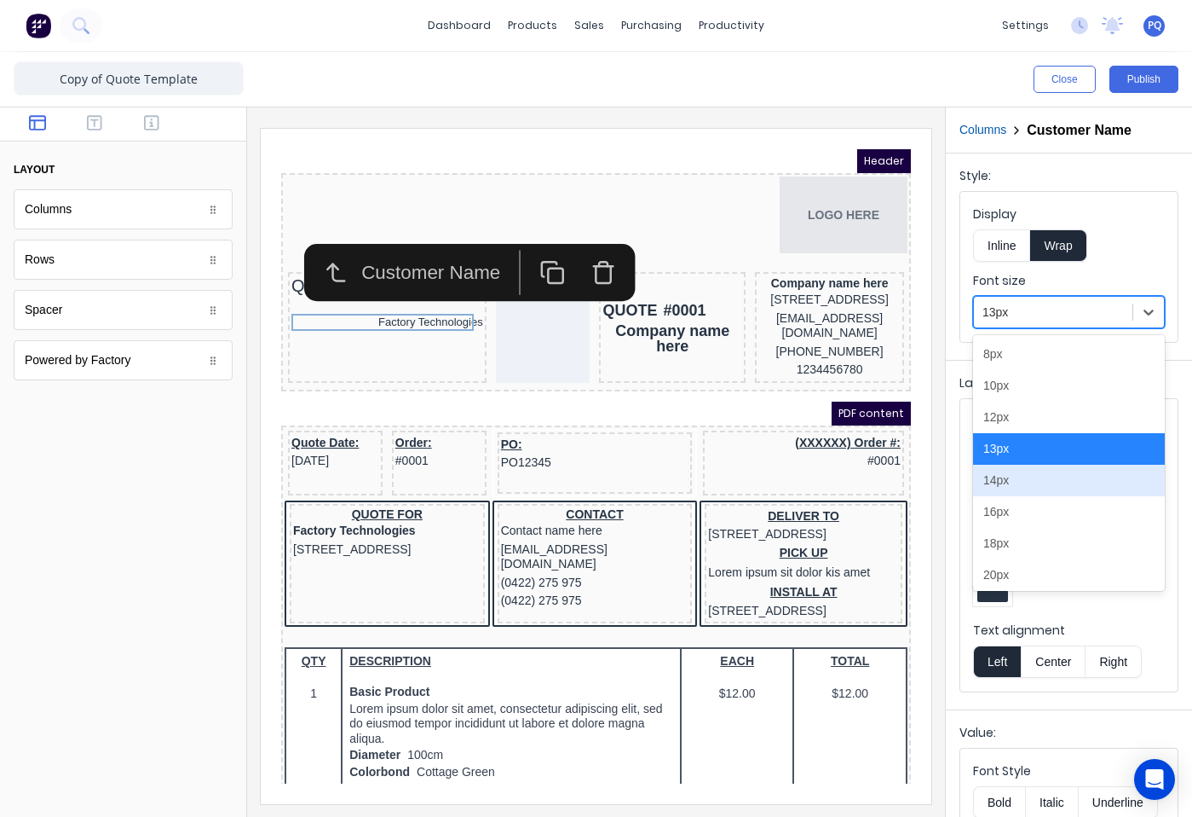
click at [1016, 488] on div "14px" at bounding box center [1069, 481] width 192 height 32
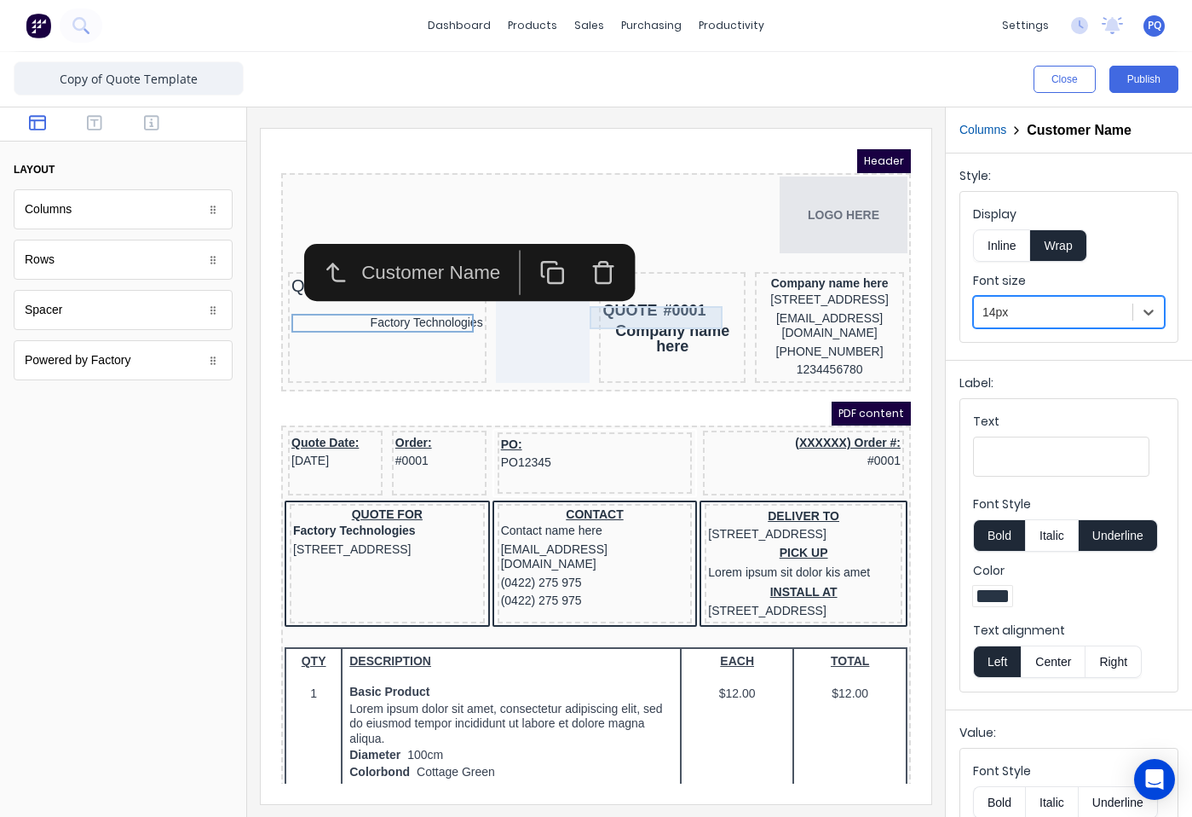
click at [593, 292] on div "QUOTE #0001" at bounding box center [652, 290] width 140 height 23
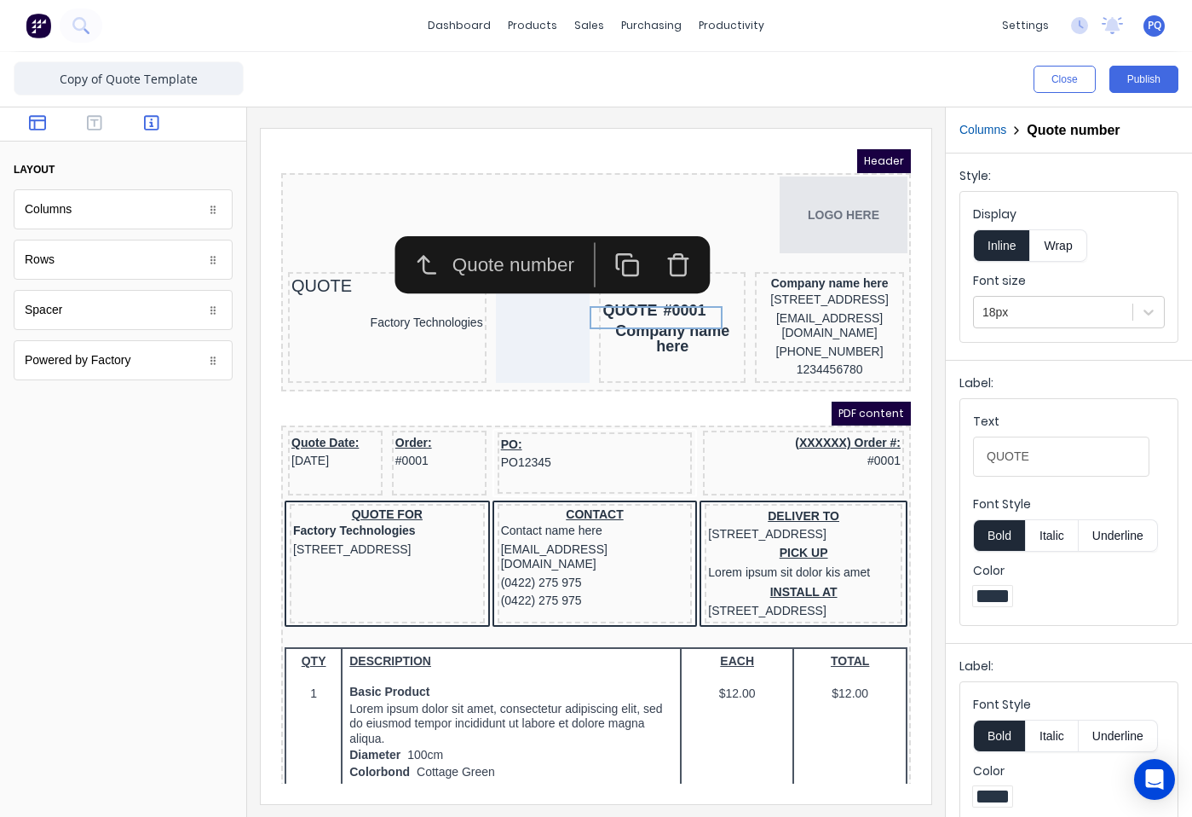
click at [153, 125] on icon "button" at bounding box center [151, 122] width 15 height 17
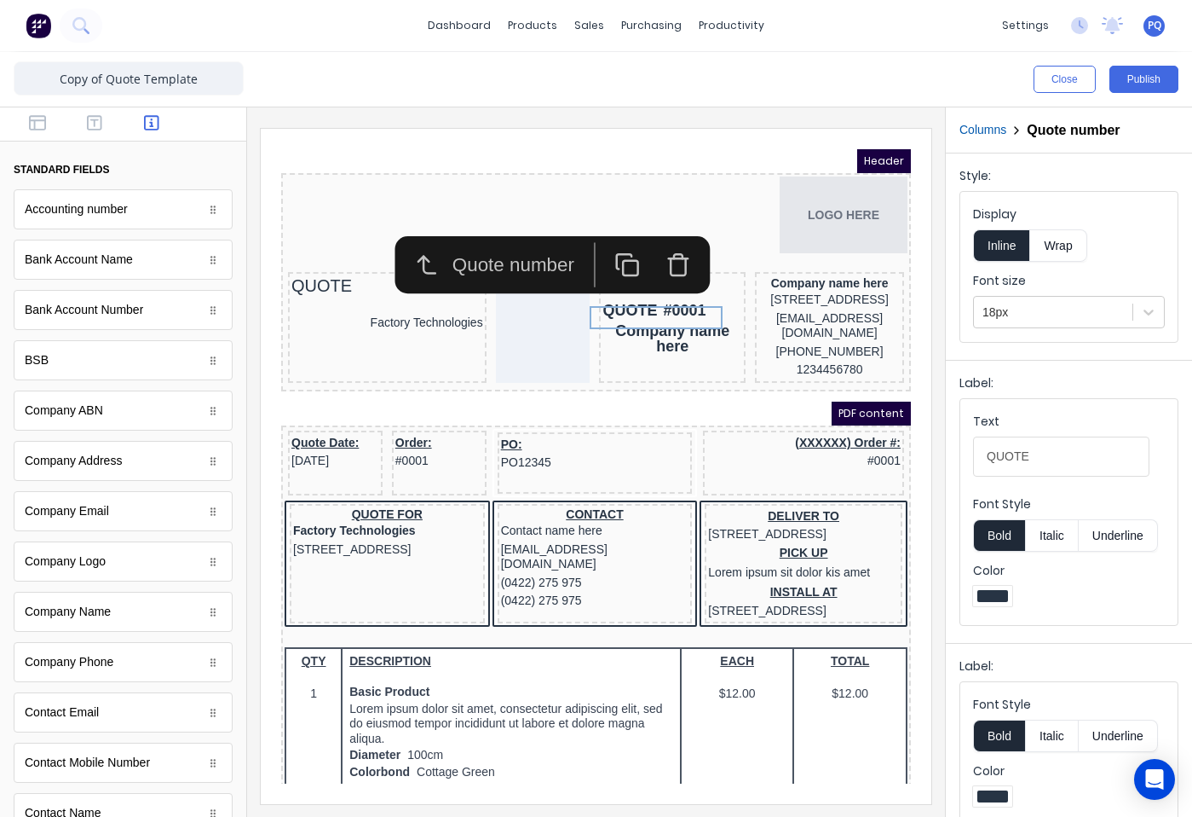
scroll to position [771, 0]
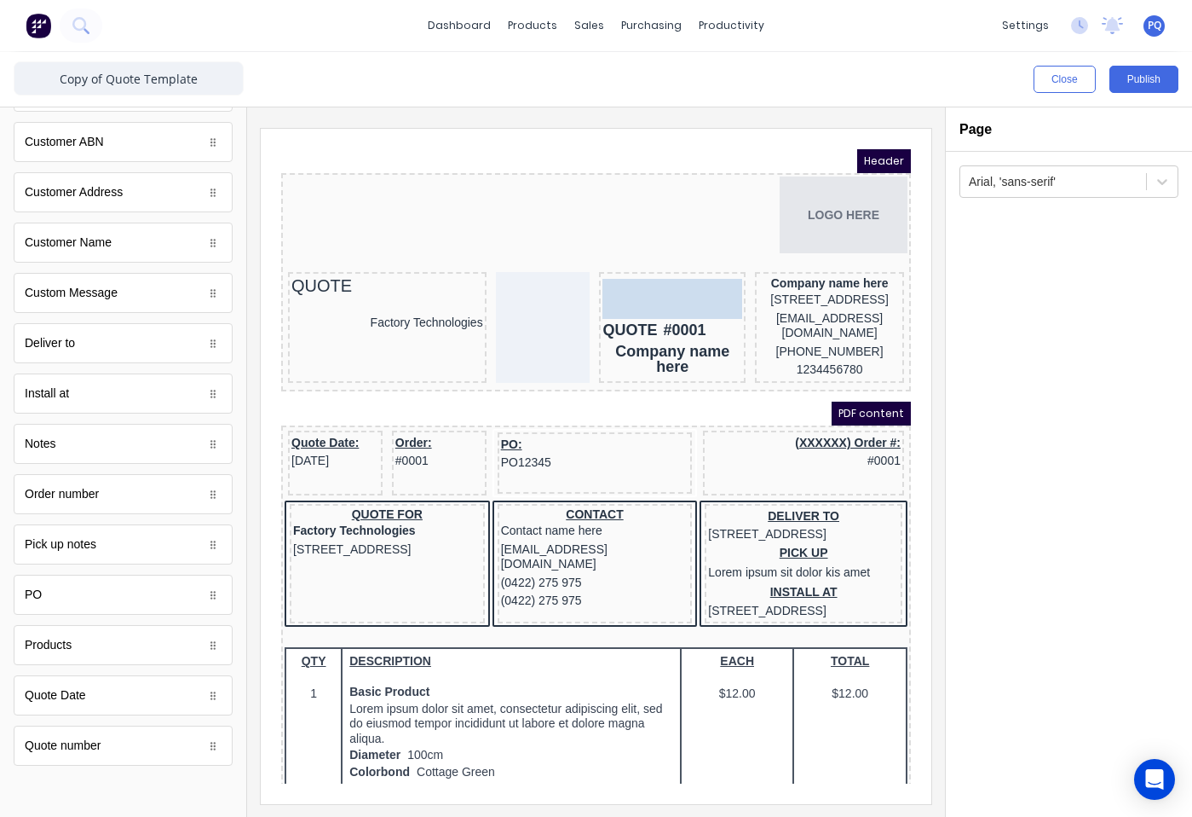
drag, startPoint x: 127, startPoint y: 692, endPoint x: 650, endPoint y: 273, distance: 670.6
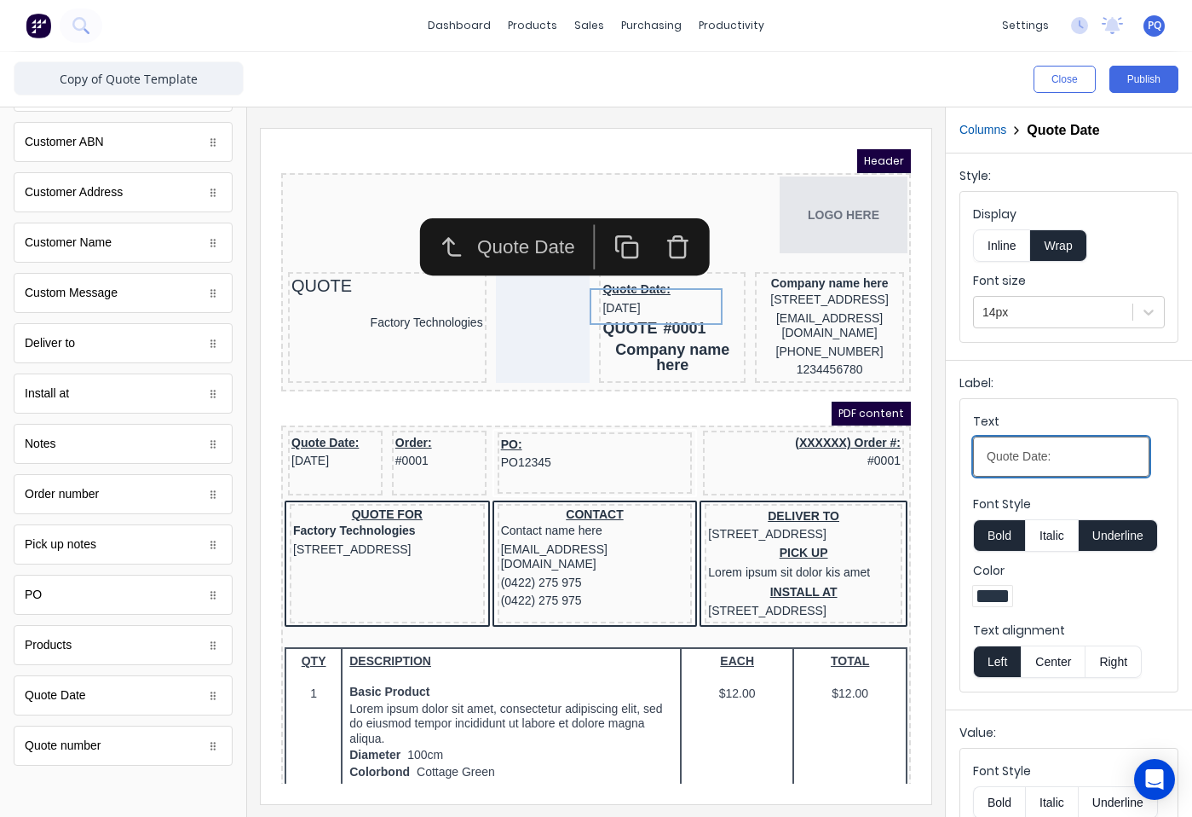
click at [1067, 459] on input "Quote Date:" at bounding box center [1061, 456] width 176 height 40
drag, startPoint x: 1023, startPoint y: 458, endPoint x: 938, endPoint y: 460, distance: 84.4
click at [938, 460] on div "Close Publish Components standard fields Accounting number Accounting number Ba…" at bounding box center [596, 434] width 1192 height 765
type input "Date"
click at [1101, 528] on button "Underline" at bounding box center [1118, 535] width 79 height 32
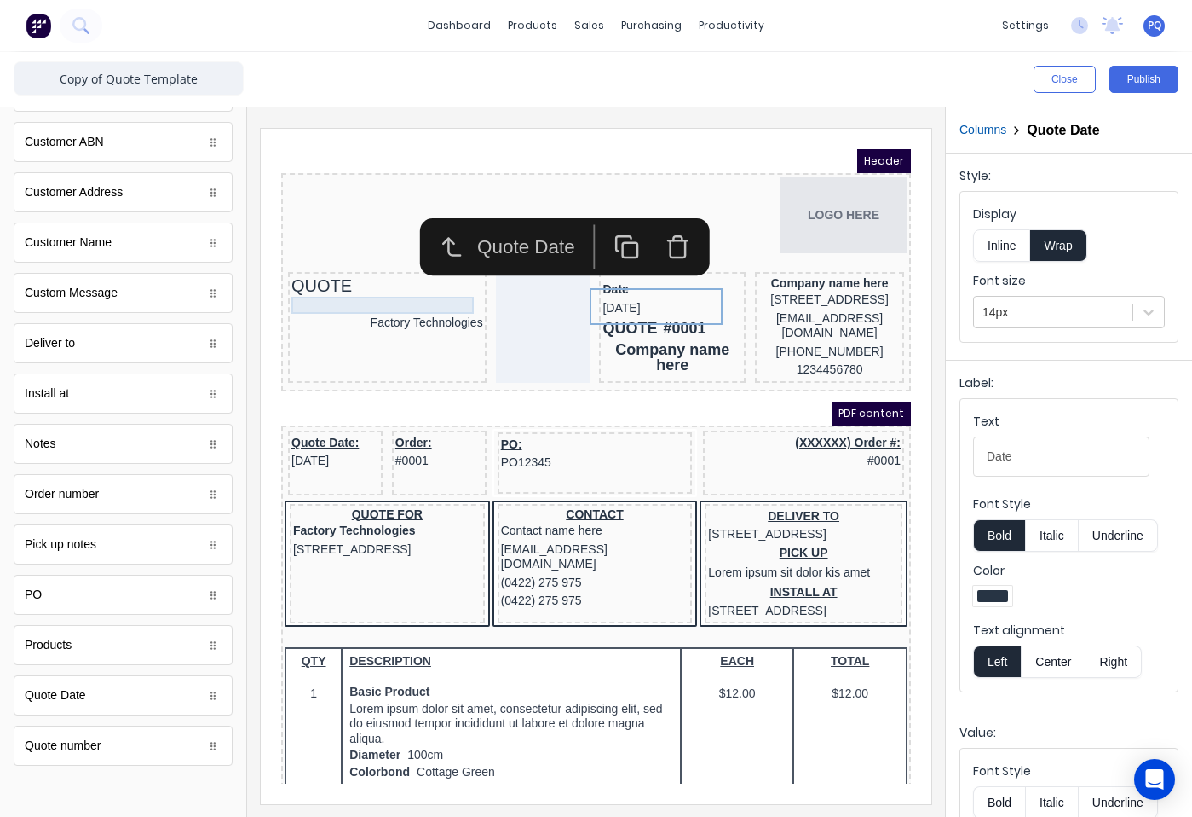
click at [336, 281] on div at bounding box center [367, 284] width 192 height 17
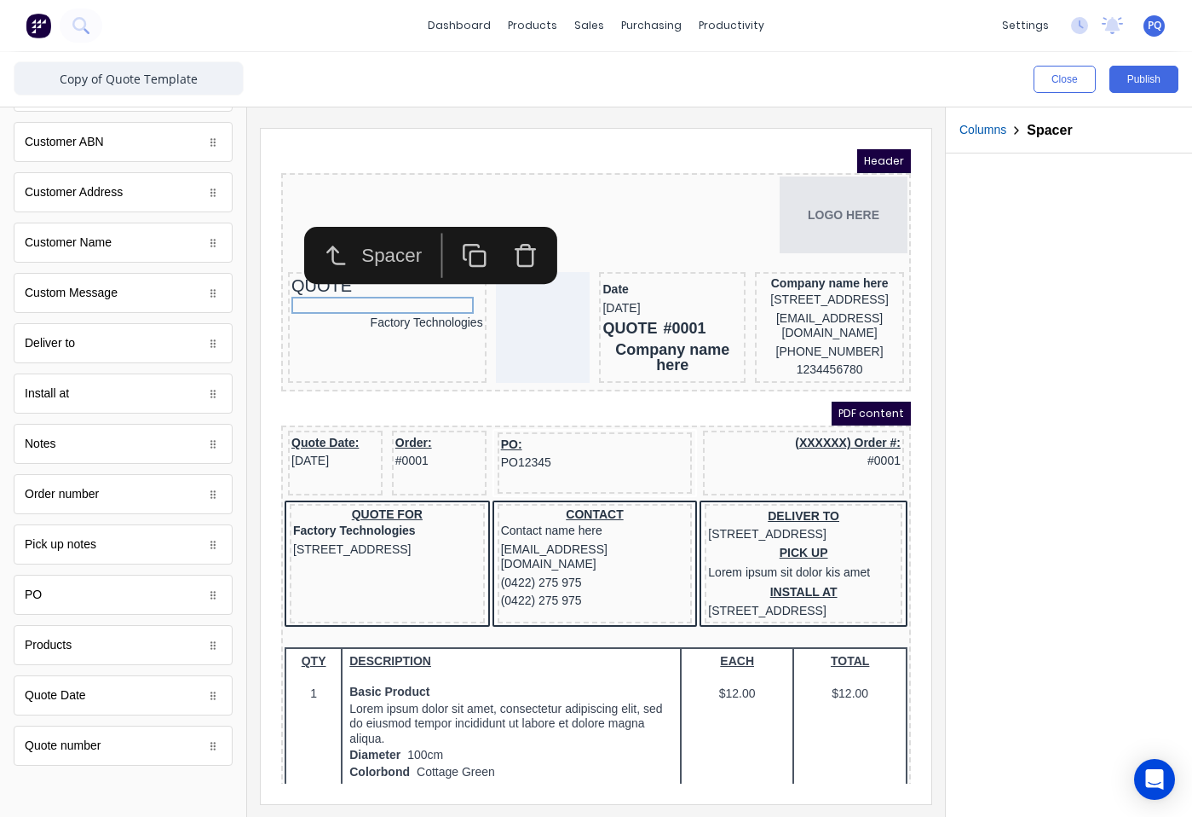
click at [453, 230] on rect "button" at bounding box center [457, 237] width 14 height 14
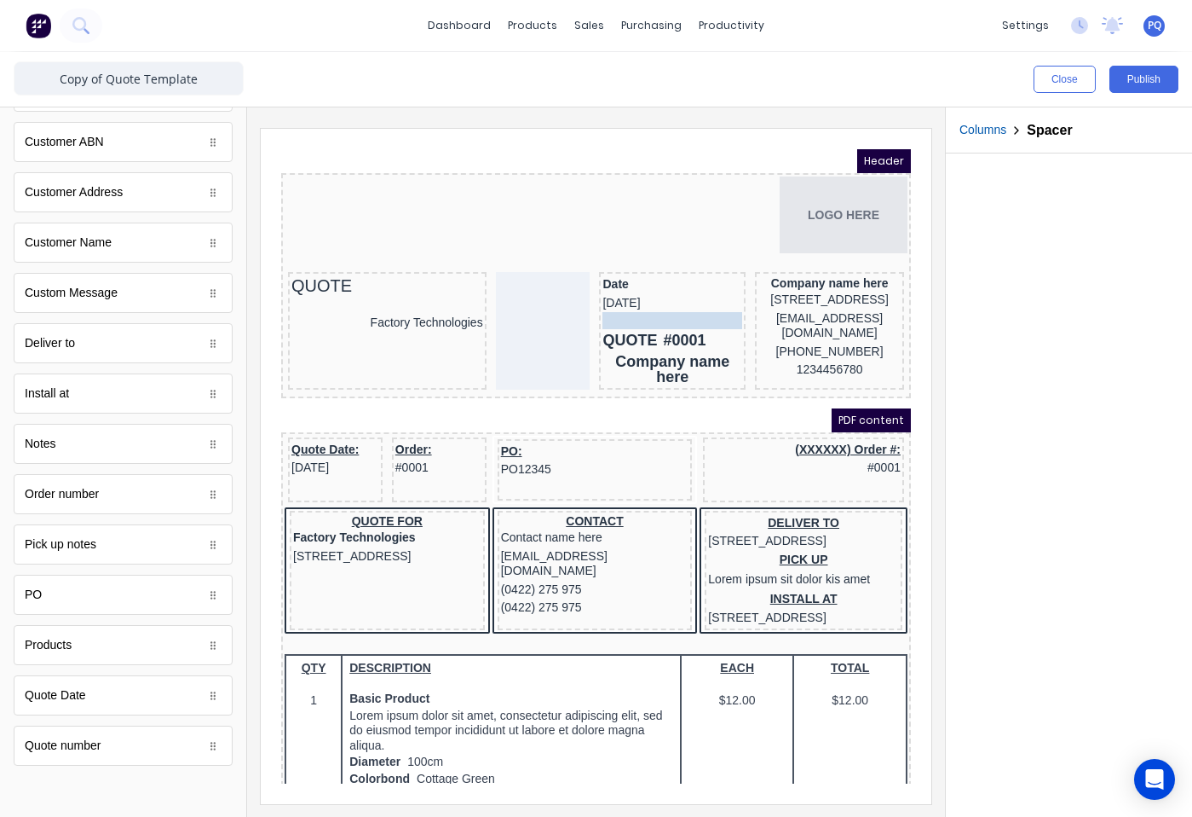
drag, startPoint x: 427, startPoint y: 302, endPoint x: 655, endPoint y: 305, distance: 227.6
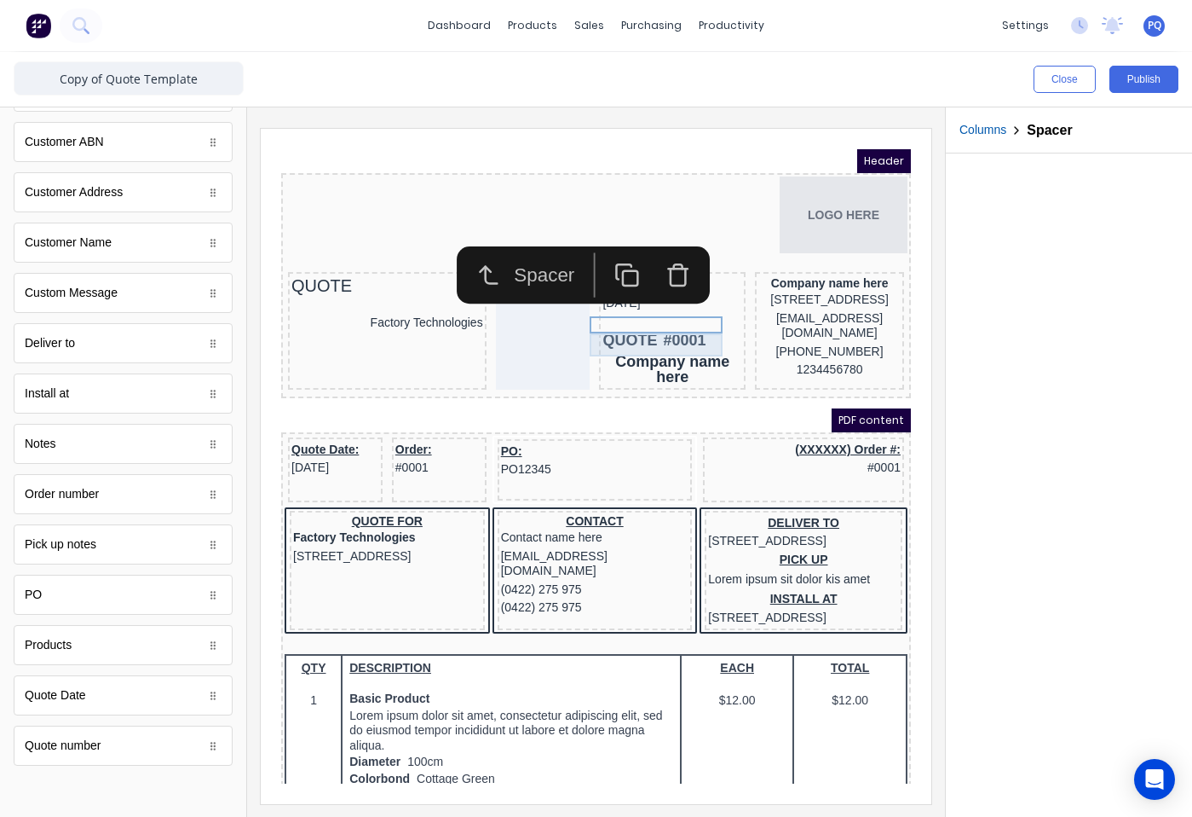
click at [651, 319] on div "QUOTE #0001" at bounding box center [652, 320] width 140 height 23
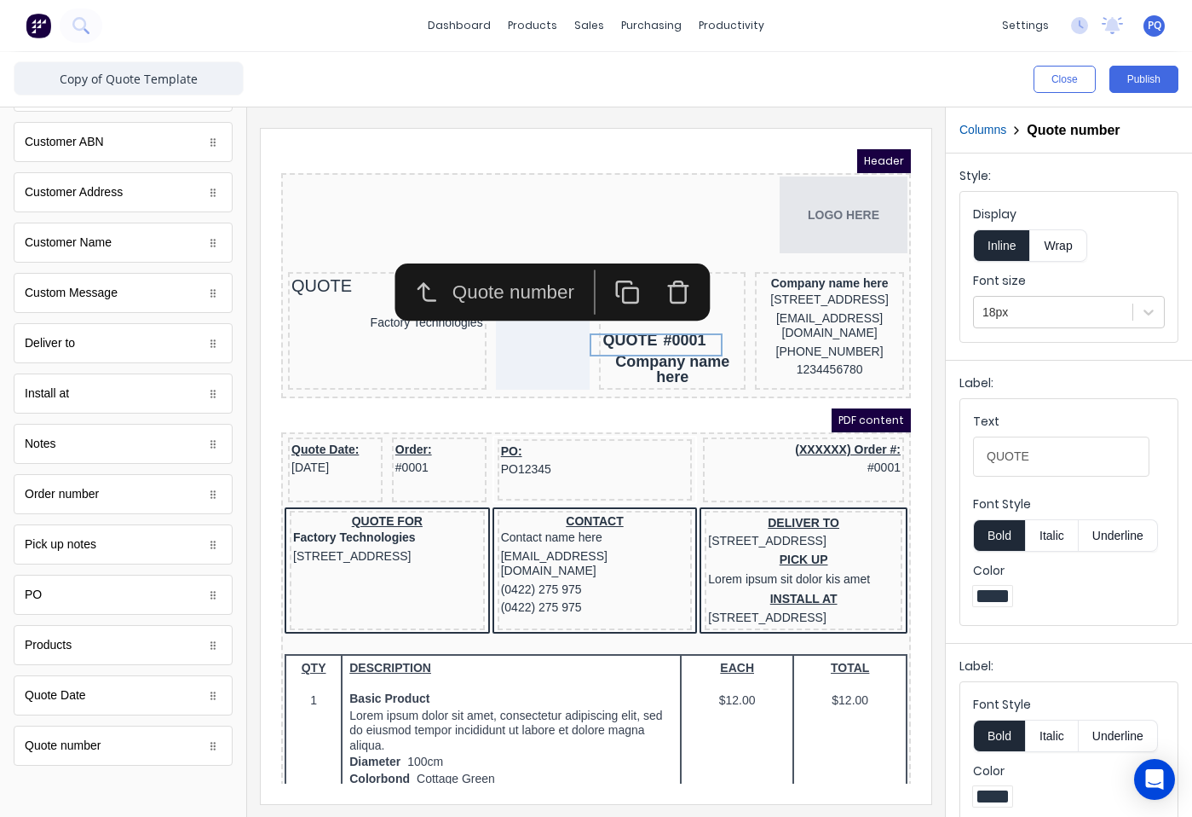
drag, startPoint x: 1078, startPoint y: 459, endPoint x: 956, endPoint y: 469, distance: 122.2
click at [956, 469] on div "Label: Text QUOTE Font Style Bold Italic Underline Color" at bounding box center [1069, 498] width 246 height 276
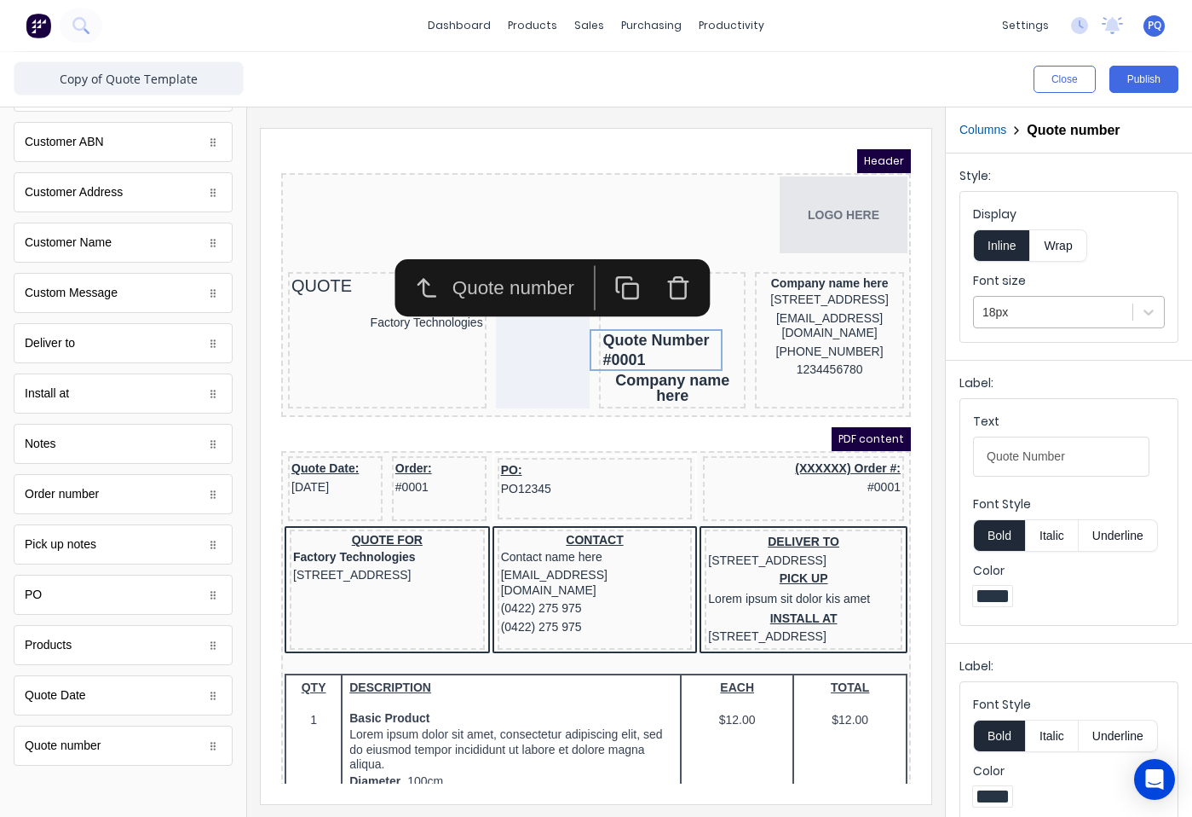
type input "Quote Number"
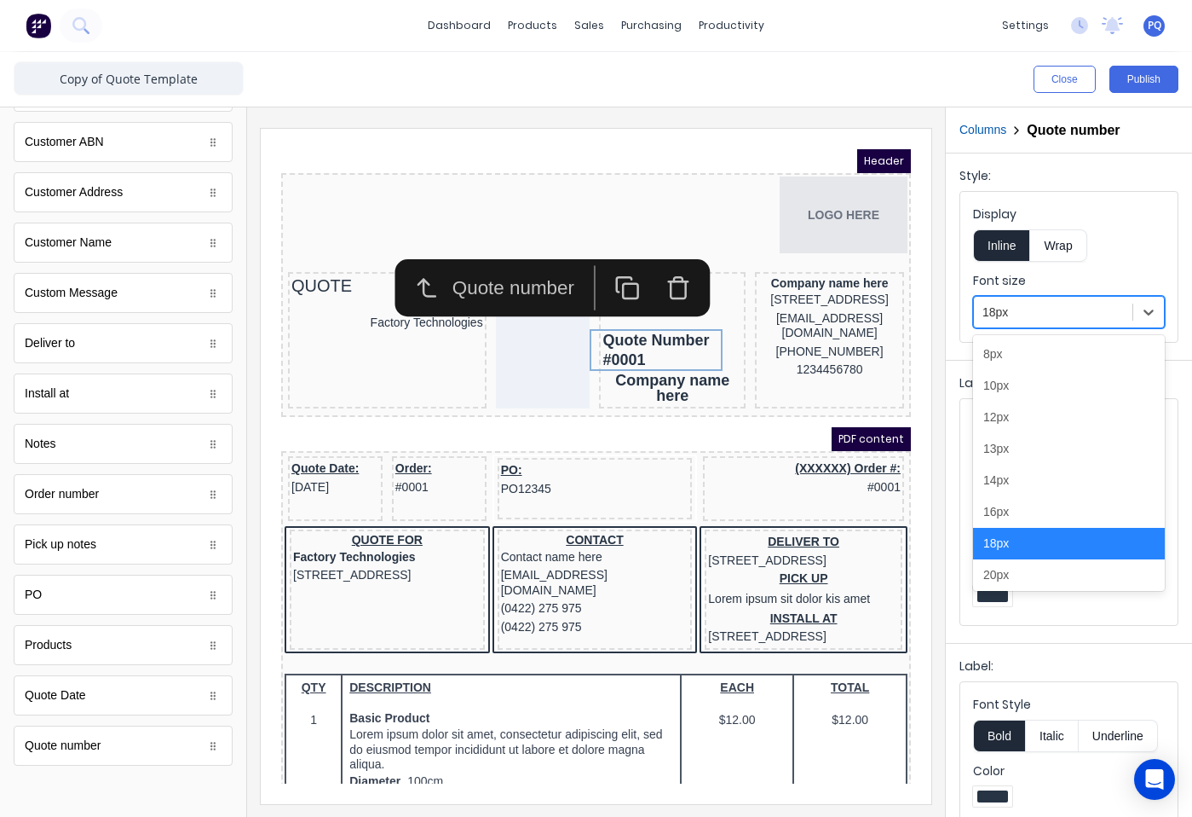
click at [1012, 317] on div at bounding box center [1053, 312] width 141 height 21
click at [1001, 479] on div "14px" at bounding box center [1069, 481] width 192 height 32
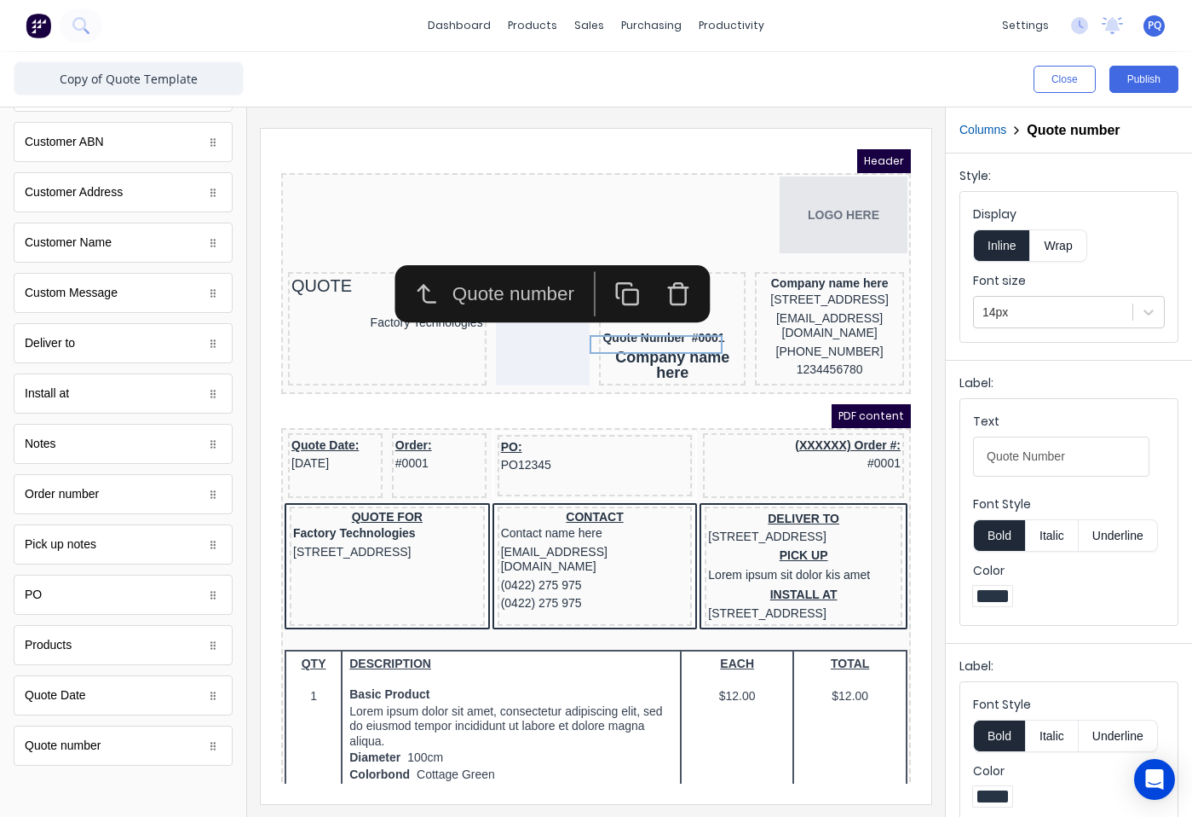
click at [1048, 239] on button "Wrap" at bounding box center [1058, 245] width 56 height 32
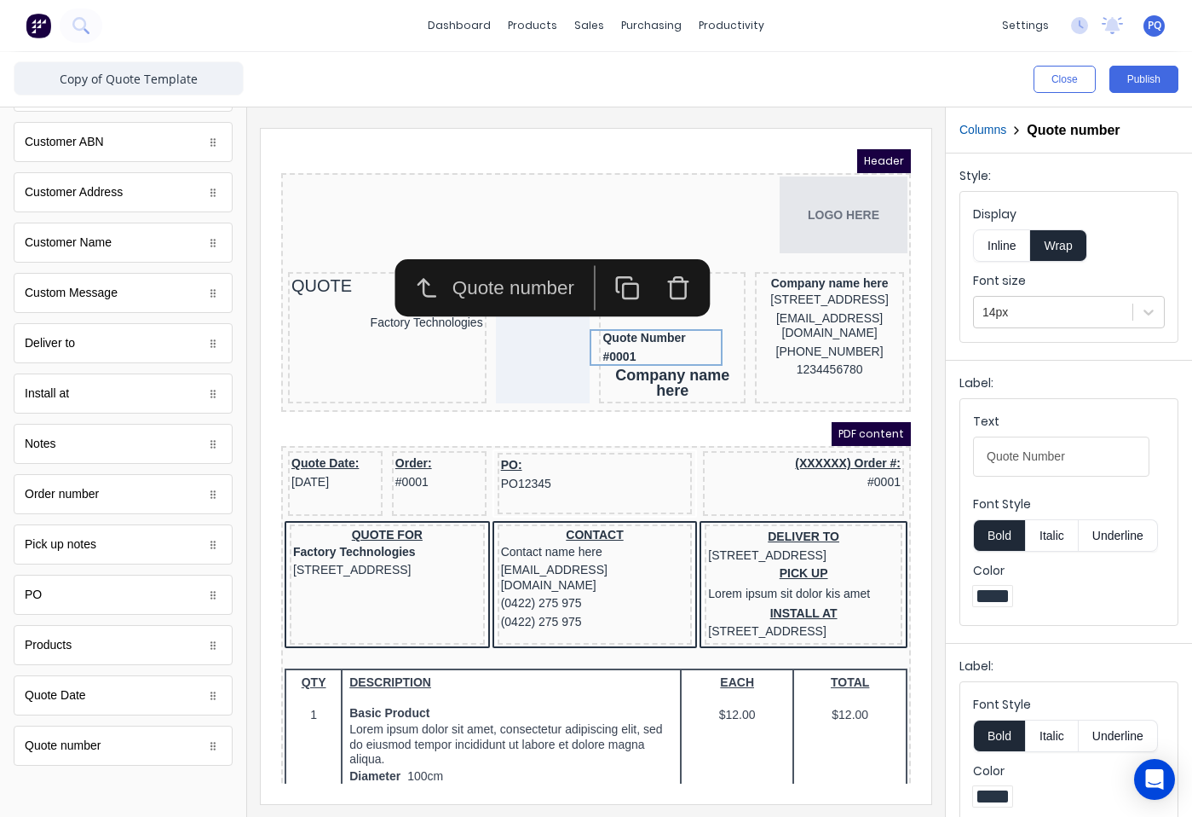
click at [990, 738] on button "Bold" at bounding box center [999, 735] width 52 height 32
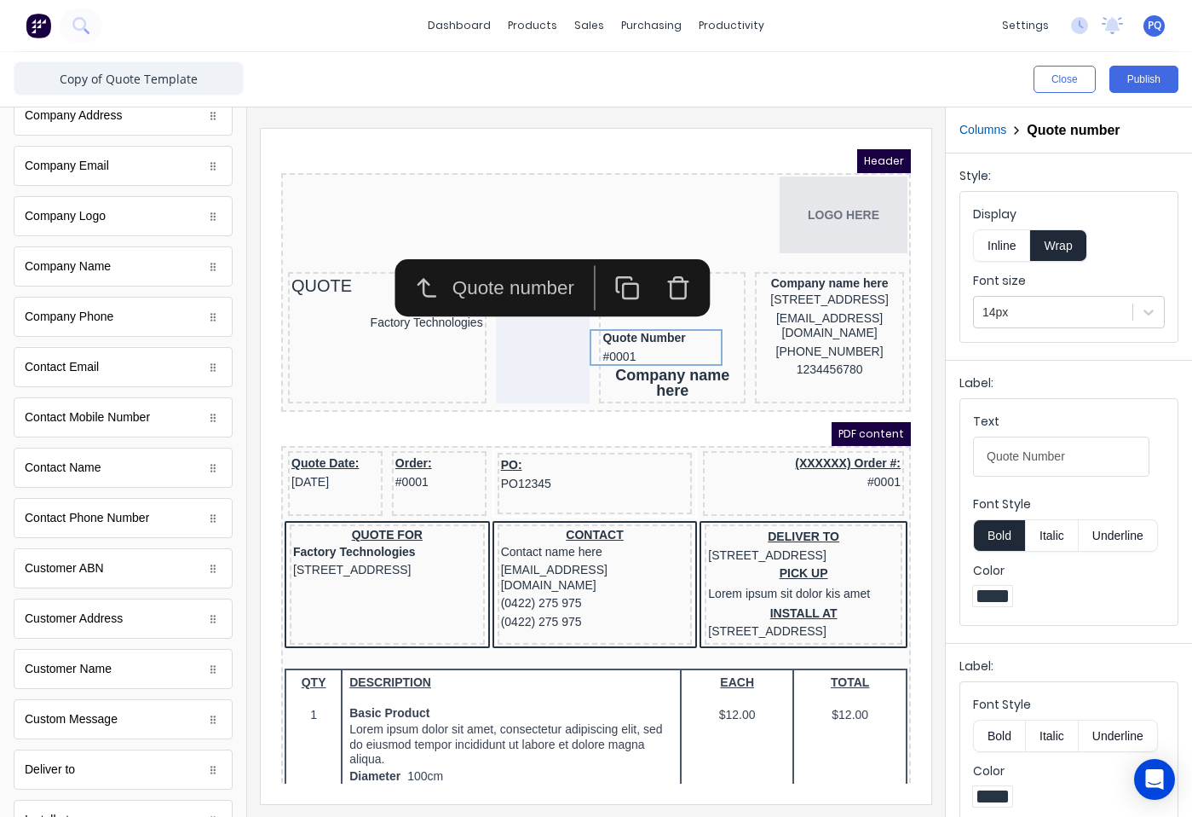
scroll to position [0, 0]
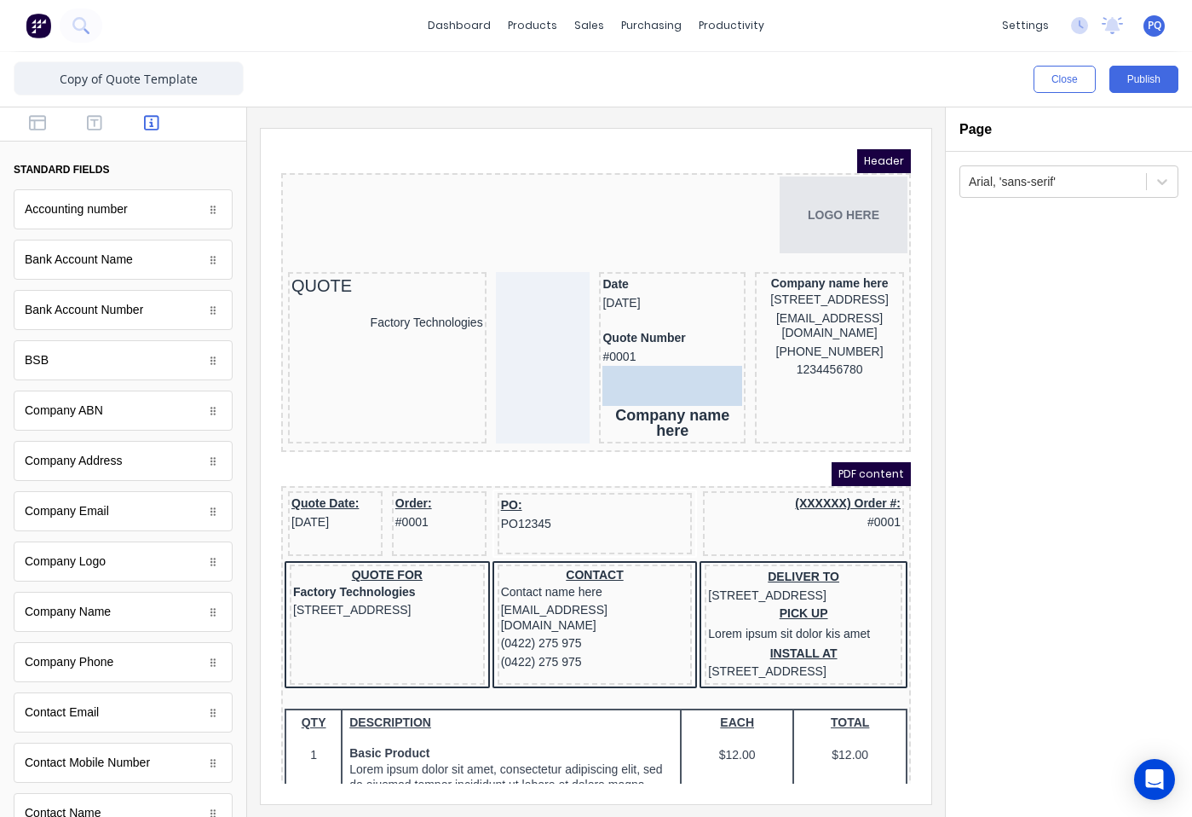
drag, startPoint x: 192, startPoint y: 401, endPoint x: 369, endPoint y: 303, distance: 202.2
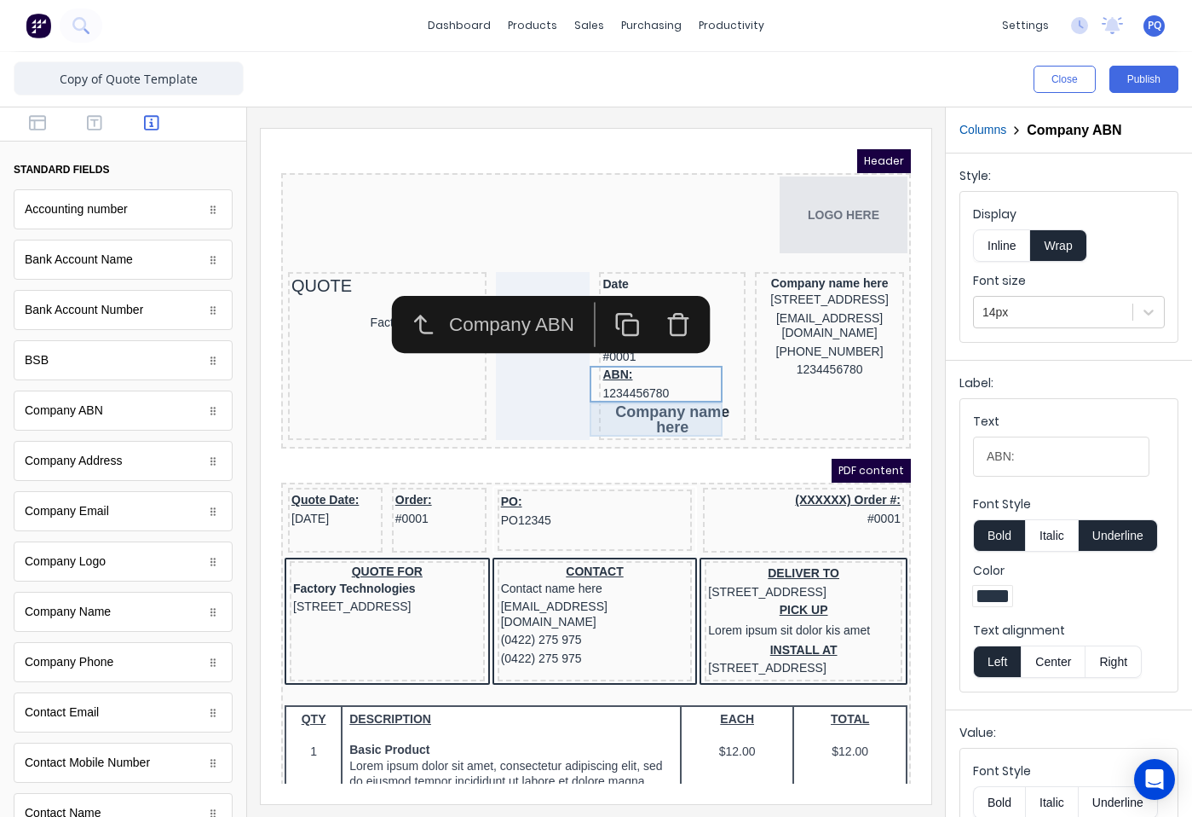
click at [632, 412] on div "Company name here" at bounding box center [652, 399] width 140 height 34
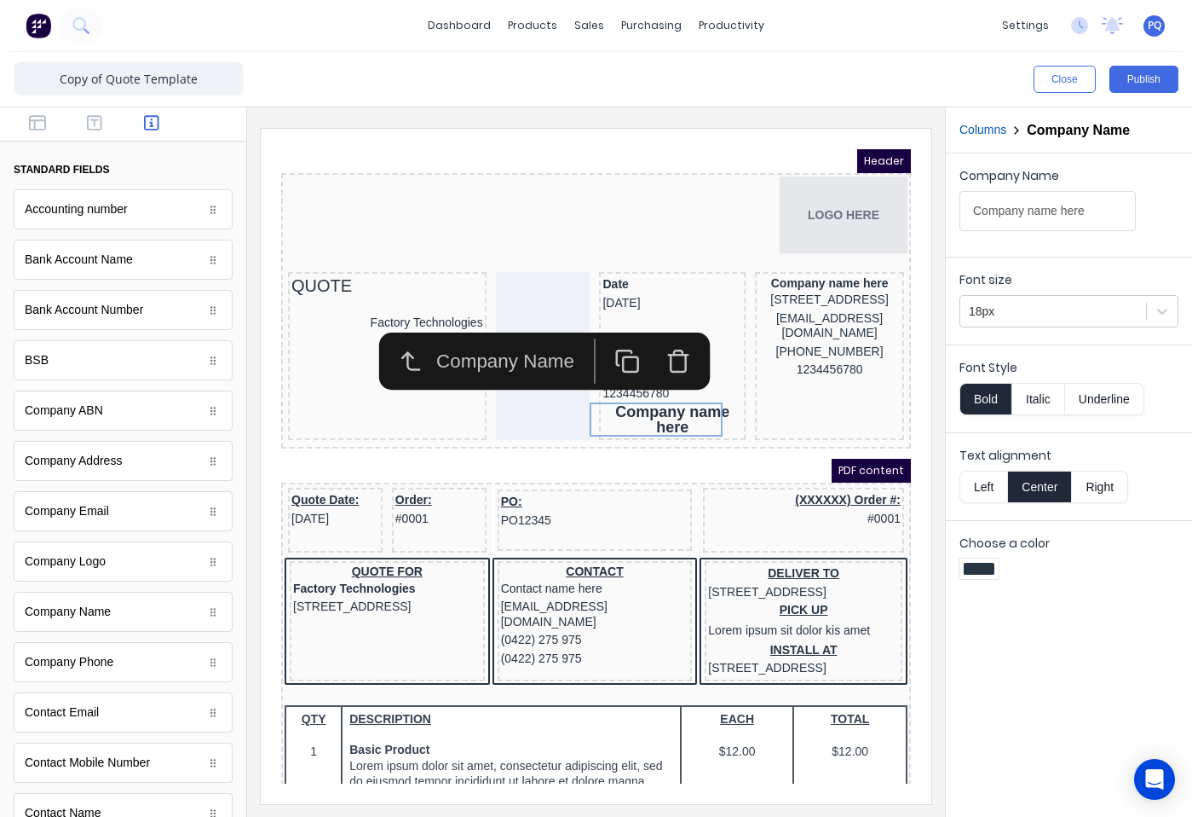
click at [650, 343] on icon "button" at bounding box center [657, 342] width 14 height 17
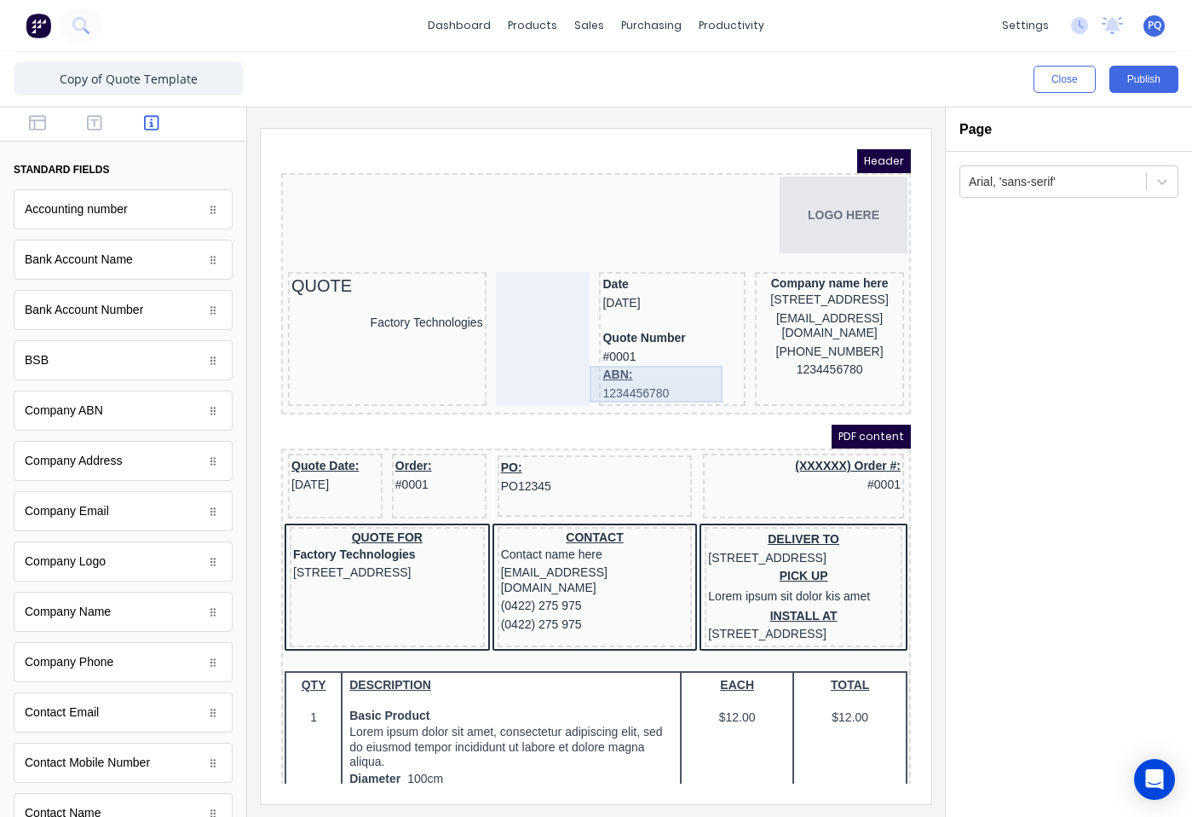
click at [603, 356] on div "ABN: 1234456780" at bounding box center [652, 363] width 140 height 37
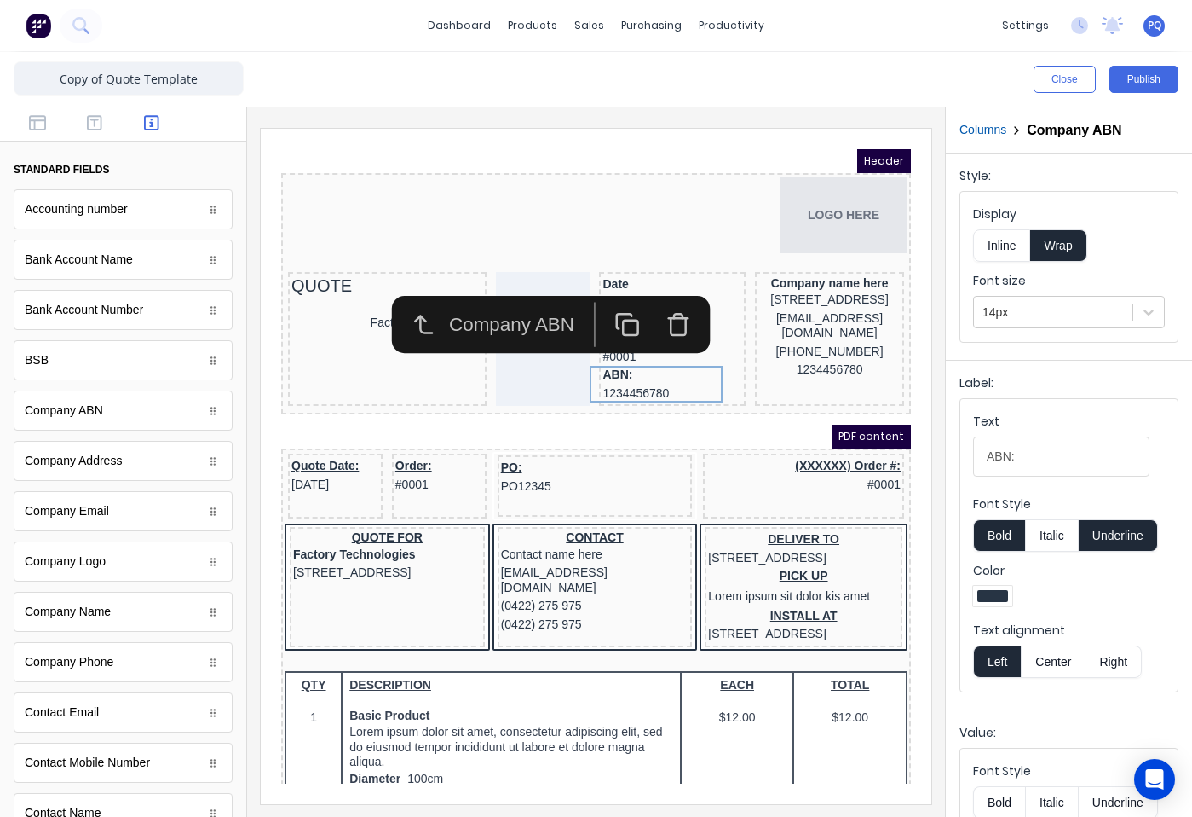
click at [1146, 527] on button "Underline" at bounding box center [1118, 535] width 79 height 32
click at [1065, 451] on input "ABN:" at bounding box center [1061, 456] width 176 height 40
type input "ABN"
click at [740, 409] on div "PDF content" at bounding box center [576, 416] width 630 height 24
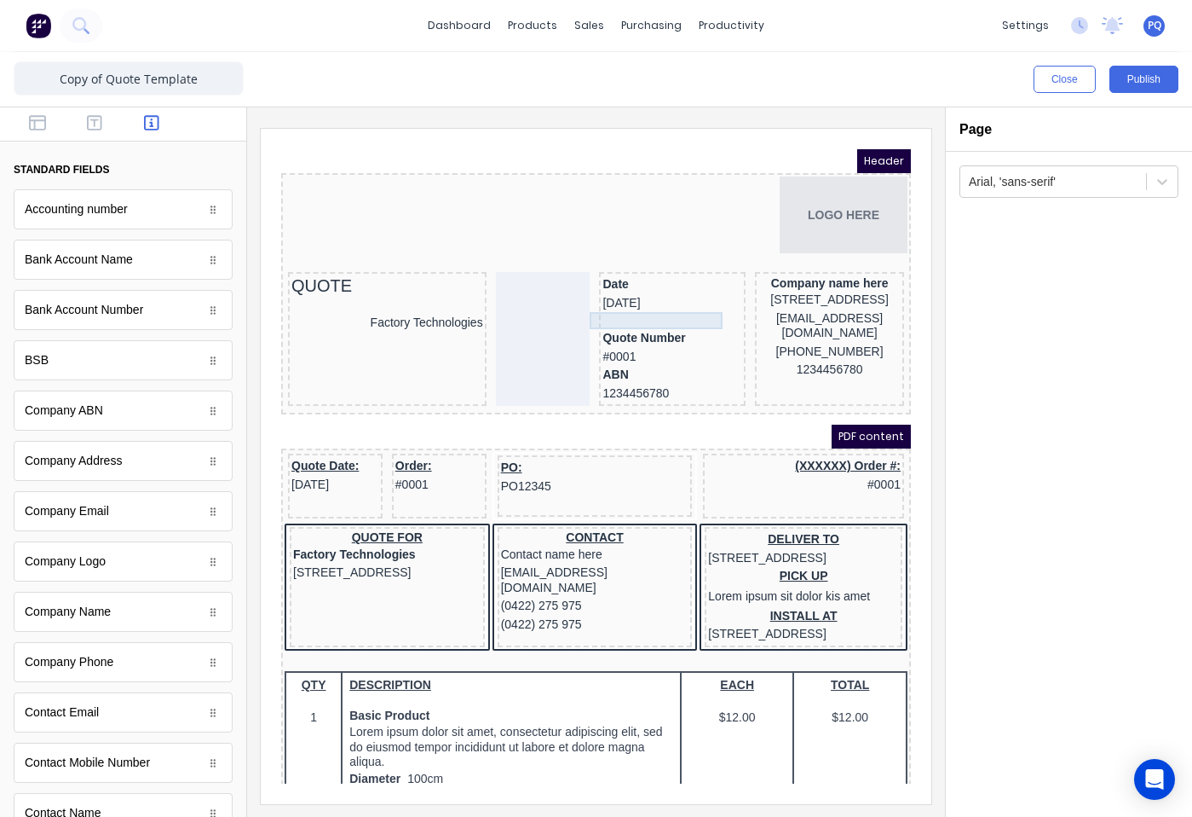
click at [621, 300] on div at bounding box center [652, 300] width 140 height 17
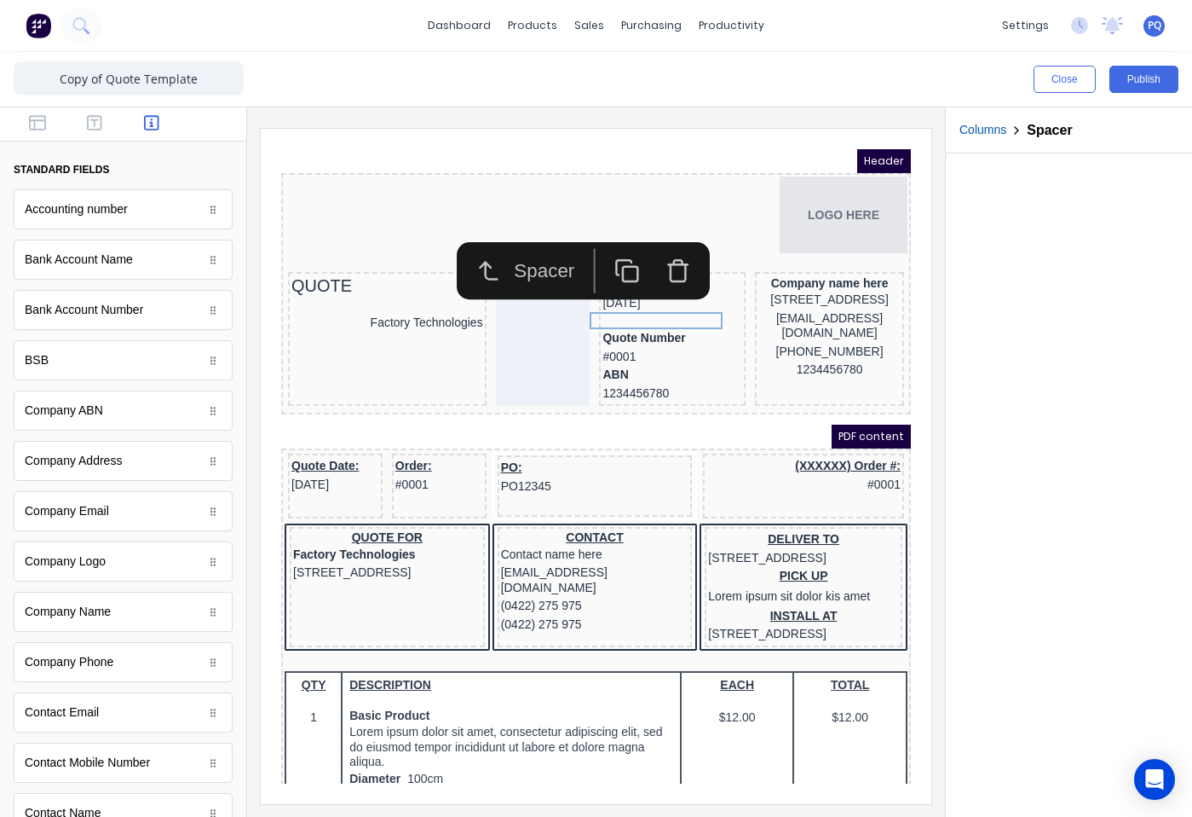
click at [611, 247] on icon "button" at bounding box center [607, 251] width 26 height 26
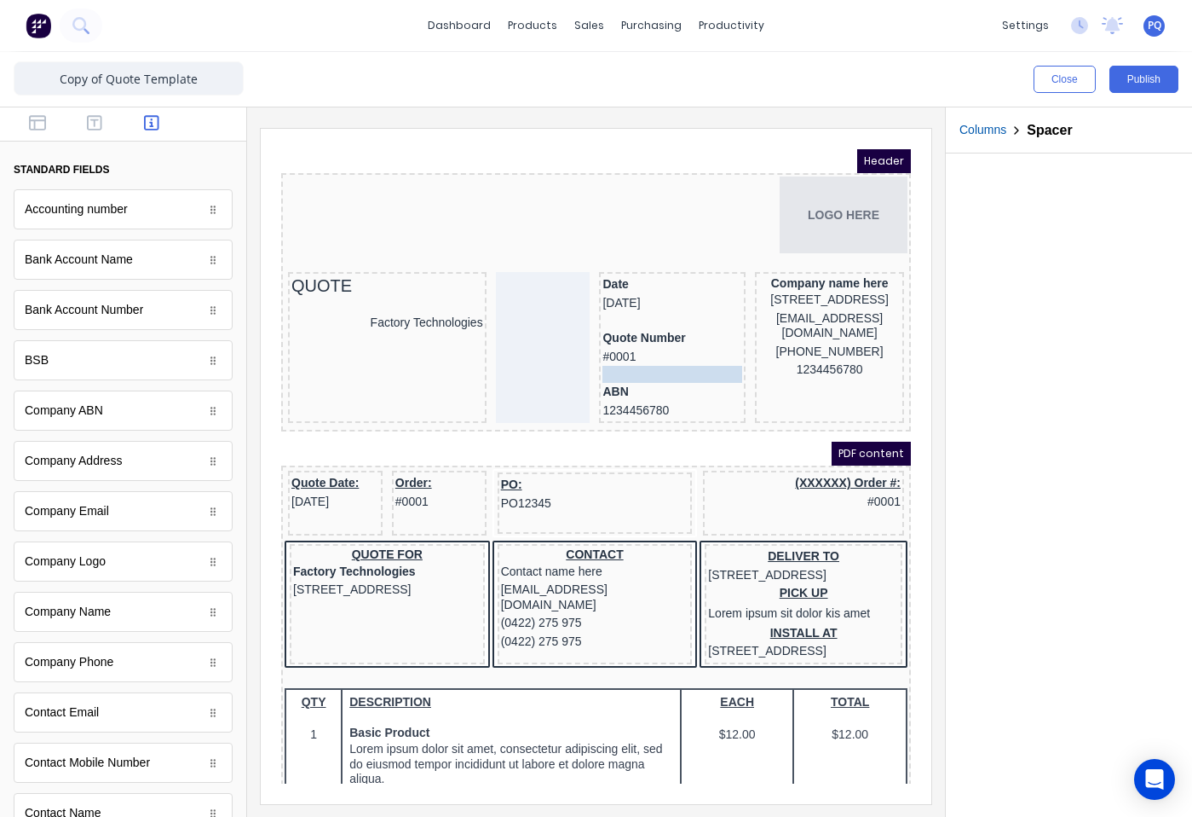
drag, startPoint x: 626, startPoint y: 307, endPoint x: 627, endPoint y: 344, distance: 37.5
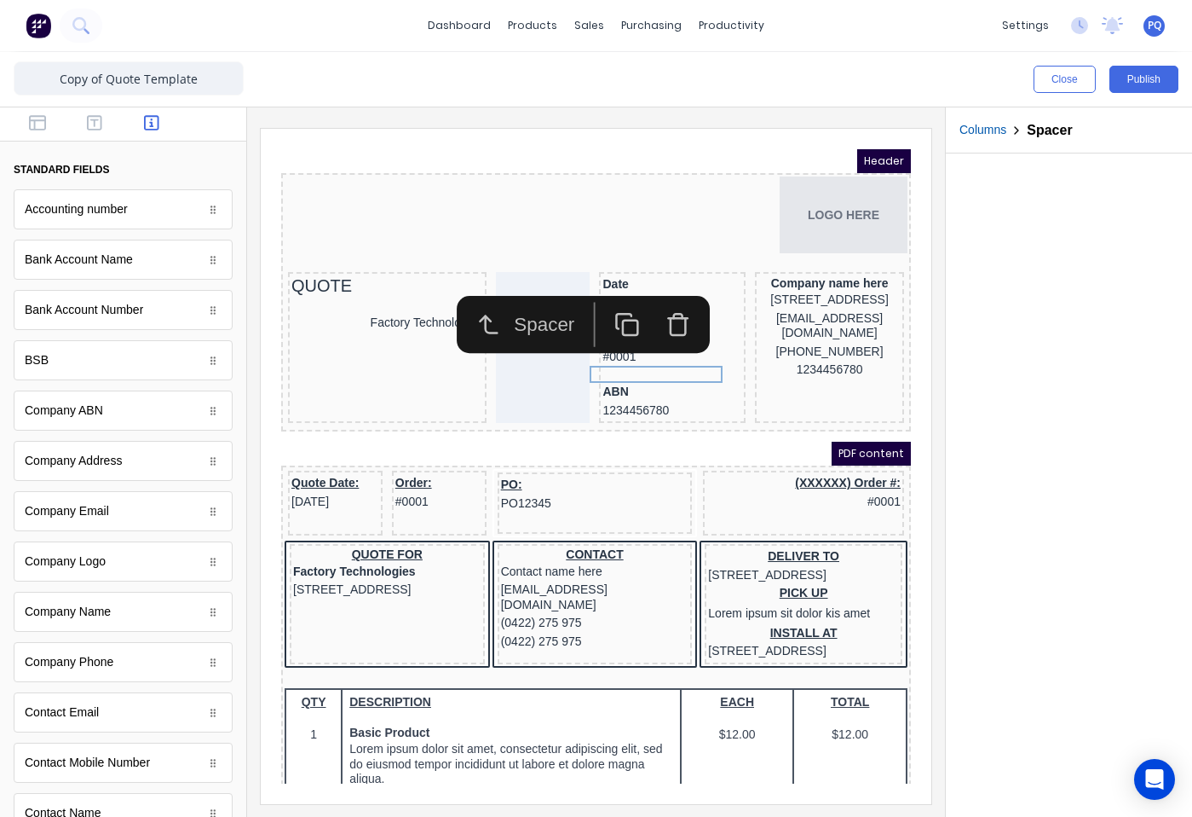
click at [606, 425] on div "PDF content" at bounding box center [576, 433] width 630 height 24
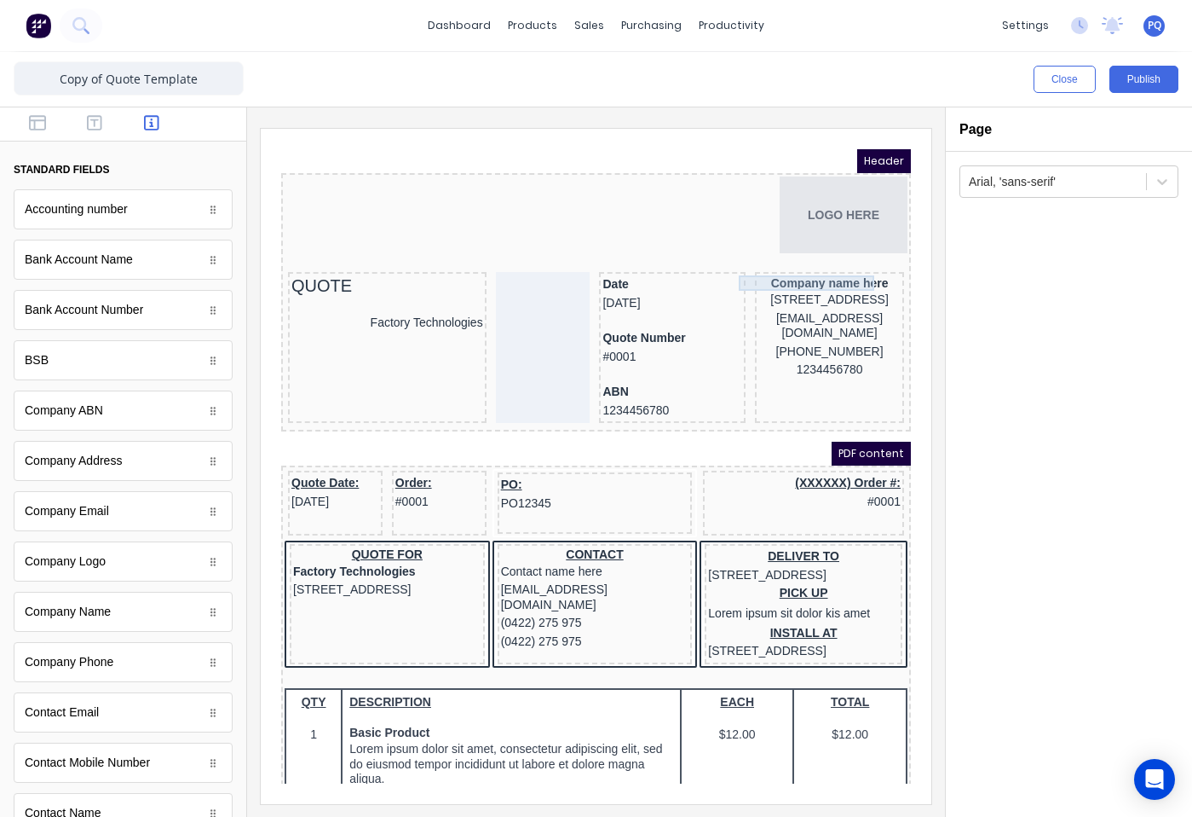
click at [786, 264] on div "Company name here" at bounding box center [809, 262] width 142 height 15
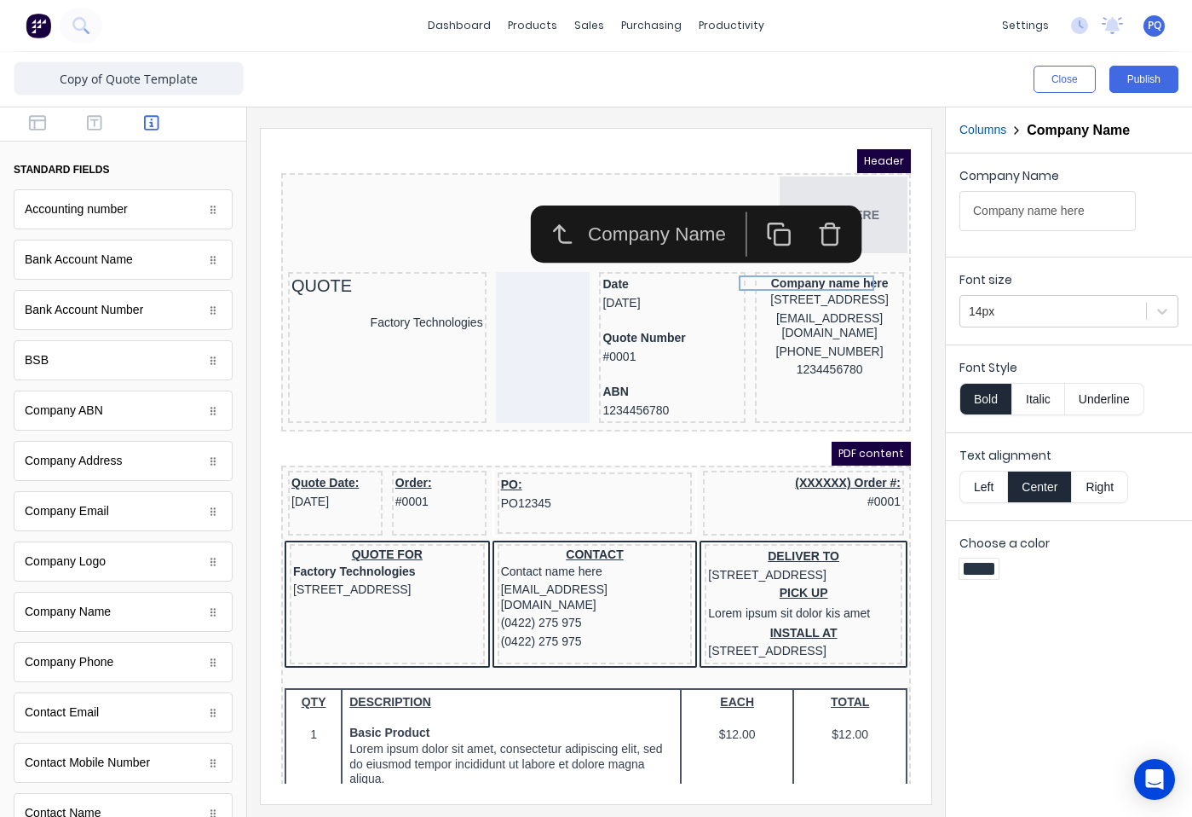
click at [980, 481] on button "Left" at bounding box center [984, 486] width 48 height 32
click at [981, 401] on button "Bold" at bounding box center [986, 399] width 52 height 32
click at [1080, 398] on button "Underline" at bounding box center [1104, 399] width 79 height 32
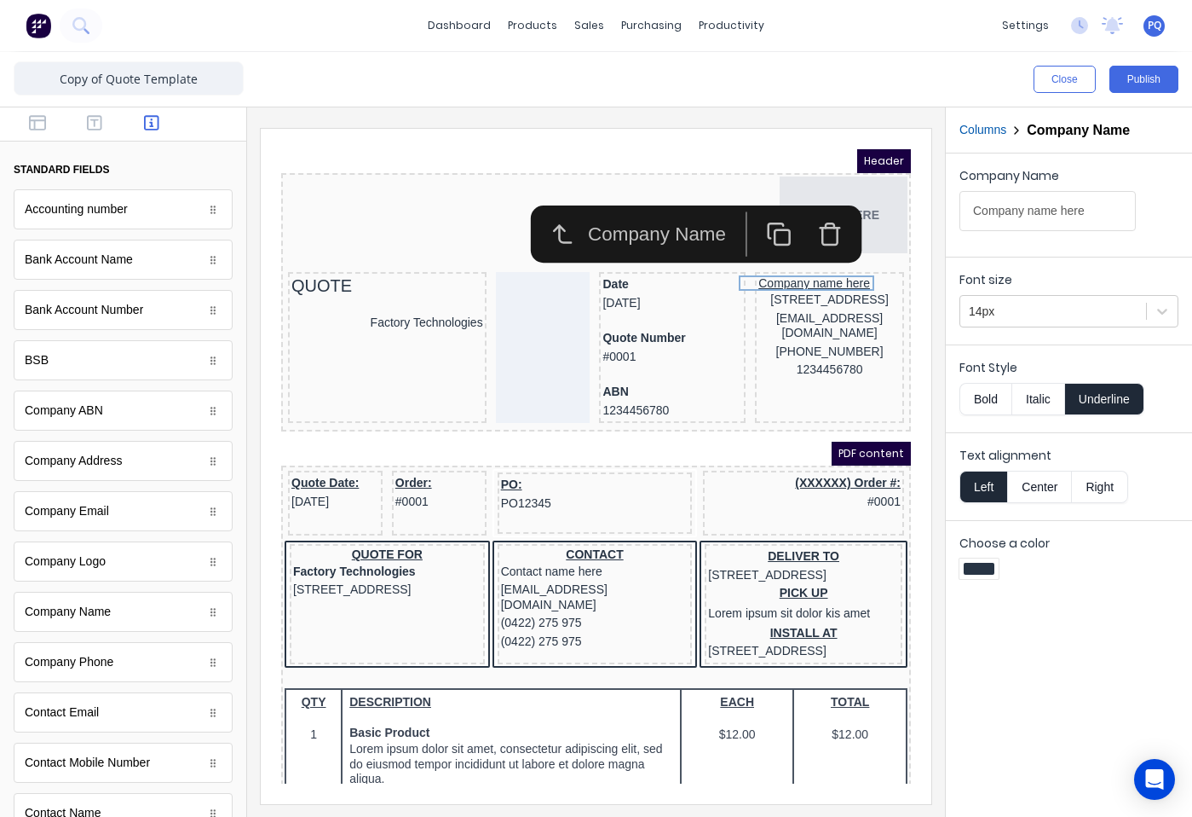
click at [1106, 403] on button "Underline" at bounding box center [1104, 399] width 79 height 32
click at [776, 289] on div "234 Beach Road Gold Coast, Queensland, Australia, 4217" at bounding box center [809, 279] width 142 height 19
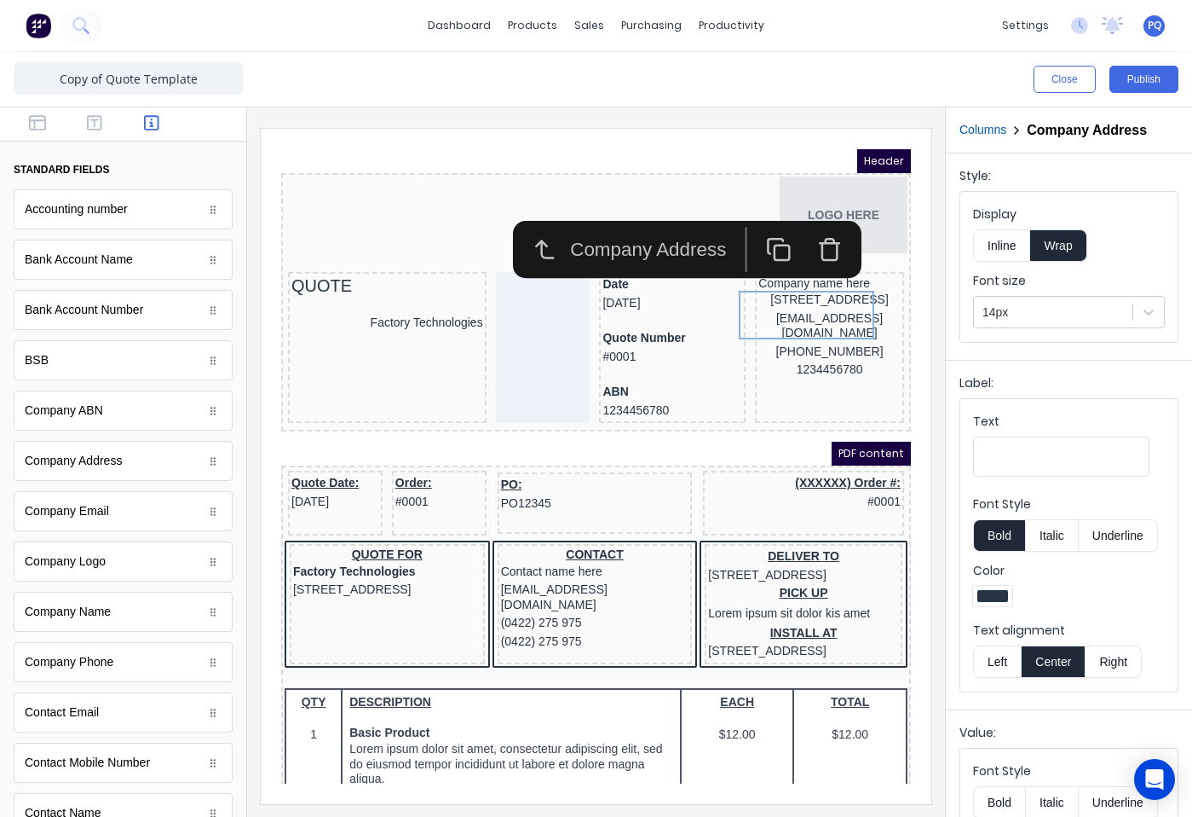
click at [996, 671] on button "Left" at bounding box center [997, 661] width 48 height 32
click at [760, 322] on div "xxxxxxx@xxxxx.com" at bounding box center [809, 305] width 142 height 33
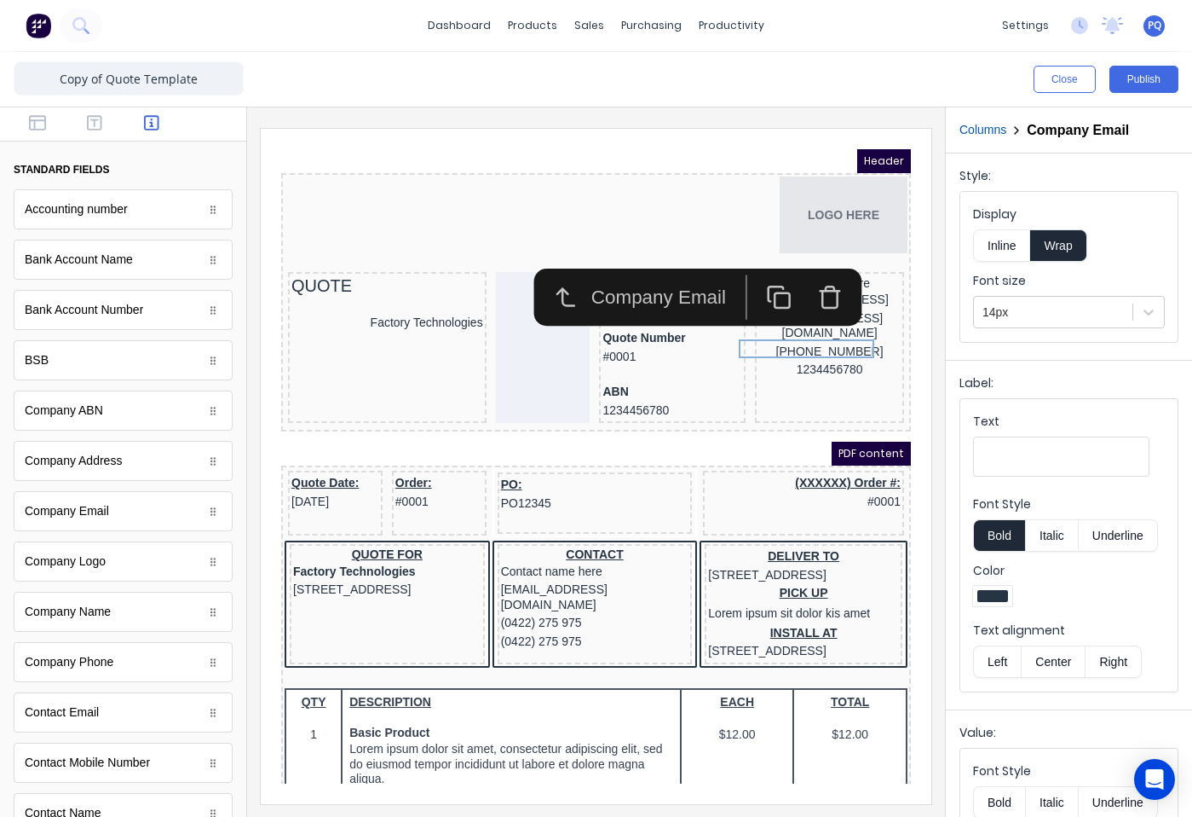
click at [994, 659] on button "Left" at bounding box center [997, 661] width 48 height 32
click at [1005, 452] on input "Text" at bounding box center [1061, 456] width 176 height 40
click at [1001, 240] on button "Inline" at bounding box center [1001, 245] width 57 height 32
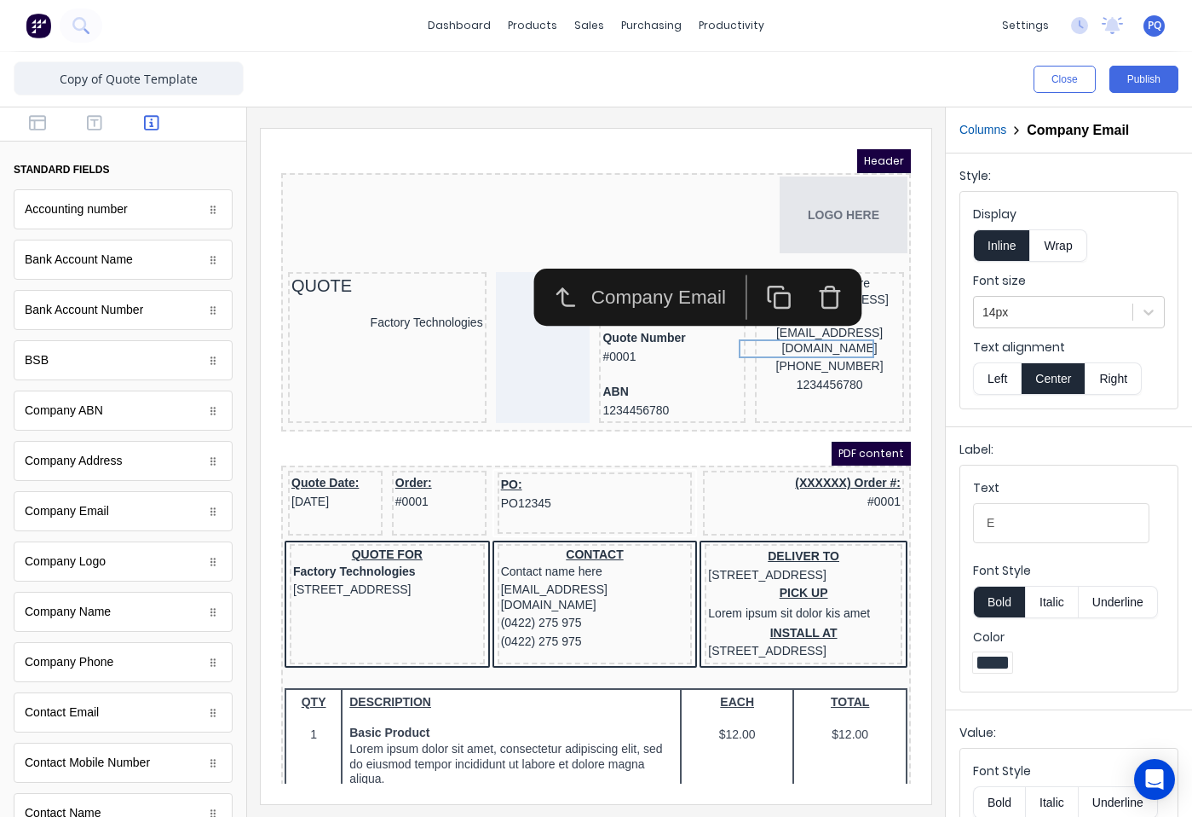
click at [1015, 593] on button "Bold" at bounding box center [999, 602] width 52 height 32
click at [1153, 615] on button "Underline" at bounding box center [1118, 602] width 79 height 32
click at [1116, 597] on button "Underline" at bounding box center [1118, 602] width 79 height 32
click at [1013, 524] on input "E" at bounding box center [1061, 523] width 176 height 40
type input "E:"
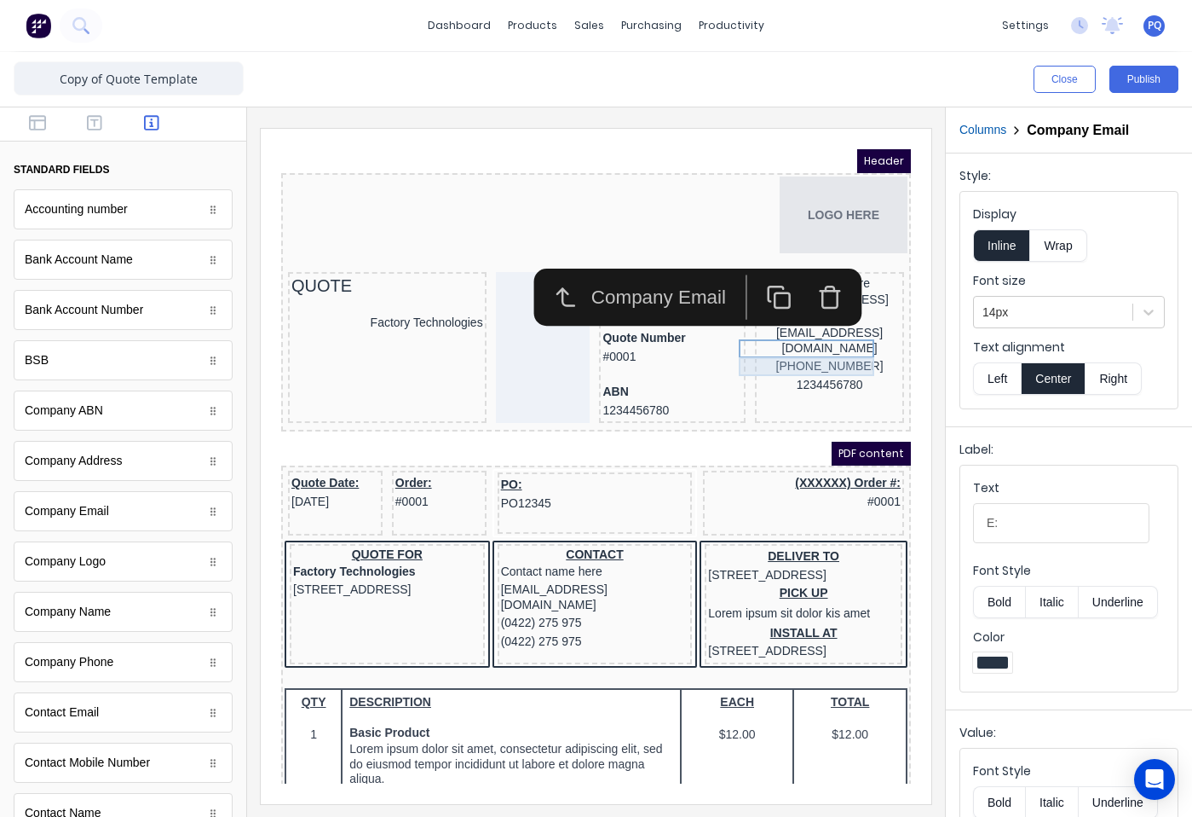
click at [766, 343] on div "(042) 2222 3333" at bounding box center [809, 346] width 142 height 19
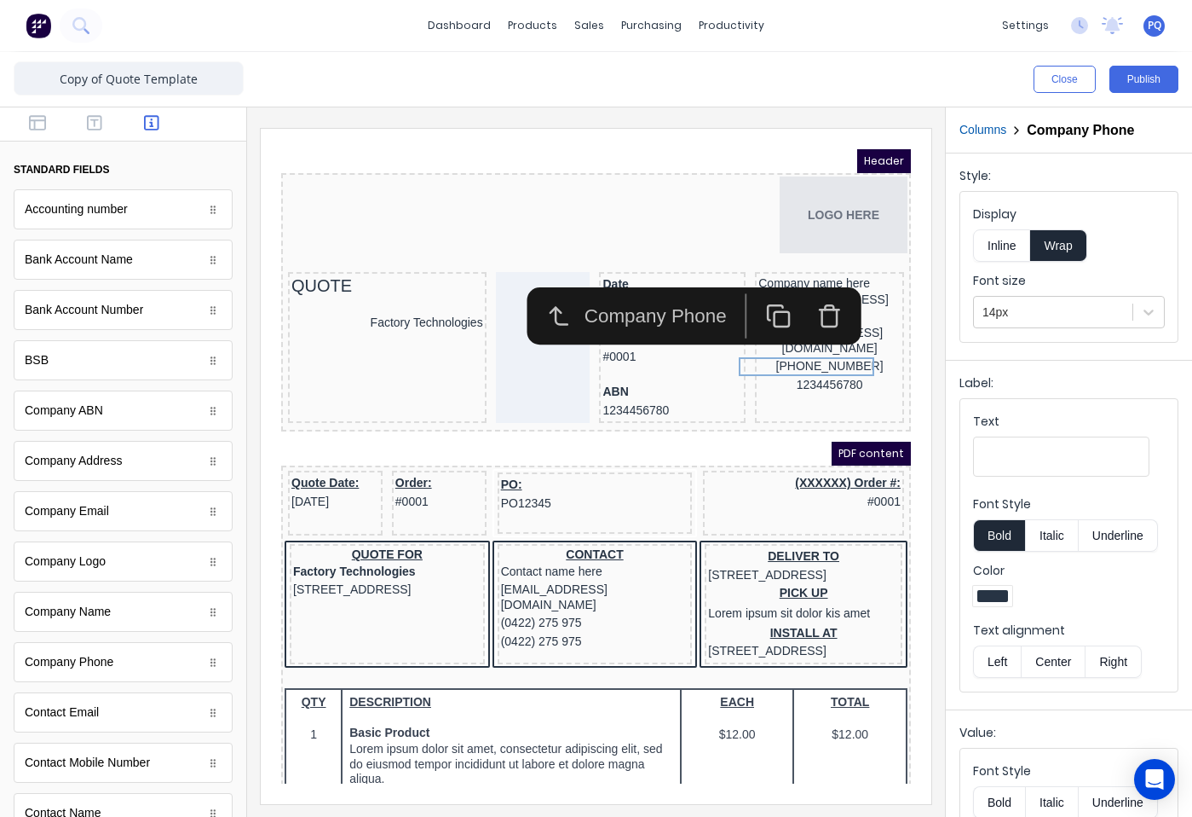
click at [1047, 465] on input "Text" at bounding box center [1061, 456] width 176 height 40
type input "M:"
click at [1111, 537] on button "Underline" at bounding box center [1118, 535] width 79 height 32
click at [776, 384] on div "1234456780" at bounding box center [809, 382] width 142 height 19
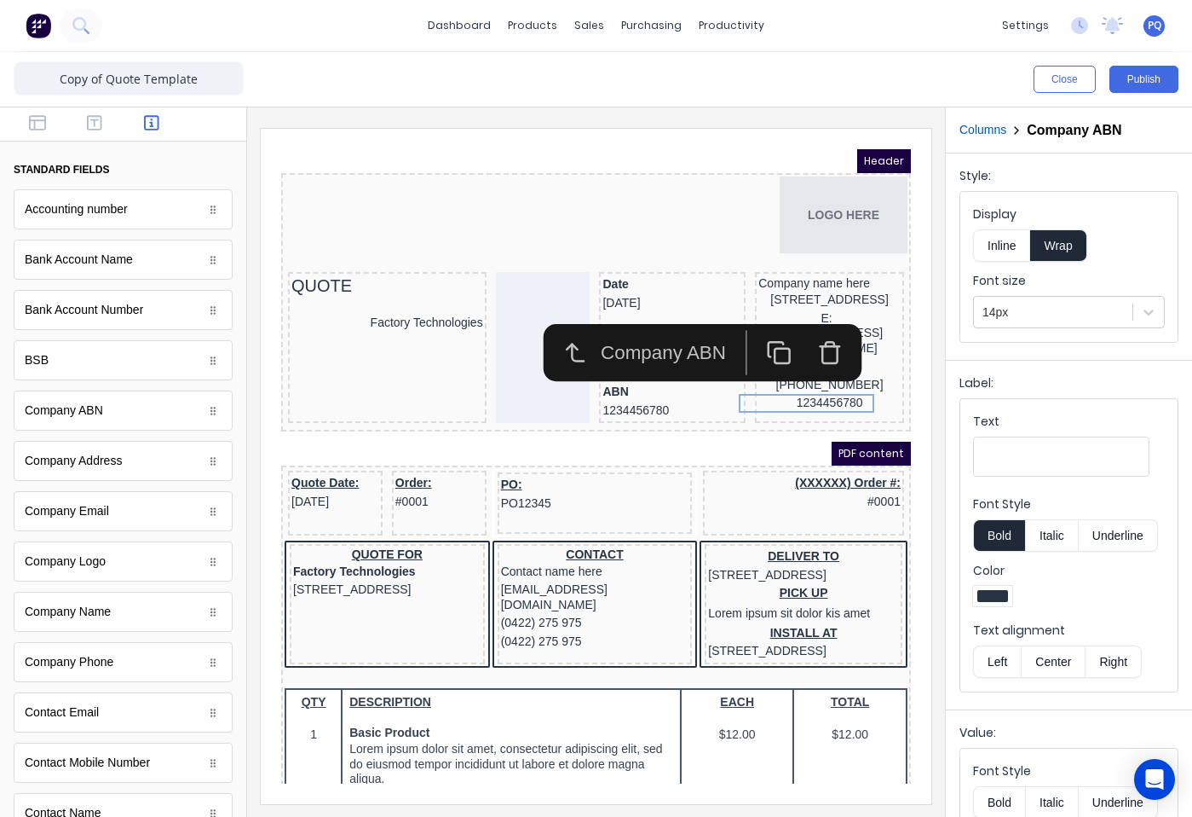
click at [808, 324] on icon "button" at bounding box center [810, 333] width 26 height 26
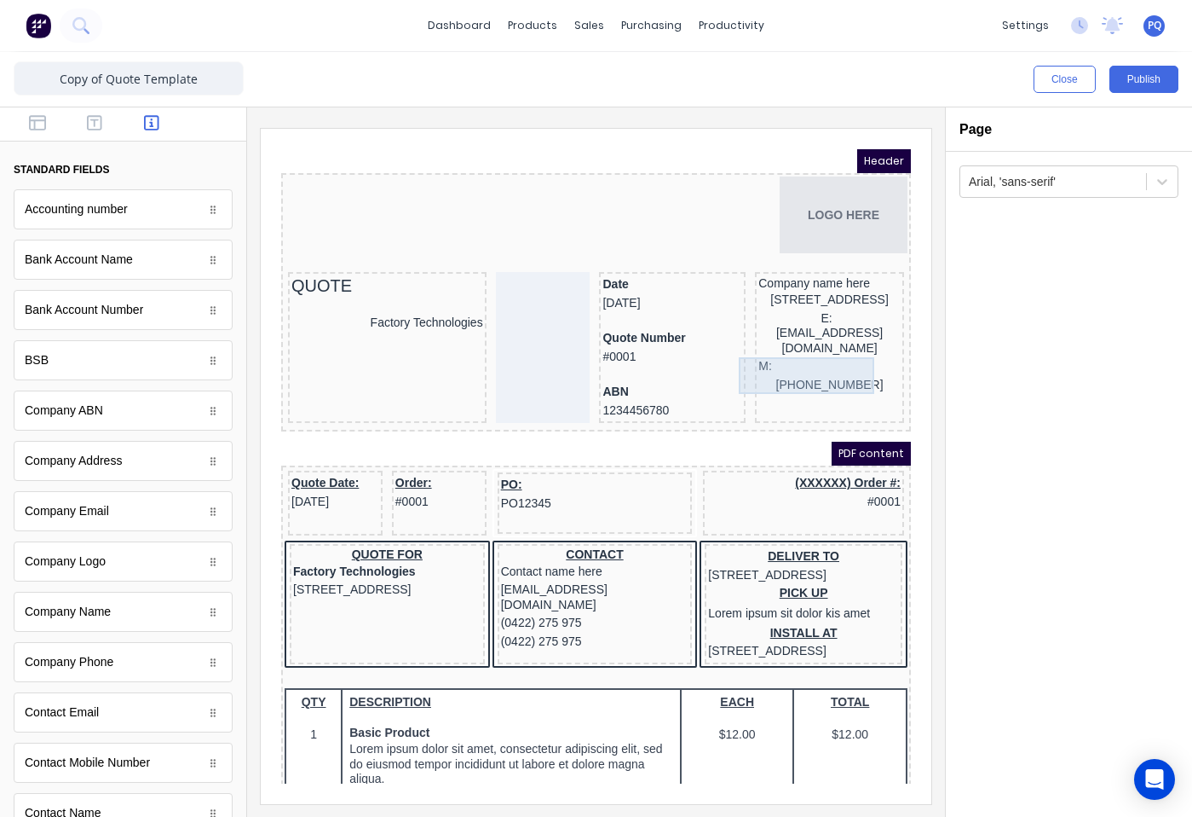
click at [782, 363] on div "M: (042) 2222 3333" at bounding box center [809, 355] width 142 height 37
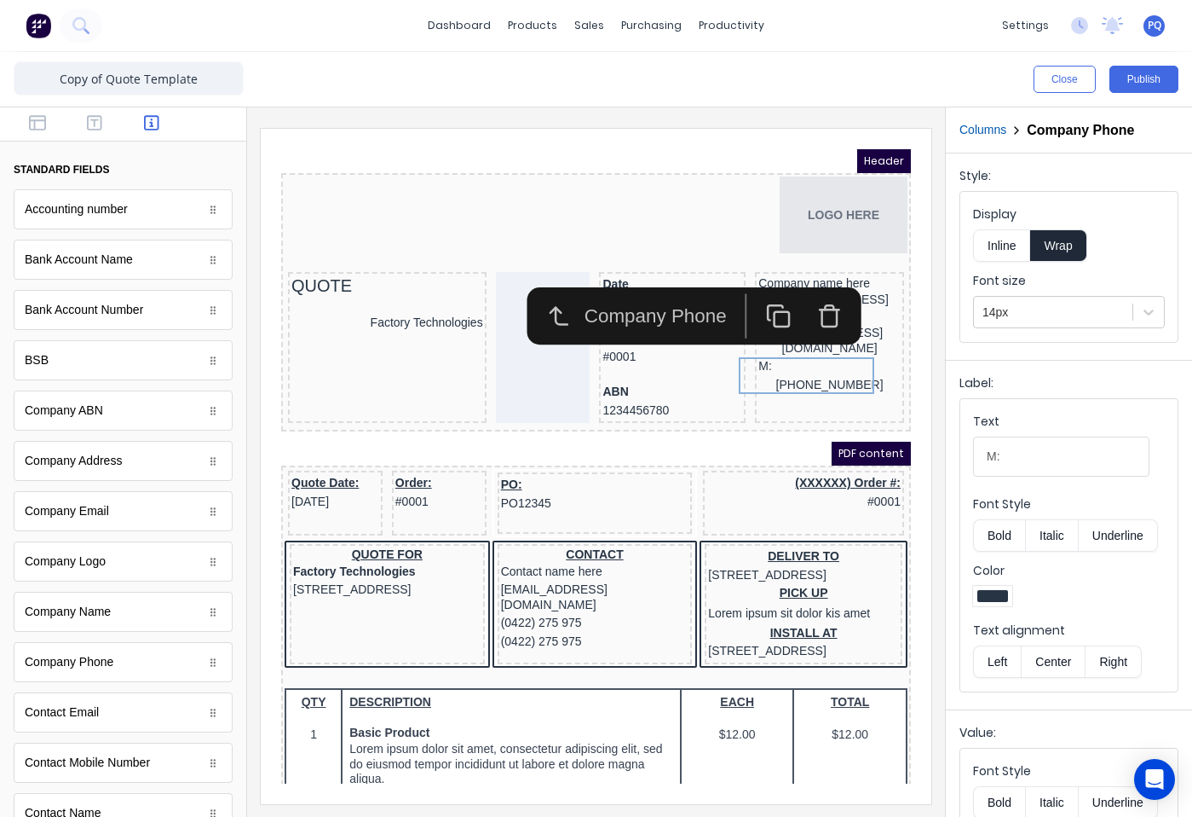
click at [990, 243] on button "Inline" at bounding box center [1001, 245] width 57 height 32
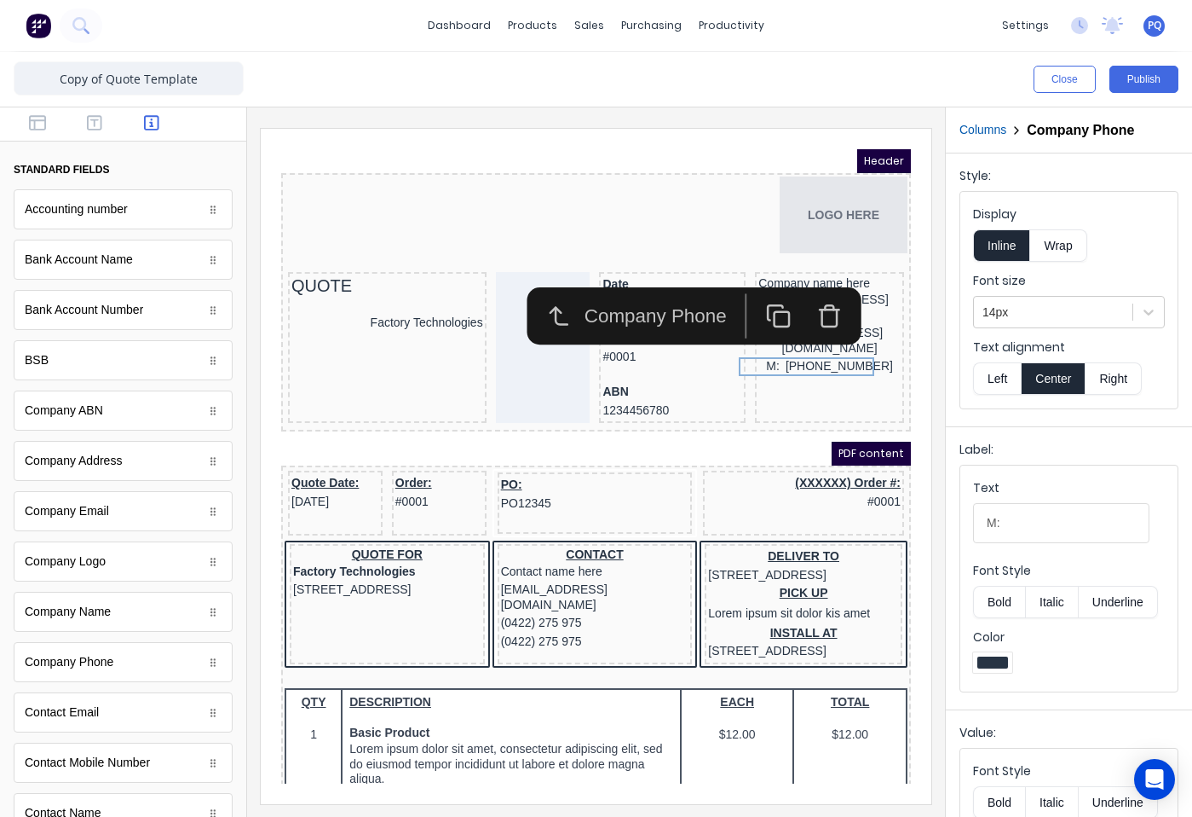
click at [1002, 377] on button "Left" at bounding box center [997, 378] width 48 height 32
click at [820, 333] on div "E: xxxxxxx@xxxxx.com" at bounding box center [809, 313] width 142 height 49
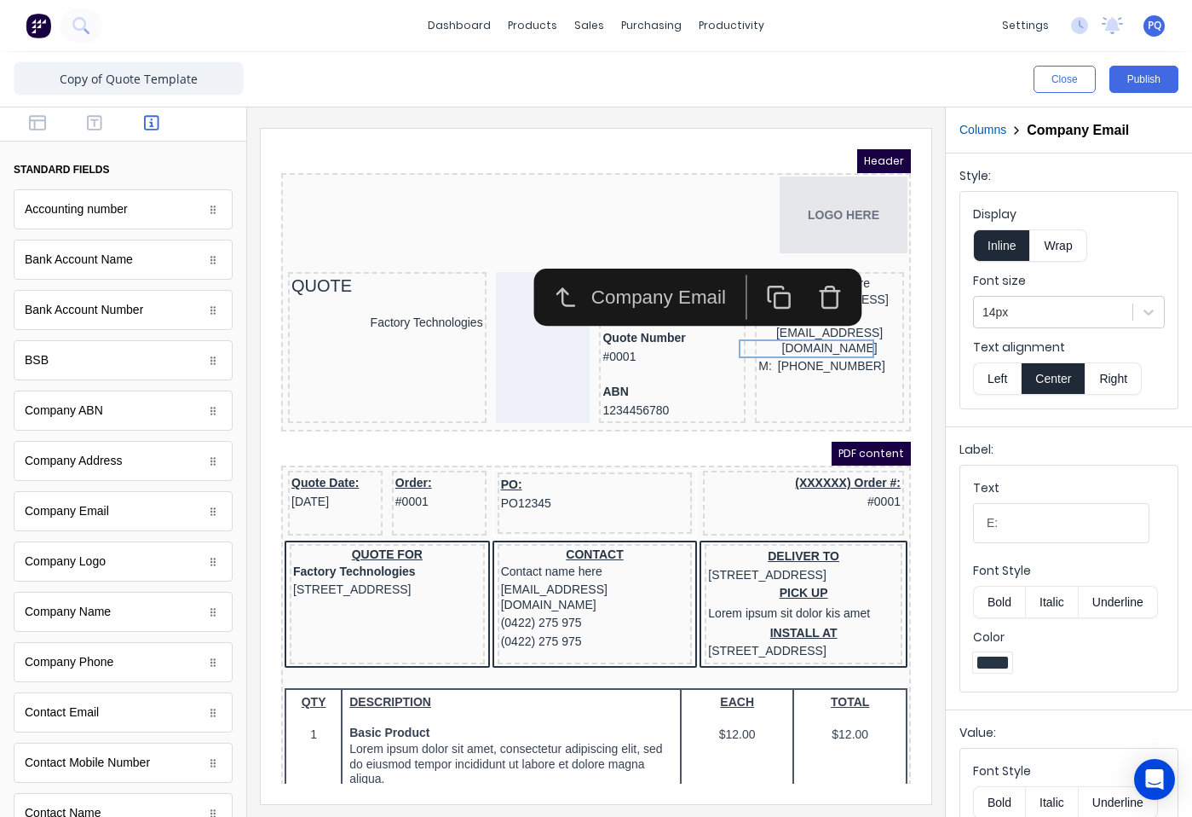
click at [1005, 368] on button "Left" at bounding box center [997, 378] width 48 height 32
click at [934, 393] on div at bounding box center [596, 461] width 698 height 709
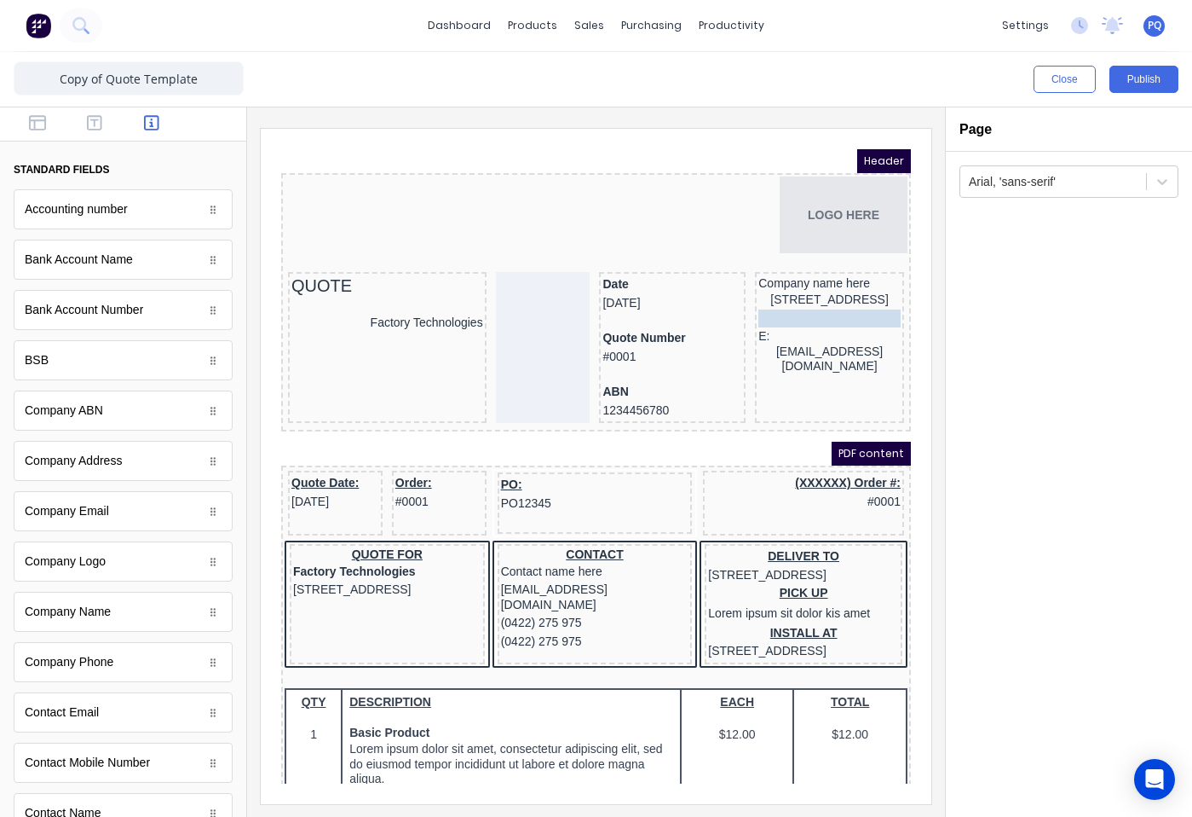
drag, startPoint x: 759, startPoint y: 342, endPoint x: 767, endPoint y: 316, distance: 27.0
click at [767, 316] on body "Header LOGO HERE QUOTE Factory Technologies Date 29/10/2024 Quote Number #0001 …" at bounding box center [576, 446] width 630 height 634
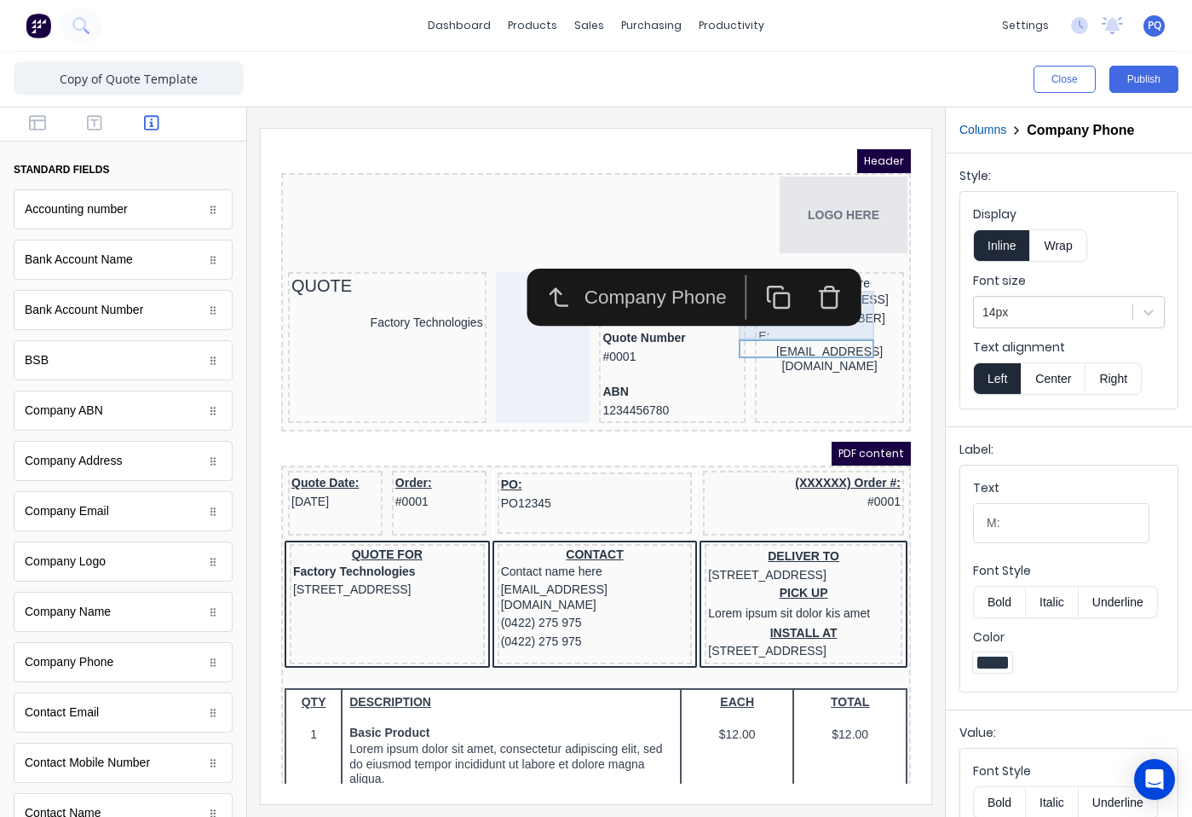
click at [825, 289] on div "234 Beach Road Gold Coast, Queensland, Australia, 4217" at bounding box center [809, 279] width 142 height 19
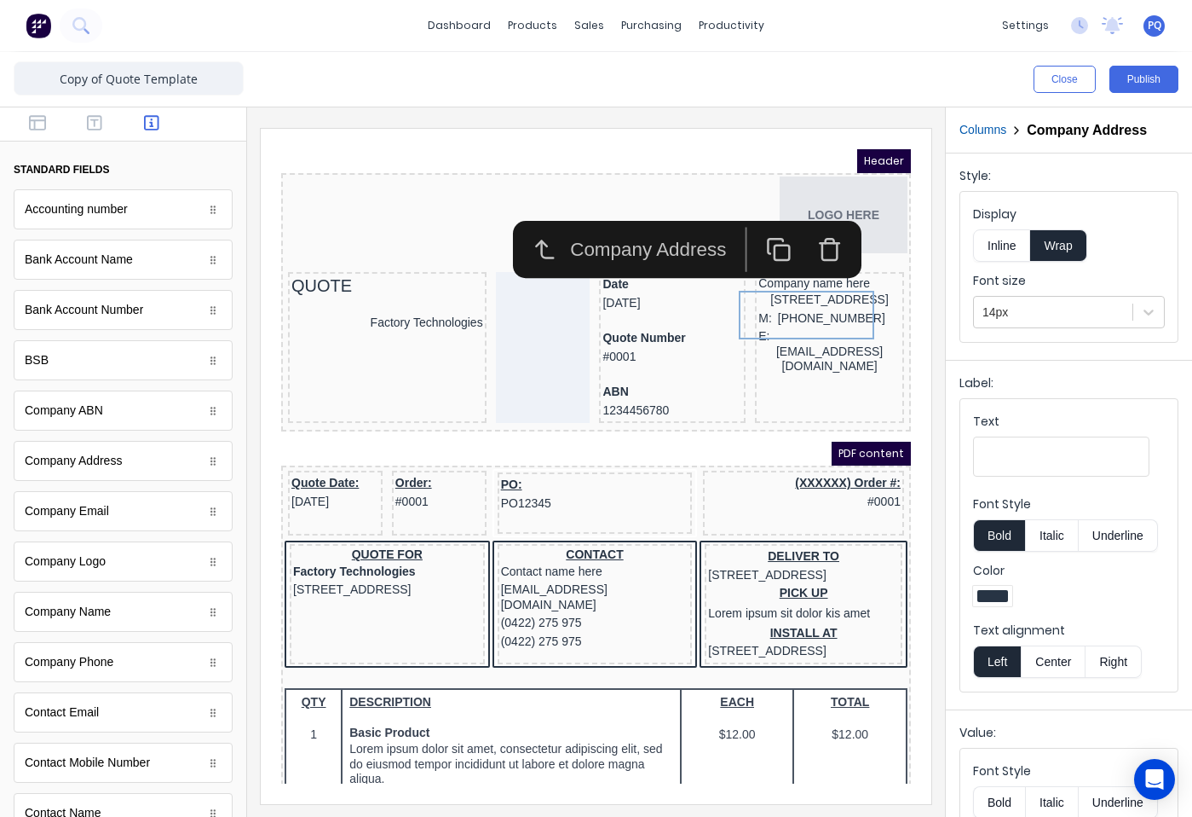
scroll to position [154, 0]
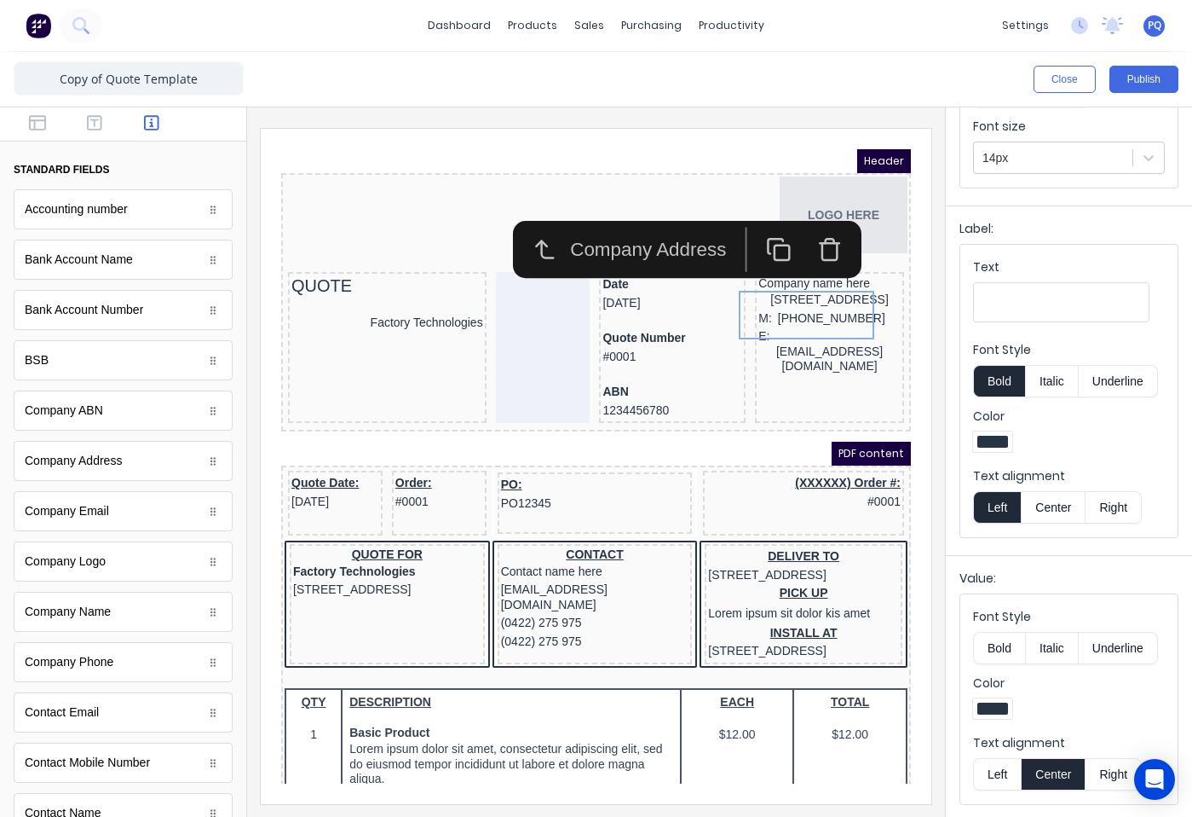
click at [1017, 776] on button "Left" at bounding box center [997, 774] width 48 height 32
click at [921, 538] on iframe at bounding box center [596, 466] width 671 height 675
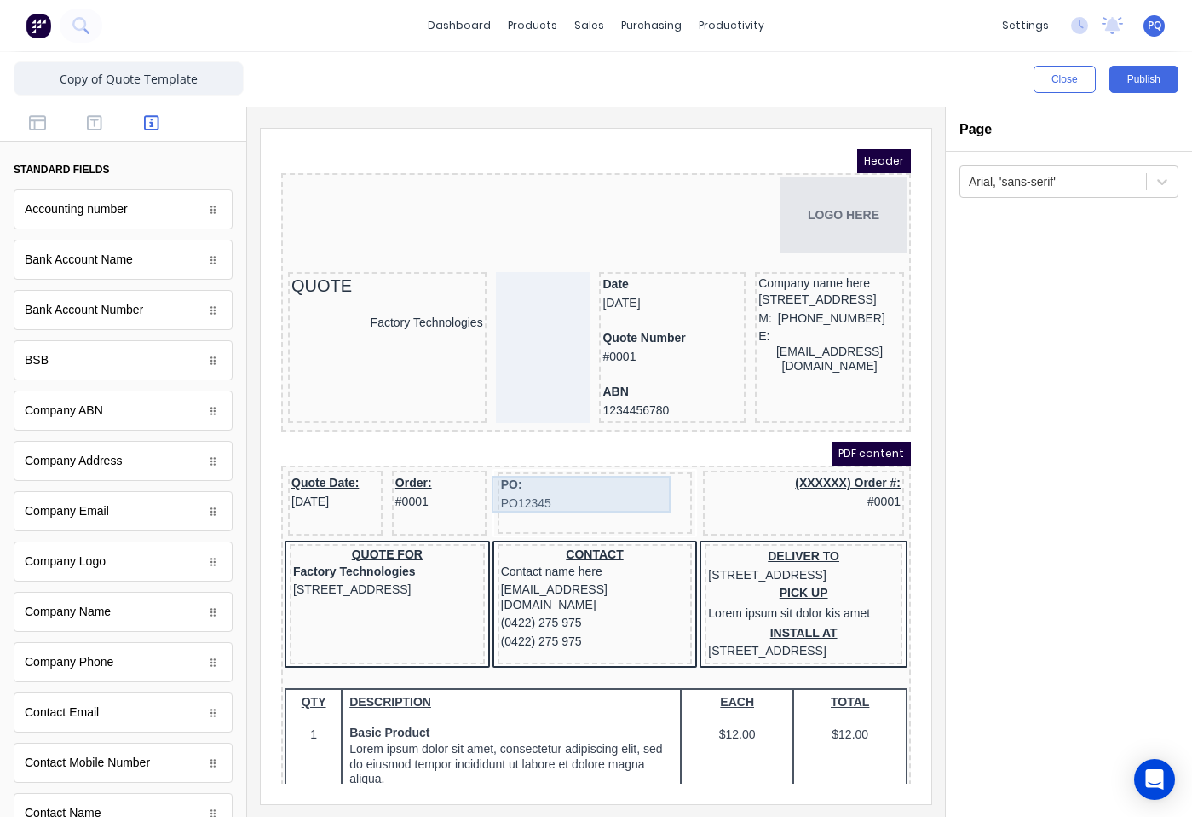
click at [574, 488] on div "PO: PO12345" at bounding box center [575, 473] width 188 height 37
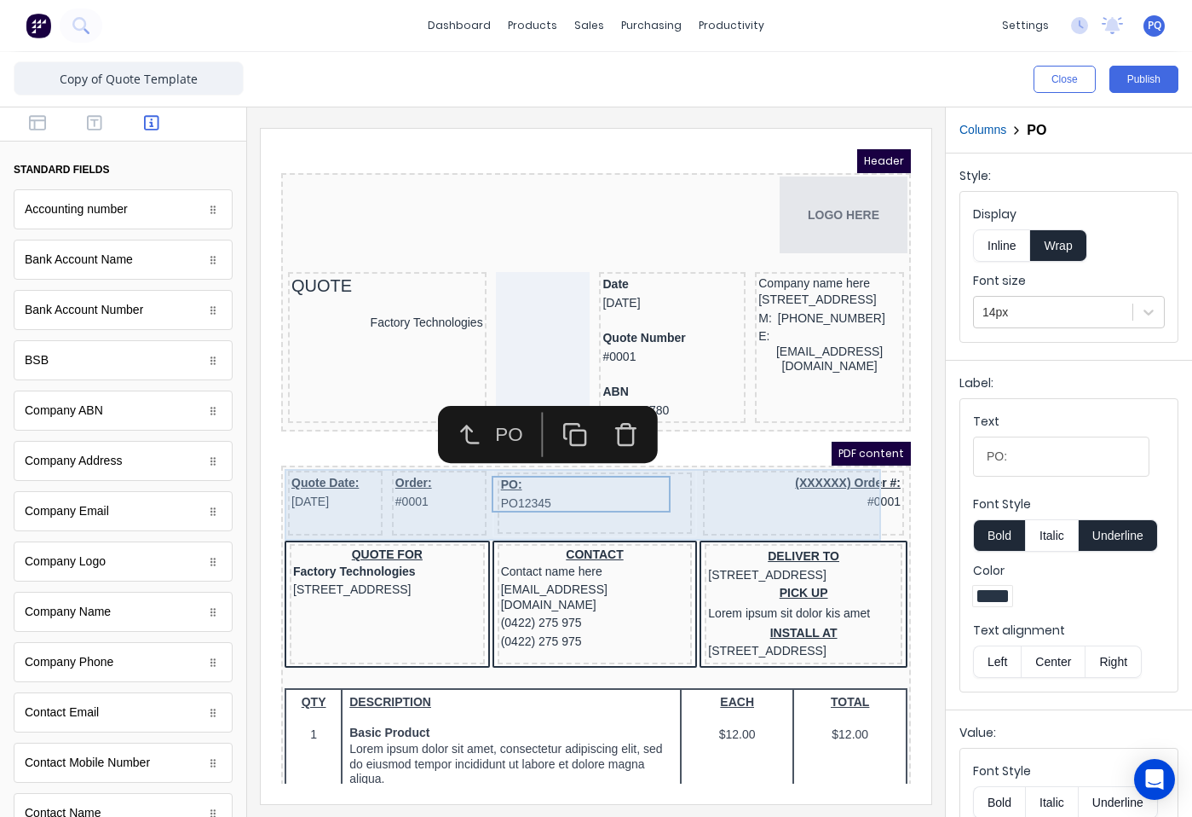
click at [753, 505] on div "(XXXXXX) Order #: #0001" at bounding box center [783, 482] width 201 height 65
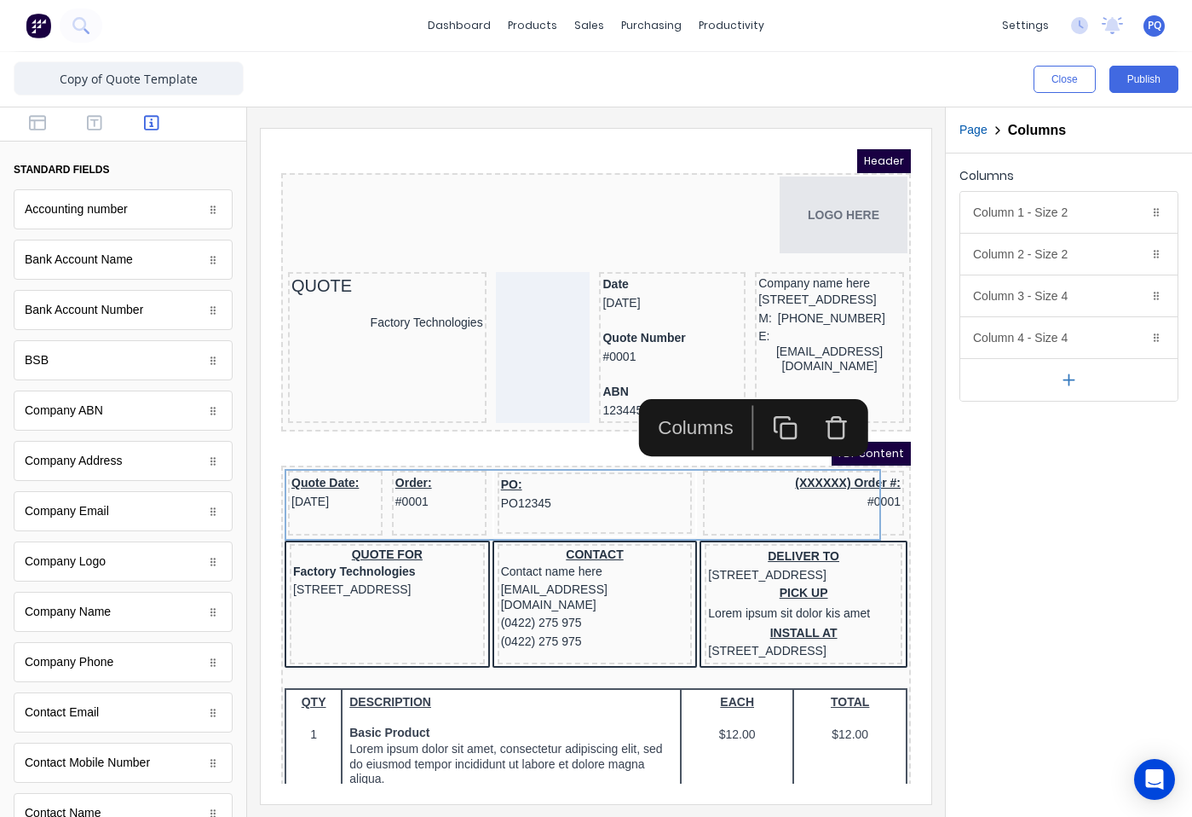
click at [811, 413] on icon "button" at bounding box center [817, 408] width 26 height 26
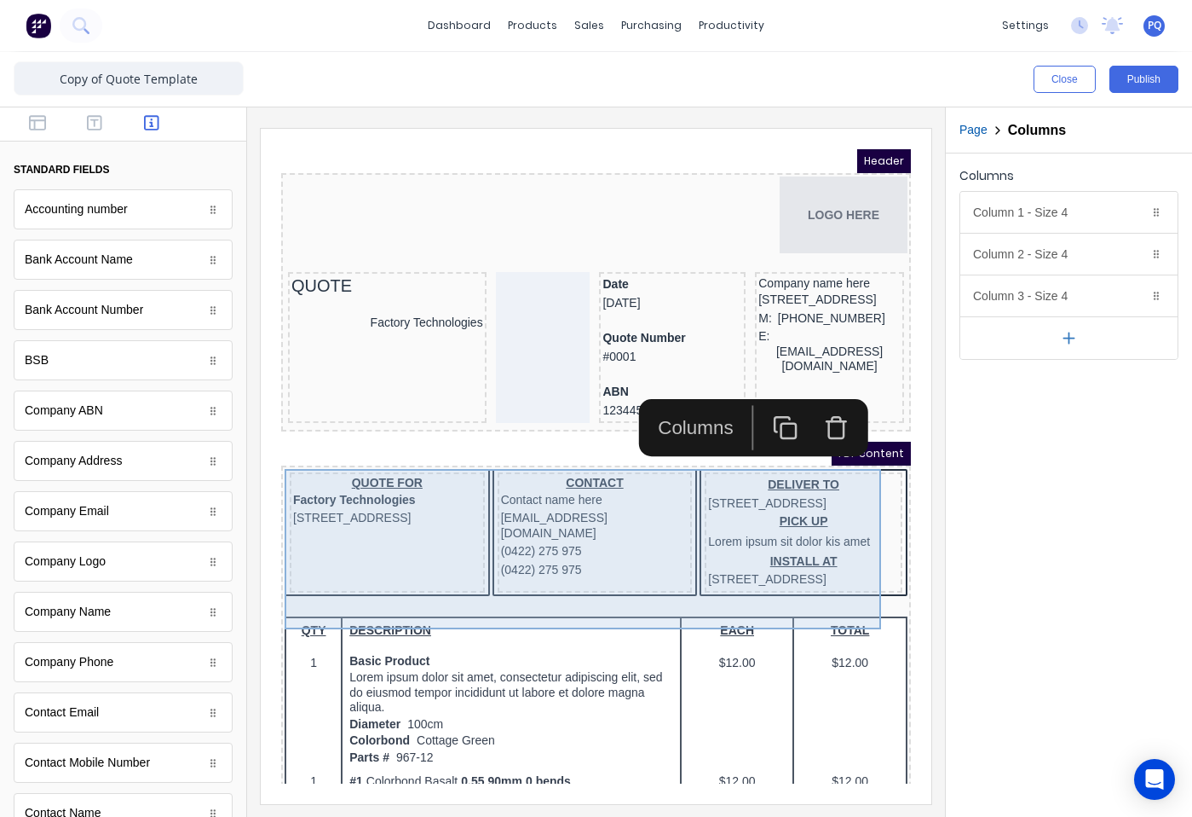
click at [601, 572] on div "CONTACT Contact name here xxxxxxx@xxxxx.com (0422) 275 975 (0422) 275 975" at bounding box center [574, 512] width 195 height 120
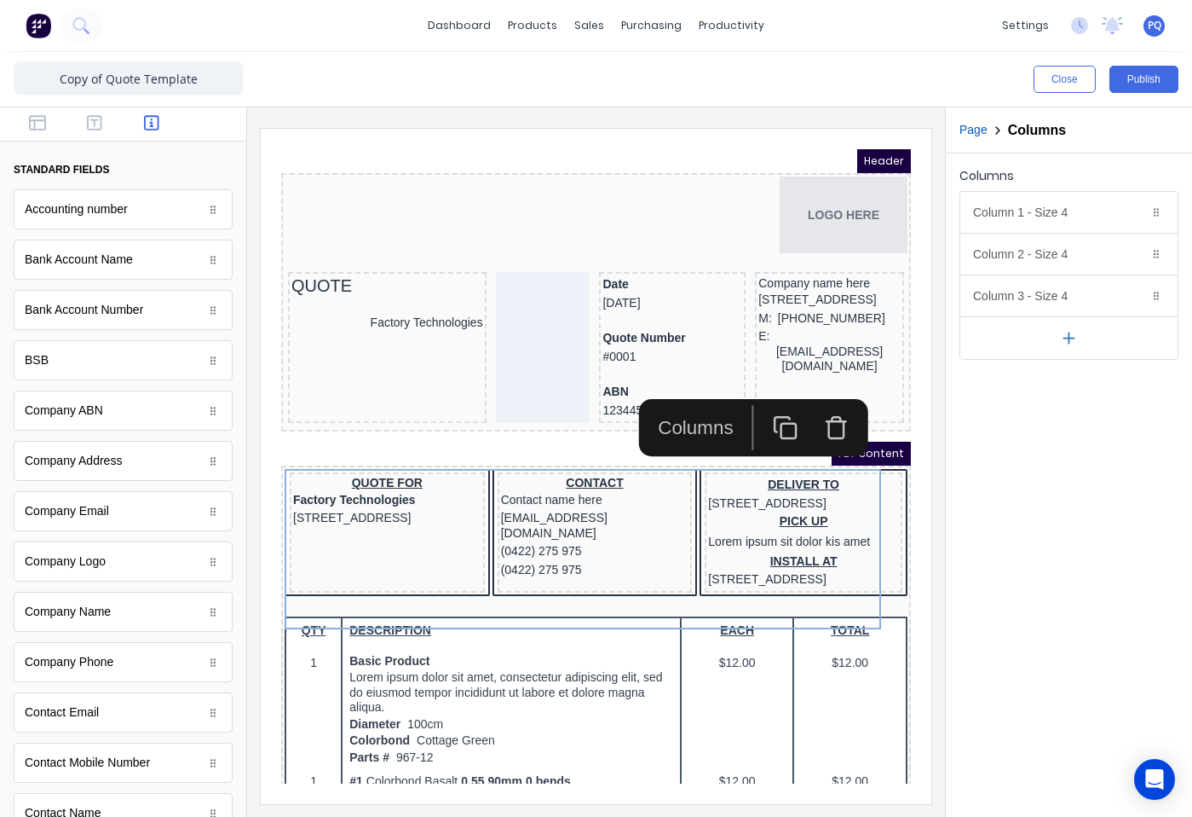
click at [811, 401] on icon "button" at bounding box center [815, 401] width 19 height 0
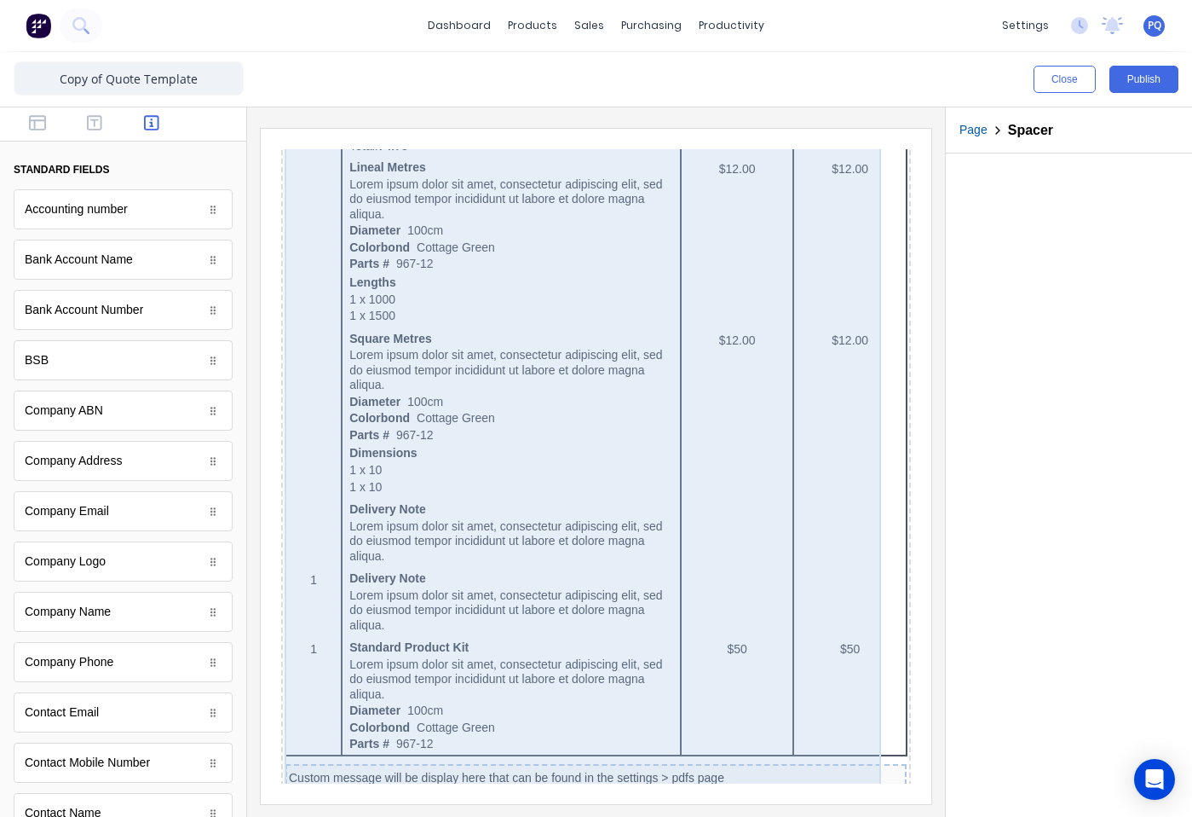
scroll to position [944, 0]
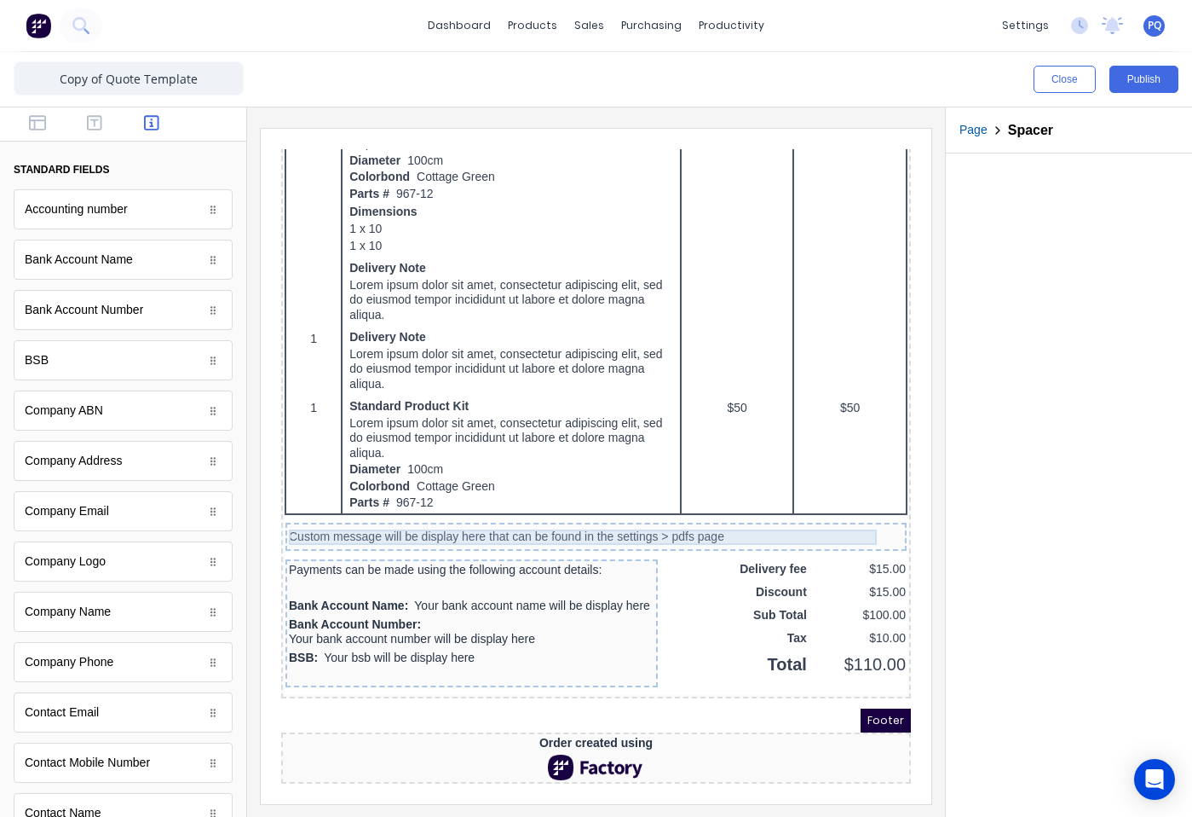
click at [723, 509] on div "Custom message will be display here that can be found in the settings > pdfs pa…" at bounding box center [575, 516] width 615 height 15
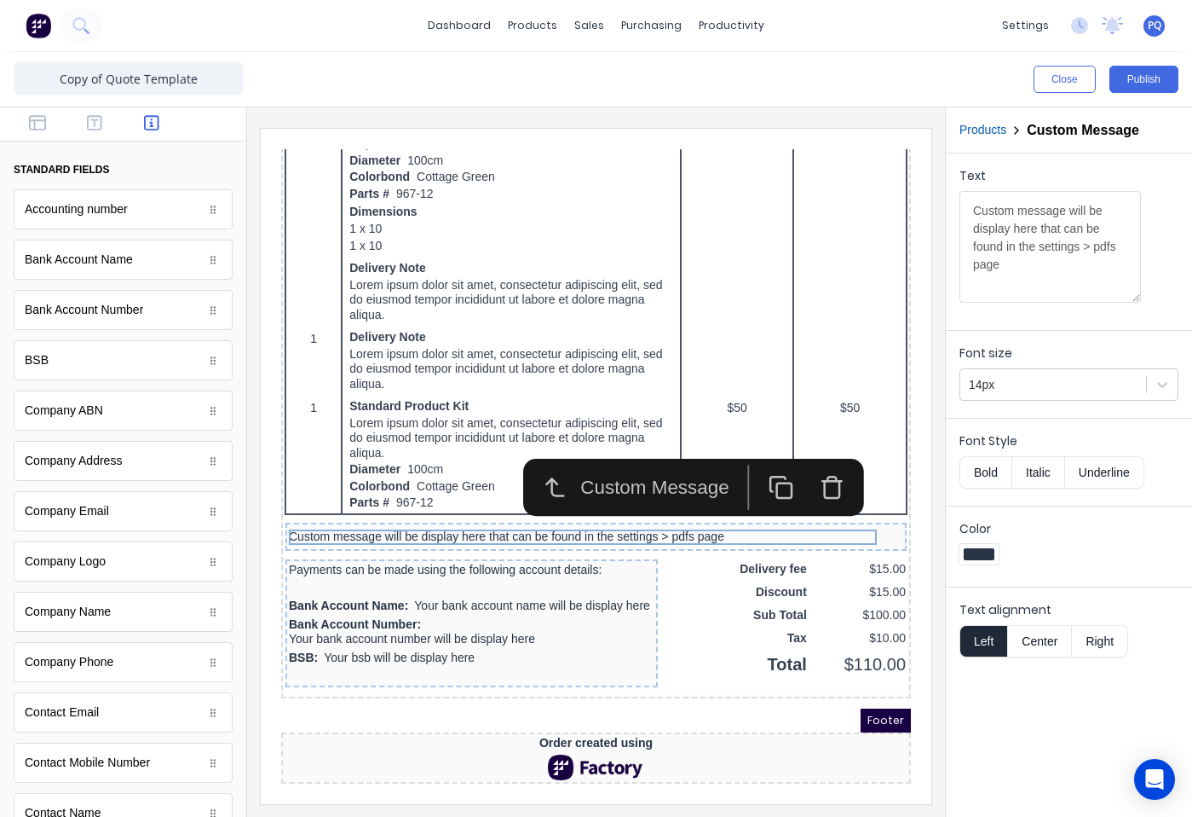
click at [814, 454] on icon "button" at bounding box center [813, 467] width 26 height 26
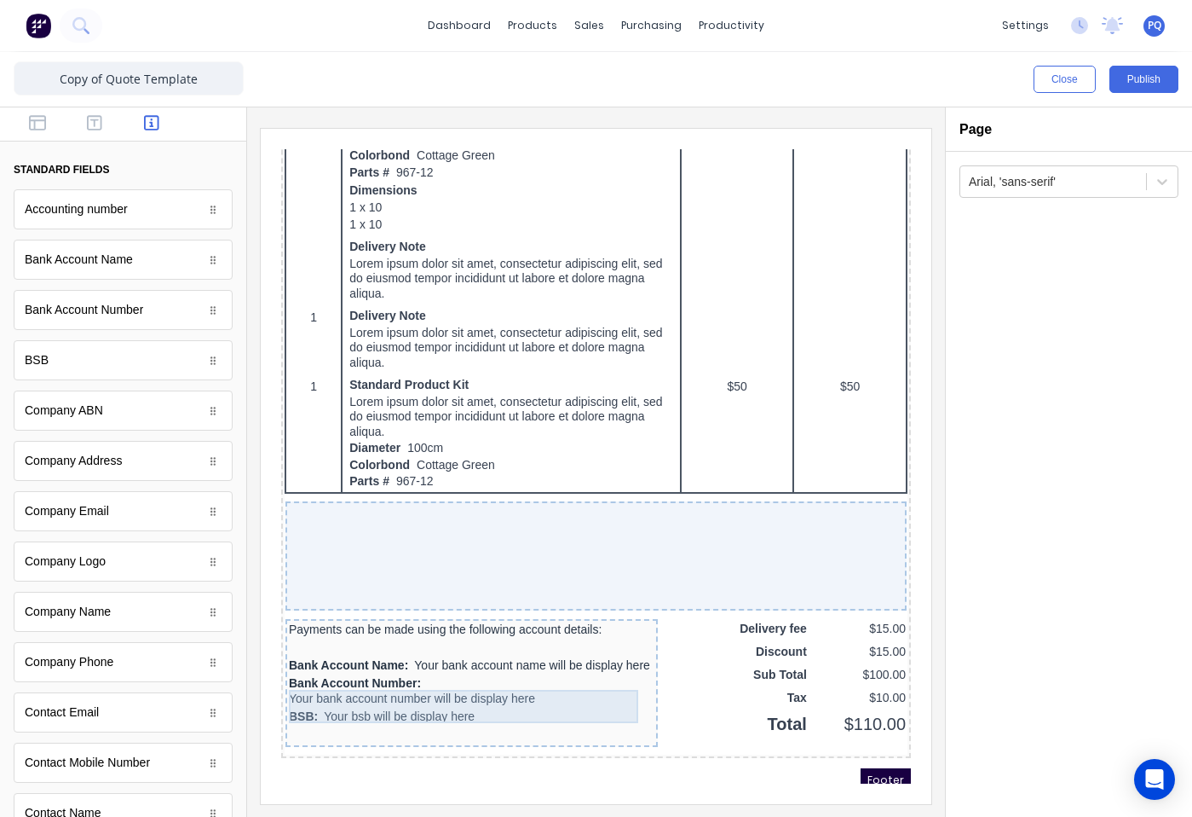
click at [570, 682] on div "Bank Account Number: Your bank account number will be display here" at bounding box center [451, 670] width 366 height 33
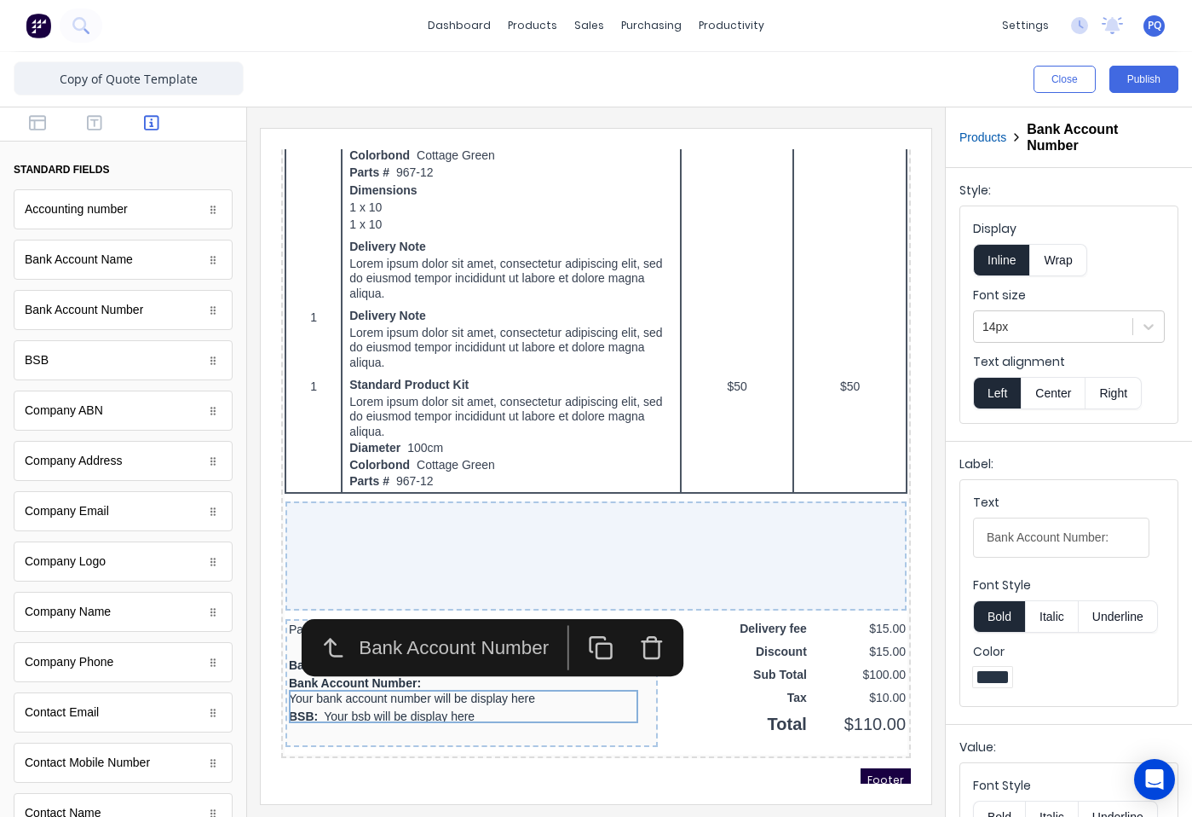
click at [630, 624] on icon "button" at bounding box center [632, 629] width 14 height 17
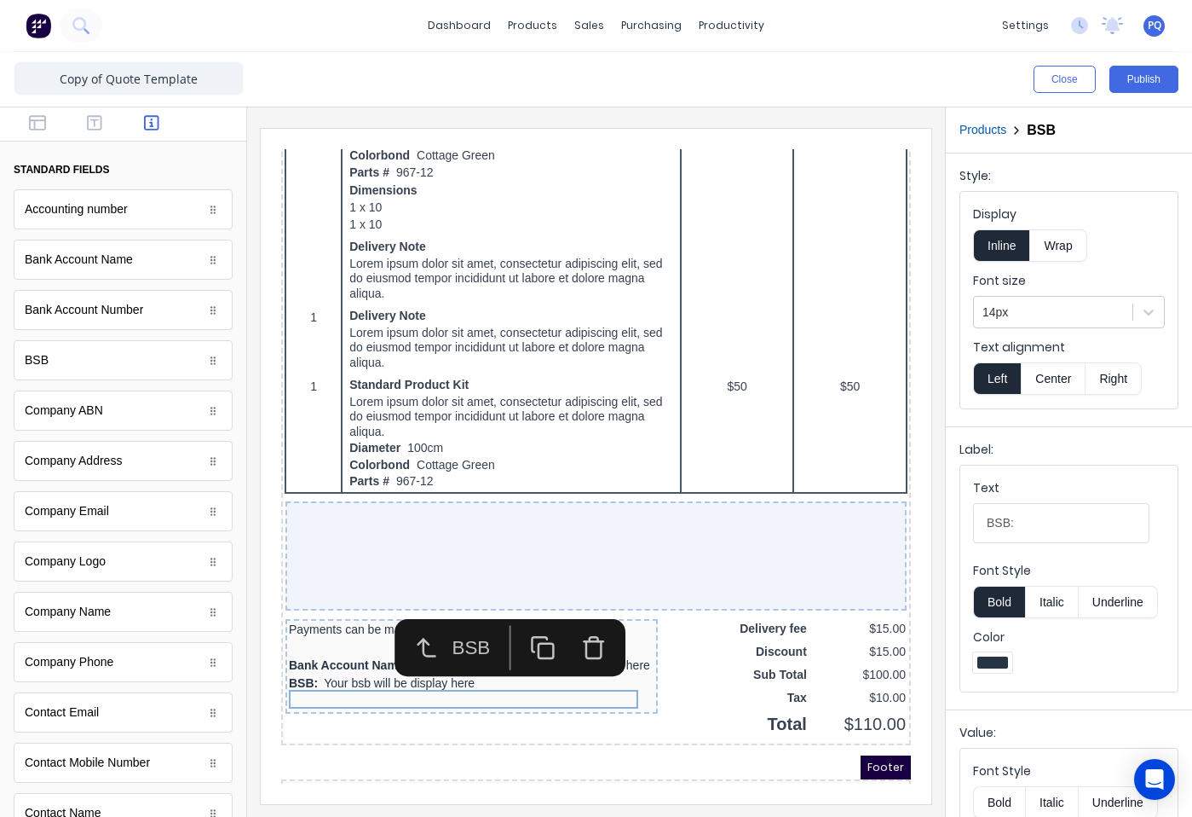
click at [568, 632] on icon "button" at bounding box center [574, 628] width 26 height 26
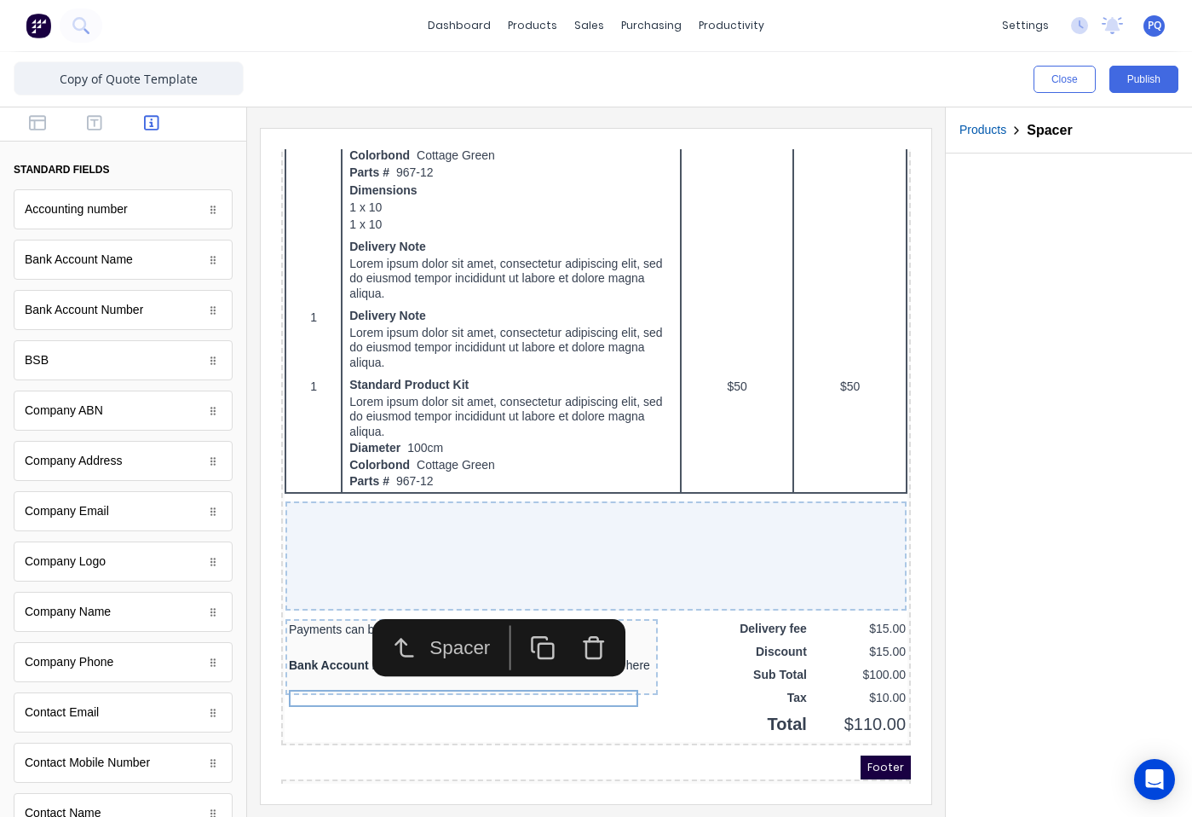
click at [568, 632] on icon "button" at bounding box center [574, 628] width 26 height 26
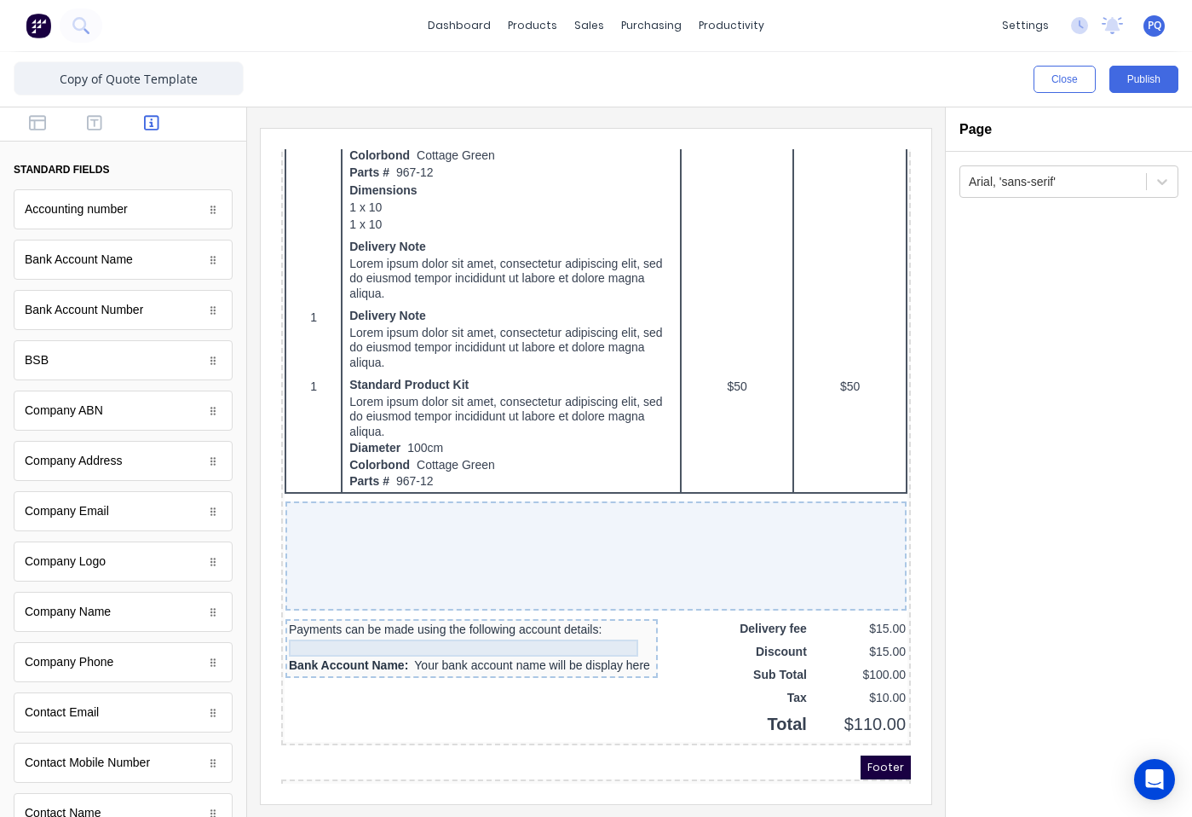
click at [568, 632] on div at bounding box center [451, 627] width 366 height 17
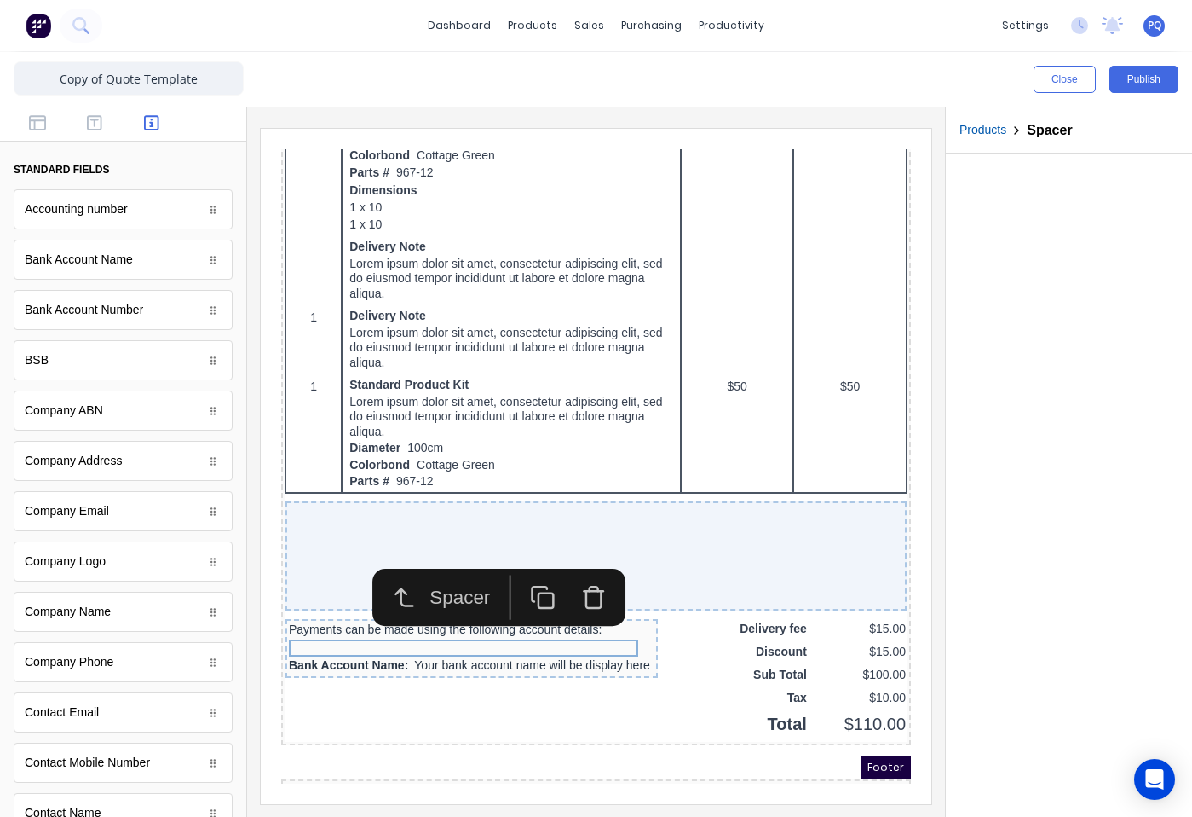
click at [569, 587] on icon "button" at bounding box center [573, 578] width 14 height 17
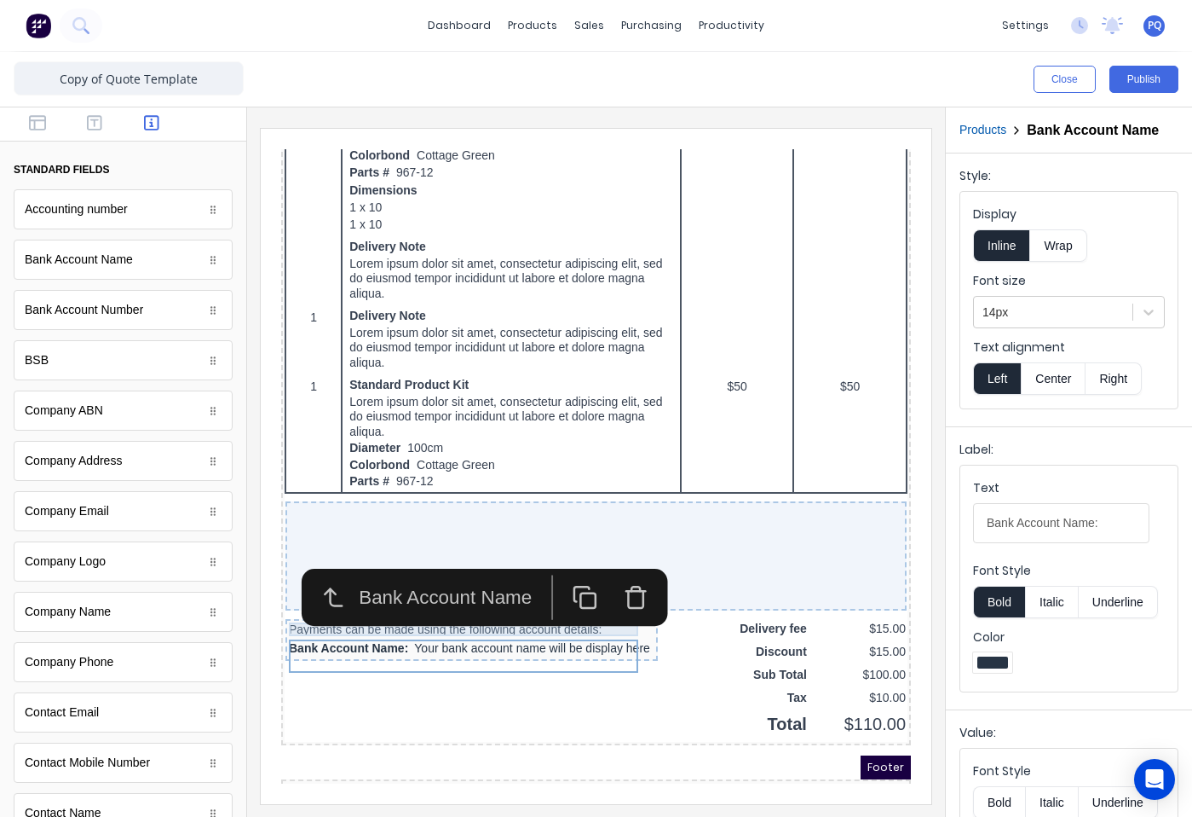
click at [560, 616] on div "Payments can be made using the following account details: Bank Account Name: Yo…" at bounding box center [451, 619] width 372 height 43
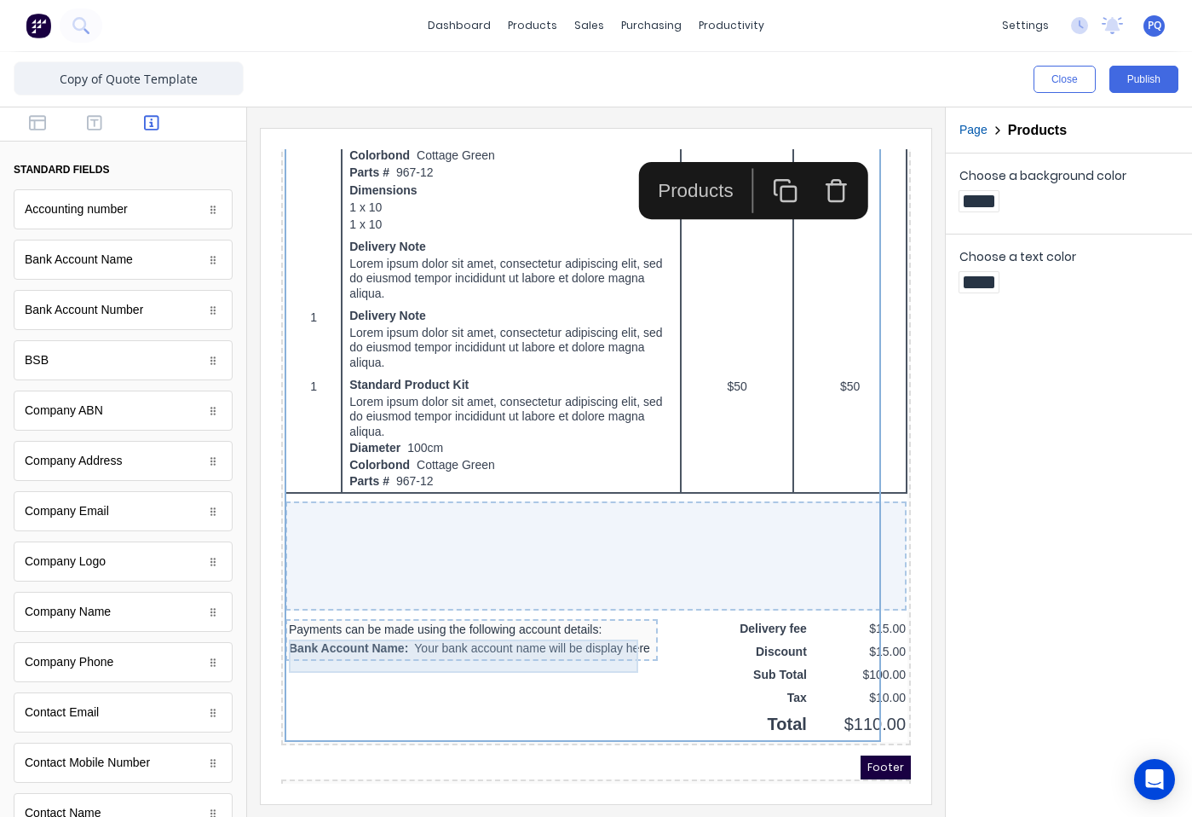
click at [582, 628] on div "Bank Account Name: Your bank account name will be display here" at bounding box center [451, 628] width 366 height 19
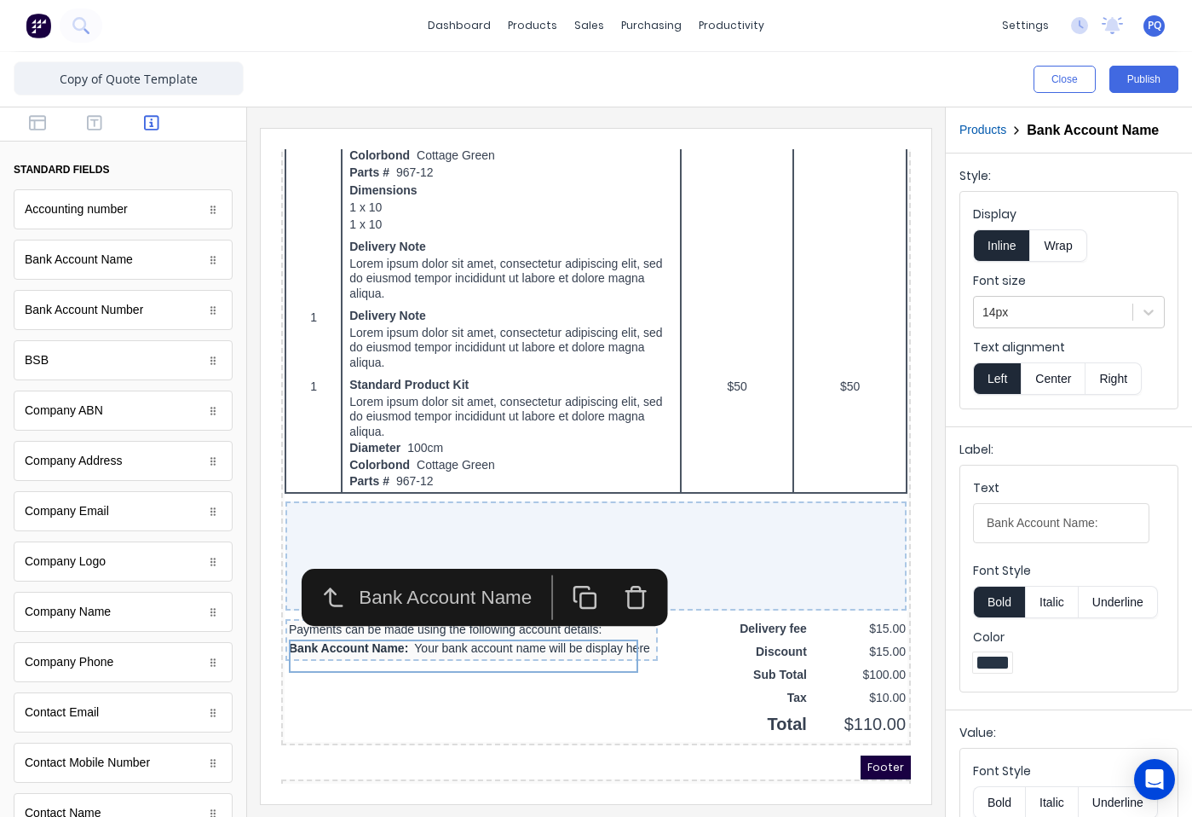
click at [611, 586] on icon "button" at bounding box center [615, 578] width 14 height 17
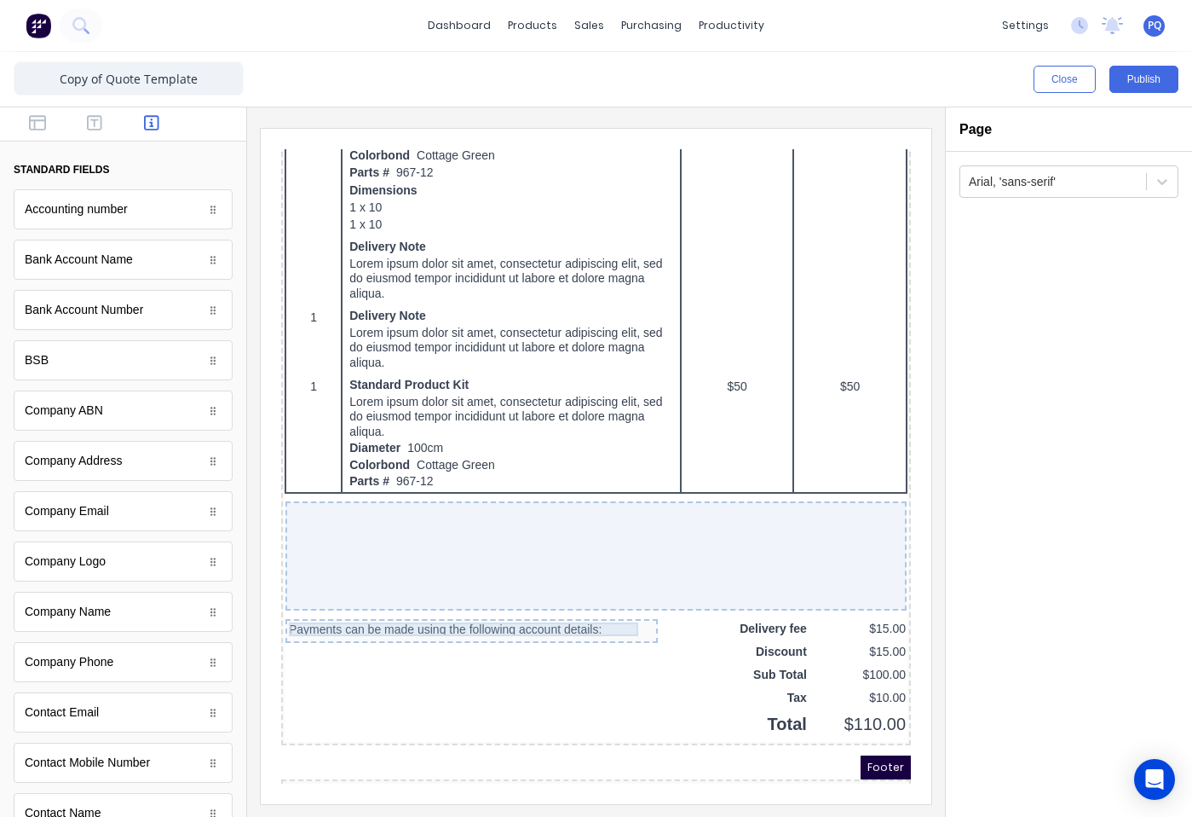
click at [535, 613] on div "Payments can be made using the following account details:" at bounding box center [451, 609] width 366 height 14
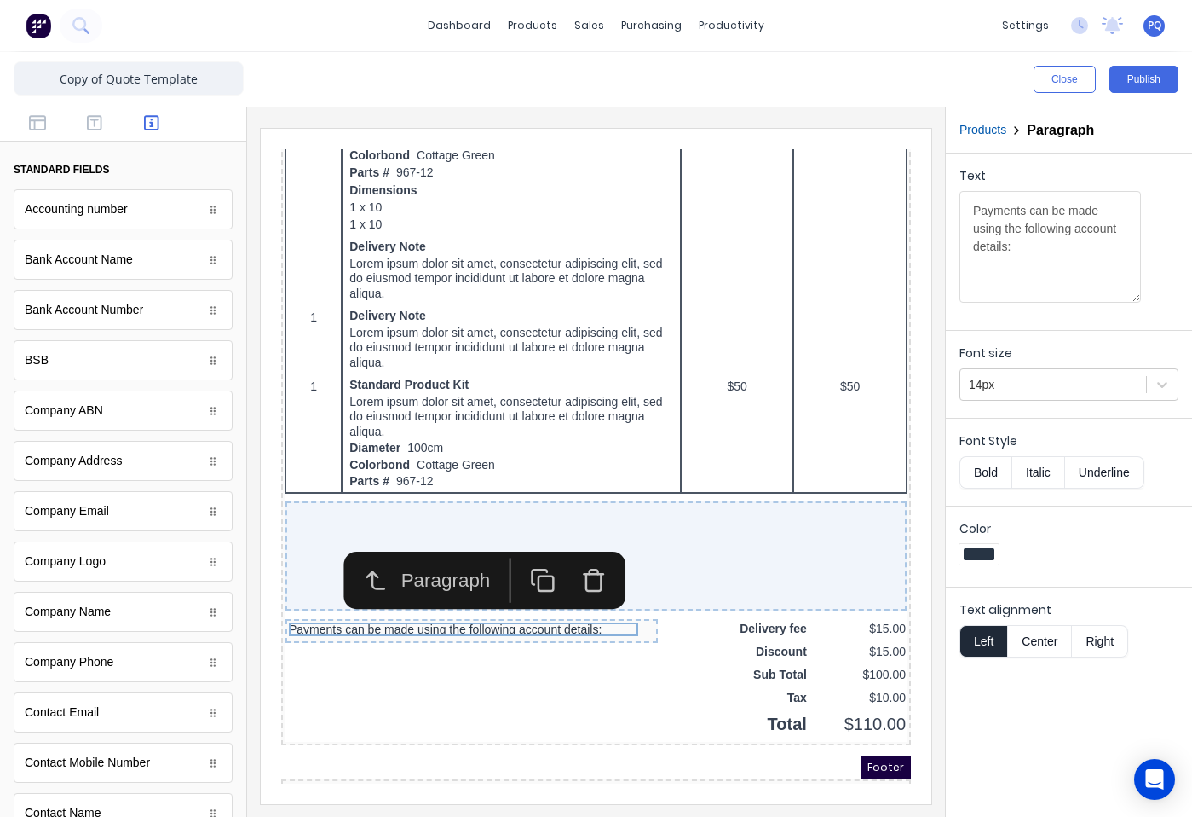
click at [568, 551] on icon "button" at bounding box center [574, 560] width 26 height 26
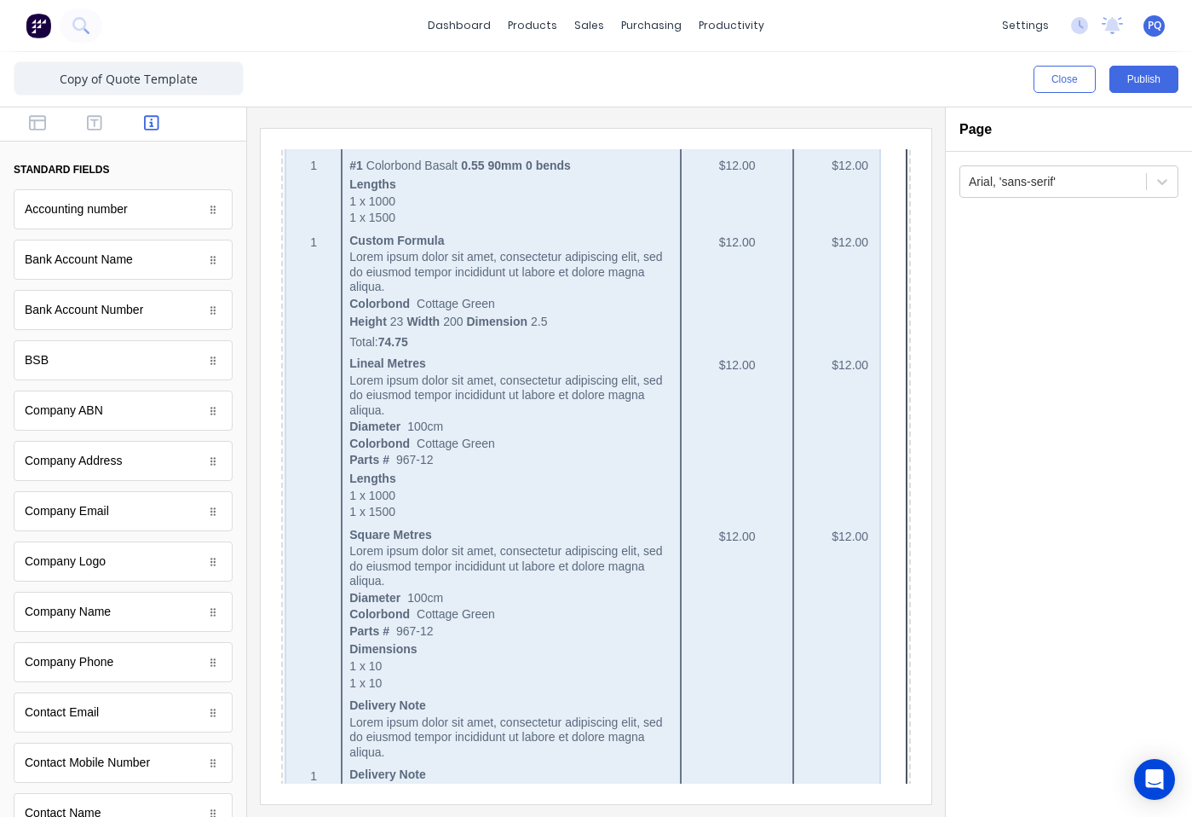
scroll to position [0, 0]
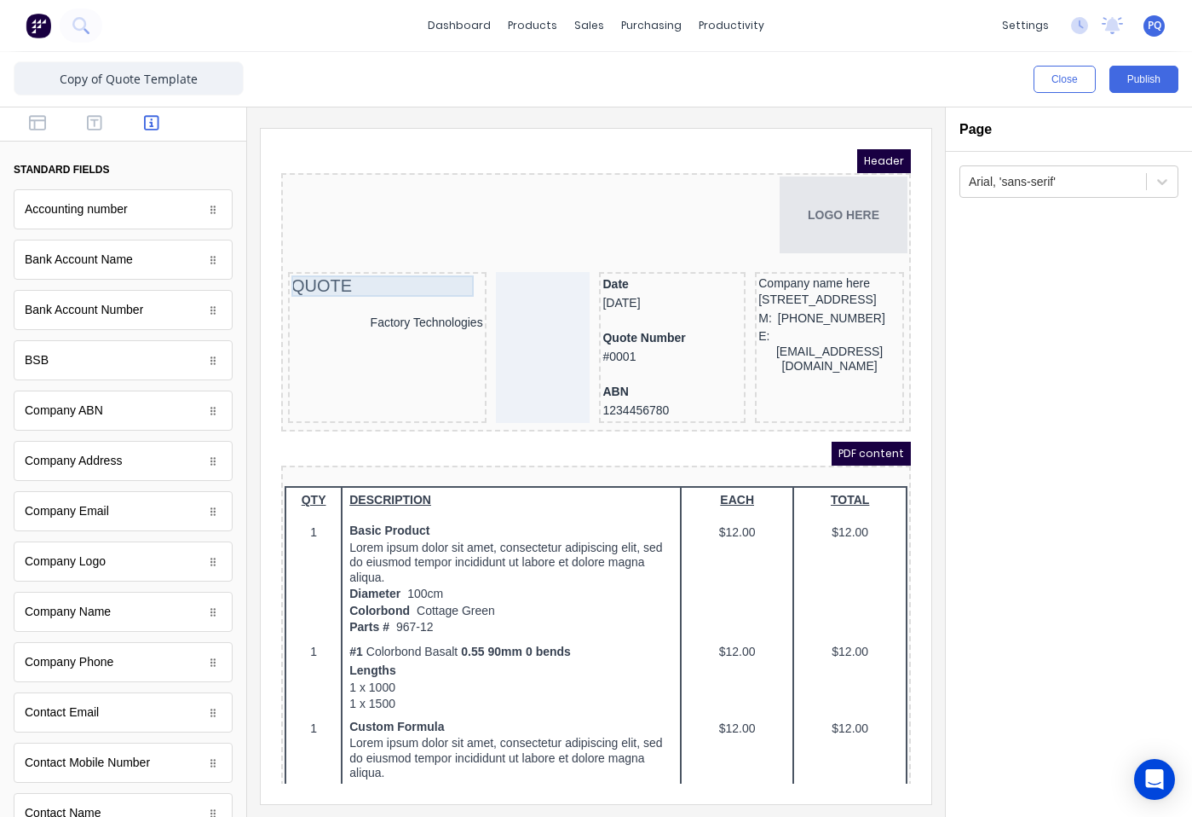
click at [427, 268] on div "QUOTE" at bounding box center [367, 265] width 192 height 21
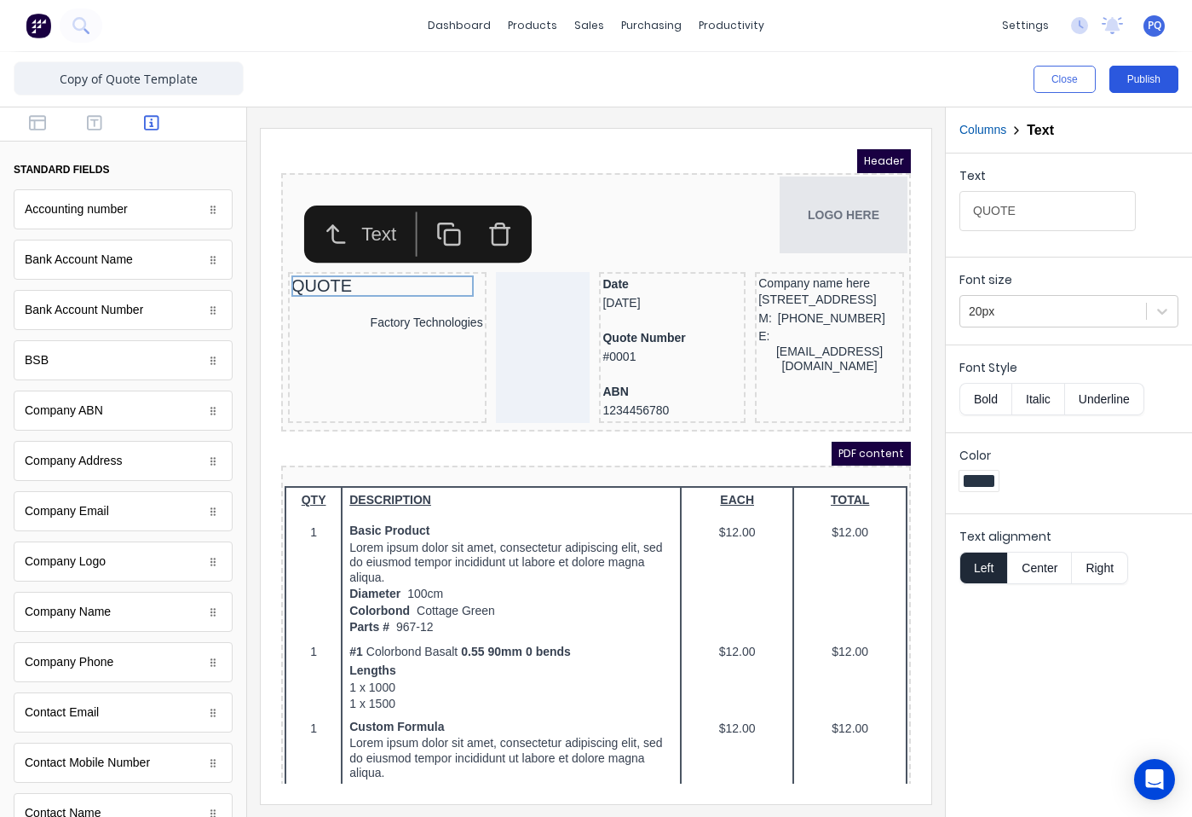
click at [1122, 84] on button "Publish" at bounding box center [1144, 79] width 69 height 27
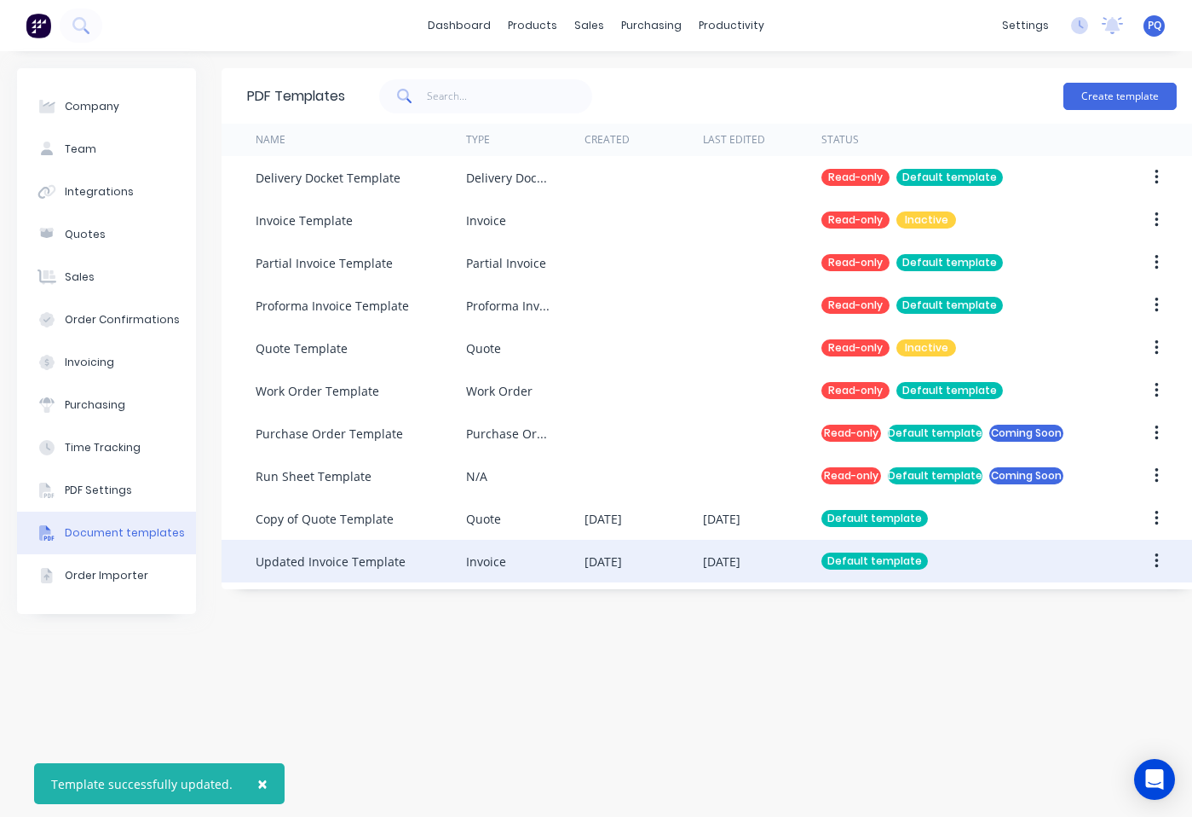
click at [520, 564] on div "Invoice" at bounding box center [525, 561] width 118 height 43
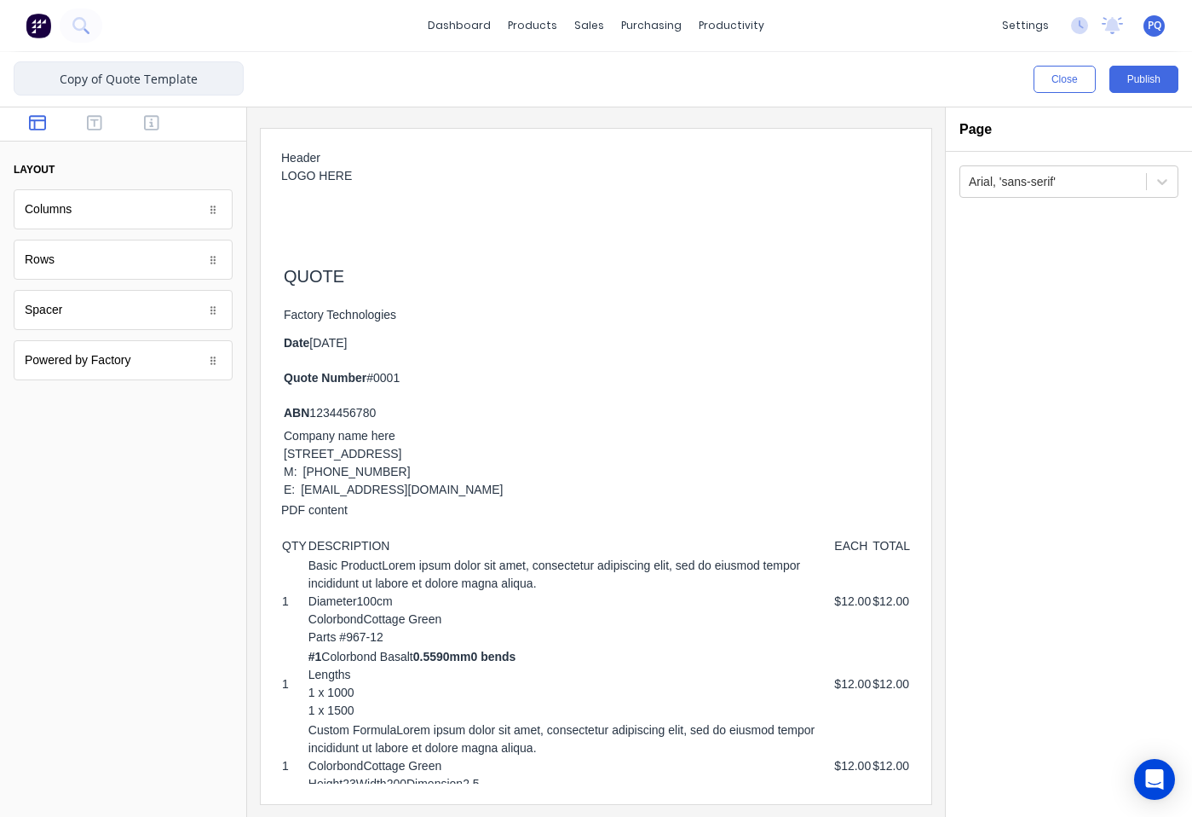
click at [64, 72] on input "Copy of Quote Template" at bounding box center [129, 78] width 230 height 34
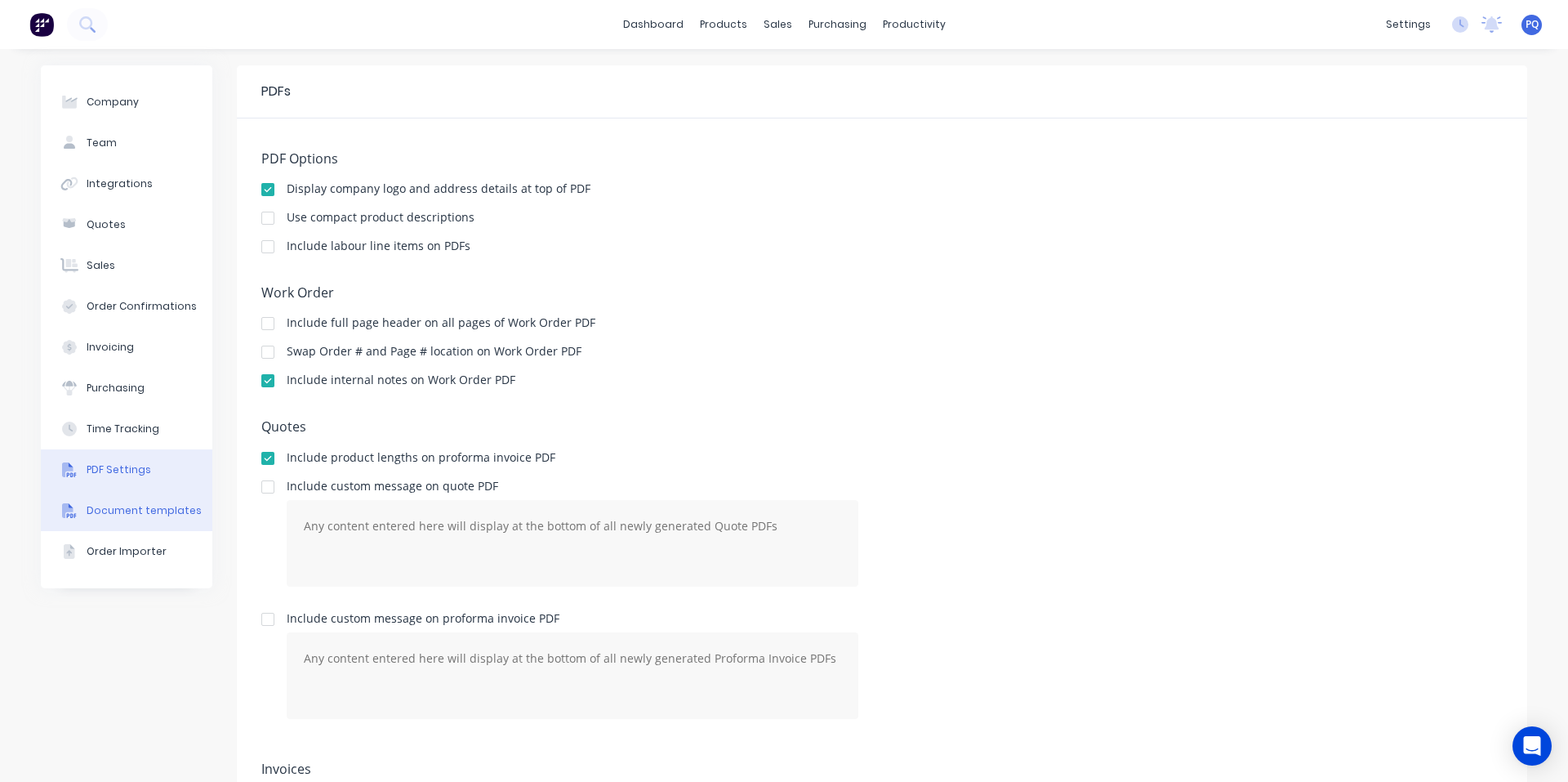
click at [134, 523] on button "Document templates" at bounding box center [126, 510] width 171 height 41
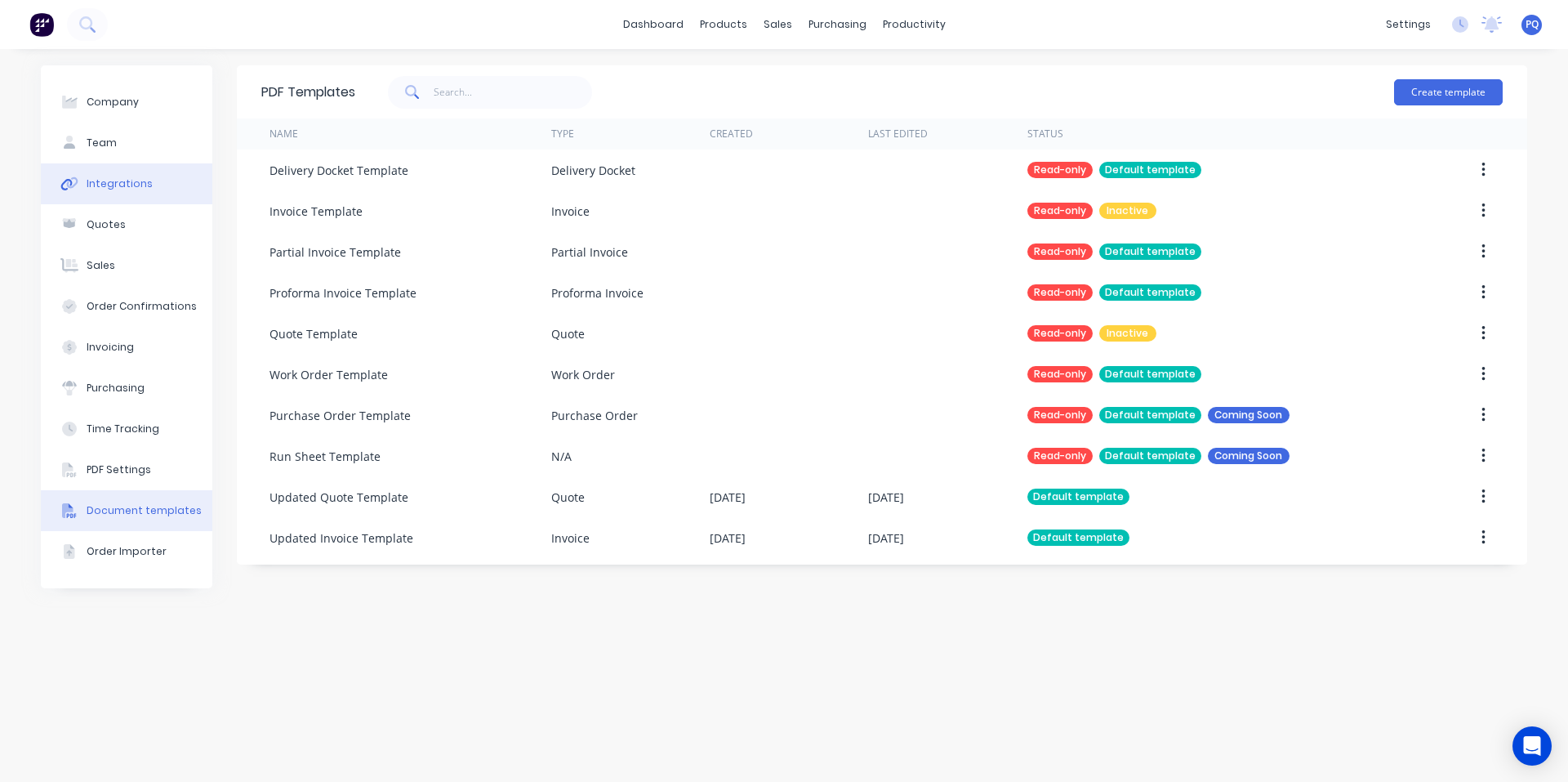
click at [81, 164] on button "Integrations" at bounding box center [126, 183] width 171 height 41
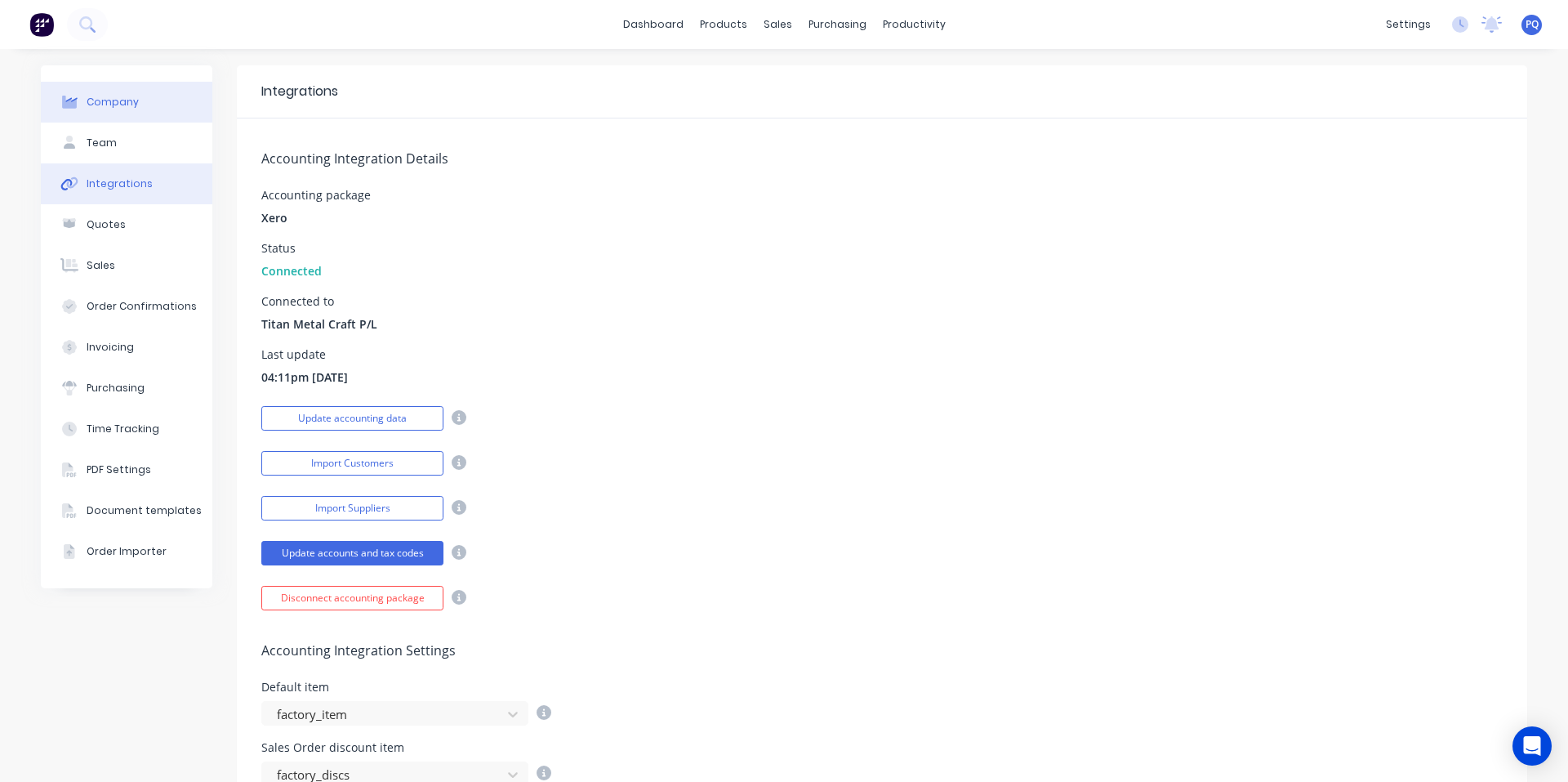
click at [86, 108] on div "Company" at bounding box center [112, 102] width 53 height 14
select select "AU"
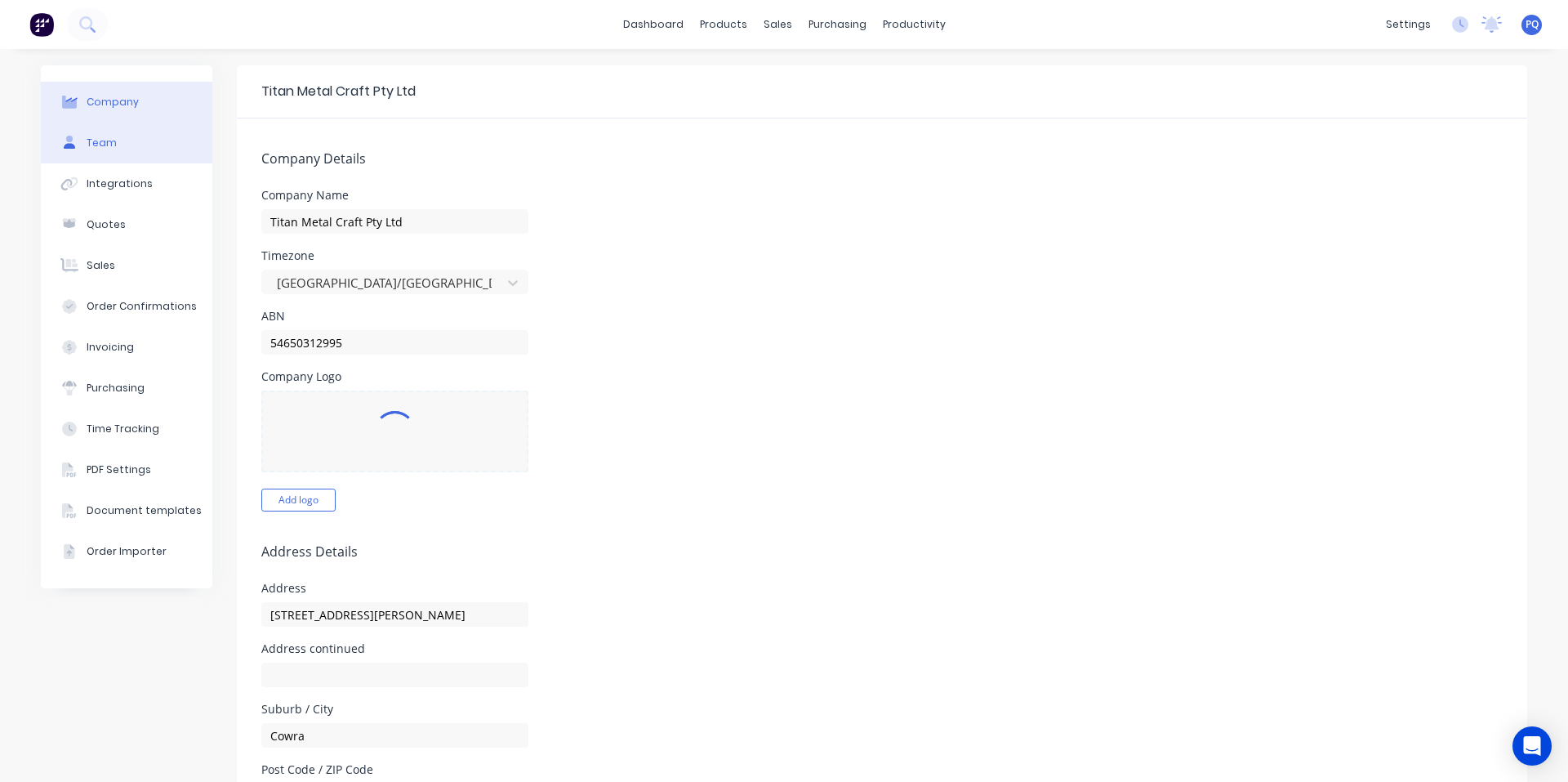
click at [86, 139] on div "Team" at bounding box center [102, 142] width 31 height 14
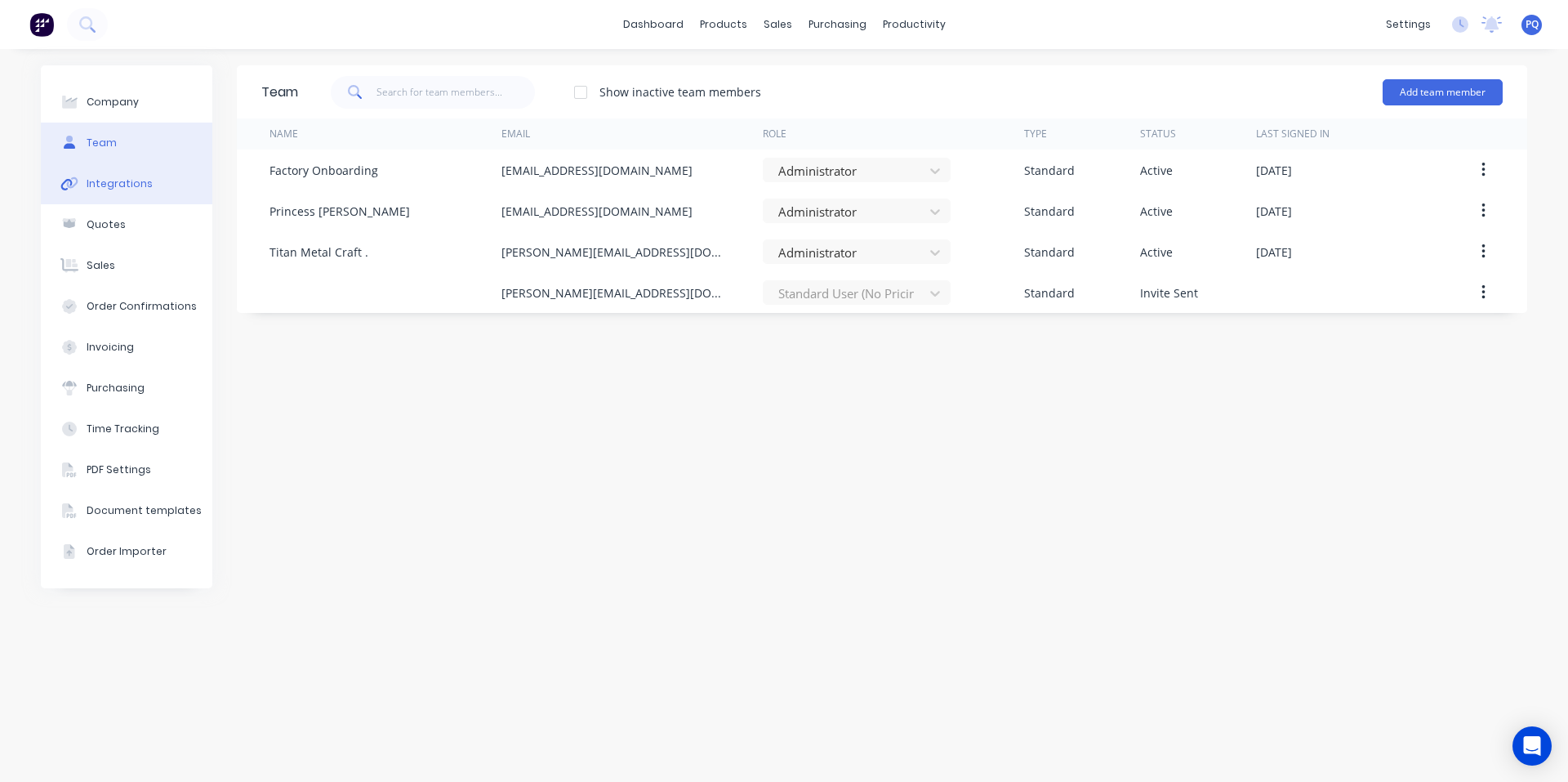
click at [89, 185] on div "Integrations" at bounding box center [119, 183] width 66 height 14
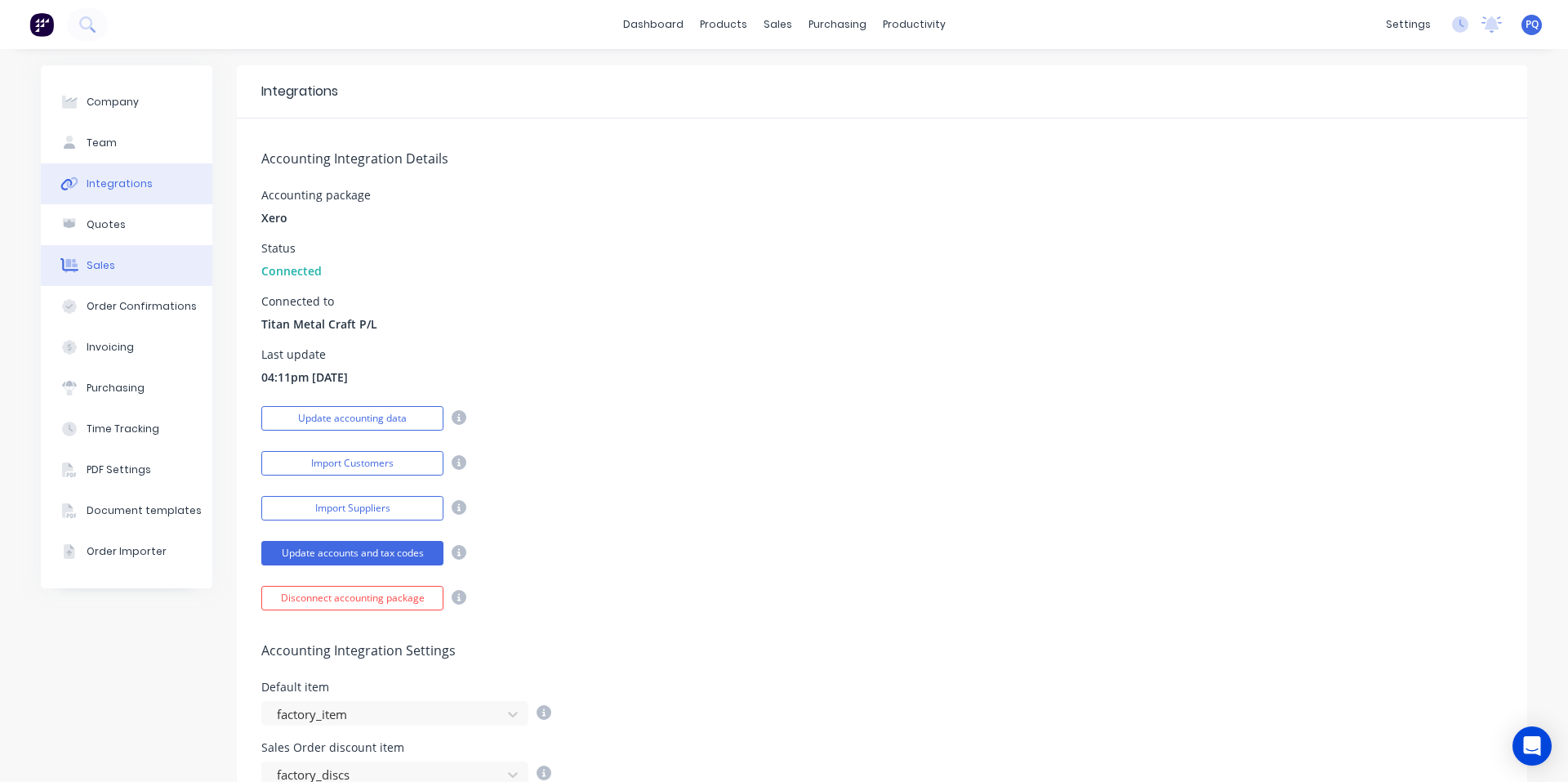
click at [103, 251] on button "Sales" at bounding box center [126, 265] width 171 height 41
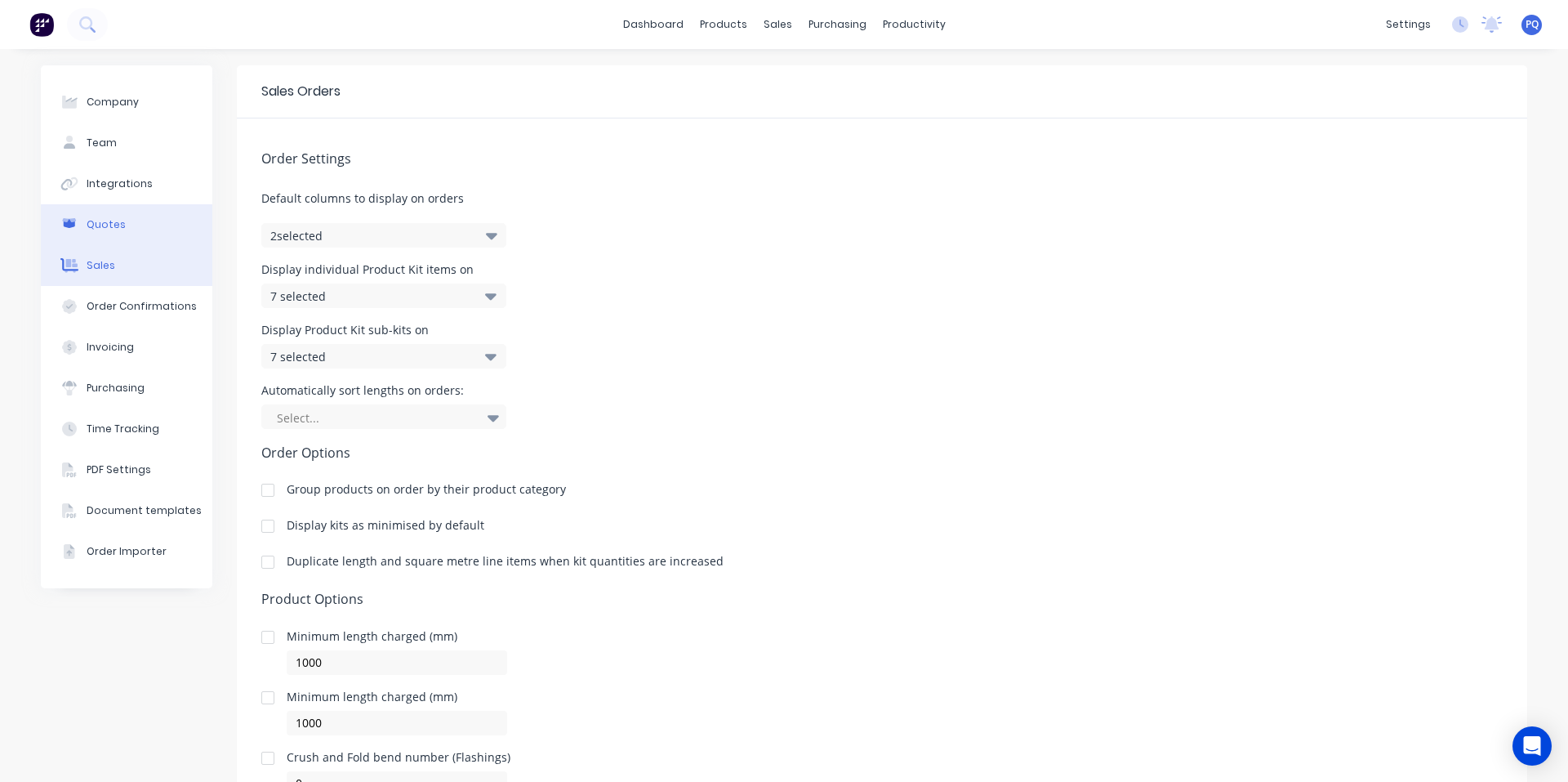
click at [103, 235] on button "Quotes" at bounding box center [126, 224] width 171 height 41
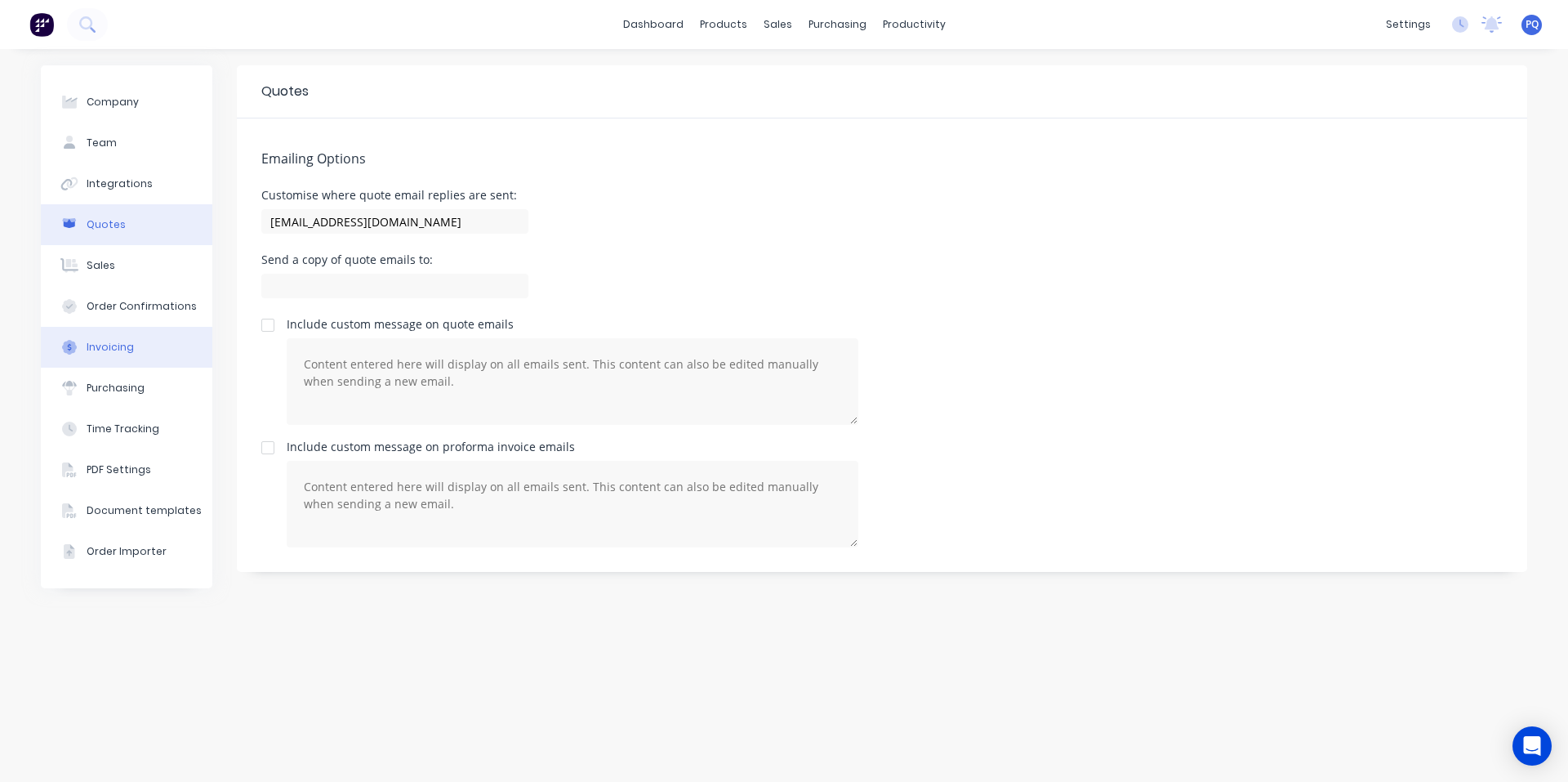
click at [113, 334] on button "Invoicing" at bounding box center [126, 347] width 171 height 41
click at [117, 406] on button "Purchasing" at bounding box center [126, 388] width 171 height 41
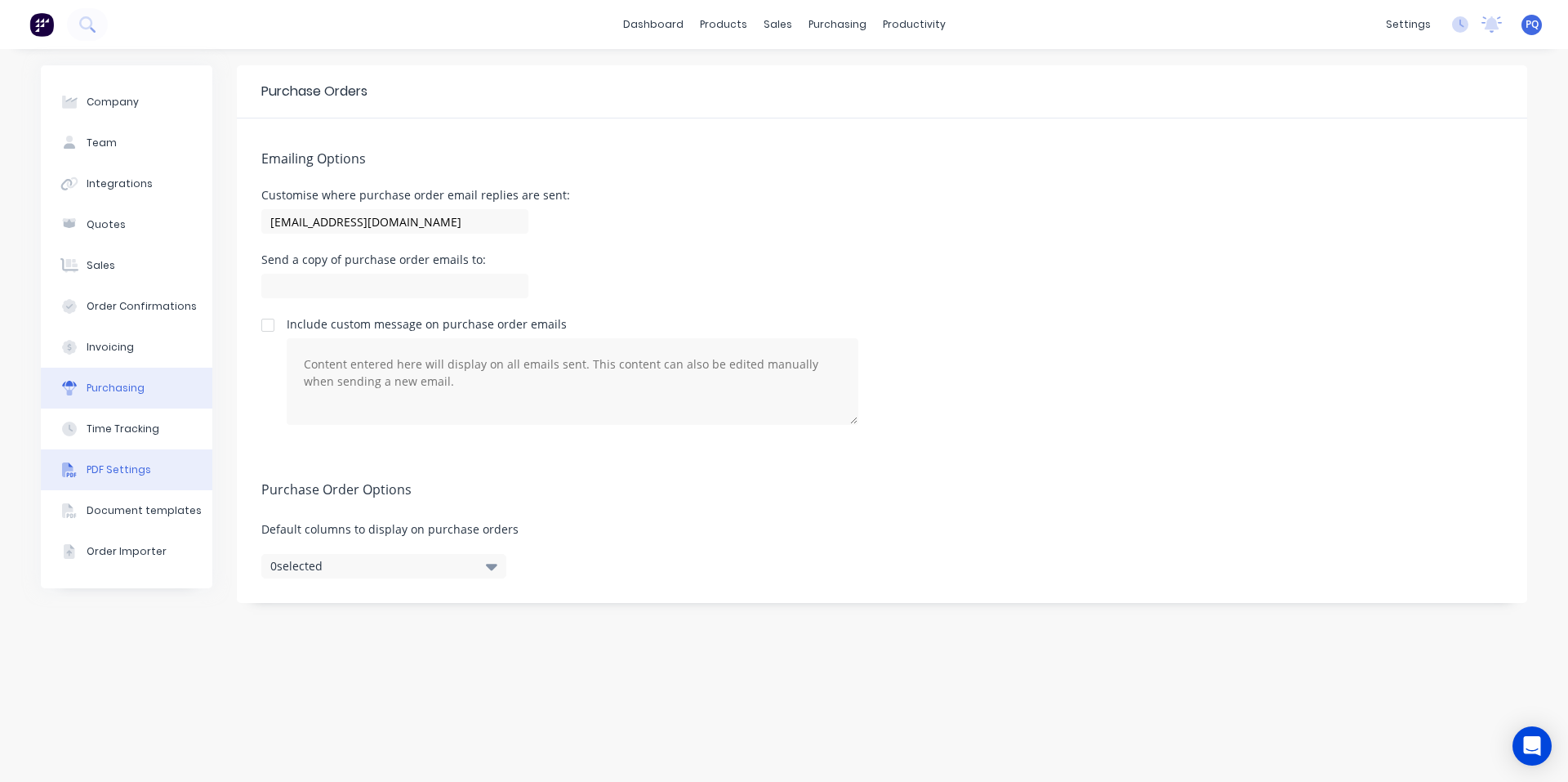
click at [123, 449] on button "PDF Settings" at bounding box center [126, 470] width 171 height 41
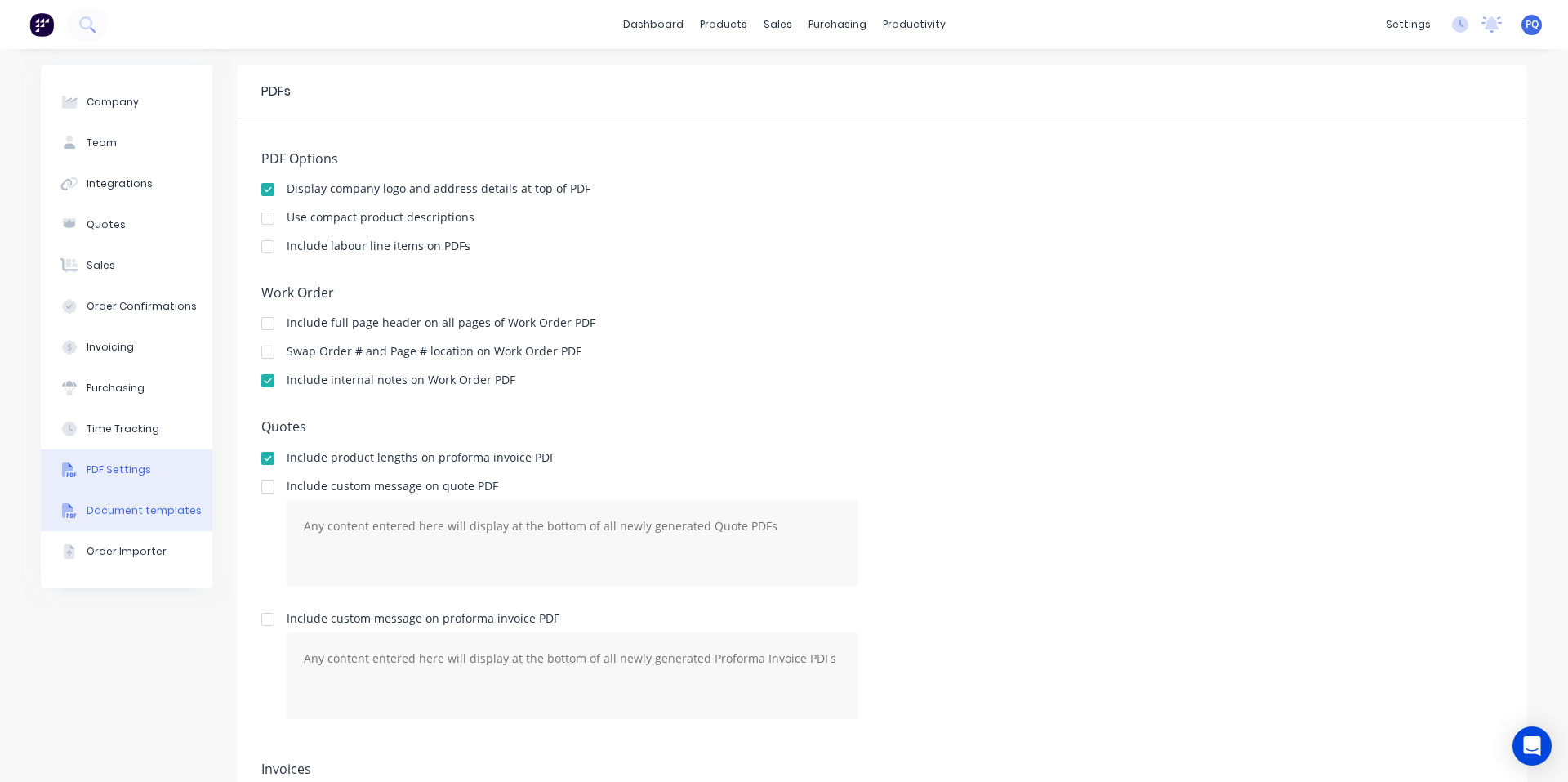
click at [125, 506] on div "Document templates" at bounding box center [144, 510] width 115 height 14
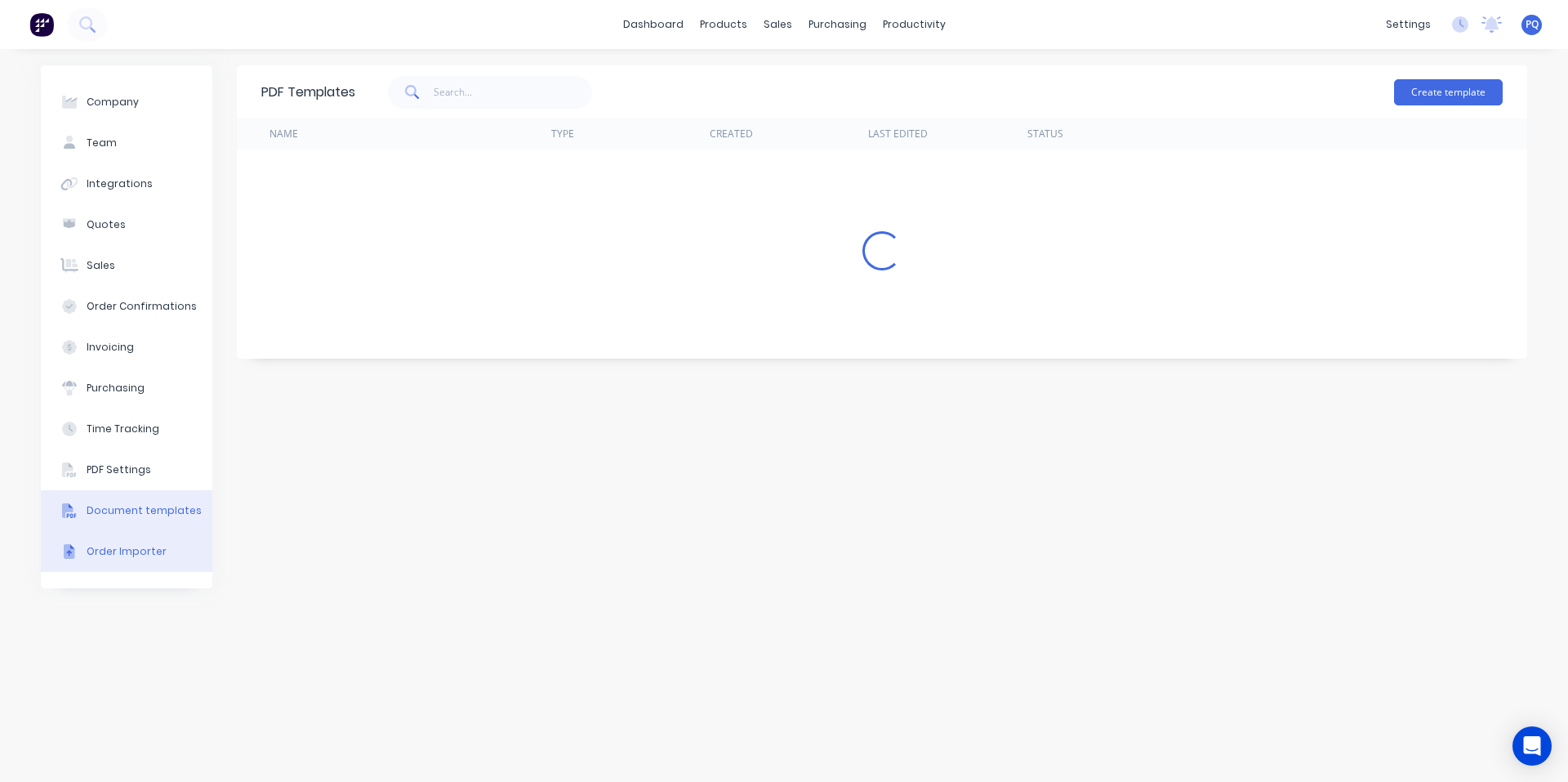
click at [125, 537] on button "Order Importer" at bounding box center [126, 551] width 171 height 41
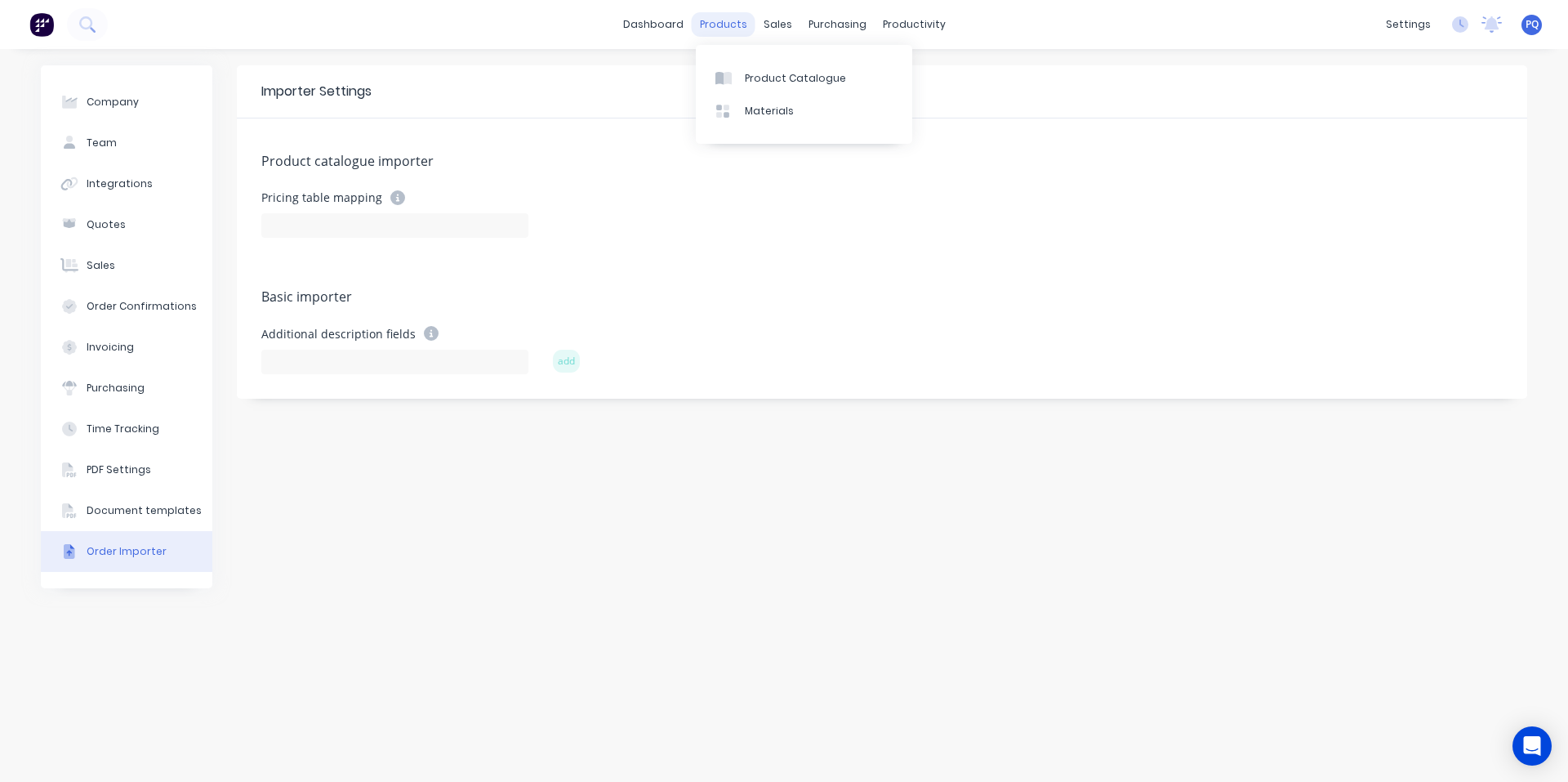
click at [737, 30] on div "products" at bounding box center [723, 25] width 63 height 25
click at [751, 73] on div "Product Catalogue" at bounding box center [795, 78] width 102 height 14
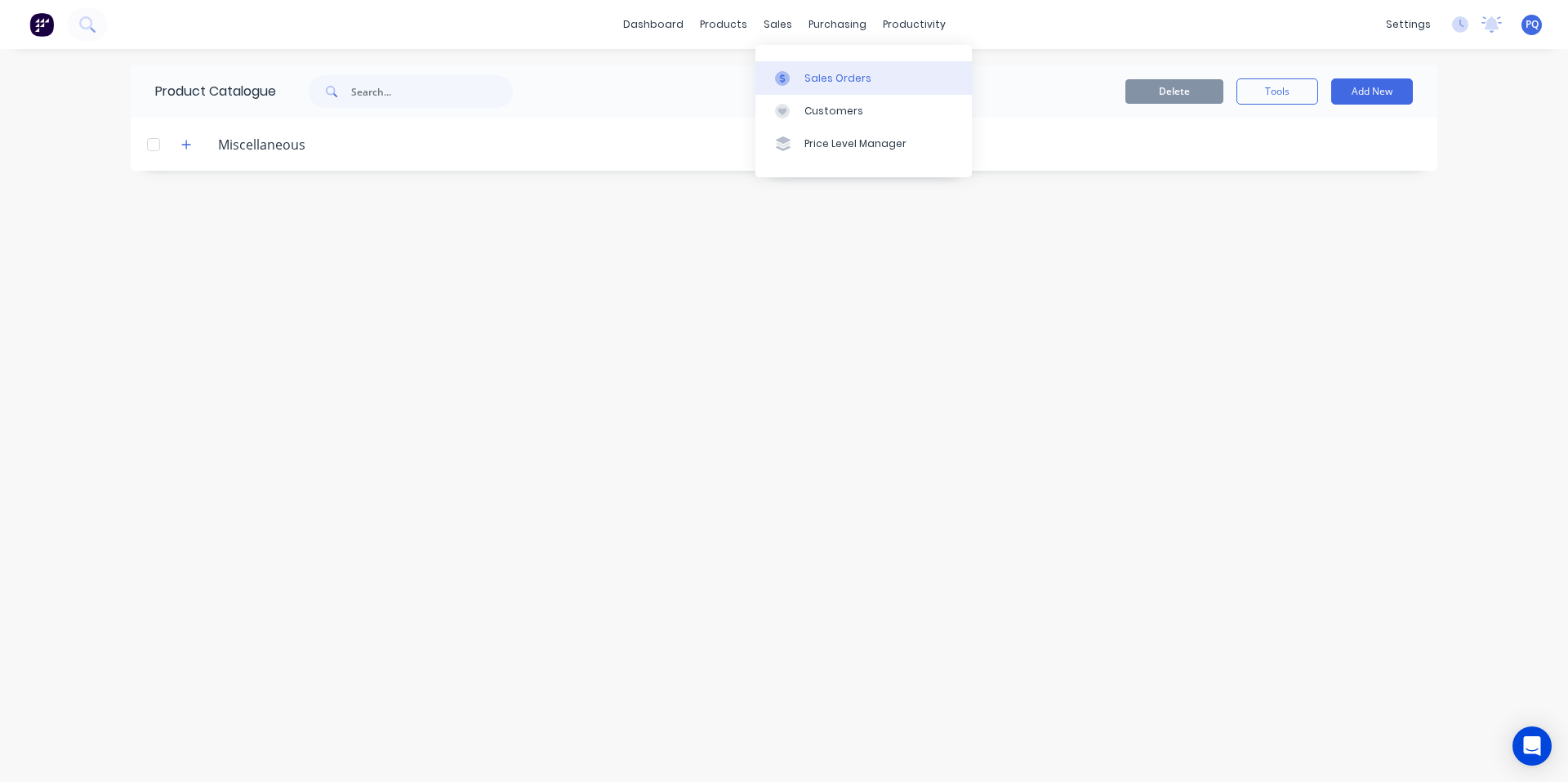
click at [802, 88] on link "Sales Orders" at bounding box center [863, 78] width 216 height 33
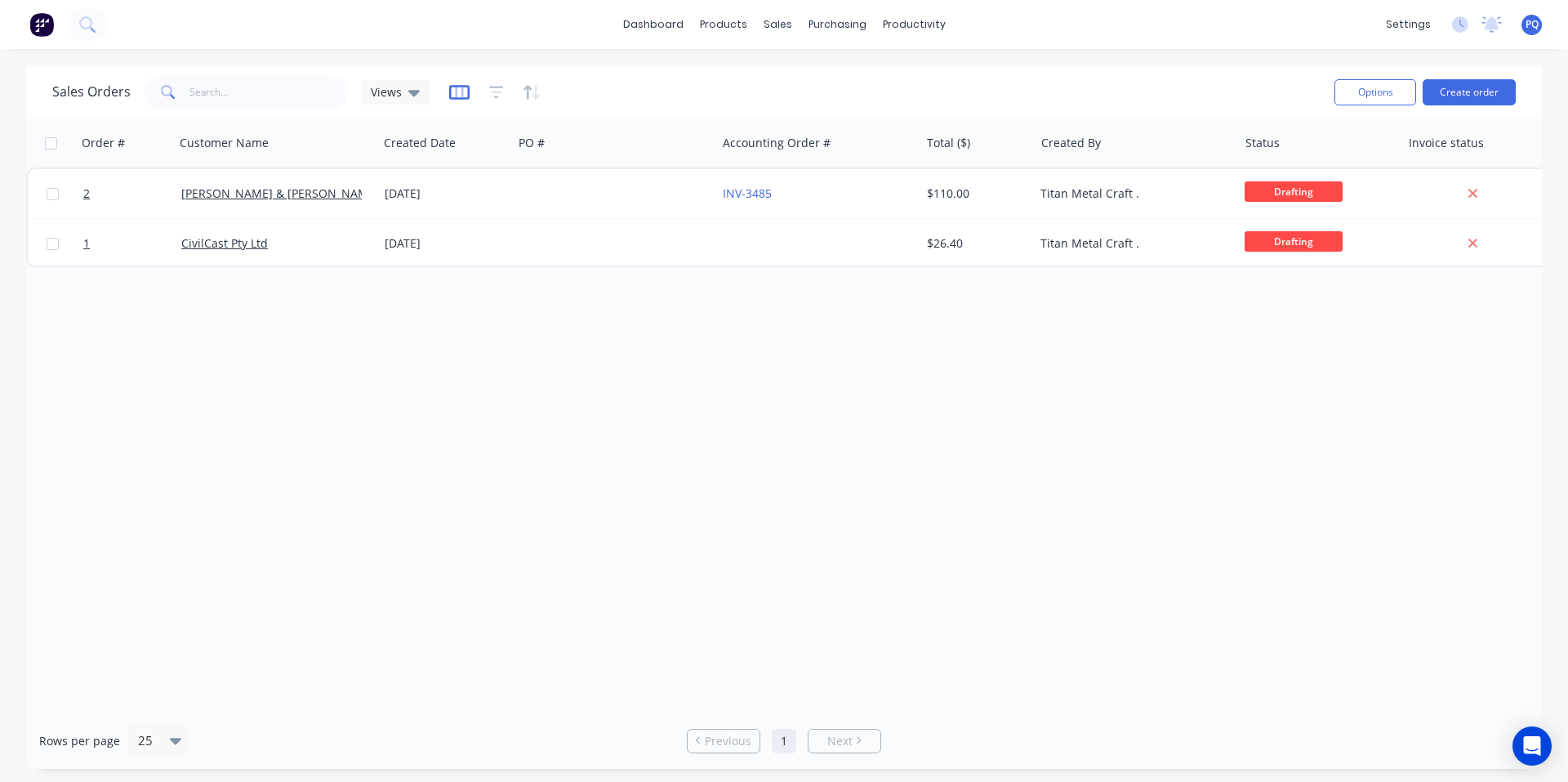
click at [456, 96] on icon "button" at bounding box center [459, 92] width 20 height 16
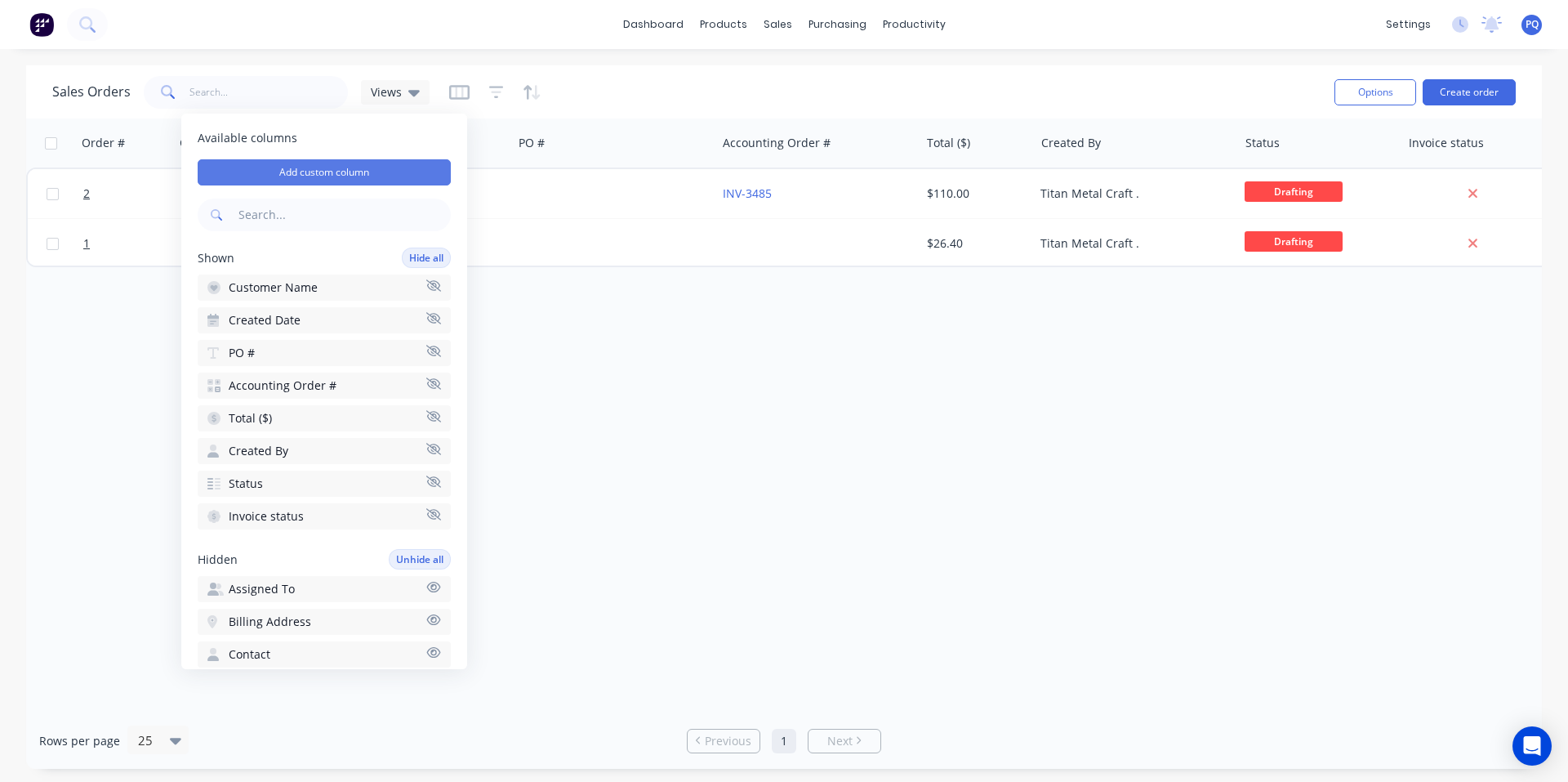
click at [289, 177] on button "Add custom column" at bounding box center [324, 172] width 253 height 26
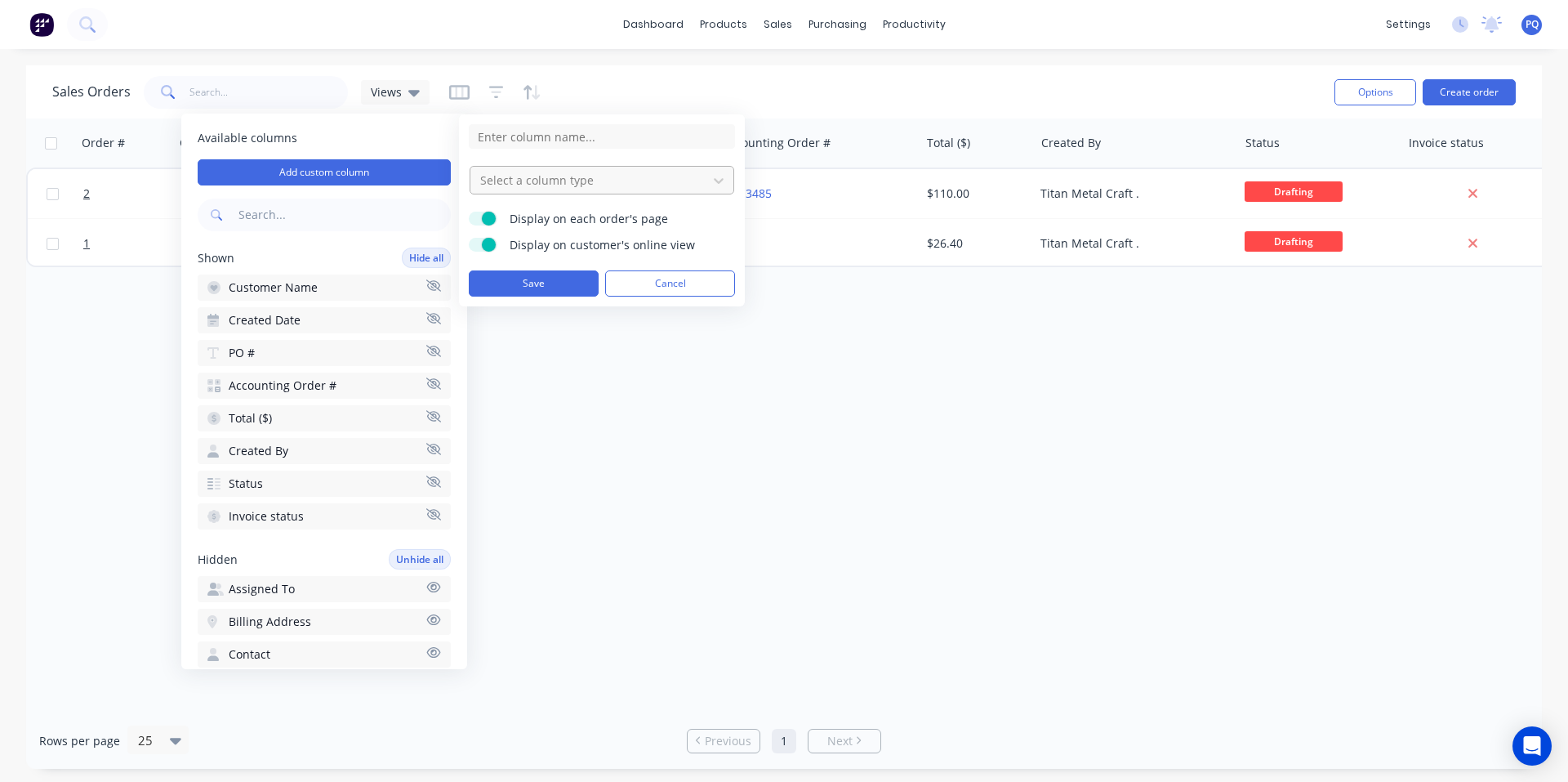
click at [507, 178] on div at bounding box center [588, 179] width 220 height 20
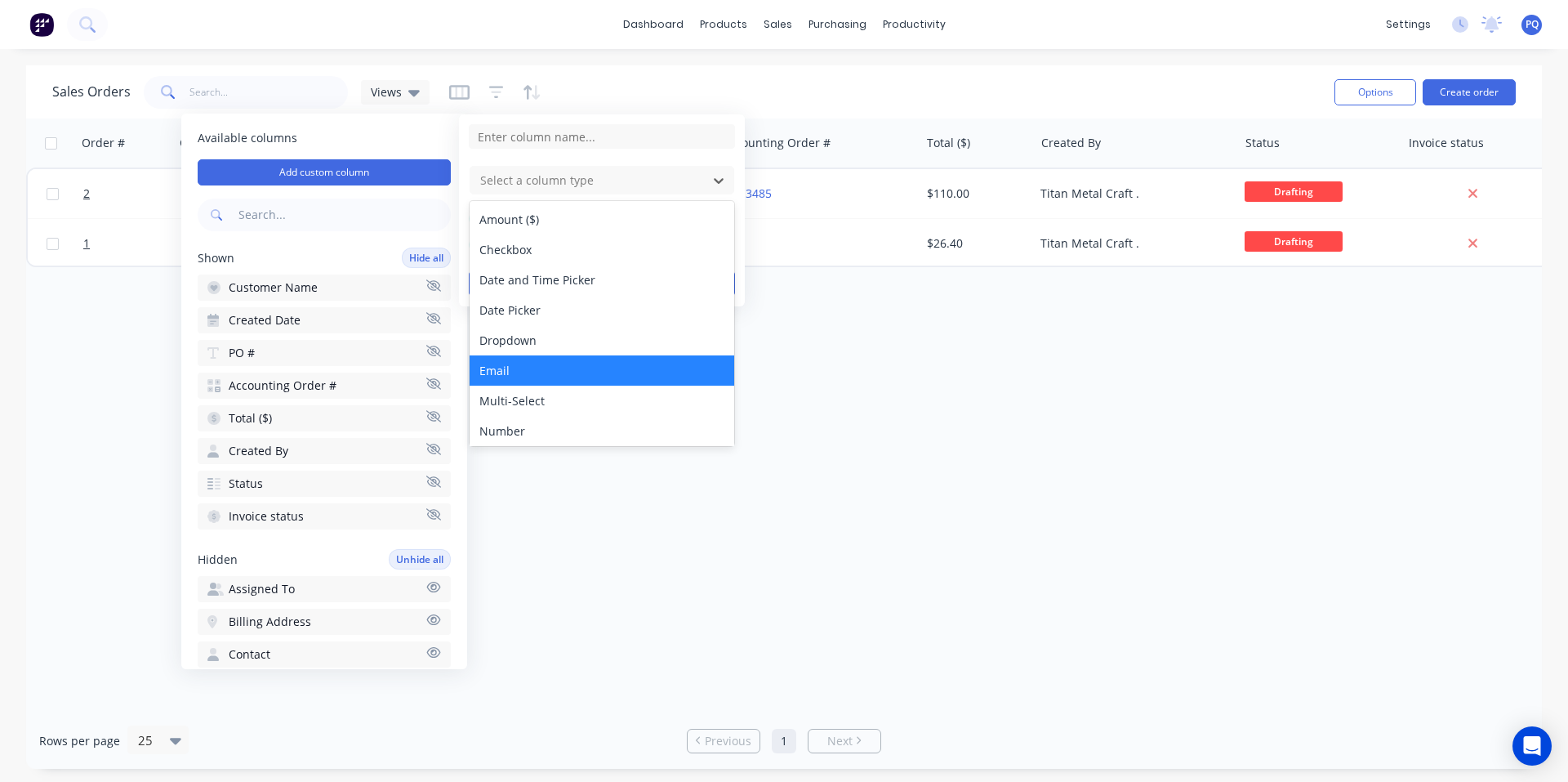
scroll to position [81, 0]
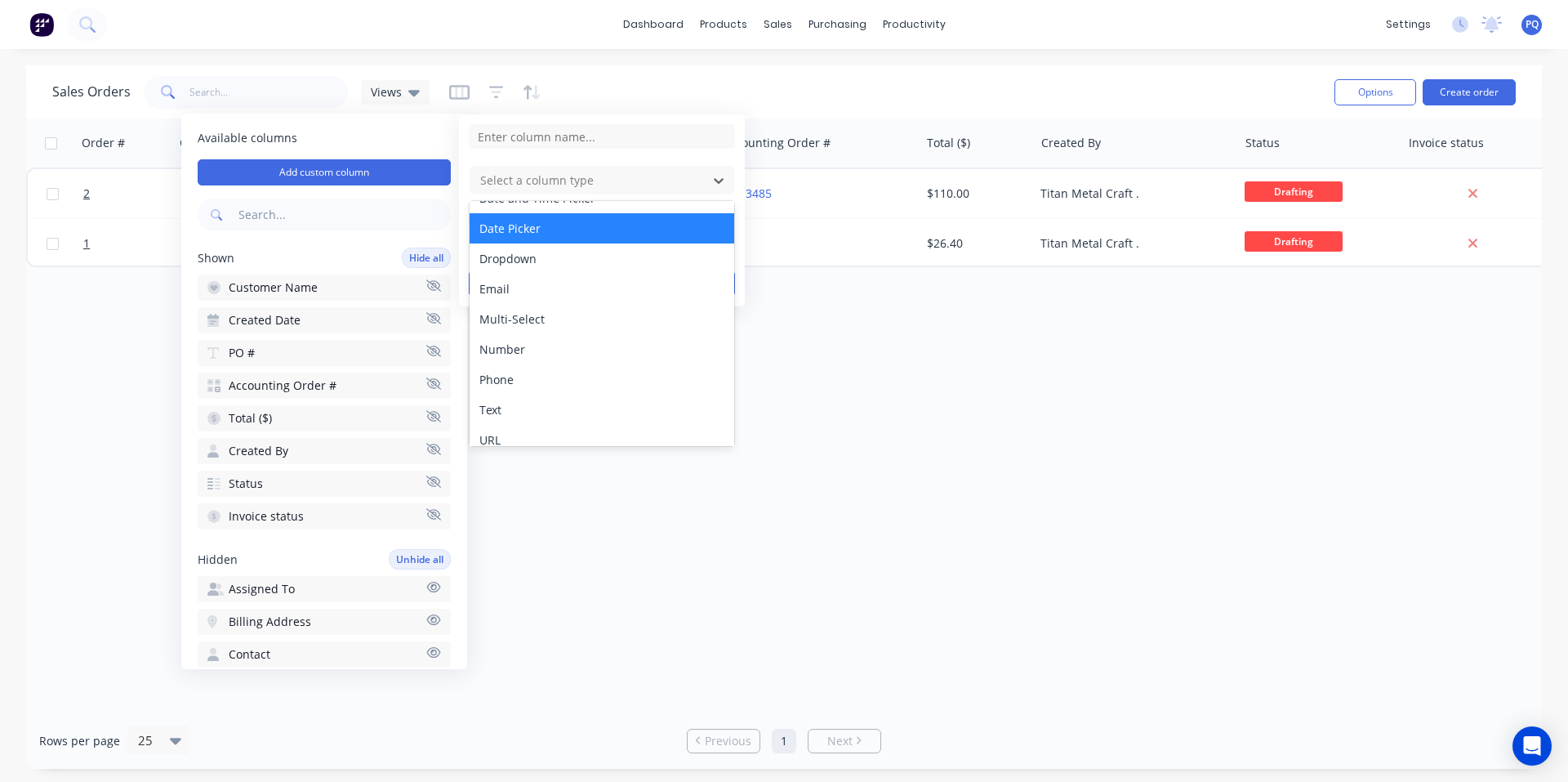
click at [511, 235] on div "Date Picker" at bounding box center [602, 228] width 264 height 31
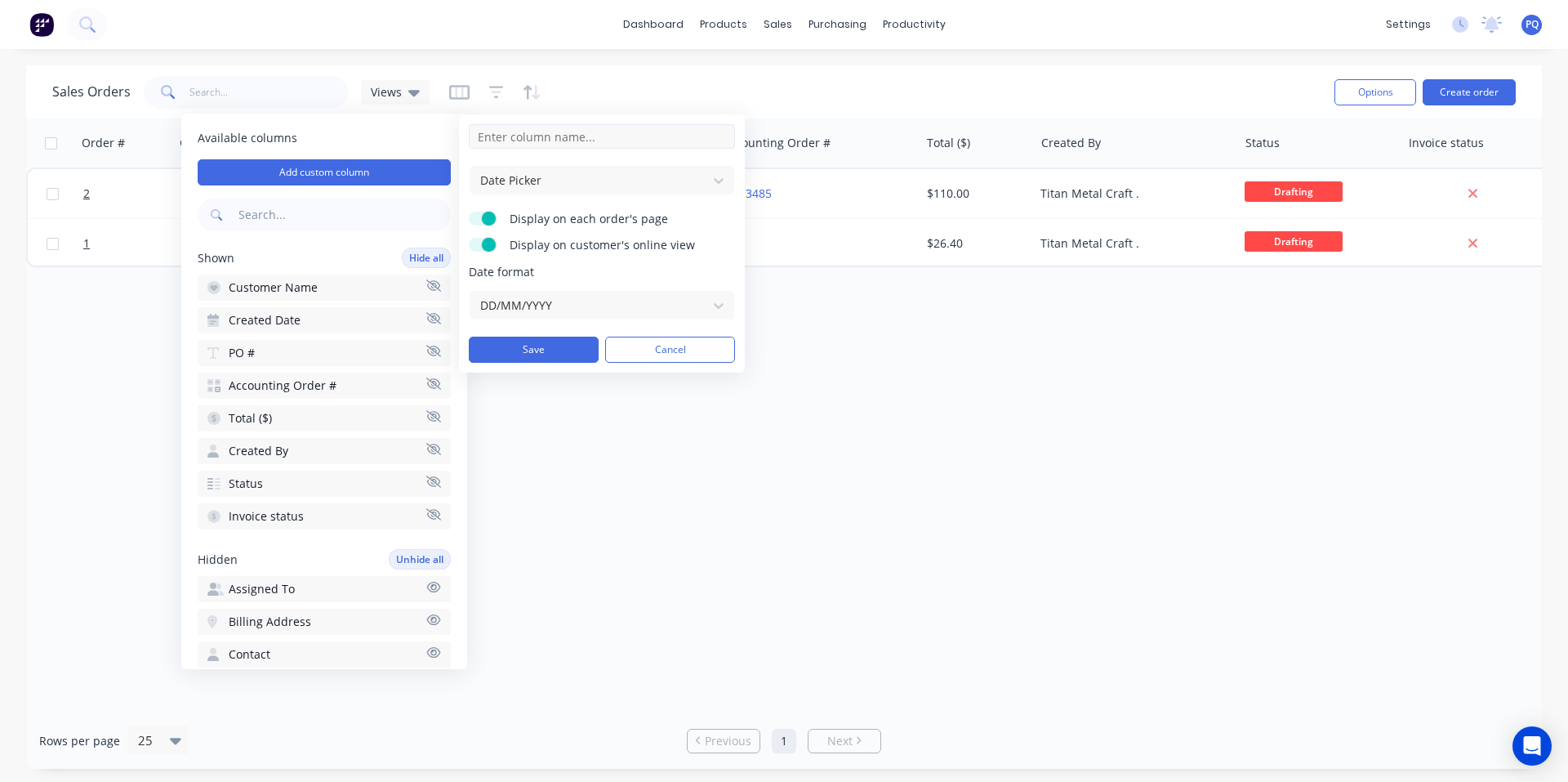
click at [519, 138] on input at bounding box center [602, 137] width 266 height 25
type input "Expiry Date"
click at [516, 347] on button "Save" at bounding box center [534, 349] width 130 height 26
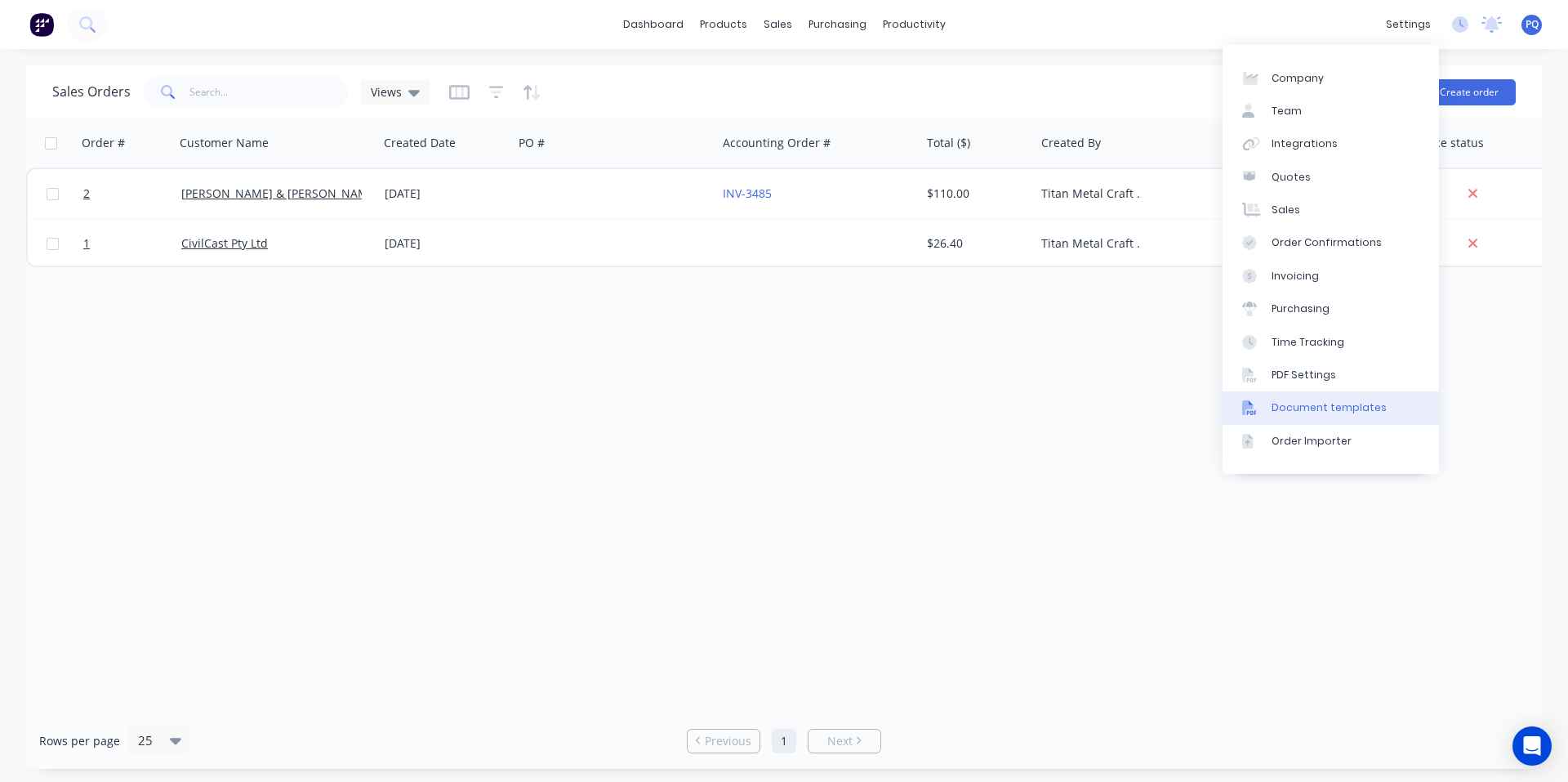
click at [1288, 405] on div "Document templates" at bounding box center [1329, 407] width 115 height 14
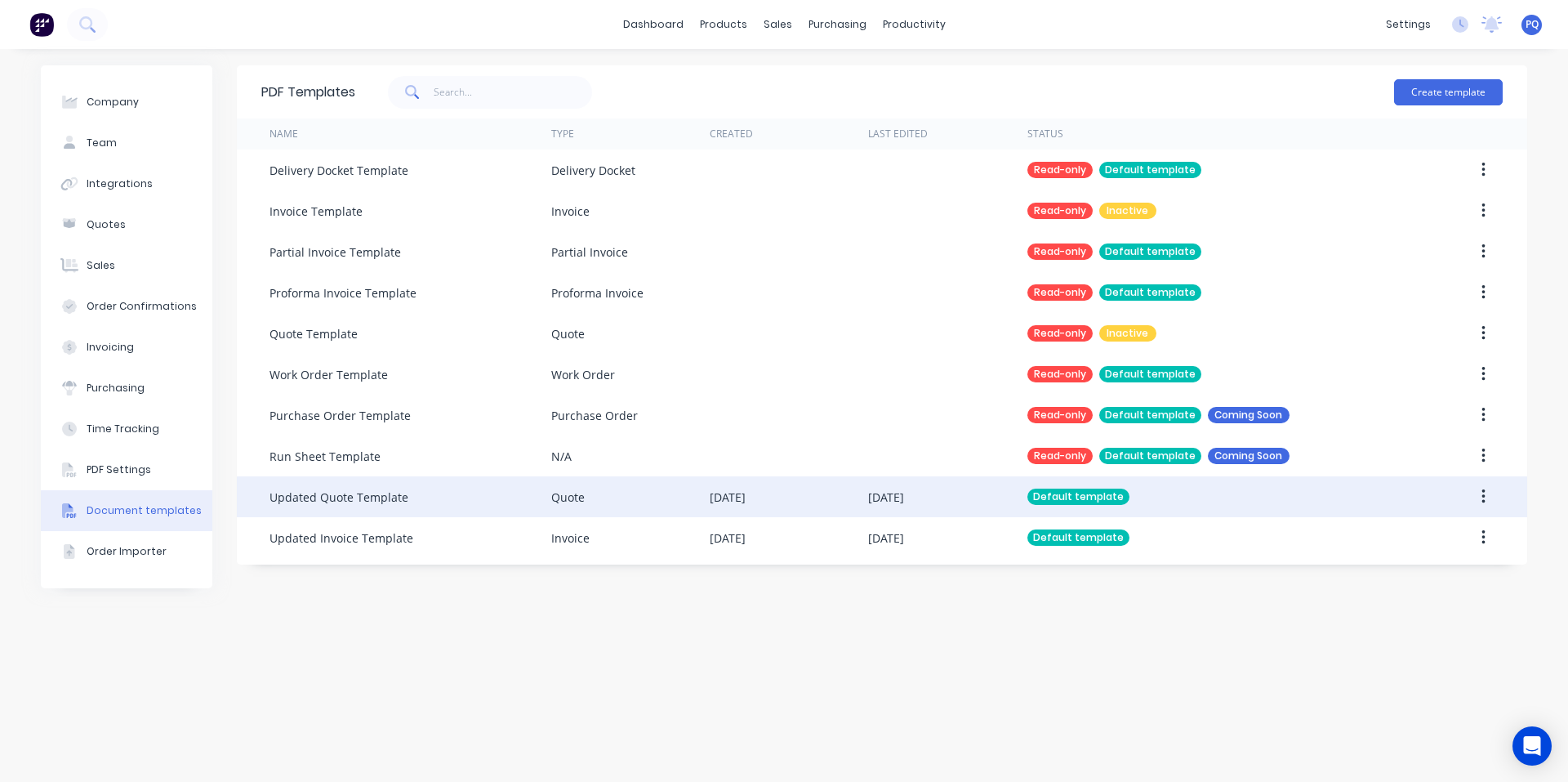
click at [375, 494] on div "Updated Quote Template" at bounding box center [338, 497] width 139 height 17
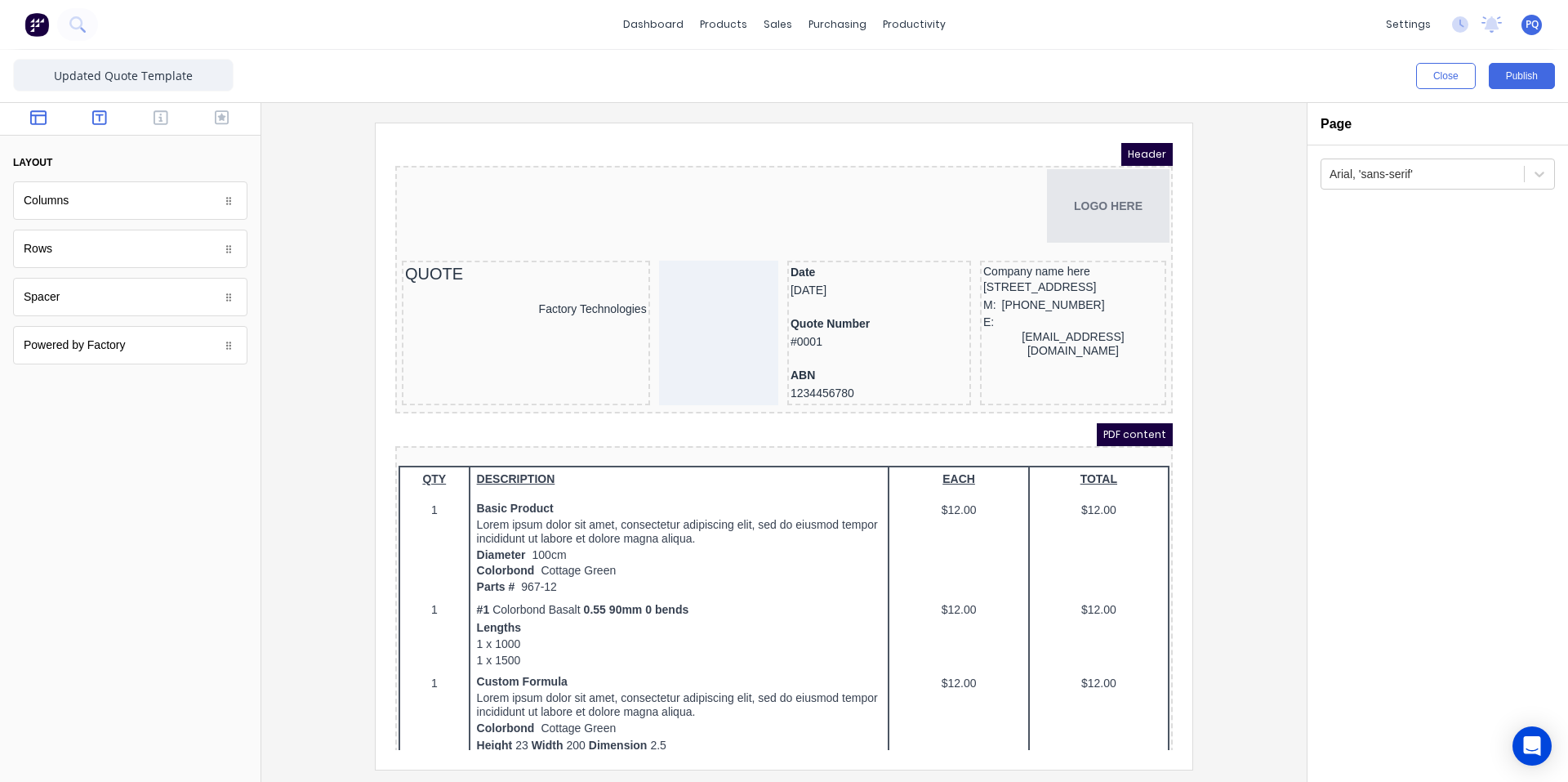
click at [108, 119] on button "button" at bounding box center [101, 119] width 52 height 19
click at [163, 117] on icon "button" at bounding box center [160, 117] width 14 height 16
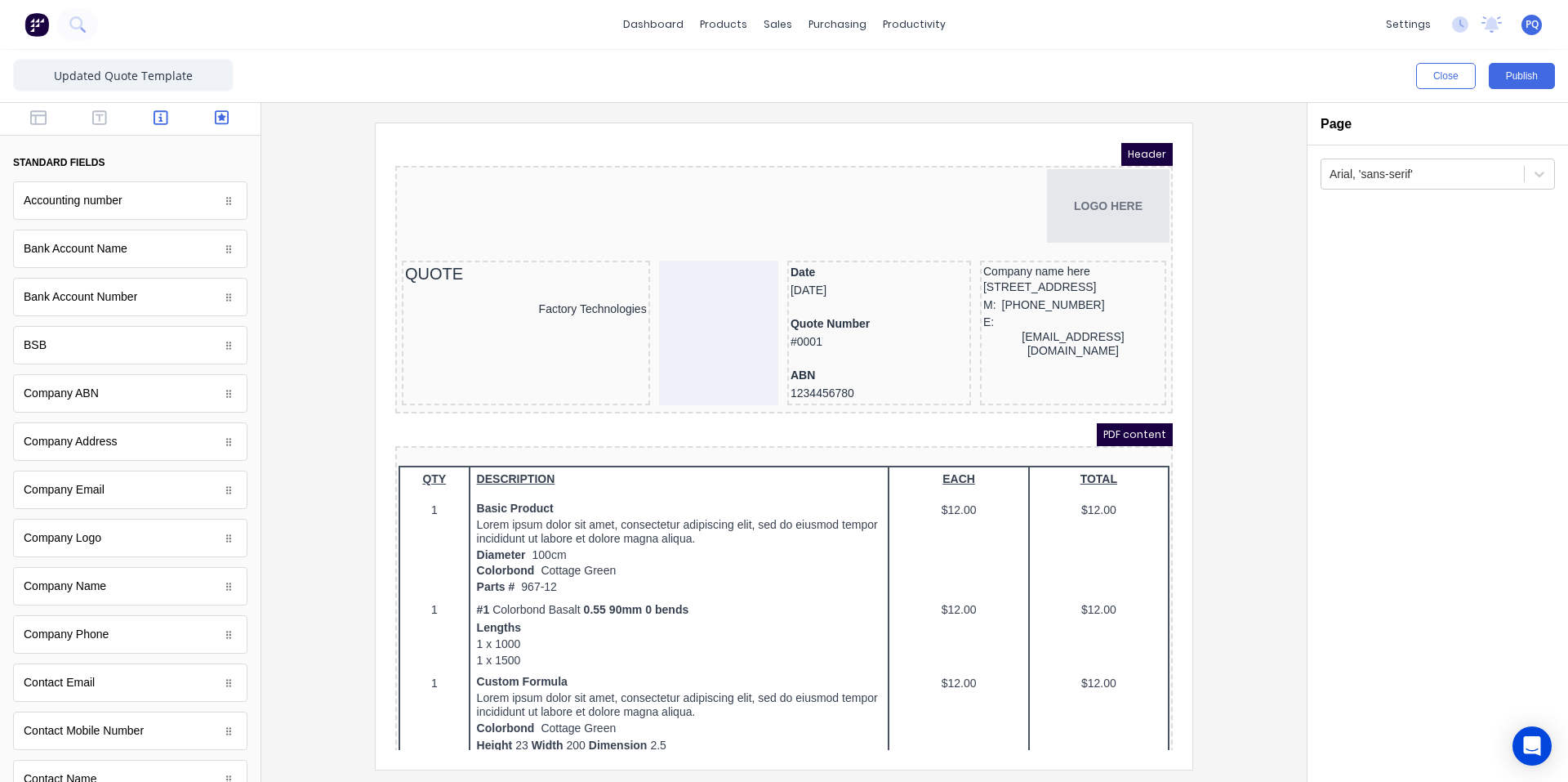
click at [215, 125] on icon "button" at bounding box center [221, 117] width 14 height 14
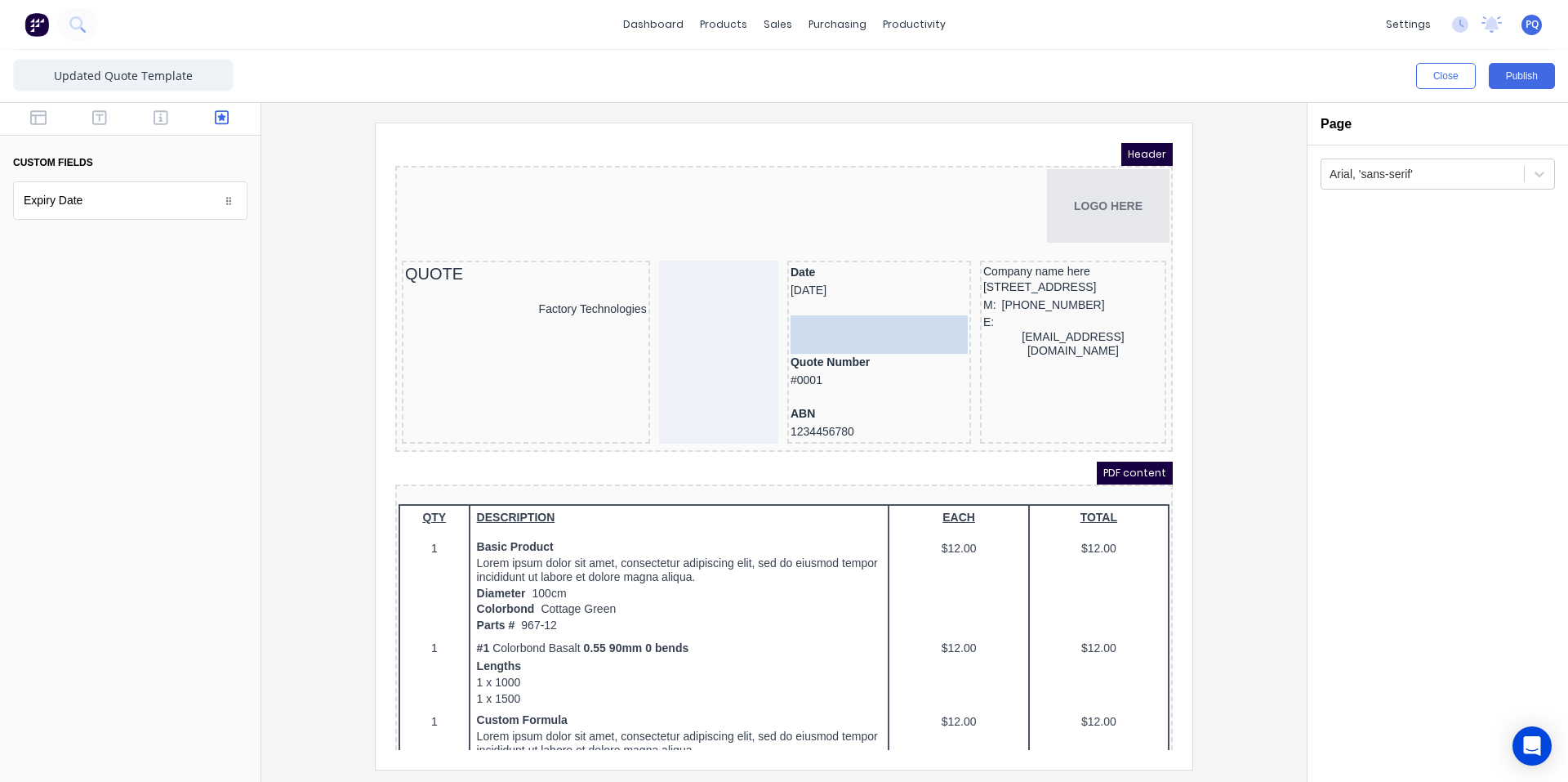
drag, startPoint x: 132, startPoint y: 218, endPoint x: 907, endPoint y: 328, distance: 782.8
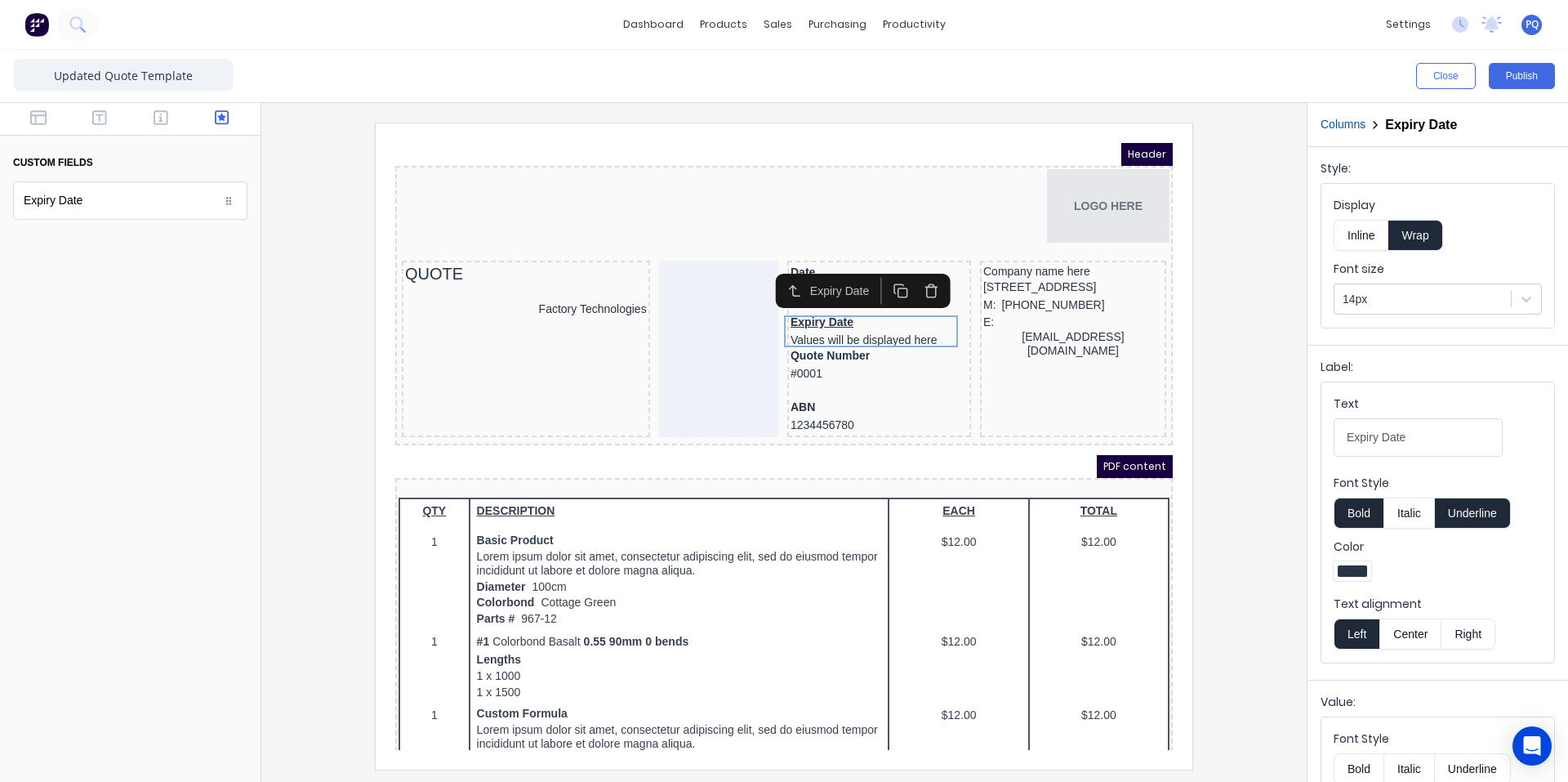
click at [1413, 239] on button "Wrap" at bounding box center [1415, 235] width 54 height 31
click at [1463, 513] on button "Underline" at bounding box center [1472, 513] width 76 height 31
click at [845, 378] on div at bounding box center [859, 370] width 177 height 16
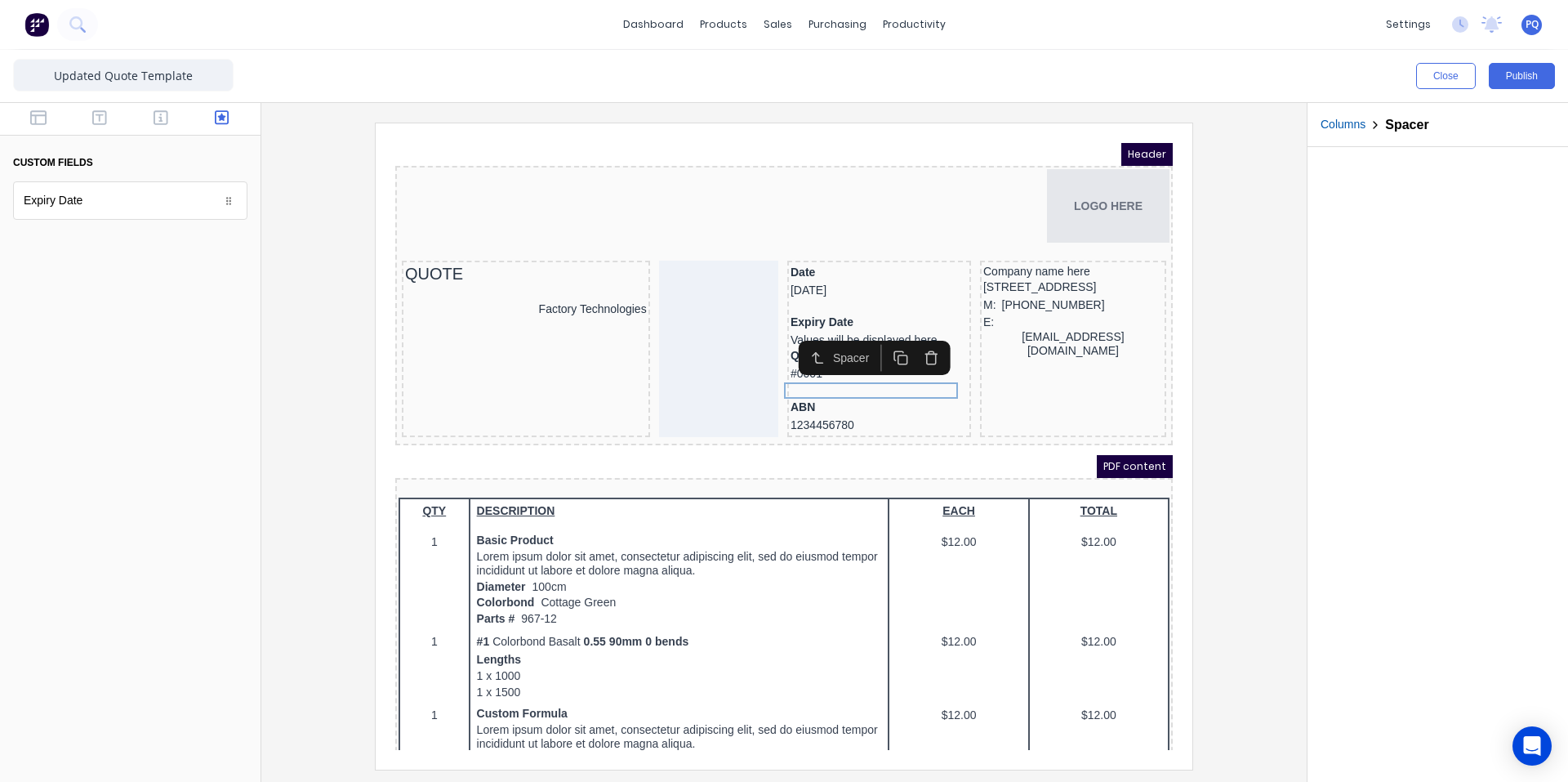
click at [871, 334] on button "button" at bounding box center [881, 337] width 31 height 27
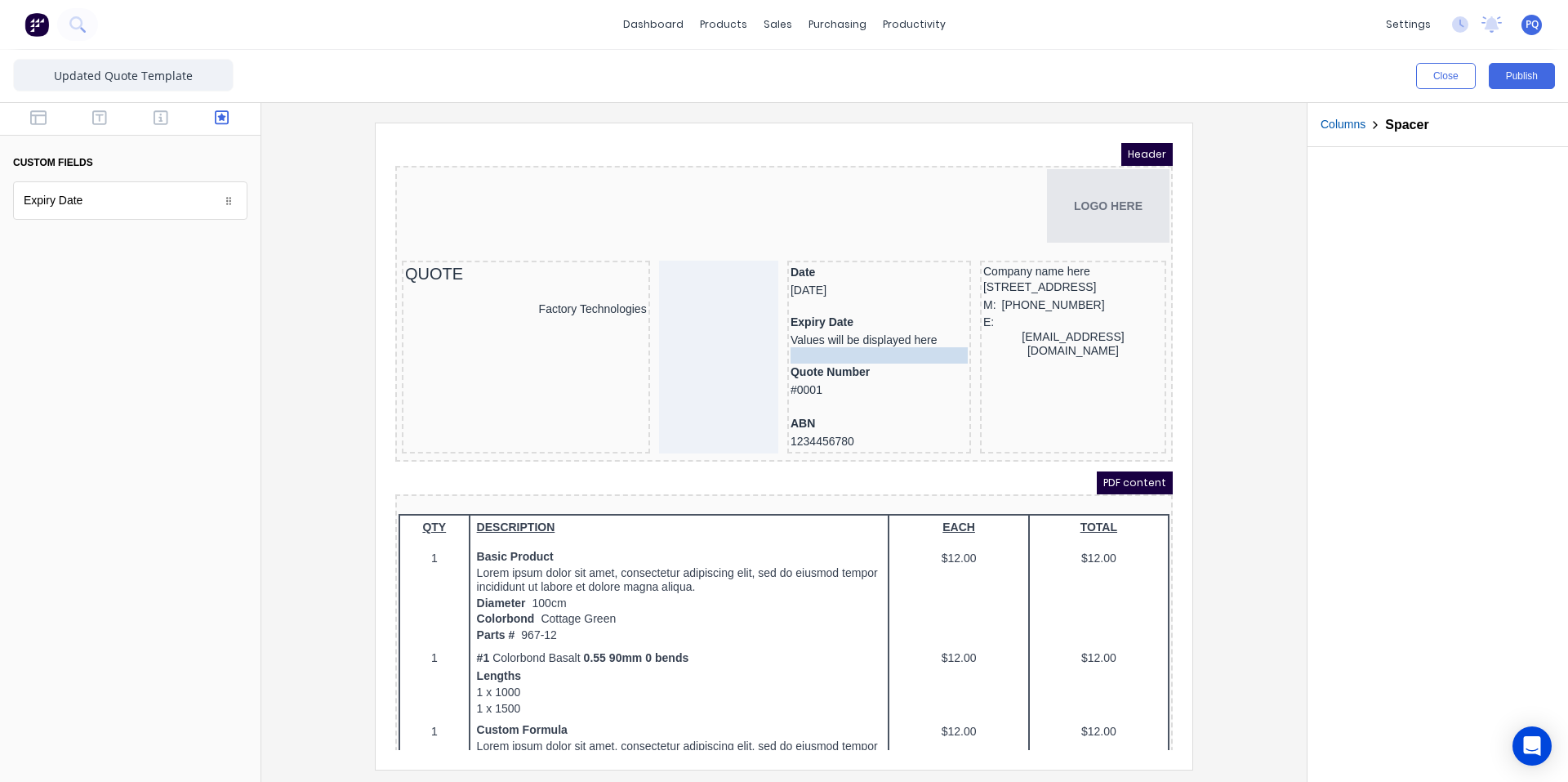
drag, startPoint x: 860, startPoint y: 381, endPoint x: 860, endPoint y: 329, distance: 52.0
click at [860, 329] on body "Header LOGO HERE QUOTE Factory Technologies Date [DATE] Expiry Date Values will…" at bounding box center [763, 426] width 777 height 607
click at [1261, 404] on div at bounding box center [784, 446] width 1019 height 646
click at [856, 318] on div "Expiry Date Values will be displayed here" at bounding box center [859, 311] width 177 height 32
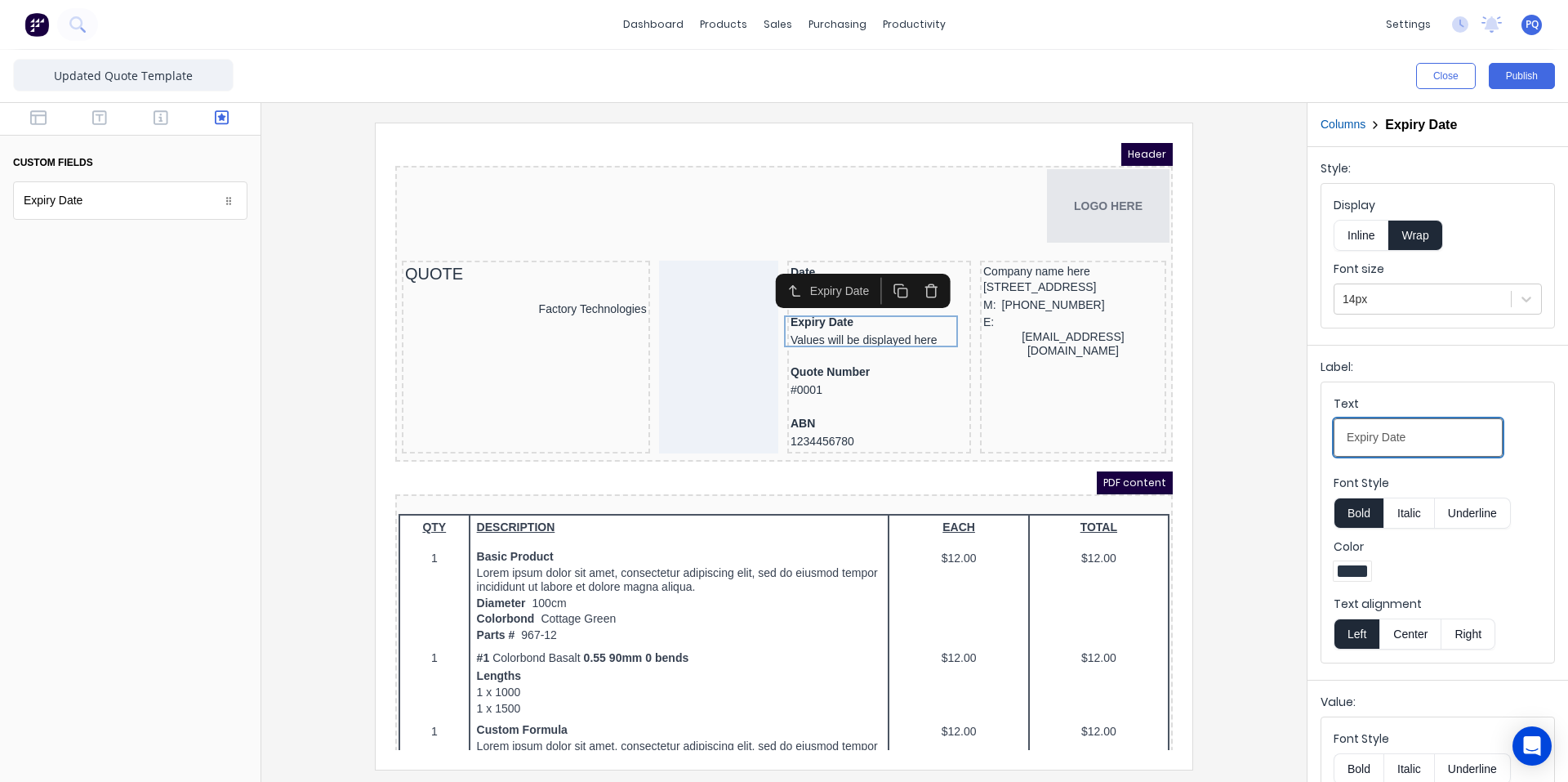
click at [1446, 444] on Date-date1empxgcx0tpdktvlvsnkh85mf8n7d1olqpzys1kkjdrz9g4d4uvkkm7kwyc3-26bff787-4cf7-4bf5-8f04-441b55c31344_object_label_text "Expiry Date" at bounding box center [1418, 437] width 169 height 38
type Date-date1empxgcx0tpdktvlvsnkh85mf8n7d1olqpzys1kkjdrz9g4d4uvkkm7kwyc3-26bff787-4cf7-4bf5-8f04-441b55c31344_object_label_text "Expiry"
click at [1250, 357] on div at bounding box center [784, 446] width 1019 height 646
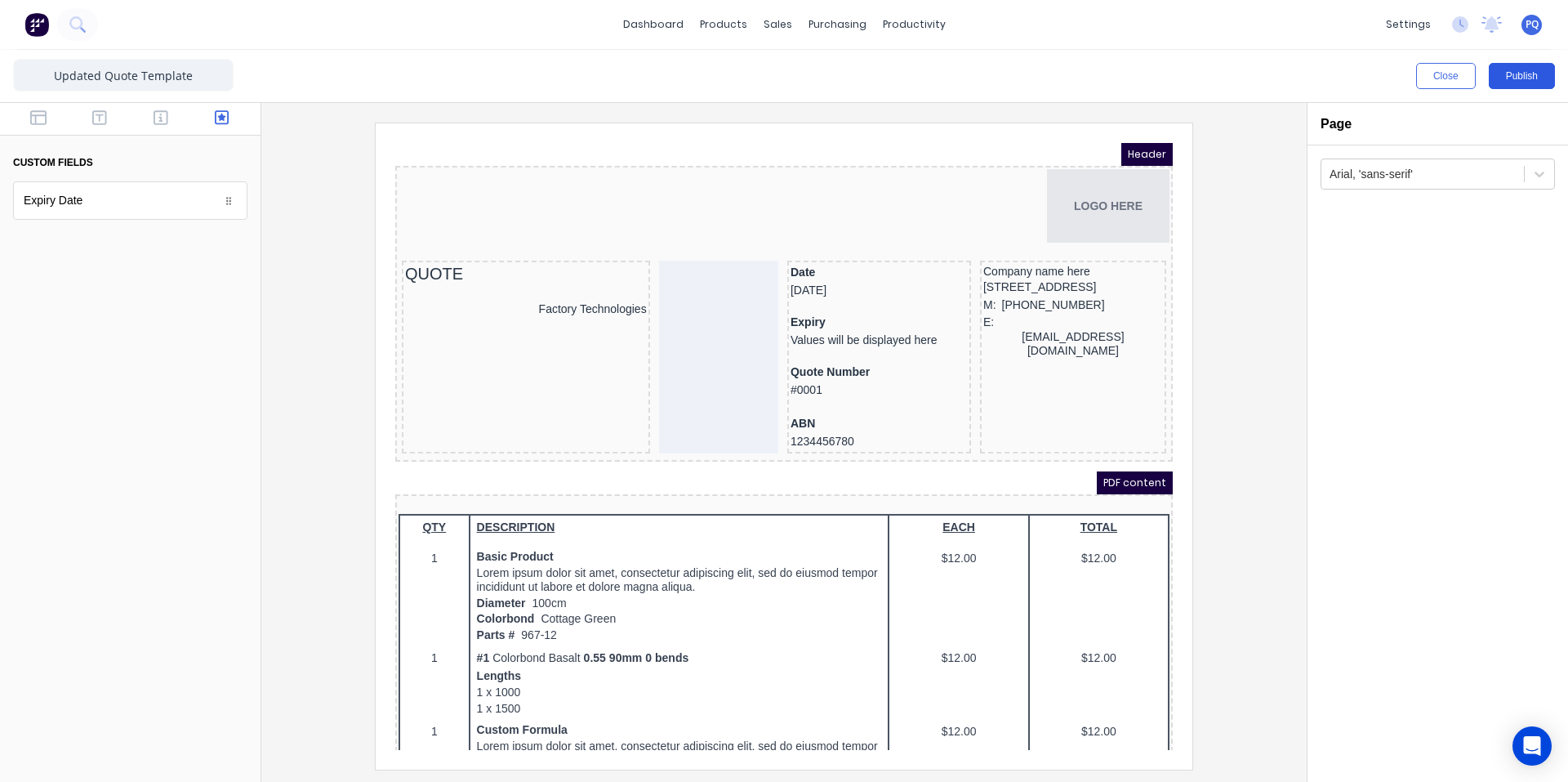
click at [1511, 76] on button "Publish" at bounding box center [1521, 76] width 66 height 26
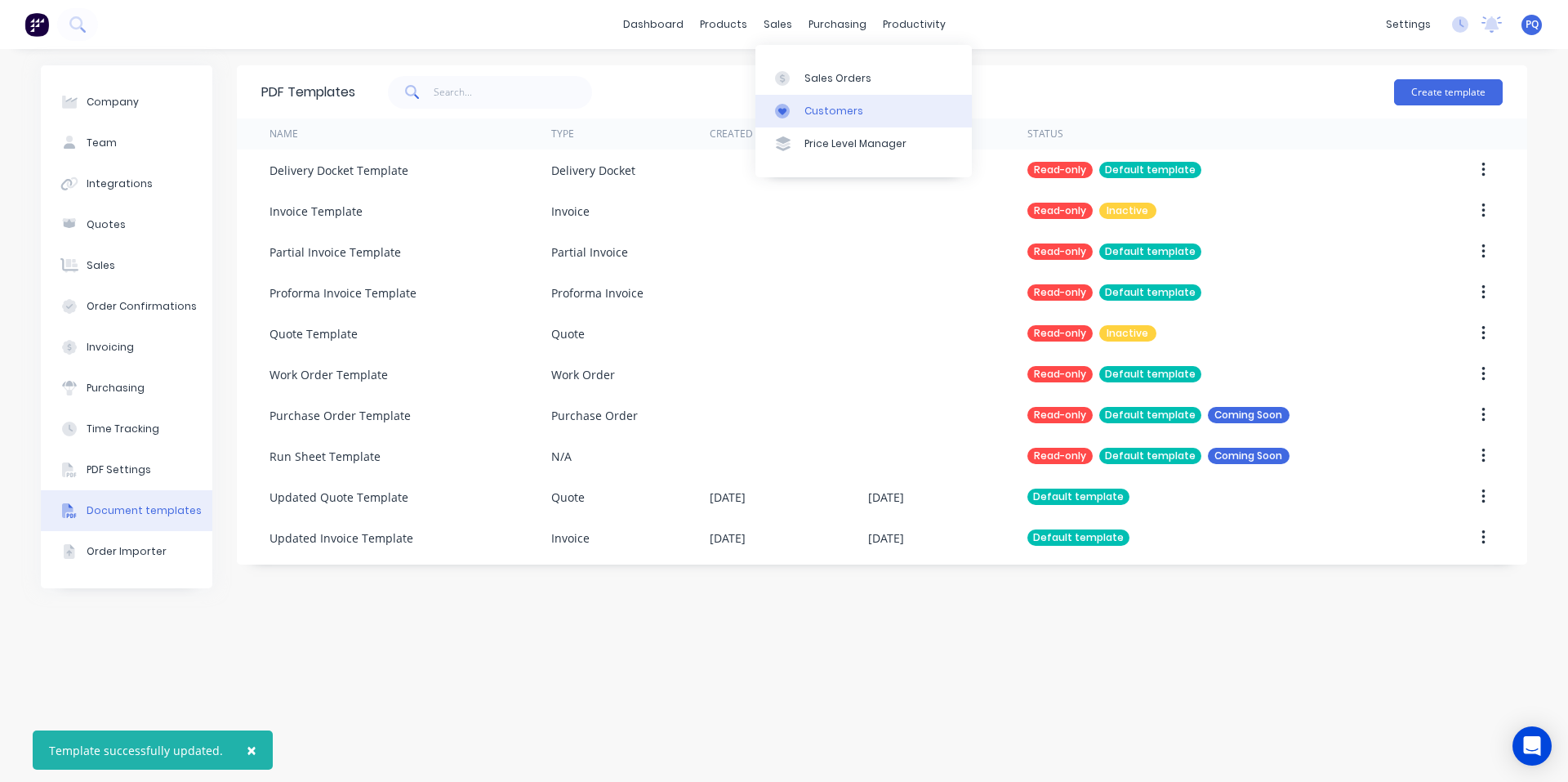
drag, startPoint x: 809, startPoint y: 85, endPoint x: 783, endPoint y: 111, distance: 36.8
click at [809, 85] on link "Sales Orders" at bounding box center [863, 78] width 216 height 33
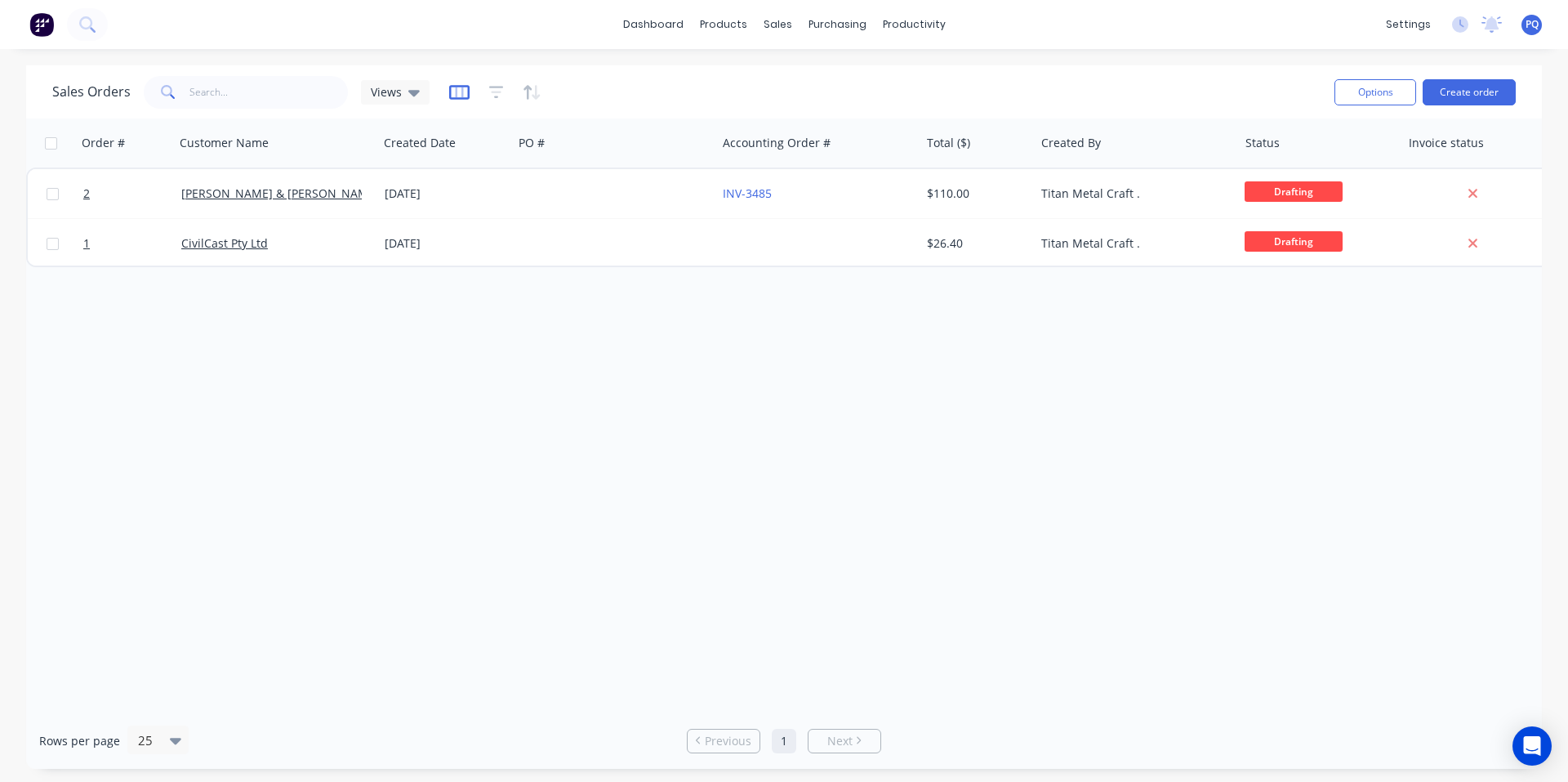
click at [460, 88] on icon "button" at bounding box center [459, 91] width 9 height 11
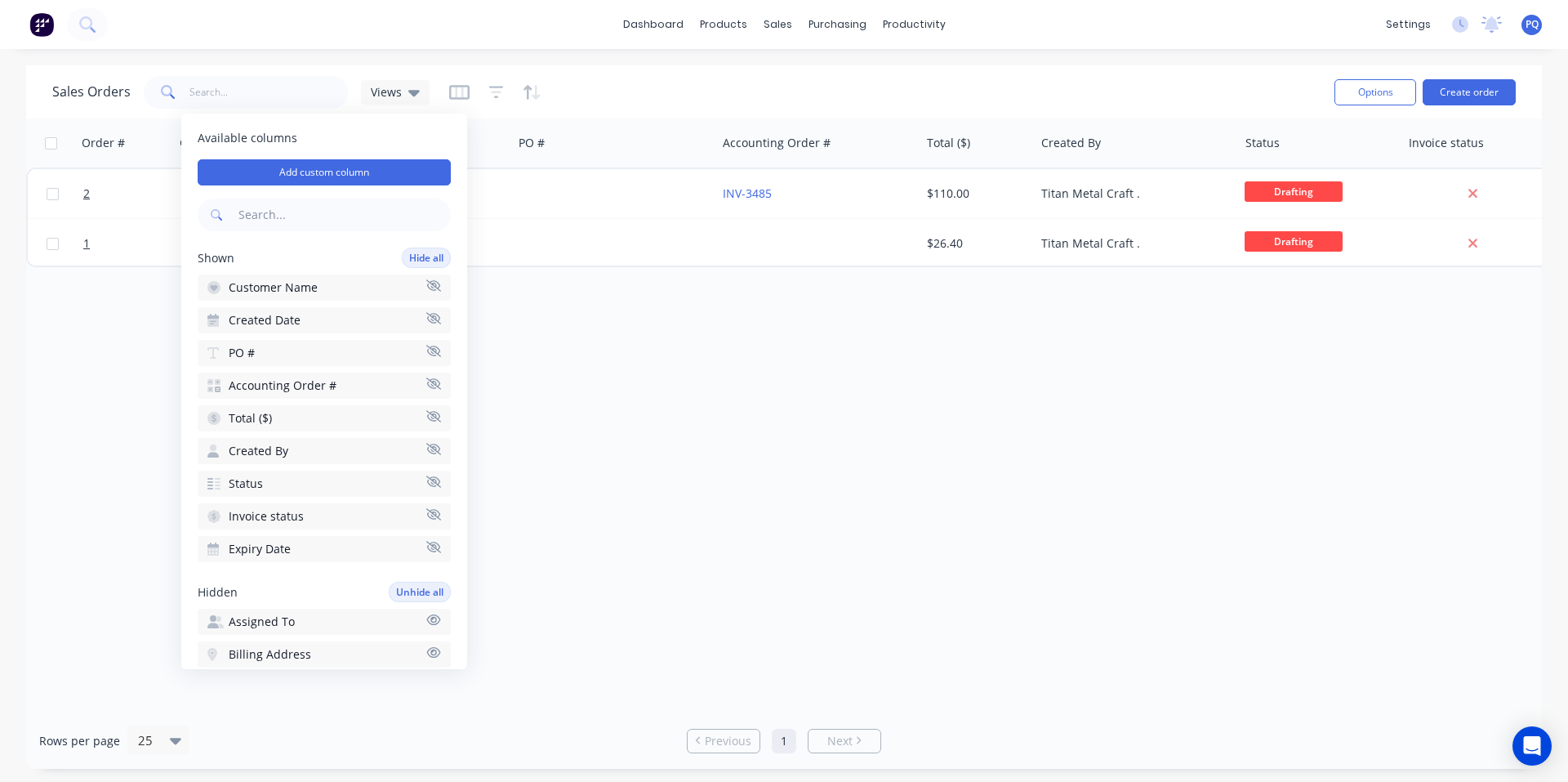
click at [322, 555] on button "Expiry Date" at bounding box center [324, 548] width 253 height 26
drag, startPoint x: 290, startPoint y: 586, endPoint x: 305, endPoint y: 537, distance: 51.2
click at [305, 537] on div "Available columns Add custom column Shown Hide all Customer Name Created Date P…" at bounding box center [324, 391] width 285 height 556
click at [268, 595] on span "Expiry Date" at bounding box center [260, 588] width 62 height 16
drag, startPoint x: 252, startPoint y: 545, endPoint x: 243, endPoint y: 564, distance: 21.0
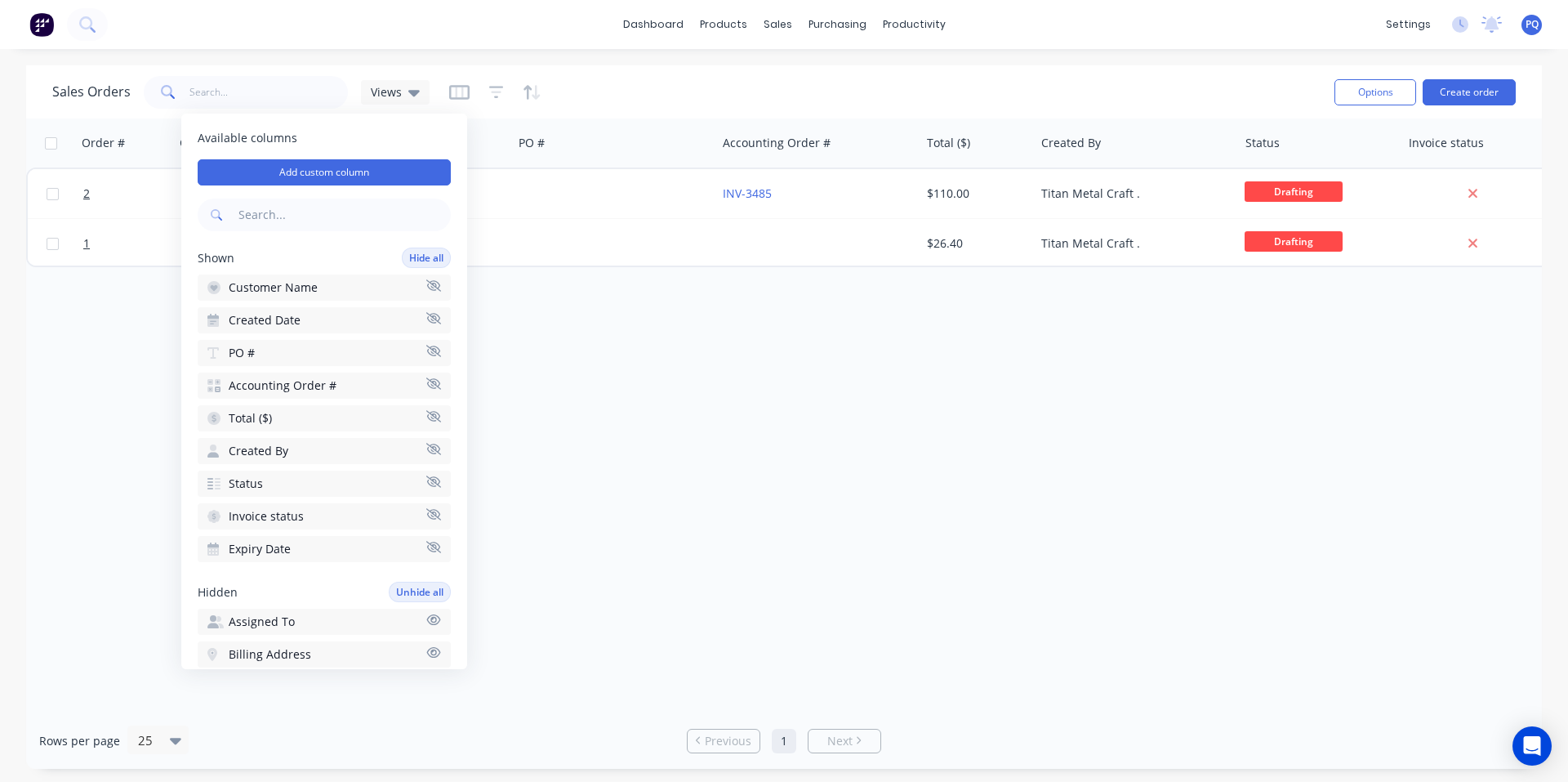
click at [243, 564] on div "Available columns Add custom column Shown Hide all Customer Name Created Date P…" at bounding box center [324, 391] width 285 height 556
click at [330, 167] on button "Add custom column" at bounding box center [324, 172] width 253 height 26
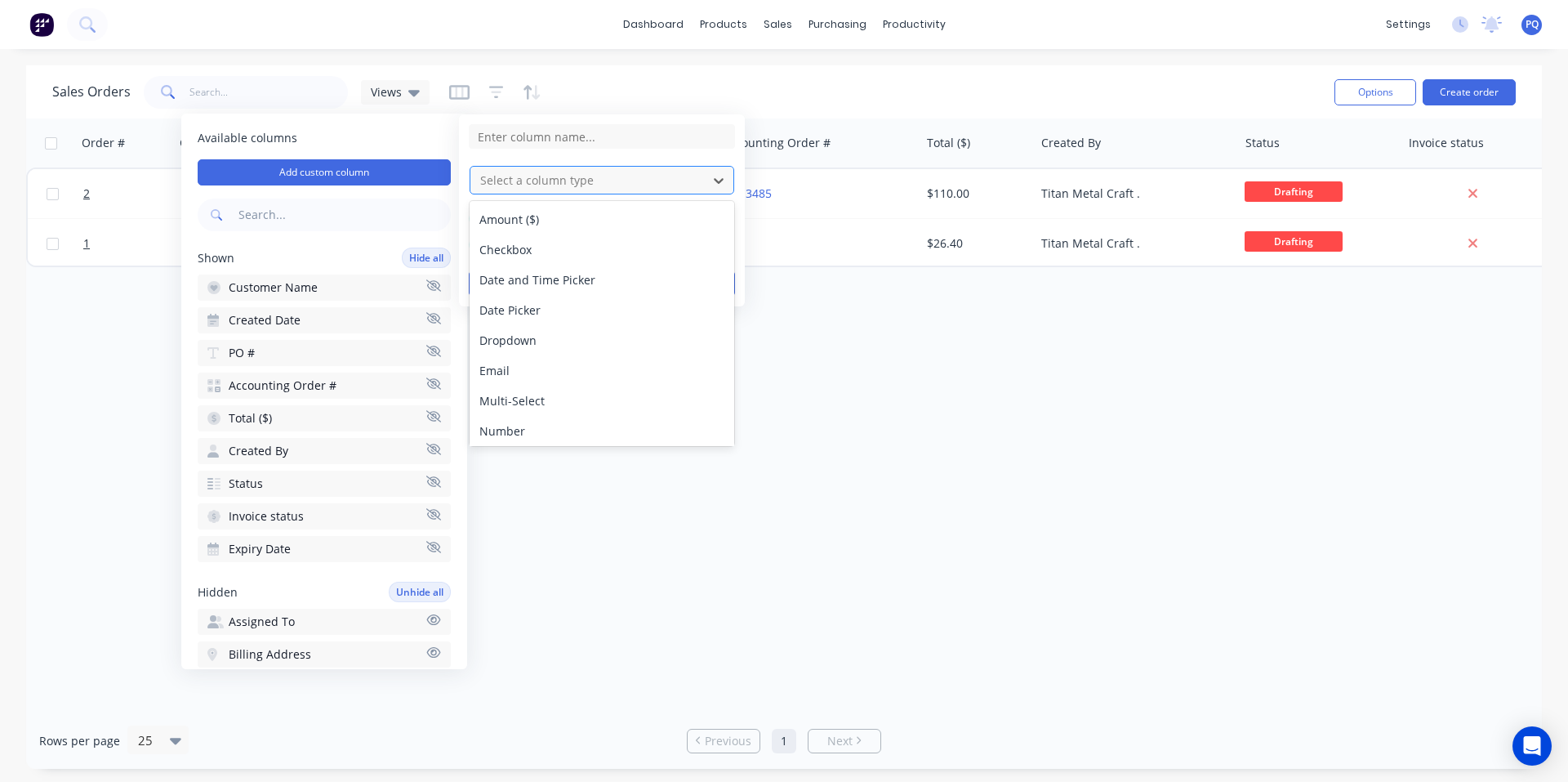
click at [567, 178] on div at bounding box center [588, 179] width 220 height 20
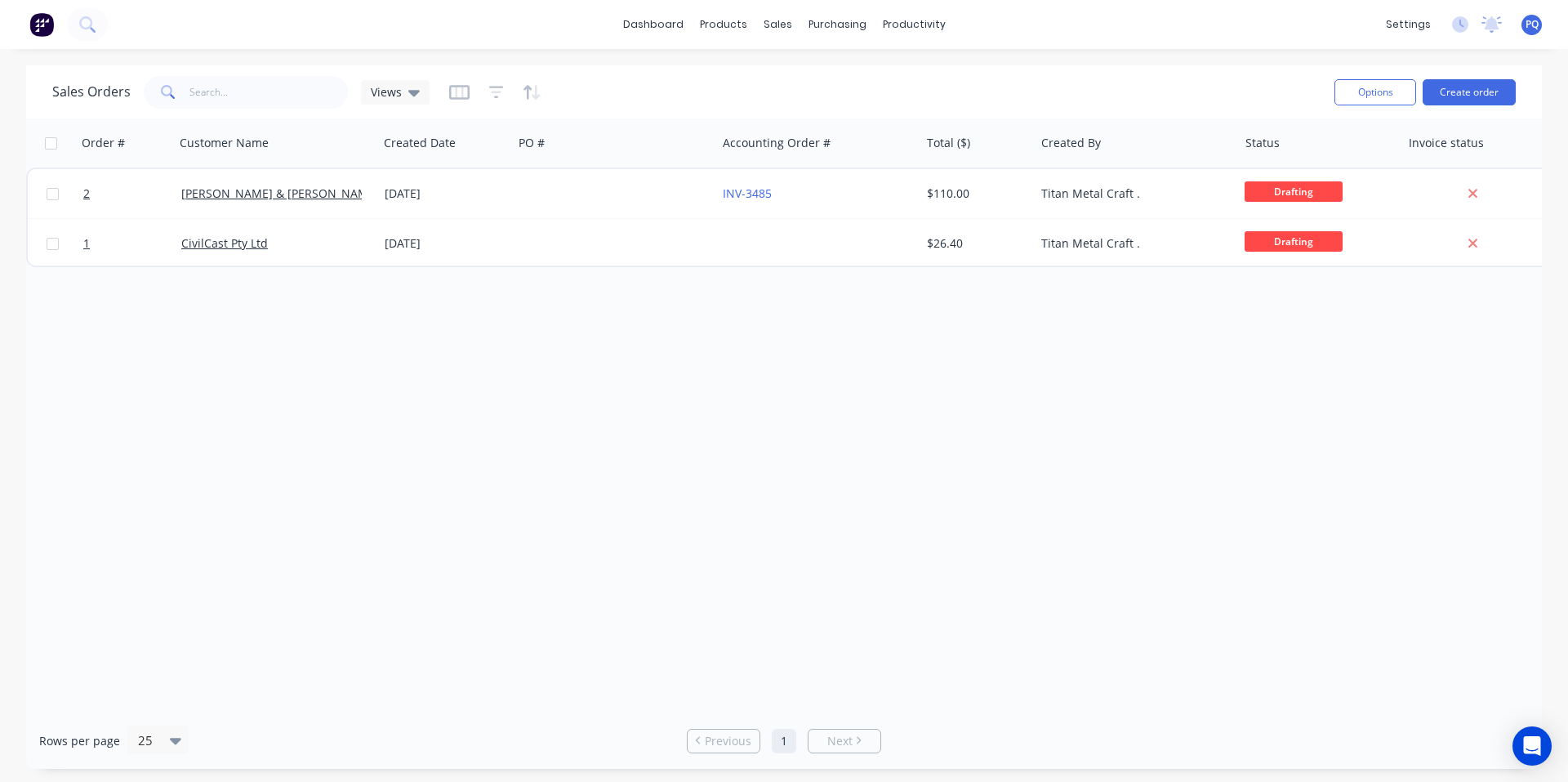
click at [914, 460] on div "Order # Customer Name Created Date PO # Accounting Order # Total ($) Created By…" at bounding box center [784, 416] width 1515 height 594
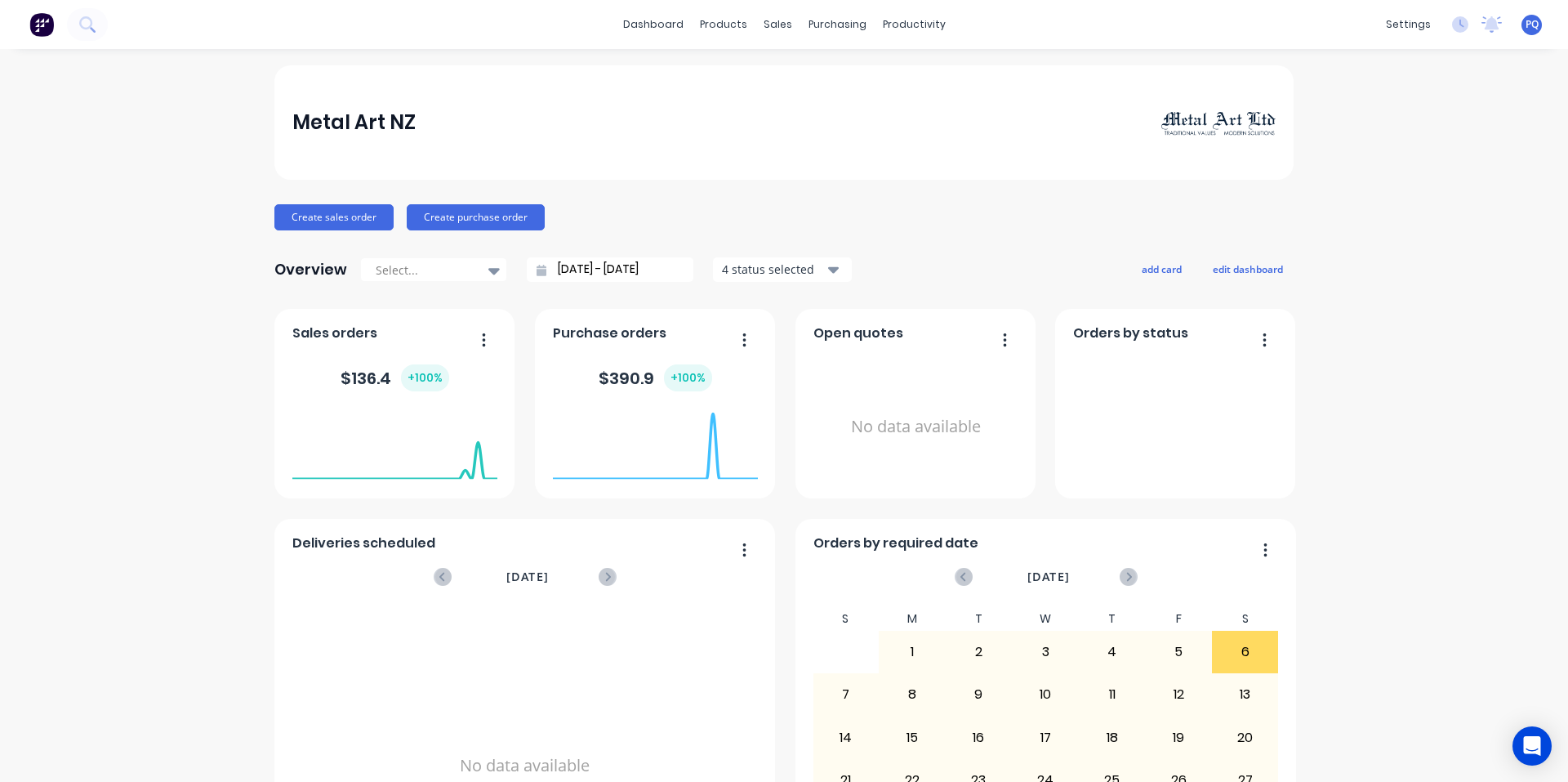
click at [1525, 23] on span "PQ" at bounding box center [1532, 24] width 13 height 14
click at [1382, 247] on div "Metal Art NZ Create sales order Create purchase order Overview Select... [DATE]…" at bounding box center [784, 492] width 1568 height 853
click at [1521, 16] on div "PQ Metal Art NZ Princess Quieta Administrator Profile Sign out" at bounding box center [1531, 24] width 20 height 20
click at [1526, 26] on div "PQ Metal Art NZ Princess Quieta Administrator Profile Sign out" at bounding box center [1531, 24] width 20 height 20
click at [1525, 28] on span "PQ" at bounding box center [1532, 24] width 13 height 14
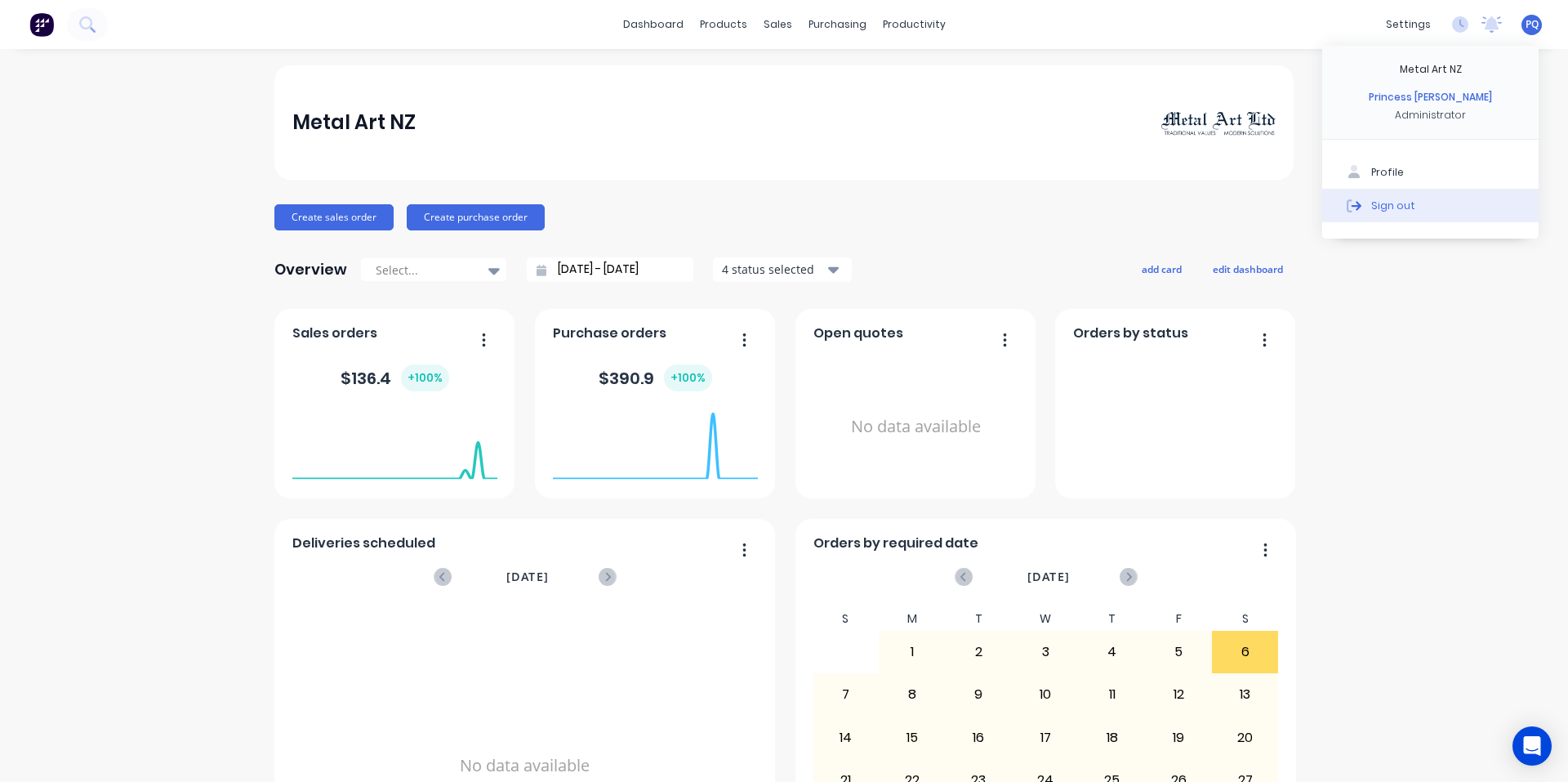
click at [1400, 199] on button "Sign out" at bounding box center [1430, 205] width 216 height 33
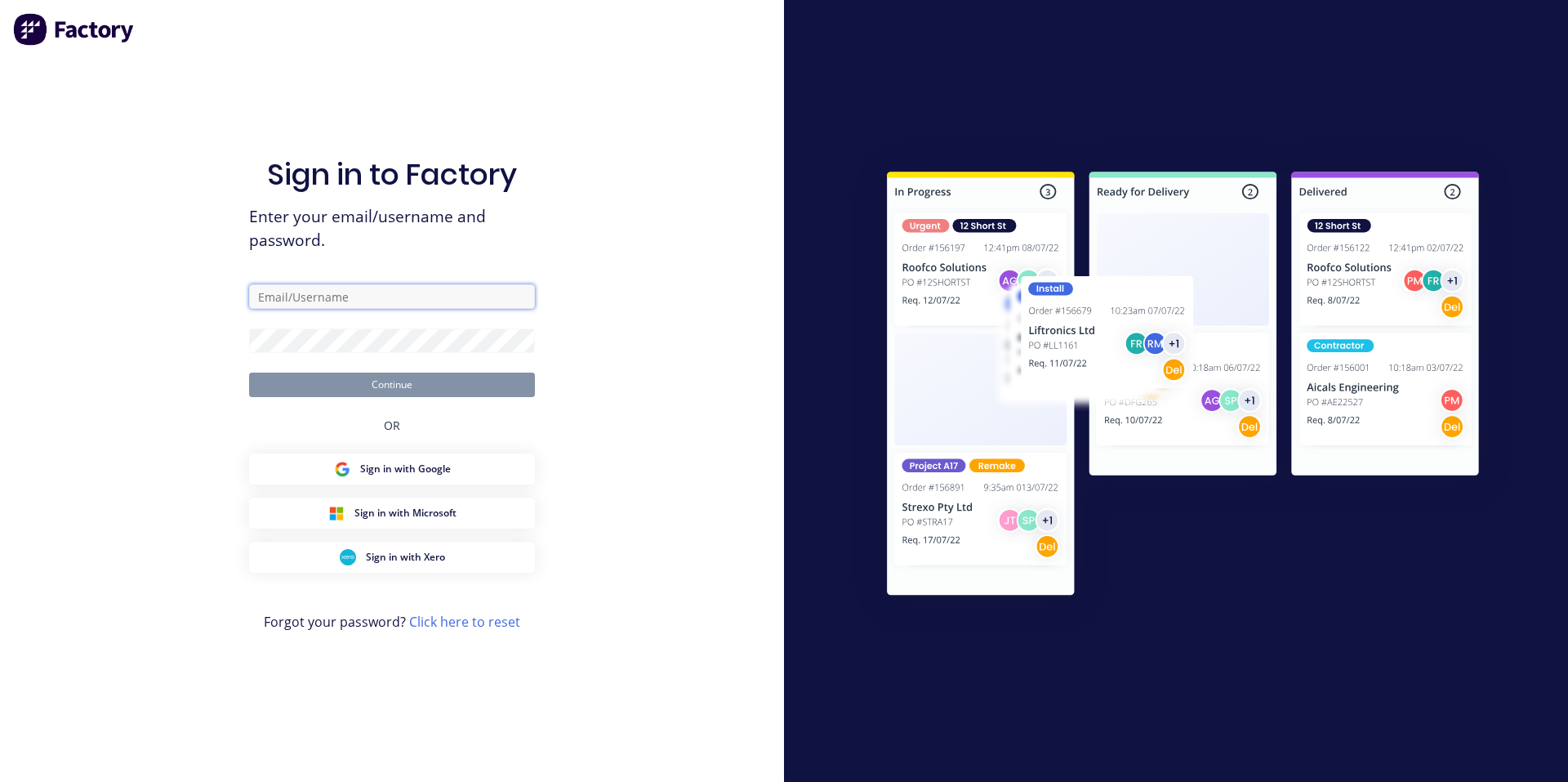
type input "[EMAIL_ADDRESS][DOMAIN_NAME]"
click at [512, 359] on form "[EMAIL_ADDRESS][DOMAIN_NAME] Continue" at bounding box center [392, 341] width 285 height 113
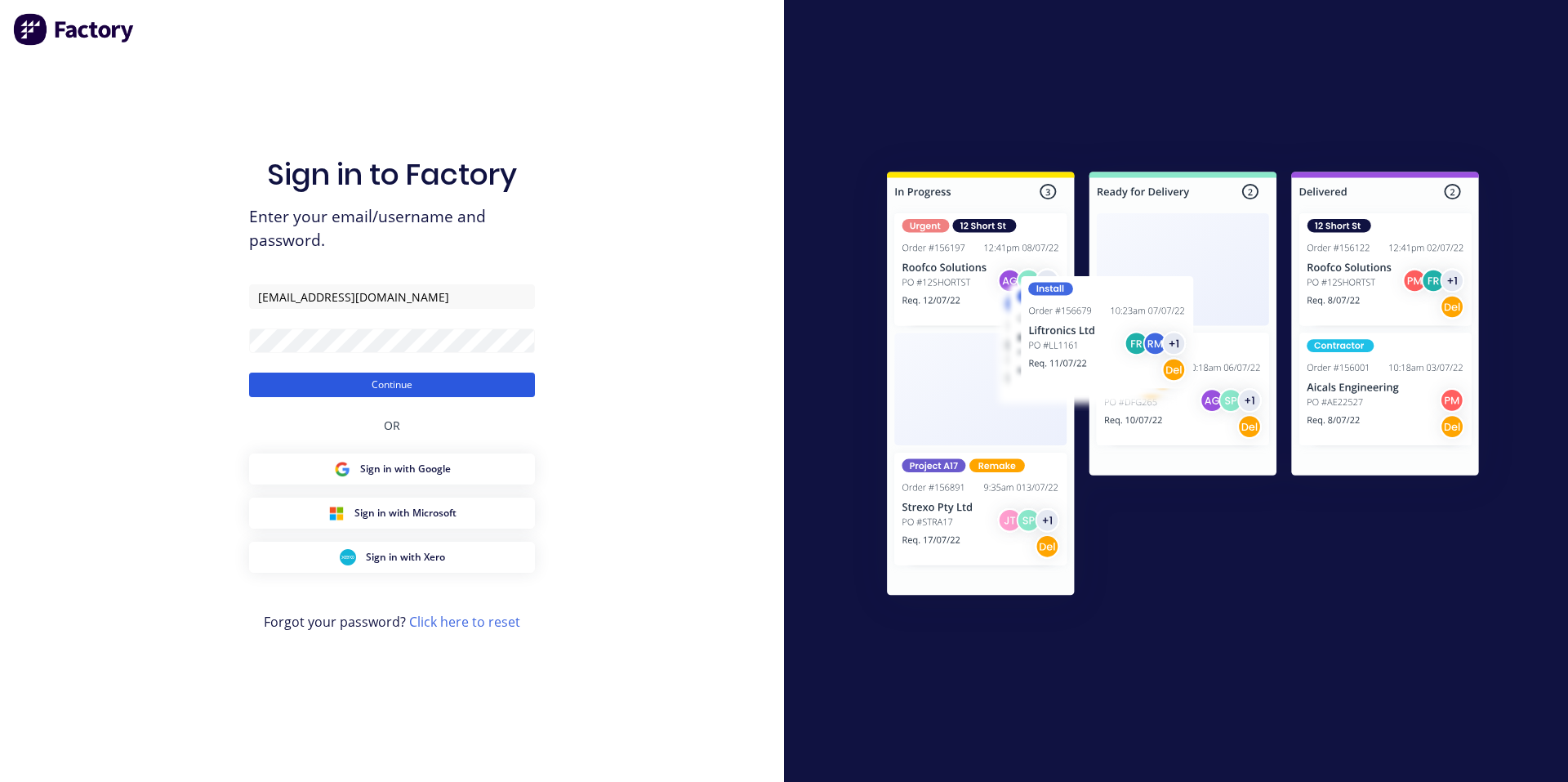
click at [450, 383] on button "Continue" at bounding box center [392, 385] width 285 height 25
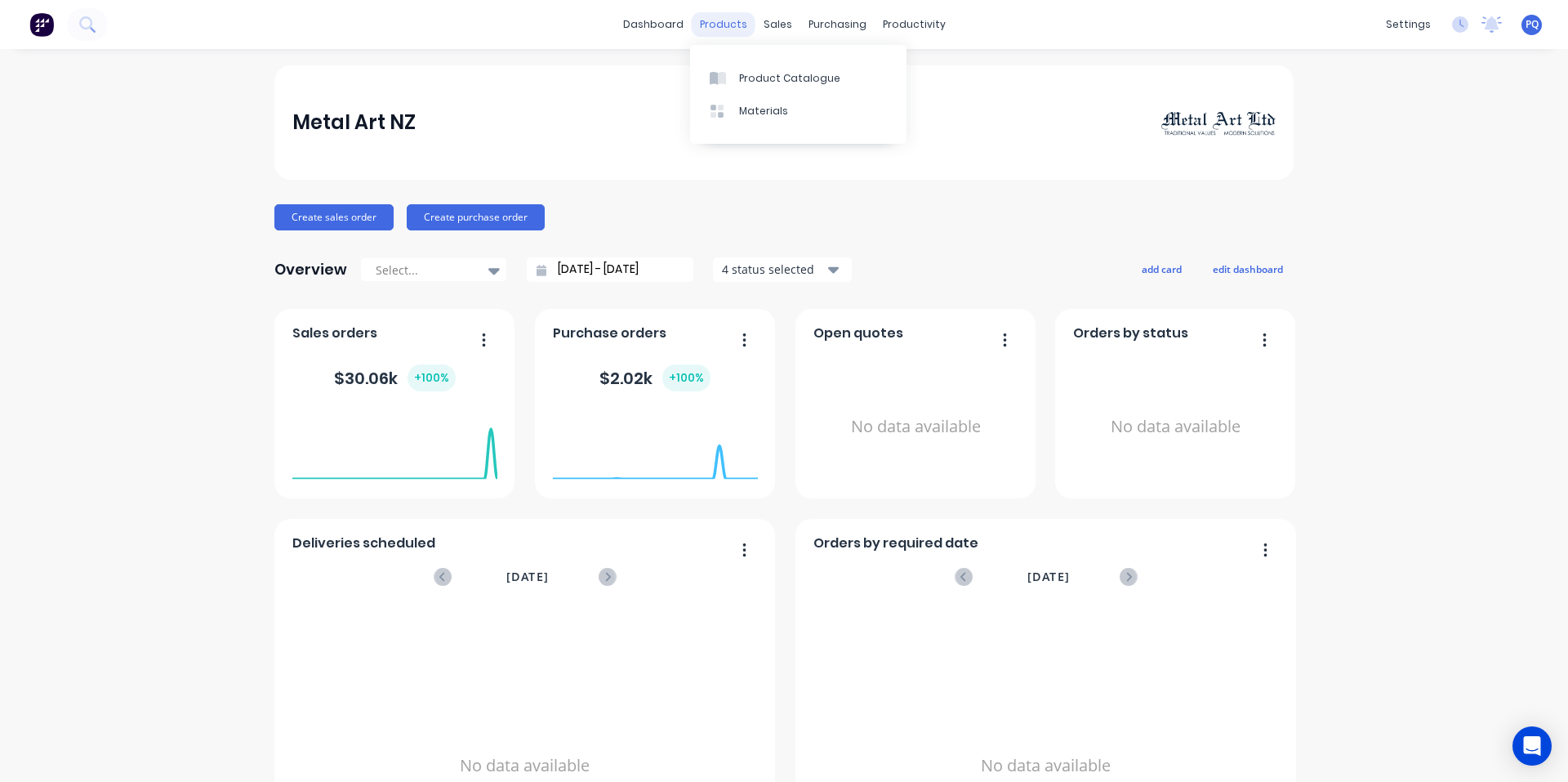
click at [707, 28] on div "products" at bounding box center [723, 25] width 63 height 25
click at [718, 69] on link "Product Catalogue" at bounding box center [798, 78] width 216 height 33
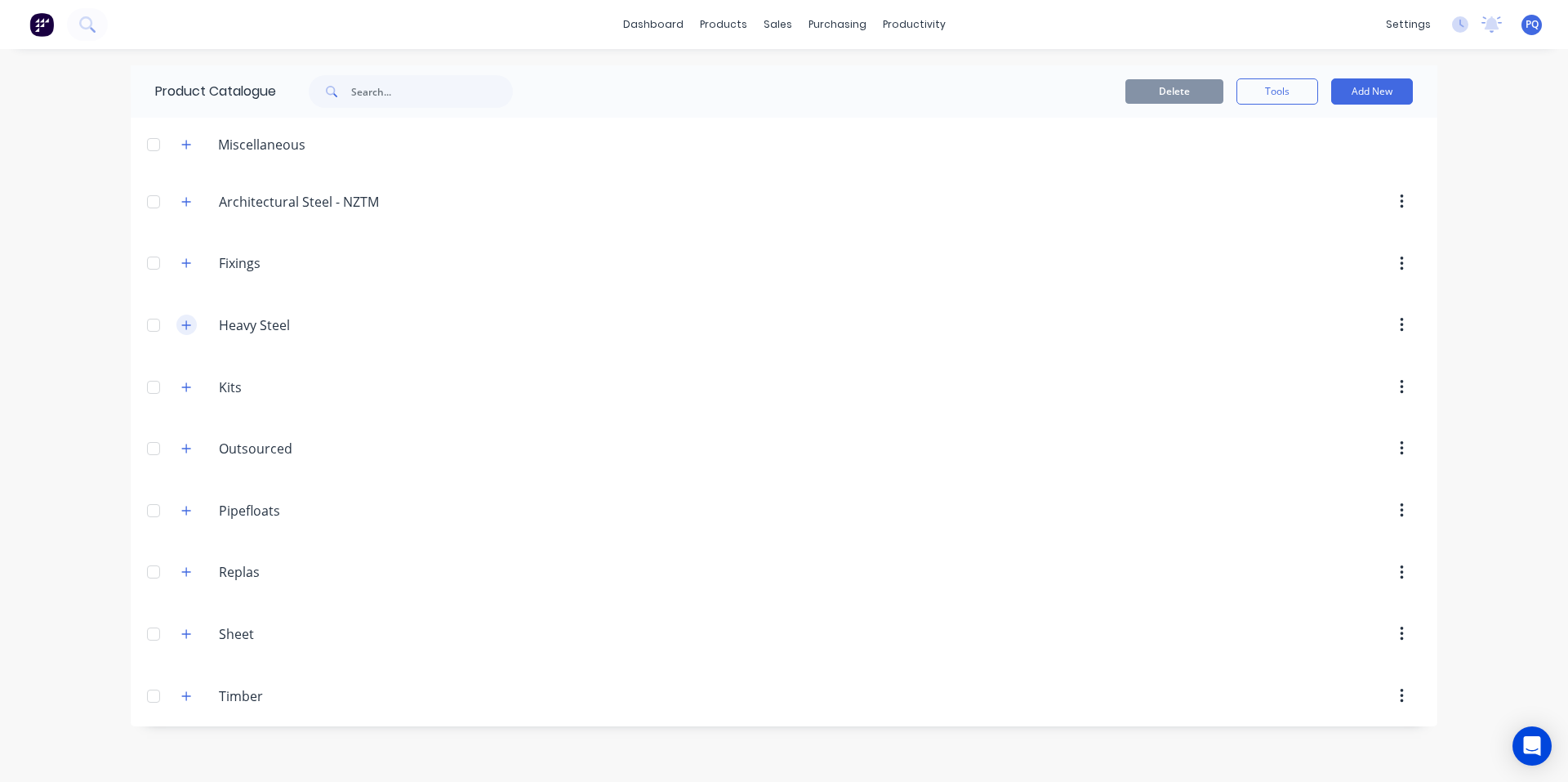
click at [193, 326] on button "button" at bounding box center [186, 324] width 20 height 20
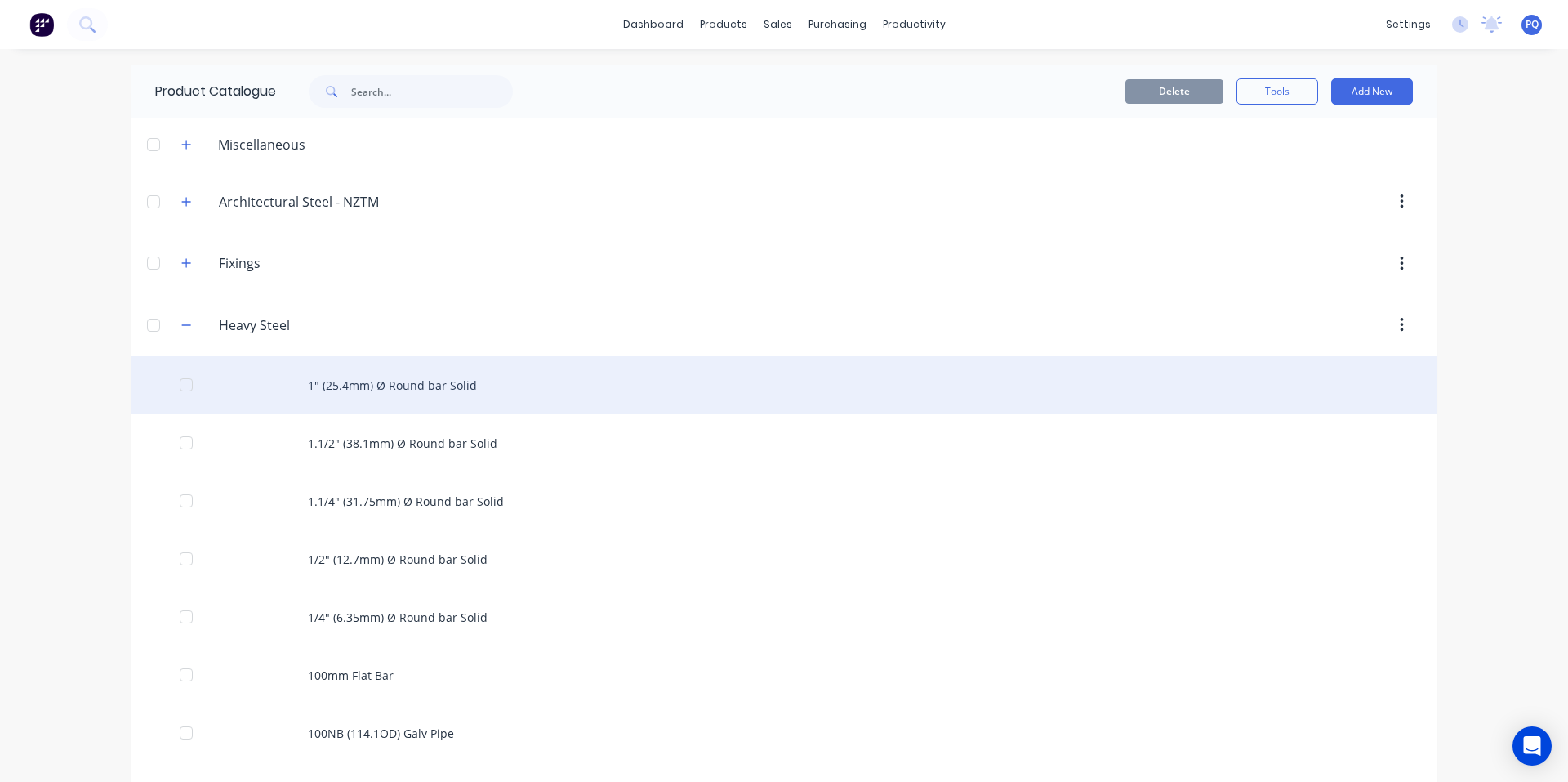
click at [356, 396] on div "1" (25.4mm) Ø Round bar Solid" at bounding box center [784, 385] width 1307 height 58
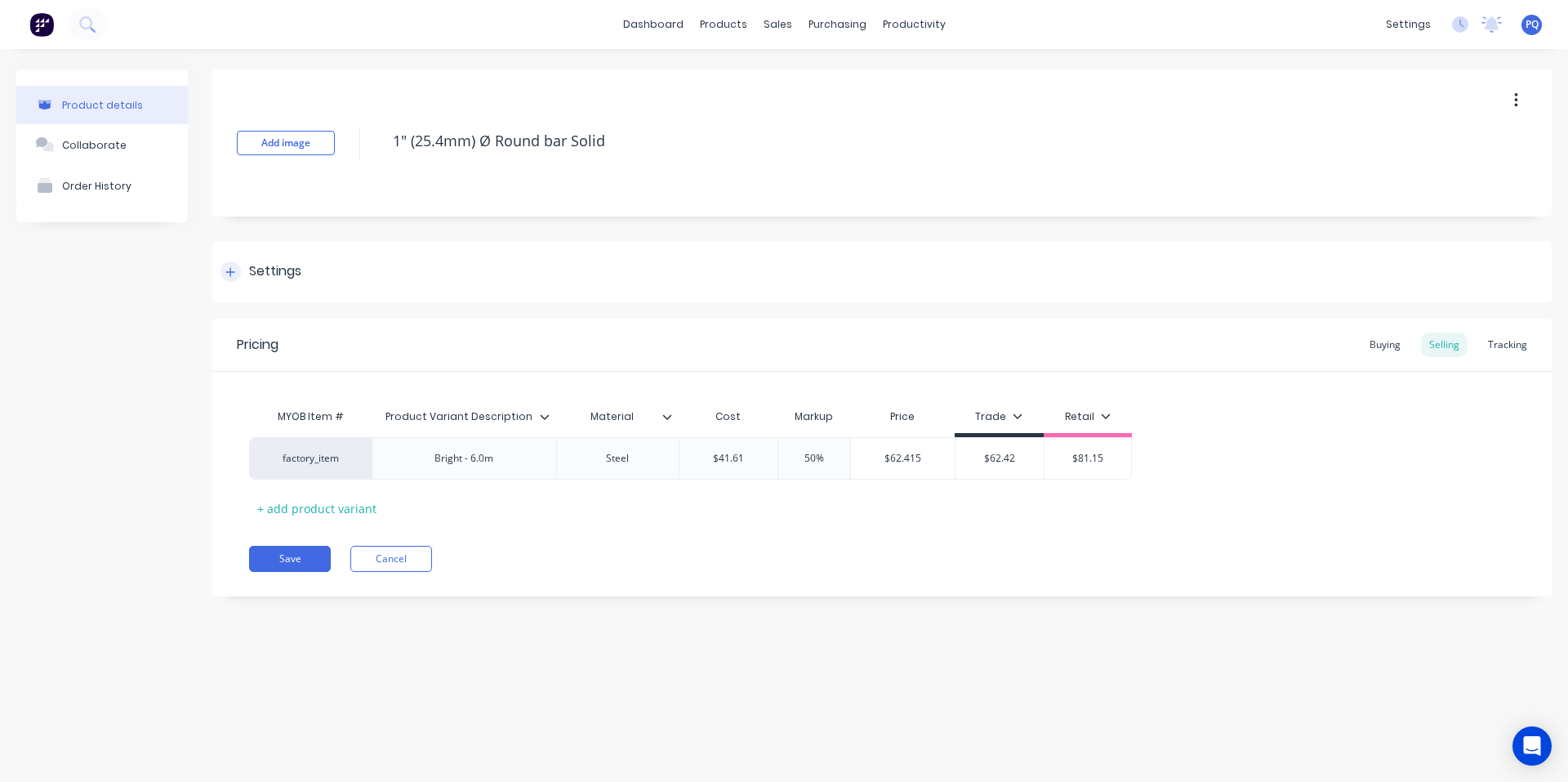
click at [285, 258] on div "Settings" at bounding box center [882, 271] width 1339 height 61
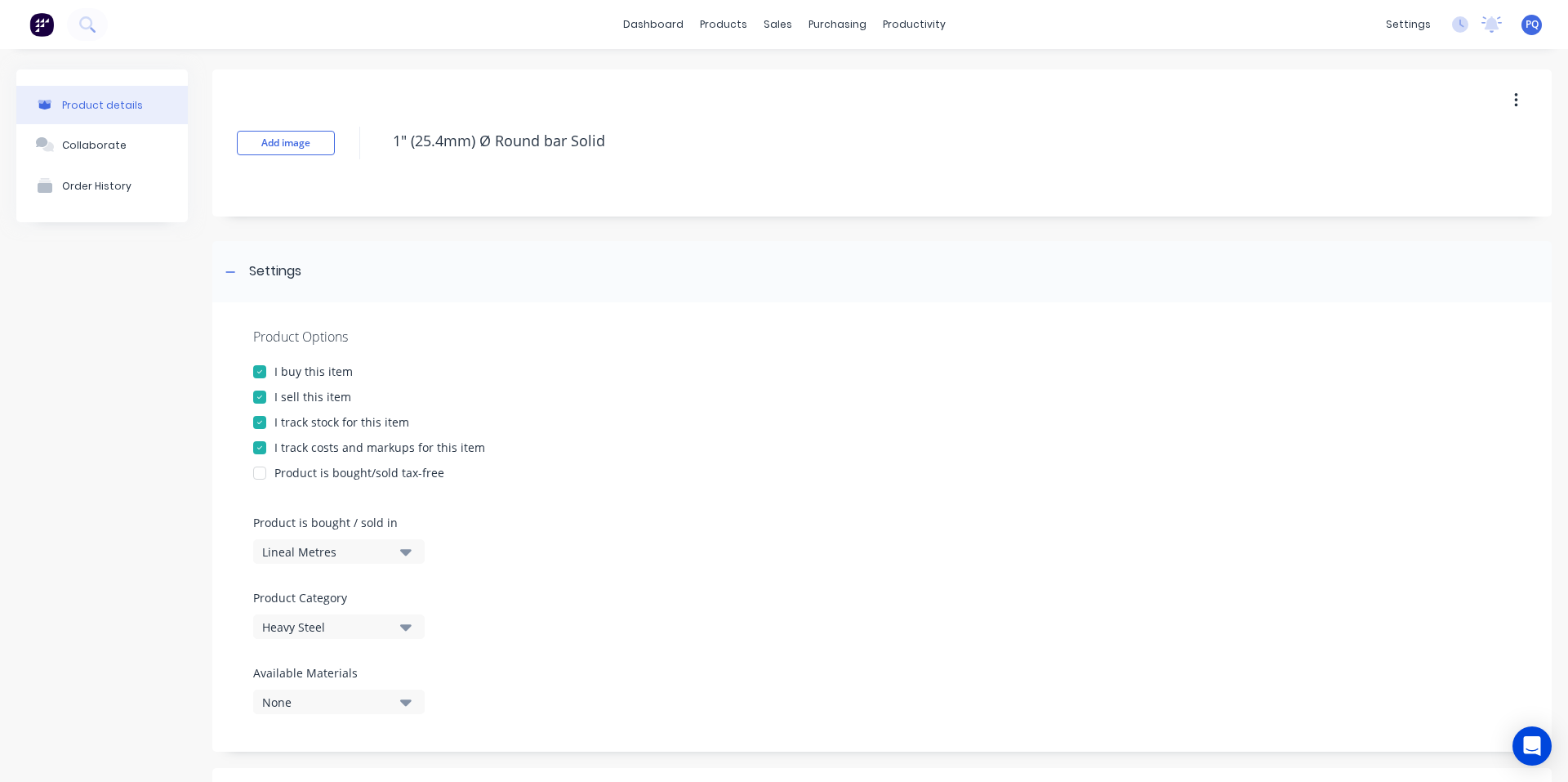
click at [259, 421] on div at bounding box center [260, 423] width 33 height 33
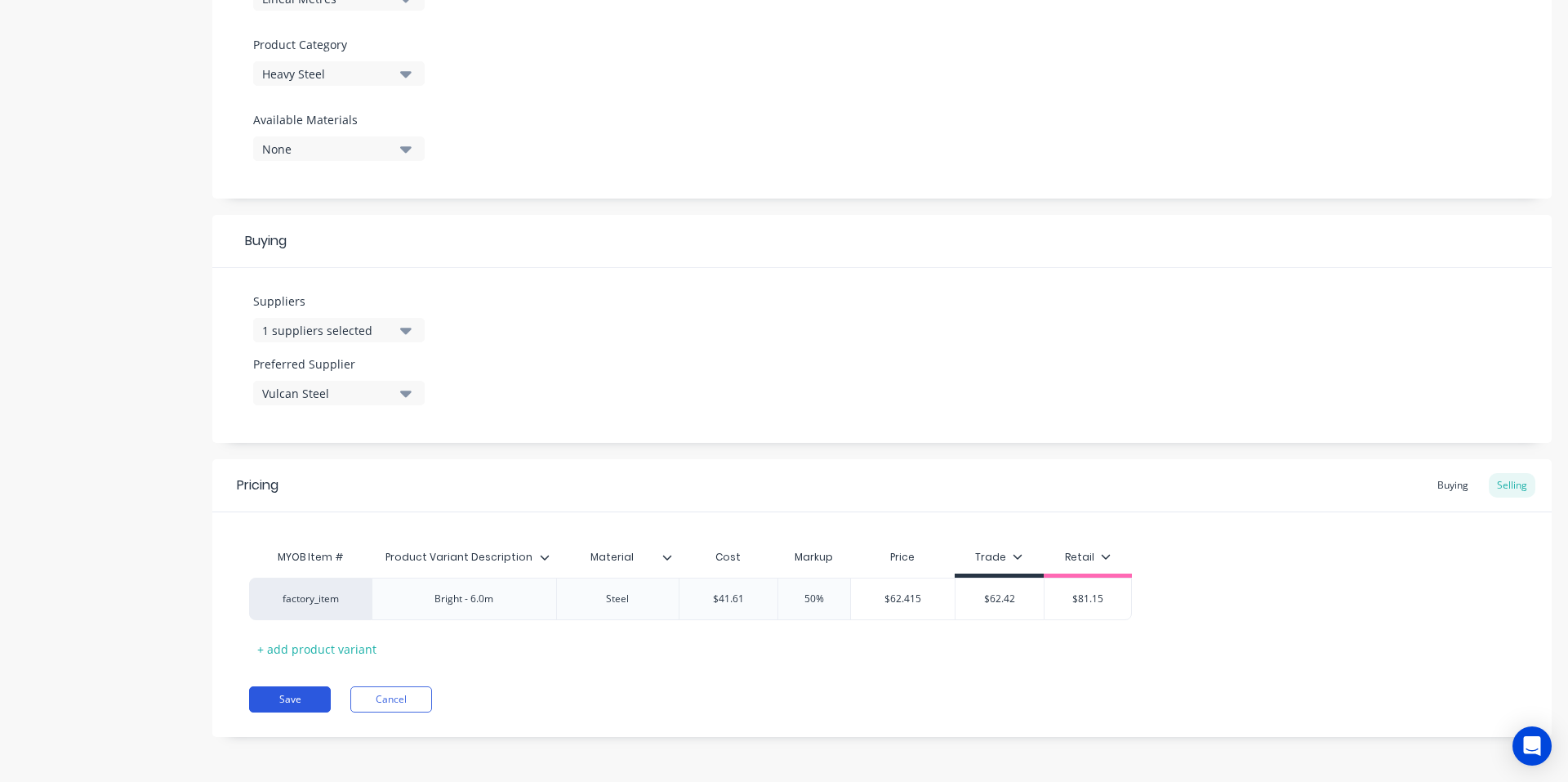
click at [284, 700] on button "Save" at bounding box center [289, 699] width 81 height 26
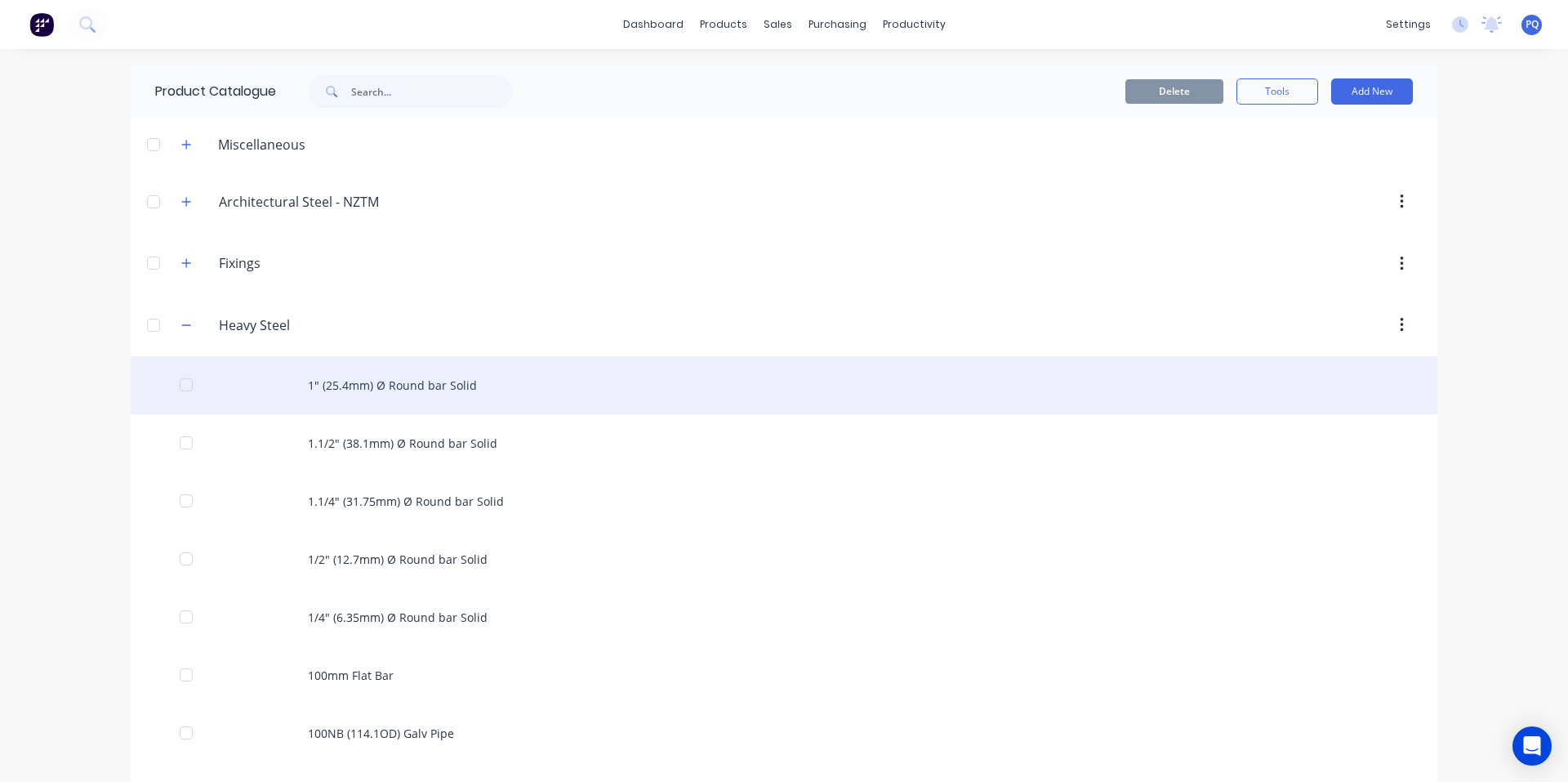
click at [361, 410] on div "1" (25.4mm) Ø Round bar Solid" at bounding box center [784, 385] width 1307 height 58
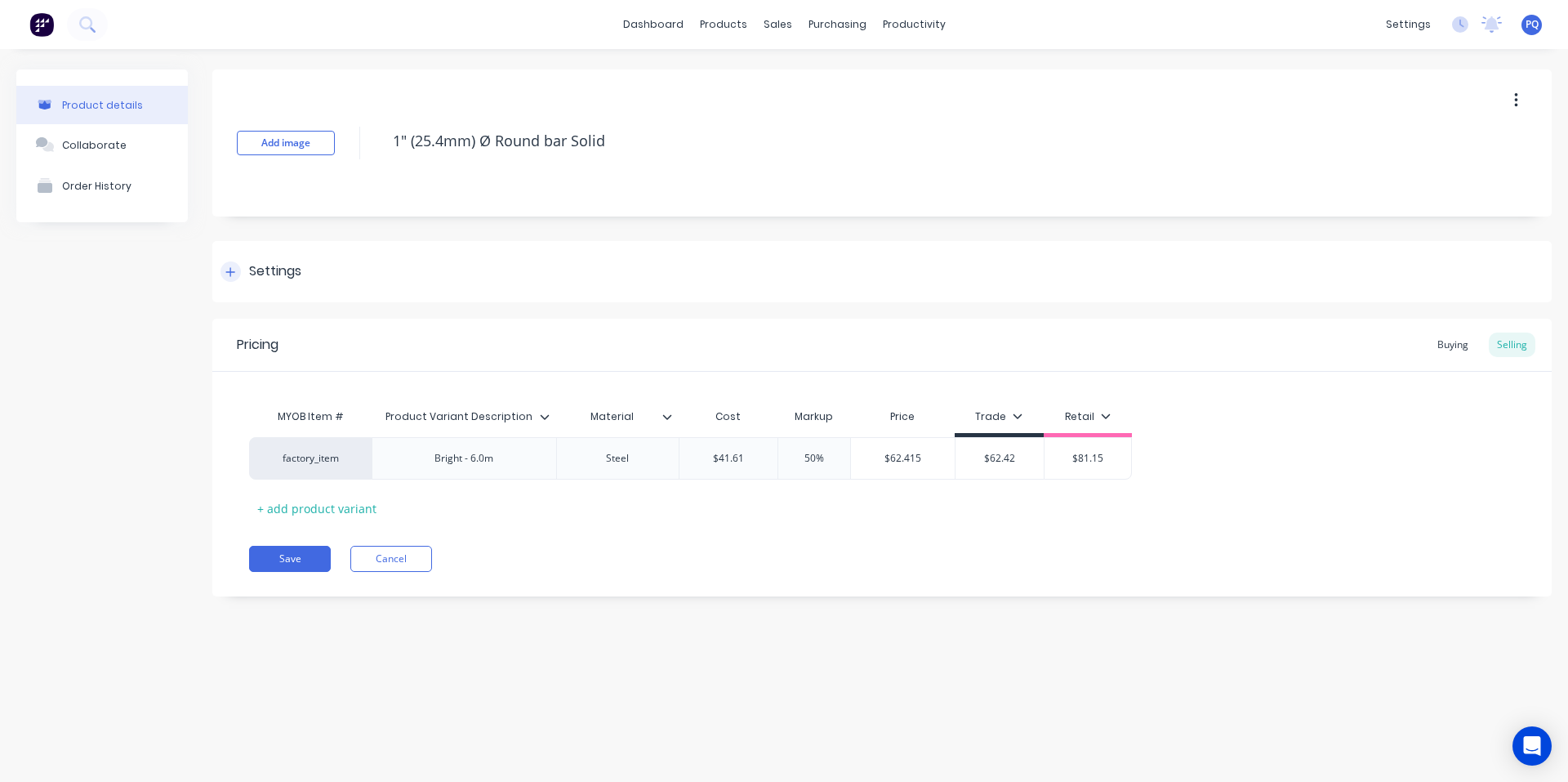
click at [284, 268] on div "Settings" at bounding box center [275, 271] width 53 height 20
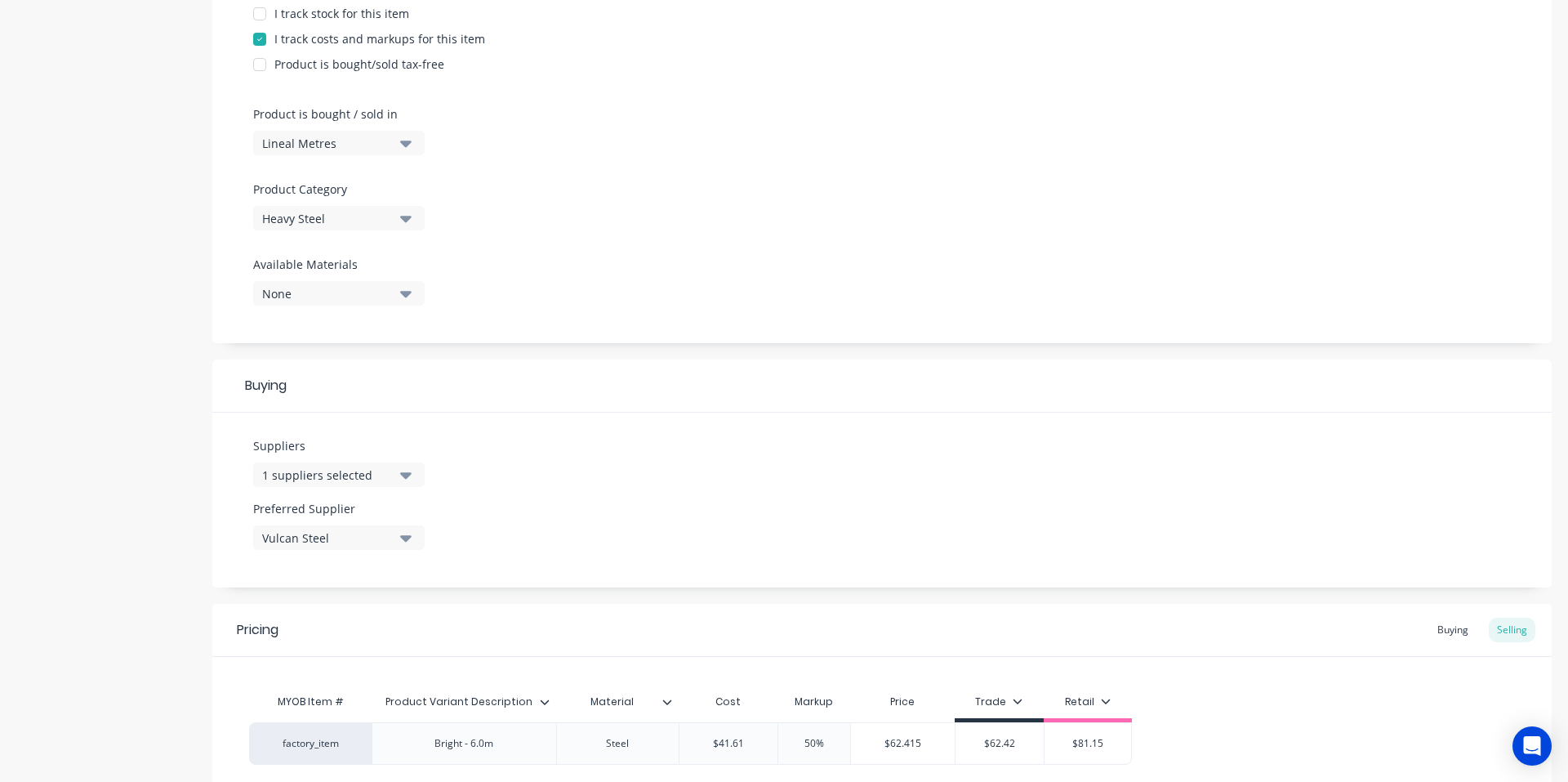
scroll to position [553, 0]
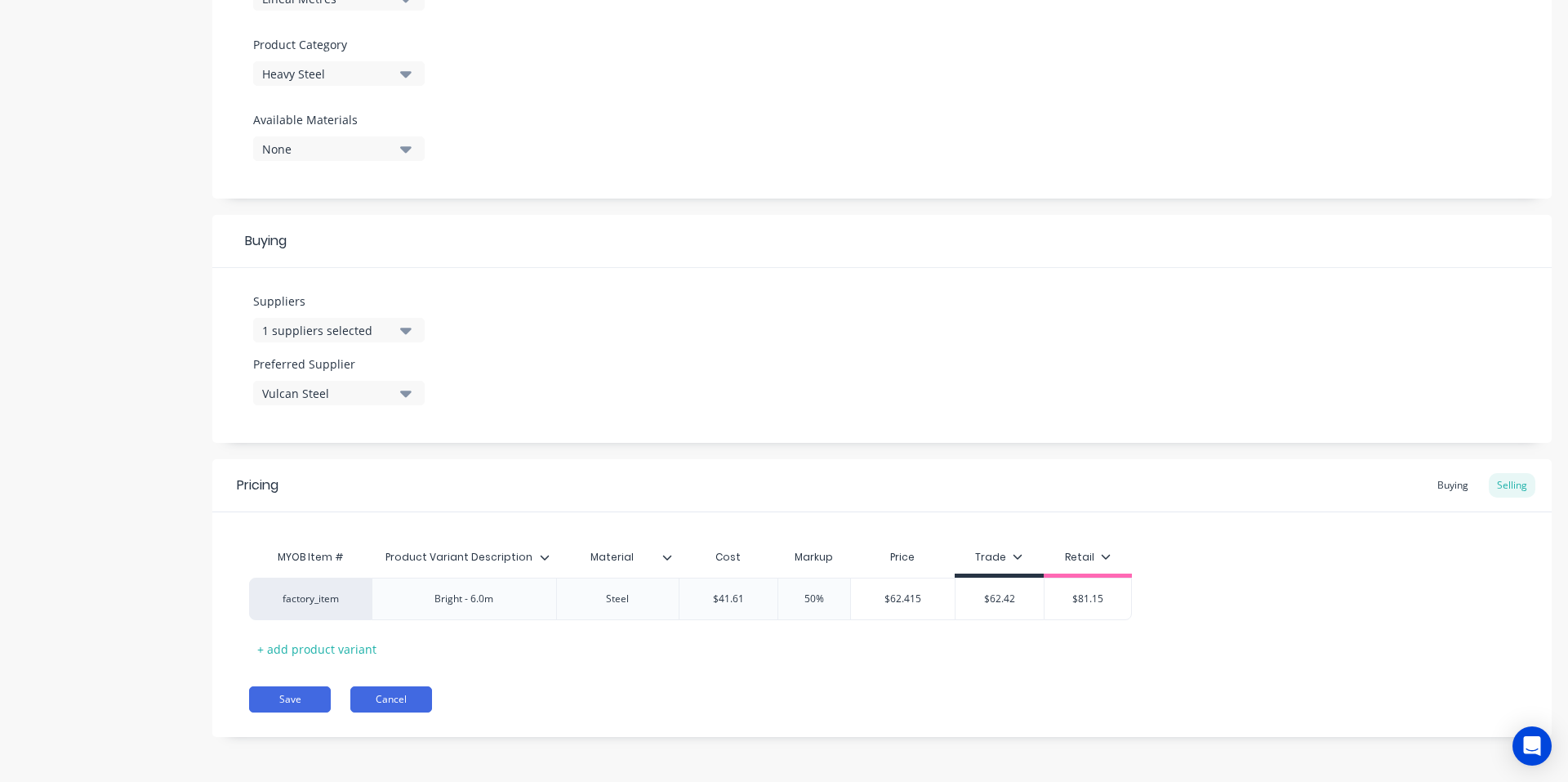
click at [381, 683] on div "Pricing Buying Selling MYOB Item # Product Variant Description Material Cost Ma…" at bounding box center [882, 598] width 1339 height 278
click at [383, 692] on button "Cancel" at bounding box center [391, 699] width 81 height 26
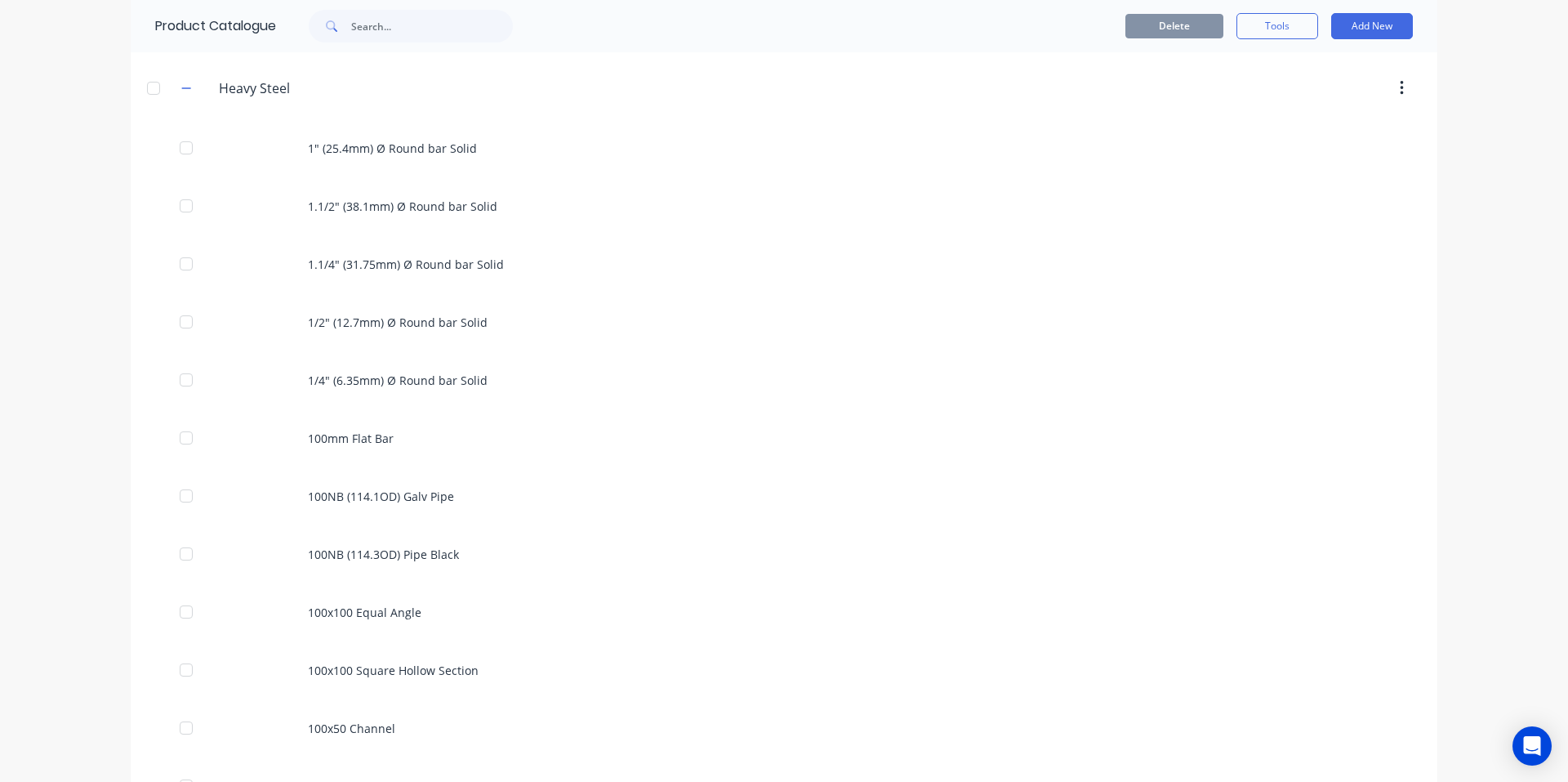
scroll to position [208, 0]
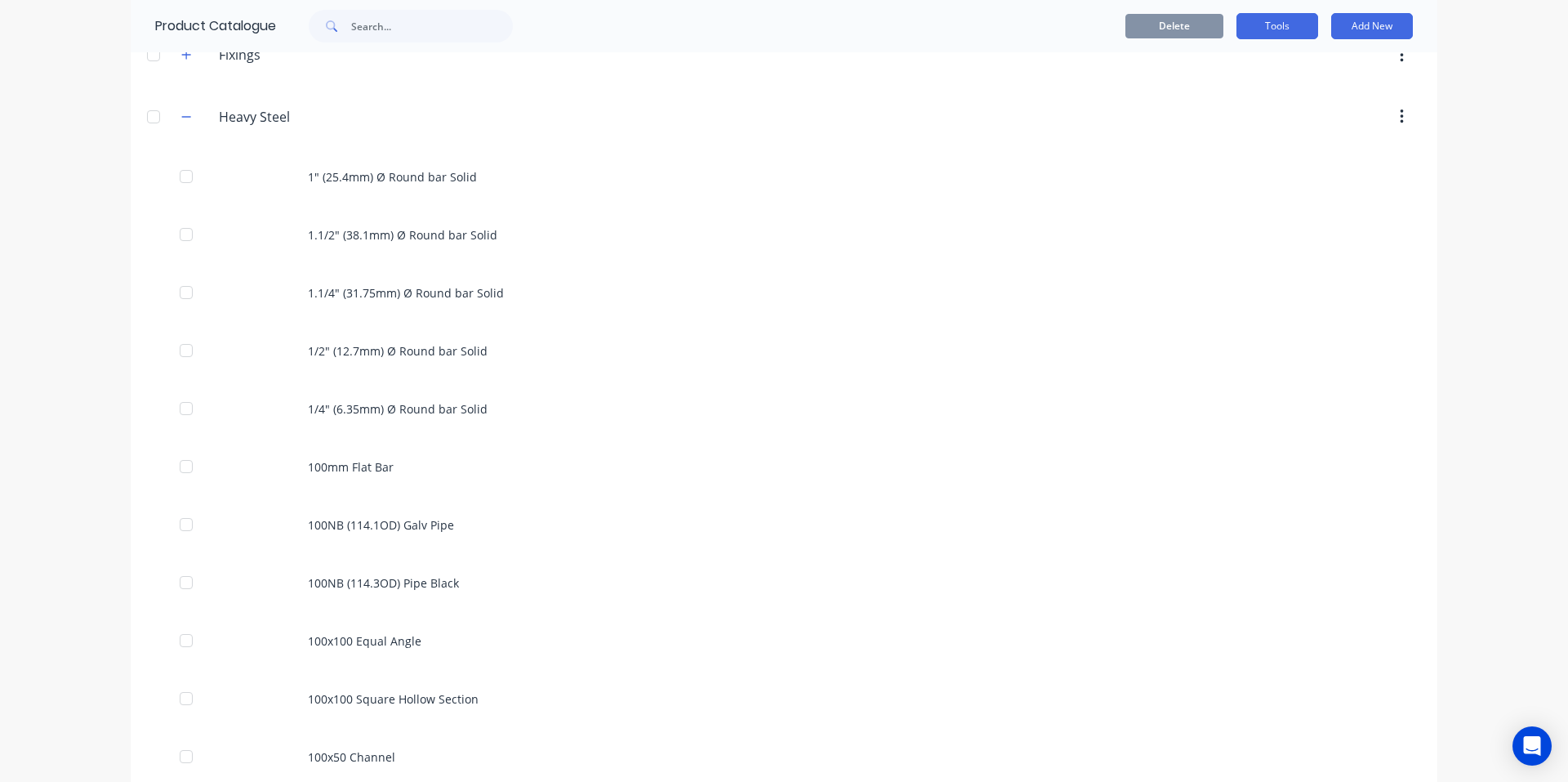
click at [1280, 18] on button "Tools" at bounding box center [1276, 26] width 81 height 26
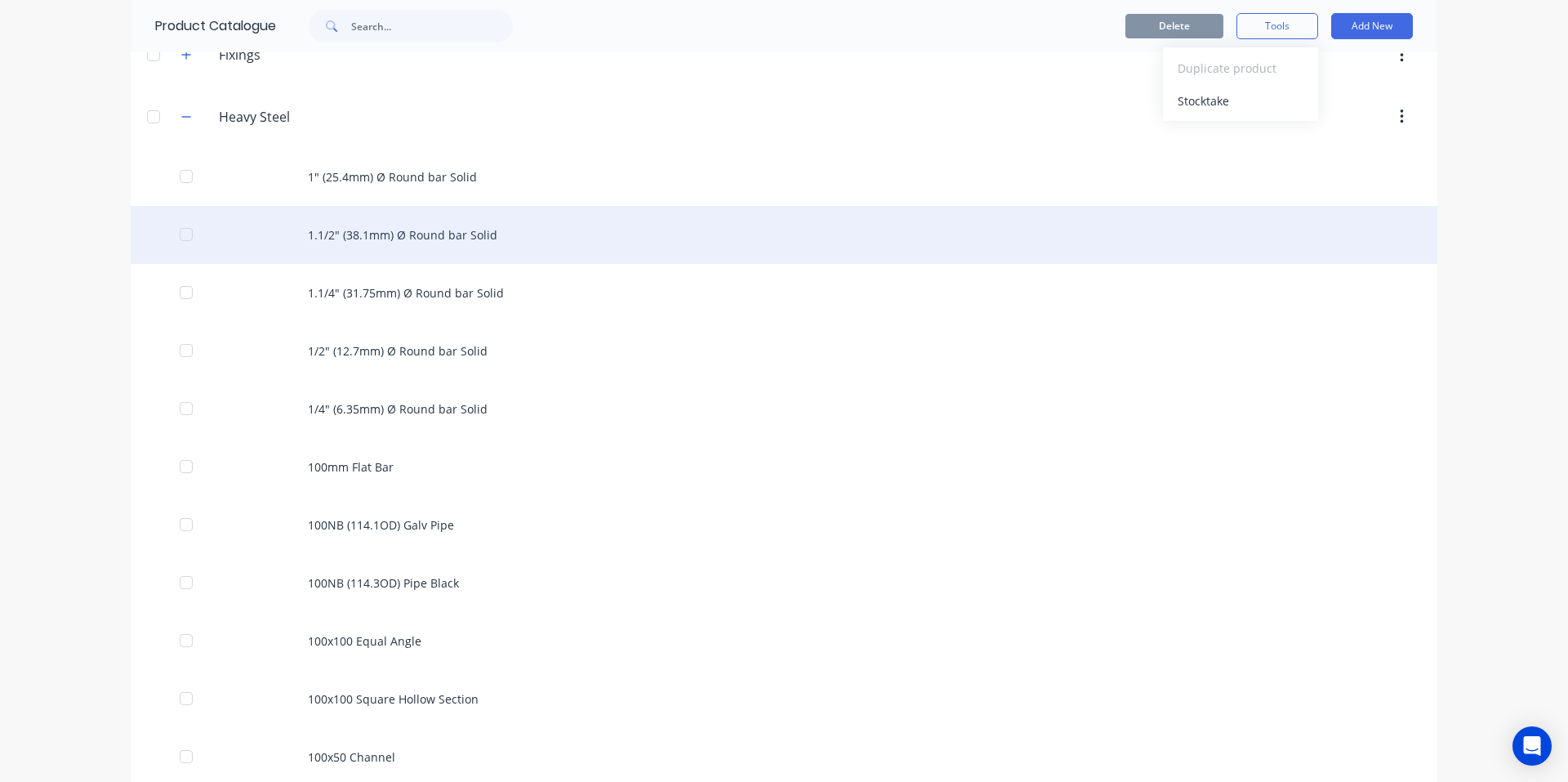
click at [319, 225] on div "1.1/2" (38.1mm) Ø Round bar Solid" at bounding box center [784, 235] width 1307 height 58
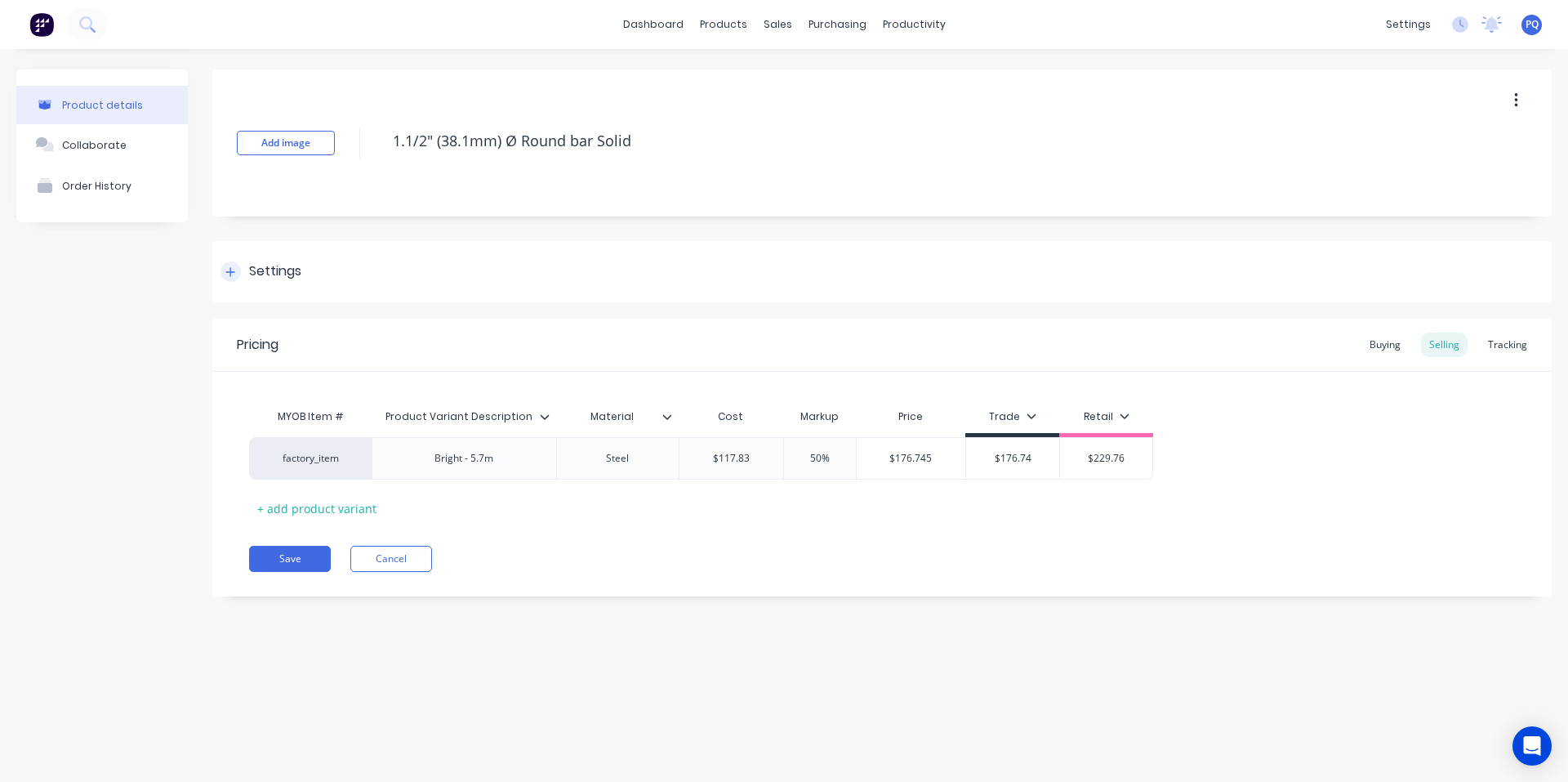
click at [253, 265] on div "Settings" at bounding box center [275, 271] width 53 height 20
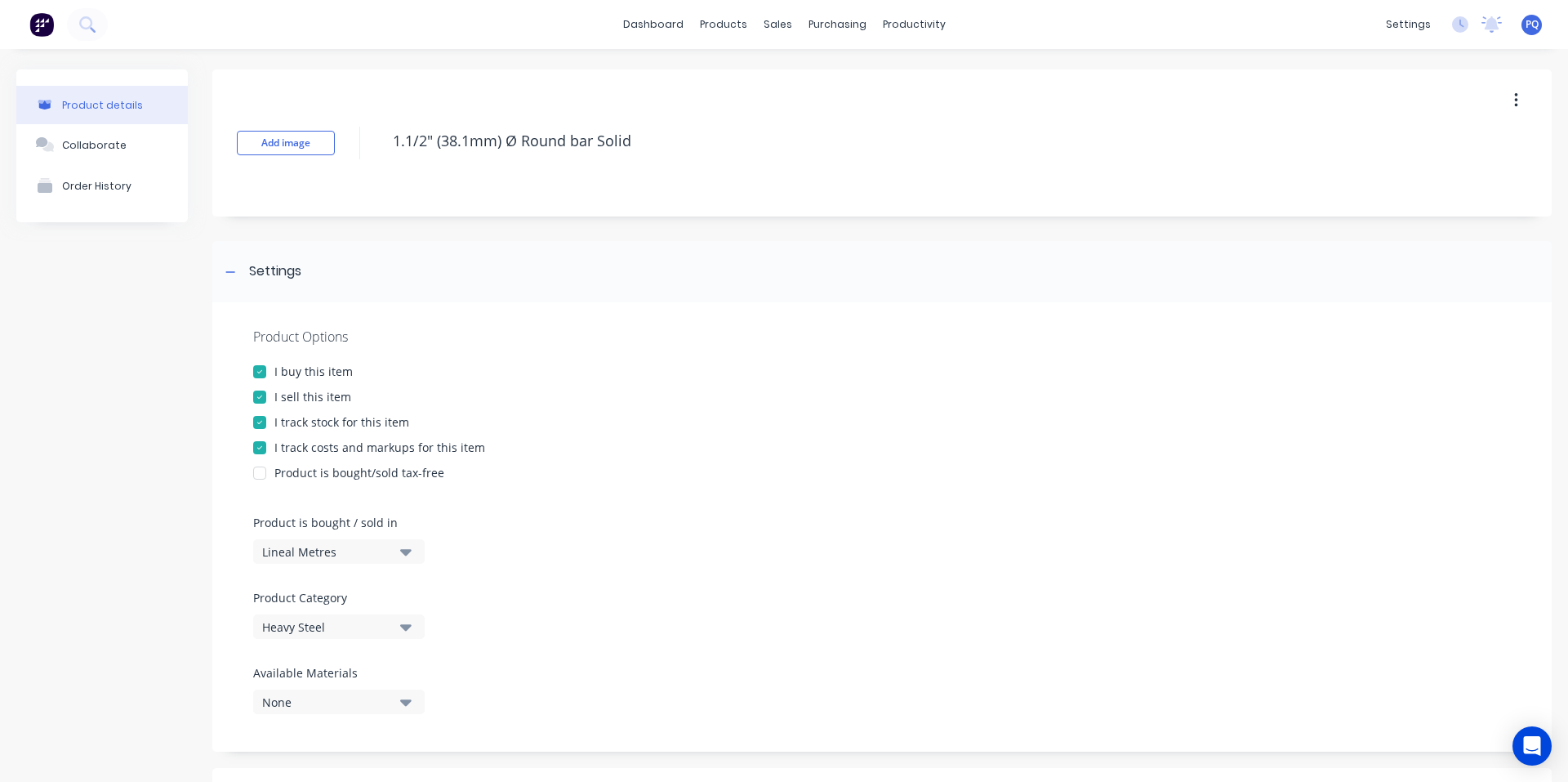
click at [312, 422] on div "I track stock for this item" at bounding box center [341, 422] width 135 height 17
click at [784, 528] on div "Product Options I buy this item I sell this item I track stock for this item I …" at bounding box center [882, 526] width 1339 height 449
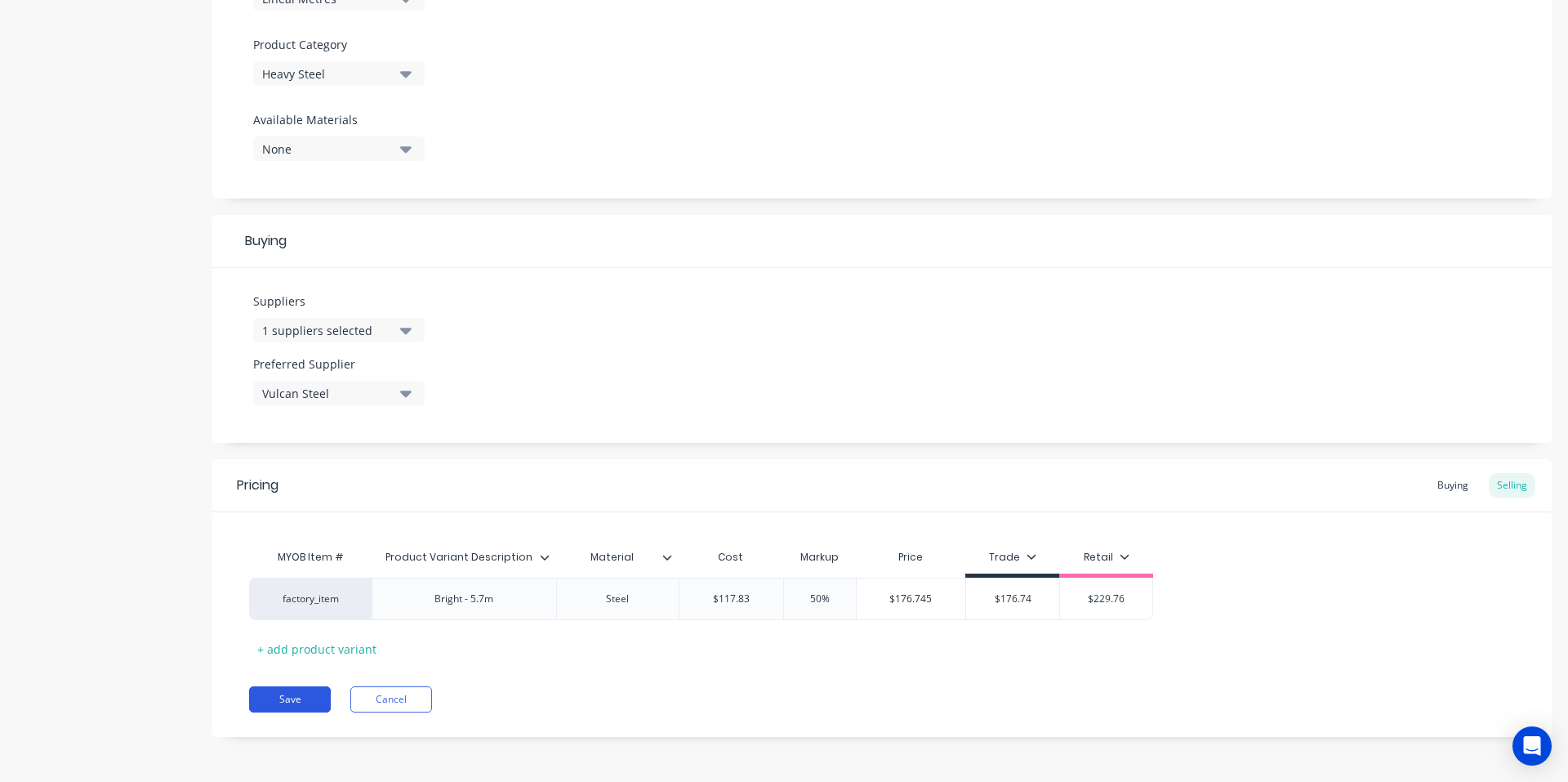
click at [286, 698] on button "Save" at bounding box center [289, 699] width 81 height 26
type textarea "x"
